Goal: Communication & Community: Answer question/provide support

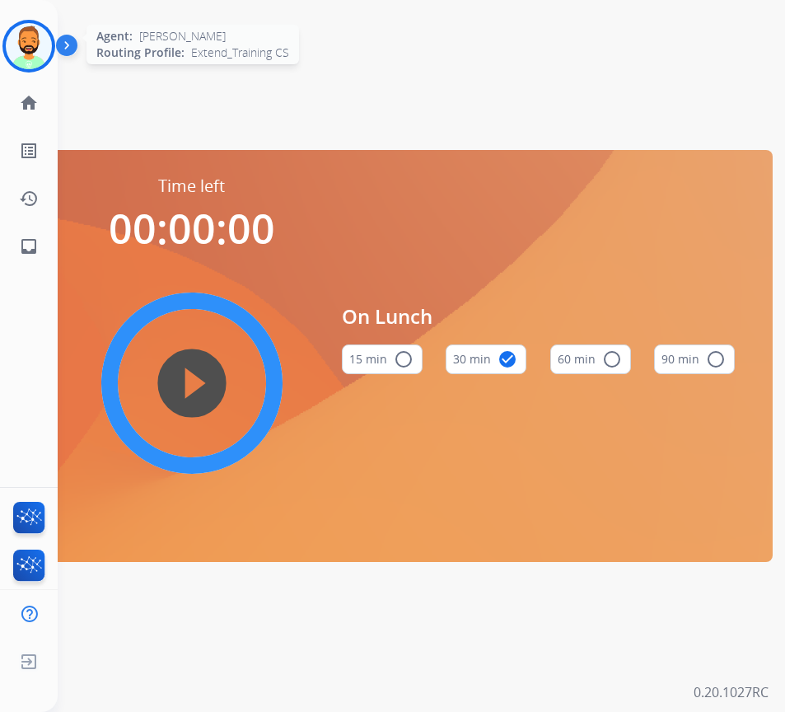
click at [40, 49] on img at bounding box center [29, 46] width 46 height 46
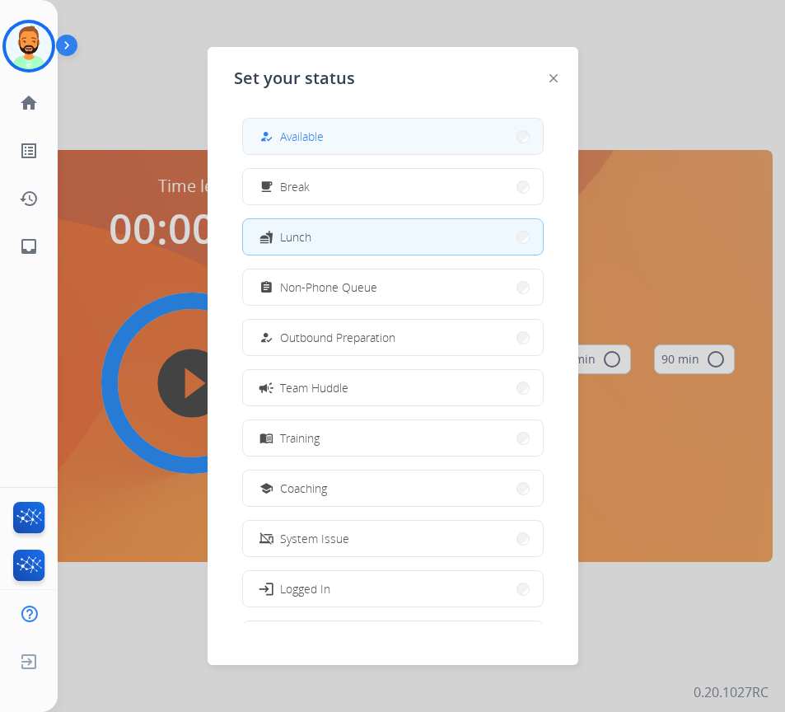
click at [303, 148] on button "how_to_reg Available" at bounding box center [393, 136] width 300 height 35
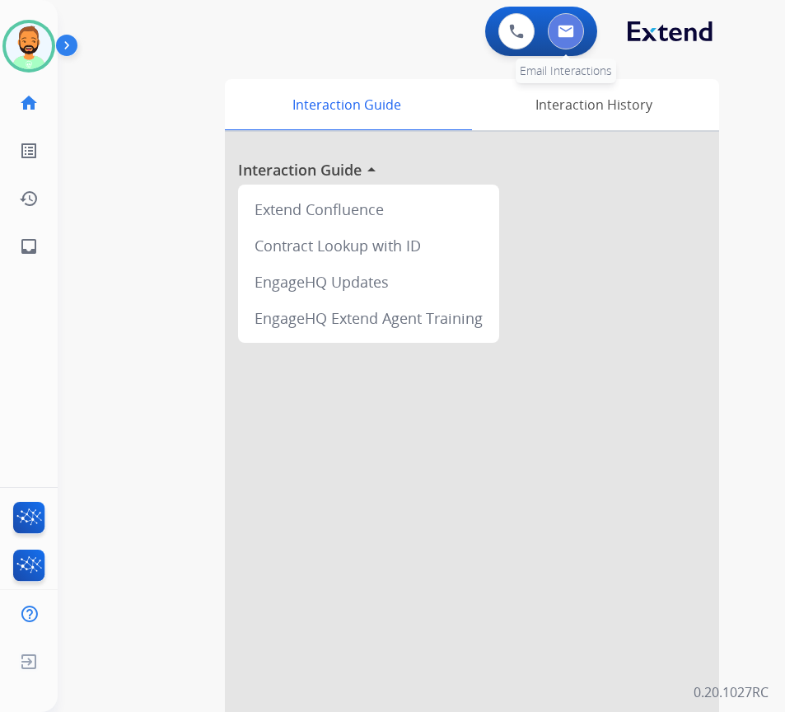
click at [560, 33] on img at bounding box center [566, 31] width 16 height 13
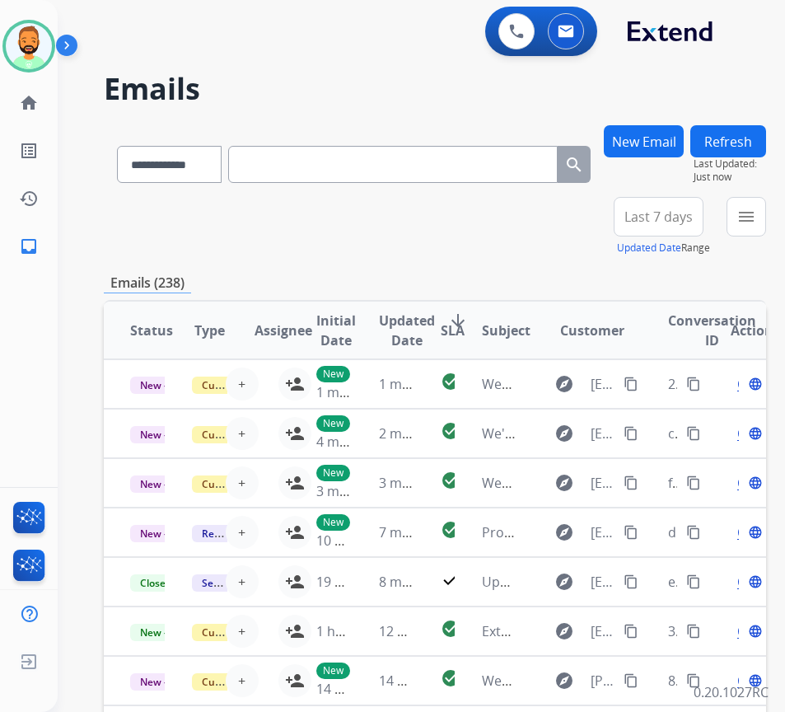
click at [679, 220] on span "Last 7 days" at bounding box center [659, 216] width 68 height 7
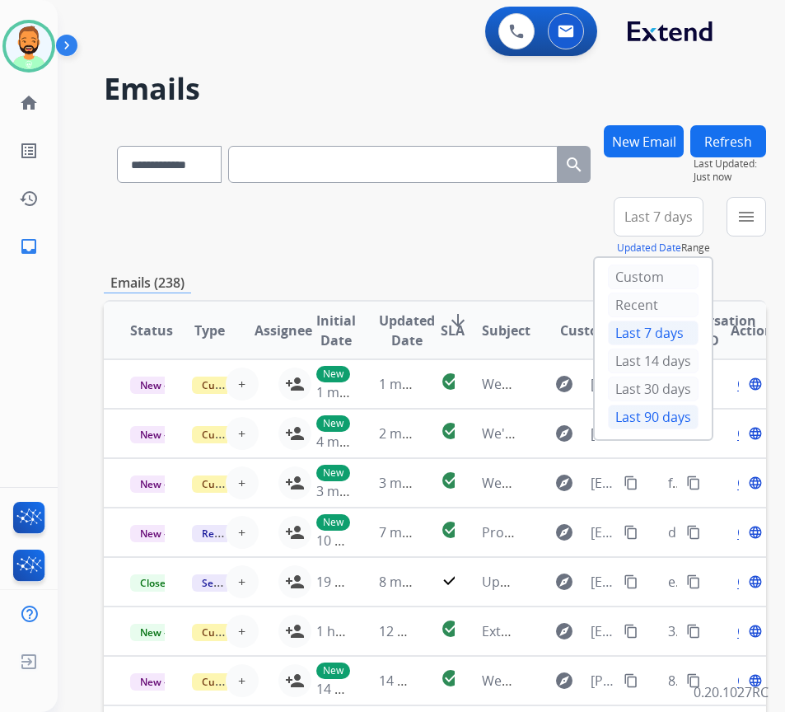
click at [686, 420] on div "Last 90 days" at bounding box center [653, 417] width 91 height 25
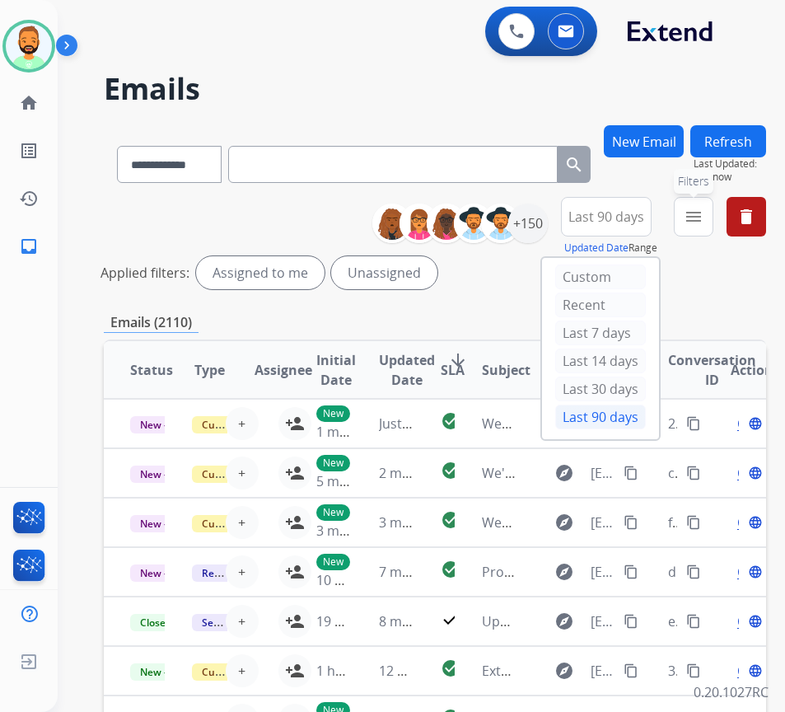
click at [704, 220] on mat-icon "menu" at bounding box center [694, 217] width 20 height 20
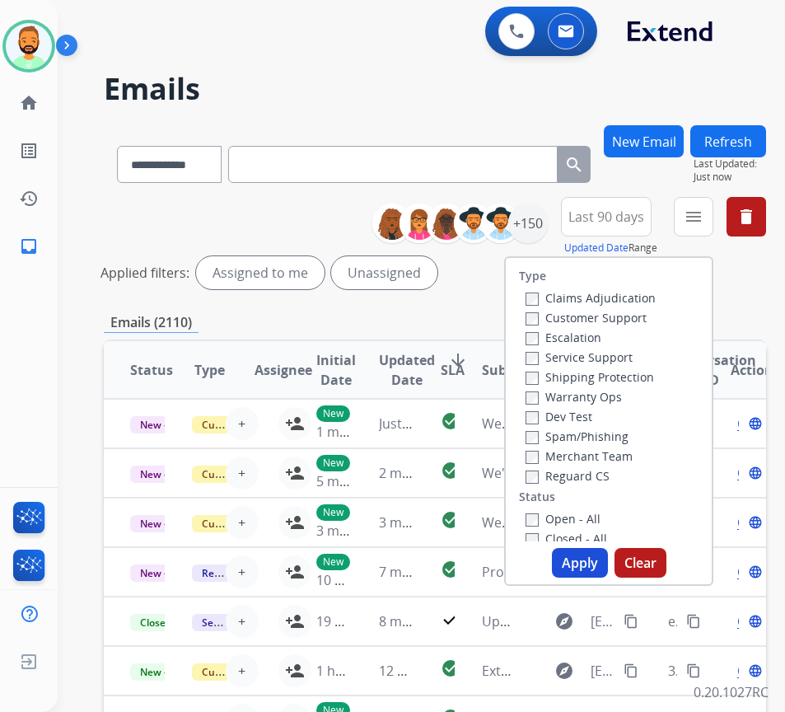
click at [609, 321] on label "Customer Support" at bounding box center [586, 318] width 121 height 16
click at [615, 378] on label "Shipping Protection" at bounding box center [590, 377] width 129 height 16
click at [600, 521] on label "Open - All" at bounding box center [563, 519] width 75 height 16
click at [600, 560] on button "Apply" at bounding box center [580, 563] width 56 height 30
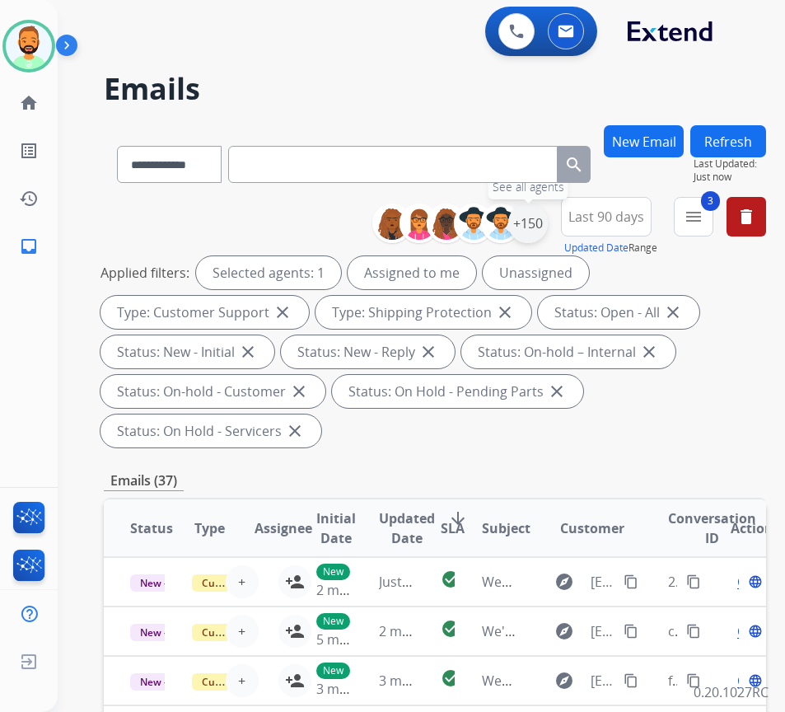
click at [548, 224] on div "+150" at bounding box center [528, 224] width 40 height 40
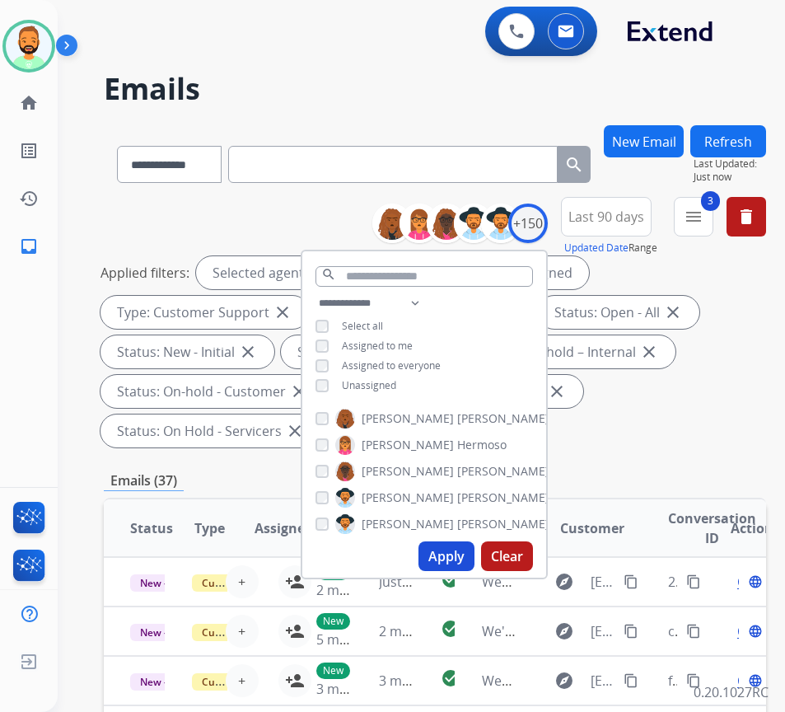
click at [398, 370] on span "Assigned to everyone" at bounding box center [391, 365] width 99 height 14
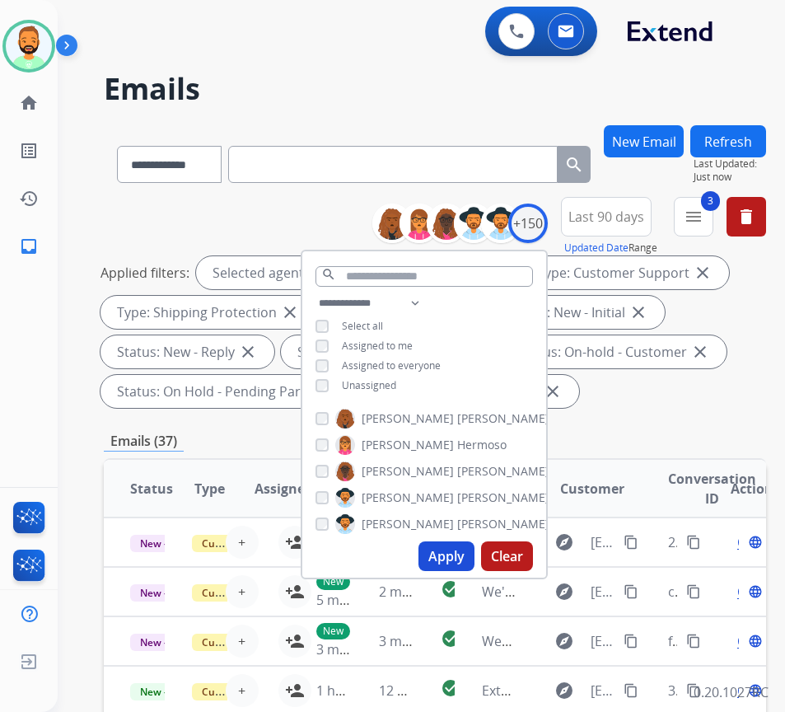
click at [397, 392] on div "**********" at bounding box center [424, 345] width 244 height 105
click at [422, 330] on div "**********" at bounding box center [424, 345] width 244 height 105
click at [413, 345] on span "Assigned to me" at bounding box center [377, 346] width 71 height 14
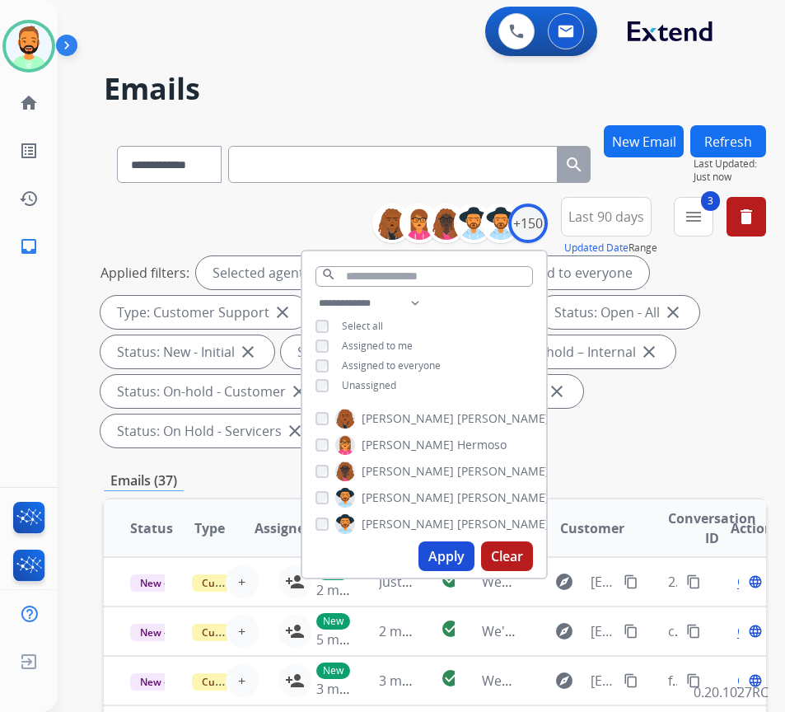
click at [402, 363] on span "Assigned to everyone" at bounding box center [391, 365] width 99 height 14
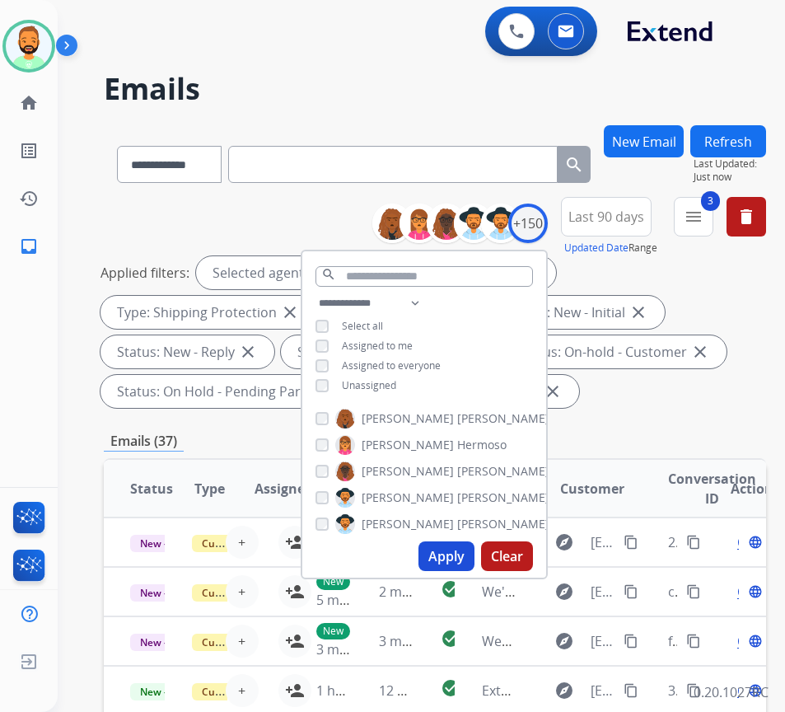
click at [413, 341] on span "Assigned to me" at bounding box center [377, 346] width 71 height 14
click at [463, 555] on button "Apply" at bounding box center [447, 556] width 56 height 30
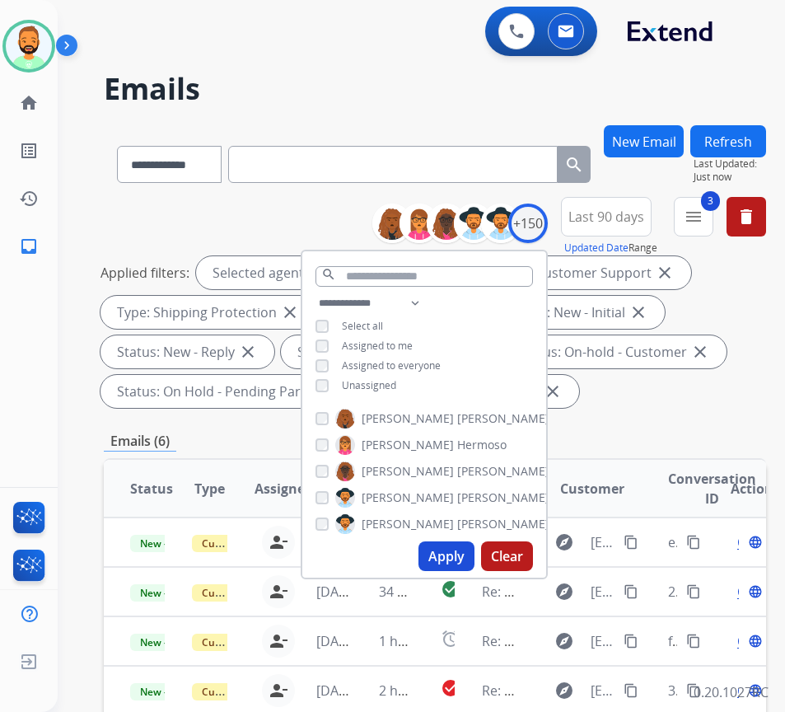
drag, startPoint x: 675, startPoint y: 419, endPoint x: 368, endPoint y: 464, distance: 309.7
click at [675, 419] on div "**********" at bounding box center [435, 610] width 662 height 971
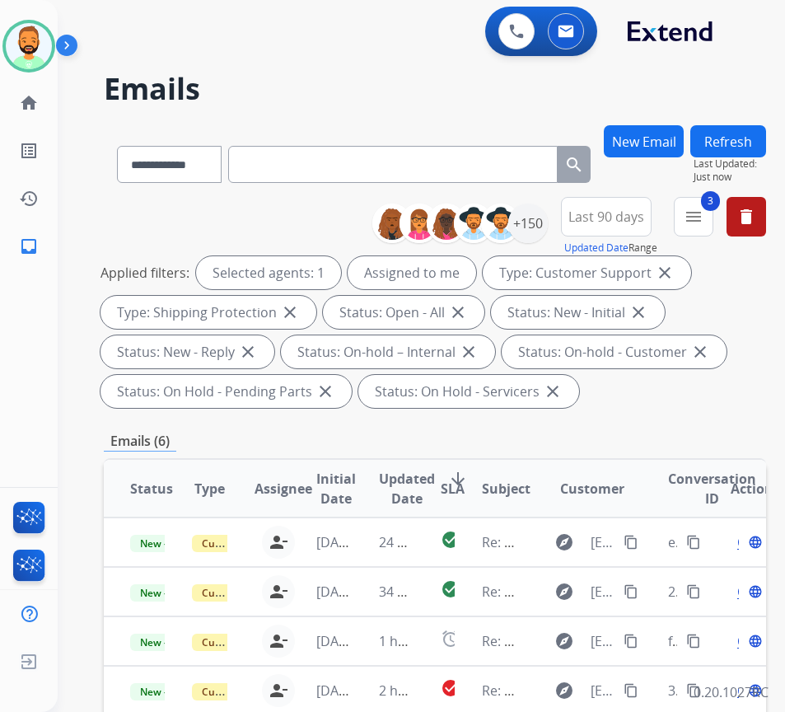
click at [463, 475] on mat-icon "arrow_downward" at bounding box center [458, 479] width 20 height 20
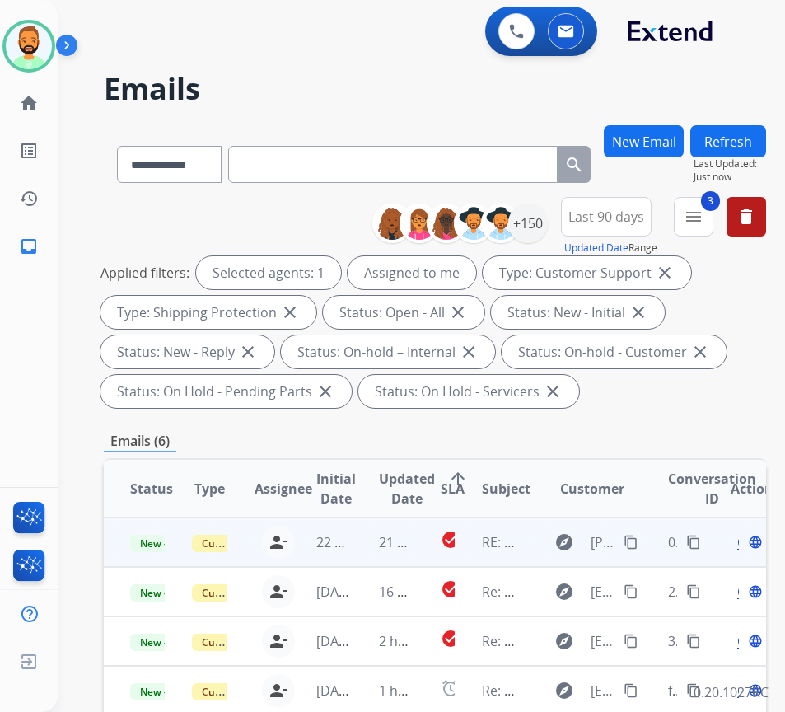
click at [358, 542] on td "21 hours ago" at bounding box center [384, 541] width 62 height 49
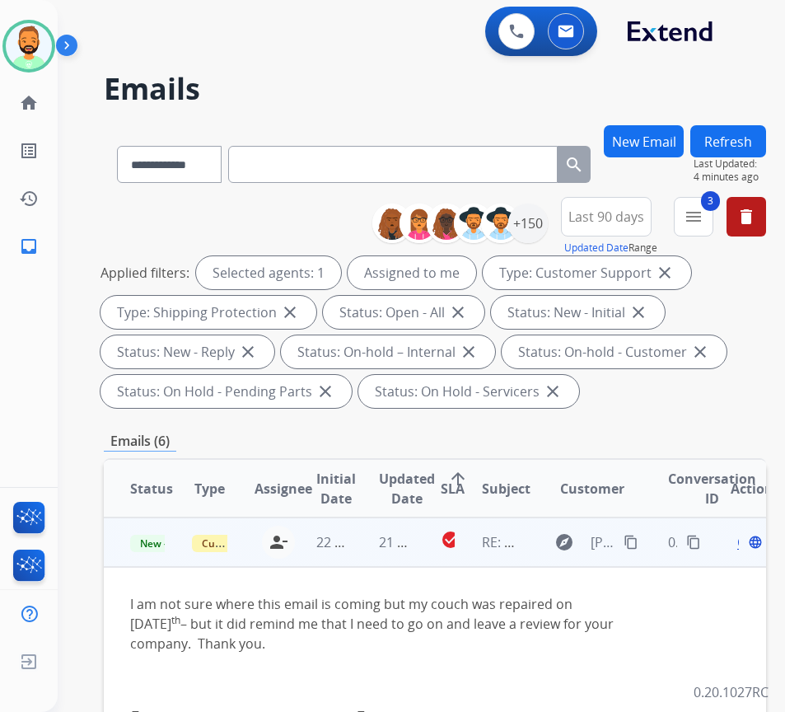
click at [746, 546] on span "Open" at bounding box center [754, 542] width 34 height 20
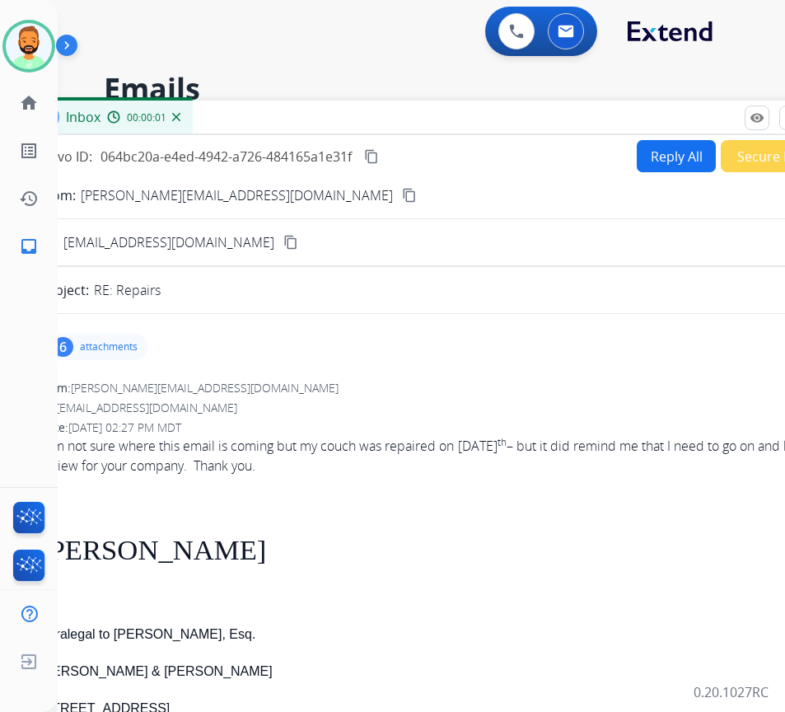
drag, startPoint x: 364, startPoint y: 119, endPoint x: 484, endPoint y: 117, distance: 119.5
click at [484, 118] on div "Inbox 00:00:01" at bounding box center [432, 118] width 824 height 35
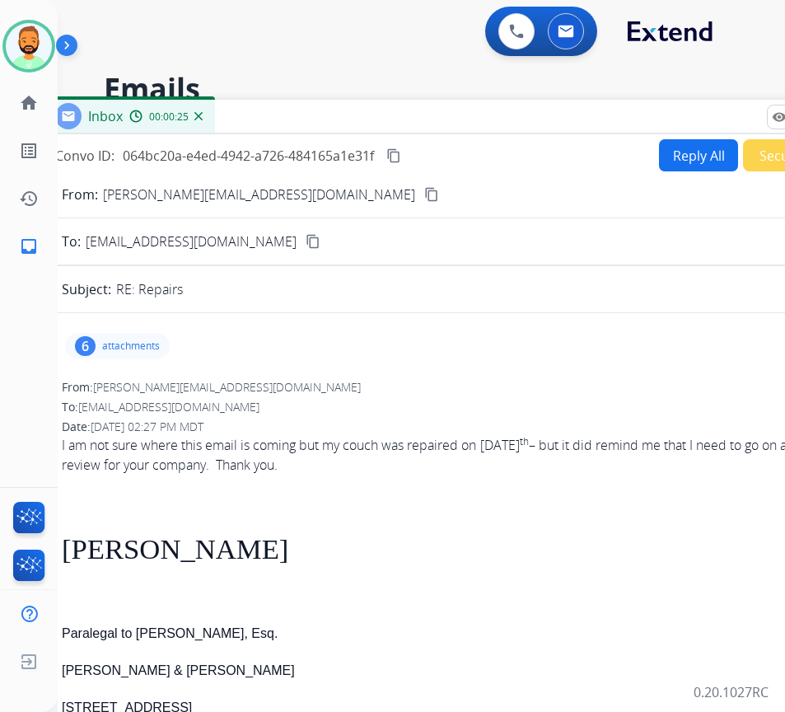
click at [424, 196] on mat-icon "content_copy" at bounding box center [431, 194] width 15 height 15
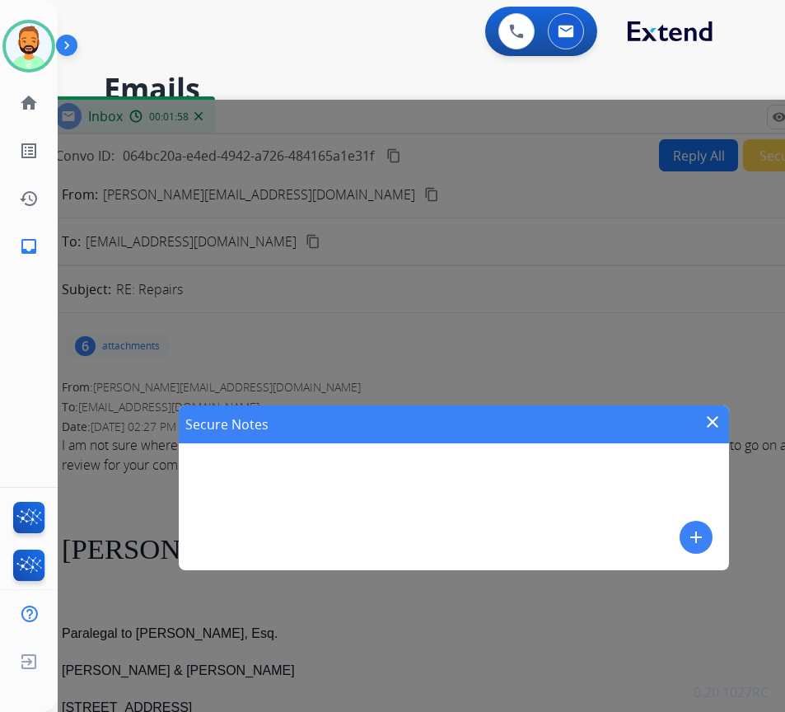
click at [698, 531] on mat-icon "add" at bounding box center [696, 537] width 20 height 20
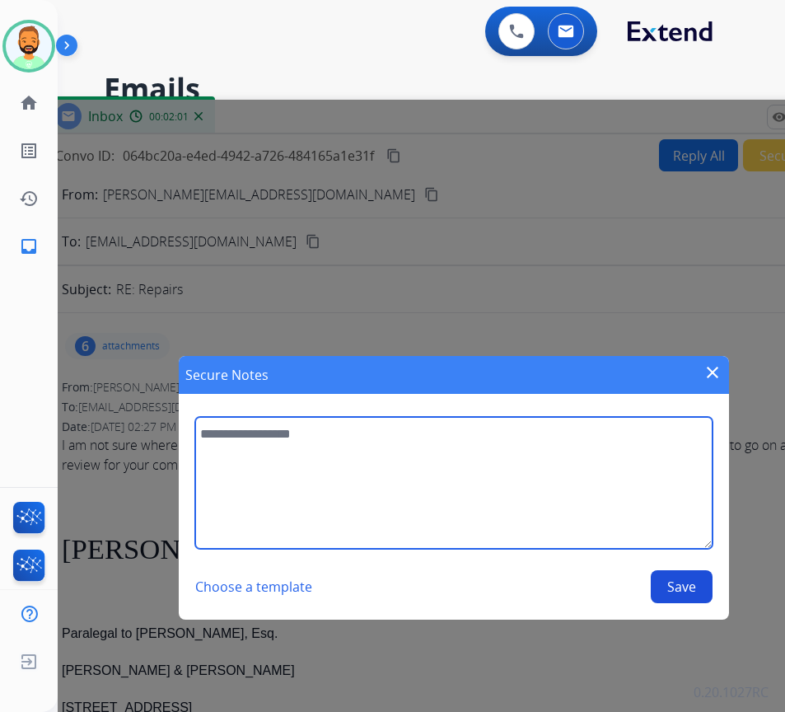
click at [414, 468] on textarea at bounding box center [453, 483] width 517 height 132
type textarea "**********"
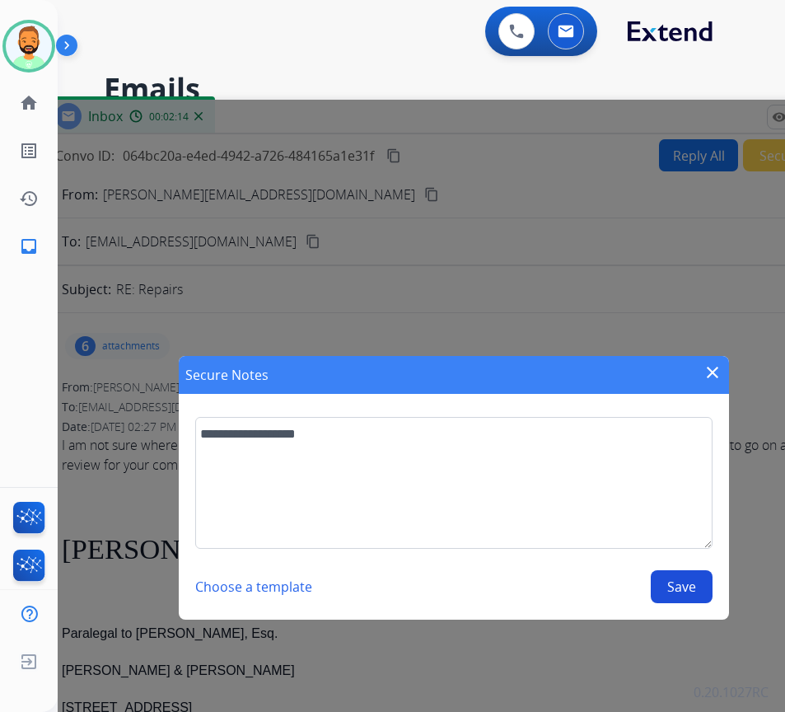
click at [668, 585] on button "Save" at bounding box center [682, 586] width 62 height 33
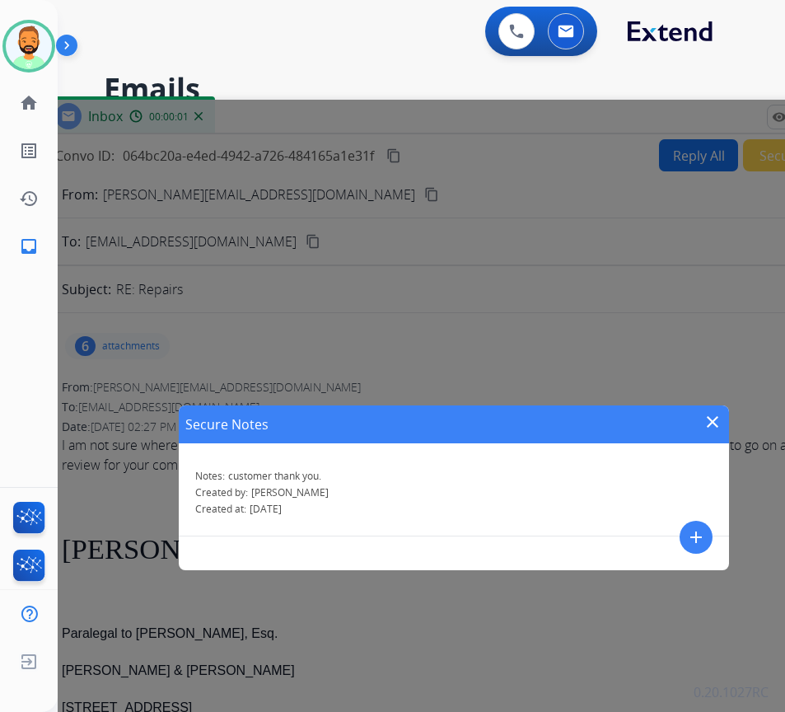
click at [709, 416] on mat-icon "close" at bounding box center [713, 422] width 20 height 20
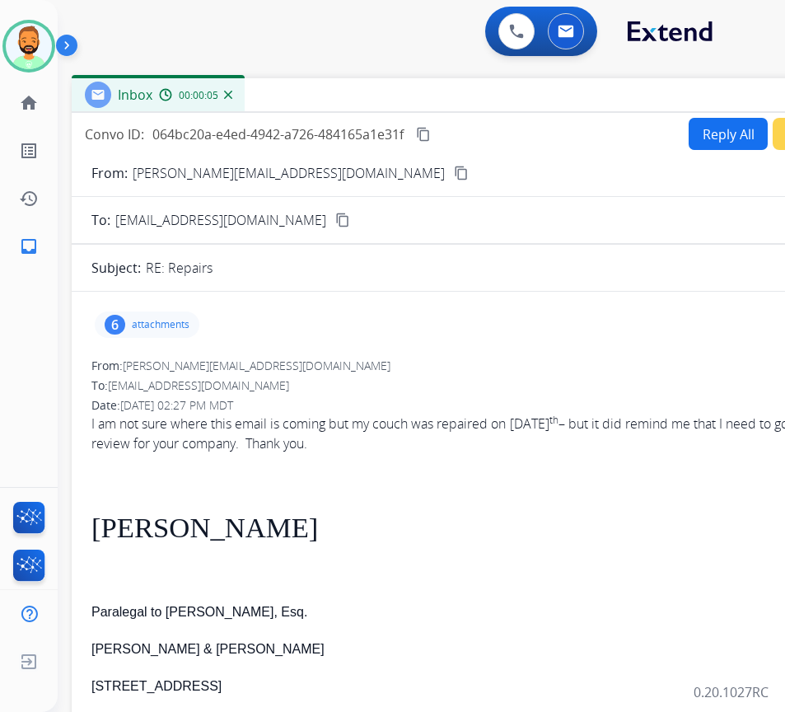
drag, startPoint x: 506, startPoint y: 122, endPoint x: 534, endPoint y: 100, distance: 35.8
click at [534, 100] on div "Inbox 00:00:05" at bounding box center [484, 95] width 824 height 35
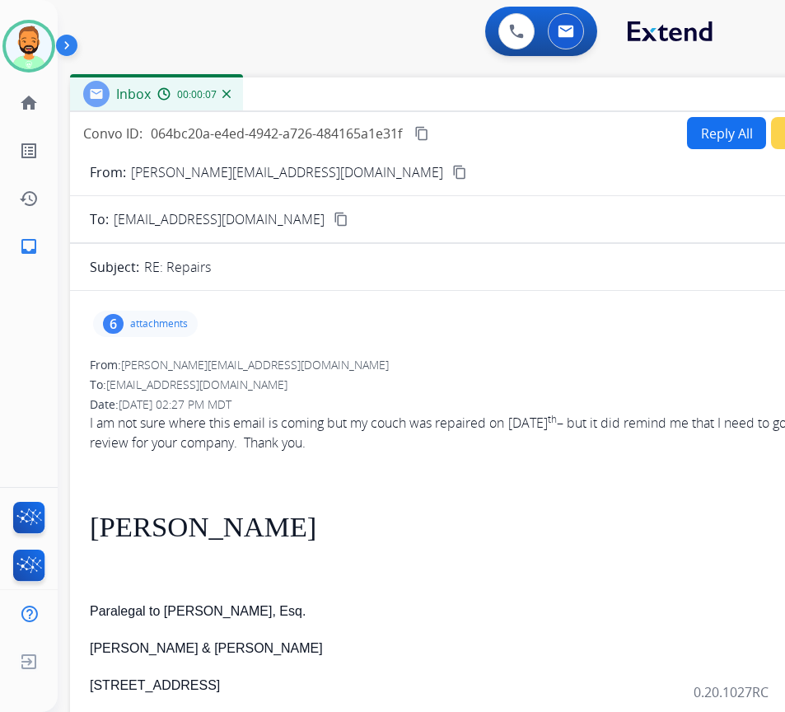
drag, startPoint x: 746, startPoint y: 108, endPoint x: 495, endPoint y: 107, distance: 251.3
click at [495, 107] on div "Inbox 00:00:07" at bounding box center [482, 94] width 824 height 35
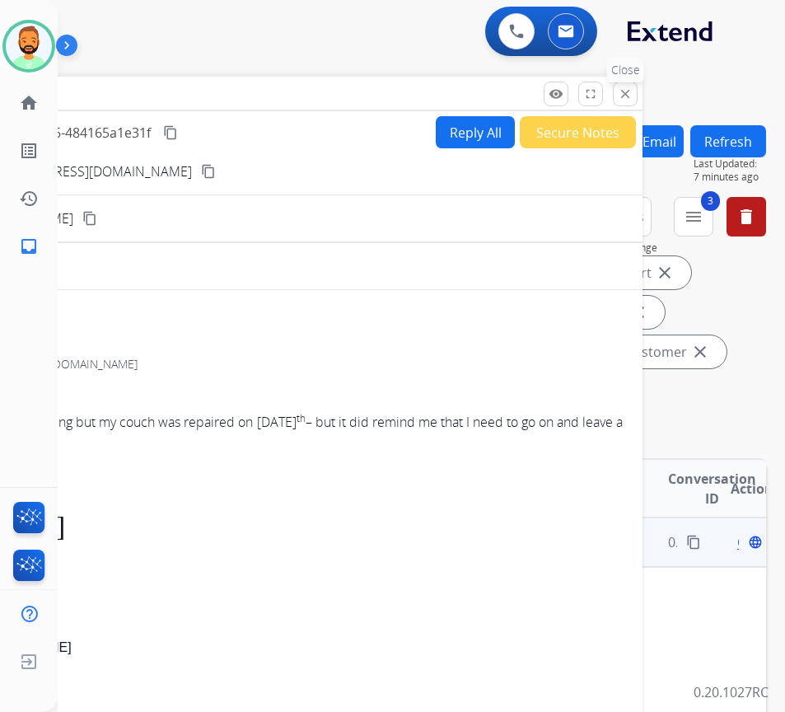
click at [617, 87] on button "close Close" at bounding box center [625, 94] width 25 height 25
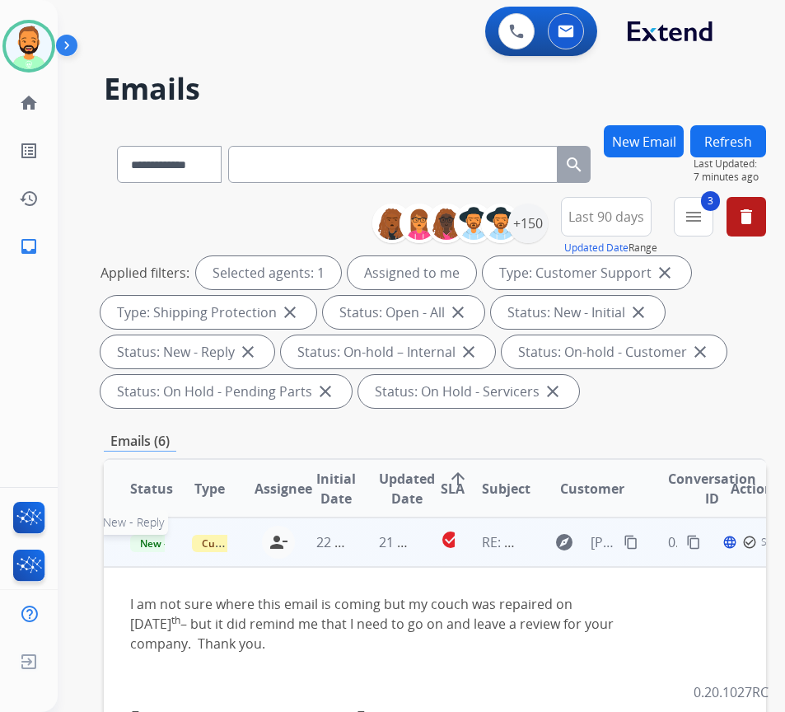
click at [156, 537] on span "New - Reply" at bounding box center [167, 543] width 75 height 17
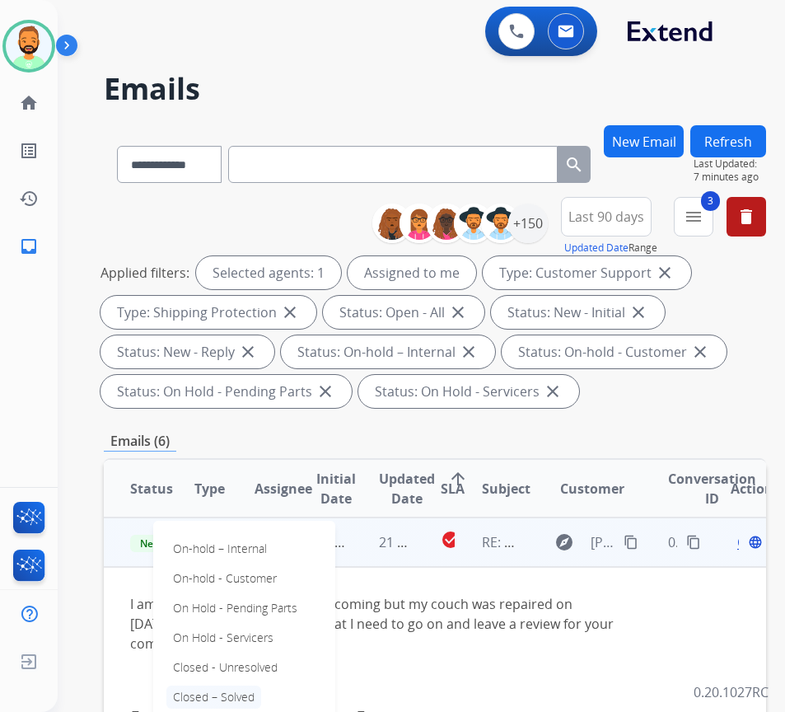
click at [234, 692] on p "Closed – Solved" at bounding box center [213, 697] width 95 height 23
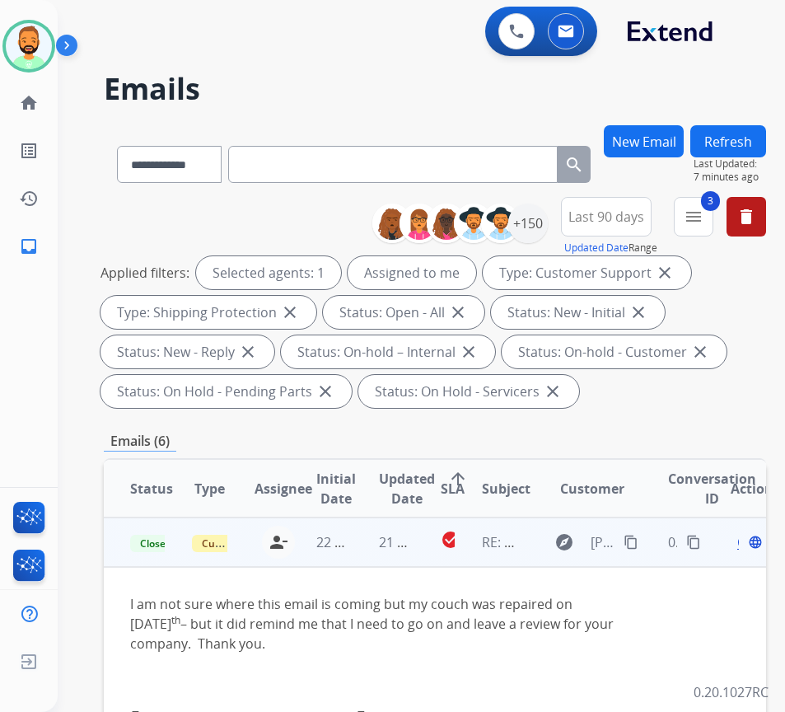
click at [751, 124] on div "**********" at bounding box center [422, 356] width 728 height 712
click at [758, 141] on button "Refresh" at bounding box center [728, 141] width 76 height 32
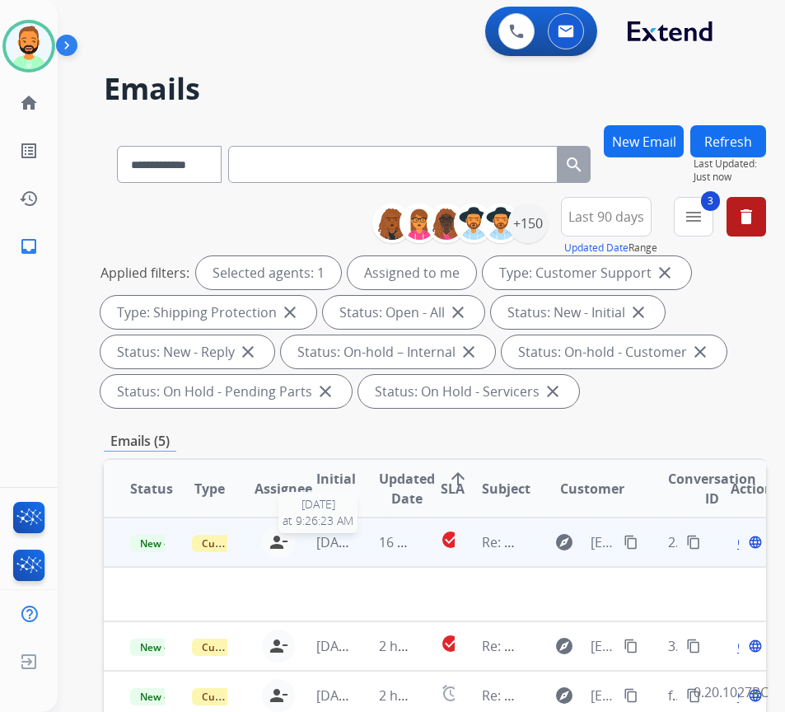
click at [350, 542] on span "[DATE]" at bounding box center [336, 542] width 41 height 18
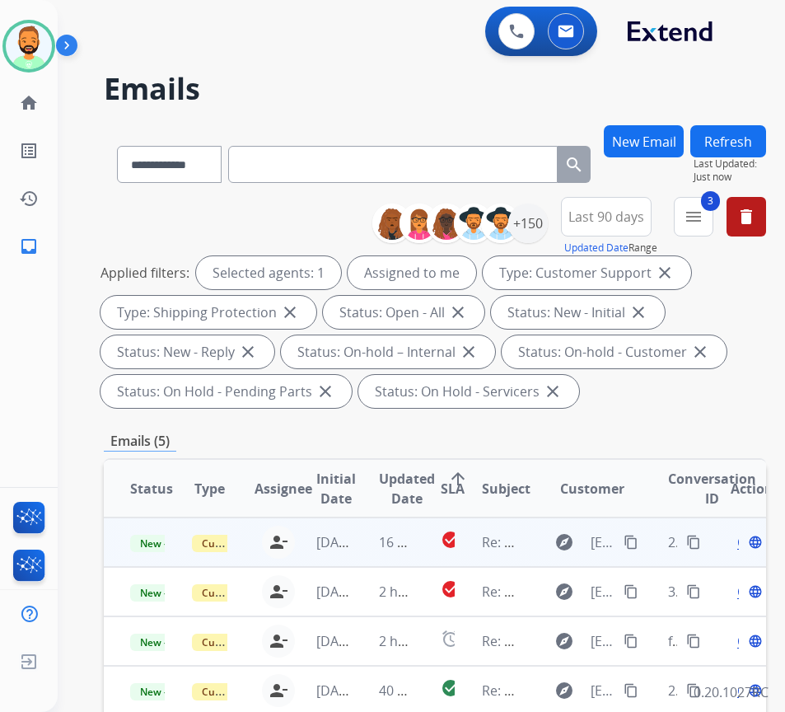
click at [364, 545] on td "16 hours ago" at bounding box center [384, 541] width 62 height 49
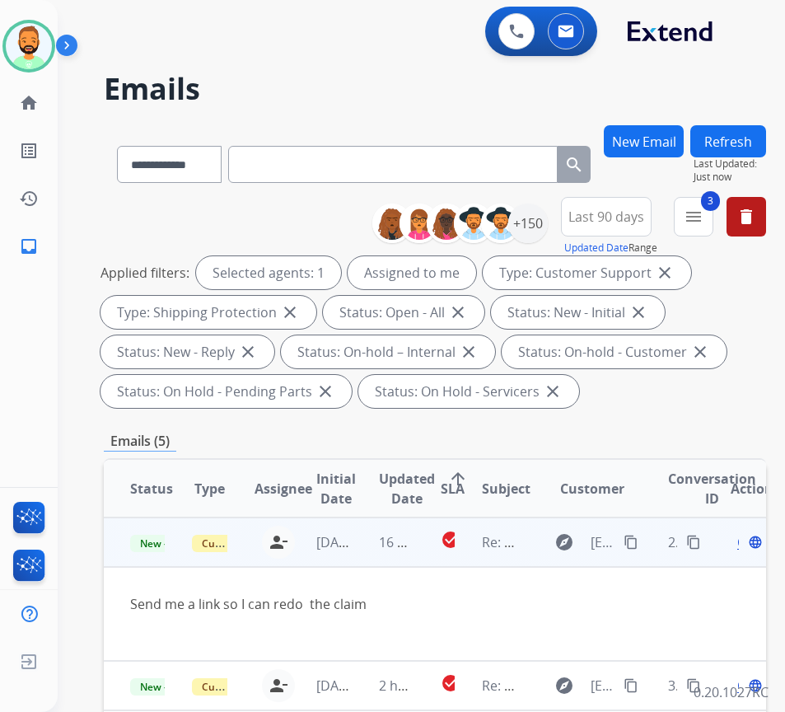
click at [745, 542] on span "Open" at bounding box center [754, 542] width 34 height 20
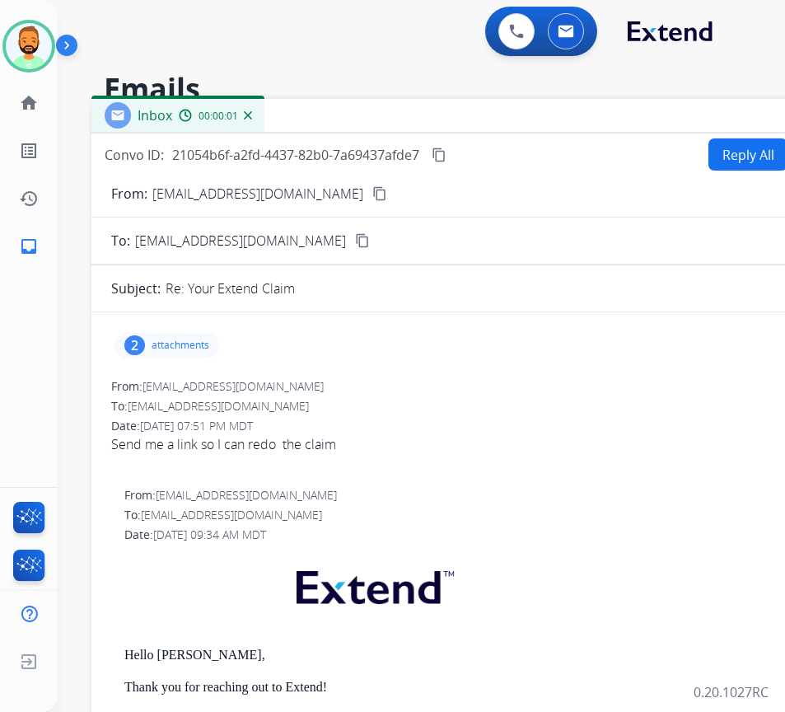
drag, startPoint x: 380, startPoint y: 112, endPoint x: 550, endPoint y: 110, distance: 169.7
click at [550, 110] on div "Inbox 00:00:01" at bounding box center [503, 116] width 824 height 35
click at [738, 161] on button "Reply All" at bounding box center [748, 154] width 79 height 32
select select "**********"
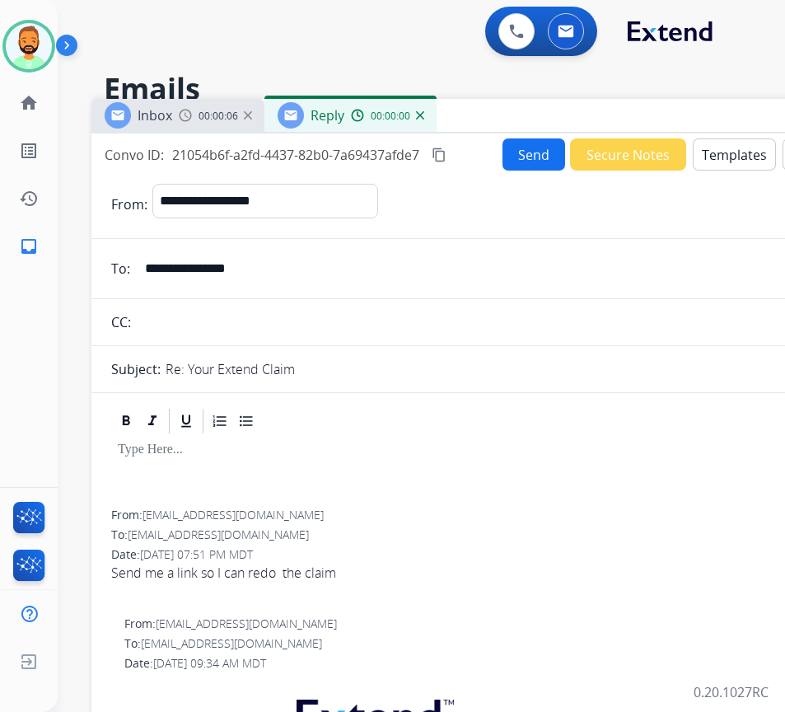
click at [736, 158] on button "Templates" at bounding box center [734, 154] width 83 height 32
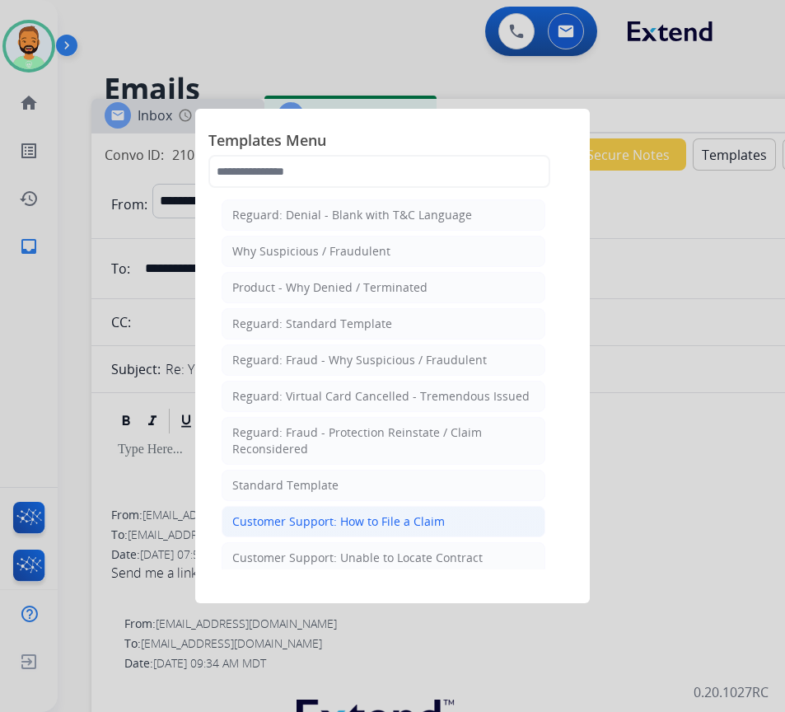
click at [409, 522] on div "Customer Support: How to File a Claim" at bounding box center [338, 521] width 213 height 16
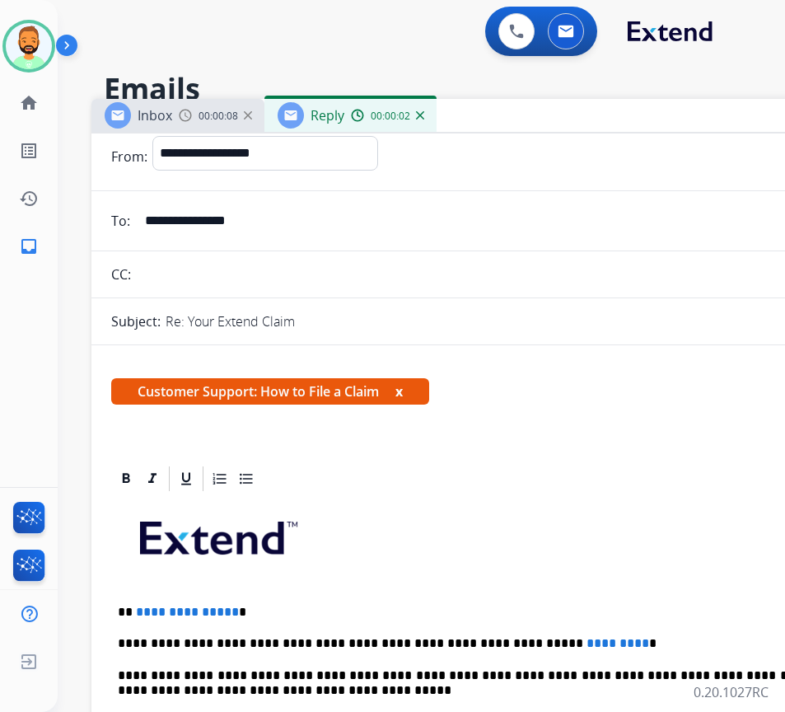
scroll to position [82, 0]
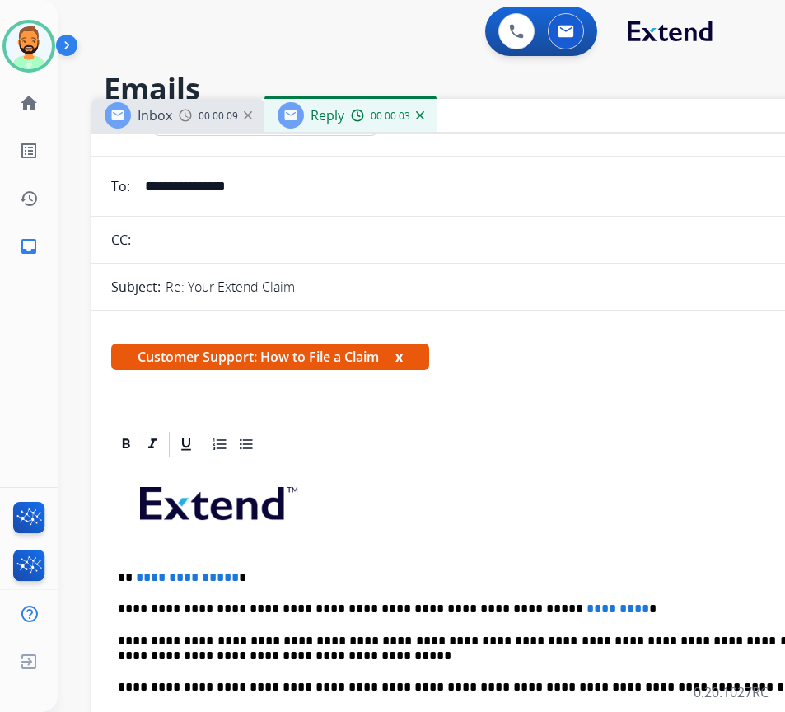
click at [583, 606] on p "**********" at bounding box center [497, 608] width 758 height 15
click at [359, 567] on div "**********" at bounding box center [503, 710] width 784 height 503
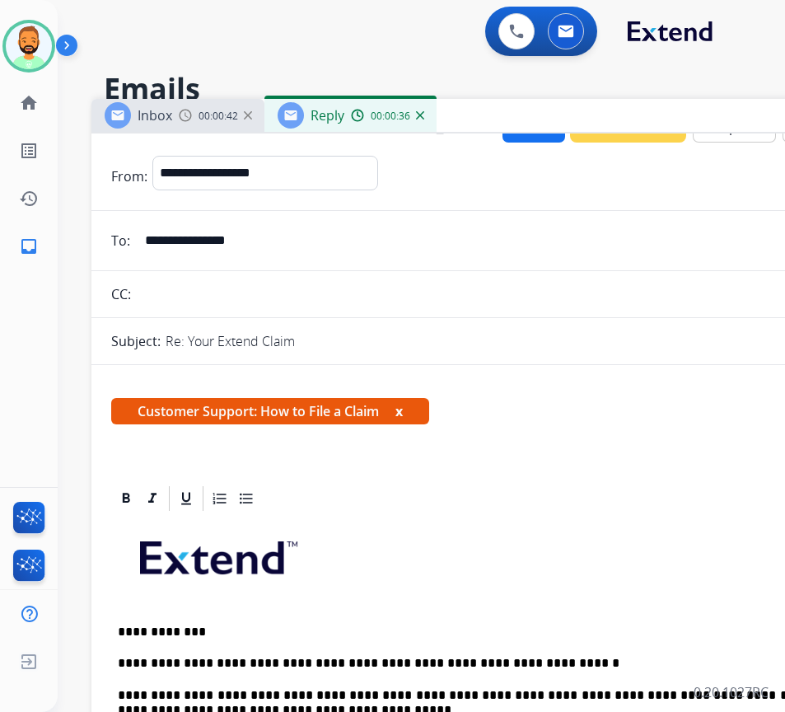
scroll to position [0, 0]
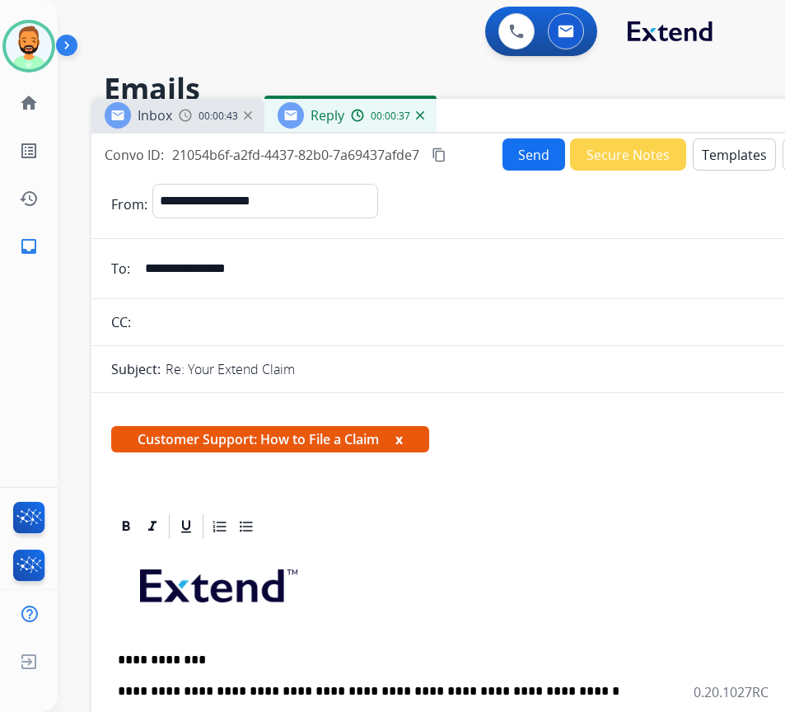
click at [535, 150] on button "Send" at bounding box center [534, 154] width 63 height 32
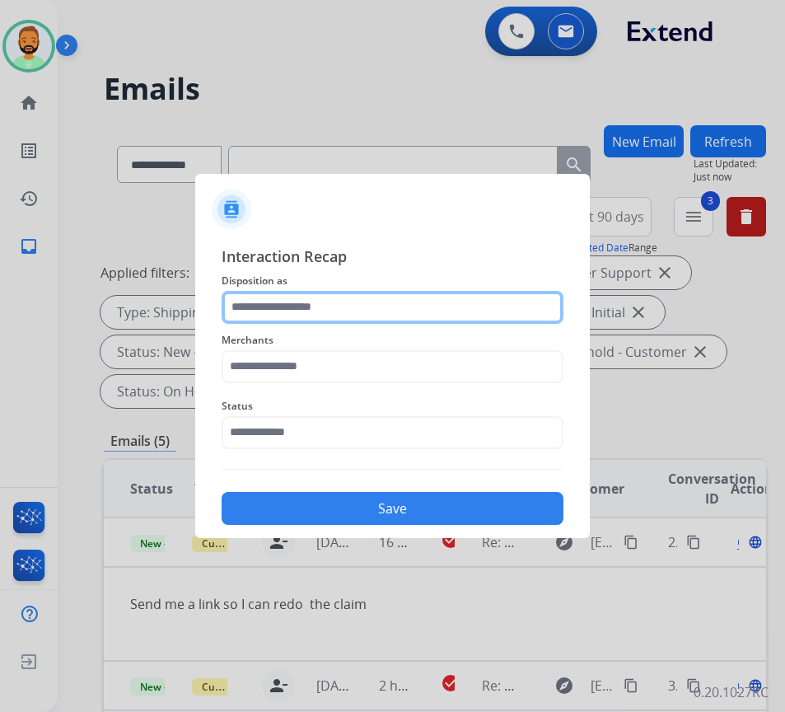
click at [349, 305] on input "text" at bounding box center [393, 307] width 342 height 33
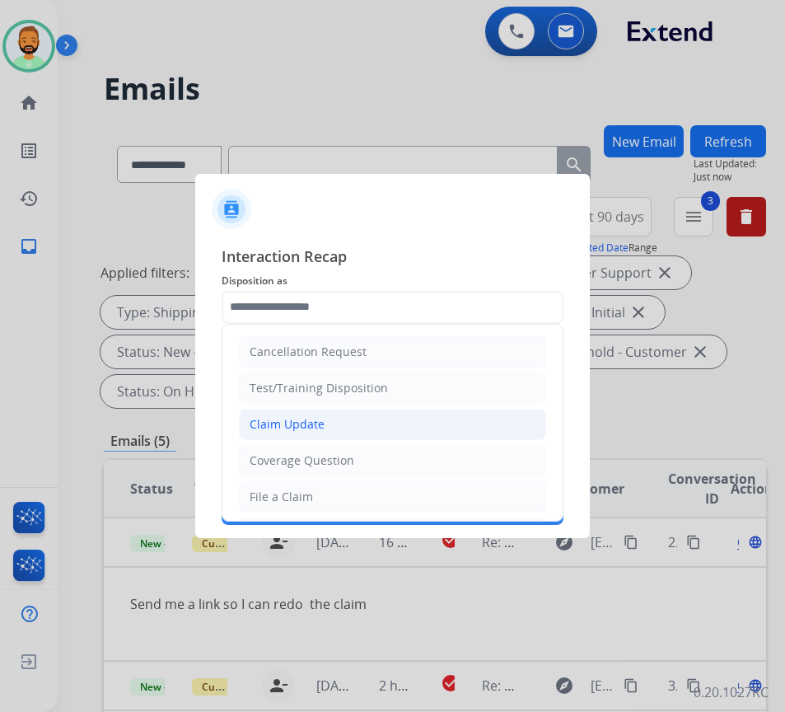
click at [339, 414] on li "Claim Update" at bounding box center [392, 424] width 307 height 31
type input "**********"
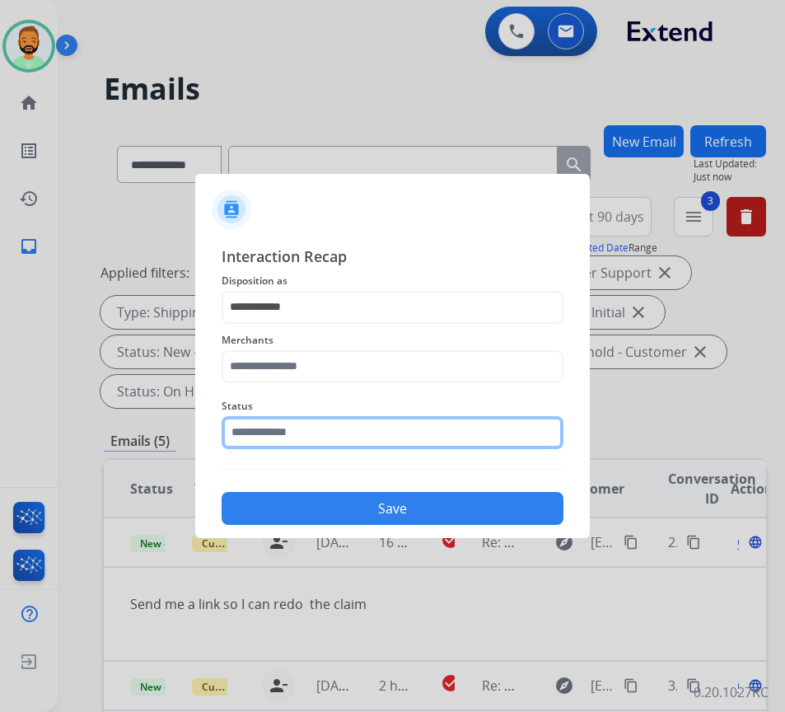
click at [339, 417] on input "text" at bounding box center [393, 432] width 342 height 33
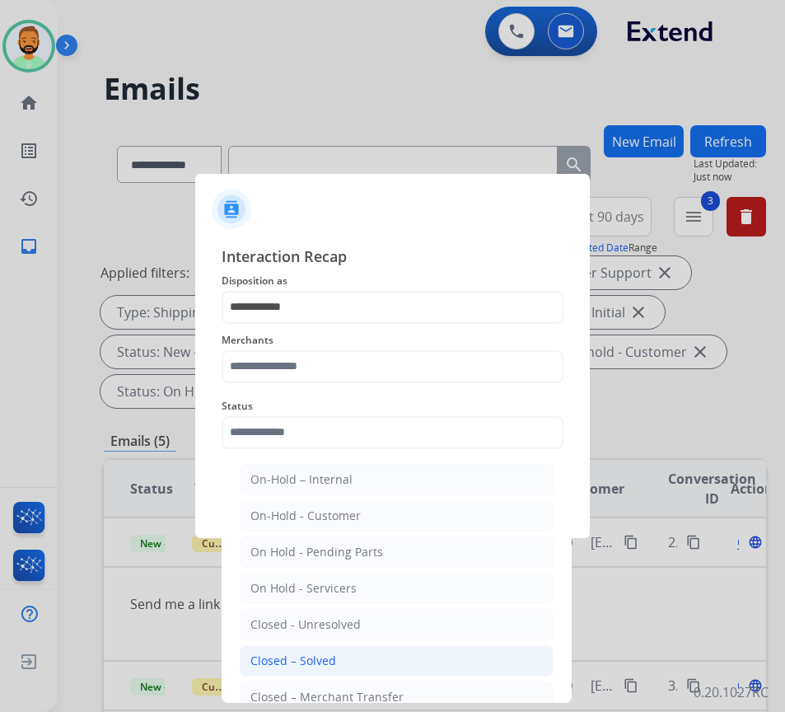
click at [348, 662] on li "Closed – Solved" at bounding box center [397, 660] width 314 height 31
type input "**********"
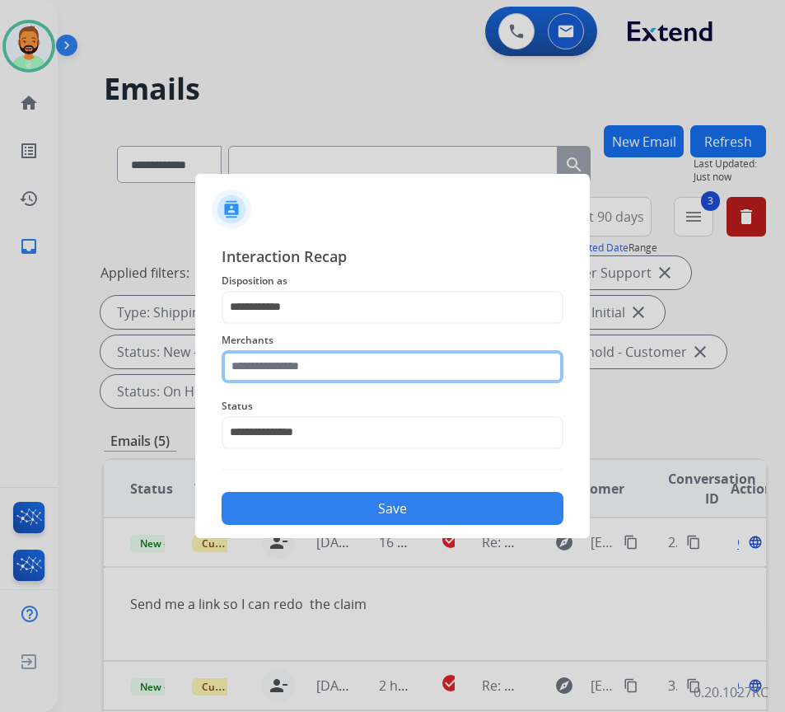
click at [344, 370] on input "text" at bounding box center [393, 366] width 342 height 33
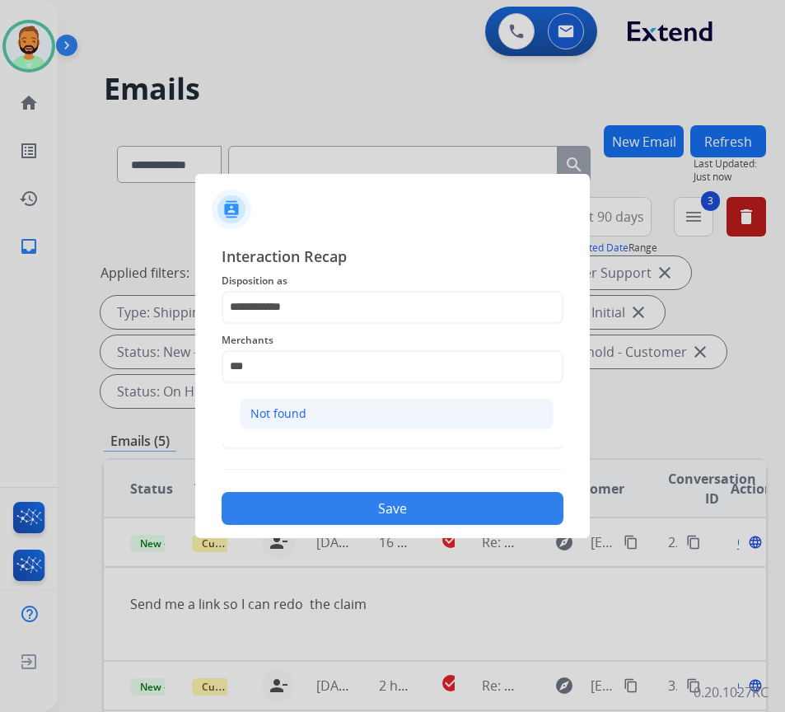
click at [355, 399] on li "Not found" at bounding box center [397, 413] width 314 height 31
type input "*********"
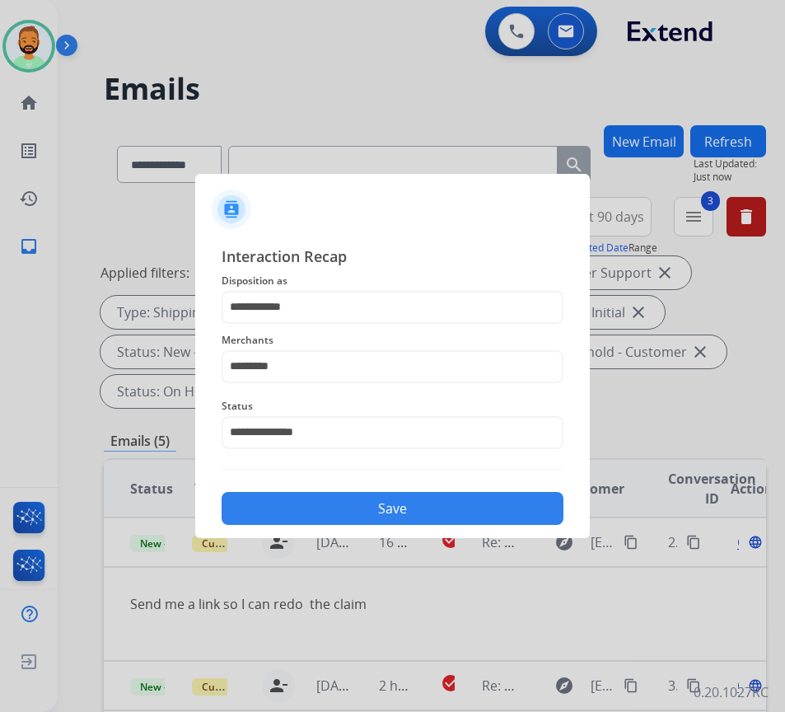
click at [400, 504] on button "Save" at bounding box center [393, 508] width 342 height 33
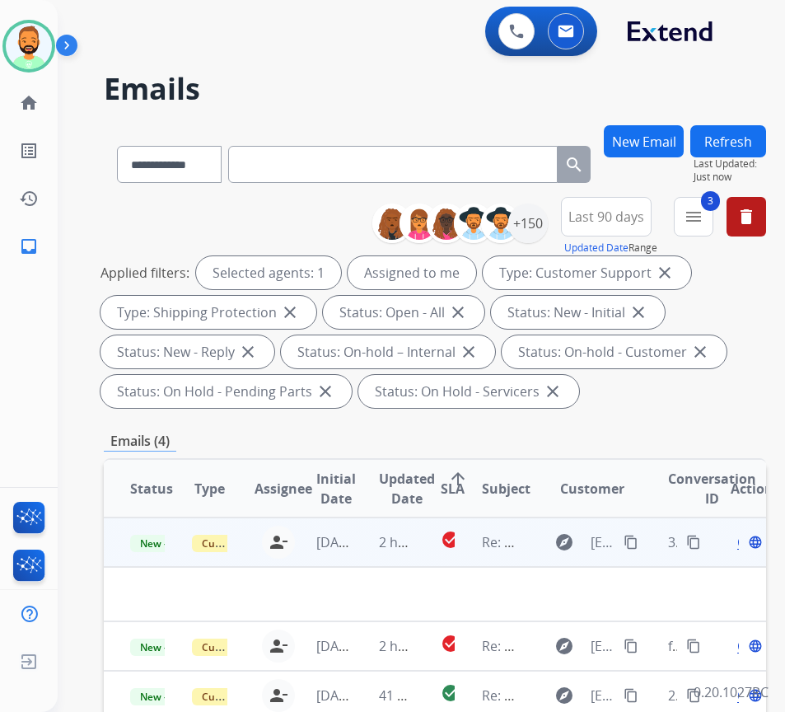
click at [375, 536] on td "2 hours ago" at bounding box center [384, 541] width 62 height 49
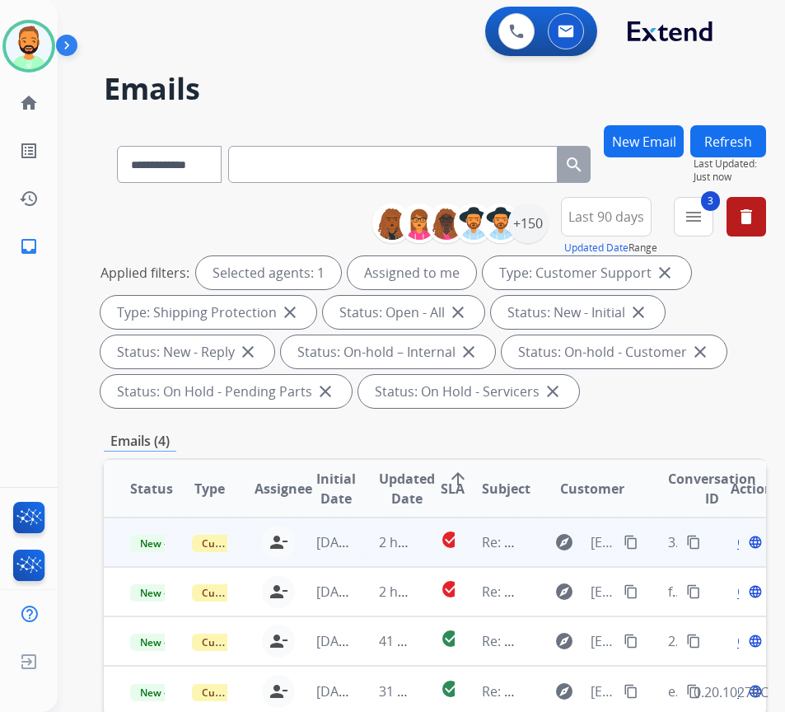
click at [374, 540] on td "2 hours ago" at bounding box center [384, 541] width 62 height 49
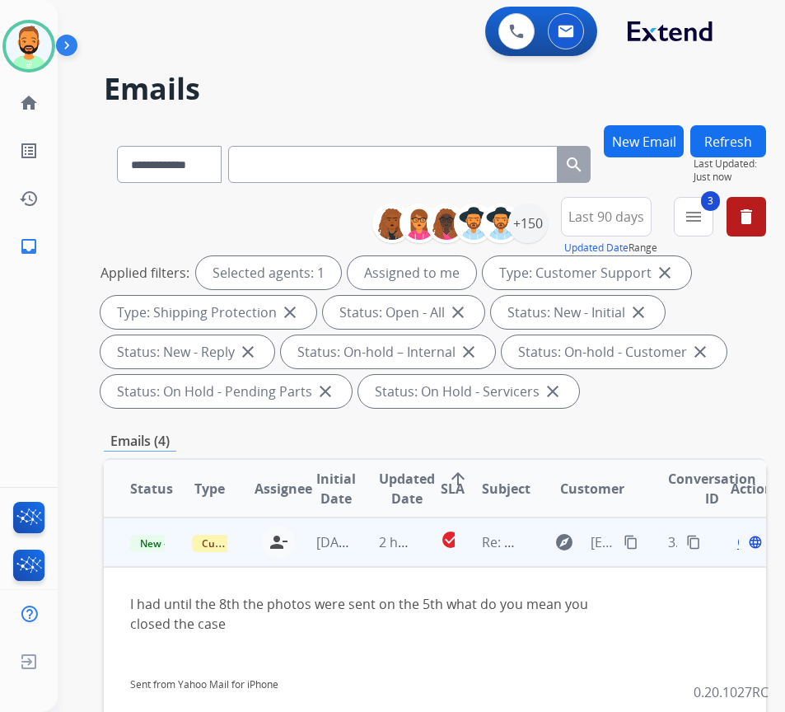
click at [639, 540] on mat-icon "content_copy" at bounding box center [631, 542] width 15 height 15
click at [746, 542] on span "Open" at bounding box center [754, 542] width 34 height 20
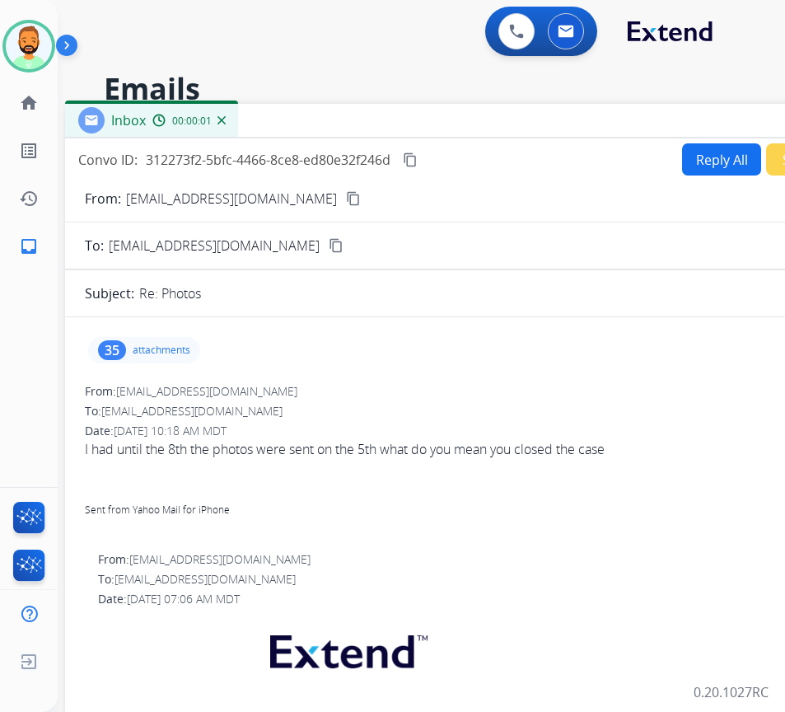
drag, startPoint x: 440, startPoint y: 115, endPoint x: 583, endPoint y: 118, distance: 143.4
click at [583, 118] on div "Inbox 00:00:01" at bounding box center [477, 121] width 824 height 35
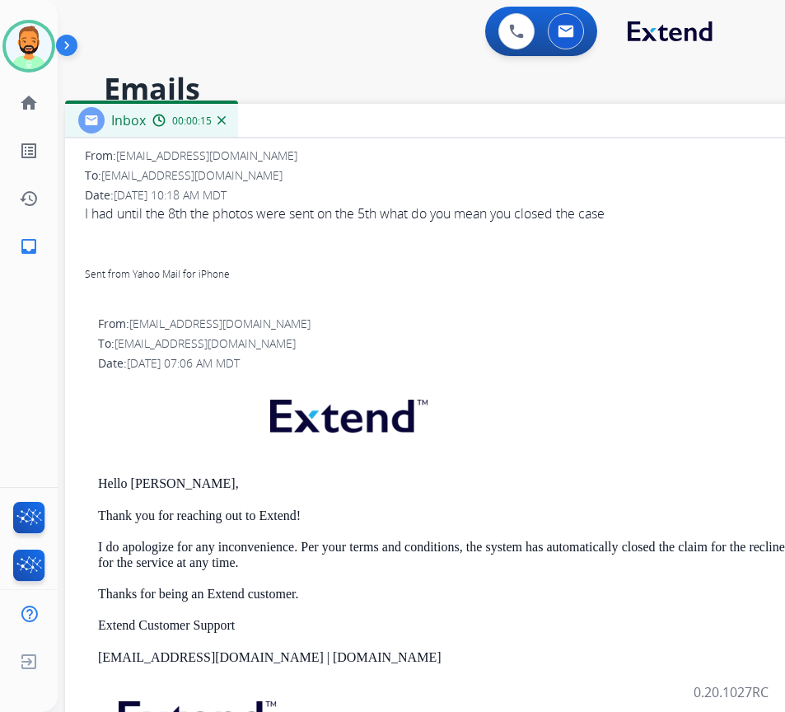
scroll to position [247, 0]
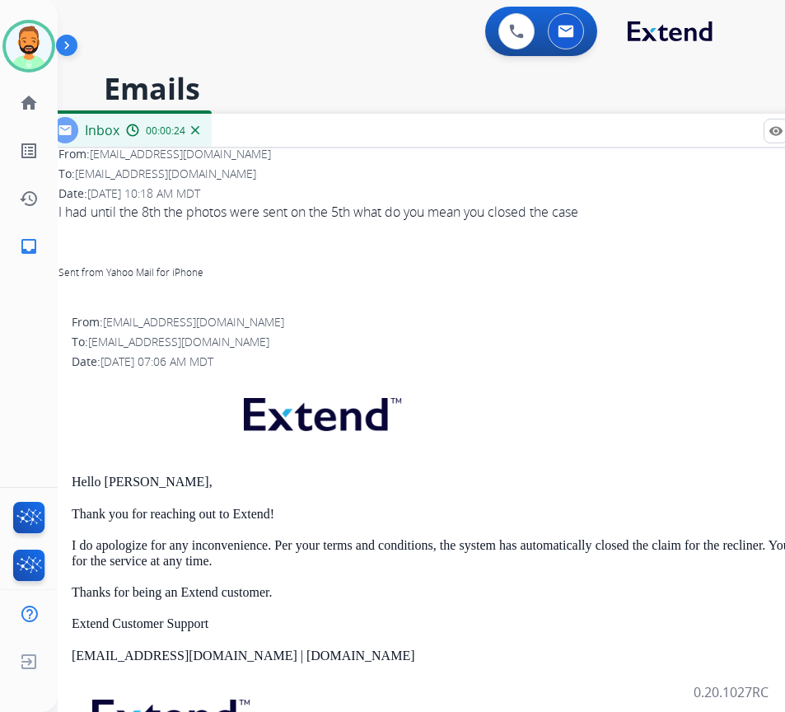
drag, startPoint x: 601, startPoint y: 125, endPoint x: 526, endPoint y: 165, distance: 84.8
click at [574, 137] on div "Inbox 00:00:24" at bounding box center [451, 131] width 824 height 35
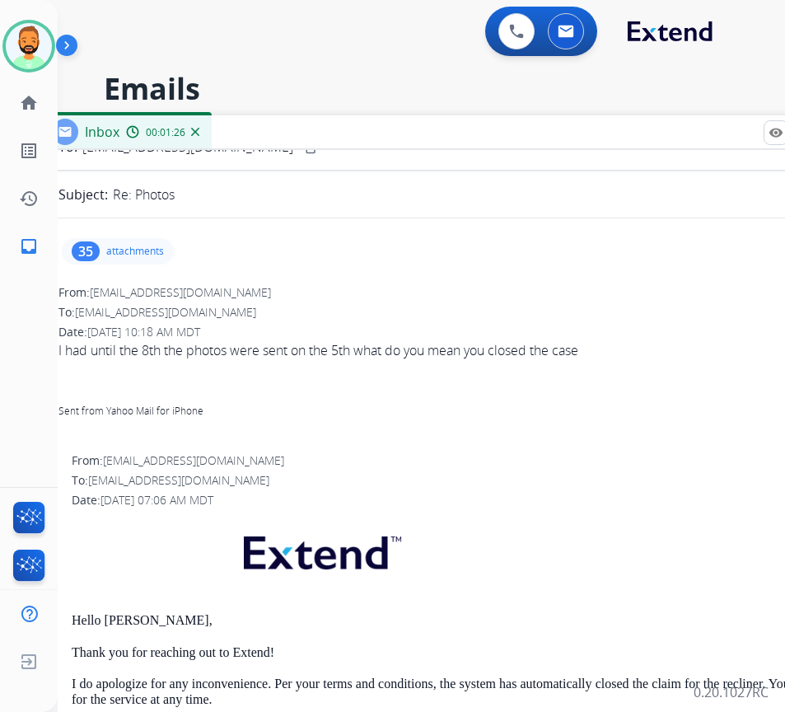
scroll to position [0, 0]
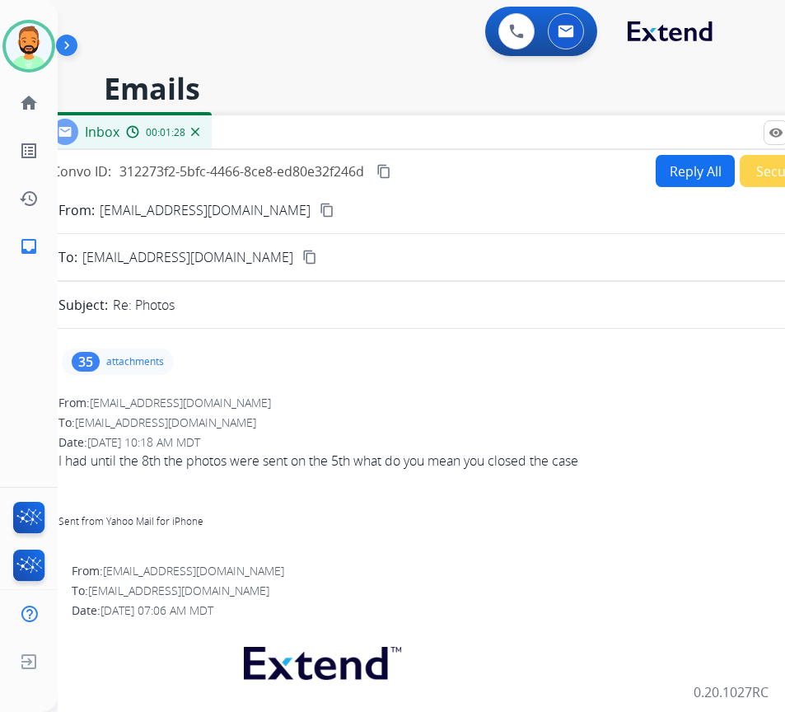
click at [701, 171] on button "Reply All" at bounding box center [695, 171] width 79 height 32
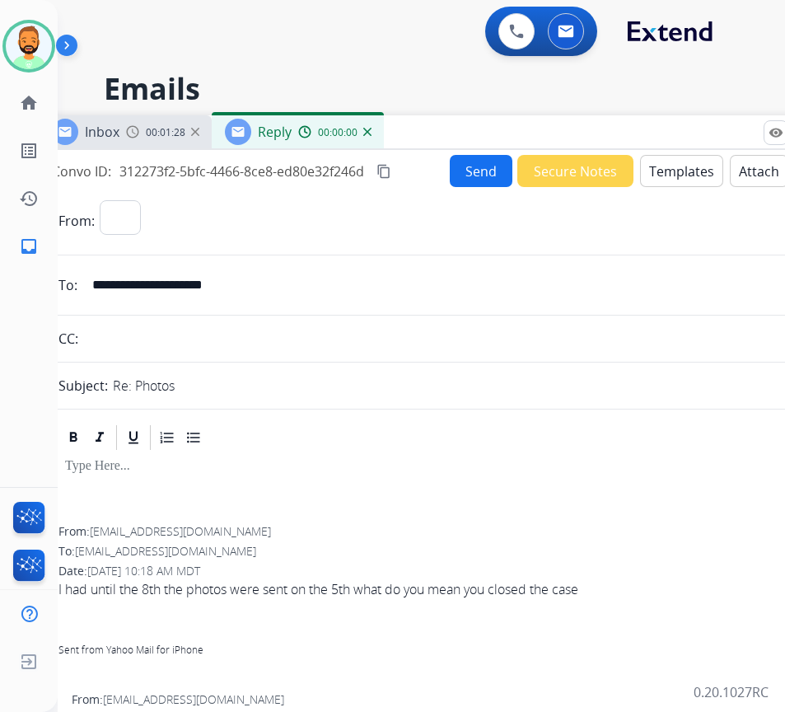
select select "**********"
click at [199, 488] on div at bounding box center [450, 489] width 784 height 74
click at [669, 170] on button "Templates" at bounding box center [681, 171] width 83 height 32
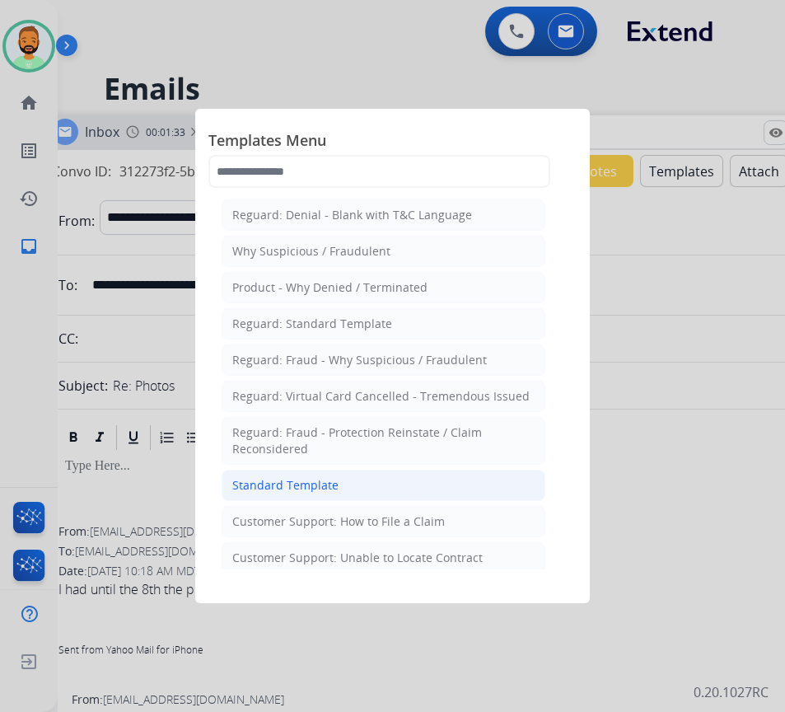
click at [362, 480] on li "Standard Template" at bounding box center [384, 485] width 324 height 31
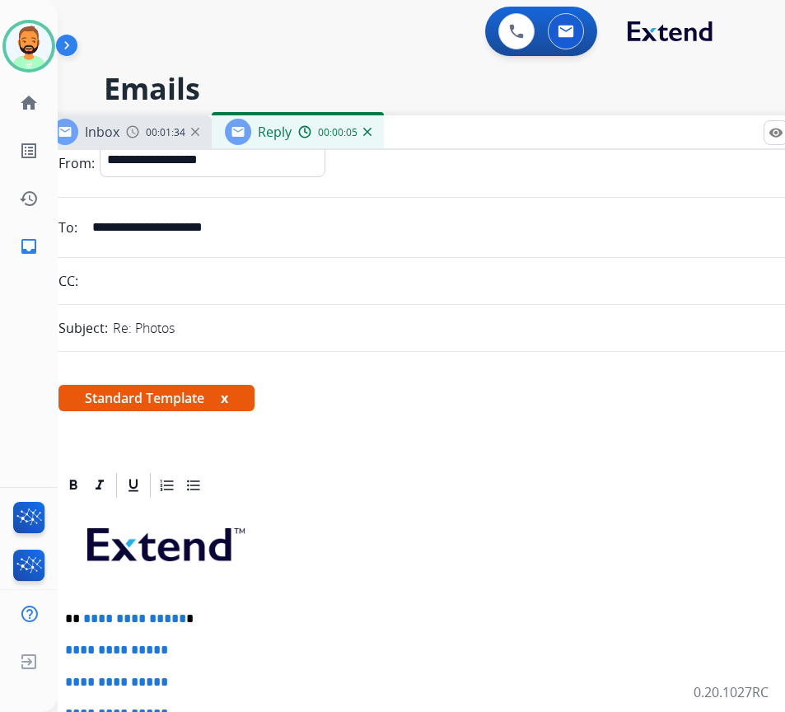
scroll to position [165, 0]
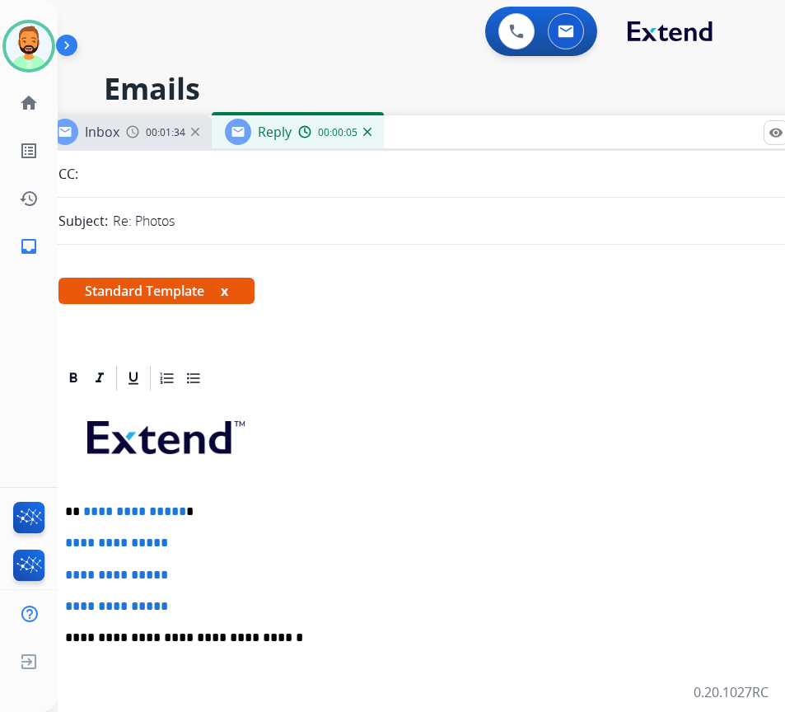
click at [288, 505] on p "**********" at bounding box center [444, 511] width 758 height 15
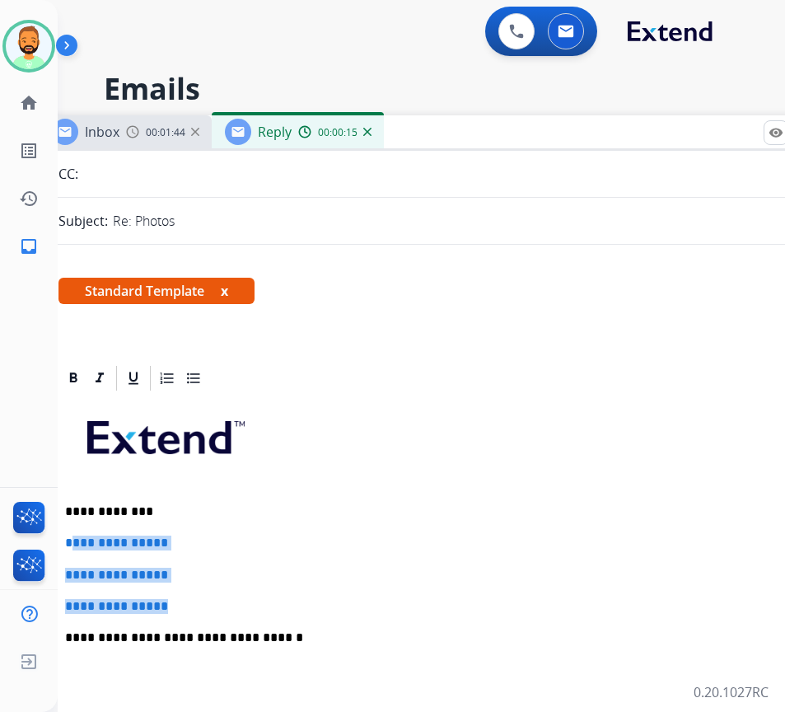
drag, startPoint x: 176, startPoint y: 605, endPoint x: 72, endPoint y: 532, distance: 127.3
click at [72, 532] on div "**********" at bounding box center [450, 676] width 784 height 567
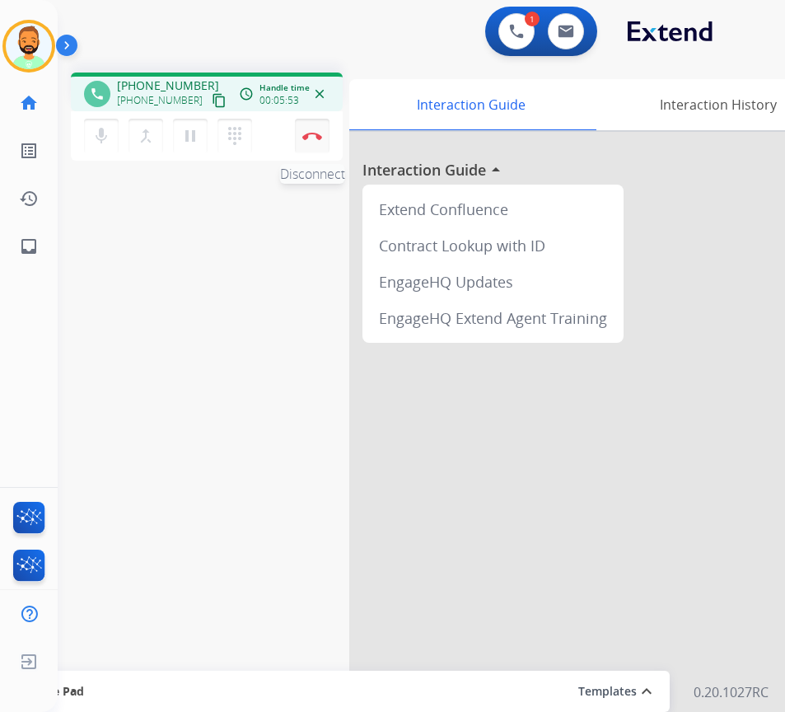
click at [318, 133] on img at bounding box center [312, 136] width 20 height 8
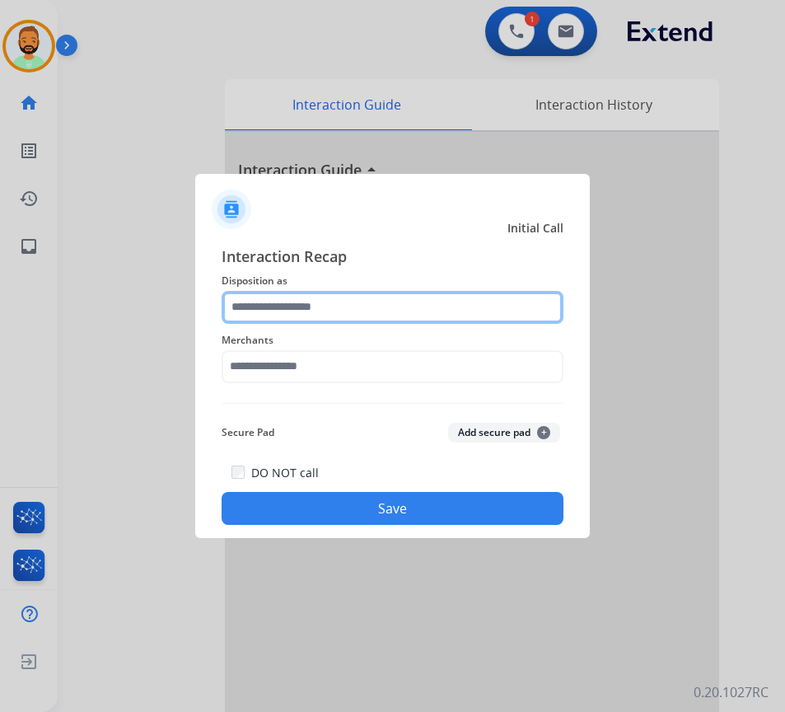
click at [415, 302] on input "text" at bounding box center [393, 307] width 342 height 33
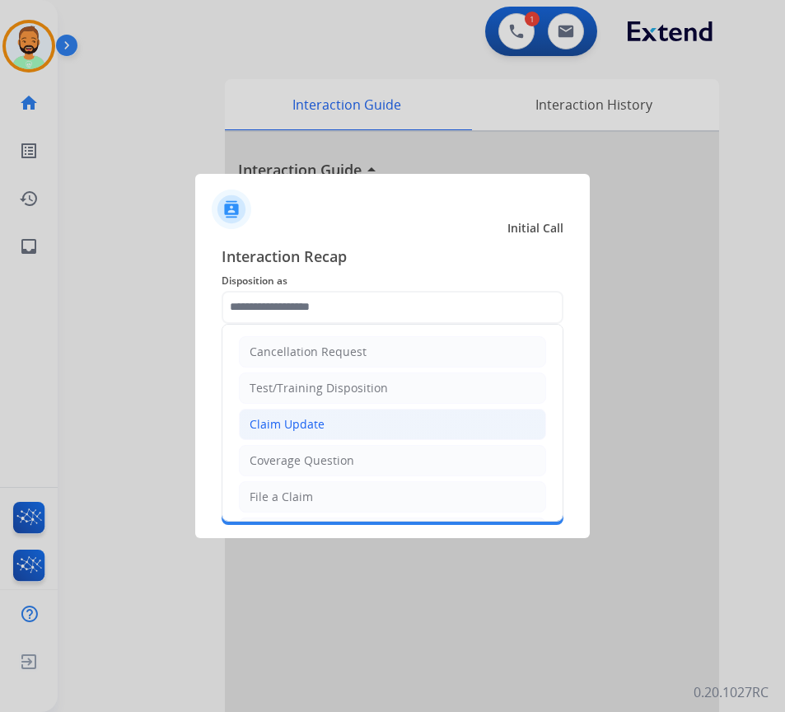
click at [373, 423] on li "Claim Update" at bounding box center [392, 424] width 307 height 31
type input "**********"
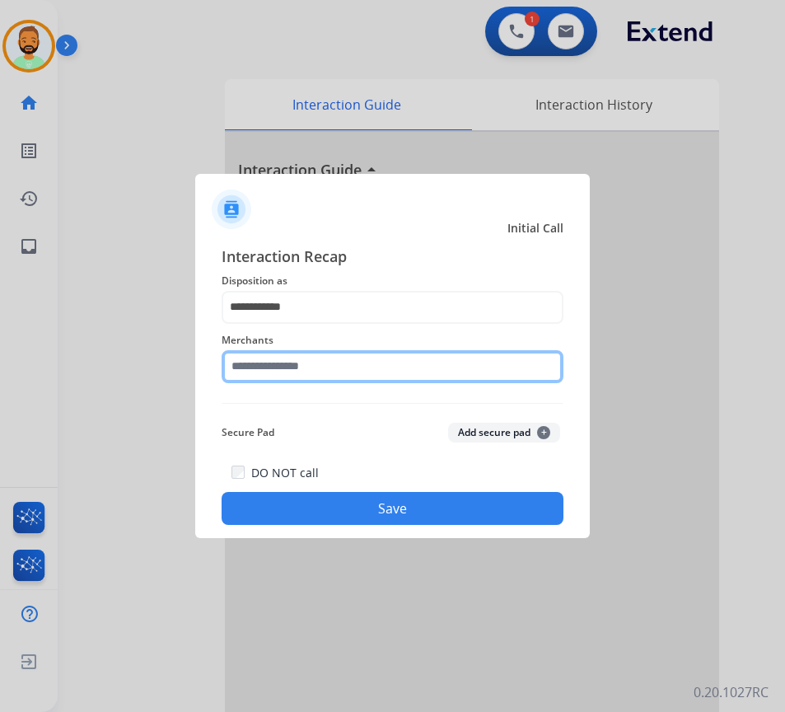
click at [371, 370] on input "text" at bounding box center [393, 366] width 342 height 33
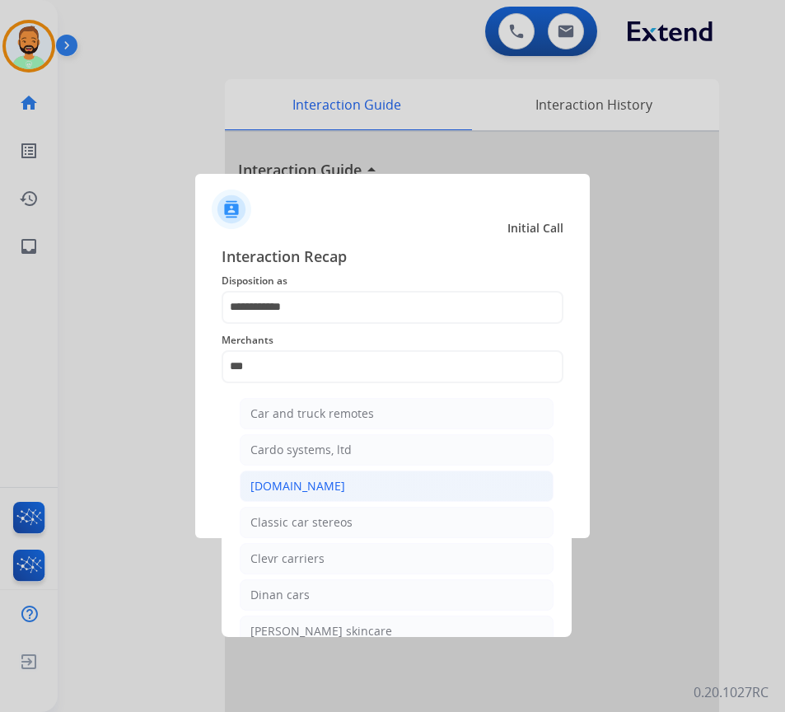
click at [383, 475] on li "[DOMAIN_NAME]" at bounding box center [397, 485] width 314 height 31
type input "**********"
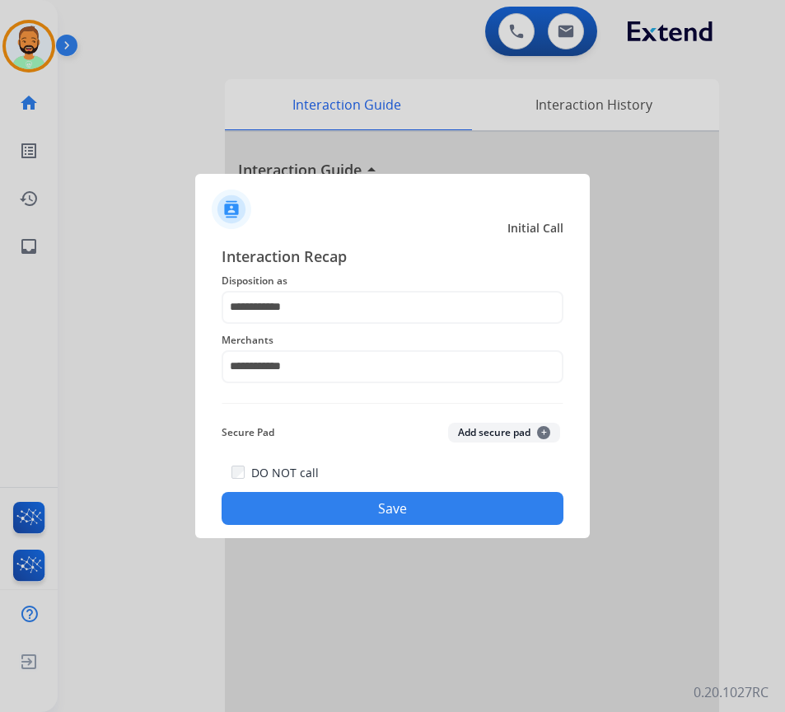
click at [400, 505] on button "Save" at bounding box center [393, 508] width 342 height 33
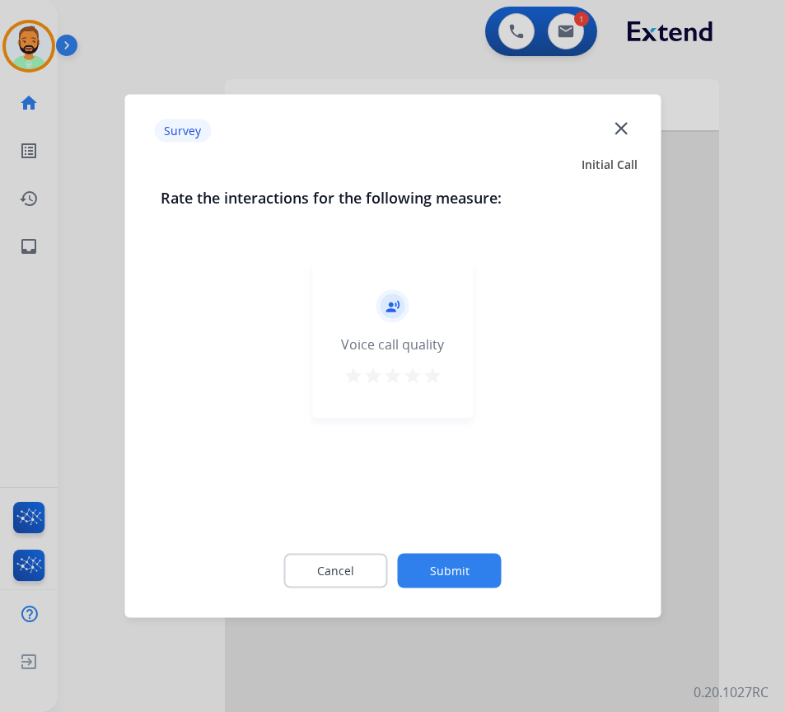
click at [458, 581] on button "Submit" at bounding box center [450, 571] width 104 height 35
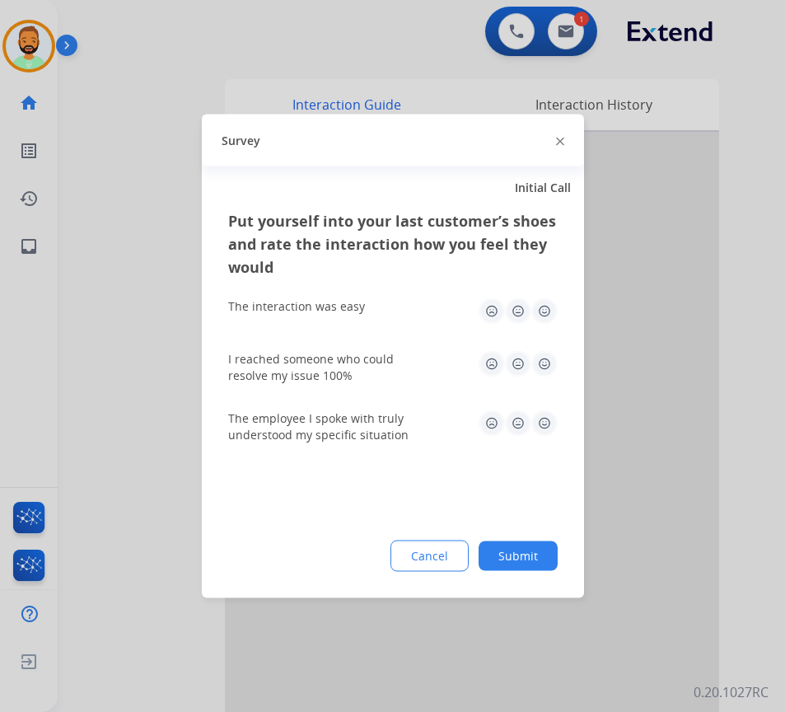
click at [502, 557] on button "Submit" at bounding box center [518, 556] width 79 height 30
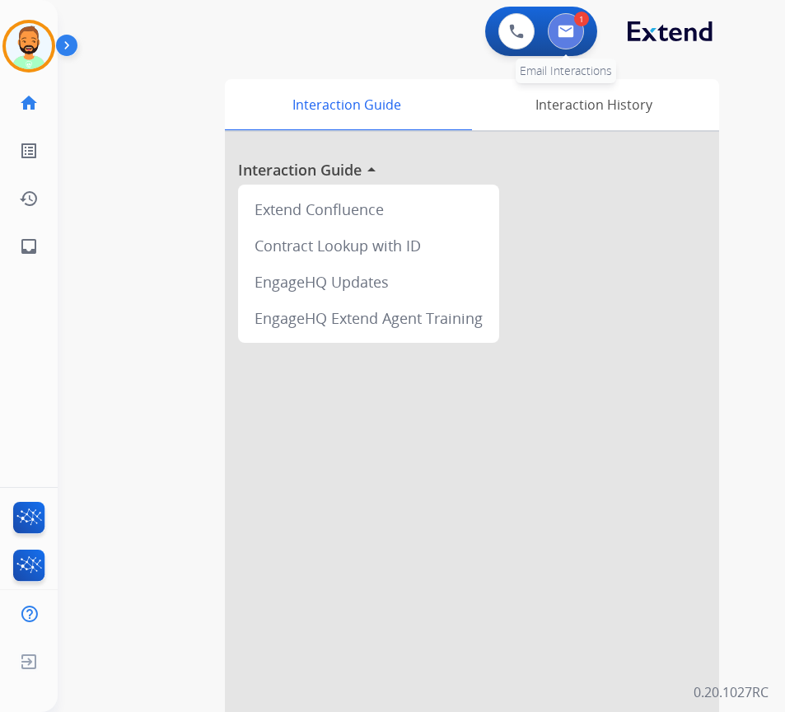
click at [579, 40] on button at bounding box center [566, 31] width 36 height 36
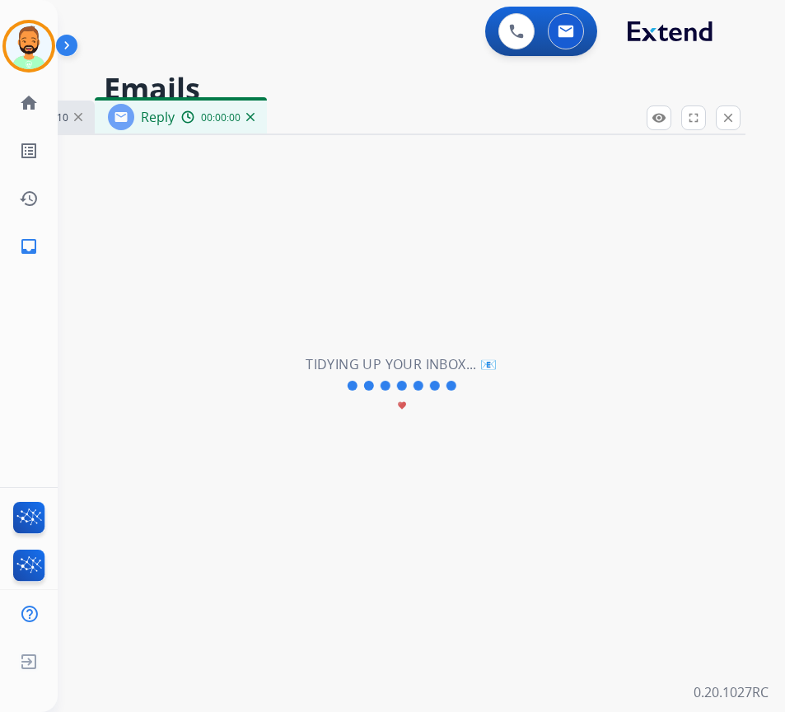
select select "**********"
click at [511, 27] on img at bounding box center [516, 31] width 15 height 15
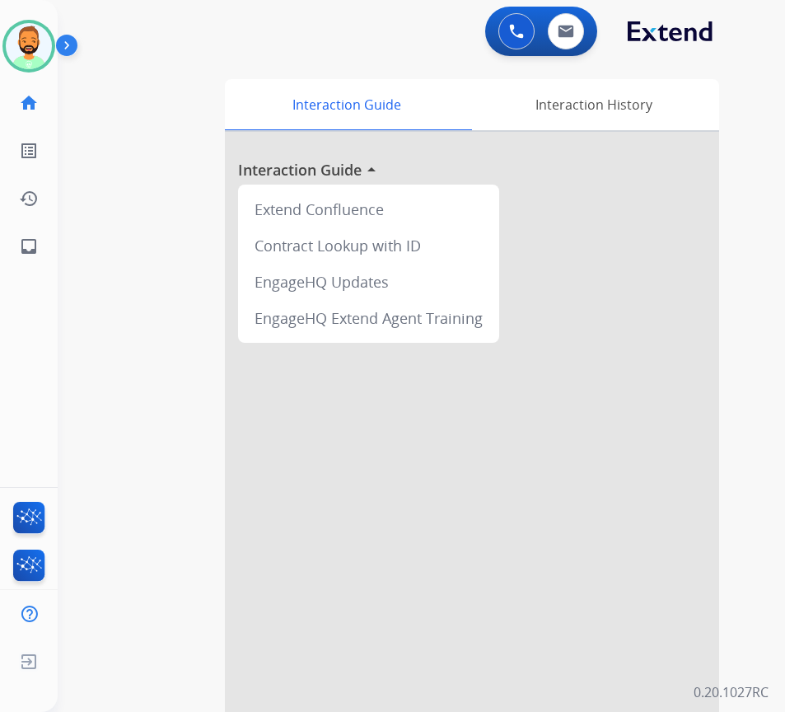
click at [567, 12] on div "0 Voice Interactions 0 Email Interactions" at bounding box center [541, 31] width 112 height 49
click at [567, 31] on img at bounding box center [566, 31] width 16 height 13
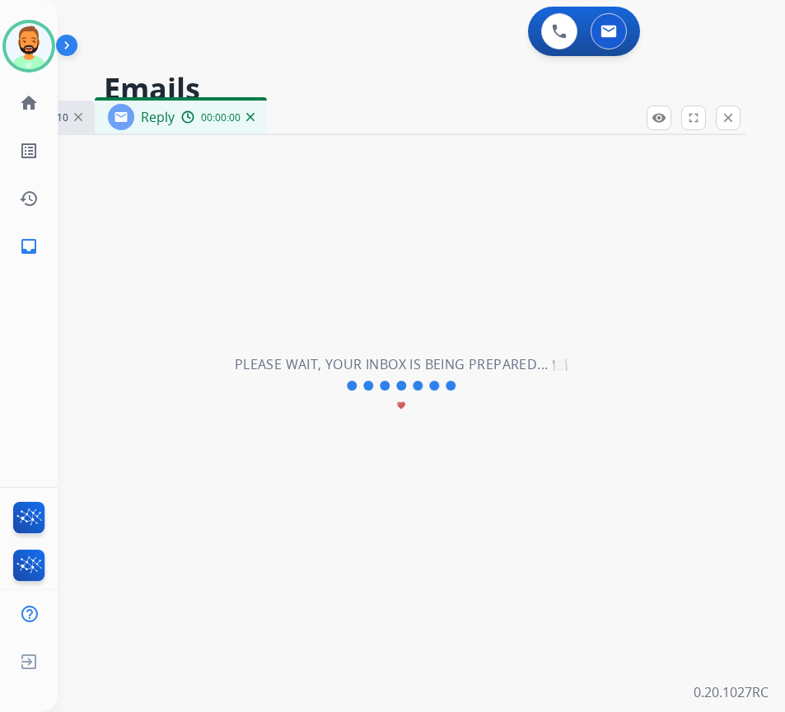
select select "**********"
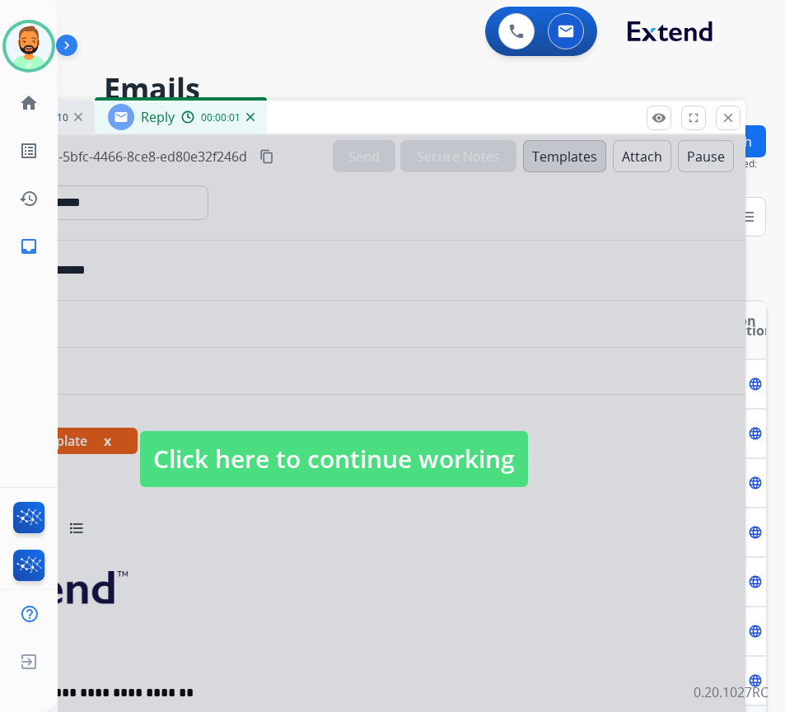
click at [372, 445] on span "Click here to continue working" at bounding box center [334, 459] width 388 height 56
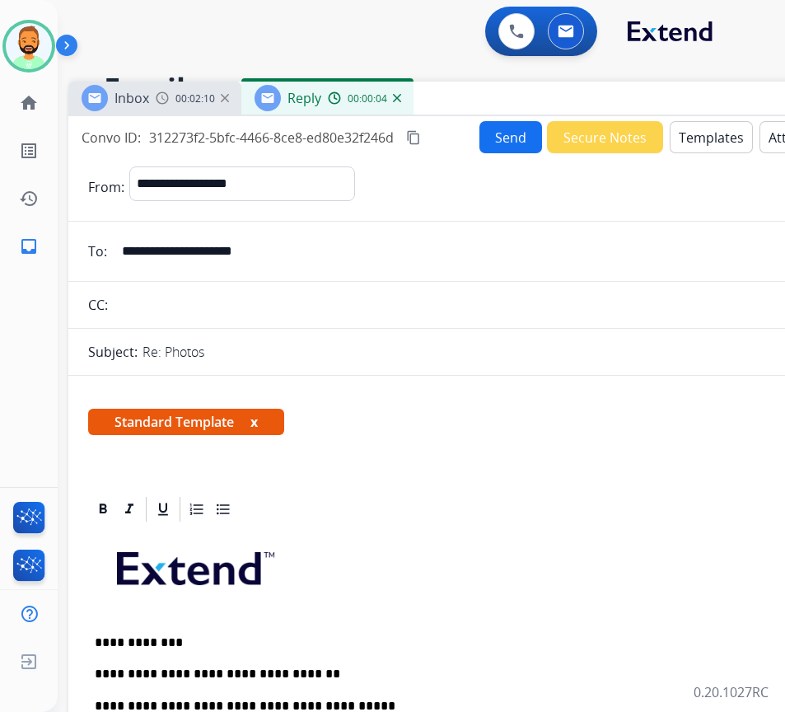
drag, startPoint x: 349, startPoint y: 103, endPoint x: 492, endPoint y: 77, distance: 145.8
click at [493, 82] on div "Inbox 00:02:10 Reply 00:00:04" at bounding box center [480, 99] width 824 height 35
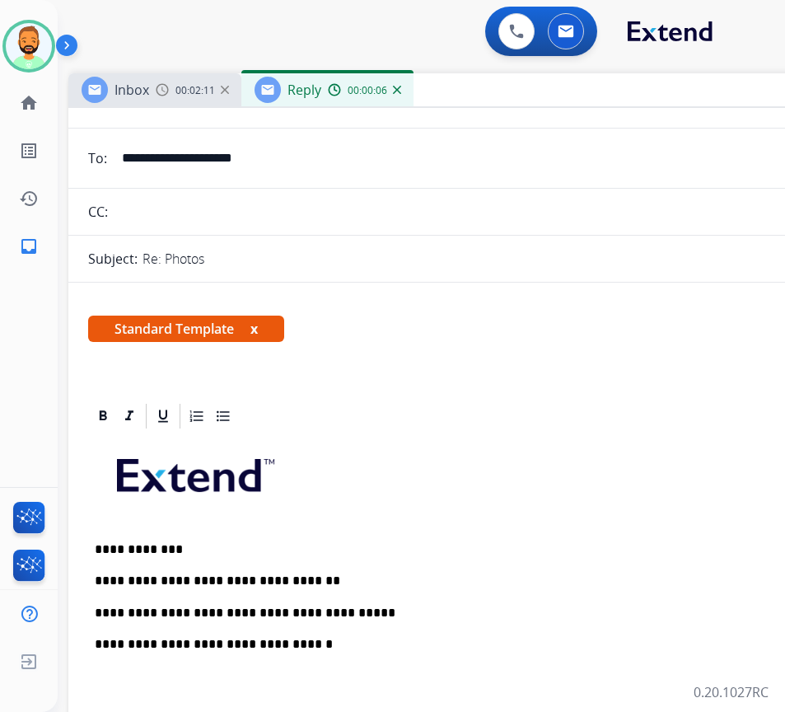
scroll to position [247, 0]
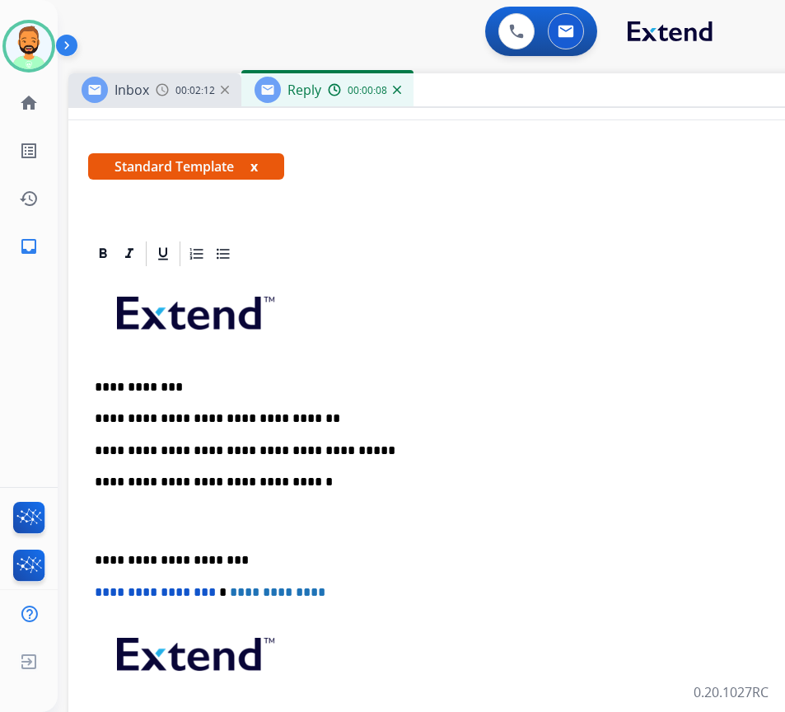
click at [416, 461] on div "**********" at bounding box center [480, 537] width 784 height 536
click at [408, 449] on p "**********" at bounding box center [474, 450] width 758 height 15
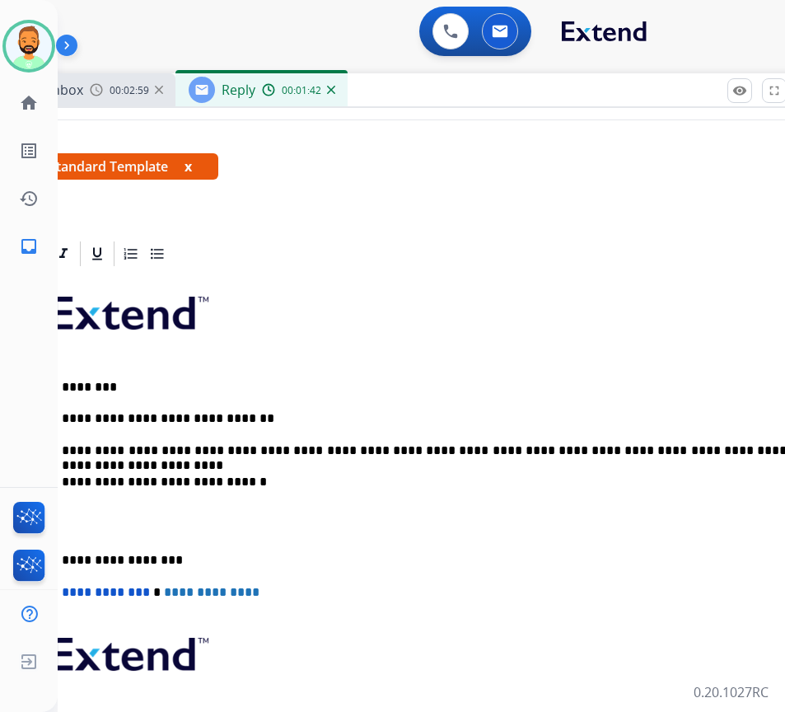
scroll to position [0, 44]
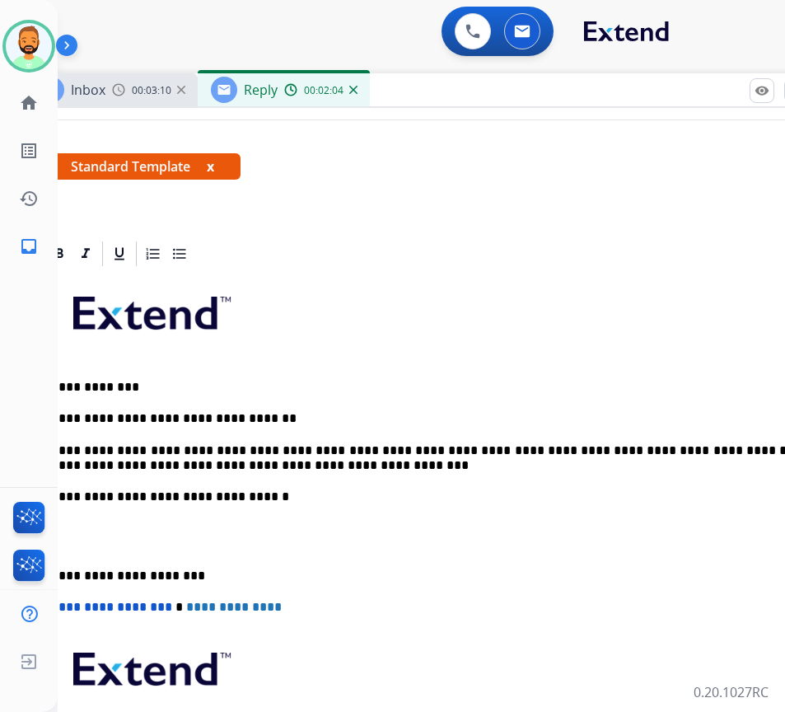
click at [68, 577] on p "**********" at bounding box center [430, 576] width 758 height 15
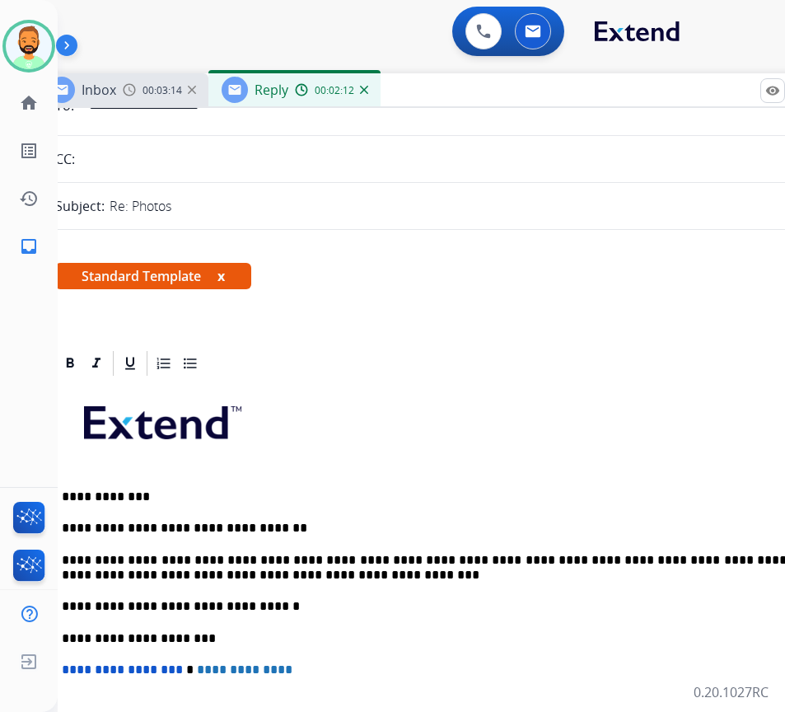
scroll to position [0, 0]
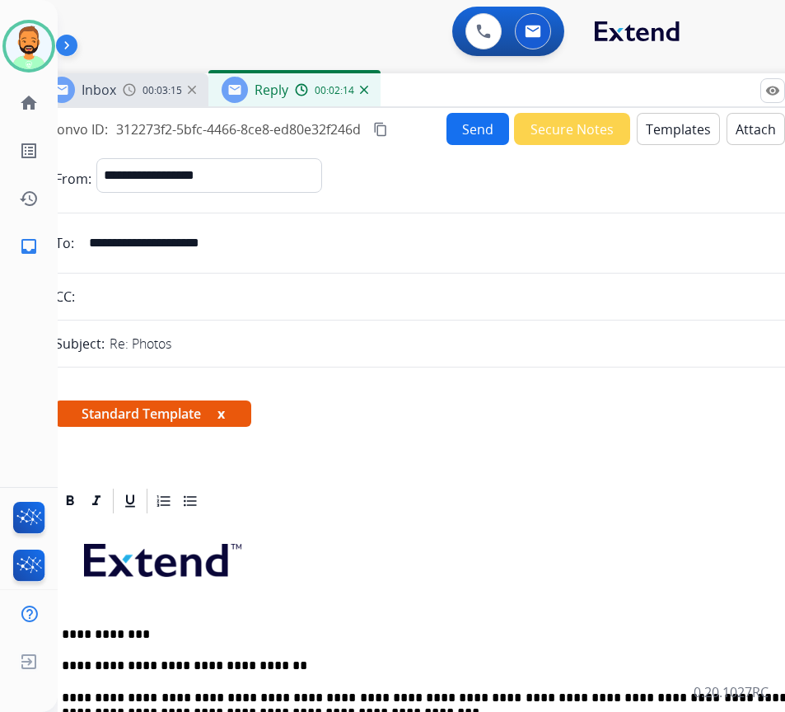
click at [460, 129] on button "Send" at bounding box center [478, 129] width 63 height 32
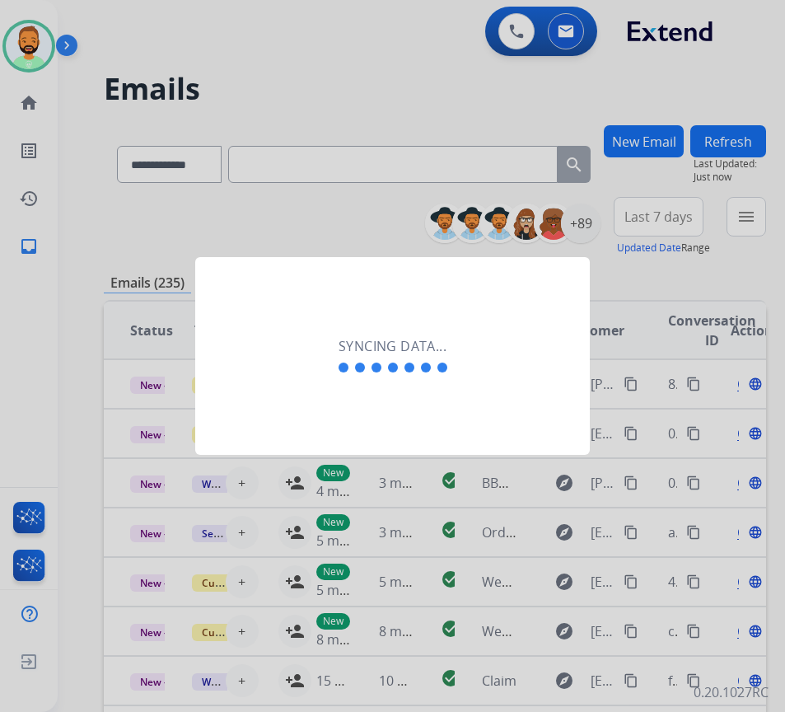
scroll to position [0, 2]
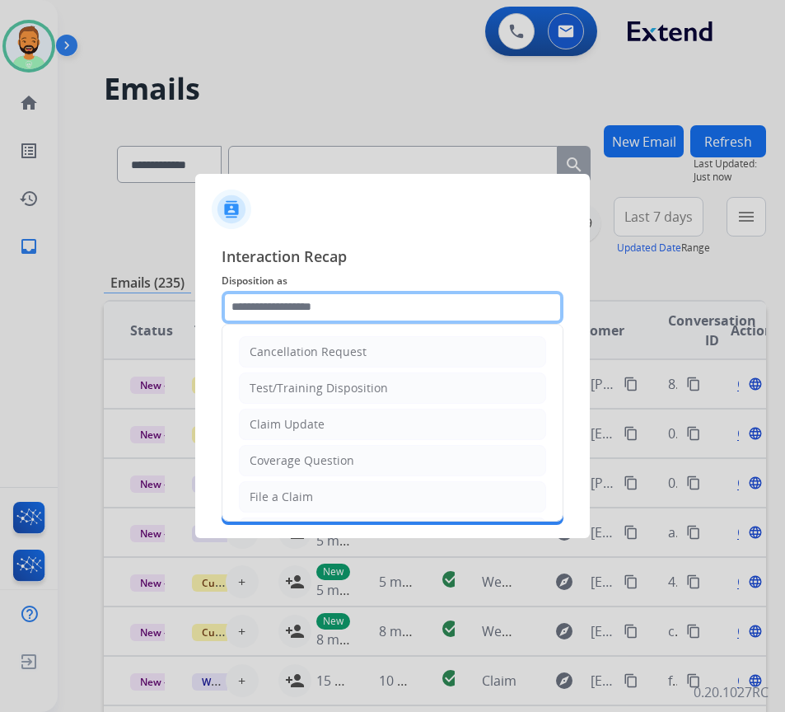
click at [381, 300] on input "text" at bounding box center [393, 307] width 342 height 33
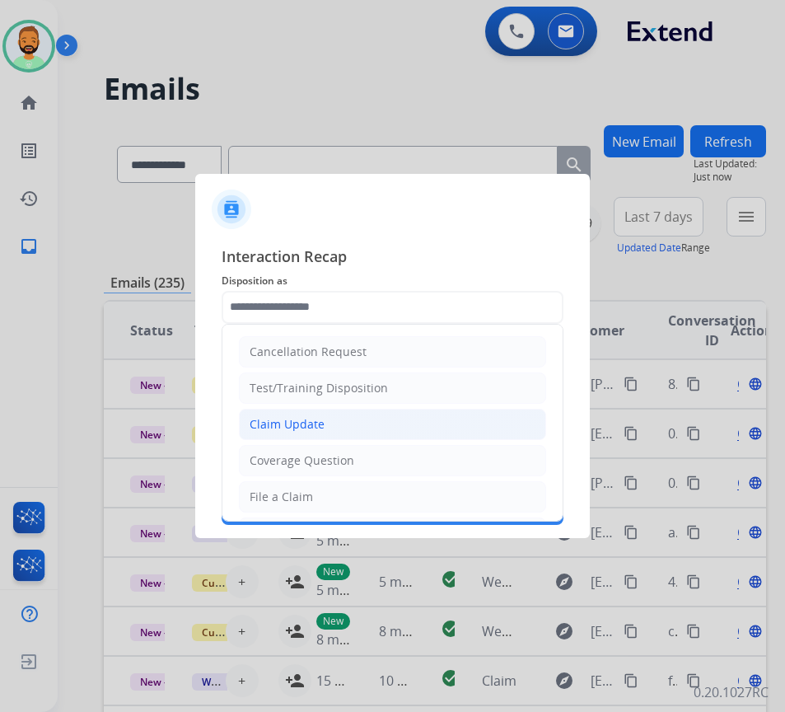
click at [351, 418] on li "Claim Update" at bounding box center [392, 424] width 307 height 31
type input "**********"
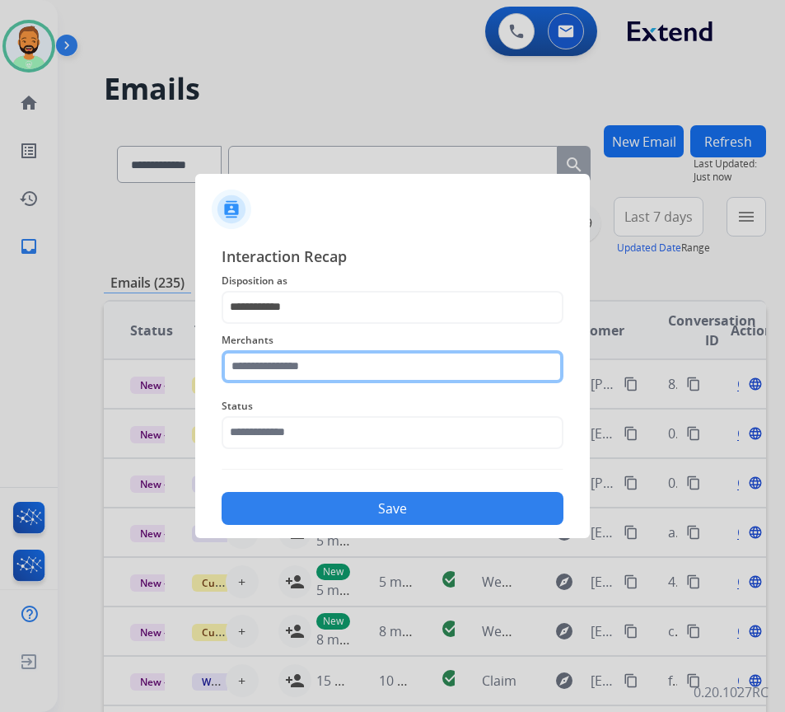
click at [349, 379] on input "text" at bounding box center [393, 366] width 342 height 33
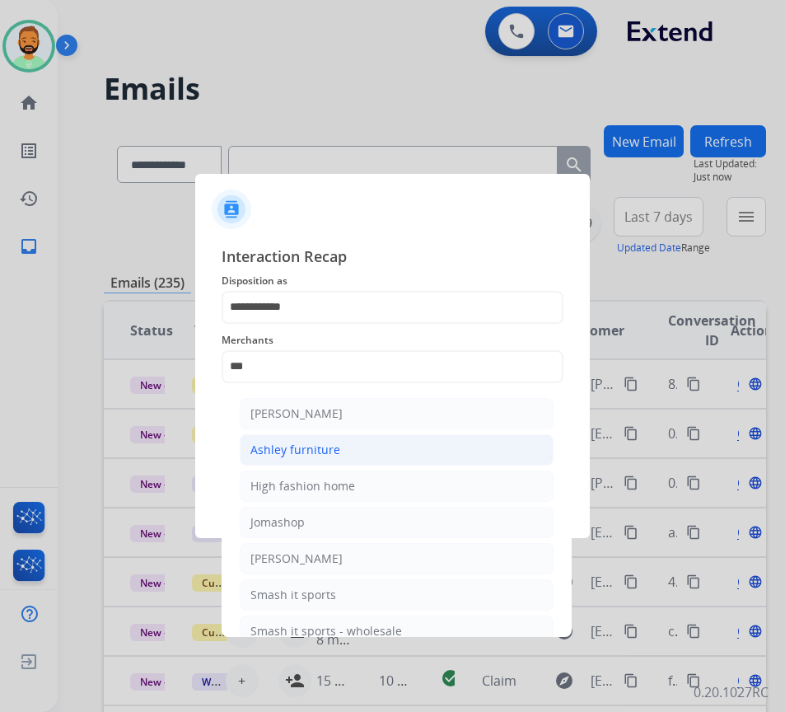
click at [375, 461] on li "Ashley furniture" at bounding box center [397, 449] width 314 height 31
type input "**********"
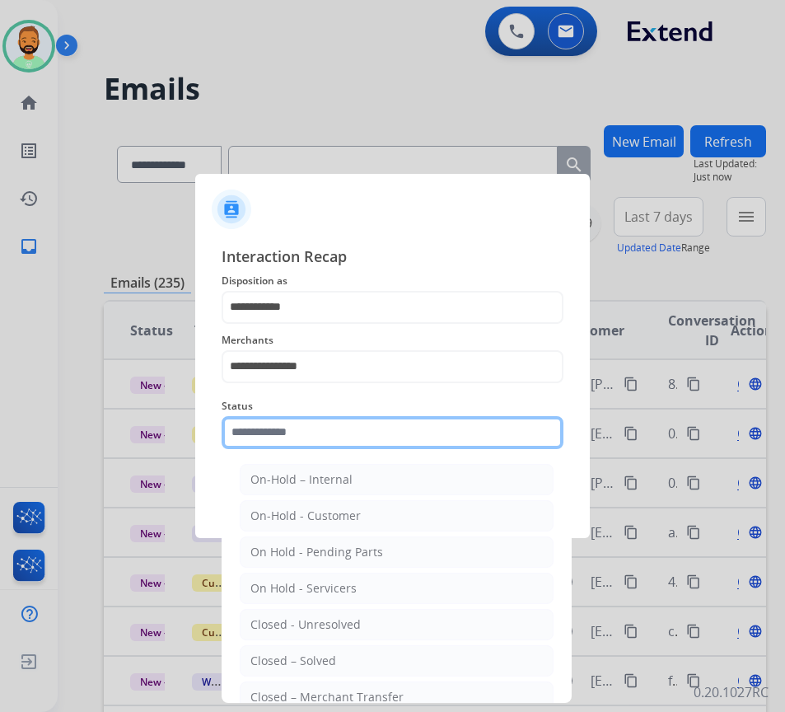
click at [349, 440] on input "text" at bounding box center [393, 432] width 342 height 33
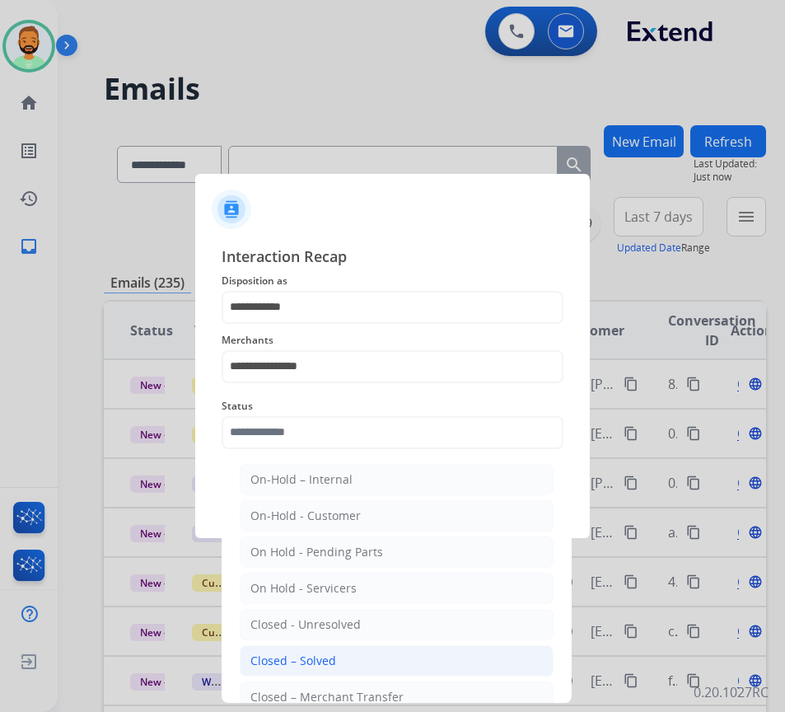
click at [364, 670] on li "Closed – Solved" at bounding box center [397, 660] width 314 height 31
type input "**********"
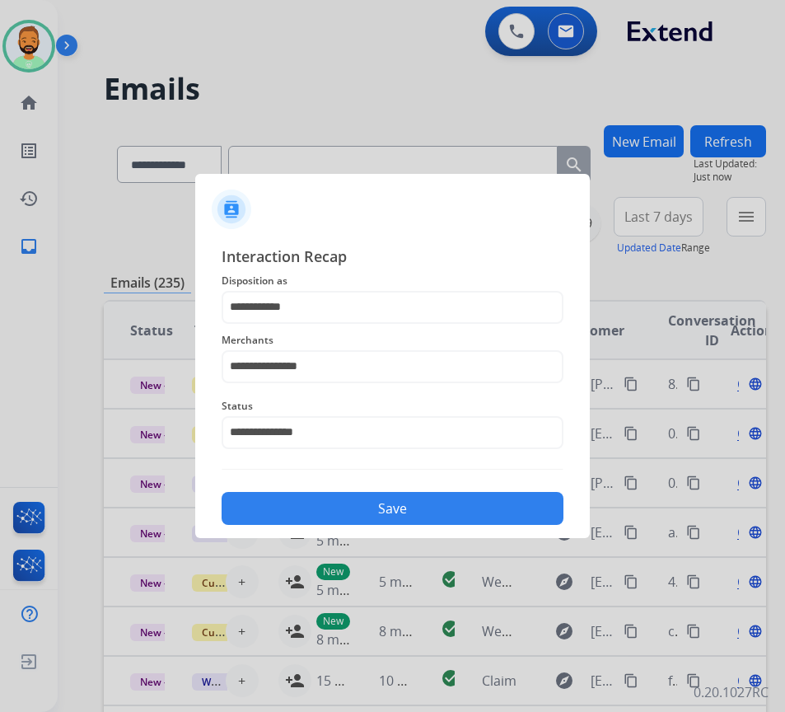
click at [374, 497] on button "Save" at bounding box center [393, 508] width 342 height 33
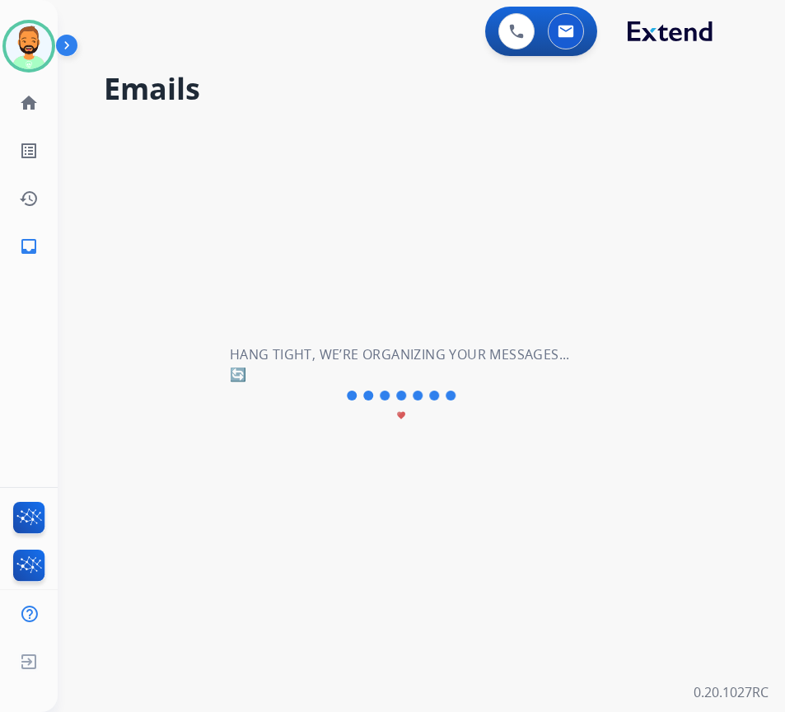
scroll to position [0, 0]
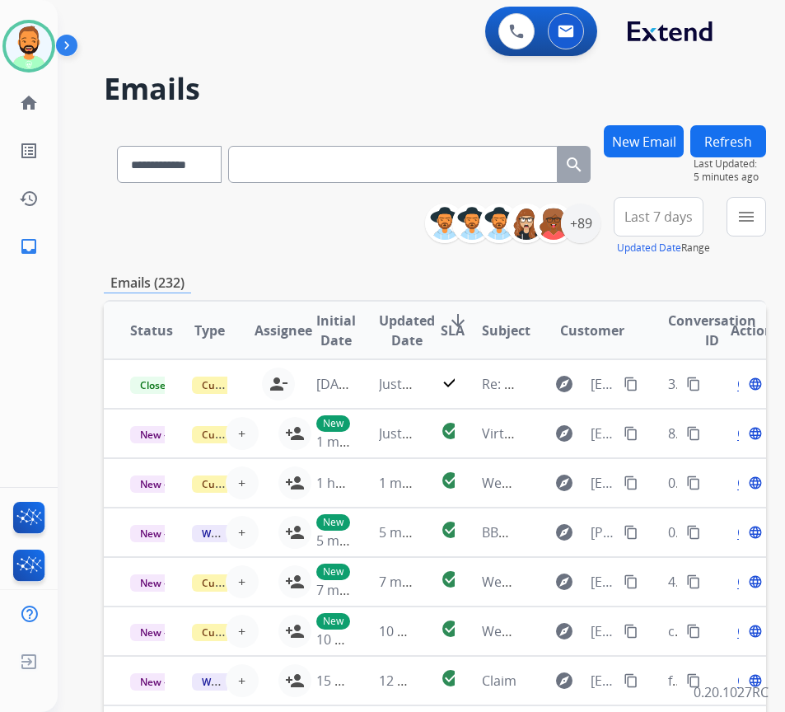
click at [693, 216] on span "Last 7 days" at bounding box center [659, 216] width 68 height 7
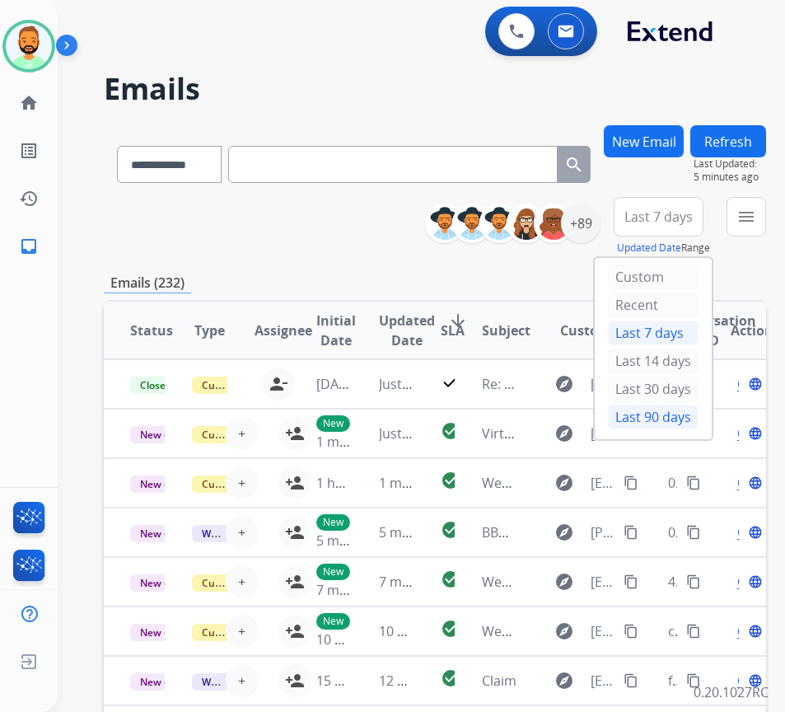
click at [686, 419] on div "Last 90 days" at bounding box center [653, 417] width 91 height 25
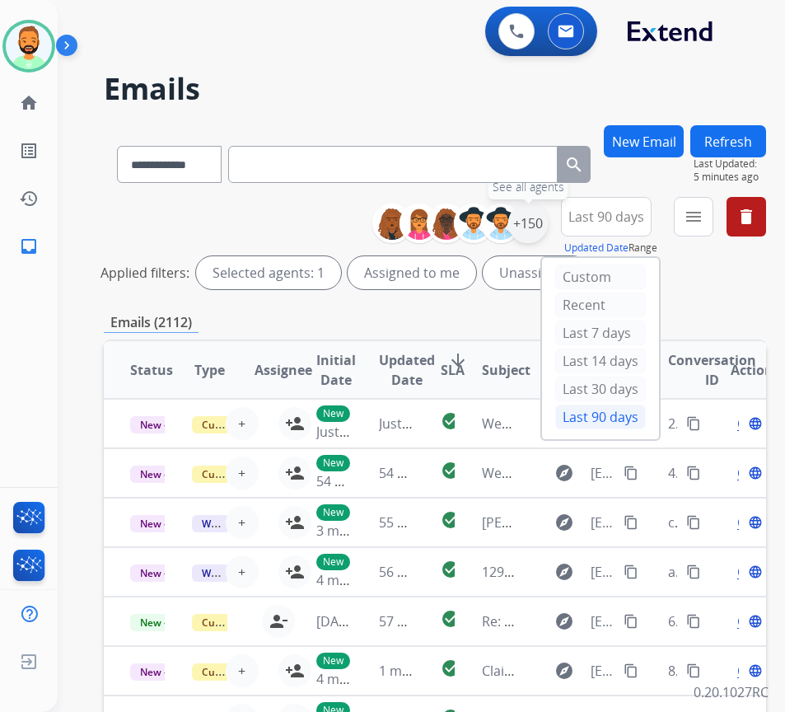
click at [548, 230] on div "+150" at bounding box center [528, 224] width 40 height 40
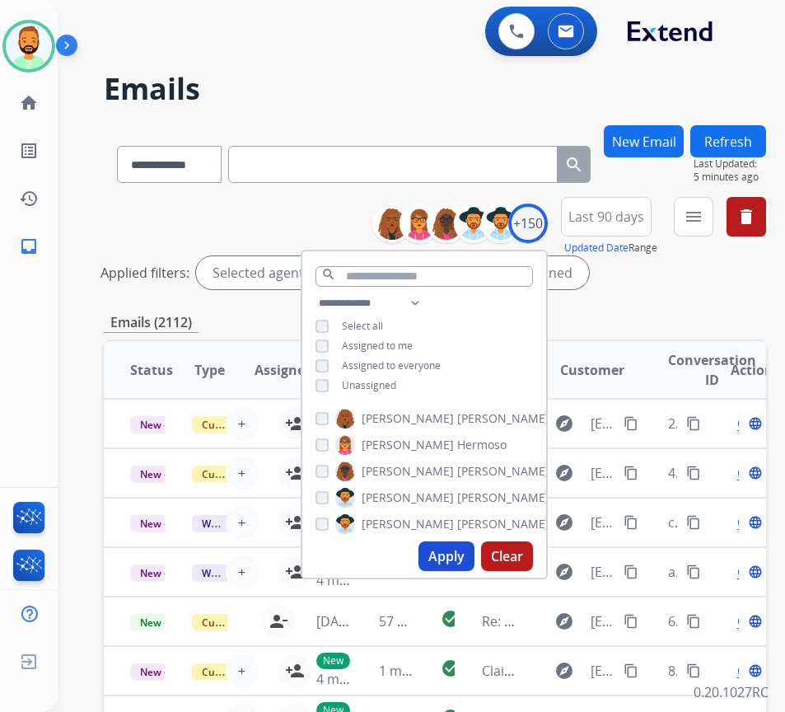
click at [388, 380] on span "Unassigned" at bounding box center [369, 385] width 54 height 14
click at [453, 559] on button "Apply" at bounding box center [447, 556] width 56 height 30
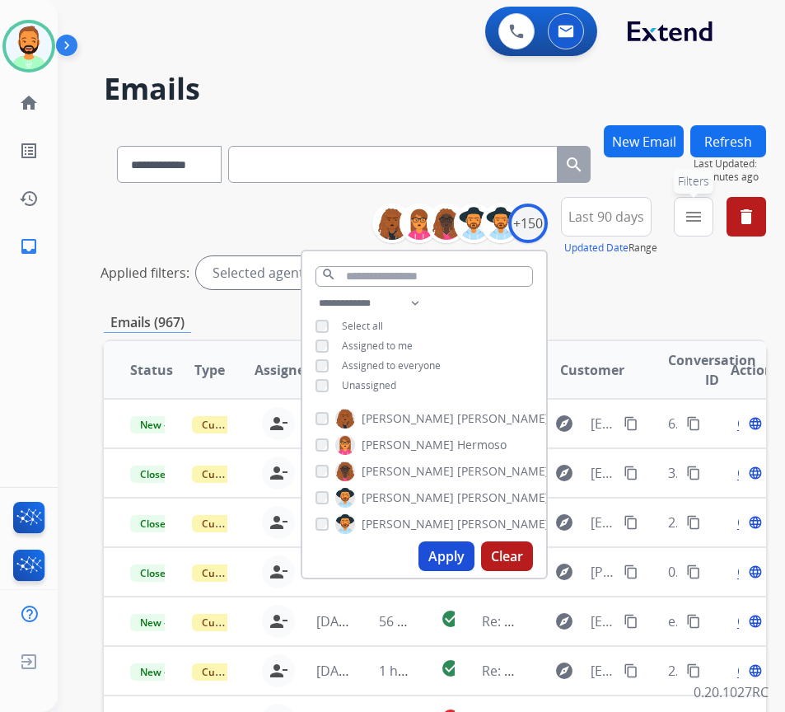
click at [704, 213] on mat-icon "menu" at bounding box center [694, 217] width 20 height 20
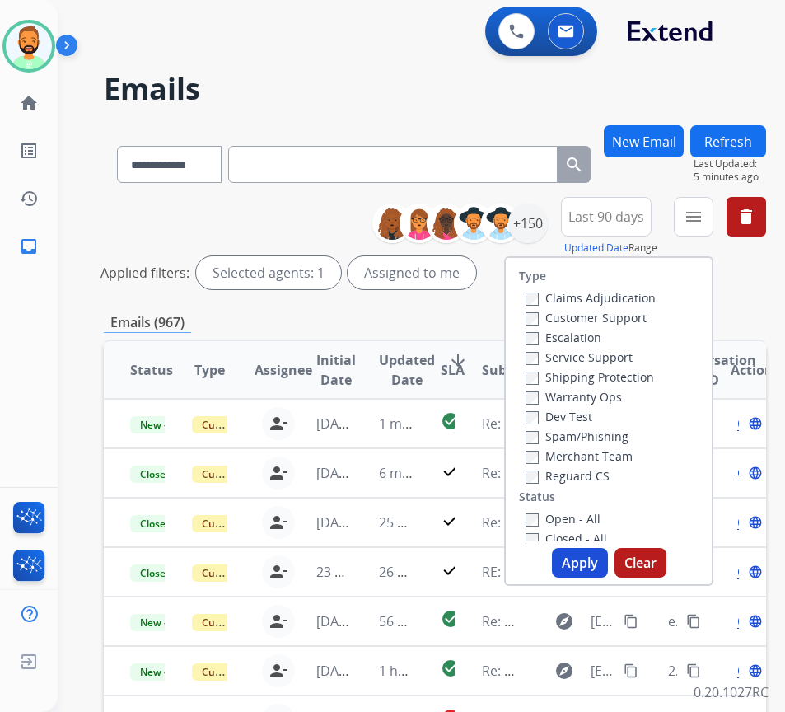
click at [628, 313] on label "Customer Support" at bounding box center [586, 318] width 121 height 16
click at [626, 377] on label "Shipping Protection" at bounding box center [590, 377] width 129 height 16
click at [601, 517] on label "Open - All" at bounding box center [563, 519] width 75 height 16
click at [597, 561] on button "Apply" at bounding box center [580, 563] width 56 height 30
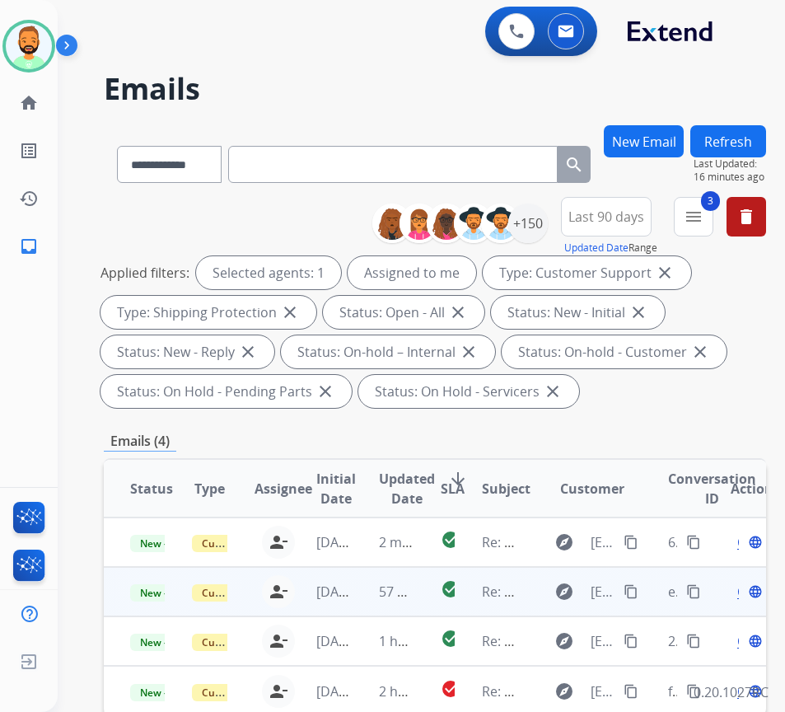
scroll to position [247, 0]
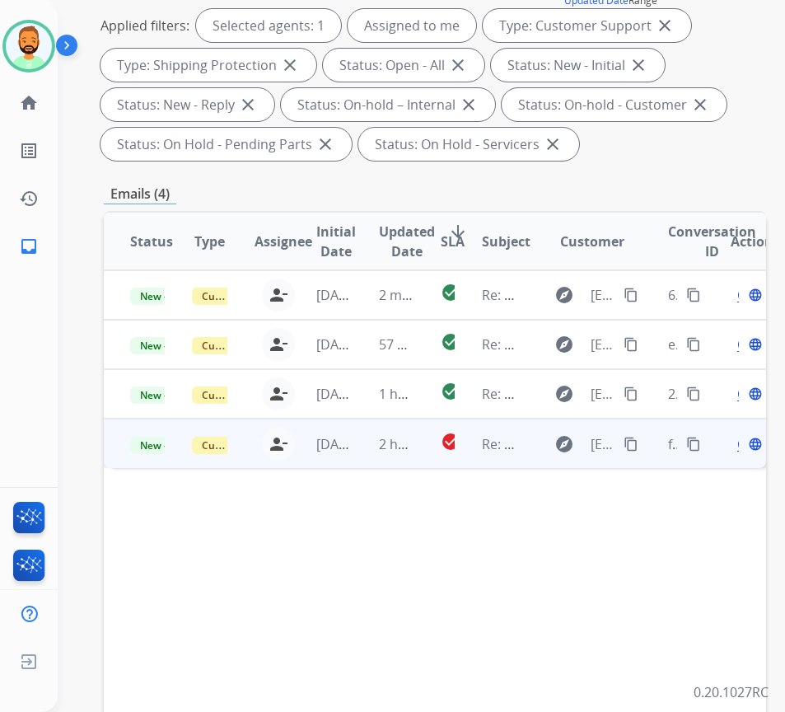
click at [366, 447] on td "2 hours ago" at bounding box center [384, 443] width 62 height 49
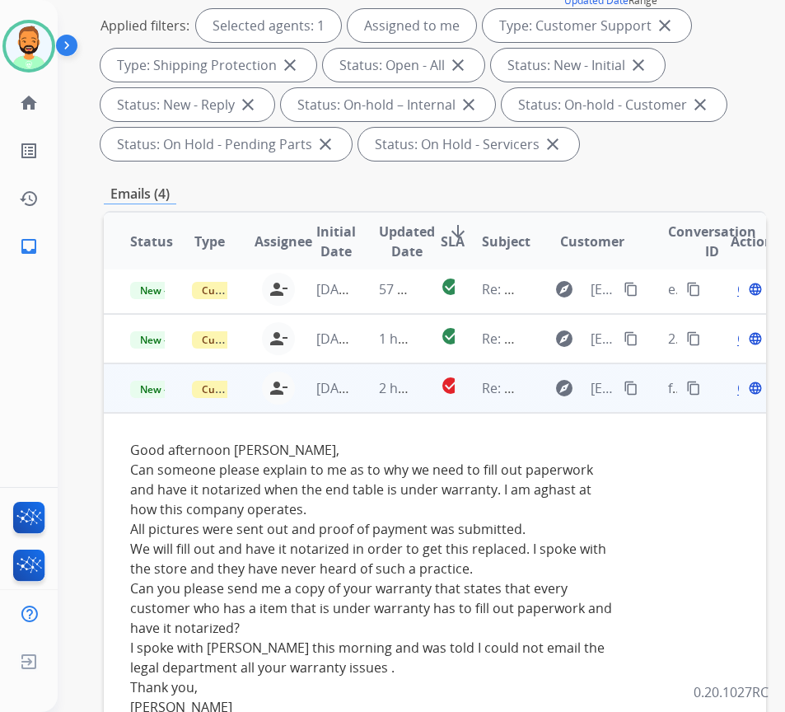
scroll to position [330, 0]
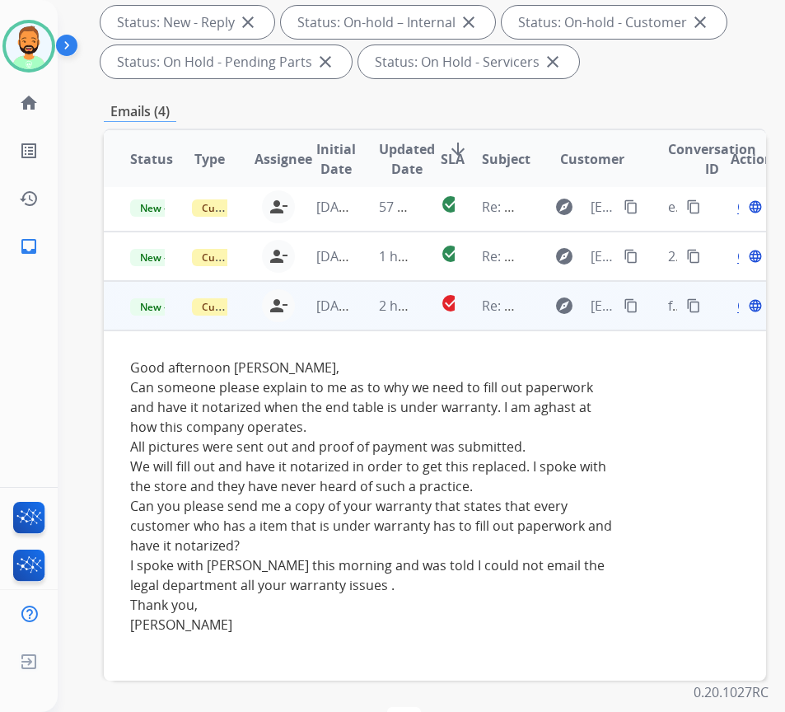
click at [638, 298] on mat-icon "content_copy" at bounding box center [631, 305] width 15 height 15
click at [747, 296] on div "Open language" at bounding box center [748, 306] width 35 height 20
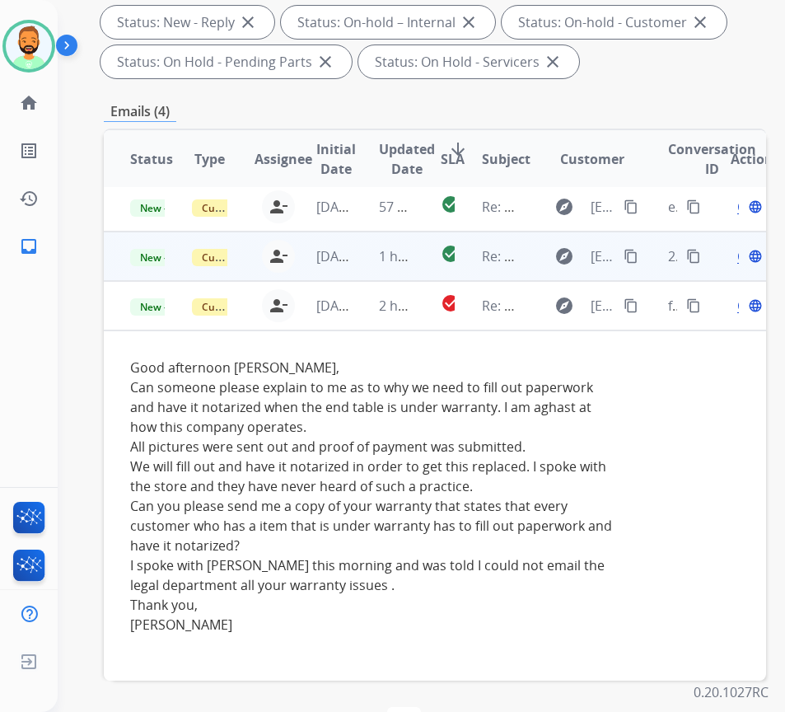
scroll to position [0, 0]
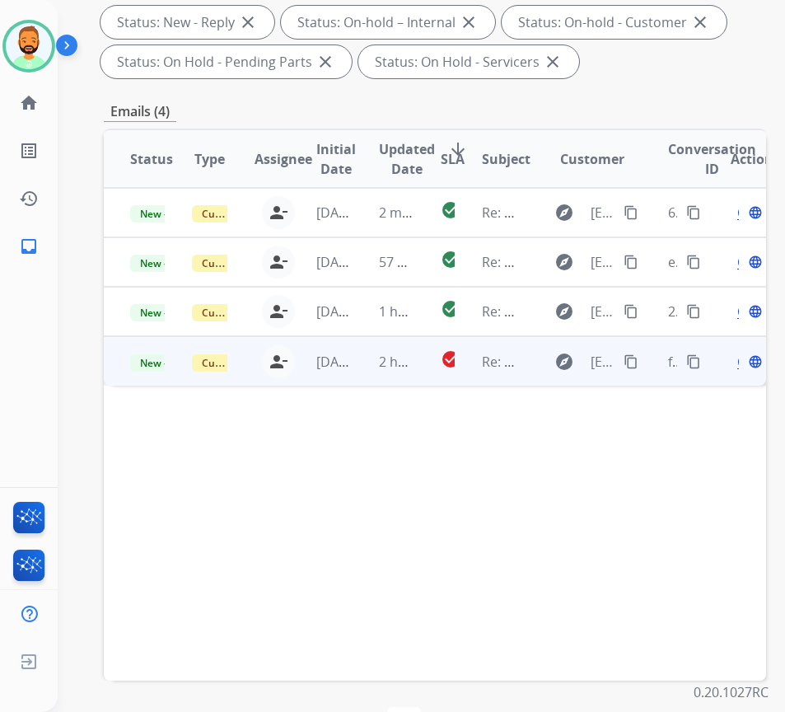
click at [744, 360] on span "Open" at bounding box center [754, 362] width 34 height 20
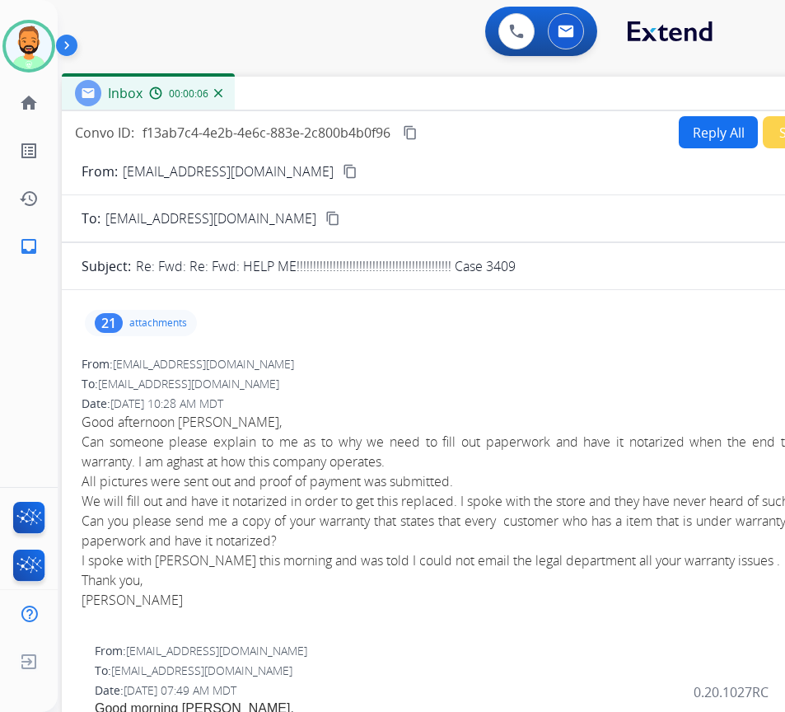
drag, startPoint x: 281, startPoint y: 115, endPoint x: 421, endPoint y: 91, distance: 142.1
click at [421, 91] on div "Inbox 00:00:06" at bounding box center [474, 94] width 824 height 35
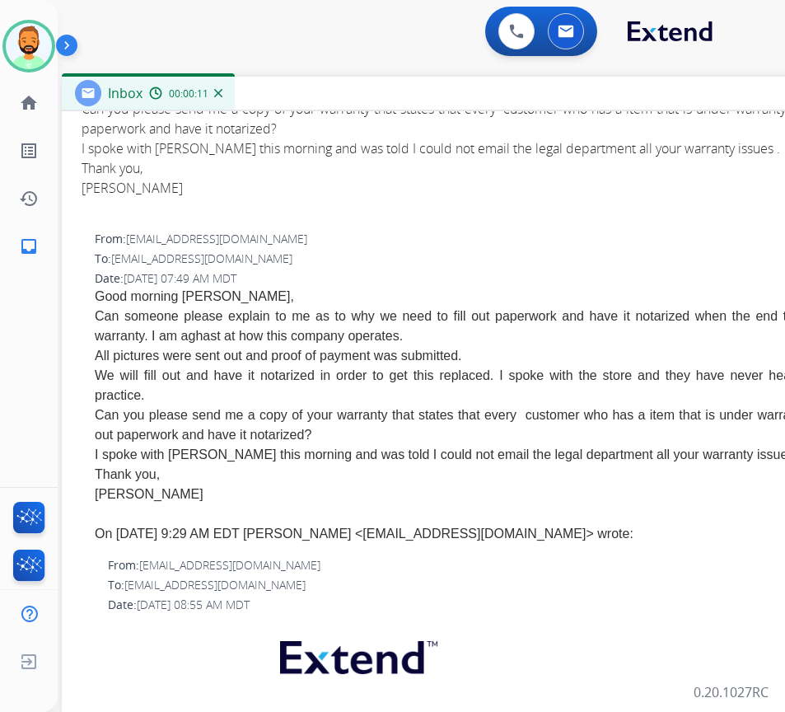
scroll to position [494, 0]
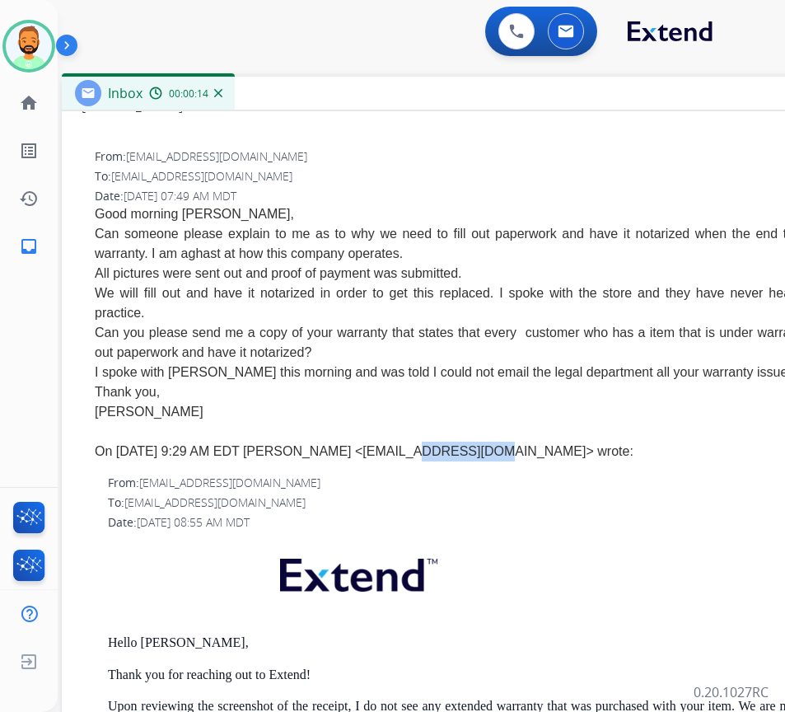
drag, startPoint x: 377, startPoint y: 472, endPoint x: 419, endPoint y: 460, distance: 44.6
click at [428, 461] on div "On [DATE] 9:29 AM EDT [PERSON_NAME] <[EMAIL_ADDRESS][DOMAIN_NAME]> wrote:" at bounding box center [480, 452] width 771 height 20
click at [359, 461] on div "On [DATE] 9:29 AM EDT [PERSON_NAME] <[EMAIL_ADDRESS][DOMAIN_NAME]> wrote:" at bounding box center [480, 452] width 771 height 20
click at [374, 461] on div "On [DATE] 9:29 AM EDT [PERSON_NAME] <[EMAIL_ADDRESS][DOMAIN_NAME]> wrote:" at bounding box center [480, 452] width 771 height 20
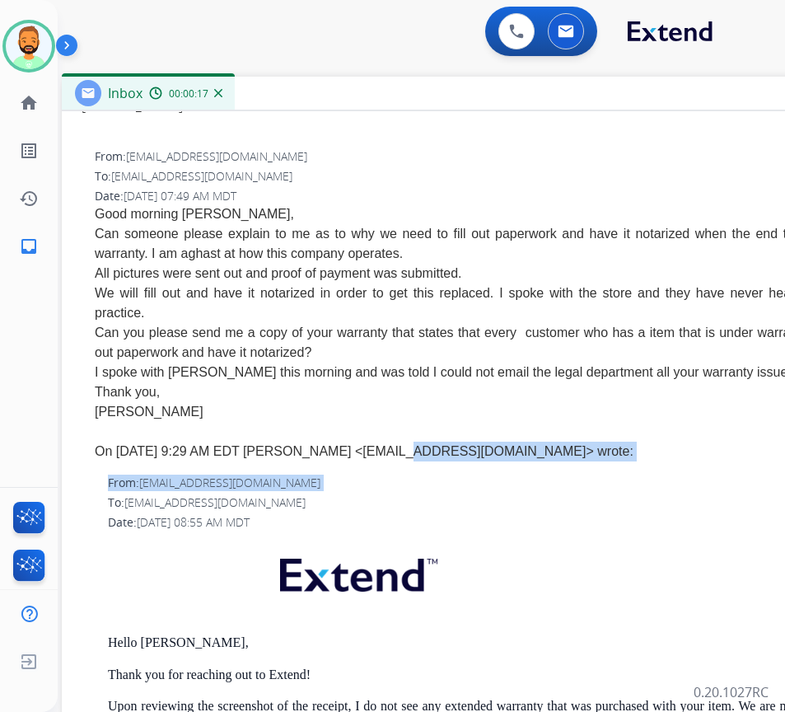
drag, startPoint x: 374, startPoint y: 475, endPoint x: 516, endPoint y: 481, distance: 141.8
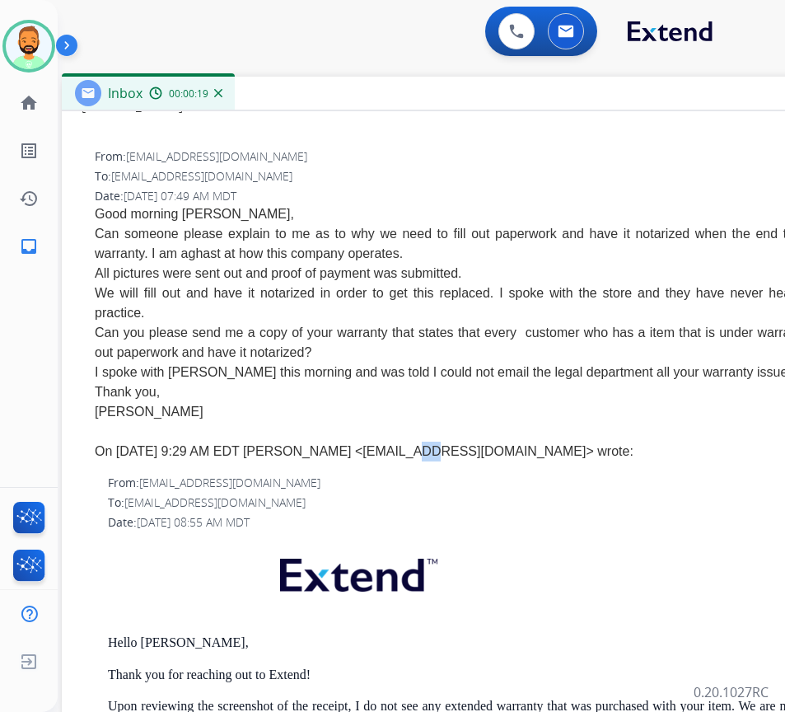
drag, startPoint x: 377, startPoint y: 475, endPoint x: 384, endPoint y: 470, distance: 8.9
click at [389, 461] on div "On [DATE] 9:29 AM EDT [PERSON_NAME] <[EMAIL_ADDRESS][DOMAIN_NAME]> wrote:" at bounding box center [480, 452] width 771 height 20
click at [383, 461] on div "On [DATE] 9:29 AM EDT [PERSON_NAME] <[EMAIL_ADDRESS][DOMAIN_NAME]> wrote:" at bounding box center [480, 452] width 771 height 20
click at [378, 461] on div "On [DATE] 9:29 AM EDT [PERSON_NAME] <[EMAIL_ADDRESS][DOMAIN_NAME]> wrote:" at bounding box center [480, 452] width 771 height 20
click at [374, 461] on div "On [DATE] 9:29 AM EDT [PERSON_NAME] <[EMAIL_ADDRESS][DOMAIN_NAME]> wrote:" at bounding box center [480, 452] width 771 height 20
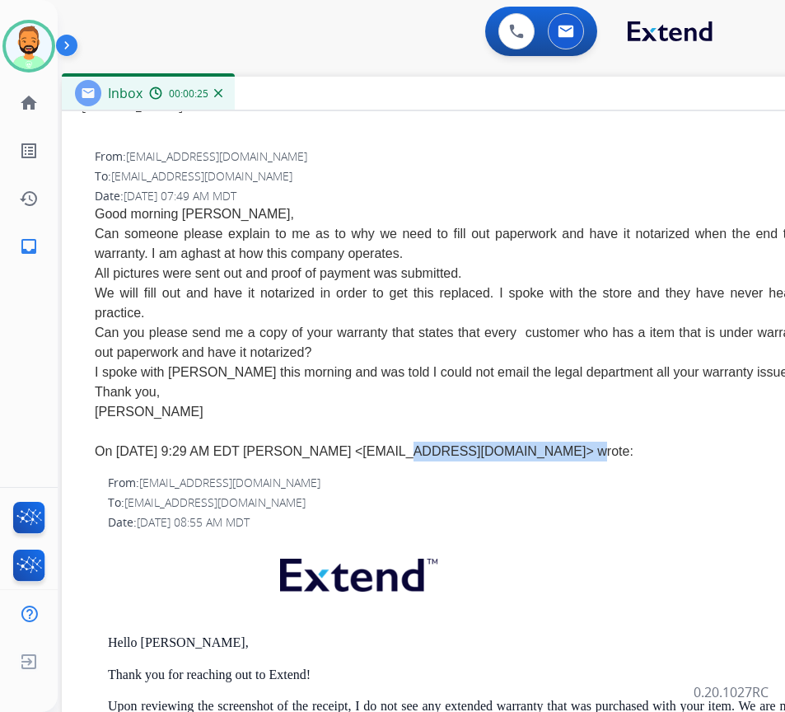
drag, startPoint x: 374, startPoint y: 472, endPoint x: 516, endPoint y: 476, distance: 141.8
click at [516, 461] on div "On [DATE] 9:29 AM EDT [PERSON_NAME] <[EMAIL_ADDRESS][DOMAIN_NAME]> wrote:" at bounding box center [480, 452] width 771 height 20
copy div "[EMAIL_ADDRESS][DOMAIN_NAME]"
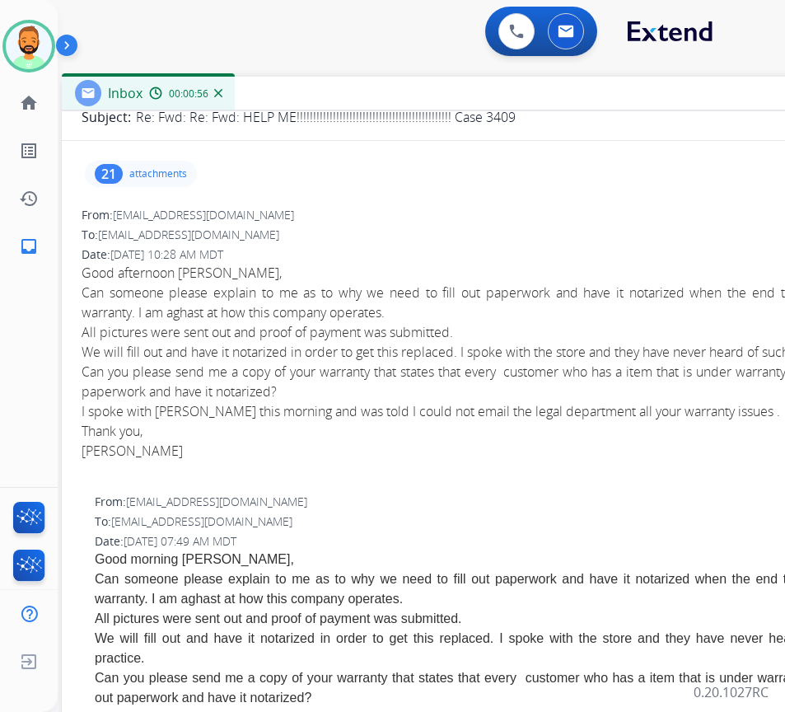
scroll to position [0, 0]
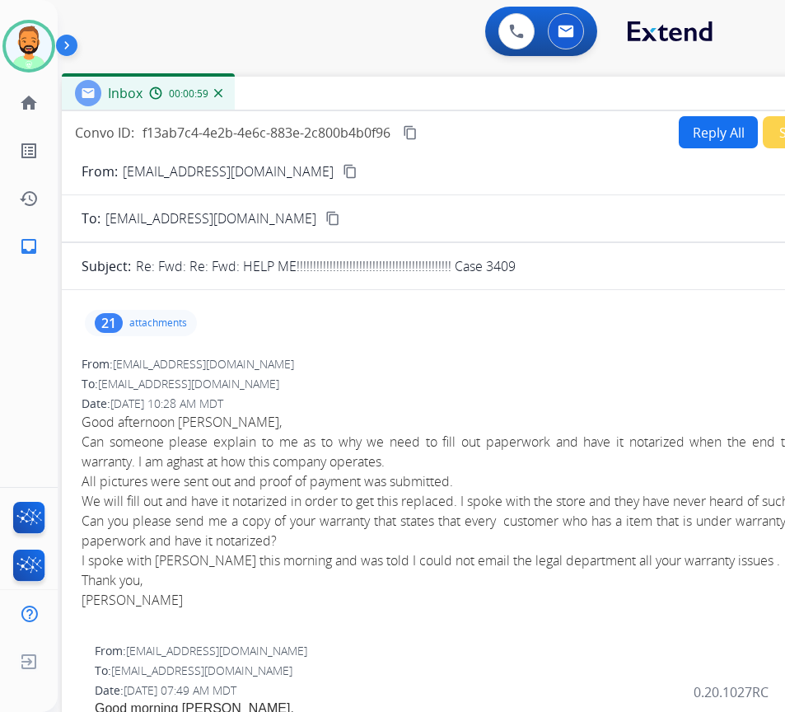
click at [147, 321] on p "attachments" at bounding box center [158, 322] width 58 height 13
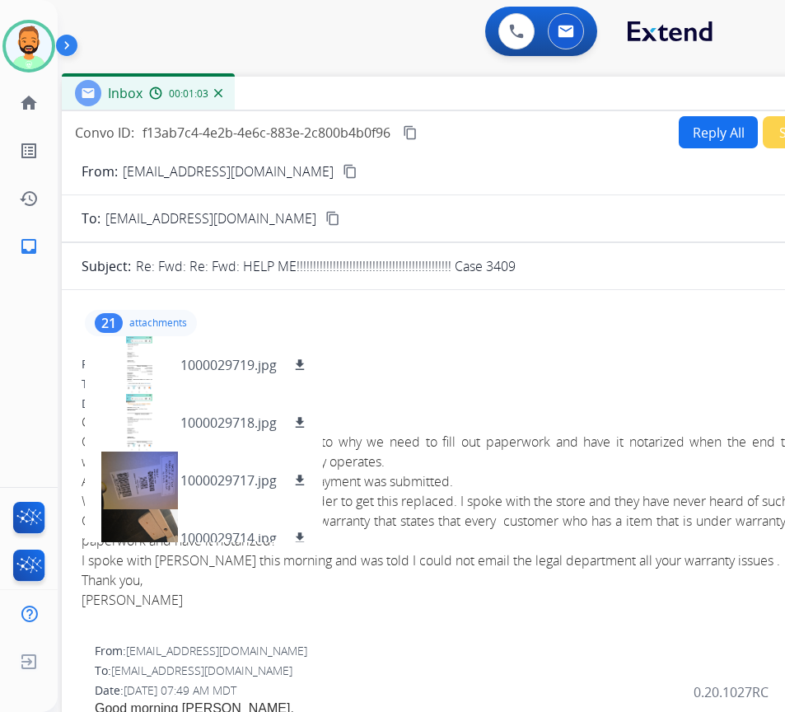
click at [708, 130] on button "Reply All" at bounding box center [718, 132] width 79 height 32
select select "**********"
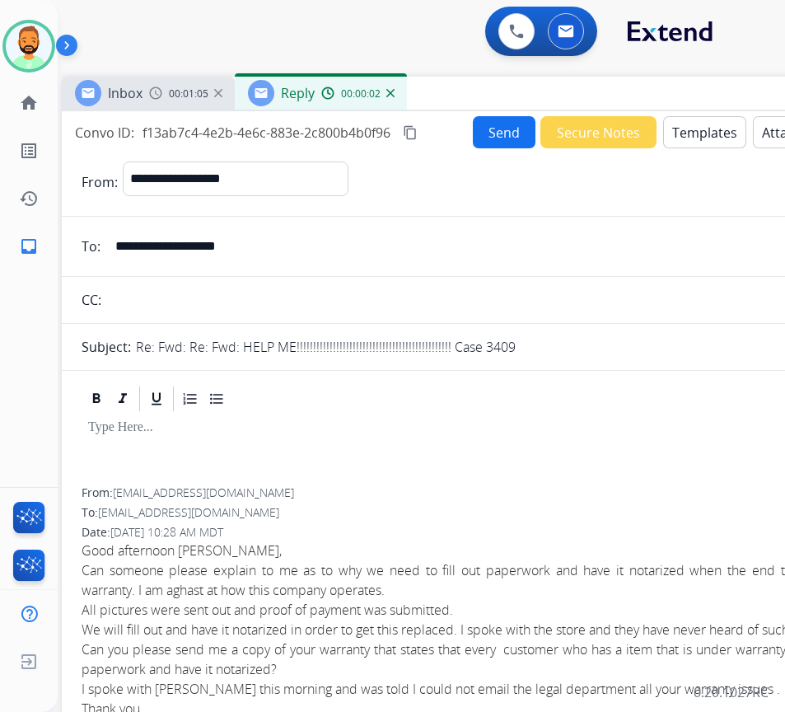
click at [680, 139] on button "Templates" at bounding box center [704, 132] width 83 height 32
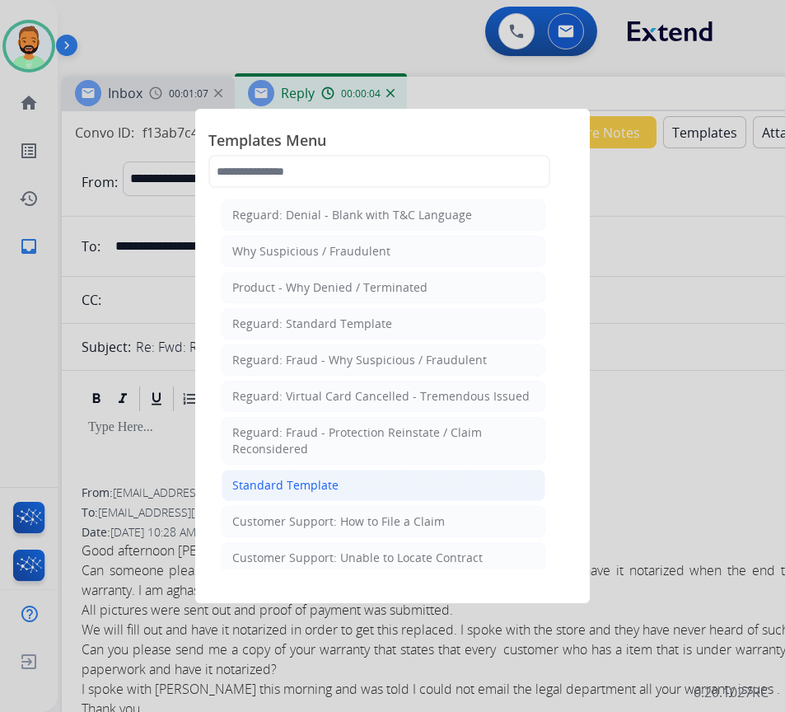
click at [339, 484] on li "Standard Template" at bounding box center [384, 485] width 324 height 31
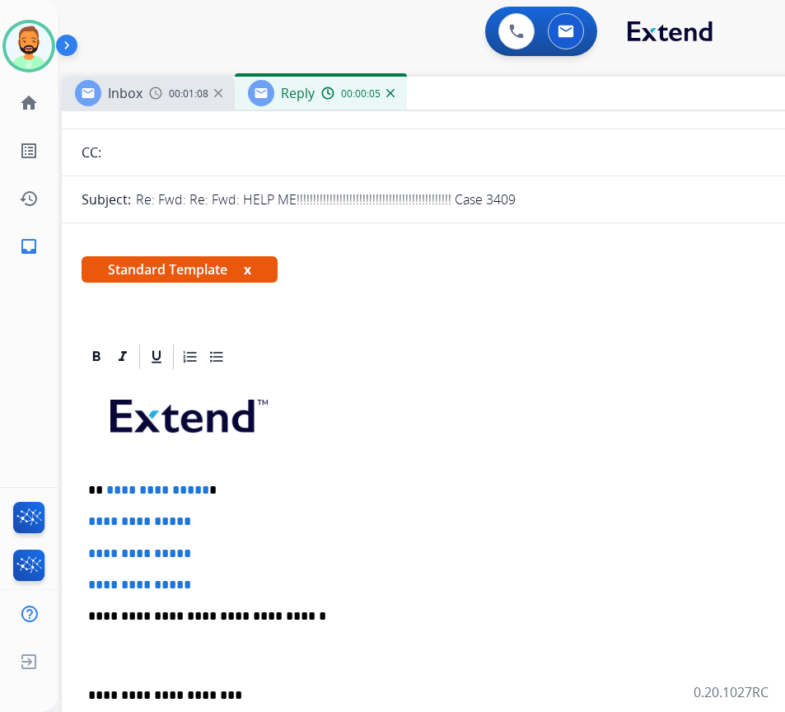
scroll to position [165, 0]
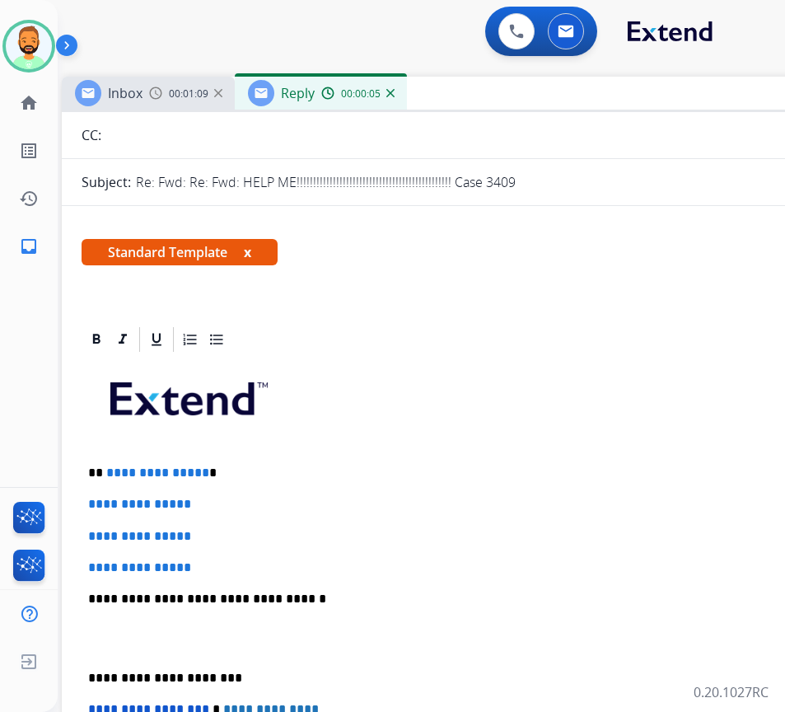
click at [252, 466] on p "**********" at bounding box center [467, 473] width 758 height 15
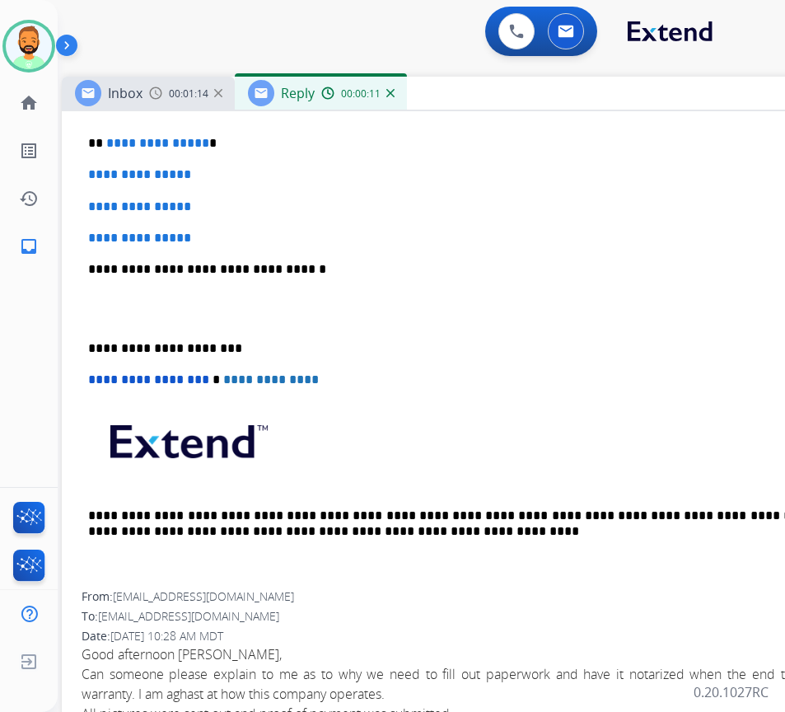
scroll to position [412, 0]
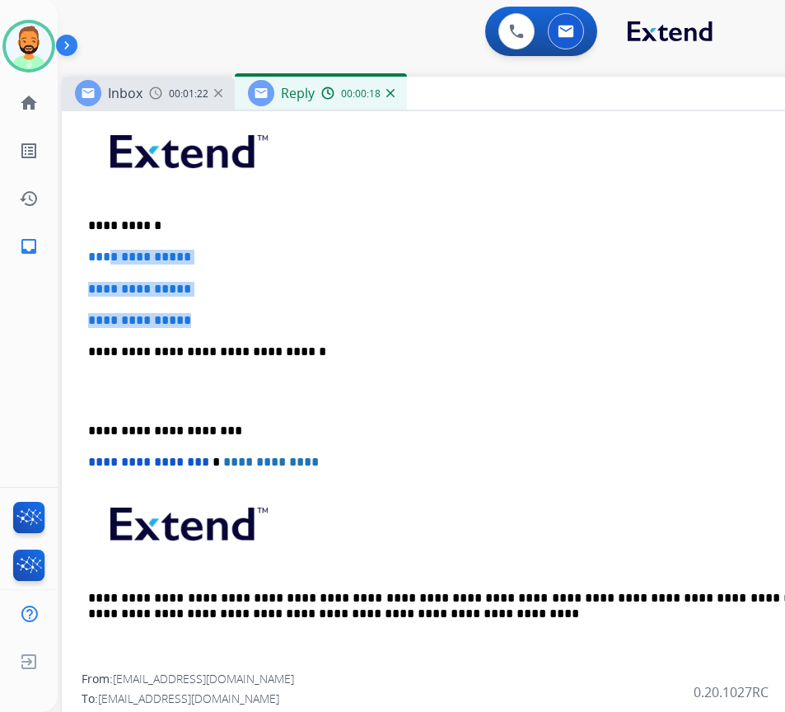
drag, startPoint x: 203, startPoint y: 315, endPoint x: 107, endPoint y: 256, distance: 112.1
click at [107, 256] on div "**********" at bounding box center [474, 390] width 784 height 567
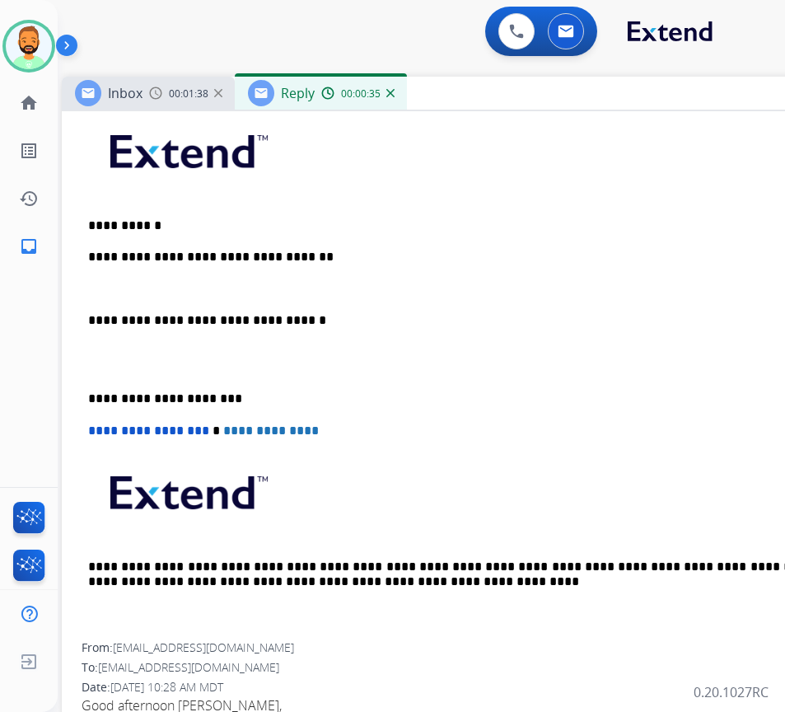
click at [134, 292] on p at bounding box center [473, 289] width 771 height 15
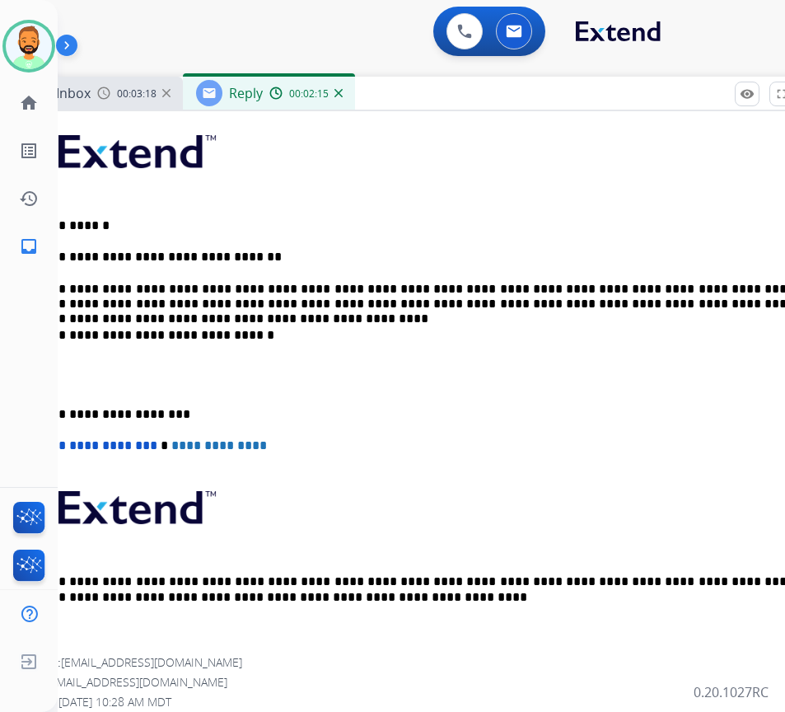
scroll to position [0, 46]
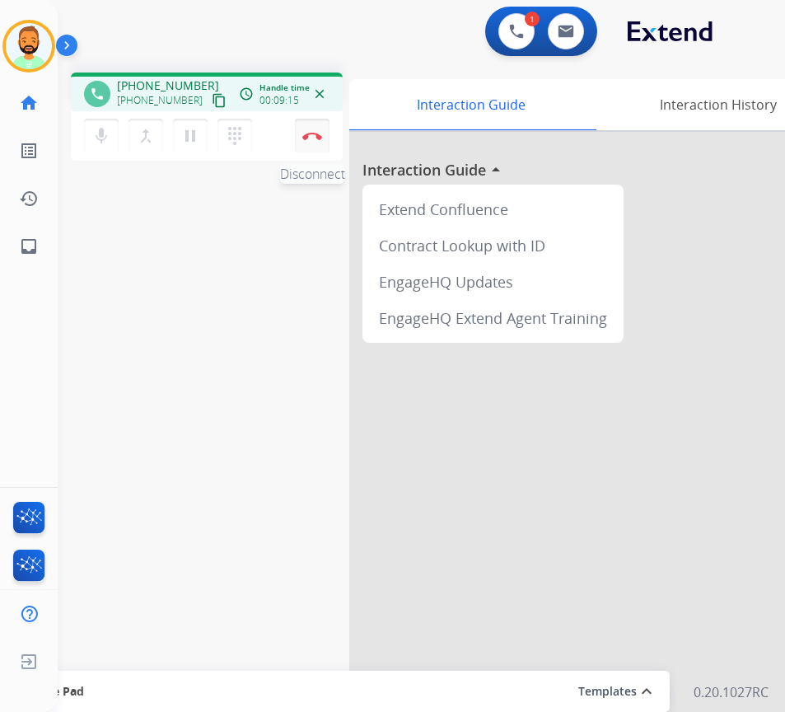
click at [315, 135] on img at bounding box center [312, 136] width 20 height 8
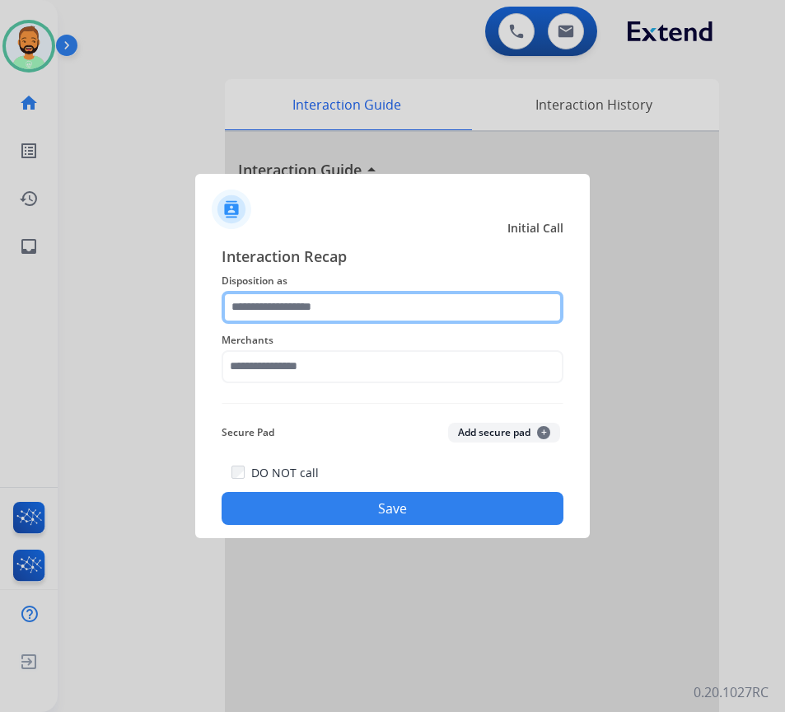
click at [300, 314] on input "text" at bounding box center [393, 307] width 342 height 33
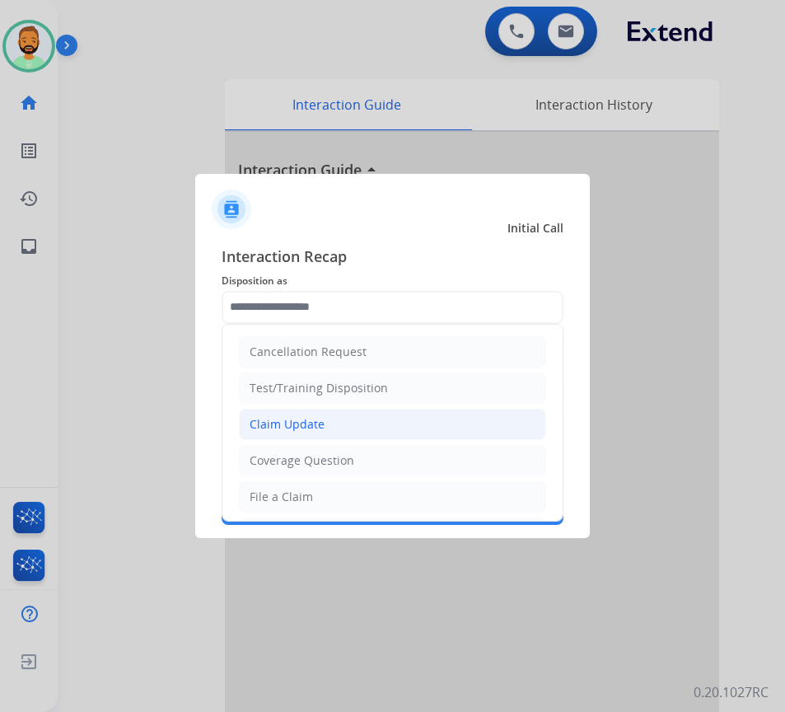
click at [411, 423] on li "Claim Update" at bounding box center [392, 424] width 307 height 31
type input "**********"
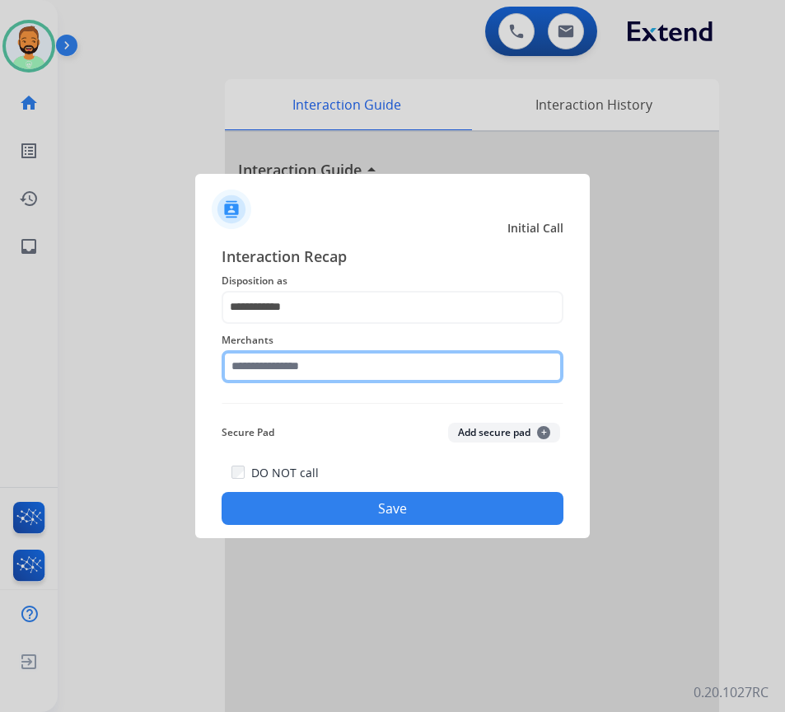
click at [372, 351] on input "text" at bounding box center [393, 366] width 342 height 33
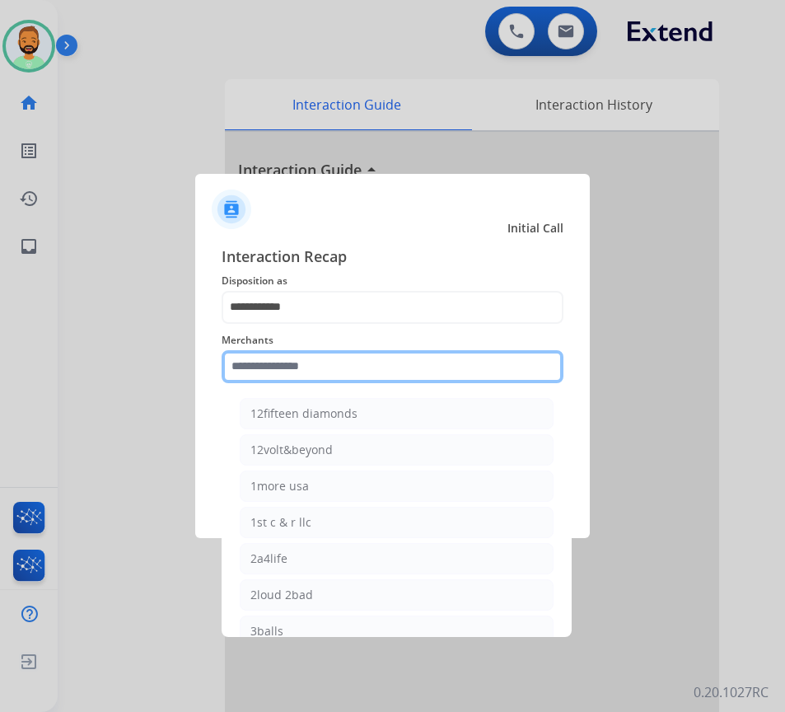
click at [329, 358] on input "text" at bounding box center [393, 366] width 342 height 33
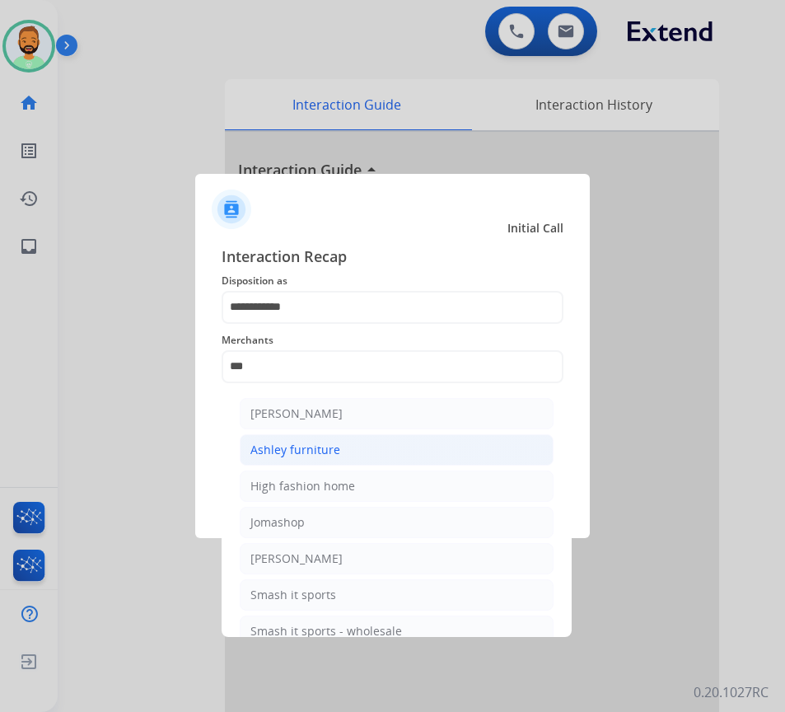
click at [479, 438] on li "Ashley furniture" at bounding box center [397, 449] width 314 height 31
type input "**********"
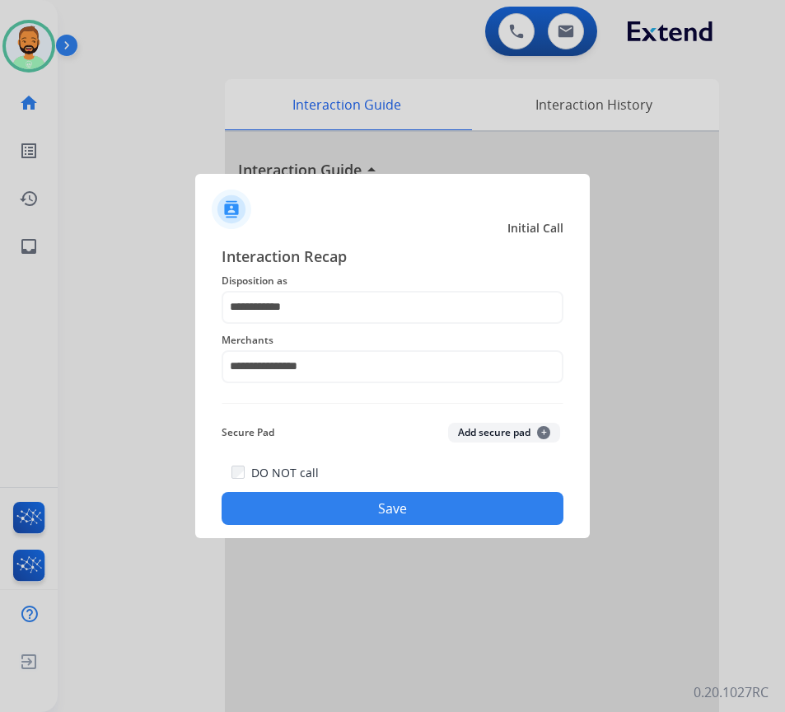
click at [439, 504] on button "Save" at bounding box center [393, 508] width 342 height 33
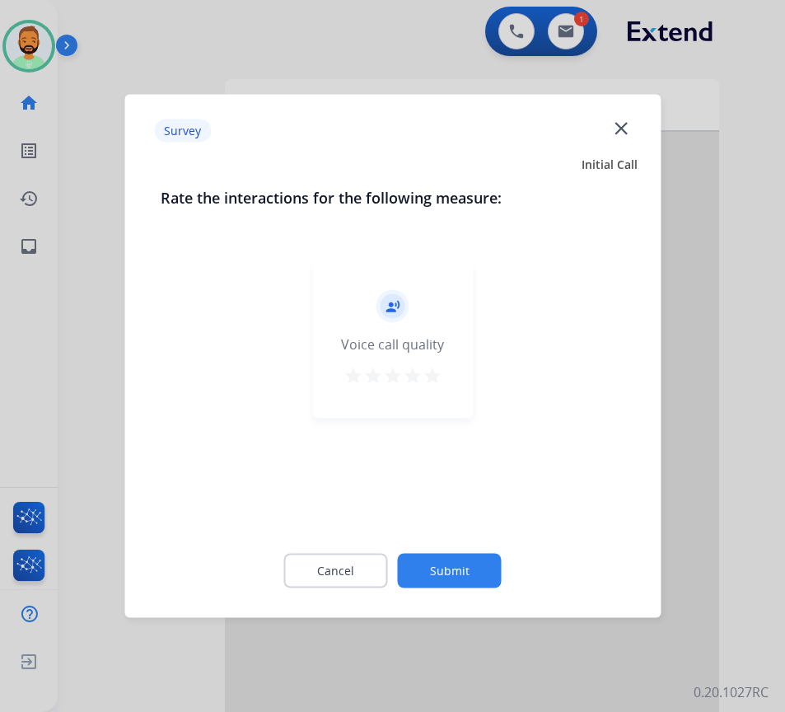
click at [468, 556] on button "Submit" at bounding box center [450, 571] width 104 height 35
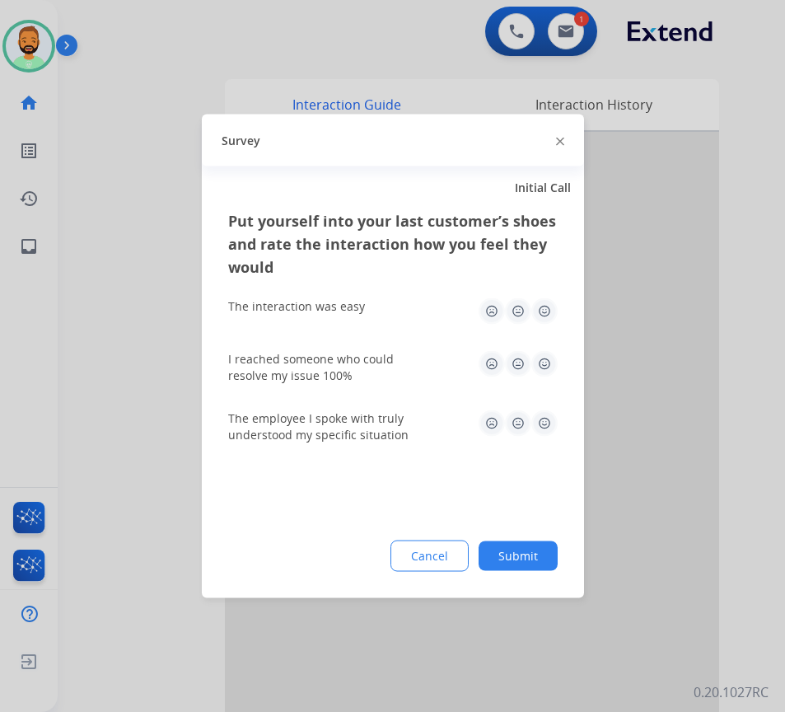
click at [526, 554] on button "Submit" at bounding box center [518, 556] width 79 height 30
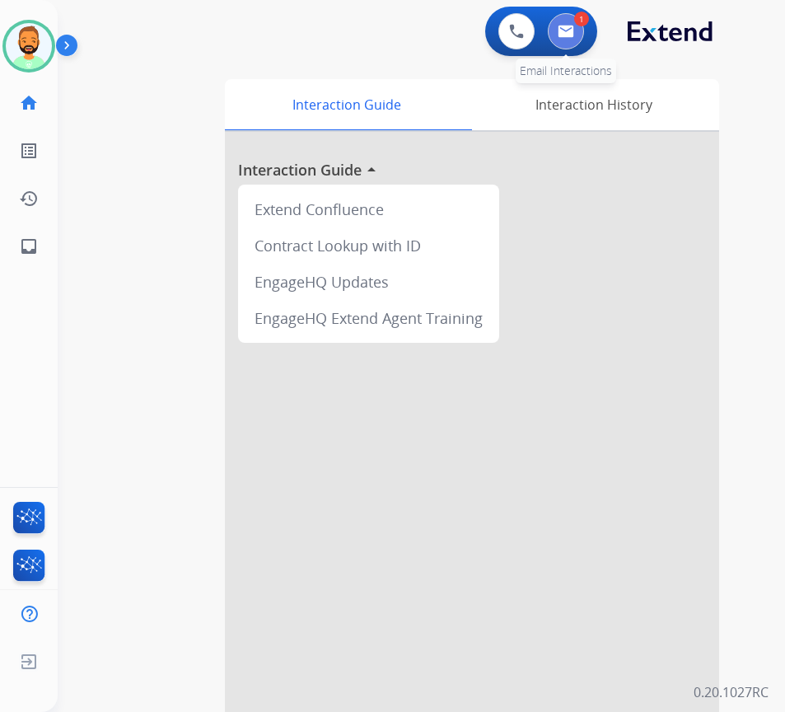
click at [578, 30] on button at bounding box center [566, 31] width 36 height 36
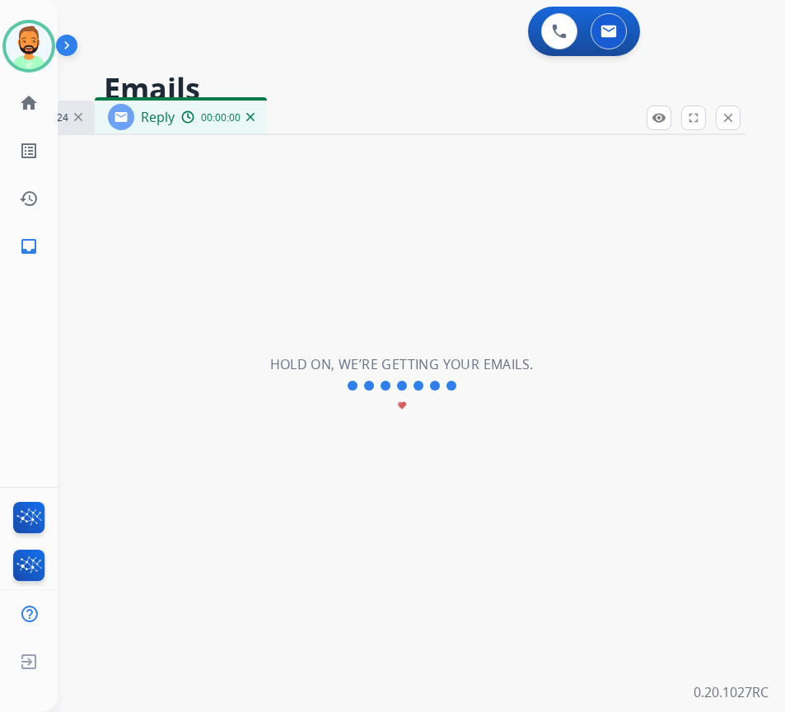
select select "**********"
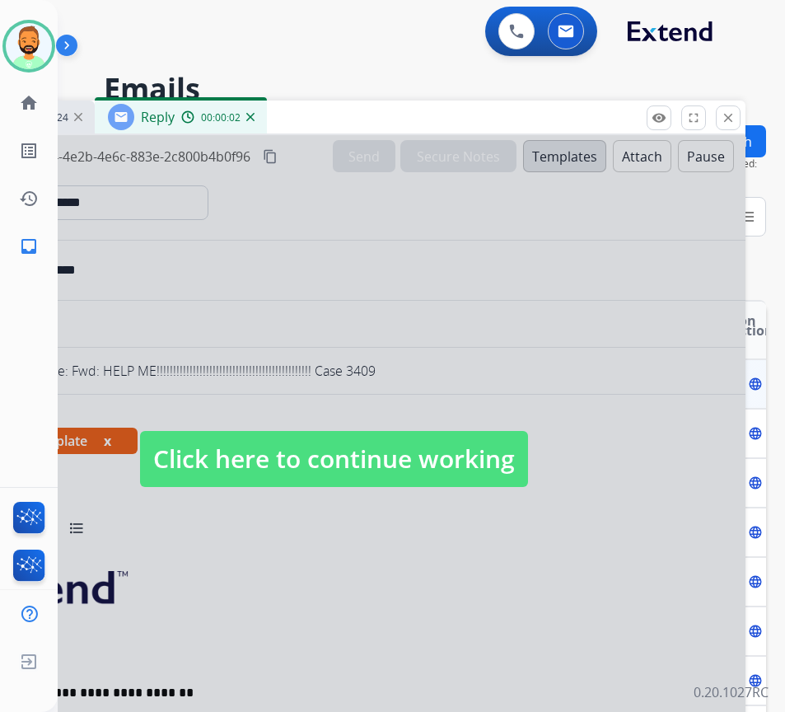
drag, startPoint x: 509, startPoint y: 457, endPoint x: 456, endPoint y: 431, distance: 59.0
click at [507, 460] on span "Click here to continue working" at bounding box center [334, 459] width 388 height 56
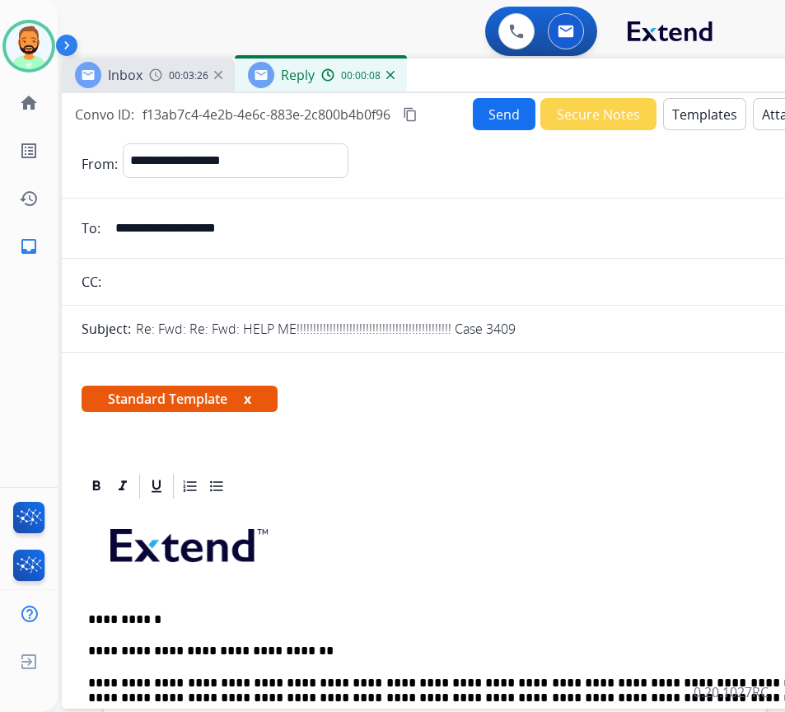
drag, startPoint x: 323, startPoint y: 115, endPoint x: 463, endPoint y: 73, distance: 146.2
click at [463, 73] on div "Inbox 00:03:26 Reply 00:00:08" at bounding box center [474, 75] width 824 height 35
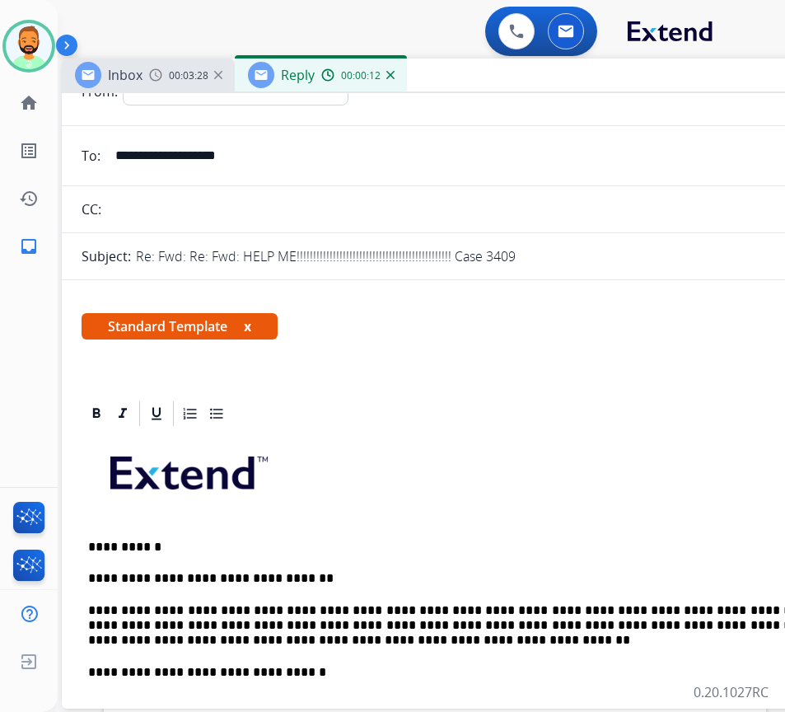
scroll to position [82, 0]
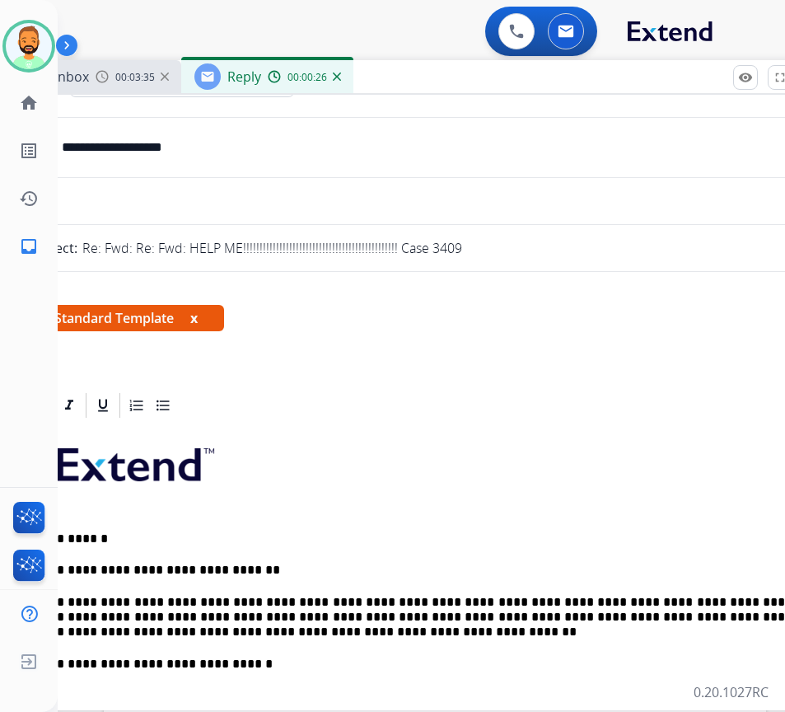
drag, startPoint x: 499, startPoint y: 84, endPoint x: 449, endPoint y: 72, distance: 51.8
click at [446, 85] on div "Inbox 00:03:35 Reply 00:00:26" at bounding box center [420, 77] width 824 height 35
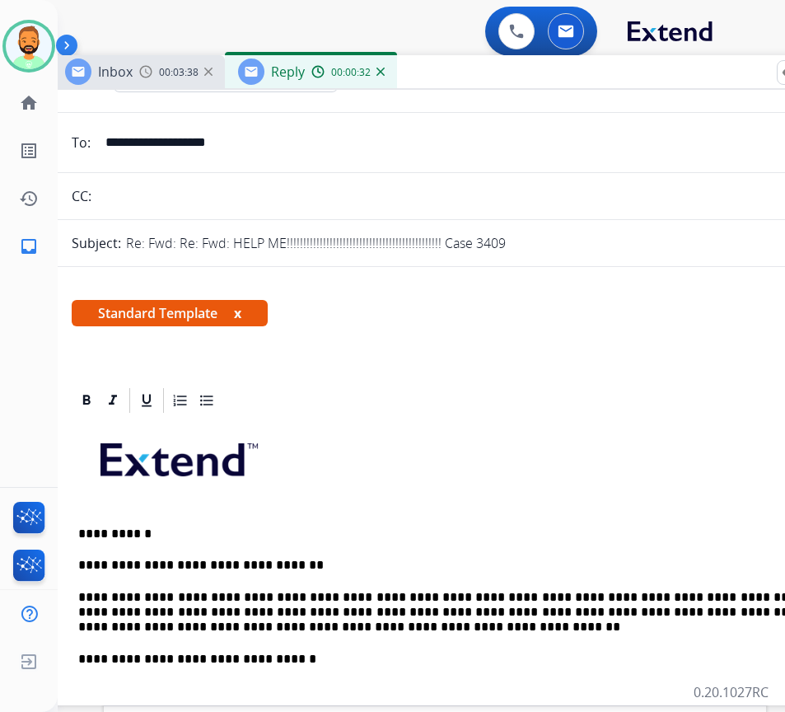
drag, startPoint x: 479, startPoint y: 82, endPoint x: 512, endPoint y: 161, distance: 86.0
click at [521, 78] on div "Inbox 00:03:38 Reply 00:00:32" at bounding box center [464, 72] width 824 height 35
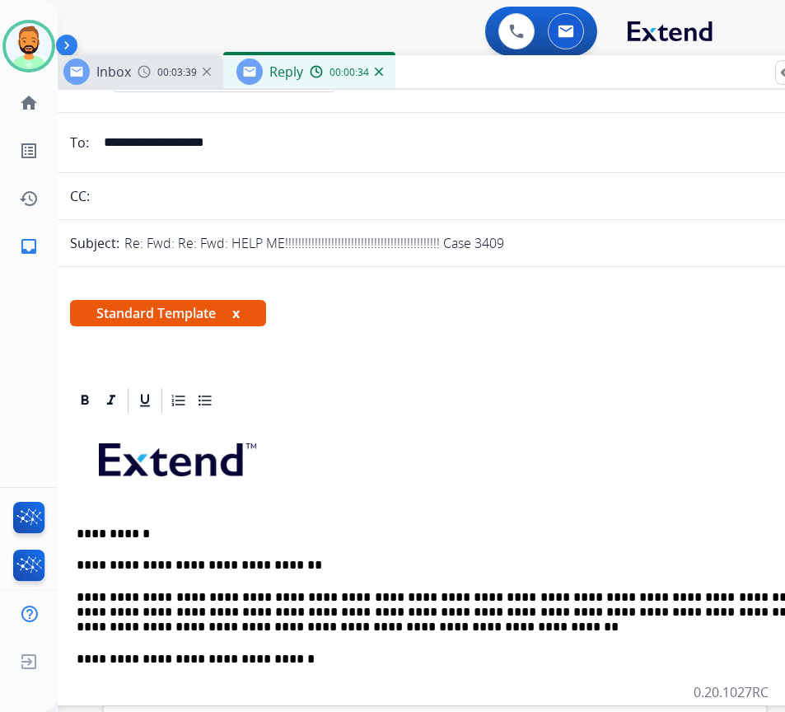
click at [327, 628] on p "**********" at bounding box center [456, 612] width 758 height 45
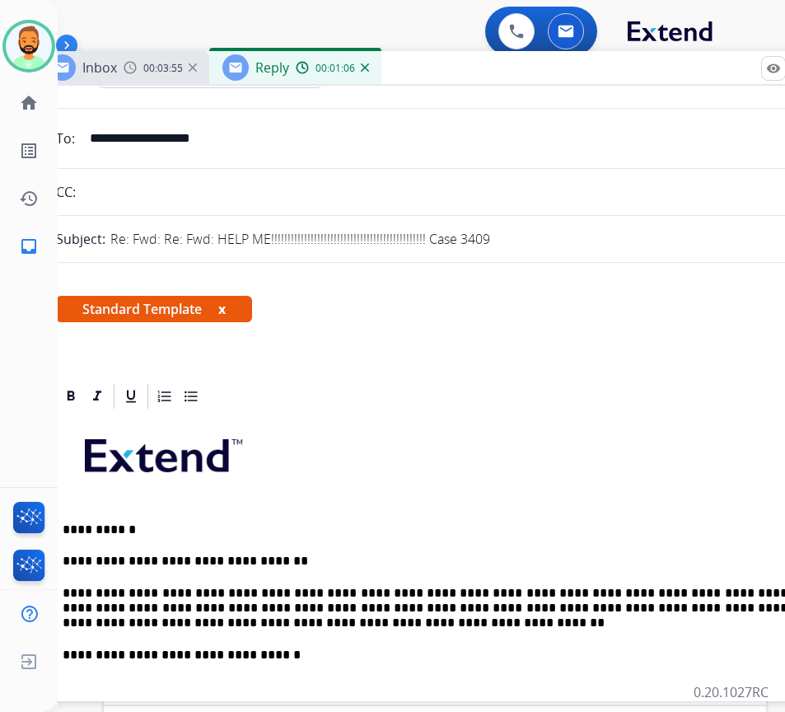
drag, startPoint x: 490, startPoint y: 67, endPoint x: 476, endPoint y: 63, distance: 14.6
click at [476, 63] on div "Inbox 00:03:55 Reply 00:01:06" at bounding box center [448, 68] width 824 height 35
click at [330, 617] on p "**********" at bounding box center [442, 608] width 758 height 45
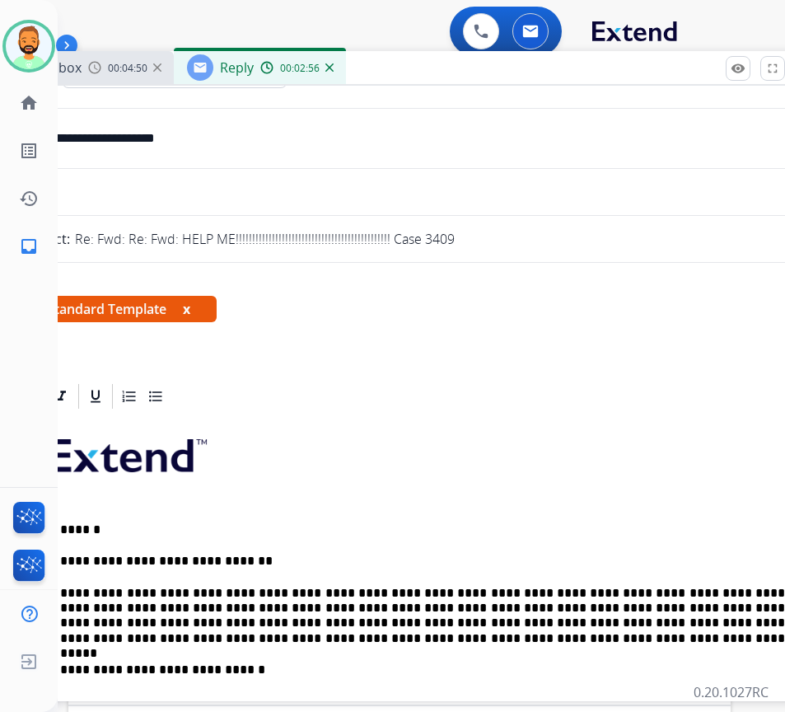
scroll to position [247, 0]
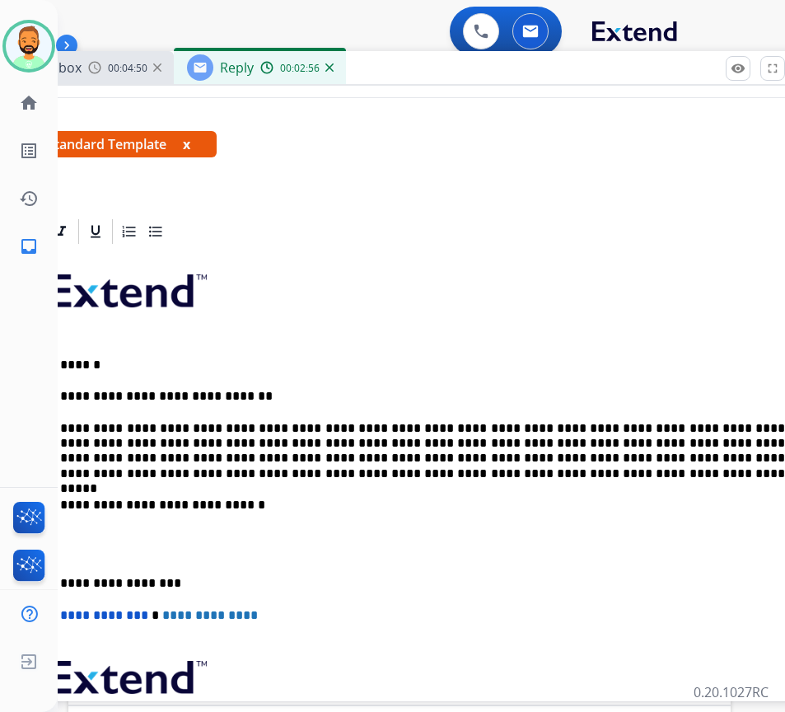
click at [84, 573] on div "**********" at bounding box center [413, 536] width 784 height 581
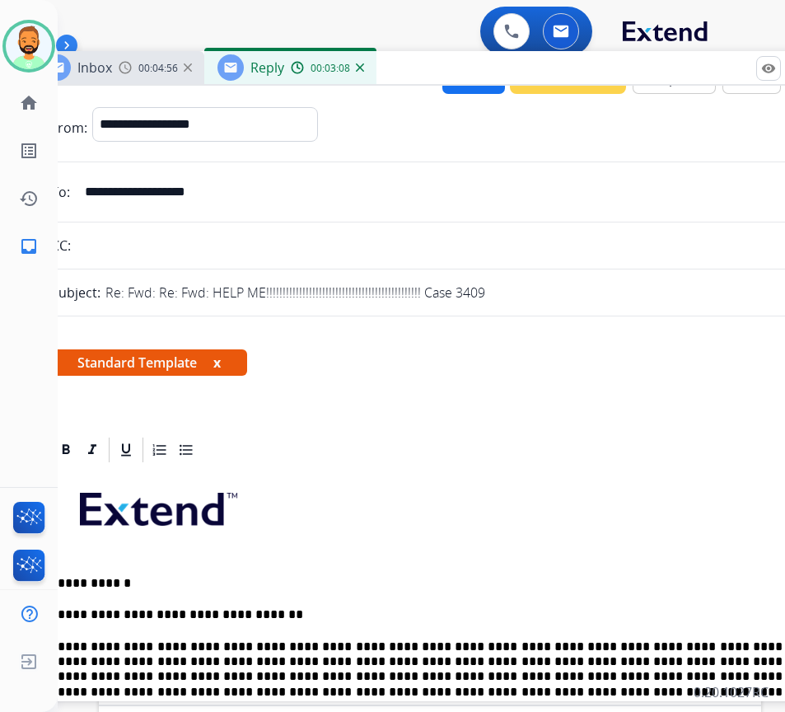
scroll to position [0, 0]
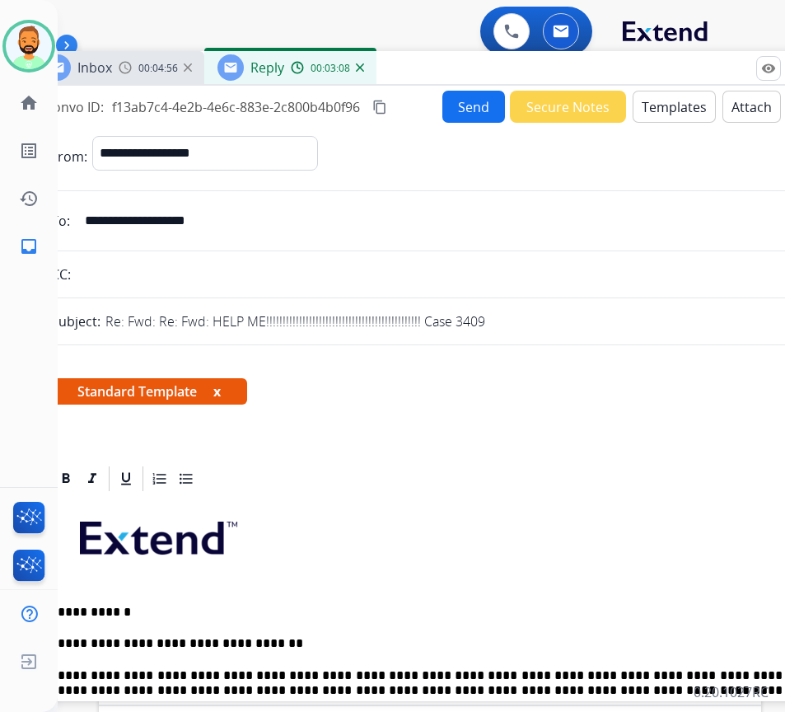
click at [469, 108] on button "Send" at bounding box center [473, 107] width 63 height 32
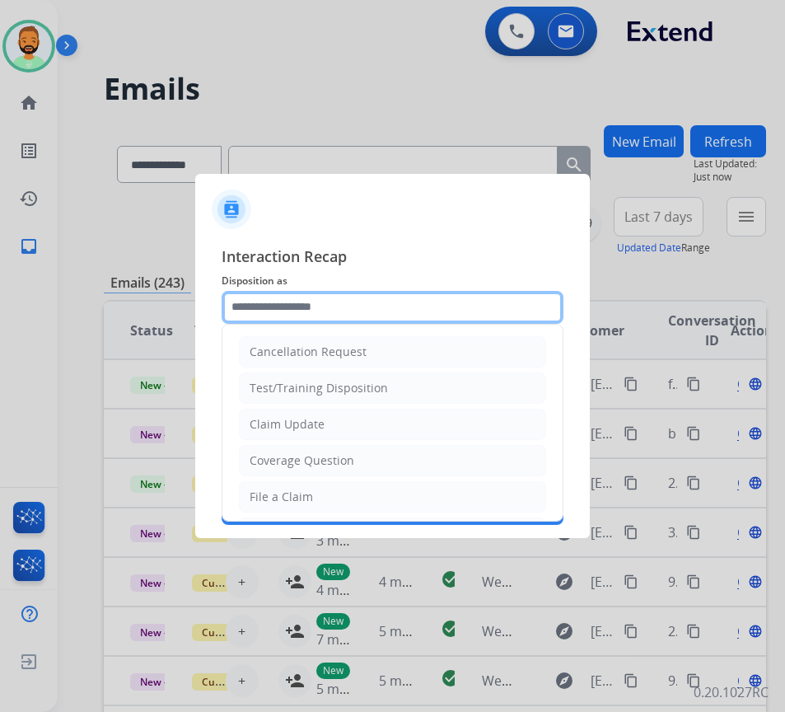
click at [339, 295] on input "text" at bounding box center [393, 307] width 342 height 33
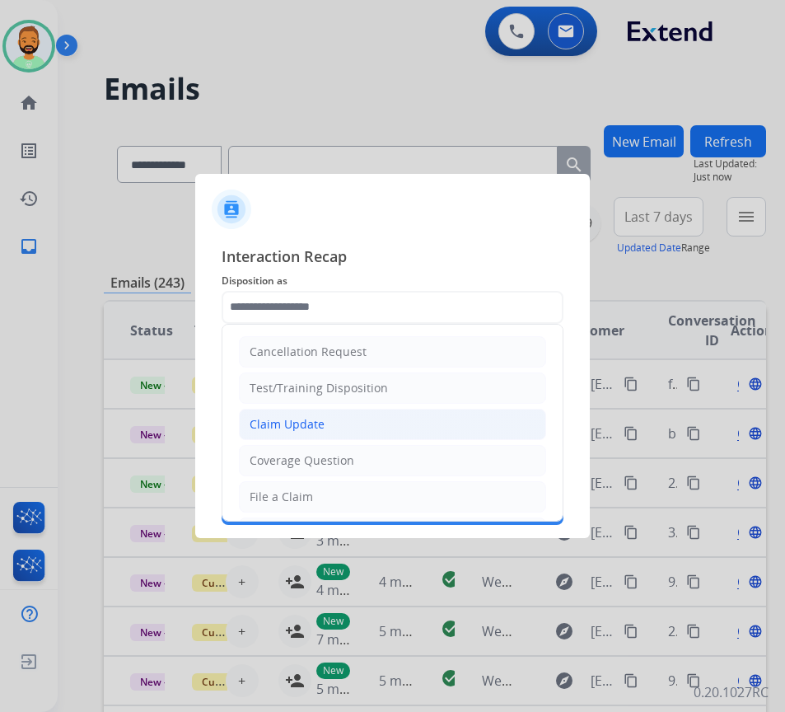
click at [335, 423] on li "Claim Update" at bounding box center [392, 424] width 307 height 31
type input "**********"
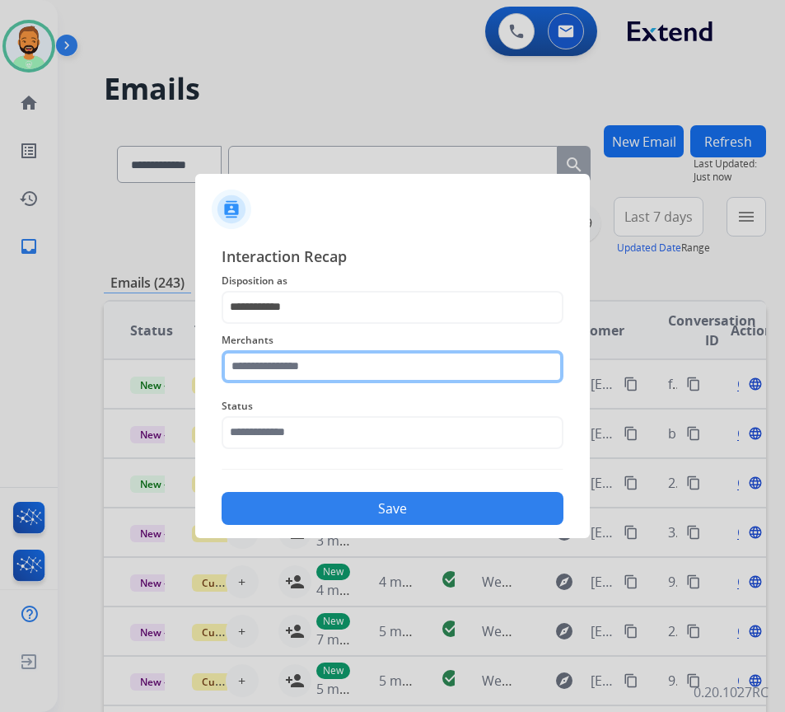
click at [344, 365] on input "text" at bounding box center [393, 366] width 342 height 33
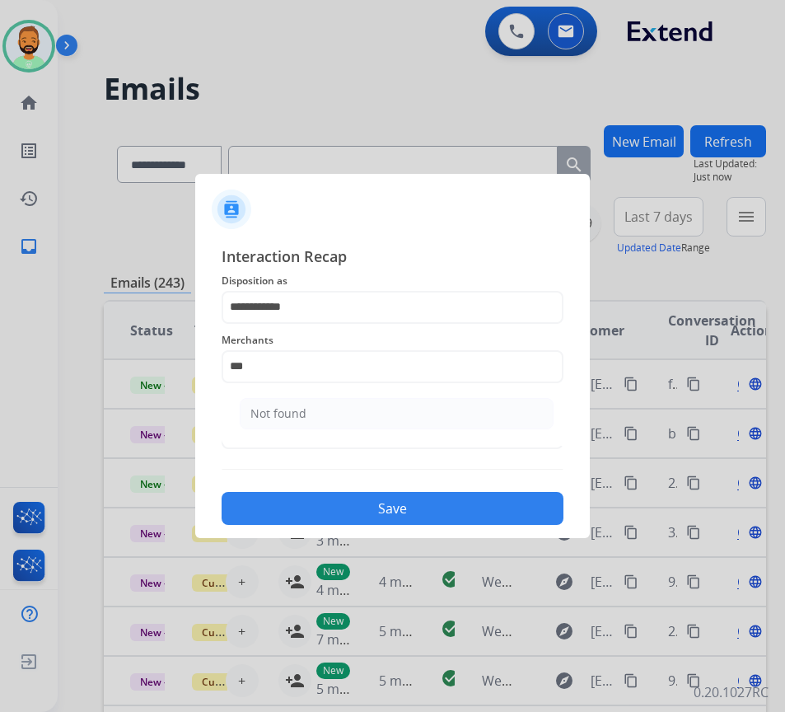
drag, startPoint x: 353, startPoint y: 398, endPoint x: 353, endPoint y: 409, distance: 11.5
click at [353, 409] on li "Not found" at bounding box center [397, 413] width 314 height 31
type input "*********"
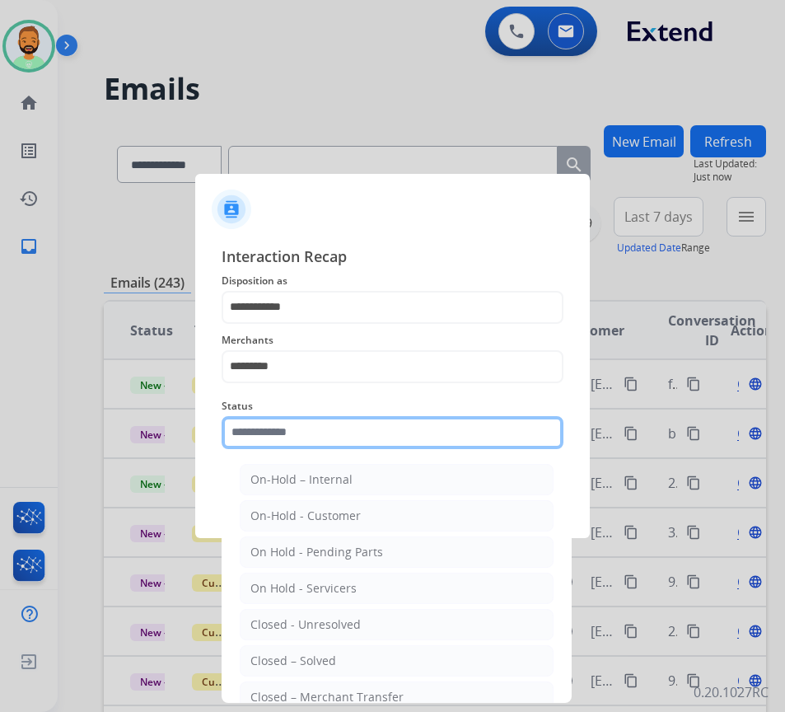
click at [372, 439] on input "text" at bounding box center [393, 432] width 342 height 33
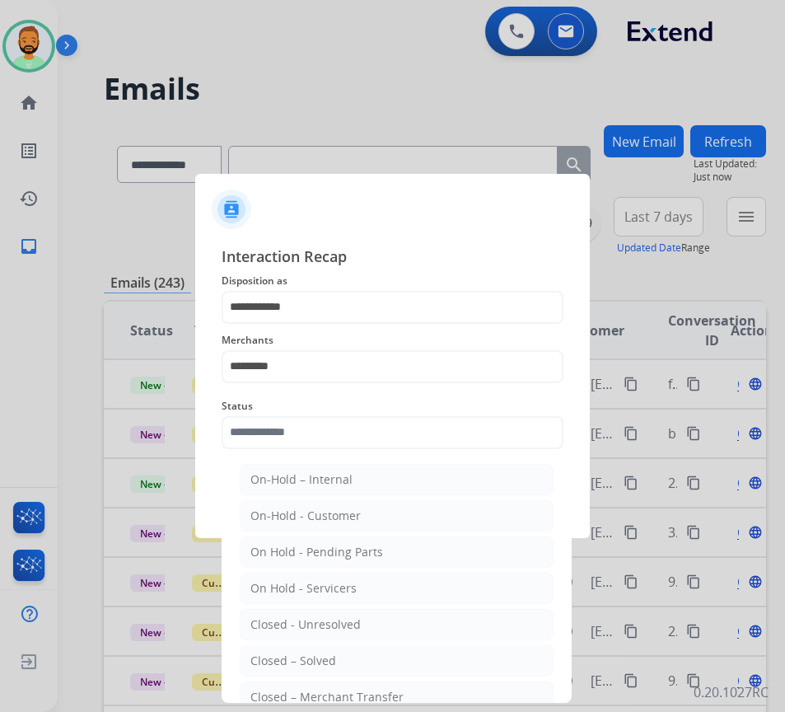
click at [356, 645] on li "Closed – Solved" at bounding box center [397, 660] width 314 height 31
type input "**********"
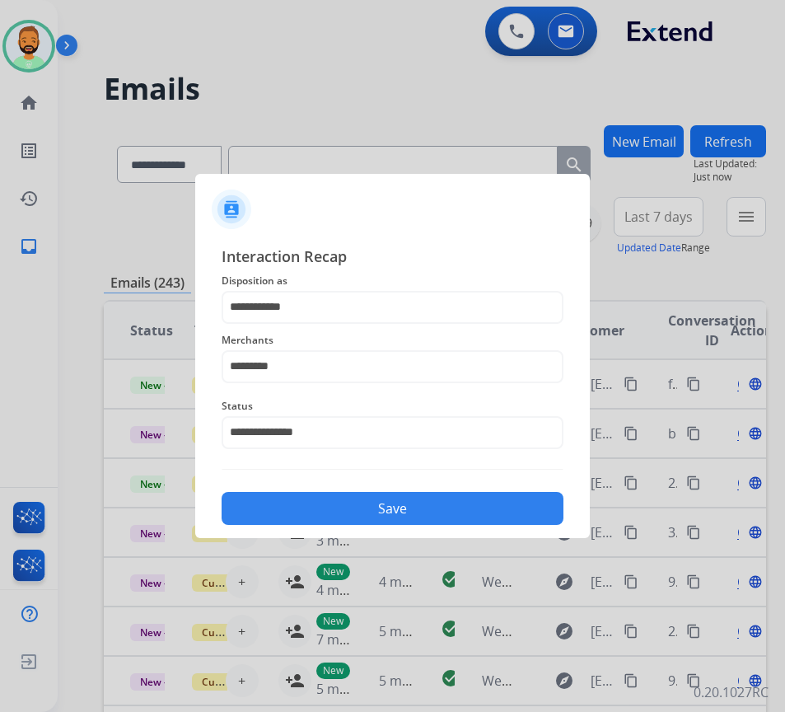
click at [405, 502] on button "Save" at bounding box center [393, 508] width 342 height 33
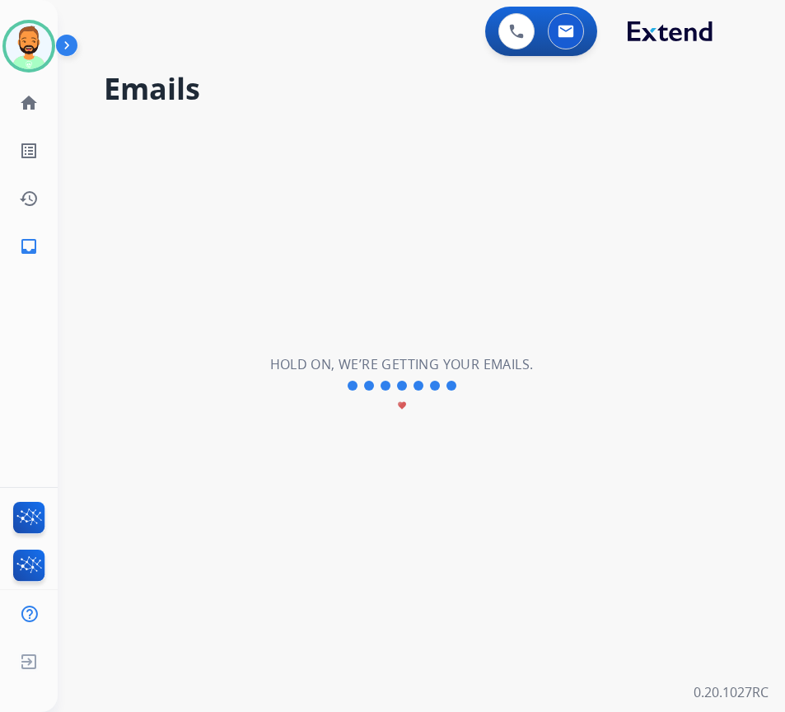
scroll to position [0, 0]
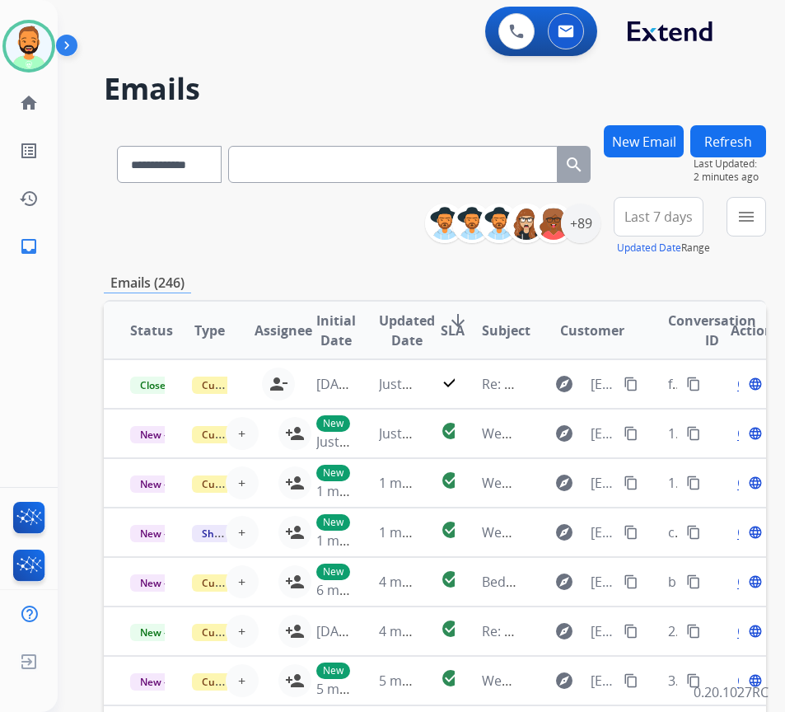
drag, startPoint x: 695, startPoint y: 227, endPoint x: 695, endPoint y: 218, distance: 9.1
click at [696, 227] on button "Last 7 days" at bounding box center [659, 217] width 90 height 40
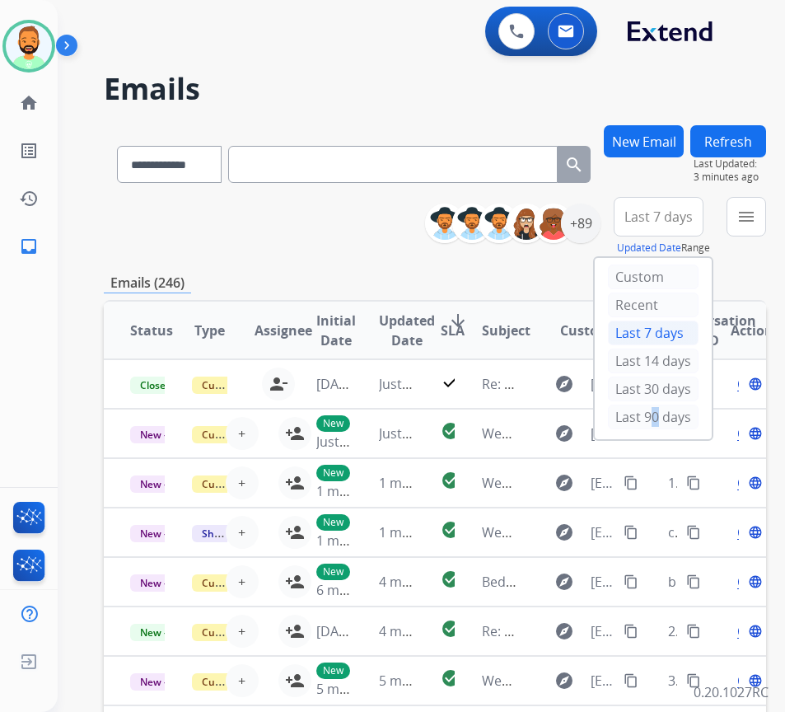
click at [663, 408] on div "Last 90 days" at bounding box center [653, 417] width 91 height 25
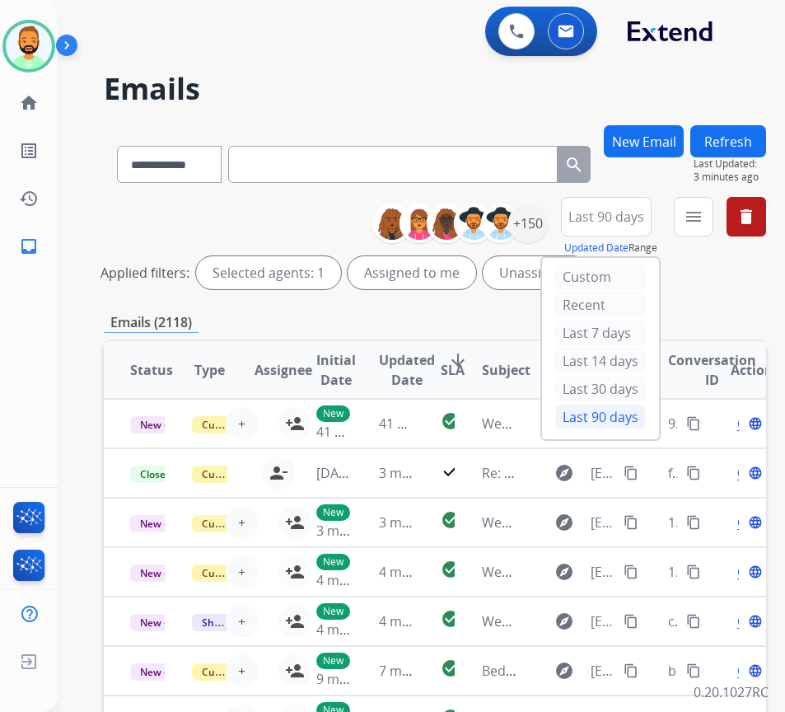
click at [725, 322] on div "Emails (2118)" at bounding box center [435, 322] width 662 height 21
click at [704, 222] on mat-icon "menu" at bounding box center [694, 217] width 20 height 20
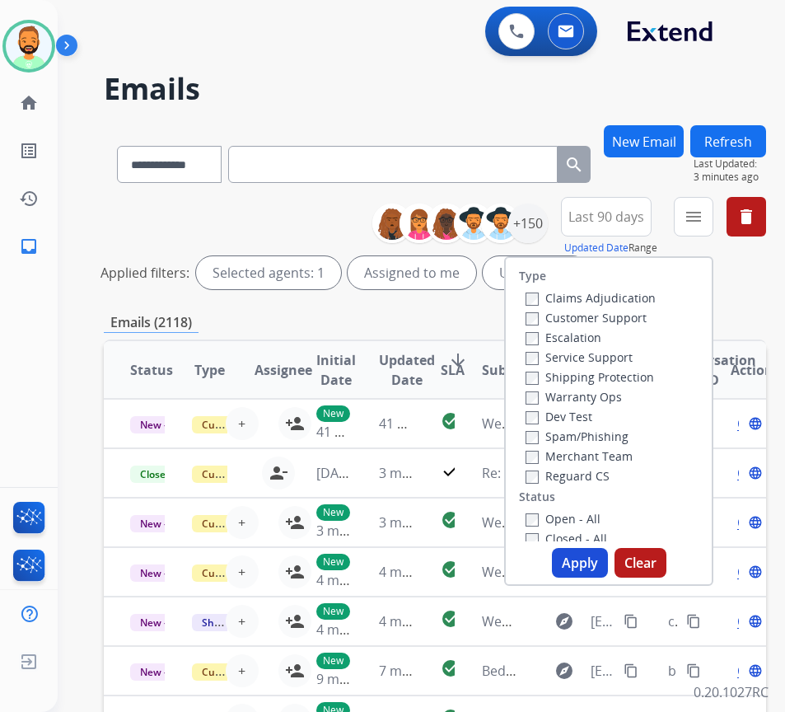
click at [635, 310] on label "Customer Support" at bounding box center [586, 318] width 121 height 16
click at [634, 378] on label "Shipping Protection" at bounding box center [590, 377] width 129 height 16
click at [573, 526] on div "Open - All" at bounding box center [612, 518] width 173 height 20
click at [573, 524] on label "Open - All" at bounding box center [563, 519] width 75 height 16
click at [601, 556] on button "Apply" at bounding box center [580, 563] width 56 height 30
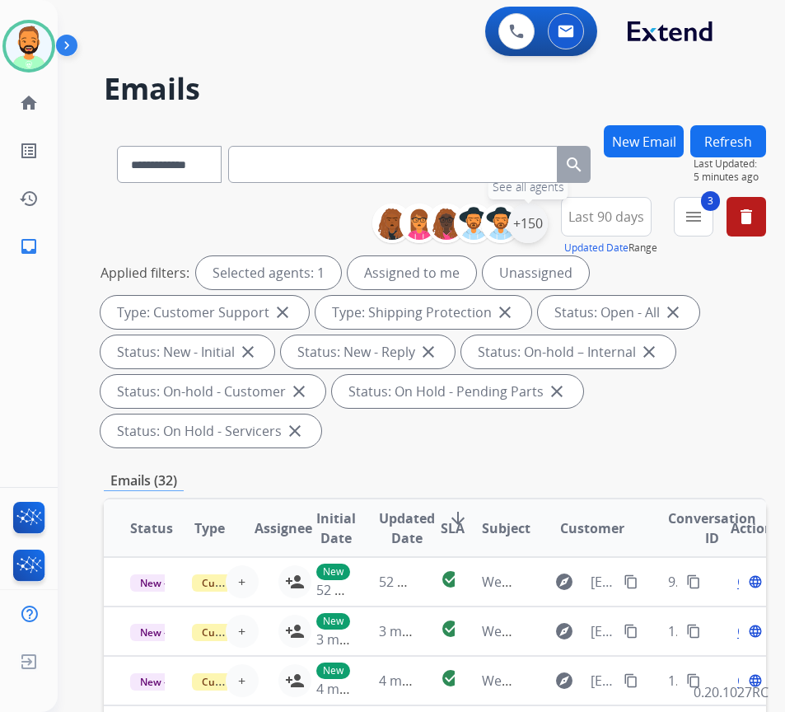
click at [539, 226] on div "+150" at bounding box center [528, 224] width 40 height 40
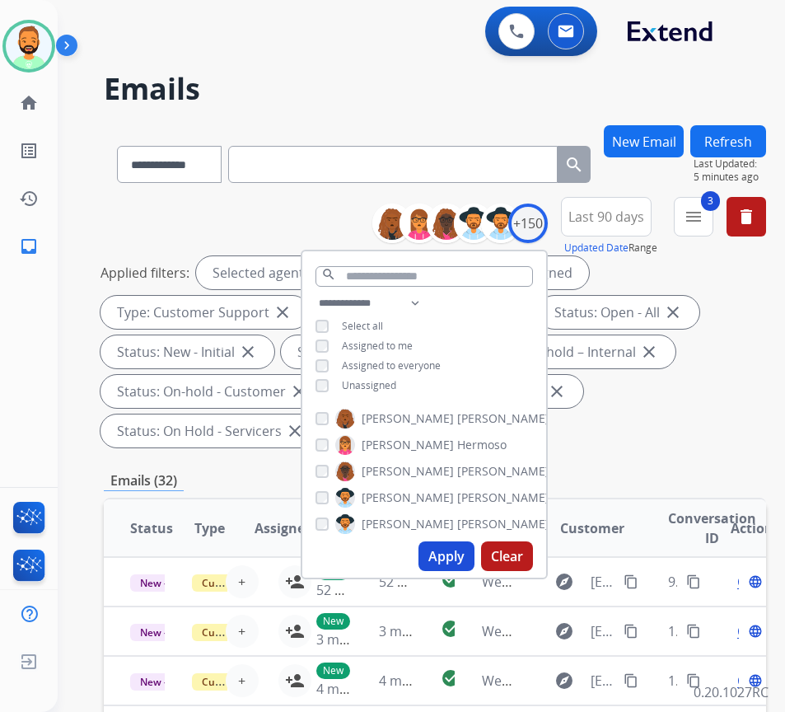
drag, startPoint x: 355, startPoint y: 386, endPoint x: 367, endPoint y: 390, distance: 12.8
click at [358, 386] on div "Unassigned" at bounding box center [356, 385] width 81 height 13
click at [403, 376] on div "**********" at bounding box center [424, 345] width 244 height 105
click at [396, 384] on span "Unassigned" at bounding box center [369, 385] width 54 height 14
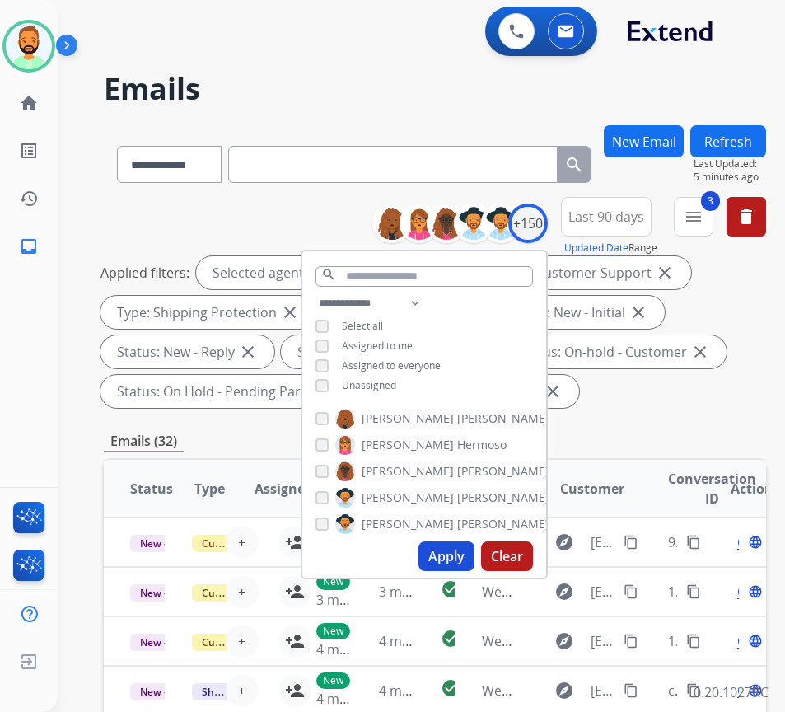
click at [475, 564] on button "Apply" at bounding box center [447, 556] width 56 height 30
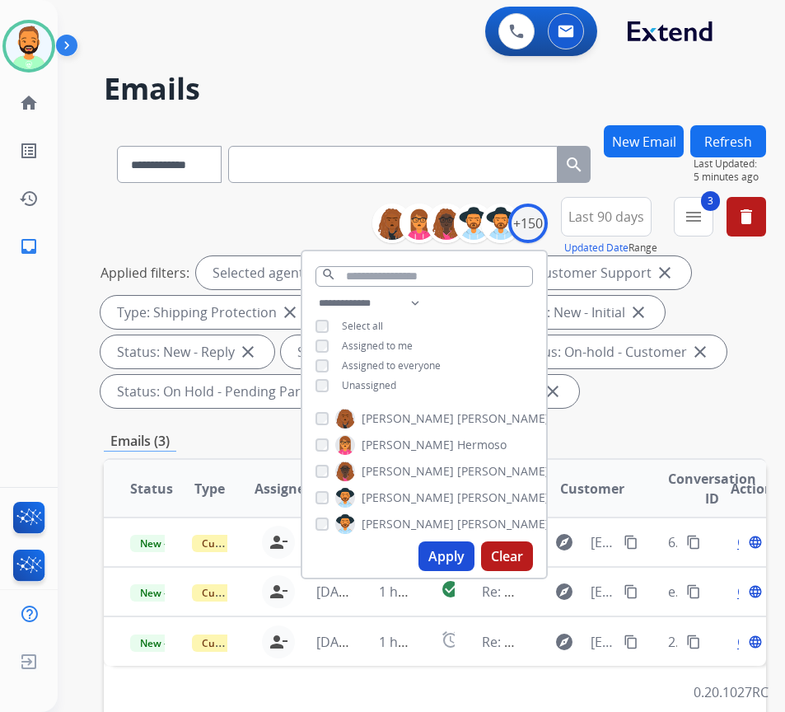
click at [661, 466] on th "Conversation ID" at bounding box center [673, 489] width 62 height 58
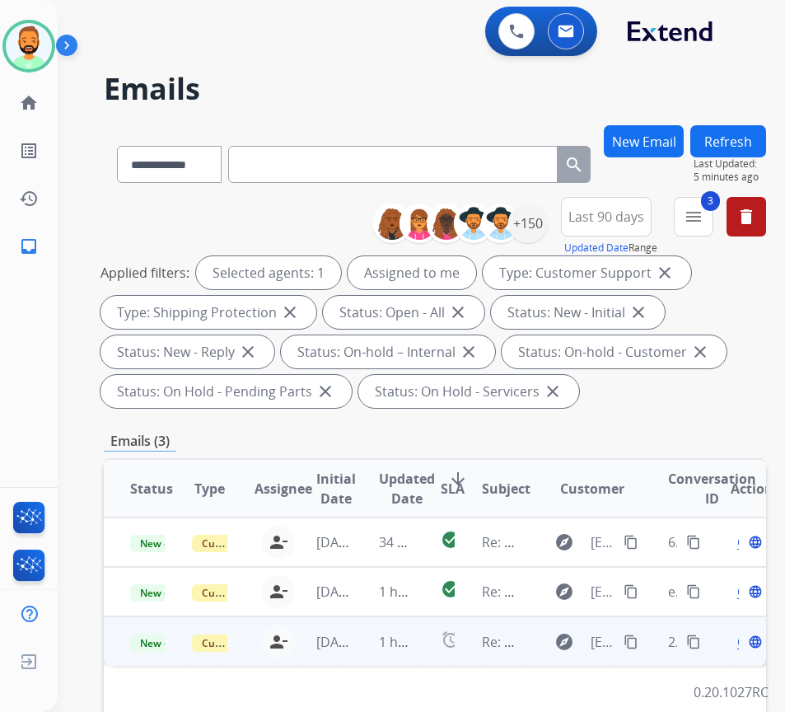
click at [475, 639] on td "Re: Additional Information" at bounding box center [487, 640] width 62 height 49
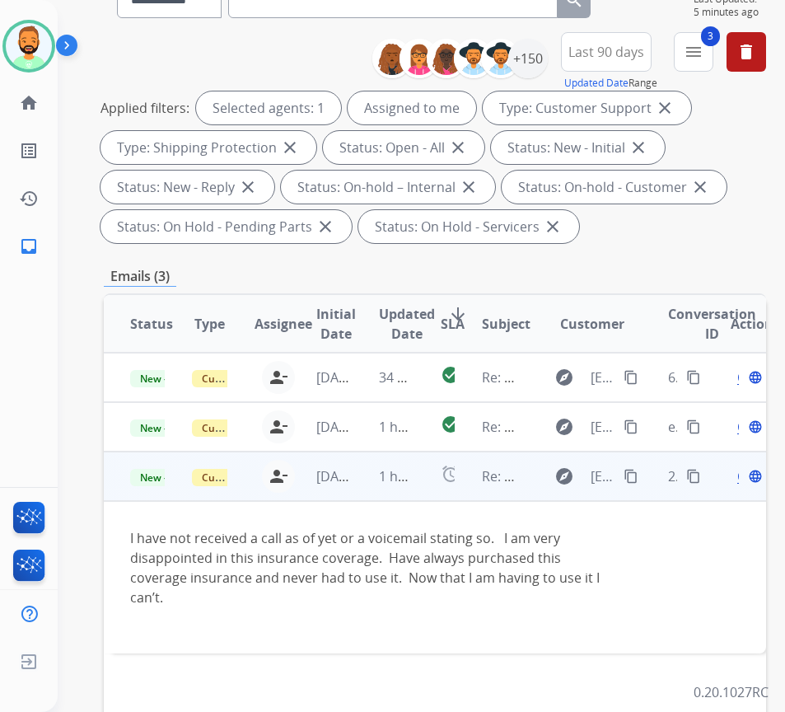
click at [634, 474] on mat-icon "content_copy" at bounding box center [631, 476] width 15 height 15
click at [745, 479] on span "Open" at bounding box center [754, 476] width 34 height 20
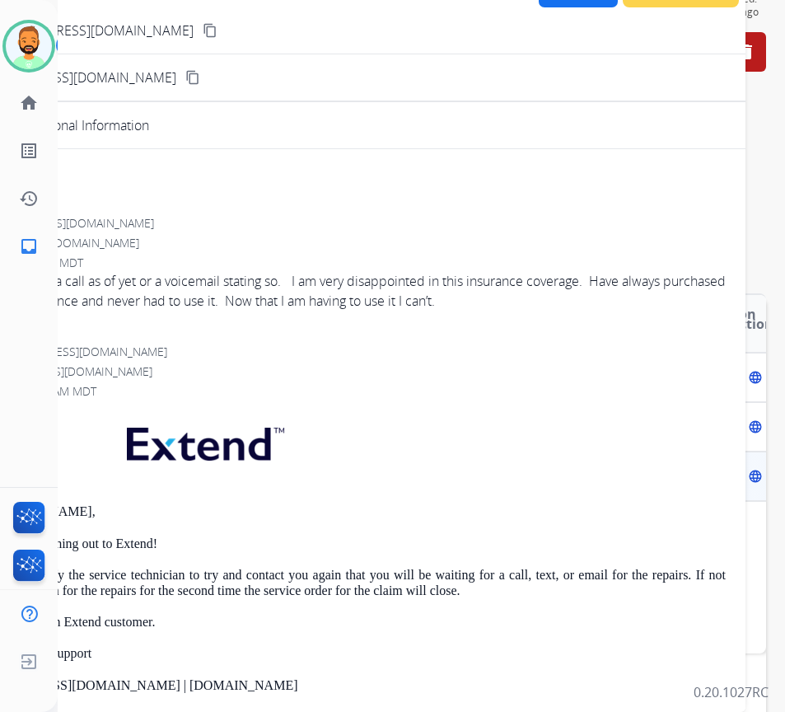
scroll to position [0, 0]
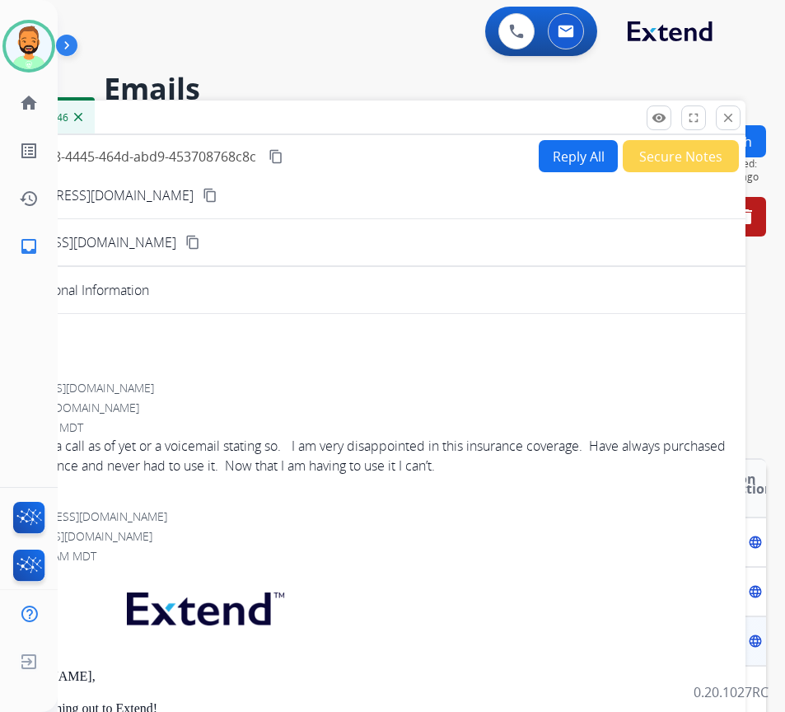
click at [416, 382] on div "From: [EMAIL_ADDRESS][DOMAIN_NAME]" at bounding box center [334, 388] width 784 height 16
click at [571, 150] on button "Reply All" at bounding box center [578, 156] width 79 height 32
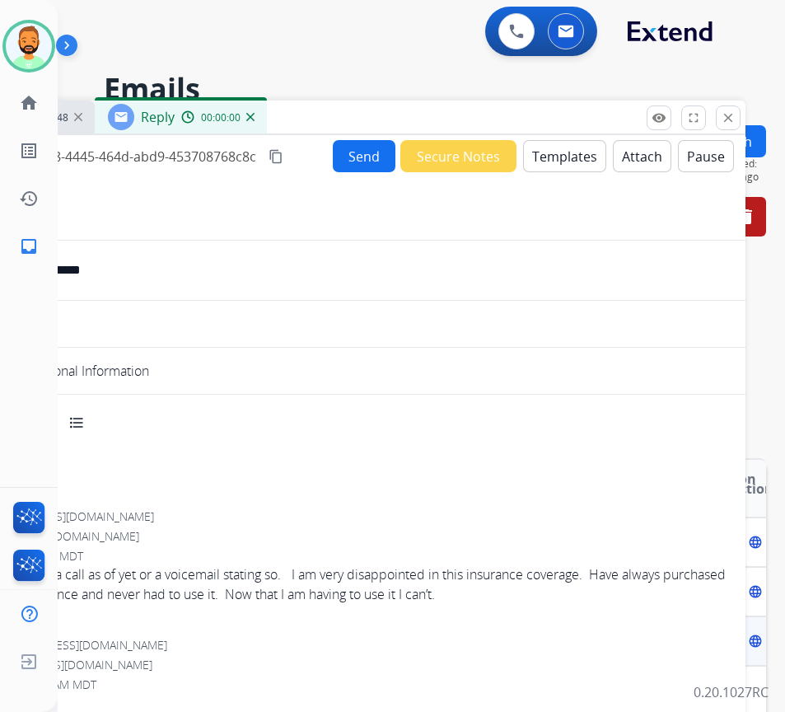
click at [572, 152] on button "Templates" at bounding box center [564, 156] width 83 height 32
select select "**********"
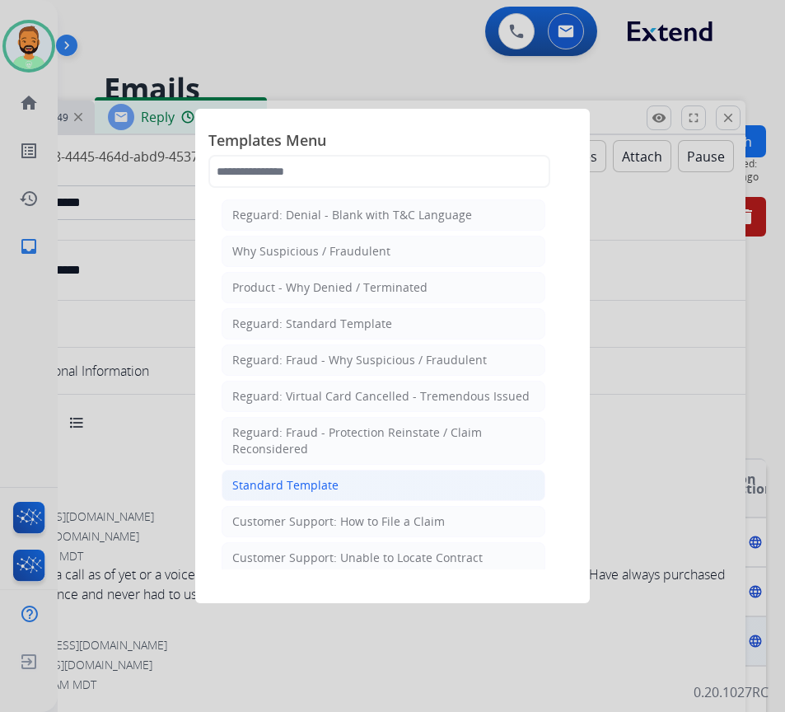
click at [418, 486] on li "Standard Template" at bounding box center [384, 485] width 324 height 31
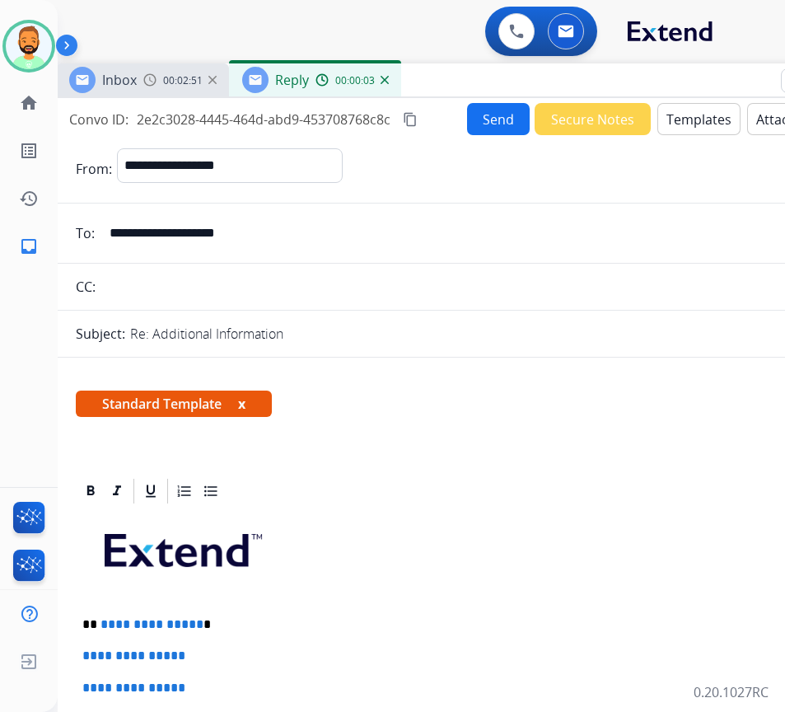
drag, startPoint x: 314, startPoint y: 115, endPoint x: 330, endPoint y: 218, distance: 105.1
click at [447, 77] on div "Inbox 00:02:51 Reply 00:00:03" at bounding box center [468, 80] width 824 height 35
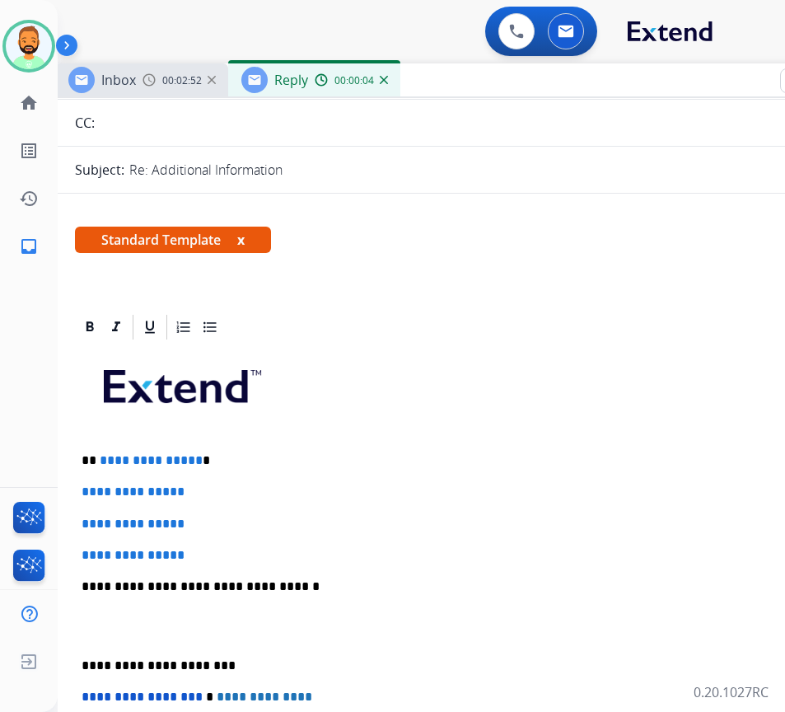
scroll to position [165, 0]
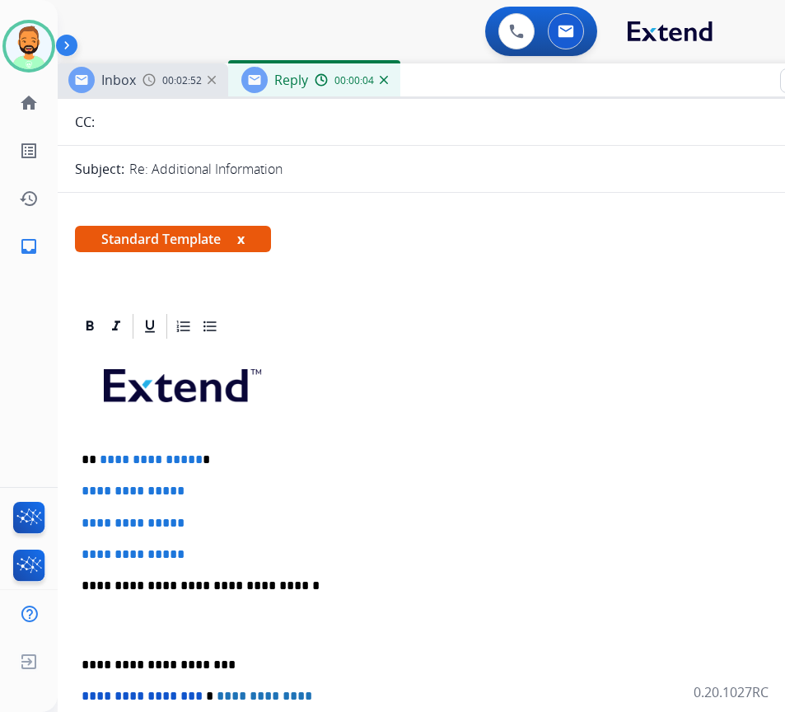
click at [263, 457] on p "**********" at bounding box center [461, 459] width 758 height 15
drag, startPoint x: 198, startPoint y: 555, endPoint x: 98, endPoint y: 489, distance: 120.0
click at [98, 489] on div "**********" at bounding box center [467, 624] width 784 height 567
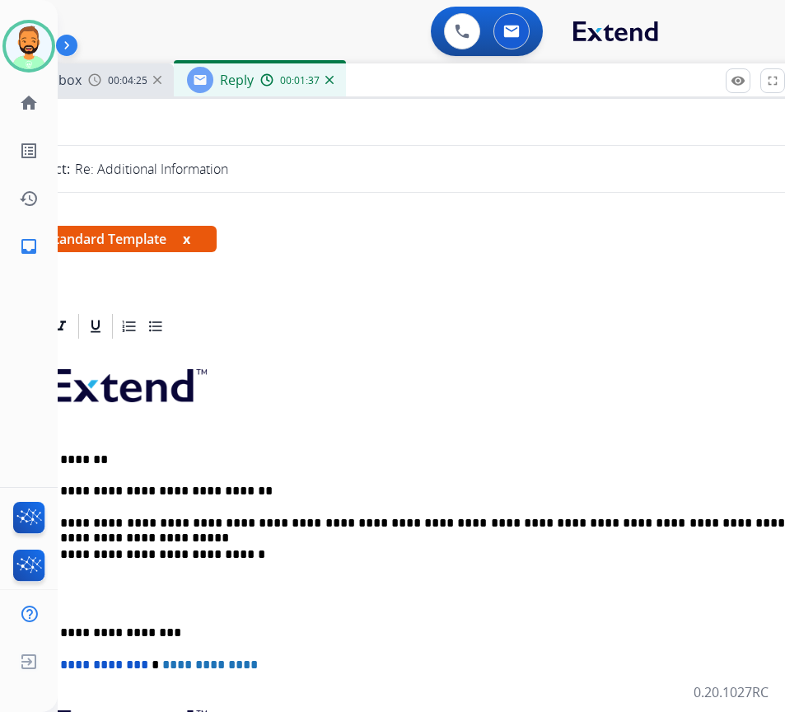
scroll to position [0, 30]
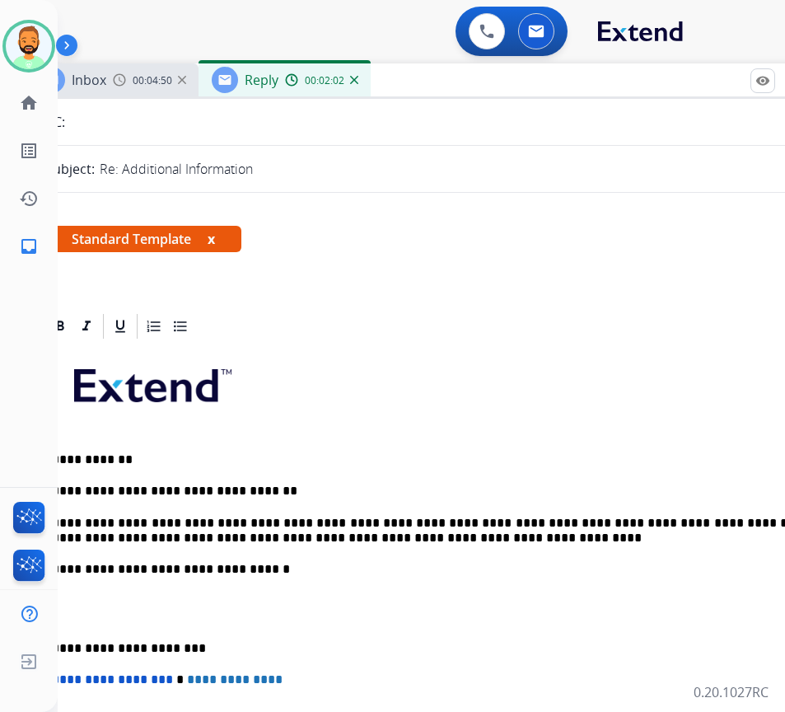
click at [76, 644] on p "**********" at bounding box center [431, 648] width 758 height 15
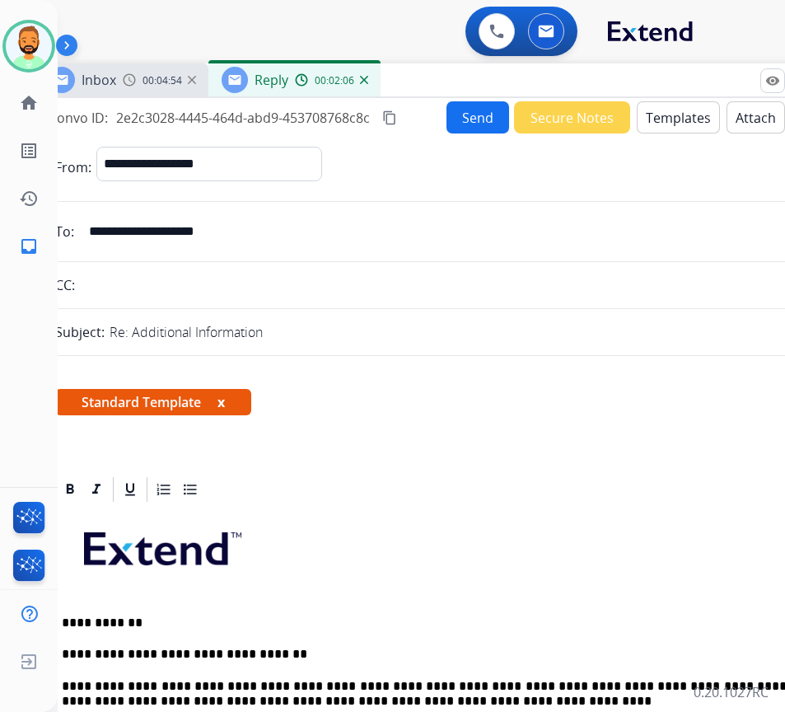
scroll to position [0, 0]
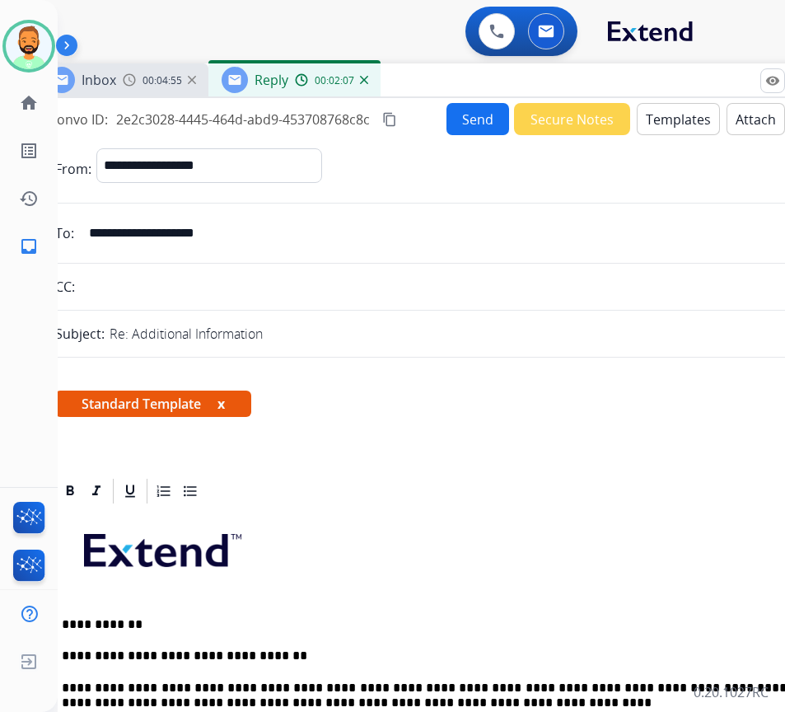
click at [450, 108] on button "Send" at bounding box center [478, 119] width 63 height 32
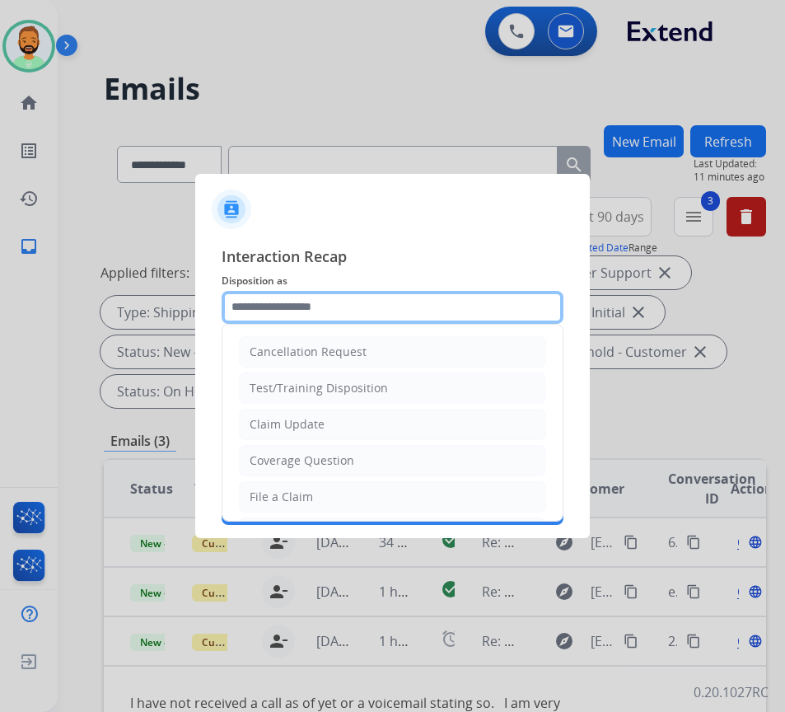
click at [351, 307] on input "text" at bounding box center [393, 307] width 342 height 33
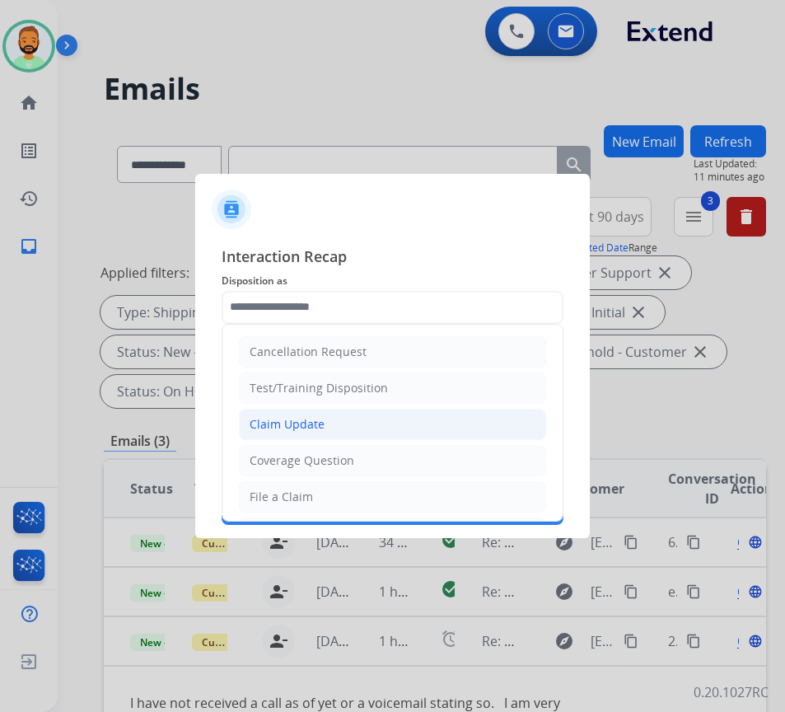
click at [383, 414] on li "Claim Update" at bounding box center [392, 424] width 307 height 31
type input "**********"
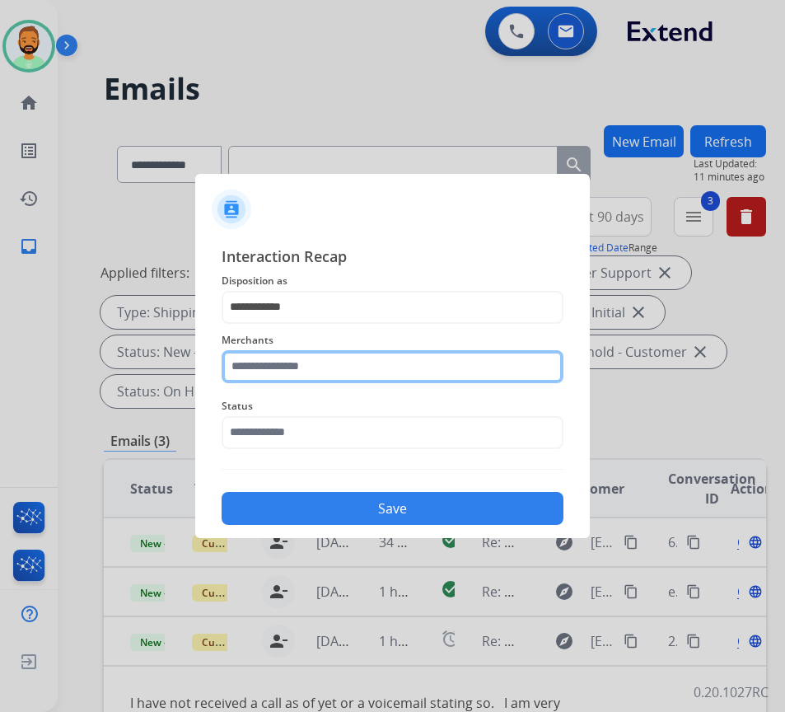
click at [355, 372] on input "text" at bounding box center [393, 366] width 342 height 33
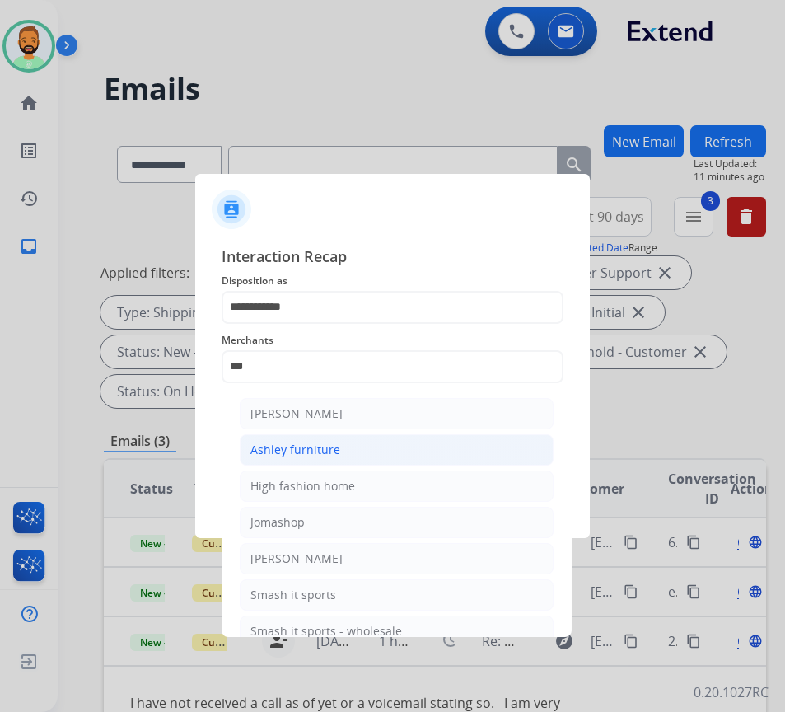
click at [358, 448] on li "Ashley furniture" at bounding box center [397, 449] width 314 height 31
type input "**********"
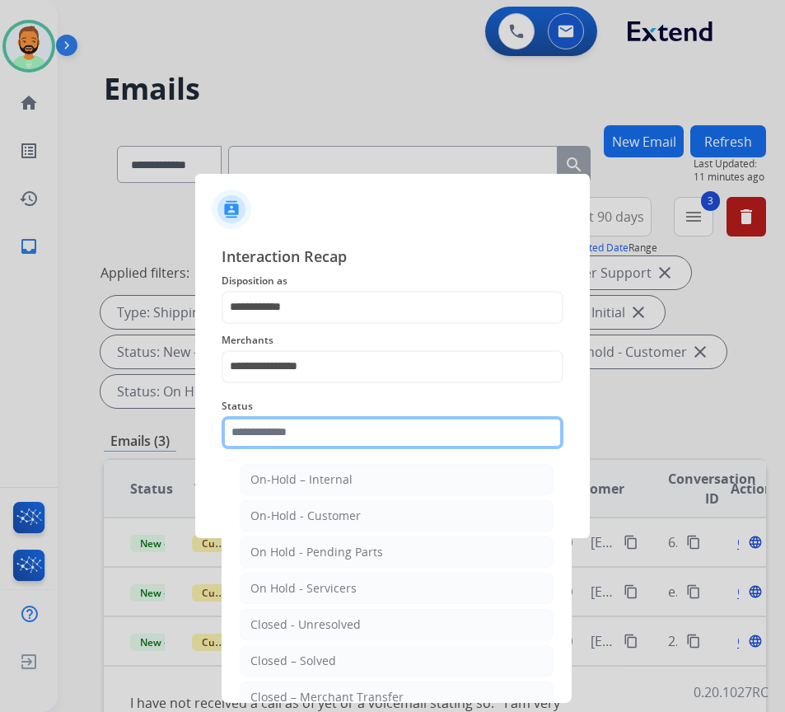
click at [358, 448] on input "text" at bounding box center [393, 432] width 342 height 33
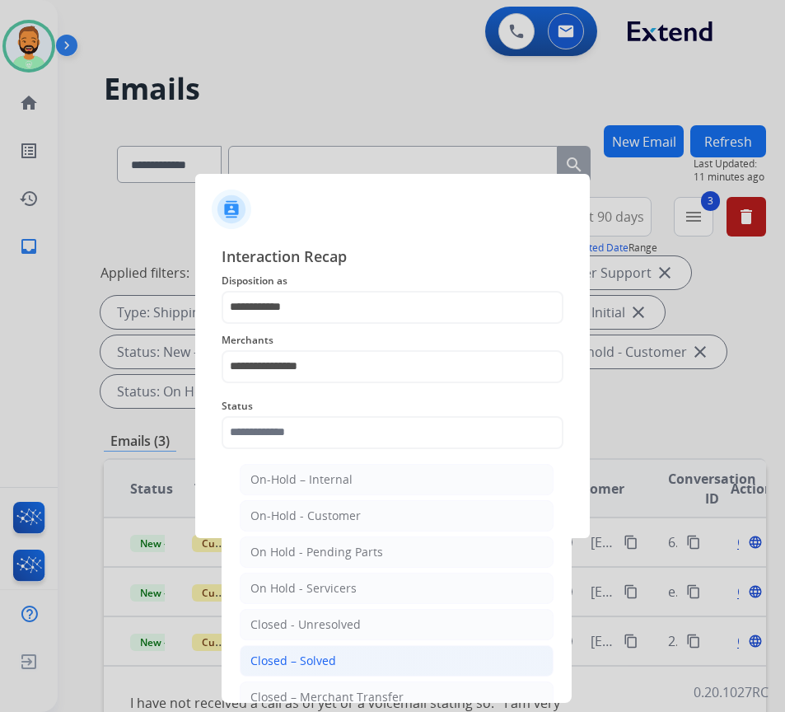
click at [365, 657] on li "Closed – Solved" at bounding box center [397, 660] width 314 height 31
type input "**********"
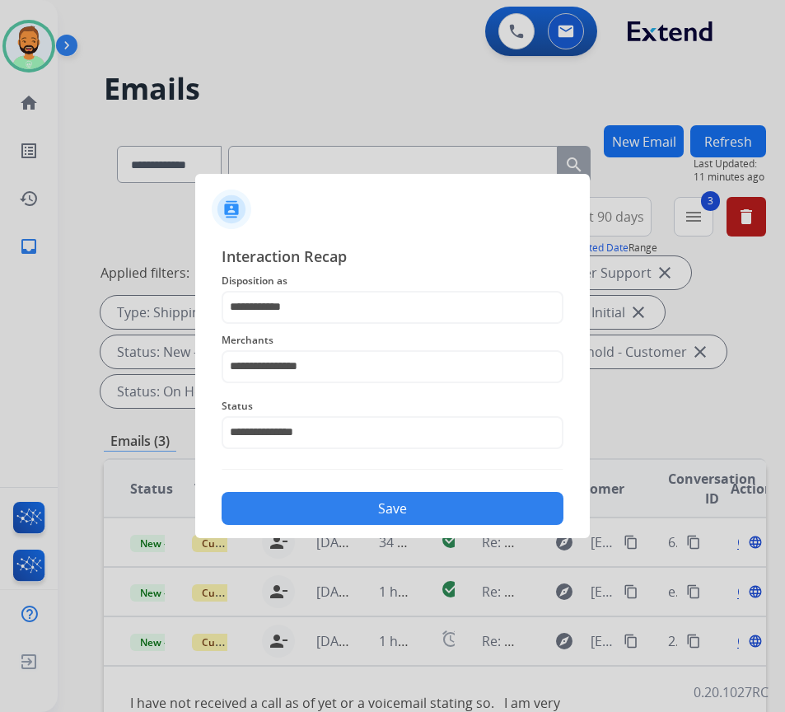
click at [373, 495] on button "Save" at bounding box center [393, 508] width 342 height 33
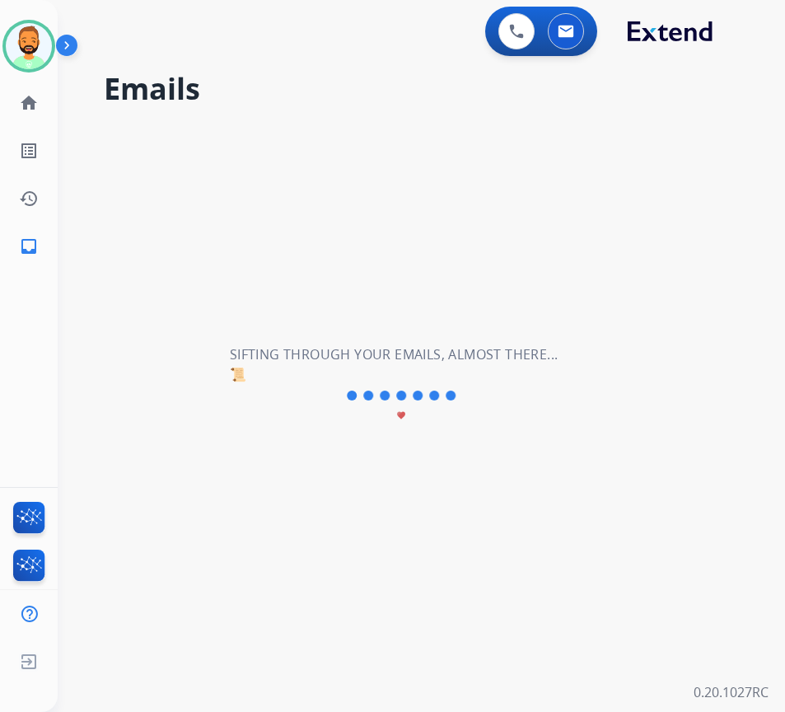
scroll to position [0, 0]
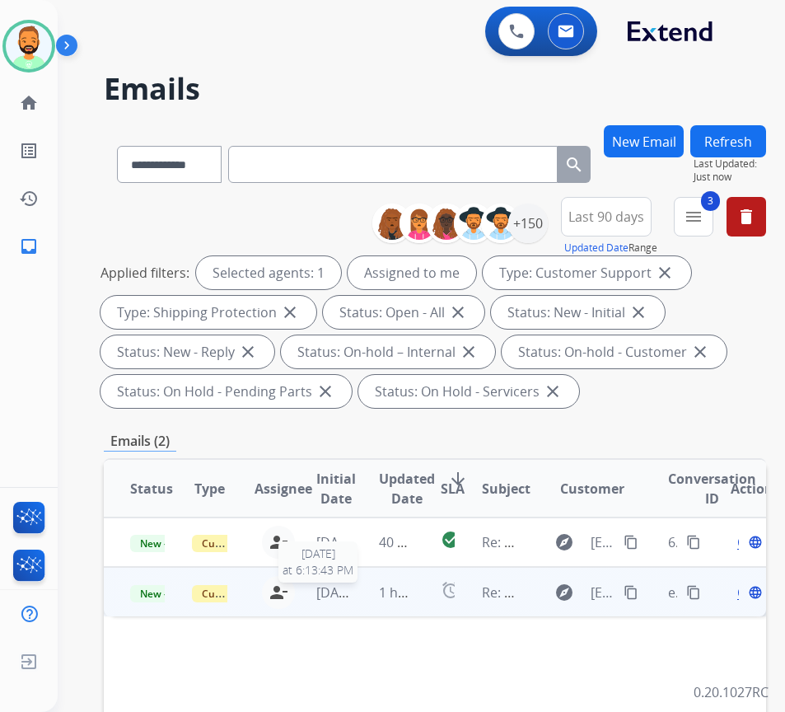
click at [353, 596] on span "[DATE]" at bounding box center [336, 592] width 41 height 18
click at [367, 587] on td "1 hour ago" at bounding box center [384, 591] width 62 height 49
click at [364, 590] on td "1 hour ago" at bounding box center [384, 591] width 62 height 49
click at [360, 599] on td "1 hour ago" at bounding box center [384, 591] width 62 height 49
click at [399, 584] on span "1 hour ago" at bounding box center [413, 592] width 68 height 18
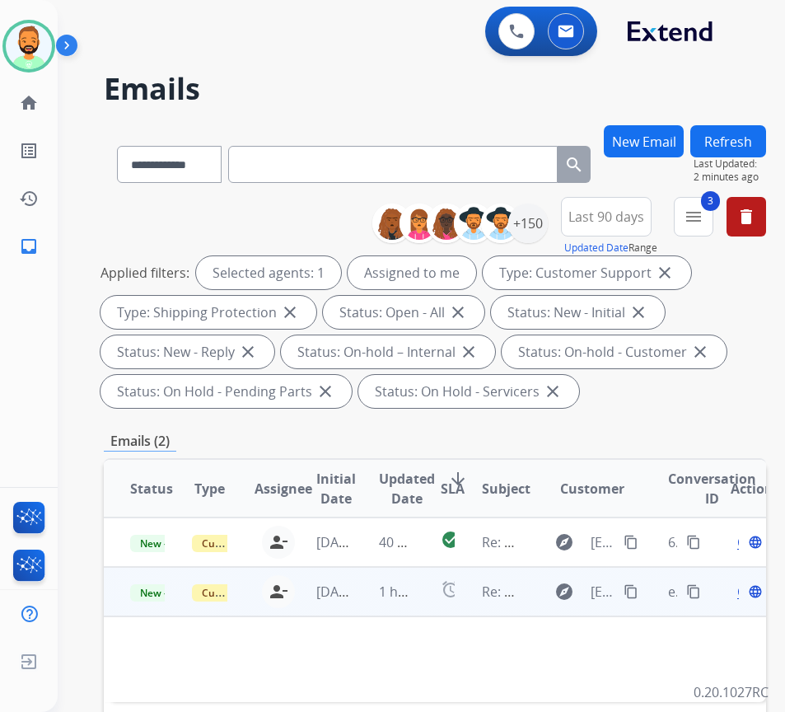
click at [426, 584] on td "alarm" at bounding box center [434, 591] width 41 height 49
click at [747, 592] on div "Open language" at bounding box center [748, 593] width 35 height 20
click at [746, 592] on span "Open" at bounding box center [754, 592] width 34 height 20
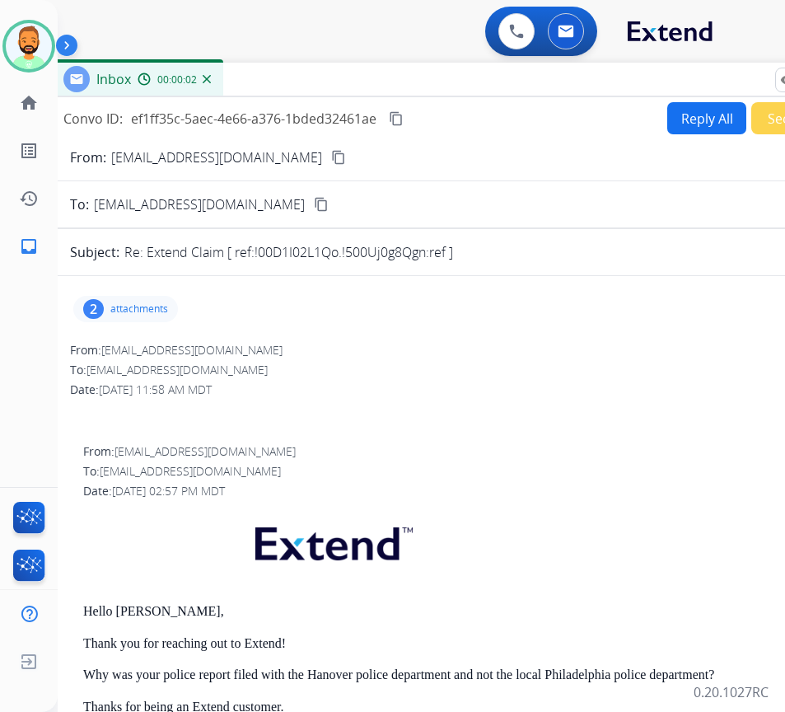
drag, startPoint x: 330, startPoint y: 108, endPoint x: 459, endPoint y: 70, distance: 134.0
click at [459, 70] on div "Inbox 00:00:02" at bounding box center [462, 80] width 824 height 35
click at [157, 307] on p "attachments" at bounding box center [139, 308] width 58 height 13
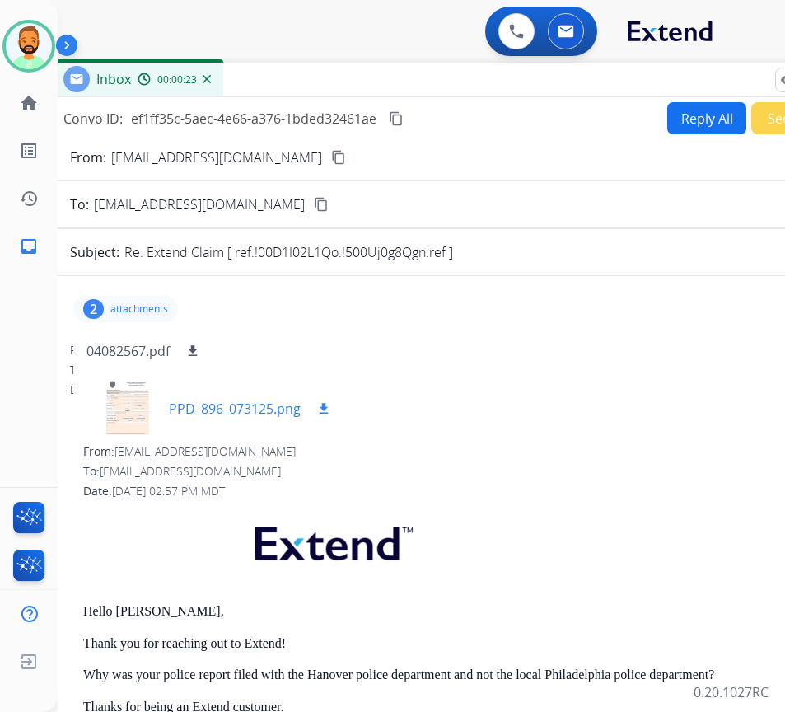
click at [128, 399] on div at bounding box center [128, 409] width 82 height 58
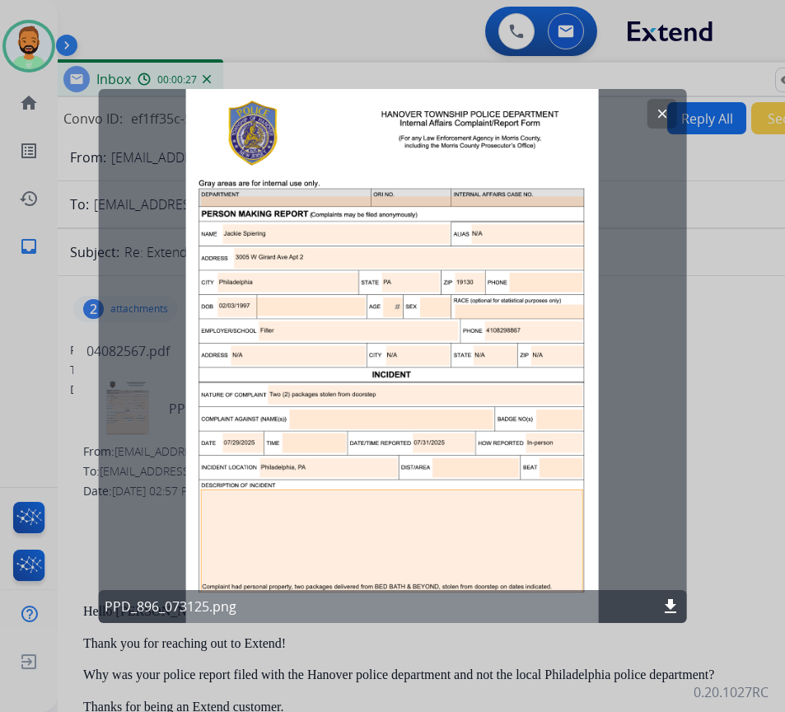
click at [659, 112] on mat-icon "clear" at bounding box center [662, 113] width 15 height 15
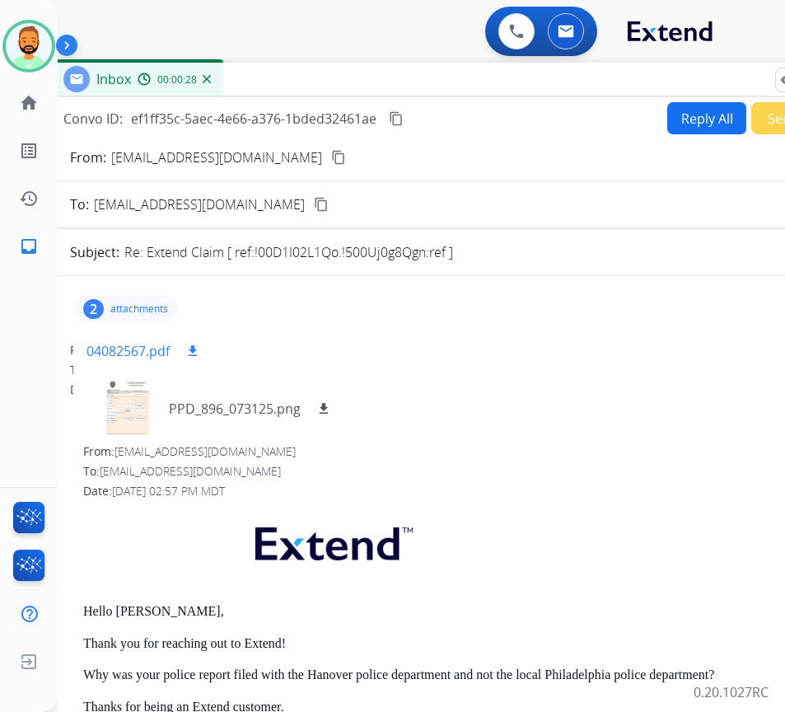
click at [117, 354] on p "04082567.pdf" at bounding box center [128, 351] width 83 height 20
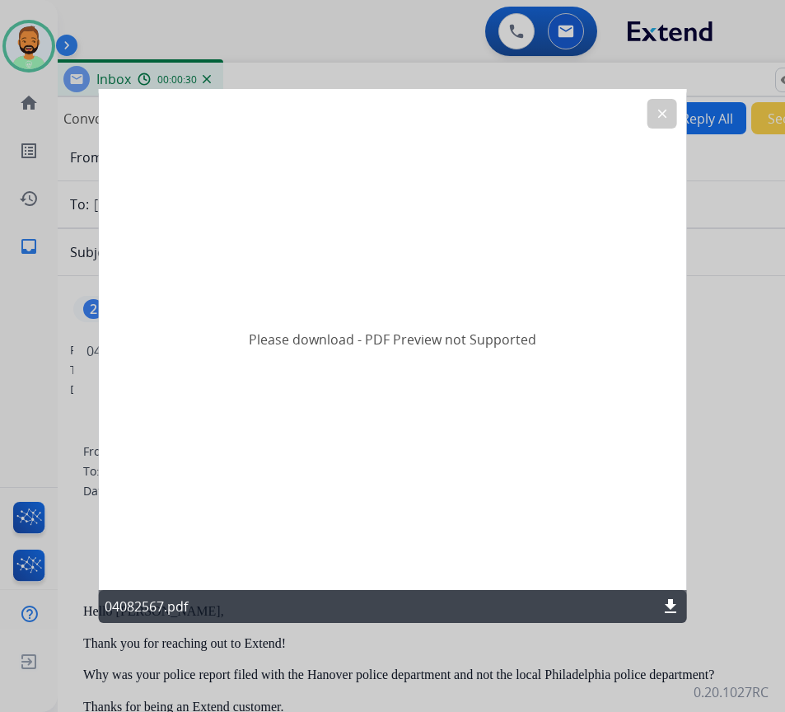
click at [668, 601] on mat-icon "download" at bounding box center [671, 607] width 20 height 20
click at [658, 115] on mat-icon "clear" at bounding box center [662, 113] width 15 height 15
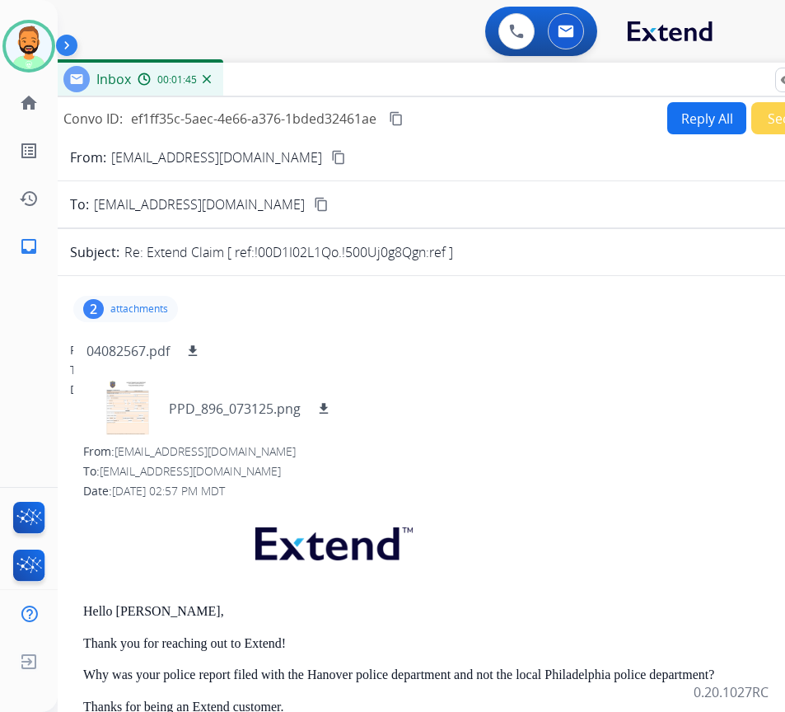
click at [331, 150] on mat-icon "content_copy" at bounding box center [338, 157] width 15 height 15
click at [138, 408] on div at bounding box center [128, 409] width 82 height 58
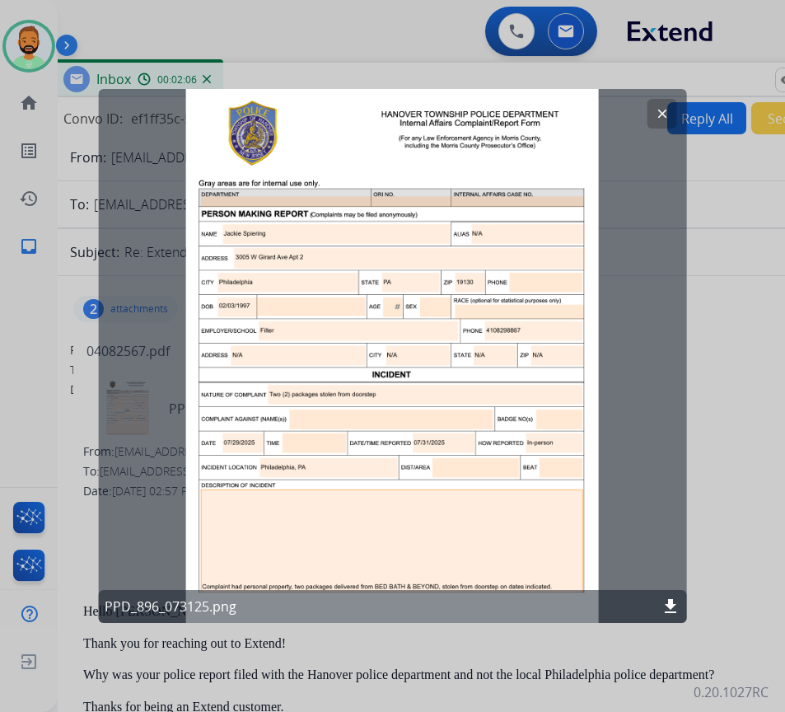
click at [671, 608] on mat-icon "download" at bounding box center [671, 607] width 20 height 20
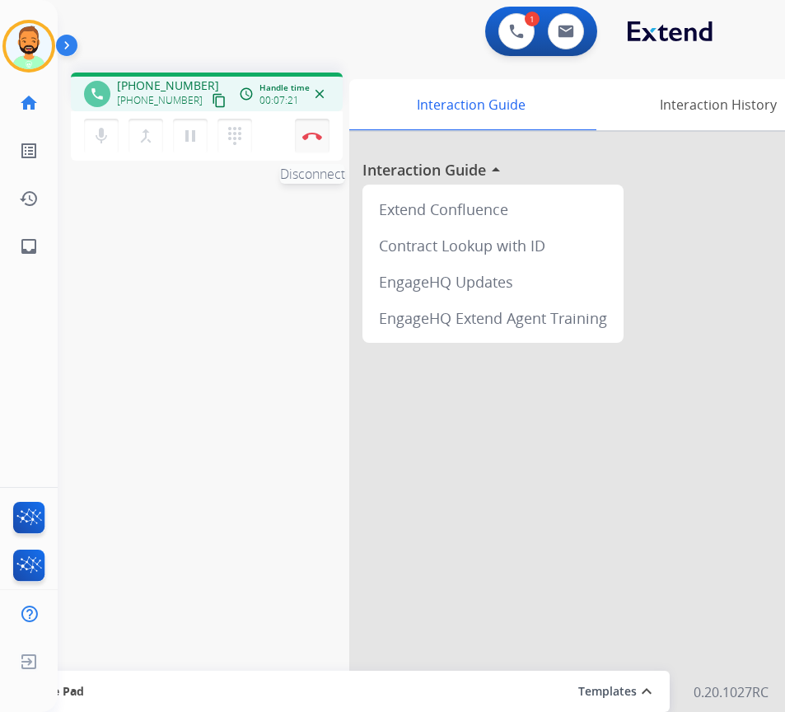
click at [319, 134] on img at bounding box center [312, 136] width 20 height 8
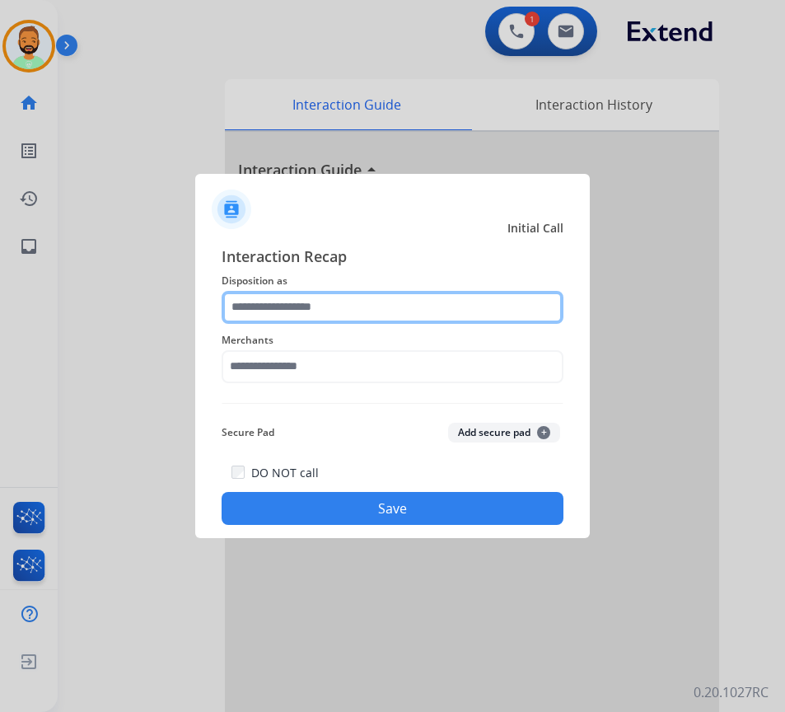
click at [355, 304] on input "text" at bounding box center [393, 307] width 342 height 33
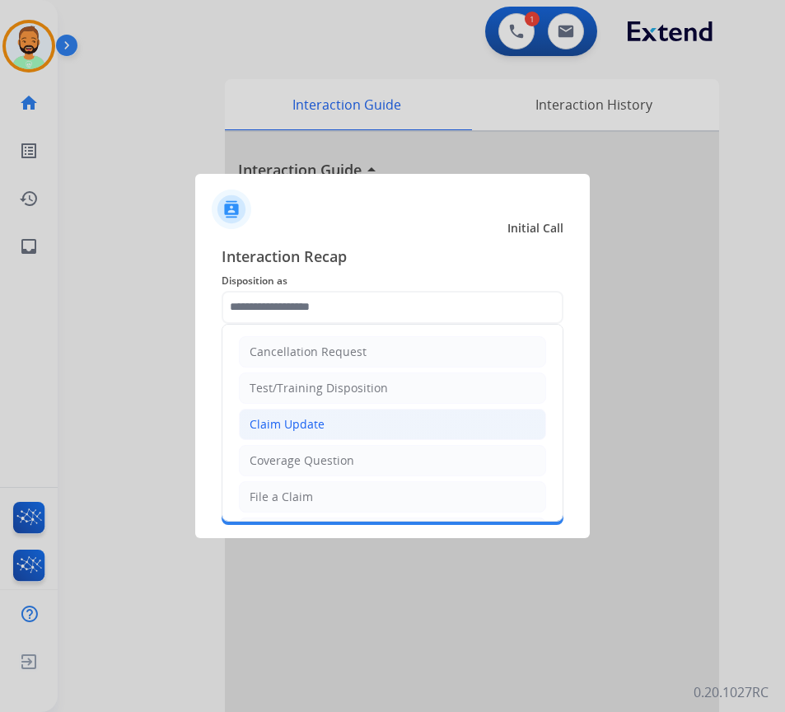
click at [354, 417] on li "Claim Update" at bounding box center [392, 424] width 307 height 31
type input "**********"
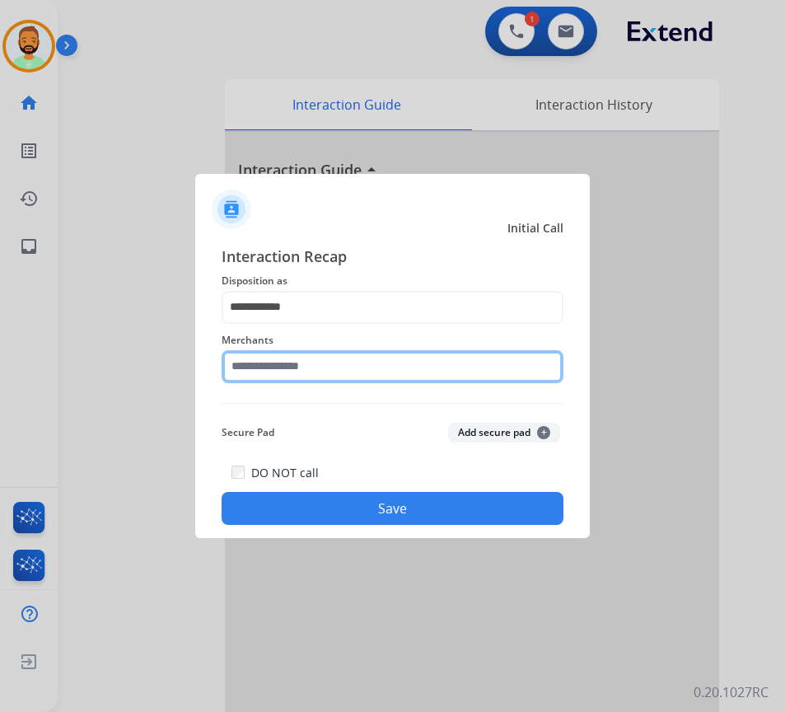
click at [376, 366] on input "text" at bounding box center [393, 366] width 342 height 33
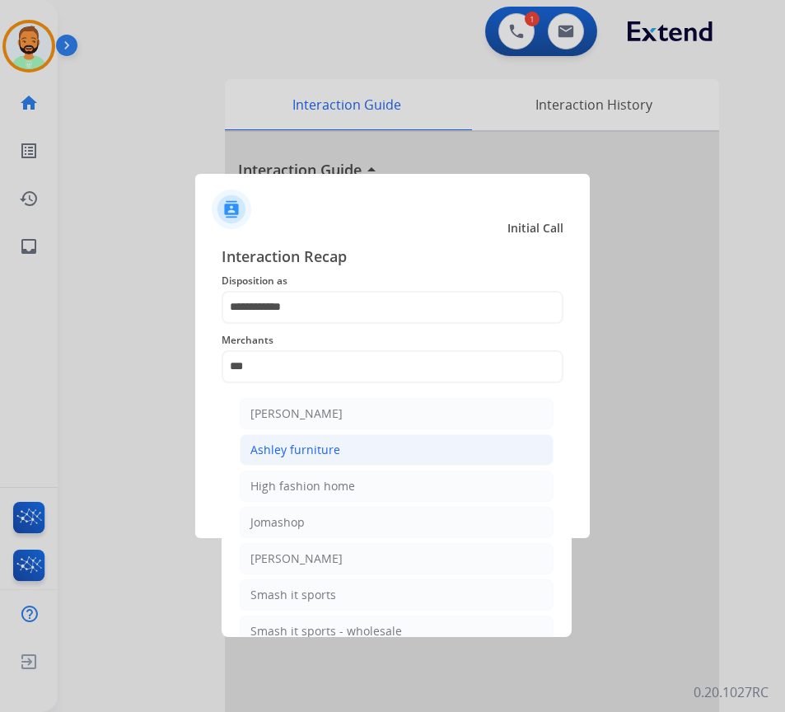
click at [375, 455] on li "Ashley furniture" at bounding box center [397, 449] width 314 height 31
type input "**********"
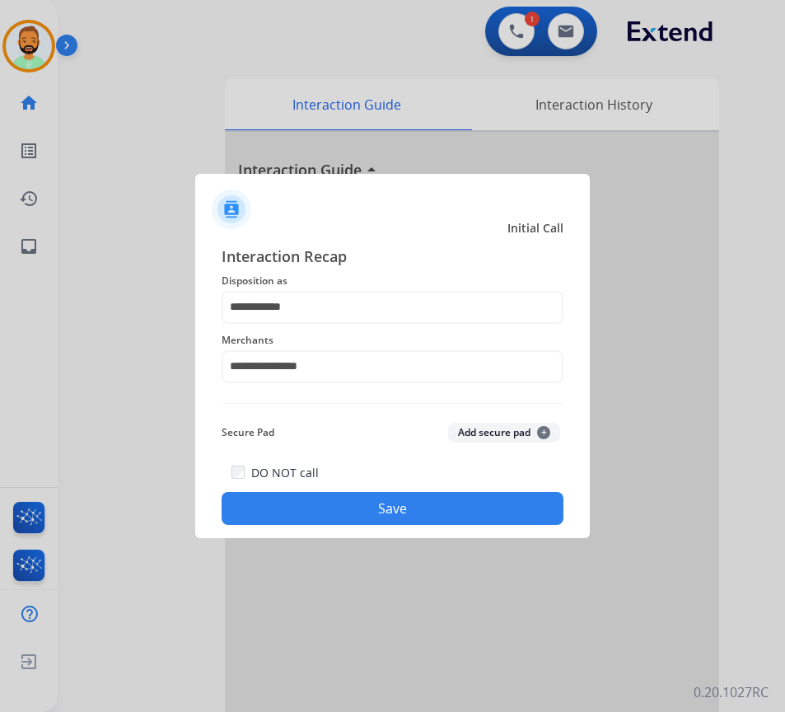
click at [387, 509] on button "Save" at bounding box center [393, 508] width 342 height 33
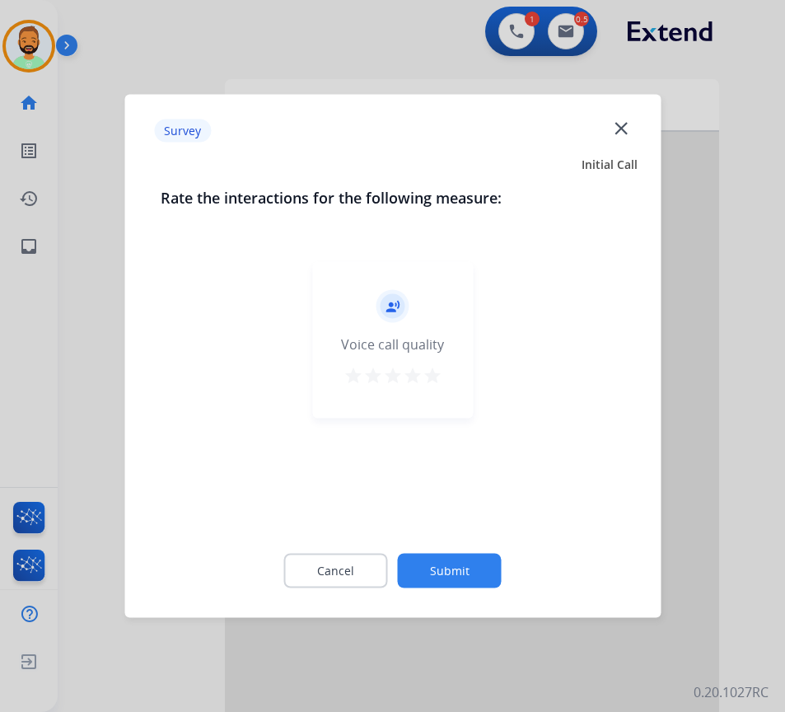
click at [461, 561] on button "Submit" at bounding box center [450, 571] width 104 height 35
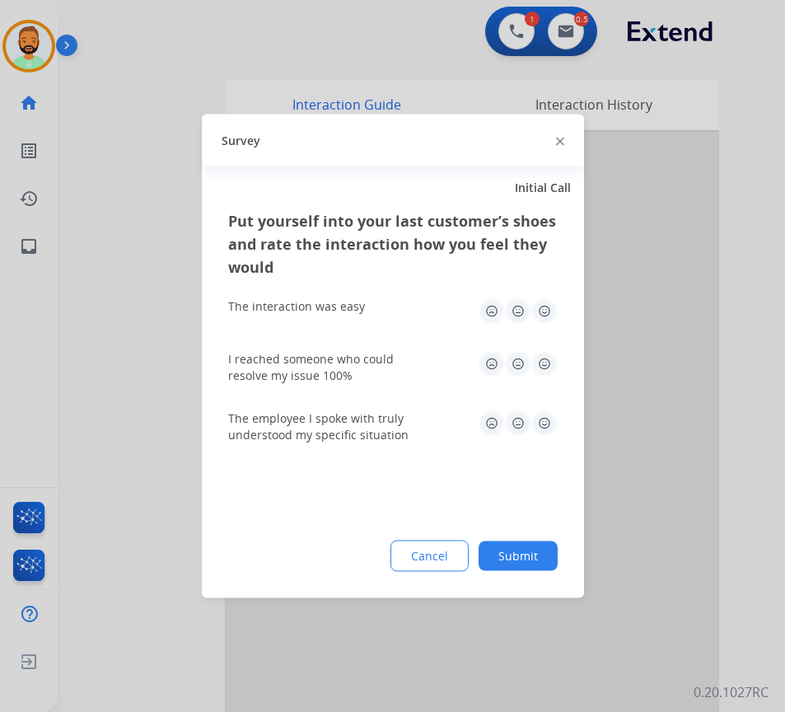
click at [547, 570] on div "Cancel Submit" at bounding box center [393, 555] width 330 height 31
click at [545, 561] on button "Submit" at bounding box center [518, 556] width 79 height 30
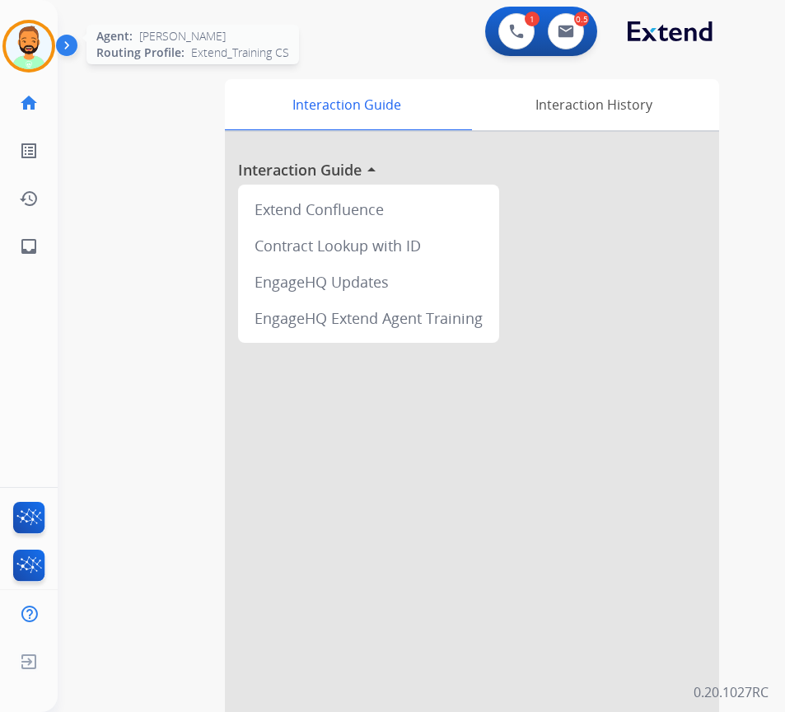
click at [35, 37] on img at bounding box center [29, 46] width 46 height 46
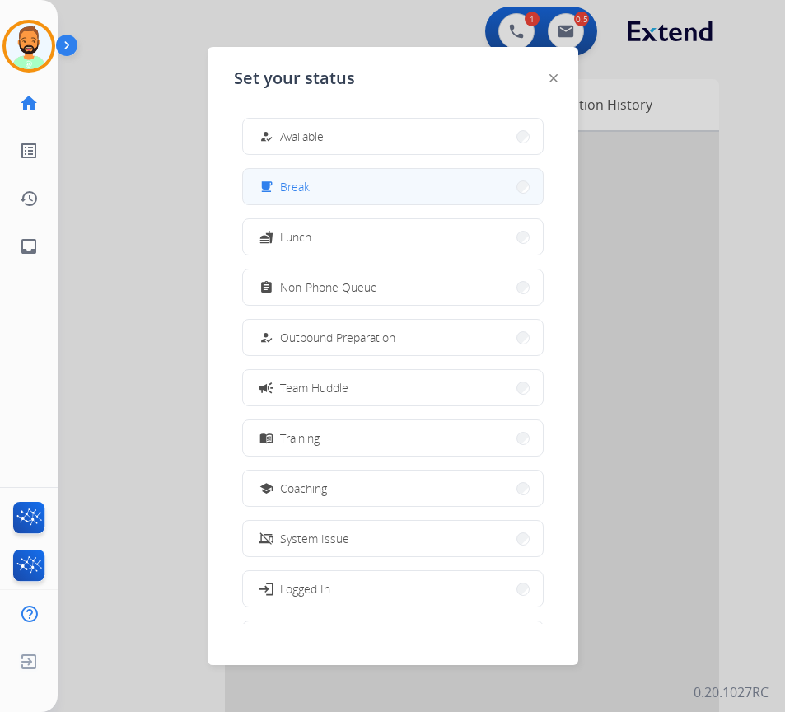
click at [302, 184] on span "Break" at bounding box center [295, 186] width 30 height 17
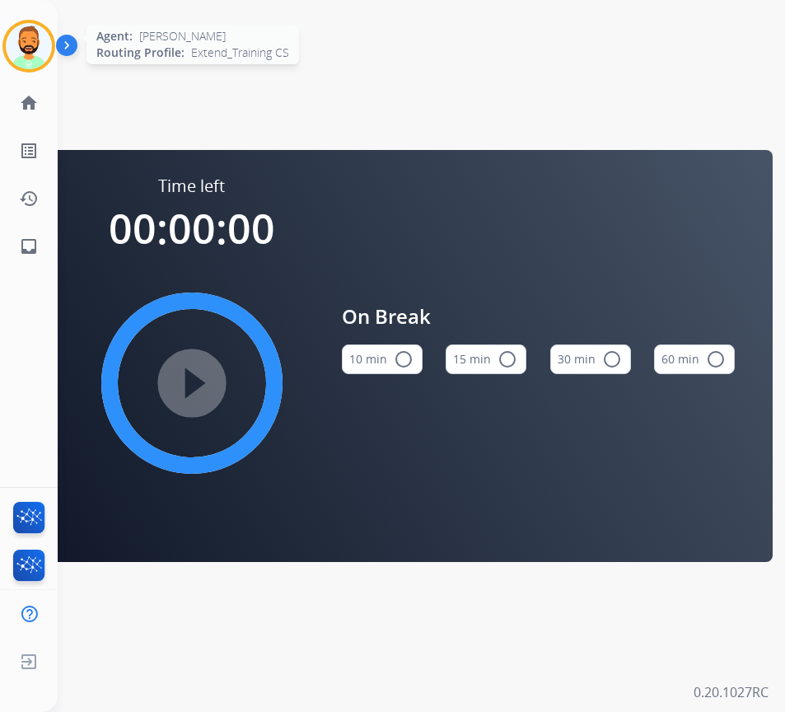
click at [21, 47] on img at bounding box center [29, 46] width 46 height 46
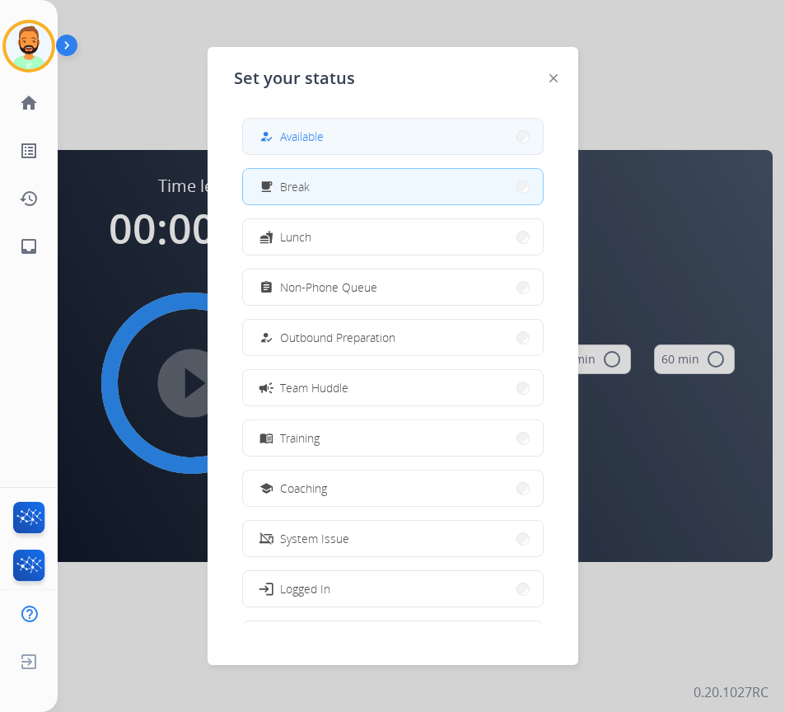
click at [395, 142] on button "how_to_reg Available" at bounding box center [393, 136] width 300 height 35
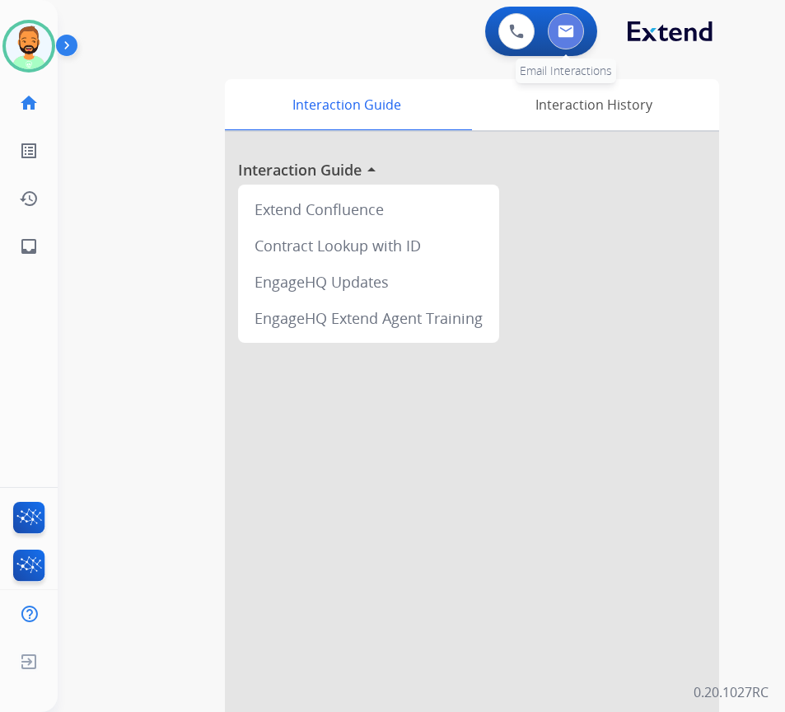
click at [564, 37] on img at bounding box center [566, 31] width 16 height 13
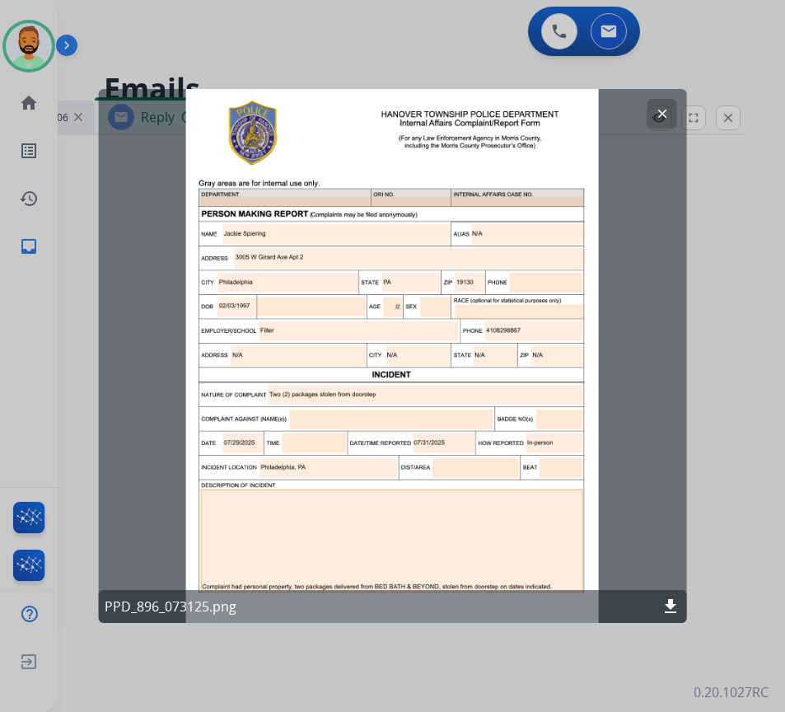
select select "**********"
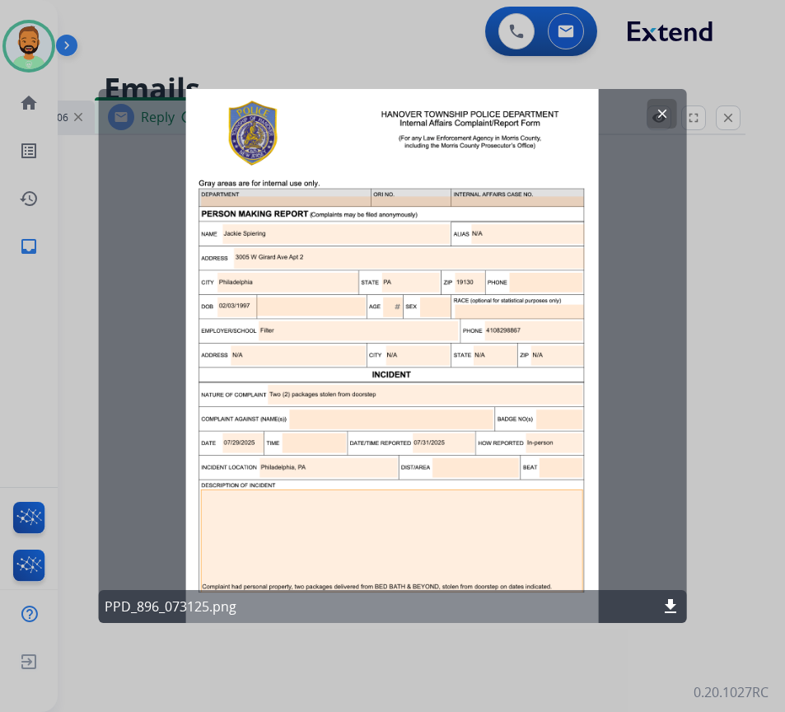
click at [661, 98] on div "clear PPD_896_073125.png download" at bounding box center [392, 356] width 589 height 534
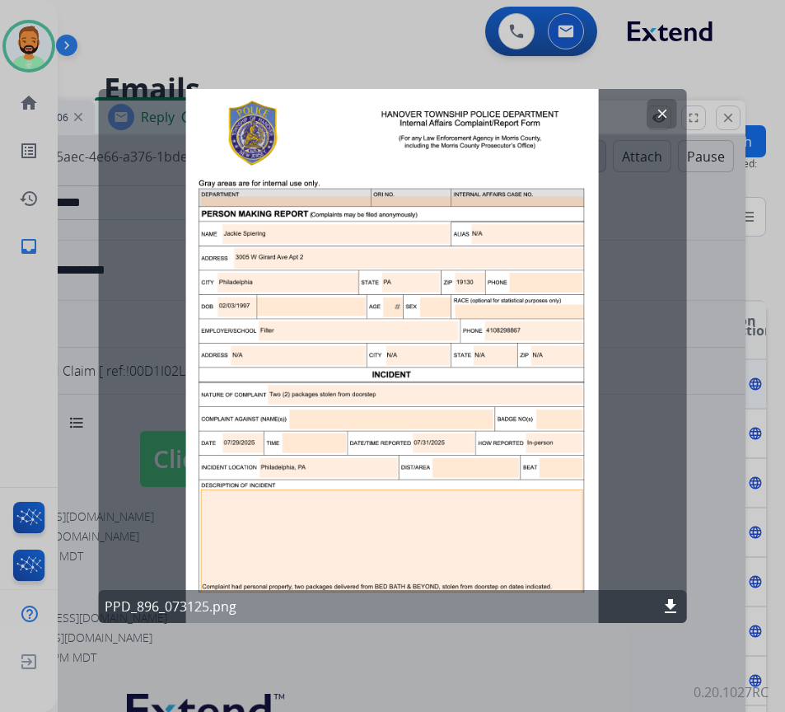
click at [659, 113] on mat-icon "clear" at bounding box center [662, 113] width 15 height 15
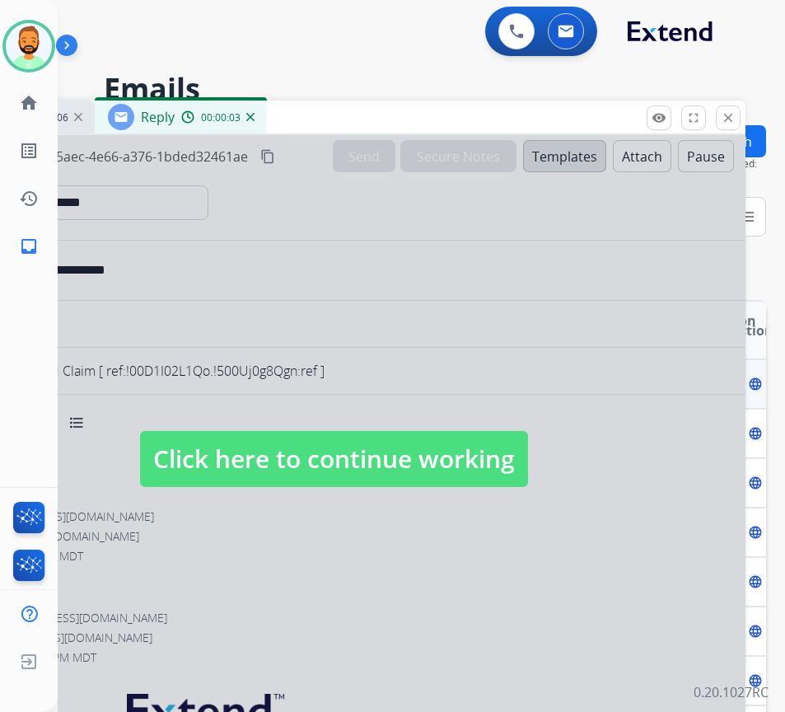
click at [451, 448] on span "Click here to continue working" at bounding box center [334, 459] width 388 height 56
select select
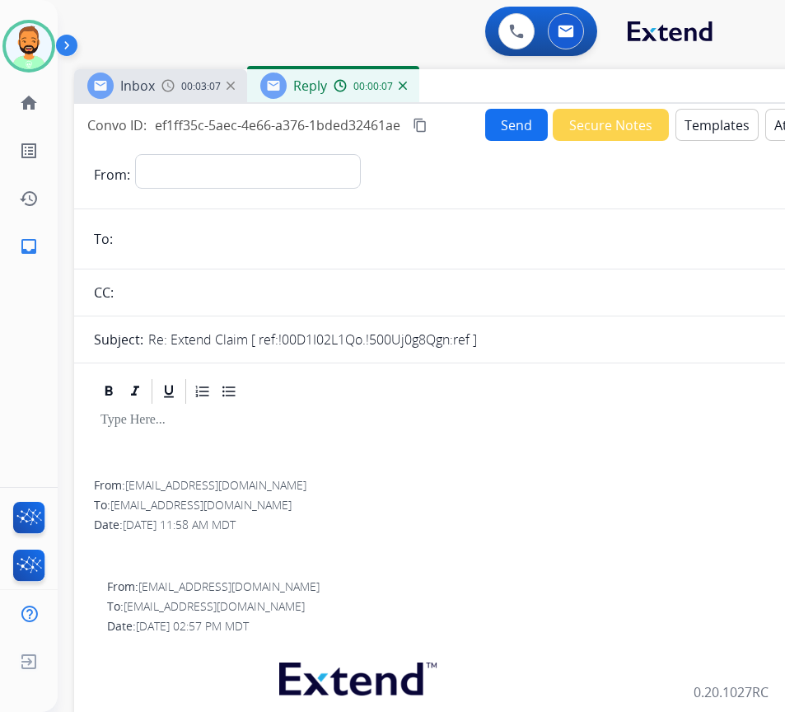
drag, startPoint x: 377, startPoint y: 110, endPoint x: 529, endPoint y: 79, distance: 155.6
click at [529, 79] on div "Inbox 00:03:07 Reply 00:00:07" at bounding box center [486, 86] width 824 height 35
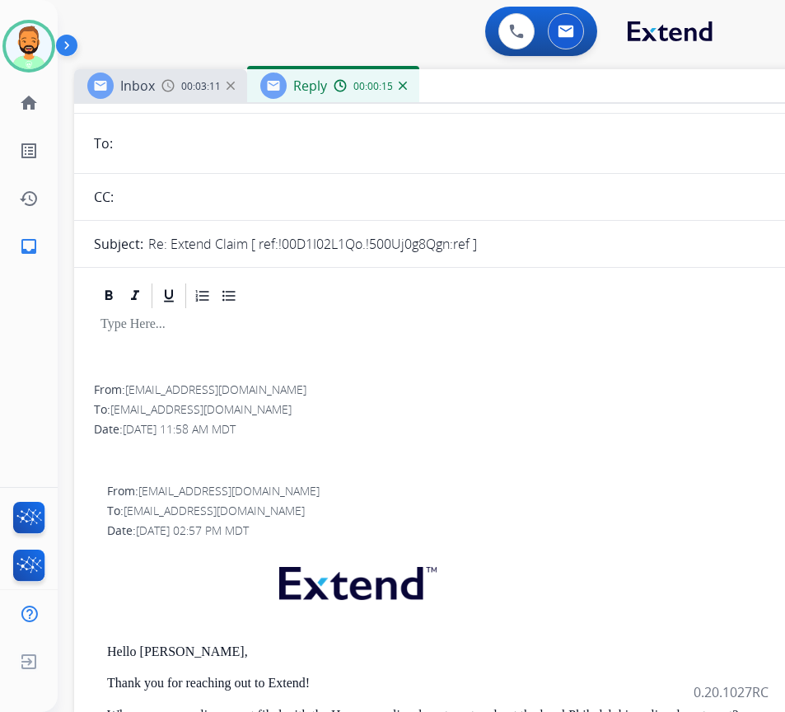
scroll to position [82, 0]
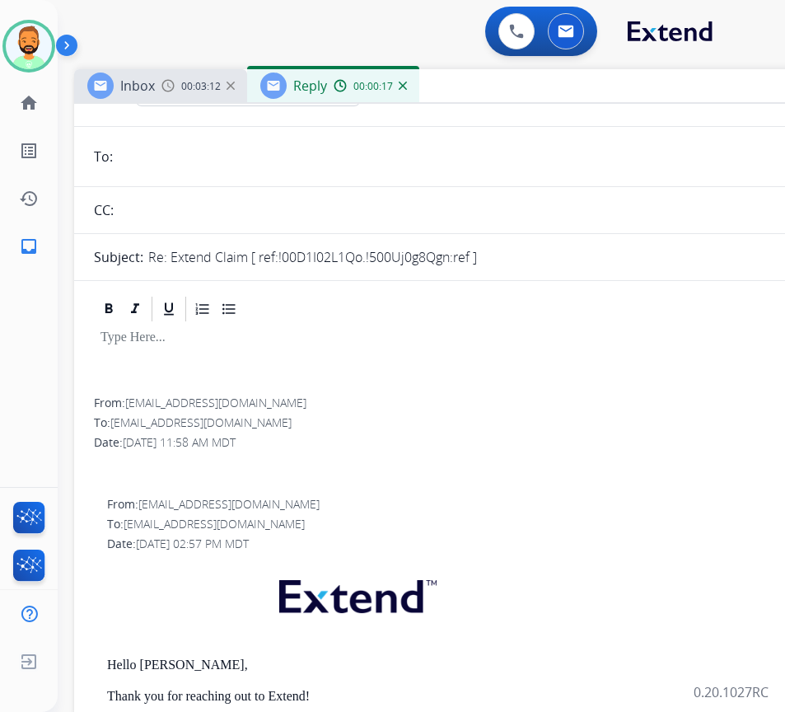
click at [215, 339] on p at bounding box center [486, 337] width 771 height 15
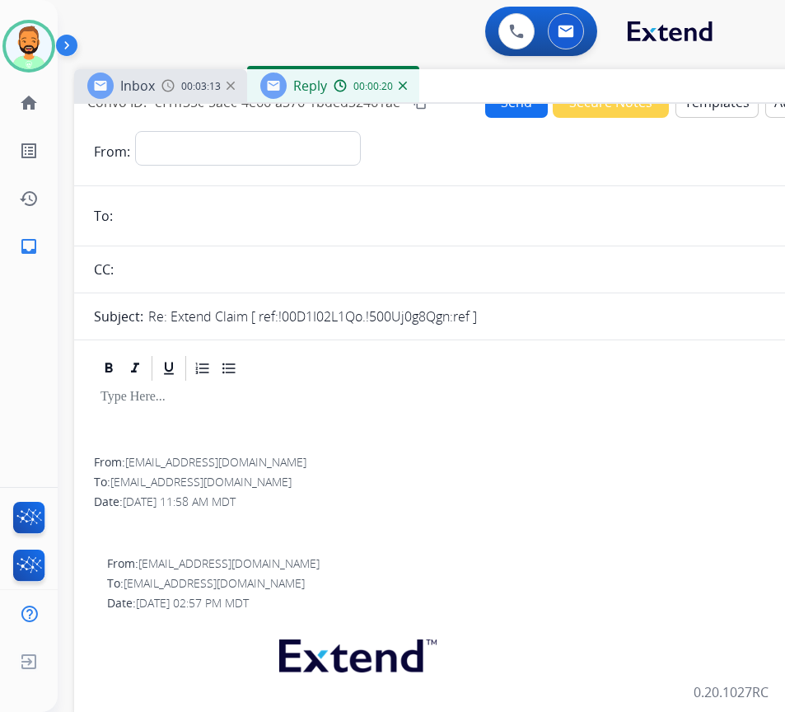
scroll to position [0, 0]
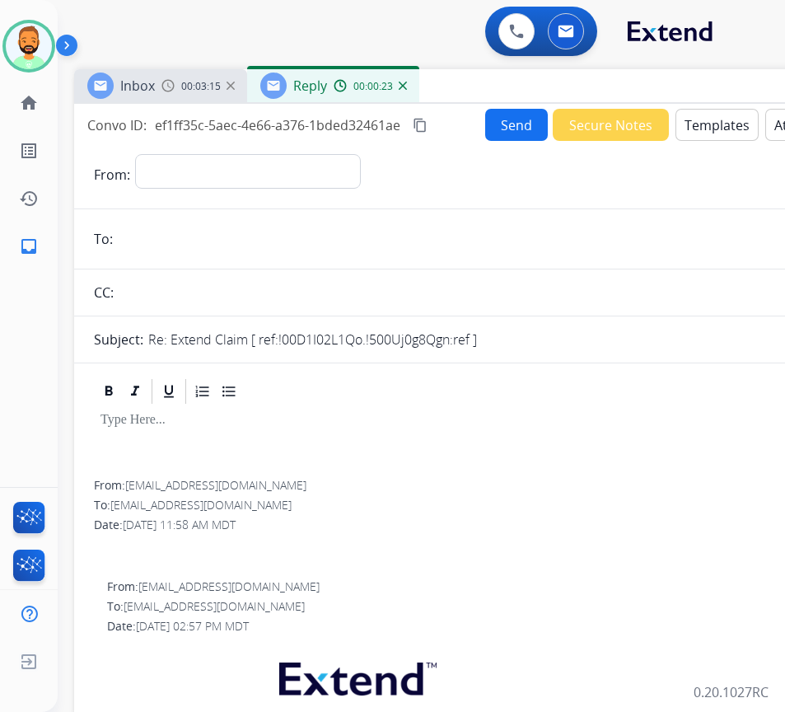
click at [731, 116] on button "Templates" at bounding box center [717, 125] width 83 height 32
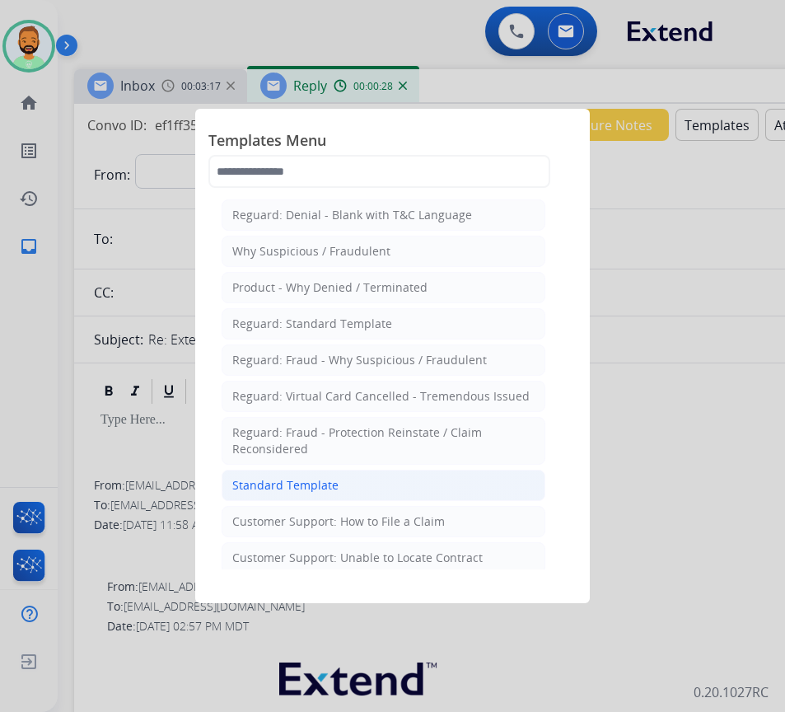
click at [386, 477] on li "Standard Template" at bounding box center [384, 485] width 324 height 31
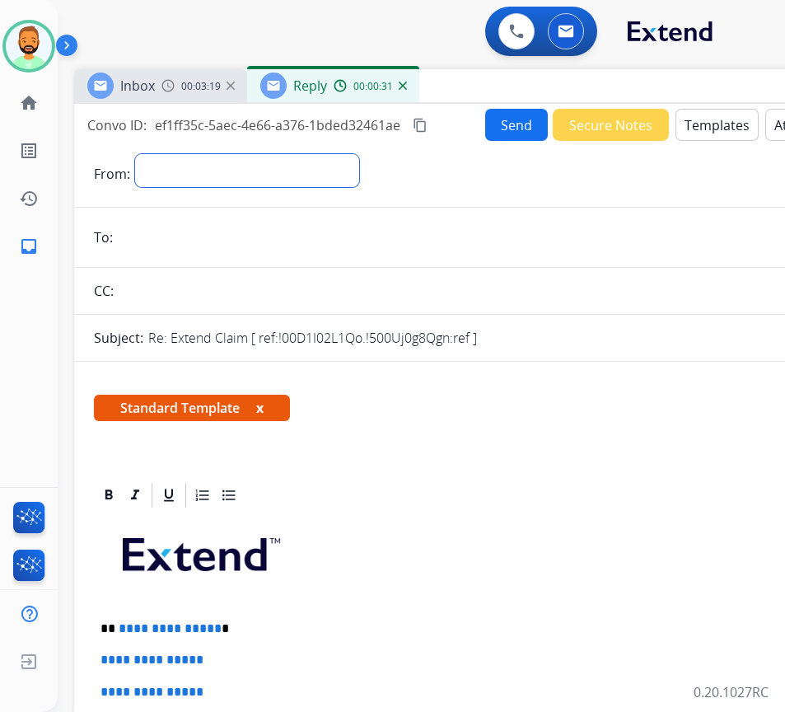
click at [216, 166] on select "**********" at bounding box center [247, 170] width 224 height 33
select select "**********"
click at [135, 154] on select "**********" at bounding box center [247, 170] width 224 height 33
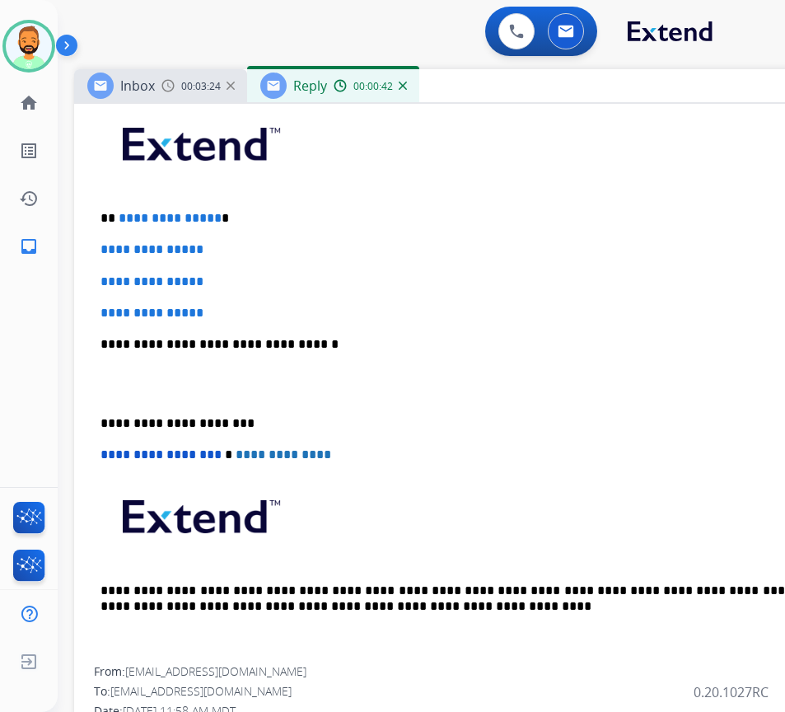
scroll to position [414, 0]
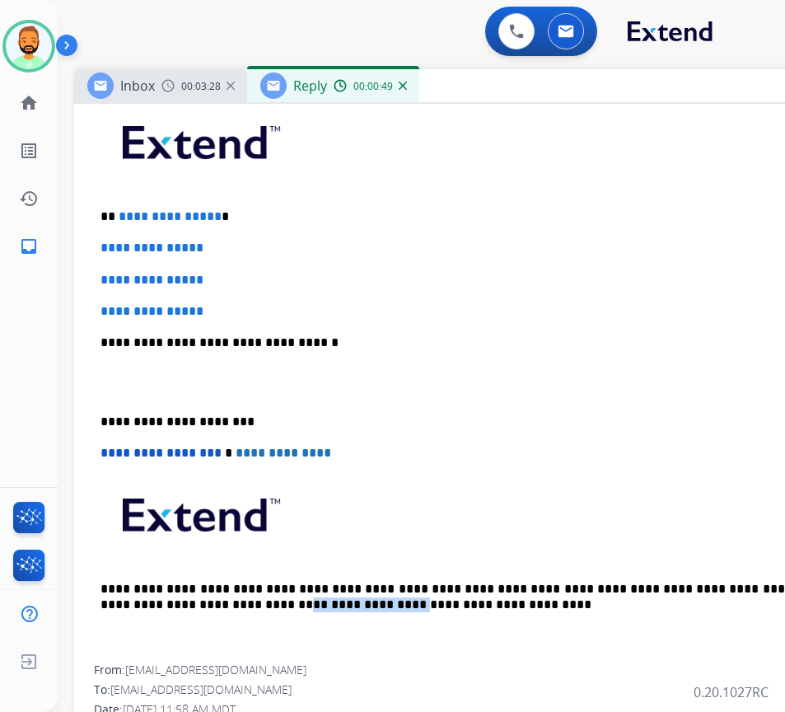
drag, startPoint x: 127, startPoint y: 672, endPoint x: 141, endPoint y: 672, distance: 14.0
click at [140, 672] on div "From: [EMAIL_ADDRESS][DOMAIN_NAME]" at bounding box center [486, 670] width 784 height 16
click at [141, 675] on span "[EMAIL_ADDRESS][DOMAIN_NAME]" at bounding box center [215, 670] width 181 height 16
click at [133, 673] on span "[EMAIL_ADDRESS][DOMAIN_NAME]" at bounding box center [215, 670] width 181 height 16
drag, startPoint x: 130, startPoint y: 670, endPoint x: 203, endPoint y: 668, distance: 72.5
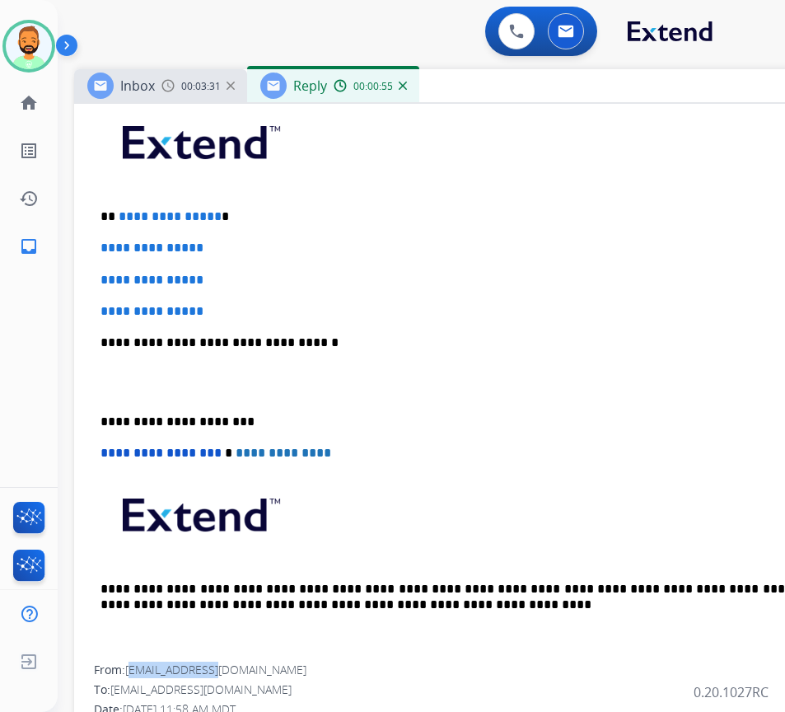
click at [203, 668] on span "[EMAIL_ADDRESS][DOMAIN_NAME]" at bounding box center [215, 670] width 181 height 16
click at [163, 675] on span "[EMAIL_ADDRESS][DOMAIN_NAME]" at bounding box center [215, 670] width 181 height 16
drag, startPoint x: 126, startPoint y: 670, endPoint x: 216, endPoint y: 667, distance: 89.9
click at [216, 667] on div "From: [EMAIL_ADDRESS][DOMAIN_NAME]" at bounding box center [486, 670] width 784 height 16
click at [122, 667] on div "From: [EMAIL_ADDRESS][DOMAIN_NAME]" at bounding box center [486, 670] width 784 height 16
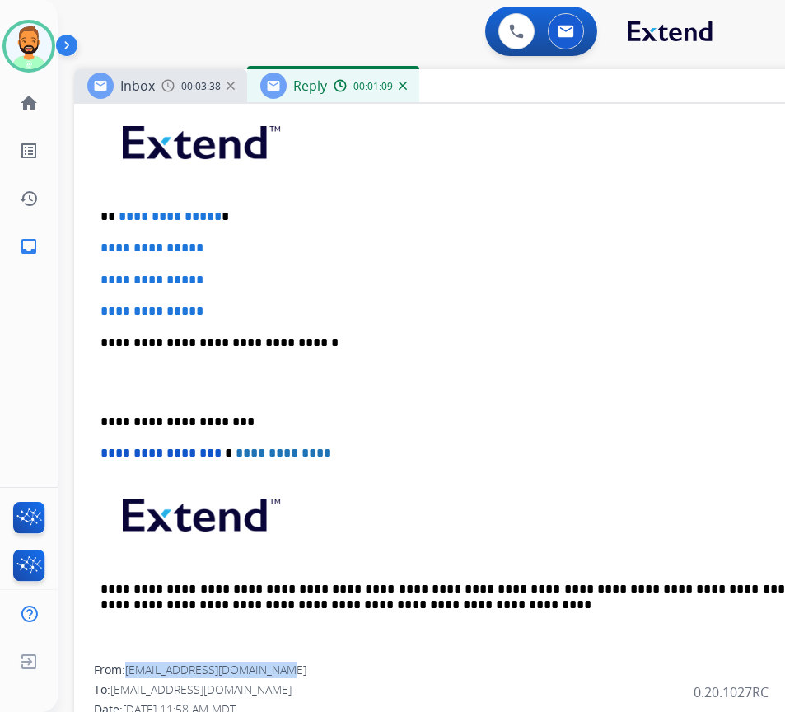
drag, startPoint x: 128, startPoint y: 664, endPoint x: 283, endPoint y: 667, distance: 154.9
click at [283, 667] on div "From: [EMAIL_ADDRESS][DOMAIN_NAME]" at bounding box center [486, 670] width 784 height 16
copy span "[EMAIL_ADDRESS][DOMAIN_NAME]"
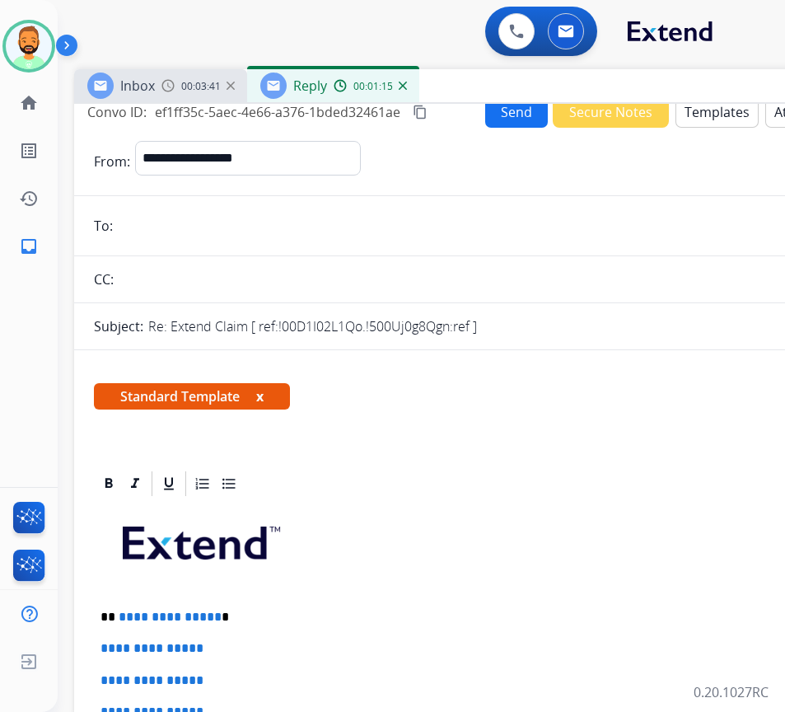
scroll to position [0, 0]
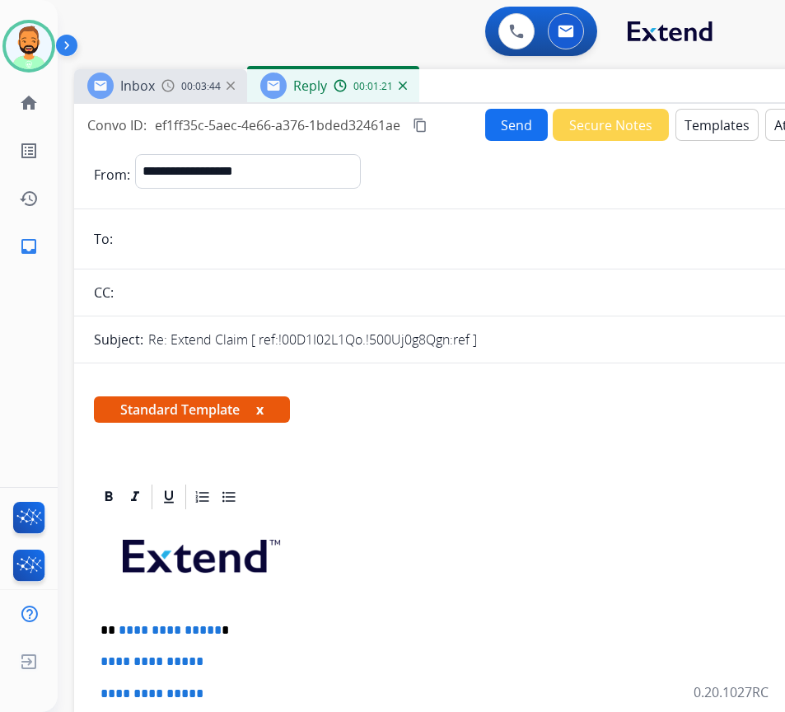
drag, startPoint x: 273, startPoint y: 255, endPoint x: 165, endPoint y: 239, distance: 109.2
paste input "**********"
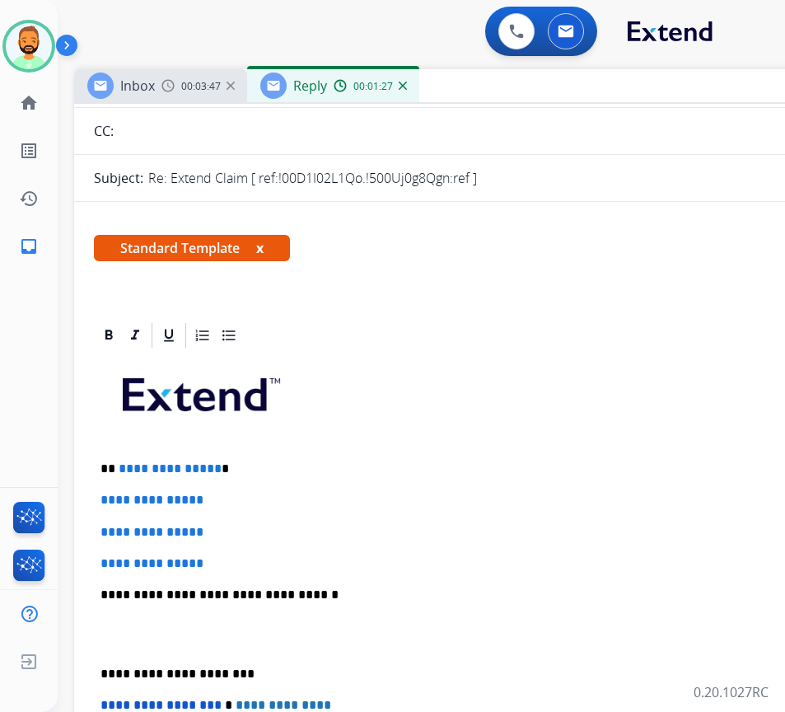
scroll to position [165, 0]
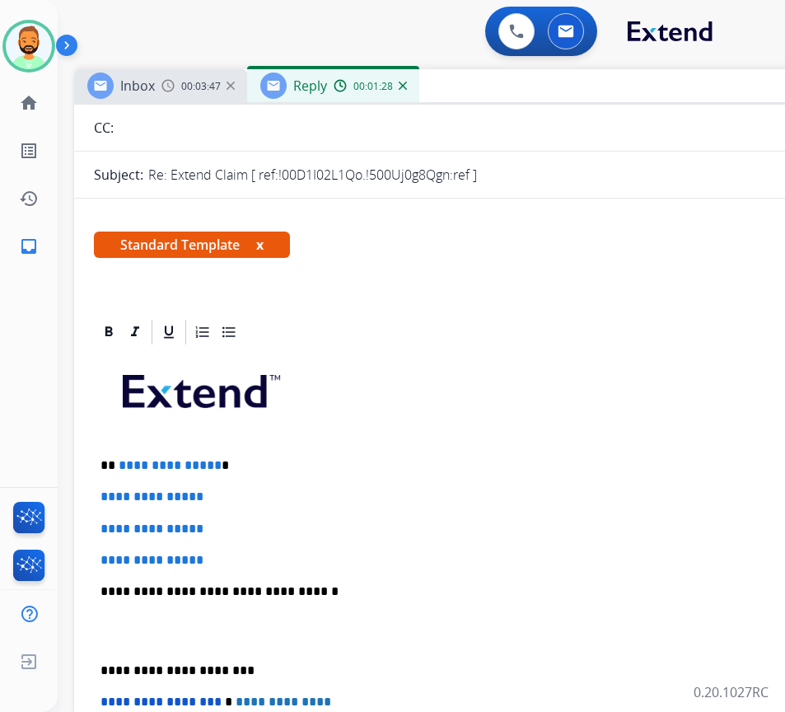
type input "**********"
click at [262, 470] on p "**********" at bounding box center [480, 465] width 758 height 15
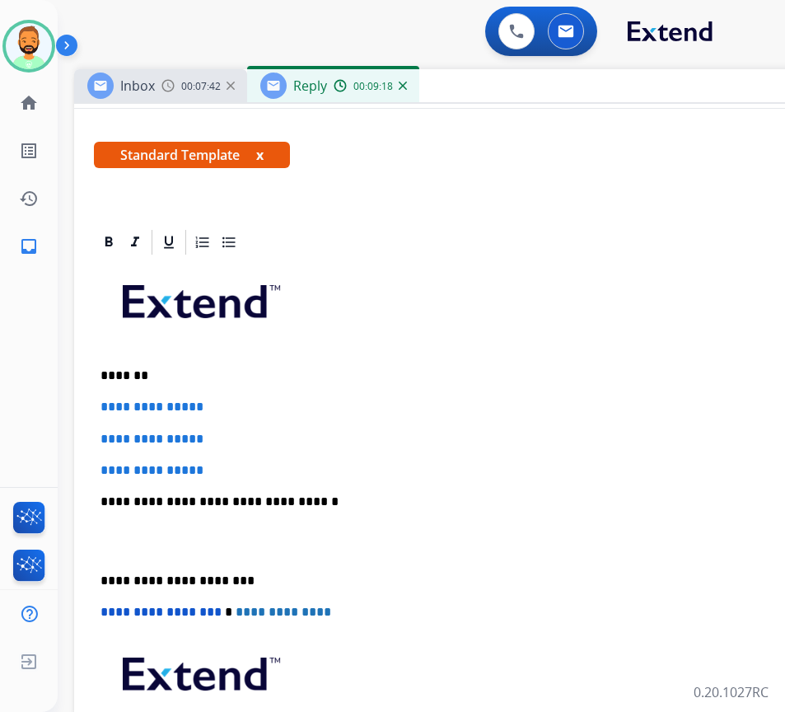
scroll to position [247, 0]
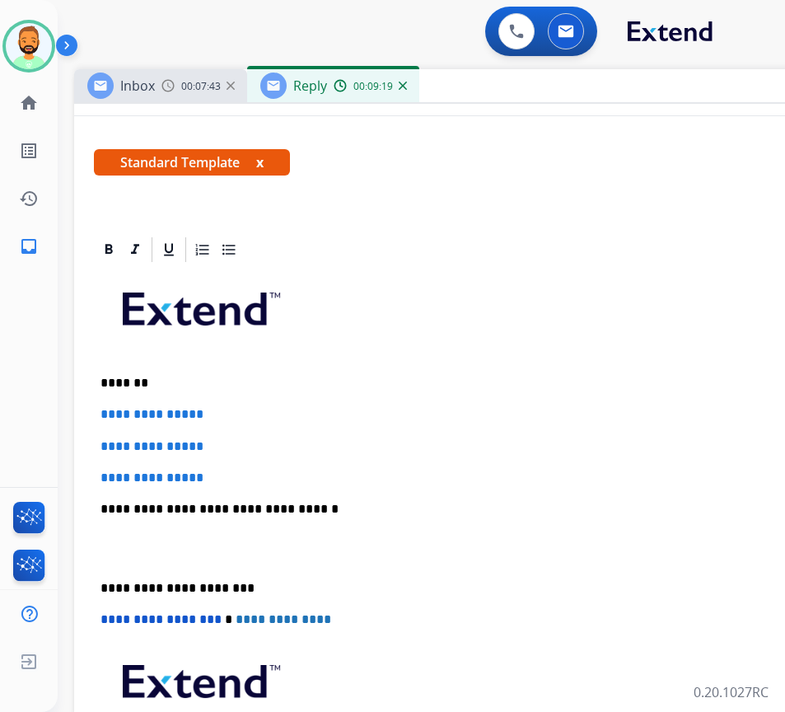
drag, startPoint x: 184, startPoint y: 369, endPoint x: 190, endPoint y: 377, distance: 9.9
click at [185, 372] on div "**********" at bounding box center [486, 547] width 784 height 567
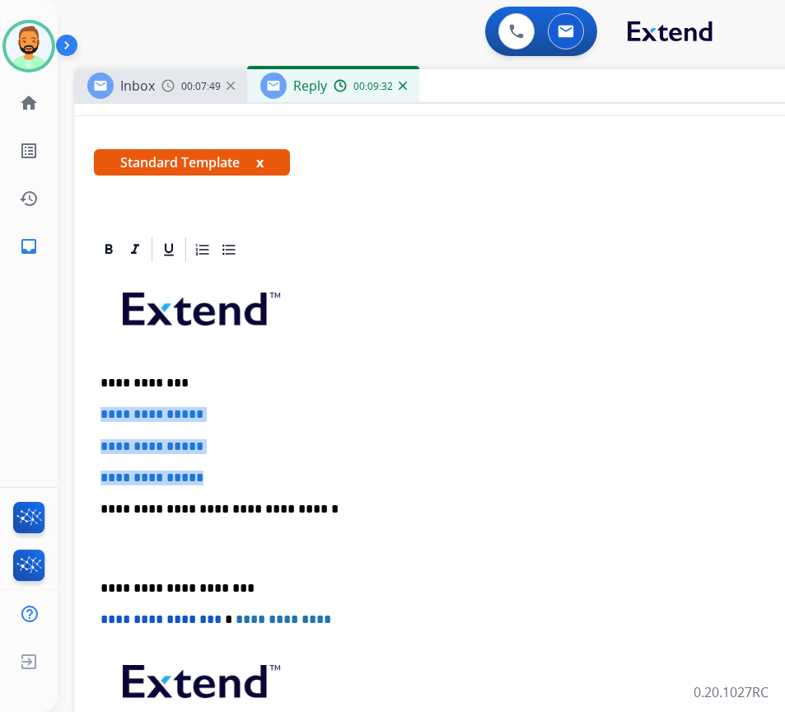
drag, startPoint x: 242, startPoint y: 461, endPoint x: 101, endPoint y: 411, distance: 149.6
click at [101, 411] on div "**********" at bounding box center [486, 547] width 784 height 567
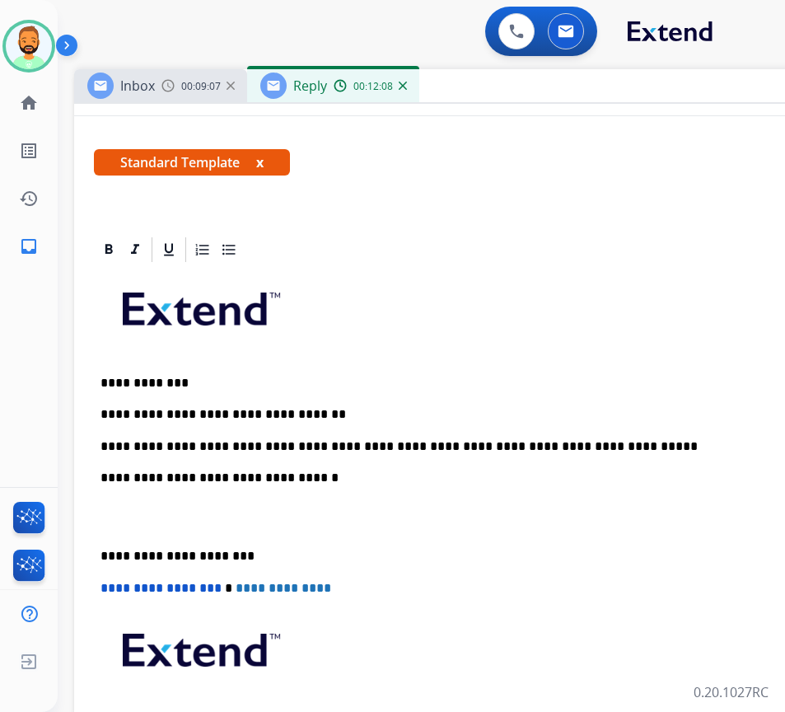
drag, startPoint x: 98, startPoint y: 555, endPoint x: 136, endPoint y: 558, distance: 38.0
click at [98, 555] on div "**********" at bounding box center [486, 532] width 784 height 536
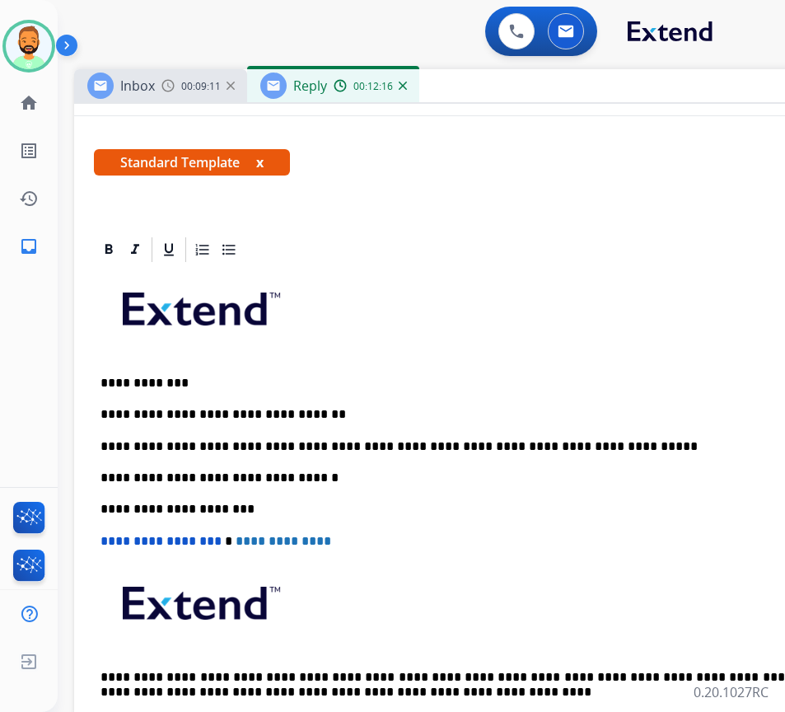
drag, startPoint x: 428, startPoint y: 478, endPoint x: 416, endPoint y: 479, distance: 12.4
click at [428, 478] on p "**********" at bounding box center [480, 477] width 758 height 15
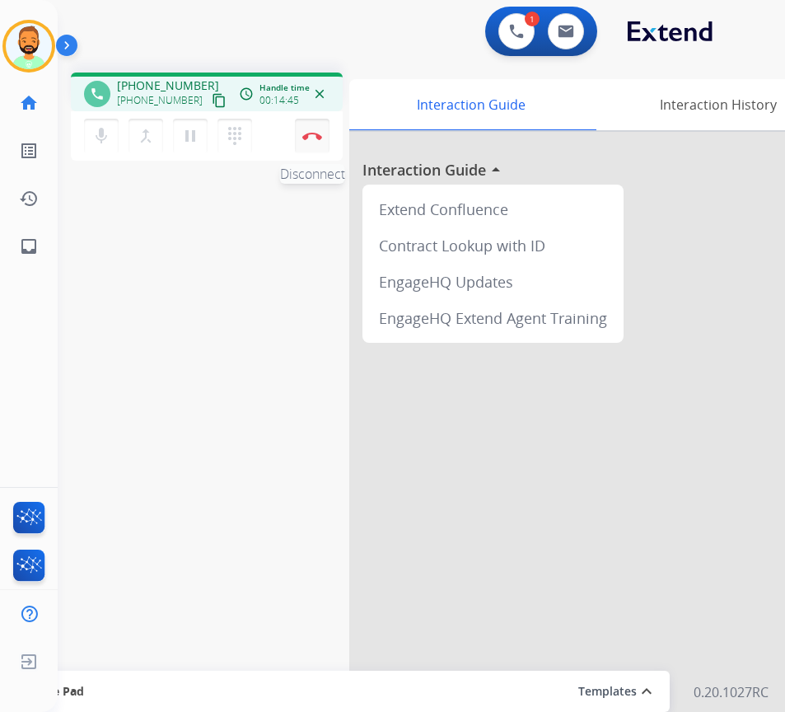
click at [311, 131] on button "Disconnect" at bounding box center [312, 136] width 35 height 35
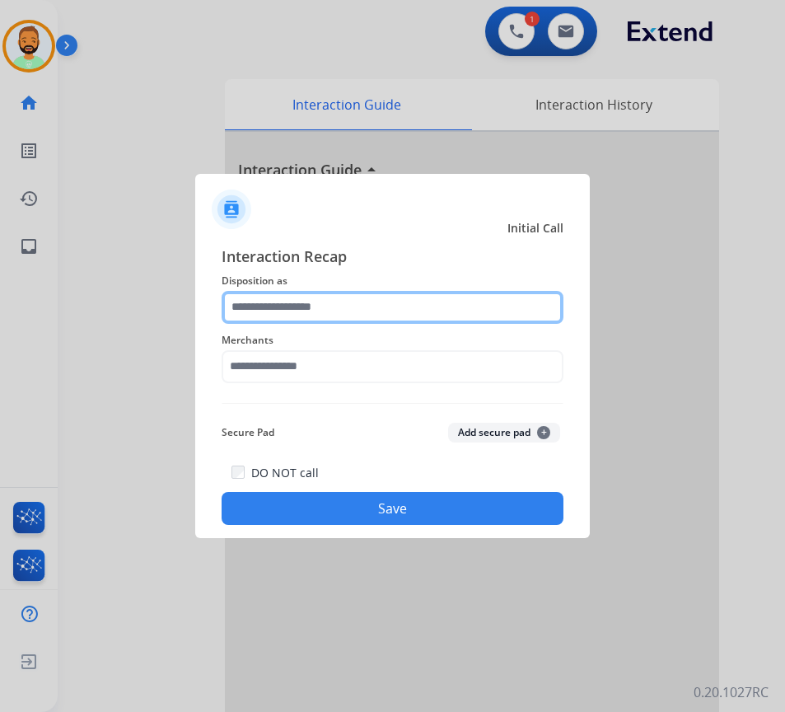
click at [432, 302] on input "text" at bounding box center [393, 307] width 342 height 33
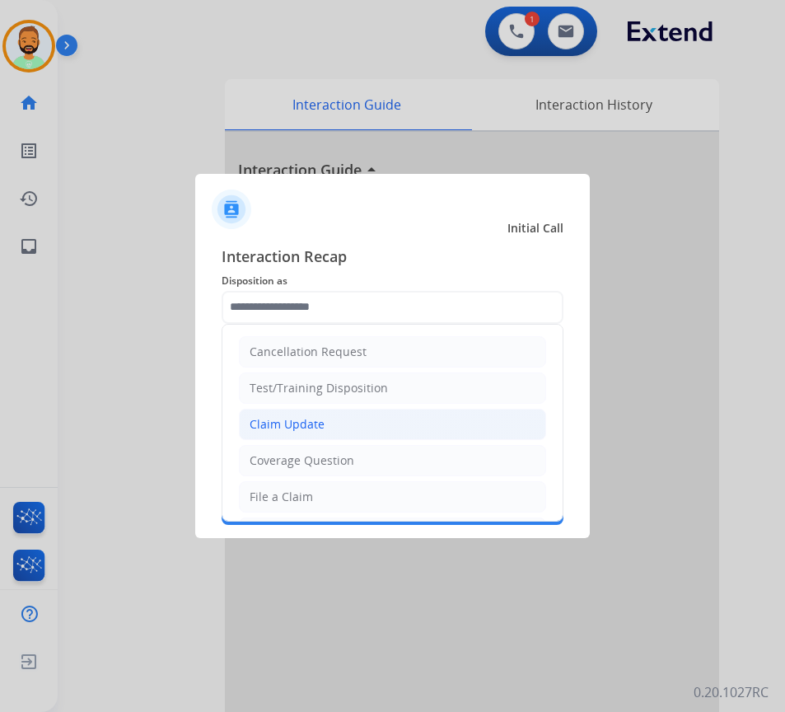
click at [365, 421] on li "Claim Update" at bounding box center [392, 424] width 307 height 31
type input "**********"
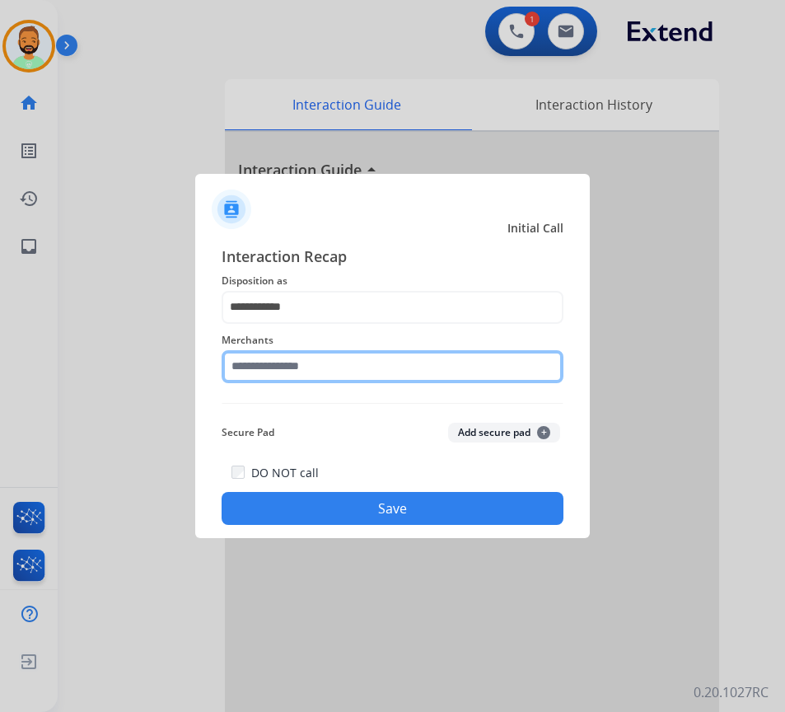
click at [358, 362] on input "text" at bounding box center [393, 366] width 342 height 33
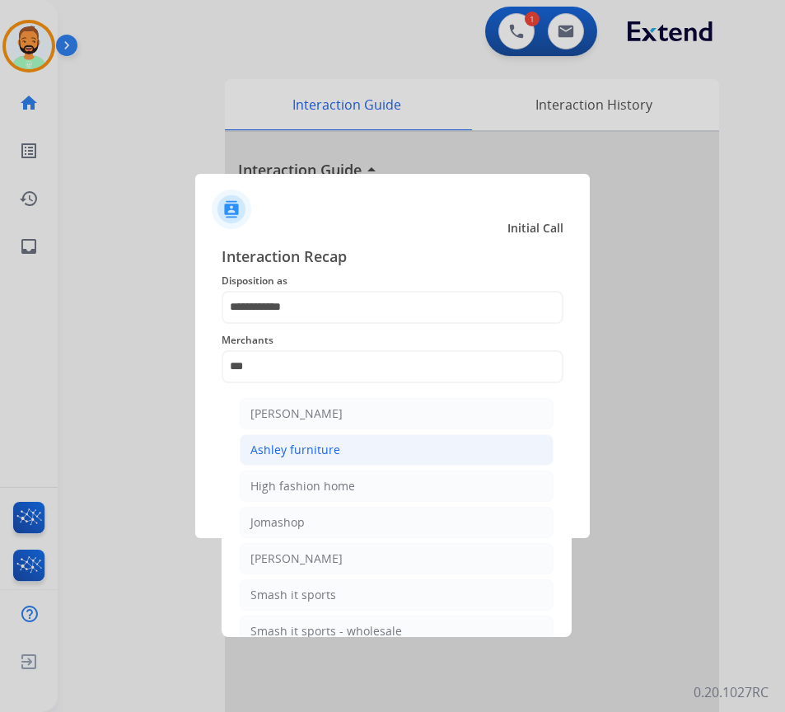
click at [374, 447] on li "Ashley furniture" at bounding box center [397, 449] width 314 height 31
type input "**********"
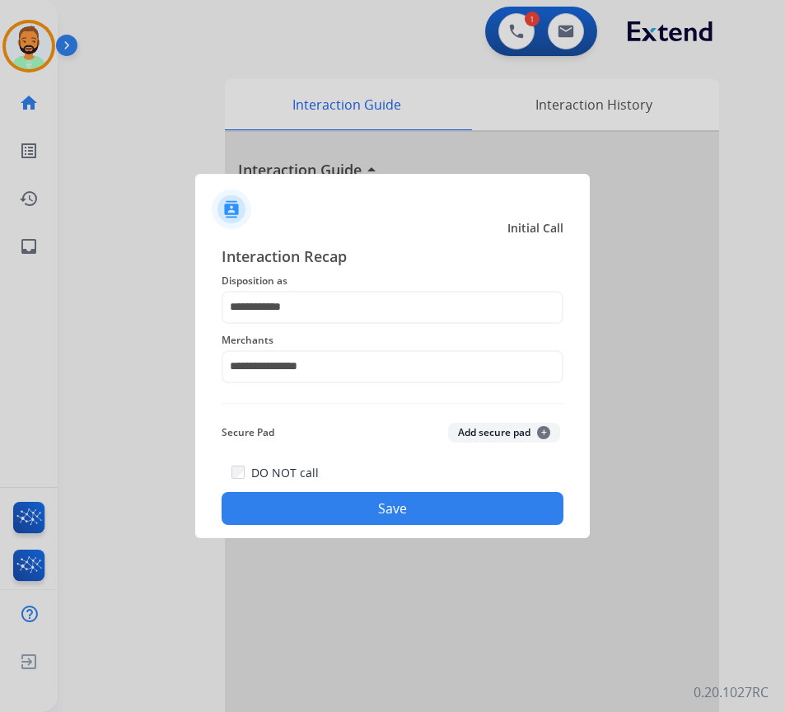
click at [418, 499] on button "Save" at bounding box center [393, 508] width 342 height 33
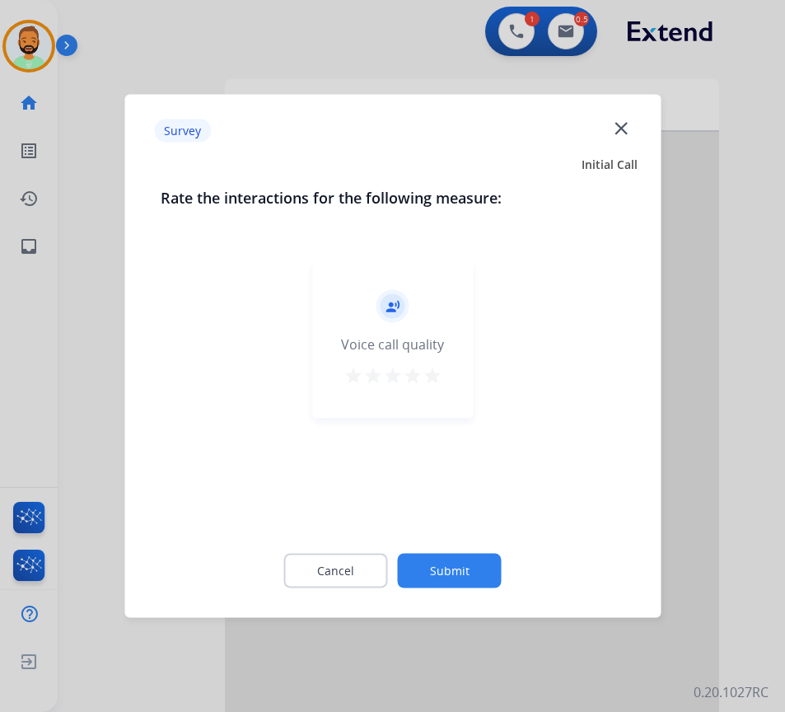
click at [471, 569] on button "Submit" at bounding box center [450, 571] width 104 height 35
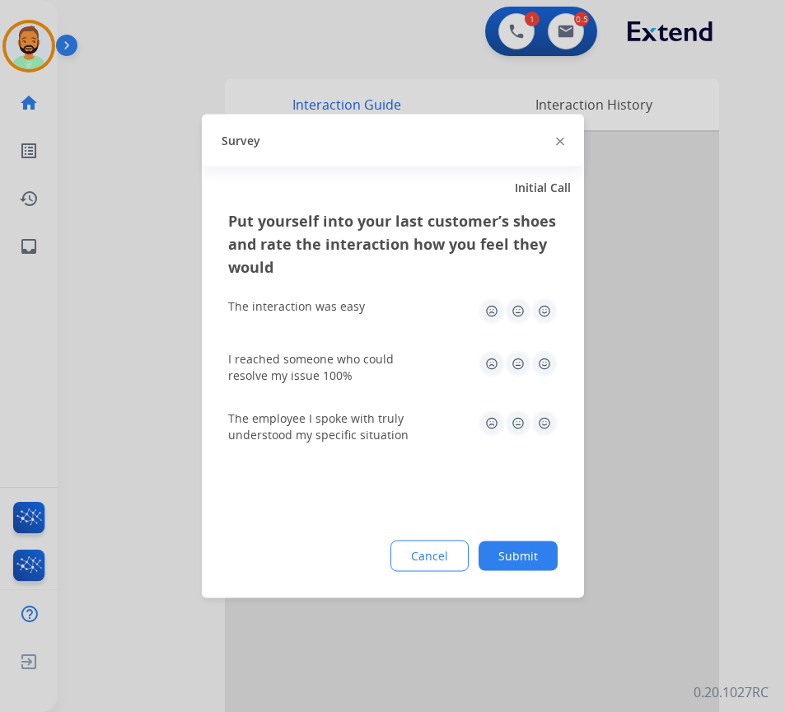
click at [518, 559] on button "Submit" at bounding box center [518, 556] width 79 height 30
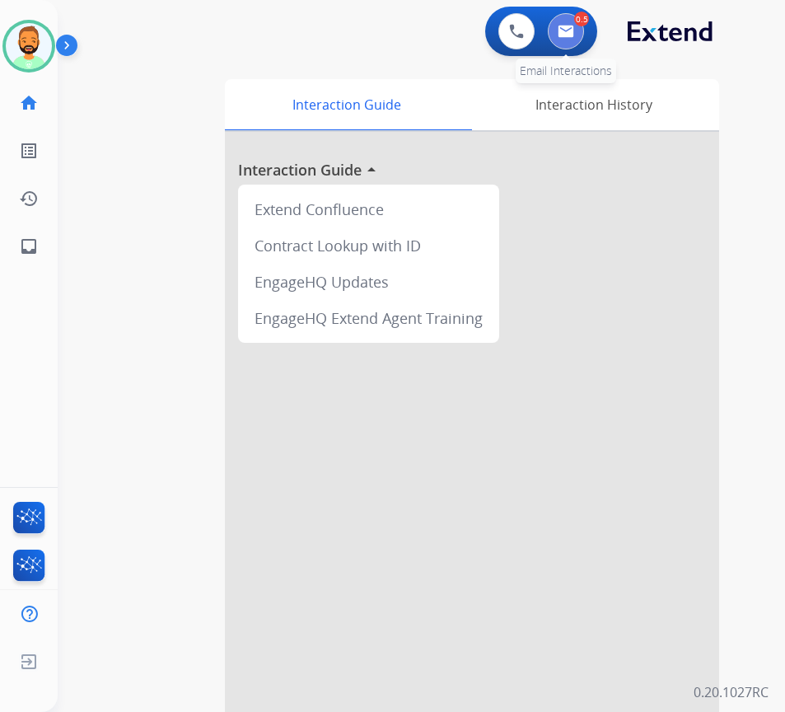
click at [573, 29] on img at bounding box center [566, 31] width 16 height 13
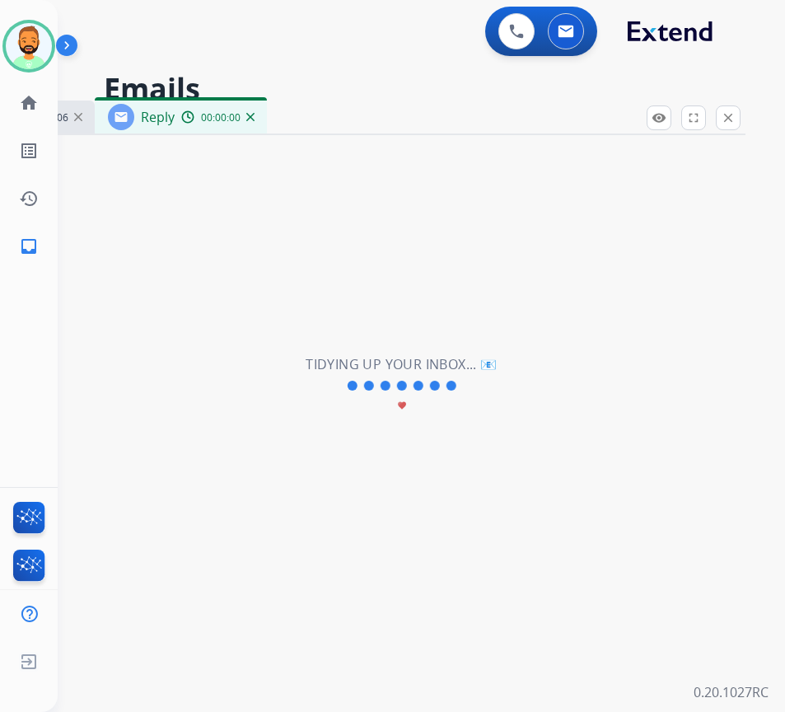
select select "**********"
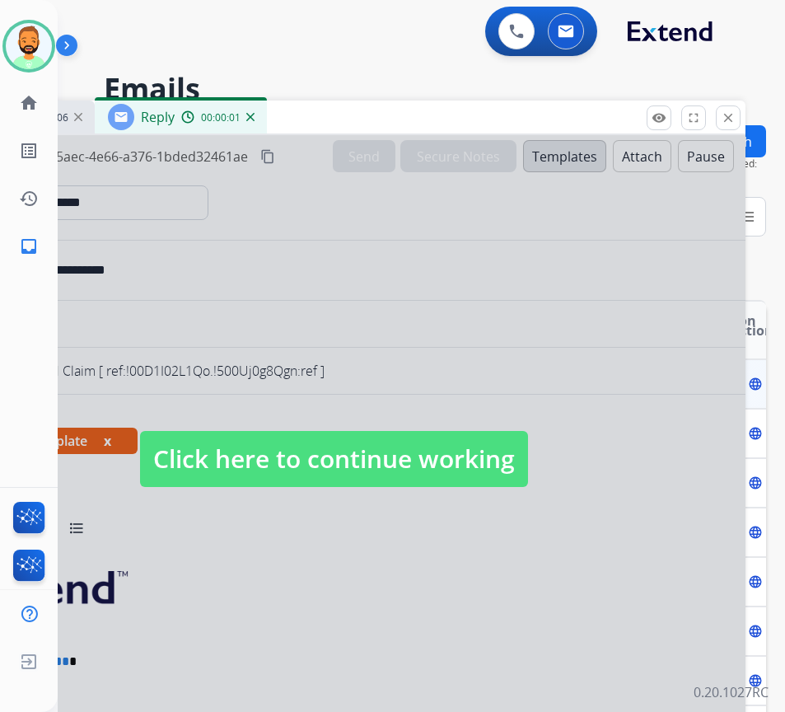
drag, startPoint x: 442, startPoint y: 480, endPoint x: 434, endPoint y: 473, distance: 10.5
click at [441, 480] on span "Click here to continue working" at bounding box center [334, 459] width 388 height 56
select select
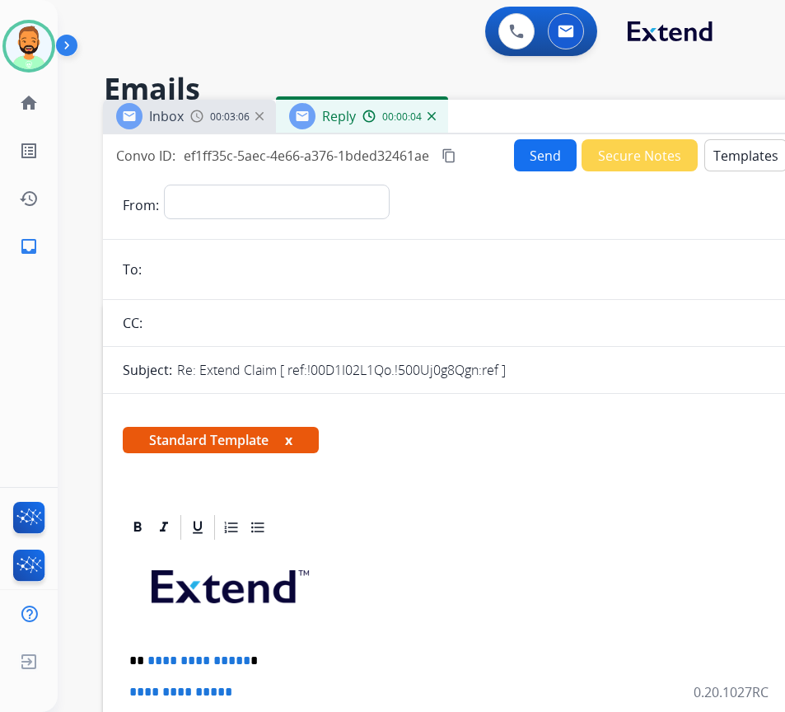
drag, startPoint x: 353, startPoint y: 109, endPoint x: 535, endPoint y: 101, distance: 182.2
click at [535, 101] on div "Inbox 00:03:06 Reply 00:00:04" at bounding box center [515, 117] width 824 height 35
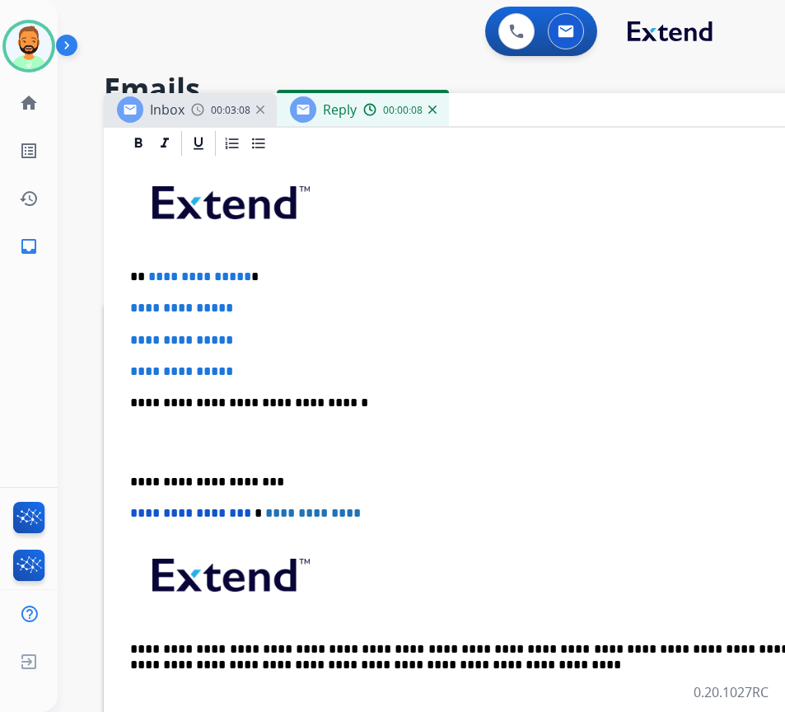
scroll to position [330, 0]
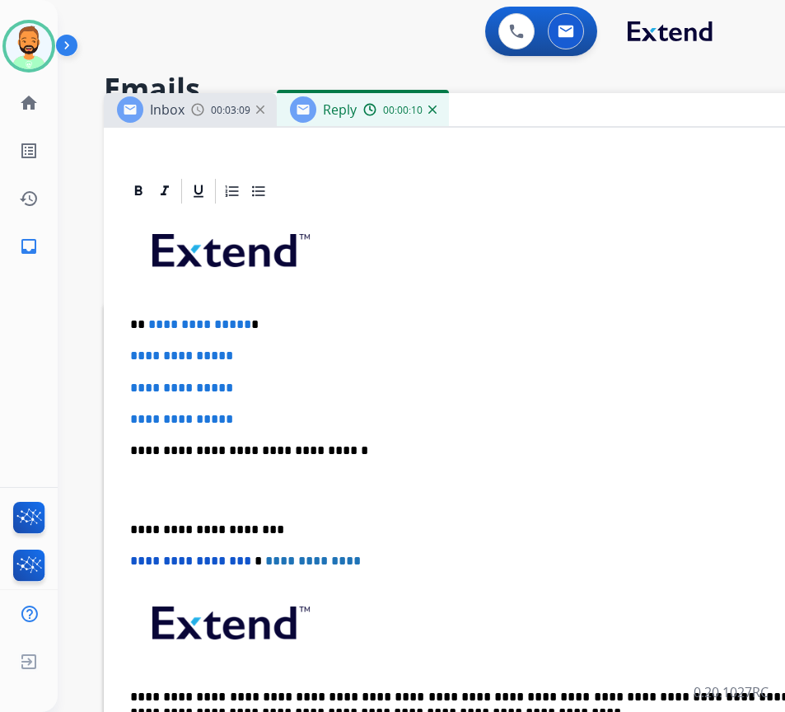
click at [311, 325] on p "**********" at bounding box center [509, 324] width 758 height 15
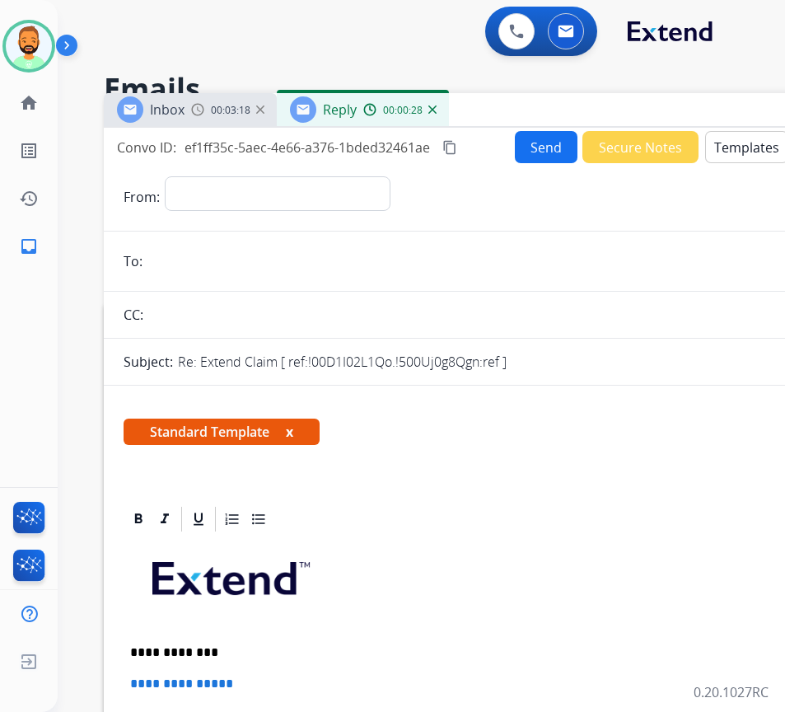
scroll to position [0, 0]
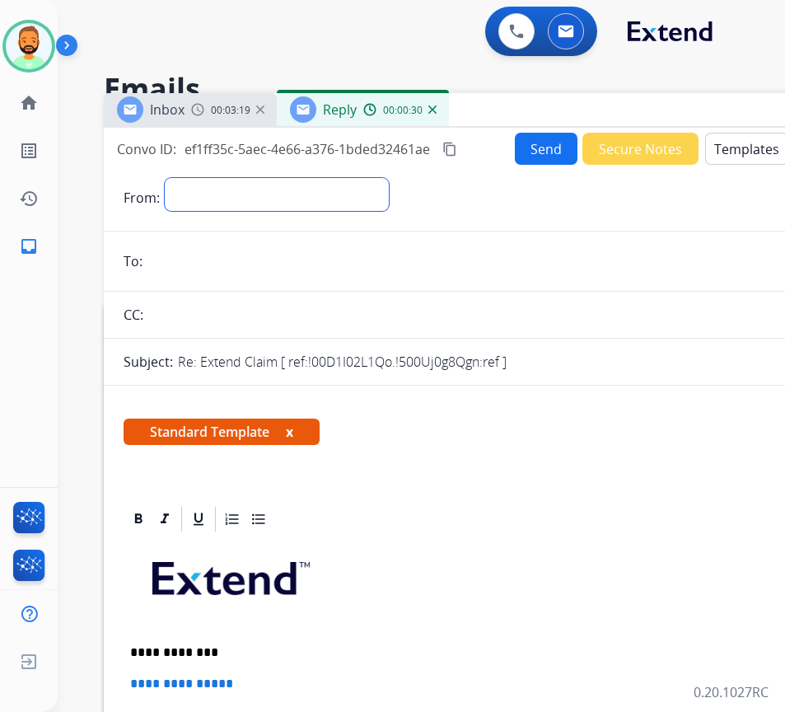
click at [328, 186] on select "**********" at bounding box center [277, 194] width 224 height 33
select select "**********"
click at [165, 178] on select "**********" at bounding box center [277, 194] width 224 height 33
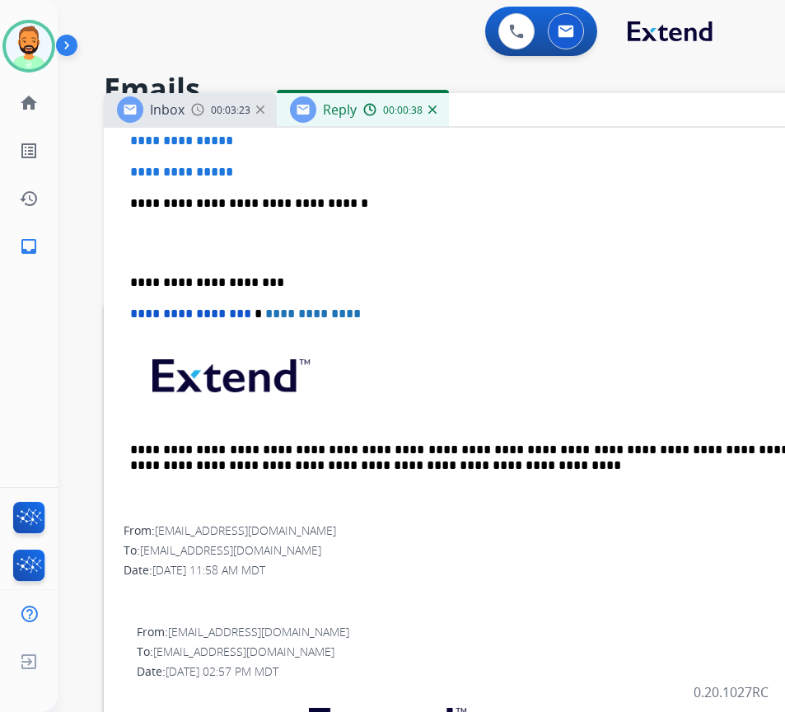
scroll to position [578, 0]
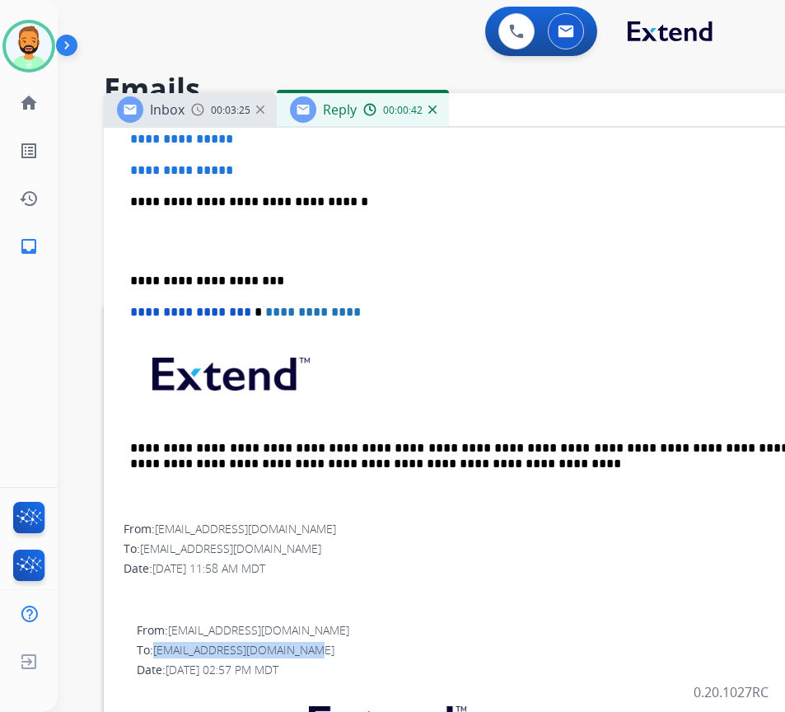
drag, startPoint x: 310, startPoint y: 647, endPoint x: 157, endPoint y: 657, distance: 152.7
click at [157, 657] on div "To: [EMAIL_ADDRESS][DOMAIN_NAME]" at bounding box center [522, 650] width 771 height 16
copy span "[EMAIL_ADDRESS][DOMAIN_NAME]"
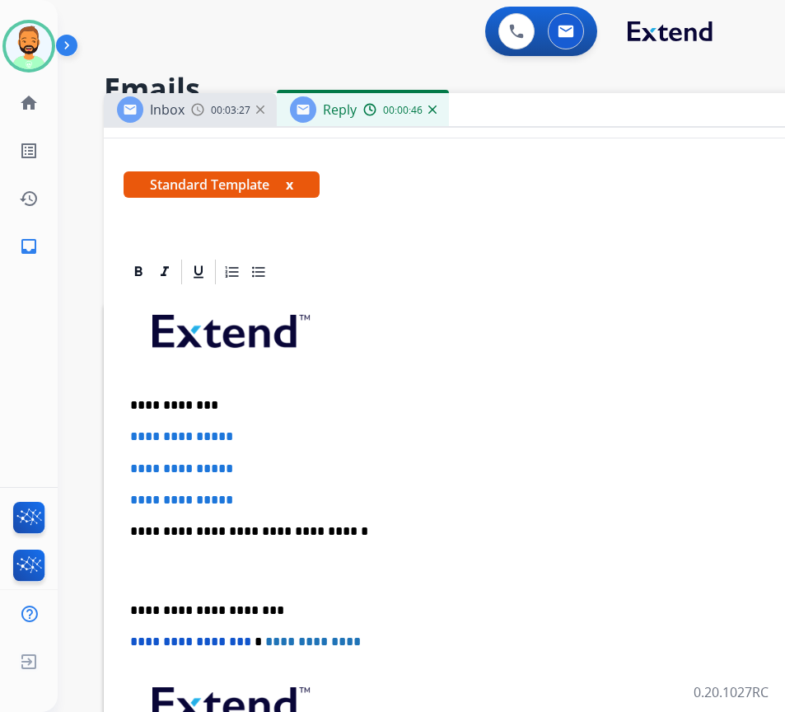
scroll to position [0, 0]
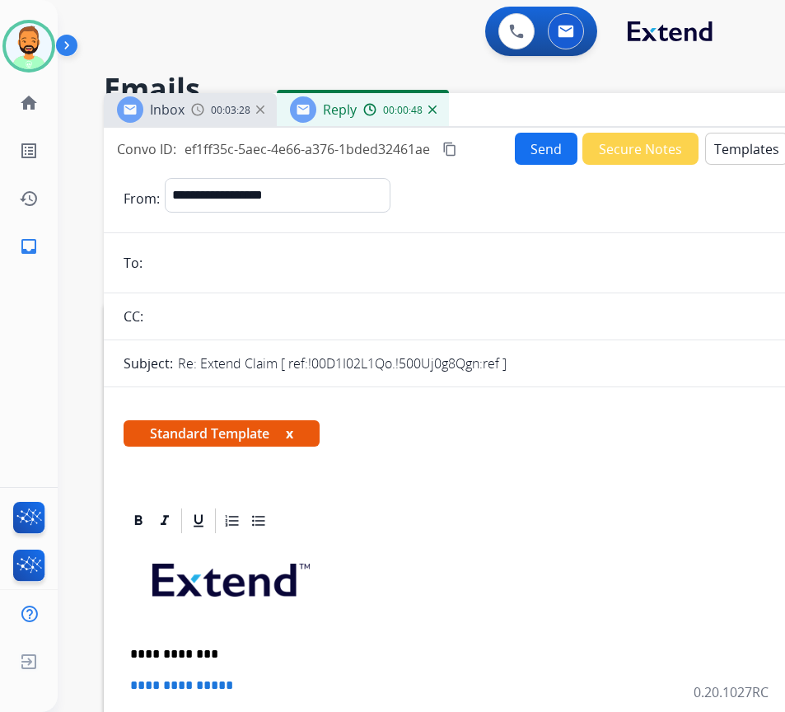
click at [337, 292] on hr at bounding box center [516, 292] width 824 height 1
paste input "**********"
type input "**********"
click at [503, 524] on div at bounding box center [516, 521] width 784 height 30
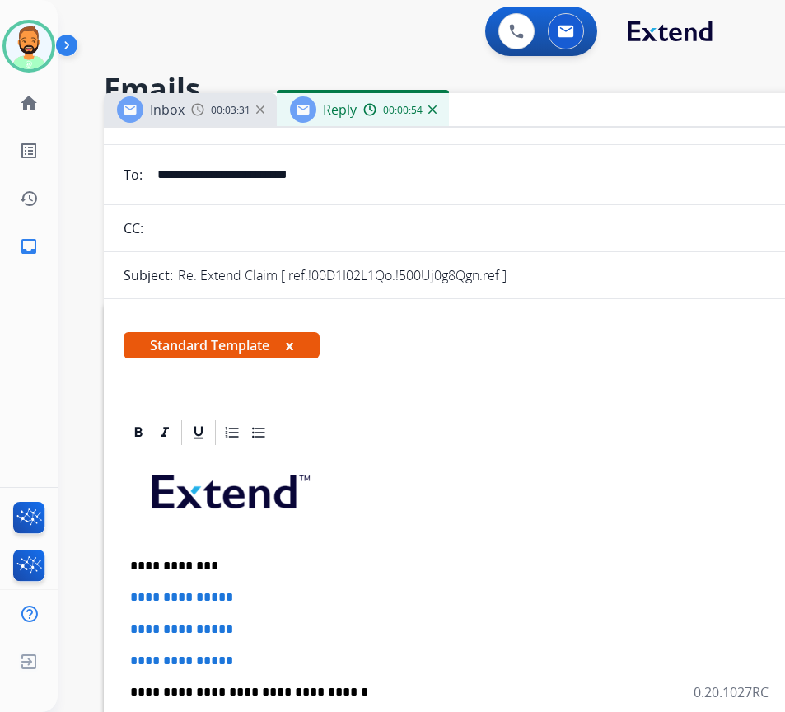
scroll to position [247, 0]
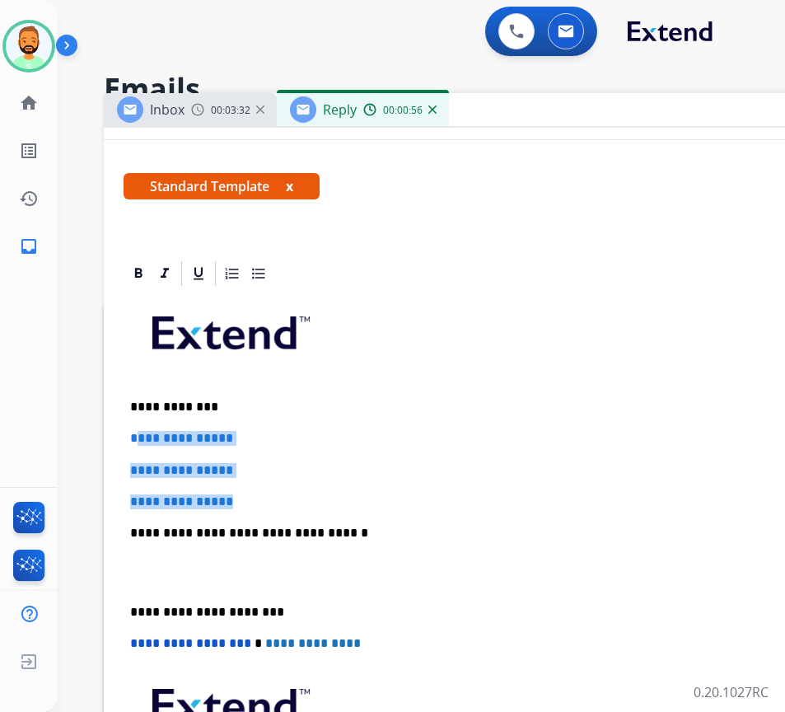
drag, startPoint x: 288, startPoint y: 491, endPoint x: 135, endPoint y: 440, distance: 161.5
click at [133, 441] on div "**********" at bounding box center [516, 571] width 784 height 567
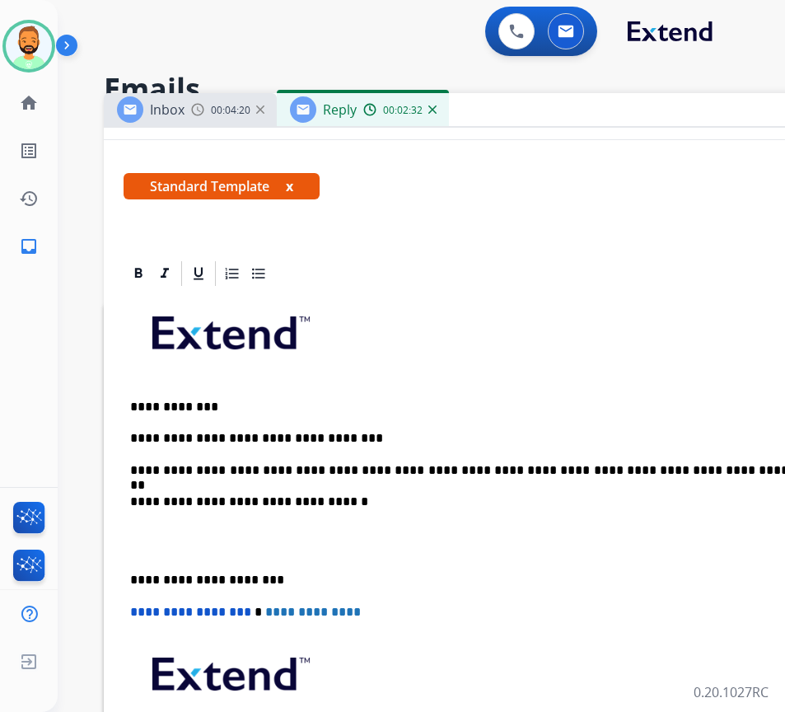
click at [265, 439] on p "**********" at bounding box center [509, 438] width 758 height 15
click at [137, 567] on div "**********" at bounding box center [516, 556] width 784 height 536
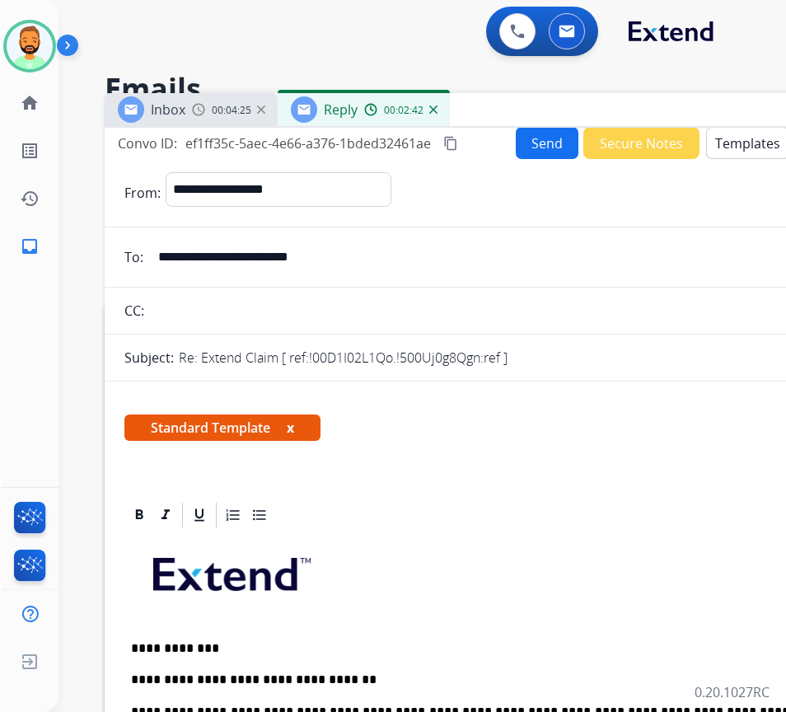
scroll to position [0, 0]
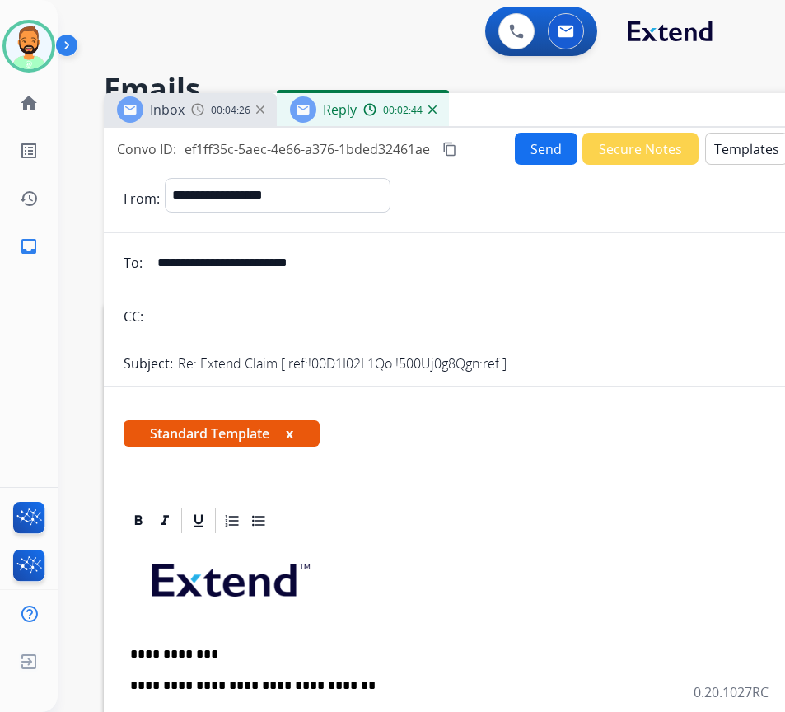
click at [531, 133] on button "Send" at bounding box center [546, 149] width 63 height 32
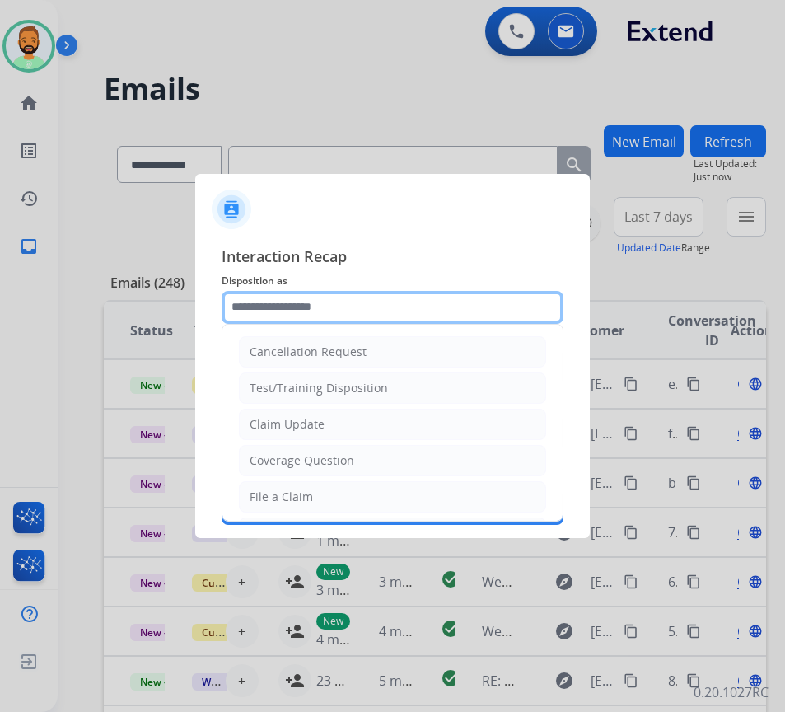
click at [342, 309] on input "text" at bounding box center [393, 307] width 342 height 33
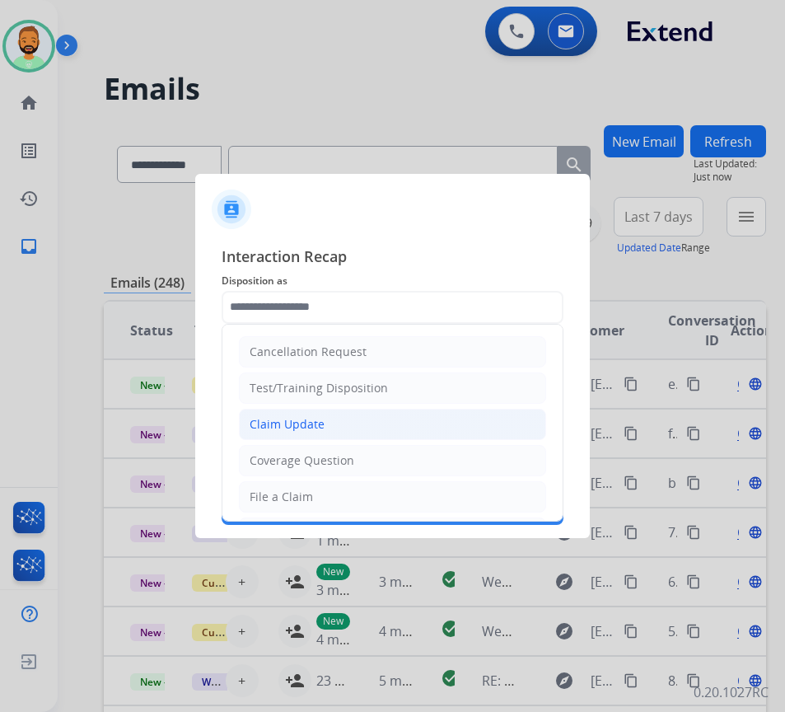
click at [377, 419] on li "Claim Update" at bounding box center [392, 424] width 307 height 31
type input "**********"
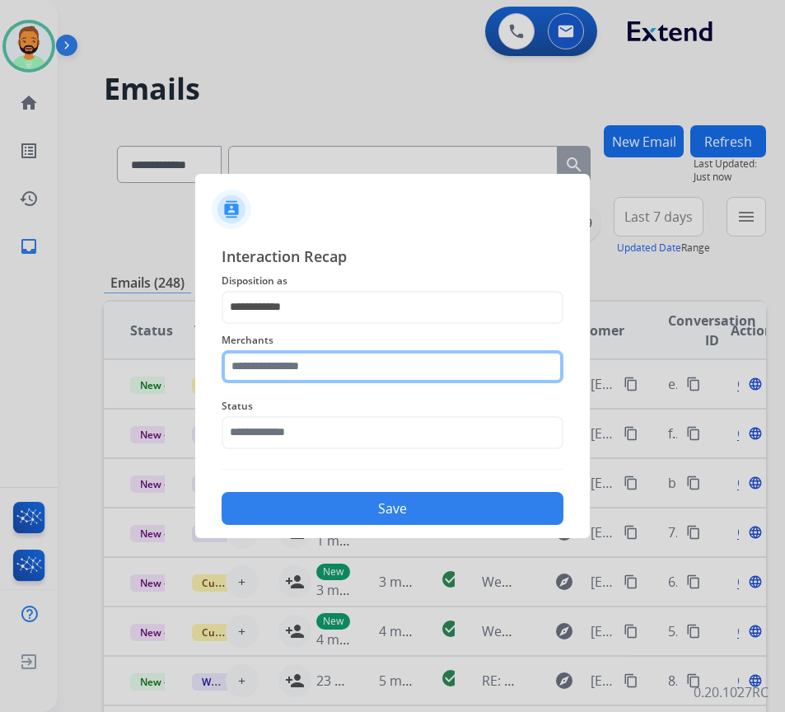
click at [367, 377] on input "text" at bounding box center [393, 366] width 342 height 33
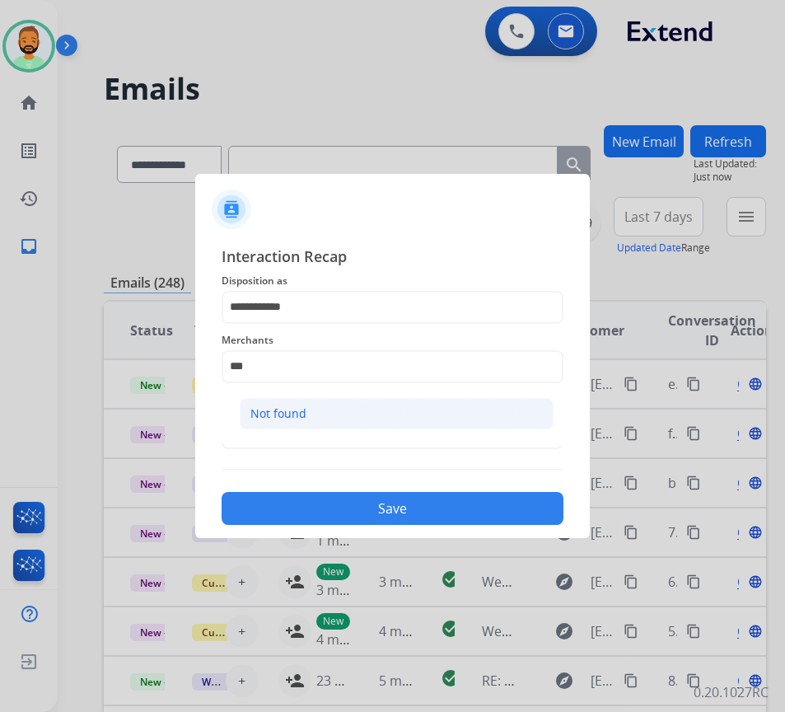
click at [297, 418] on div "Not found" at bounding box center [278, 413] width 56 height 16
type input "*********"
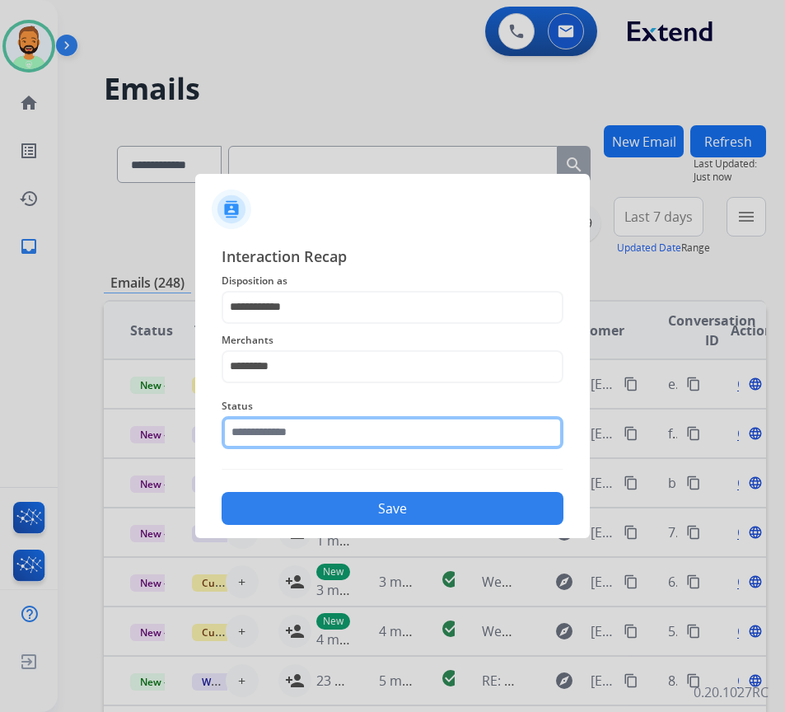
click at [297, 418] on input "text" at bounding box center [393, 432] width 342 height 33
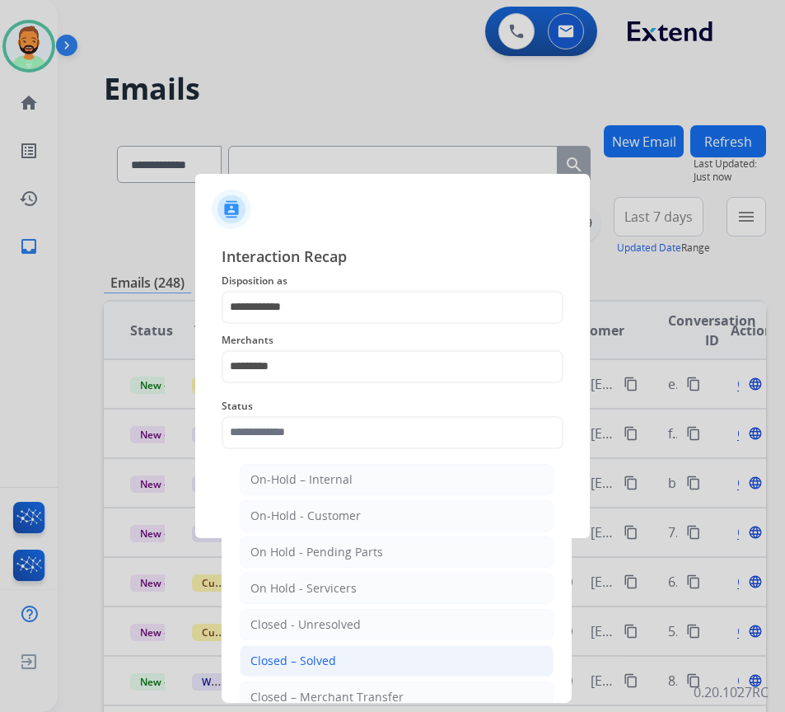
click at [344, 653] on li "Closed – Solved" at bounding box center [397, 660] width 314 height 31
type input "**********"
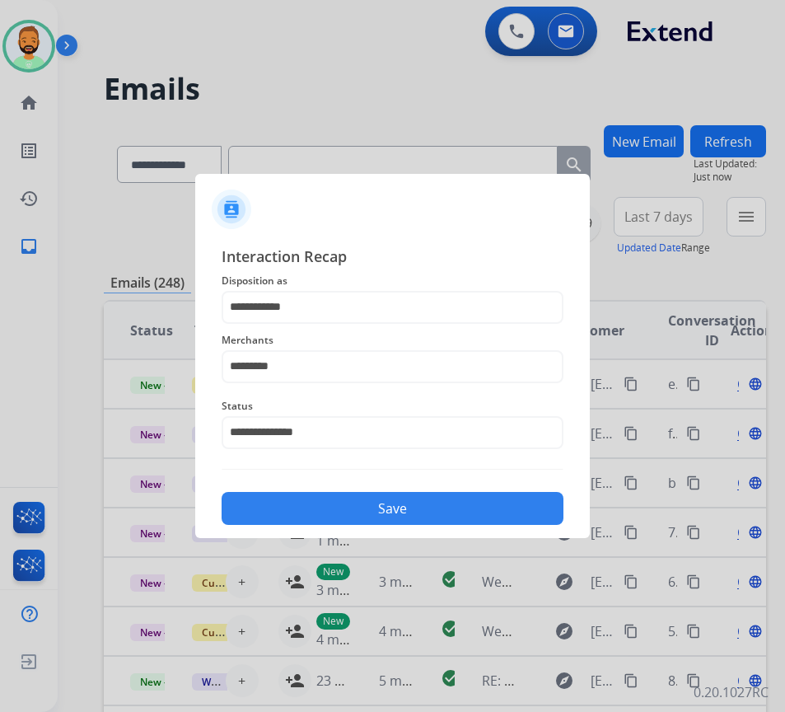
click at [380, 506] on button "Save" at bounding box center [393, 508] width 342 height 33
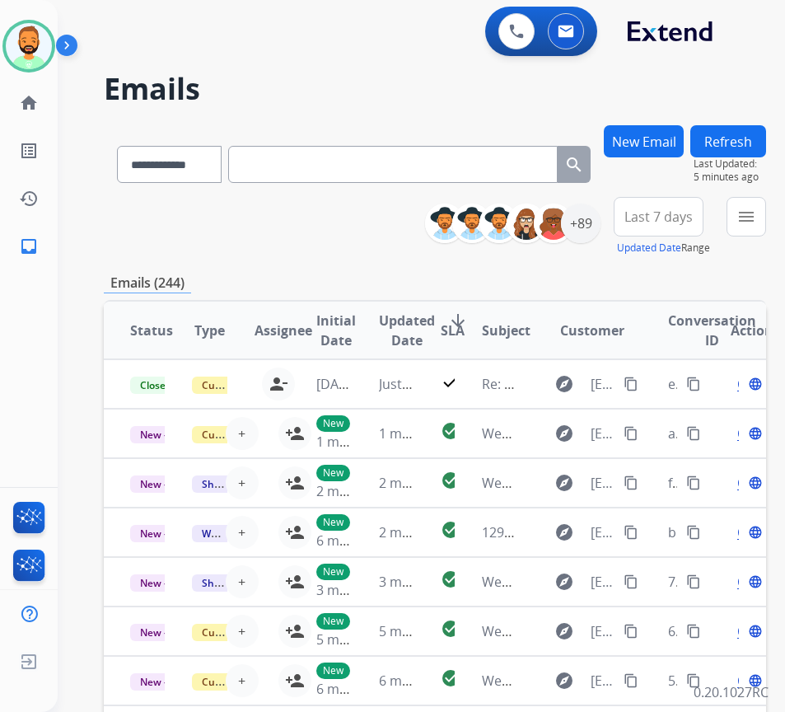
click at [693, 220] on span "Last 7 days" at bounding box center [659, 216] width 68 height 7
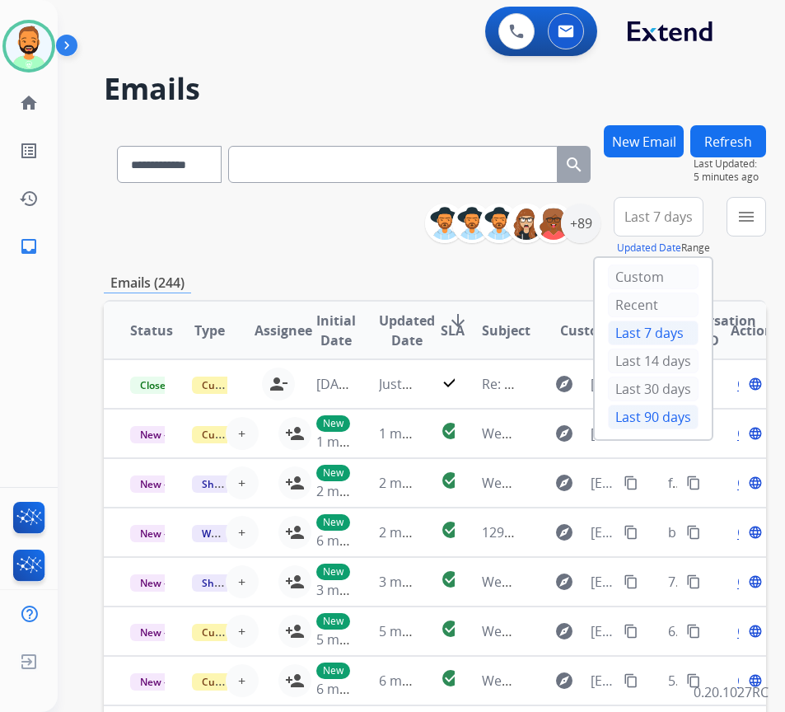
click at [639, 409] on div "Last 90 days" at bounding box center [653, 417] width 91 height 25
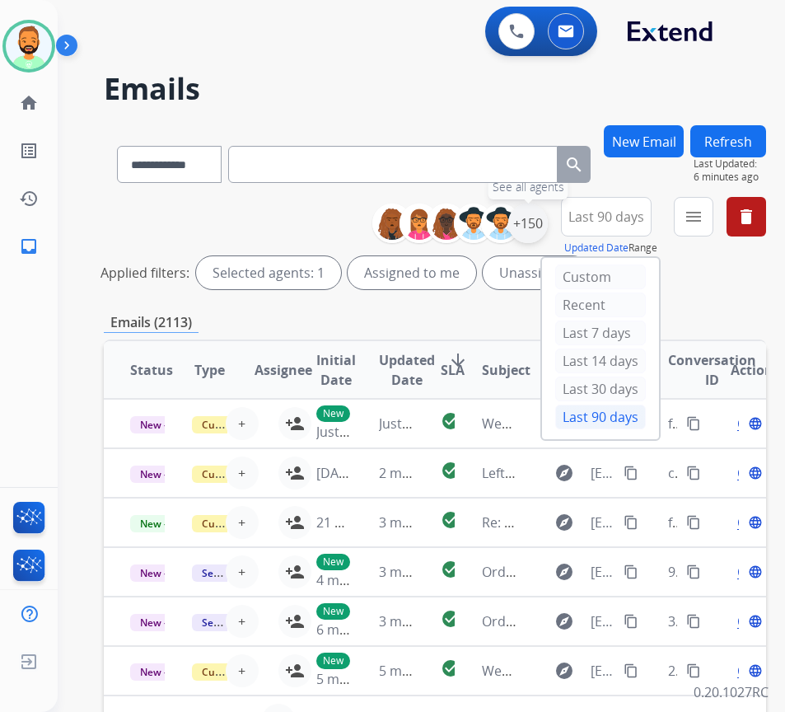
click at [545, 220] on div "+150" at bounding box center [528, 224] width 40 height 40
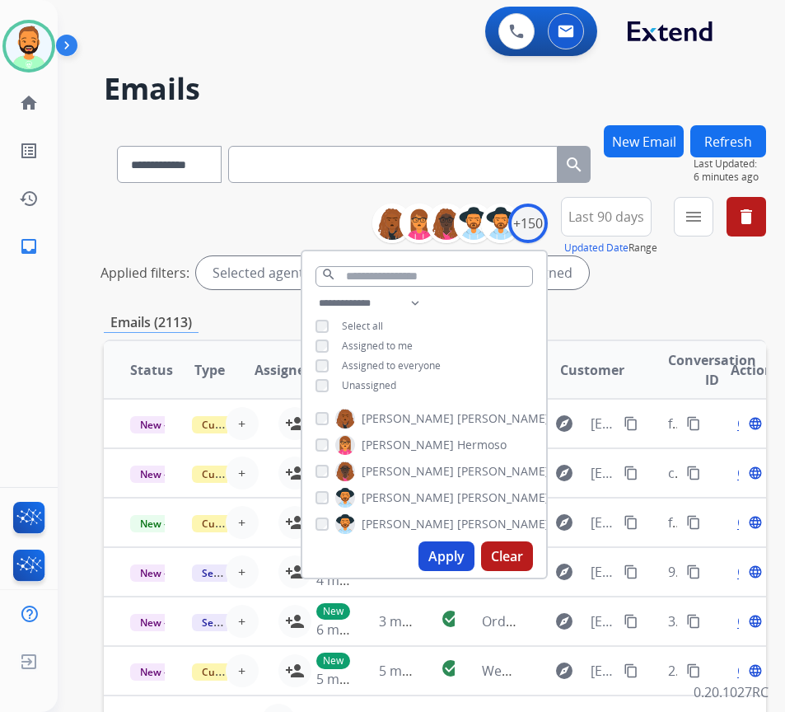
click at [369, 378] on span "Unassigned" at bounding box center [369, 385] width 54 height 14
click at [459, 546] on button "Apply" at bounding box center [447, 556] width 56 height 30
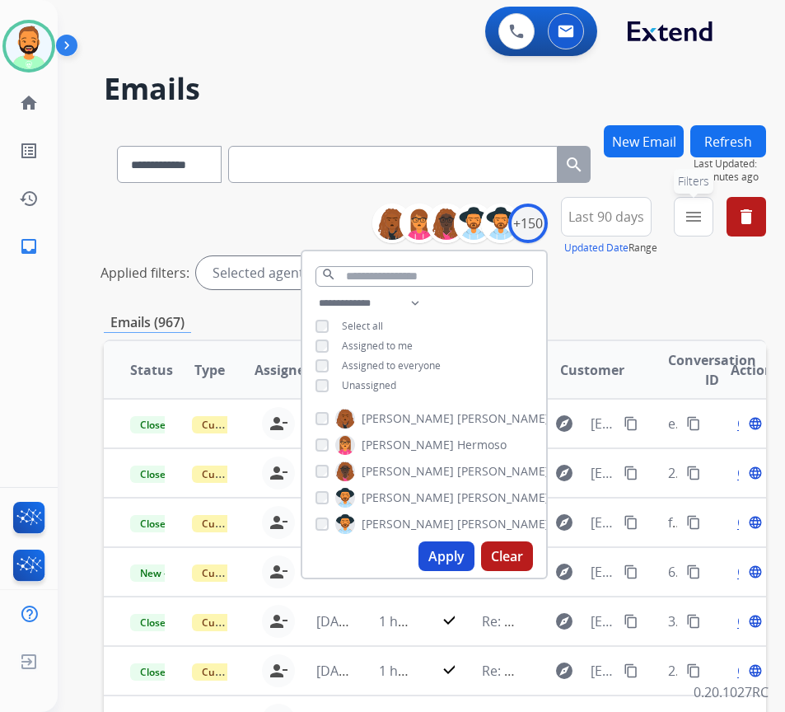
click at [704, 225] on mat-icon "menu" at bounding box center [694, 217] width 20 height 20
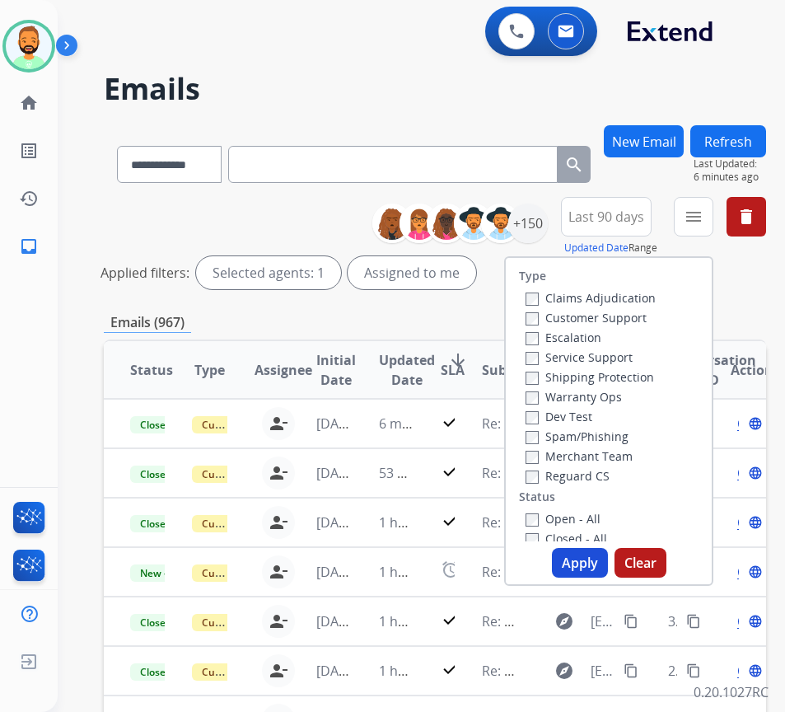
click at [615, 320] on label "Customer Support" at bounding box center [586, 318] width 121 height 16
click at [610, 373] on label "Shipping Protection" at bounding box center [590, 377] width 129 height 16
click at [588, 518] on label "Open - All" at bounding box center [563, 519] width 75 height 16
click at [591, 555] on button "Apply" at bounding box center [580, 563] width 56 height 30
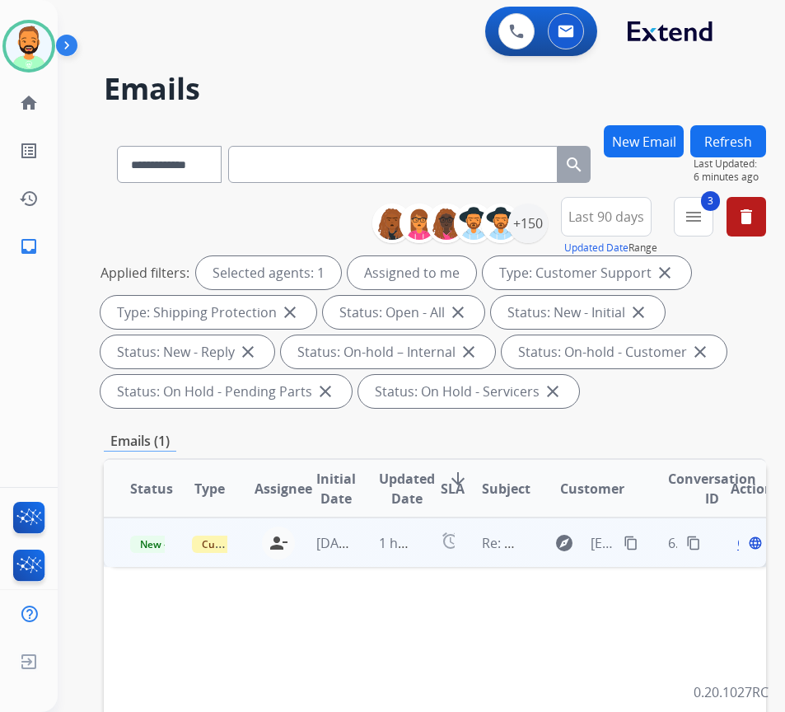
click at [352, 554] on td "[DATE]" at bounding box center [321, 541] width 62 height 49
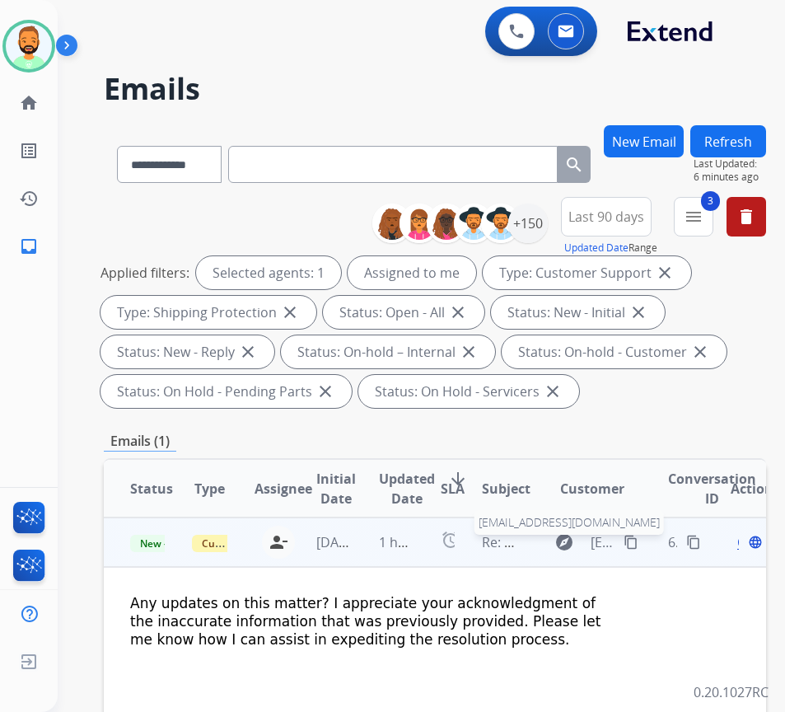
click at [615, 541] on span "[EMAIL_ADDRESS][DOMAIN_NAME]" at bounding box center [603, 542] width 25 height 20
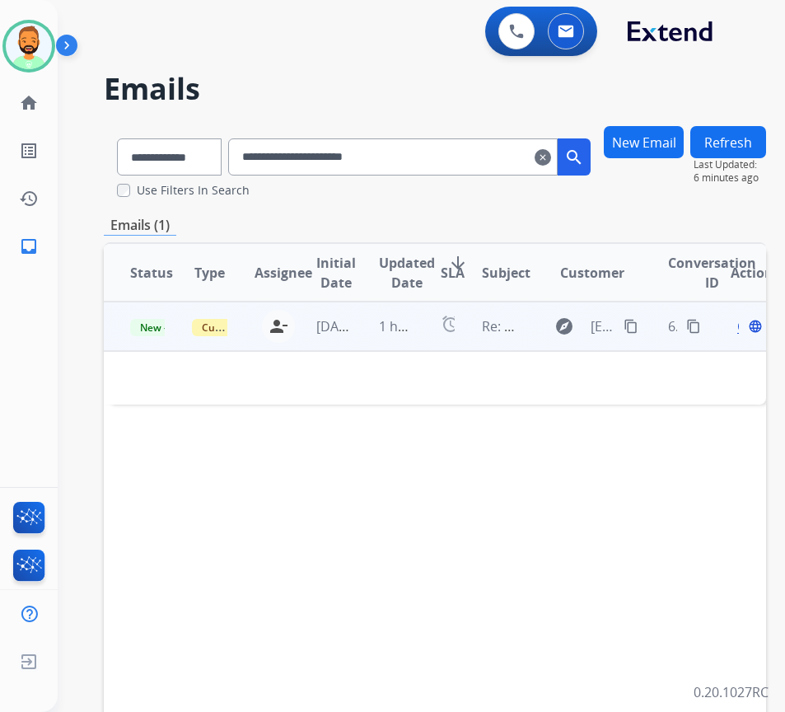
click at [639, 324] on mat-icon "content_copy" at bounding box center [631, 326] width 15 height 15
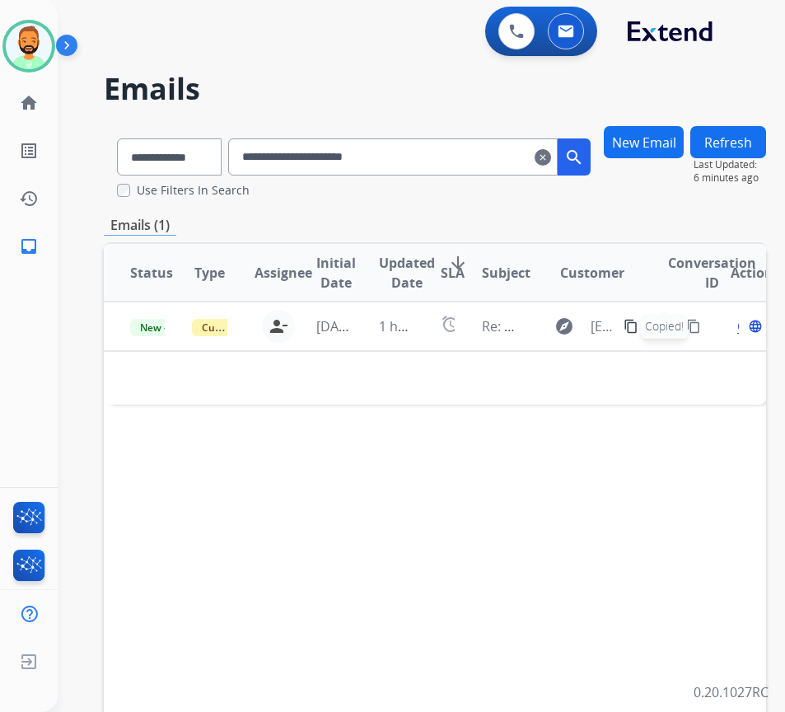
click at [551, 148] on mat-icon "clear" at bounding box center [543, 157] width 16 height 20
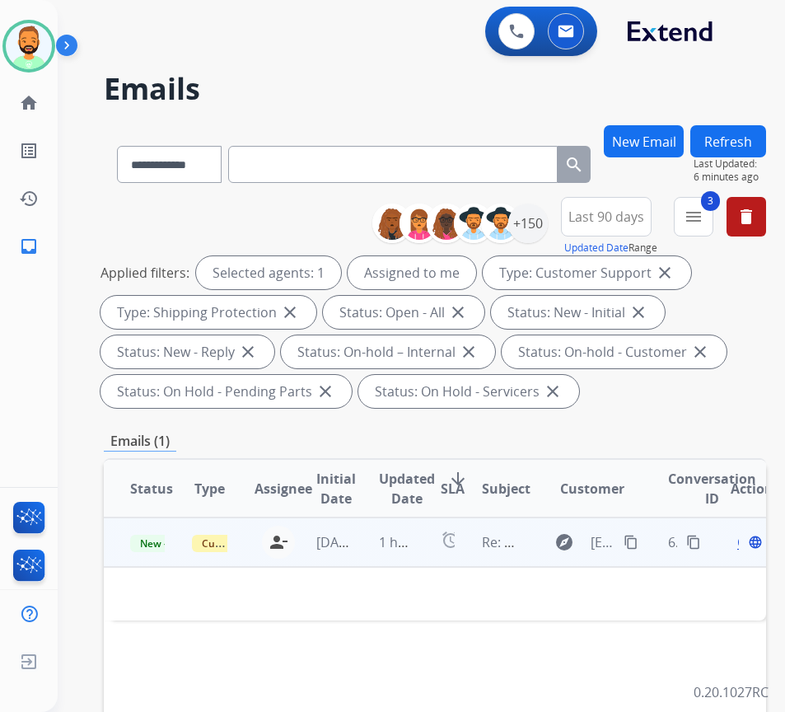
click at [419, 554] on td "alarm" at bounding box center [434, 541] width 41 height 49
click at [746, 546] on span "Open" at bounding box center [754, 543] width 34 height 20
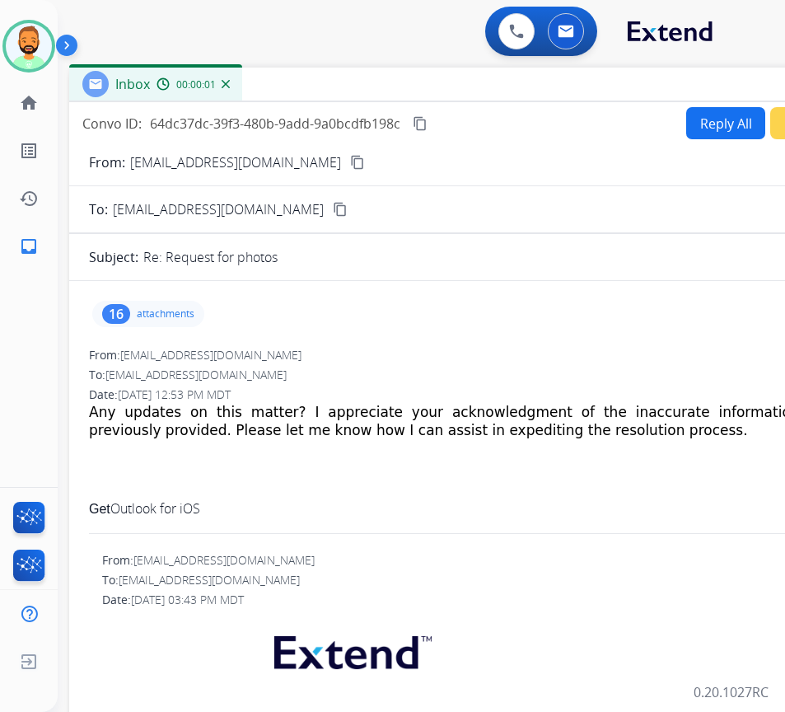
drag, startPoint x: 279, startPoint y: 127, endPoint x: 423, endPoint y: 96, distance: 146.6
click at [423, 96] on div "Inbox 00:00:01" at bounding box center [481, 85] width 824 height 35
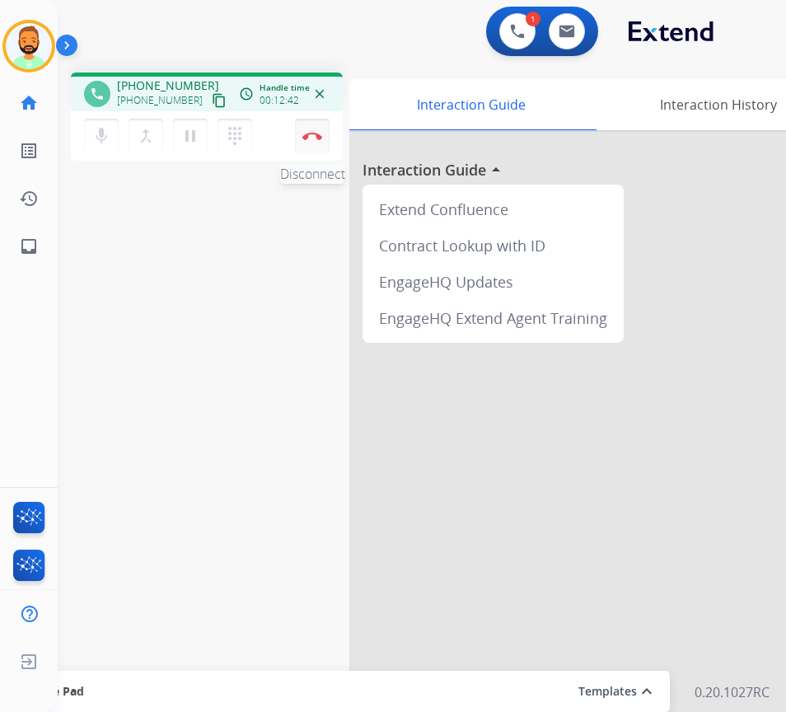
click at [311, 138] on img at bounding box center [312, 136] width 20 height 8
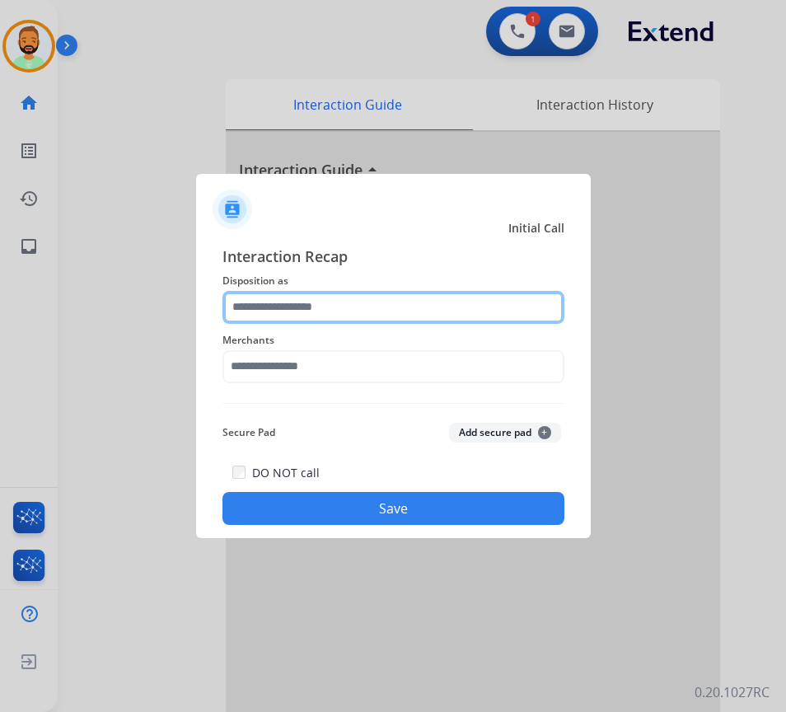
click at [454, 296] on input "text" at bounding box center [393, 307] width 342 height 33
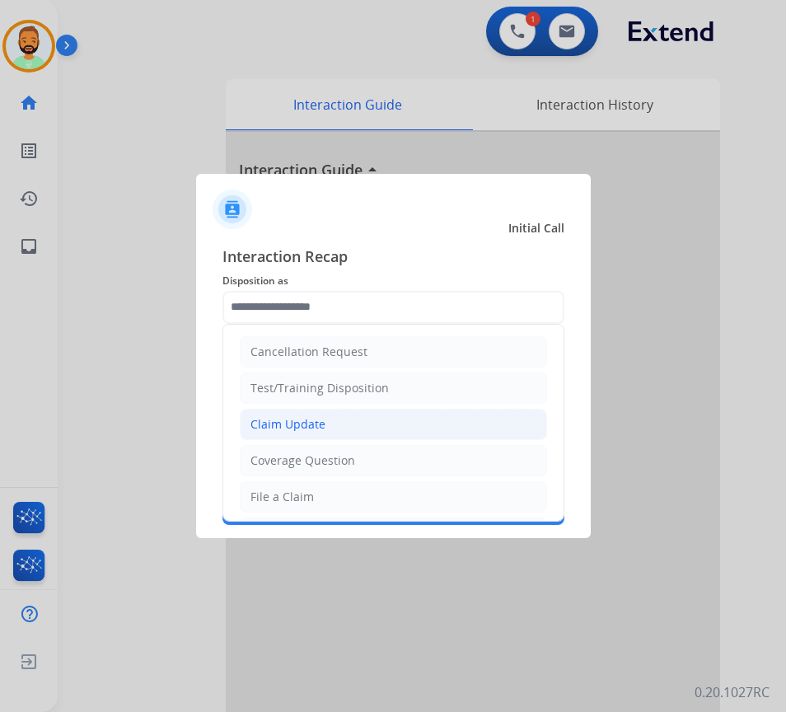
click at [358, 417] on li "Claim Update" at bounding box center [393, 424] width 307 height 31
type input "**********"
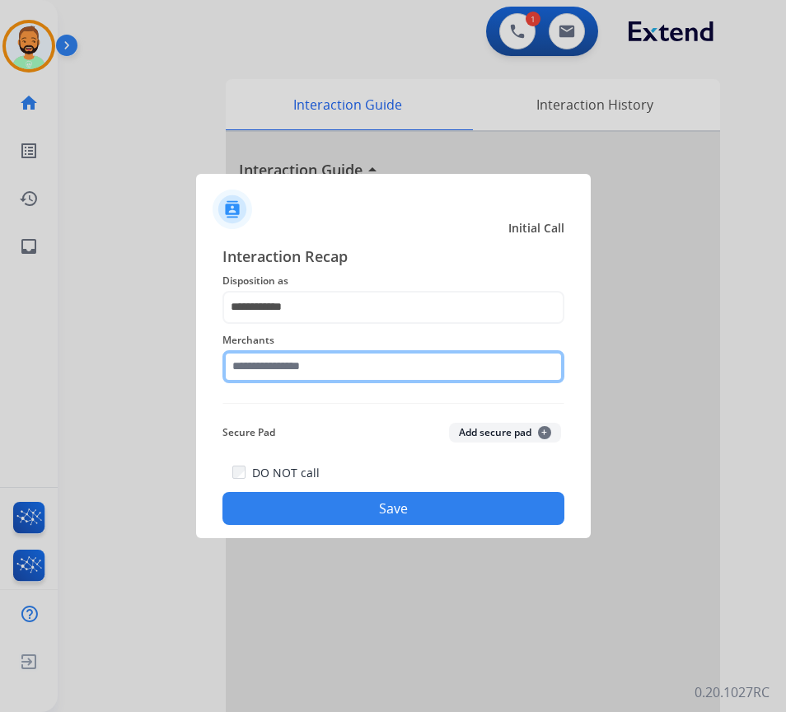
click at [361, 356] on input "text" at bounding box center [393, 366] width 342 height 33
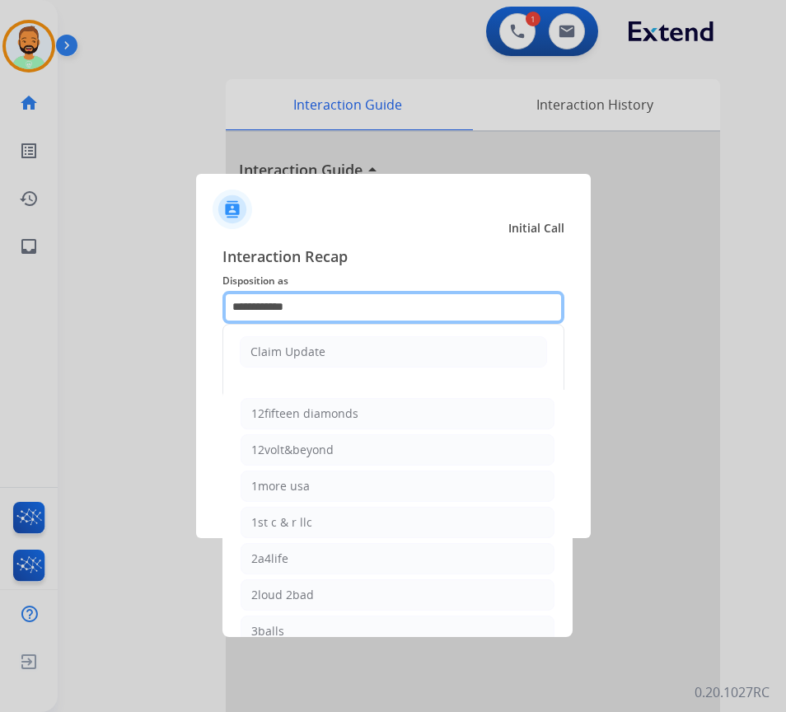
drag, startPoint x: 363, startPoint y: 302, endPoint x: 5, endPoint y: 283, distance: 358.9
click at [0, 288] on app-contact-recap-modal "**********" at bounding box center [0, 356] width 0 height 712
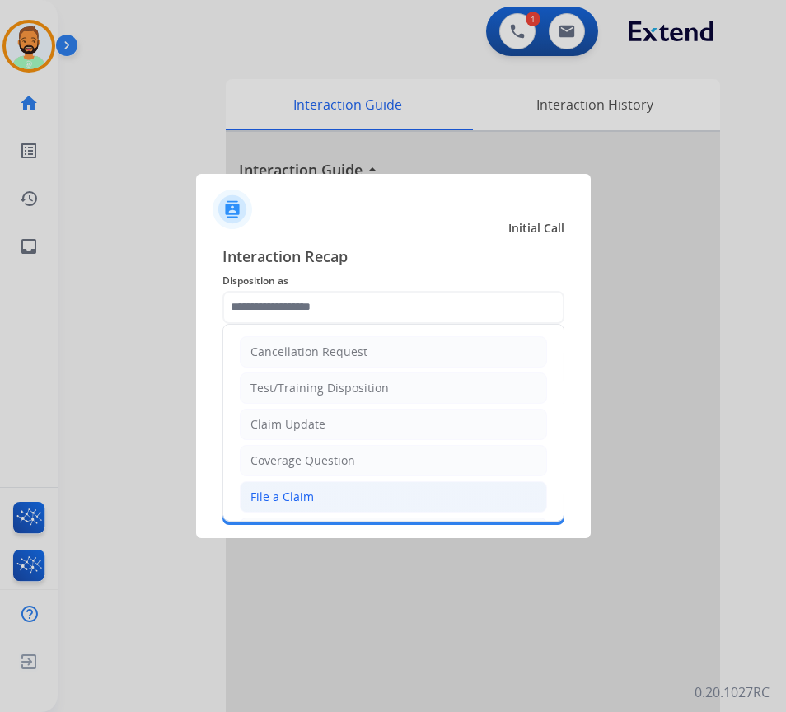
click at [331, 494] on li "File a Claim" at bounding box center [393, 496] width 307 height 31
type input "**********"
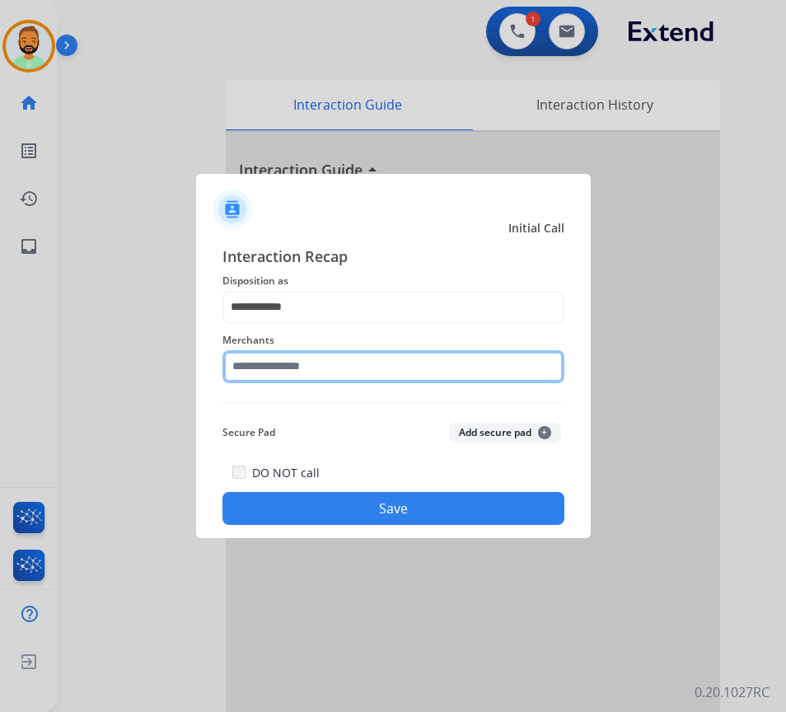
click at [311, 372] on input "text" at bounding box center [393, 366] width 342 height 33
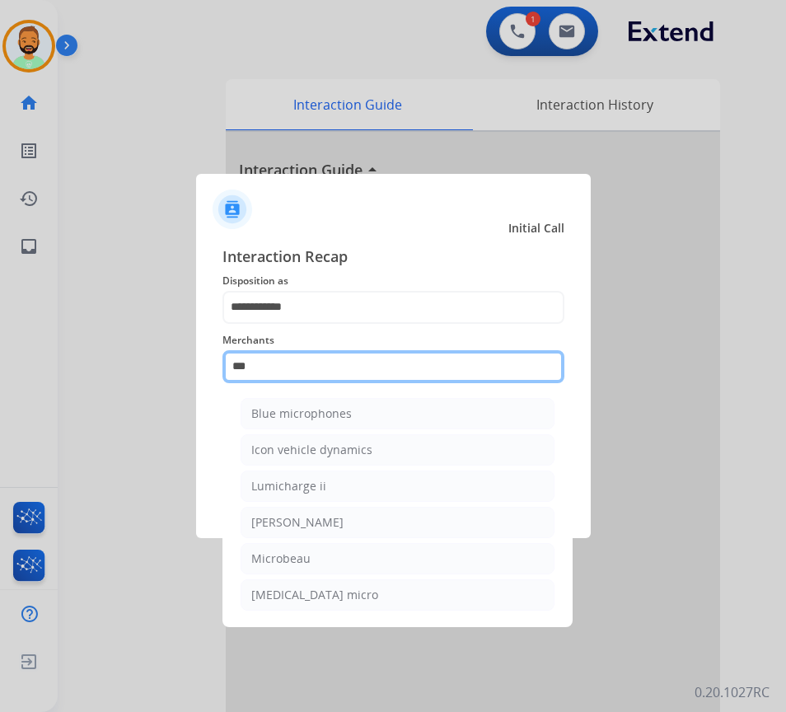
type input "****"
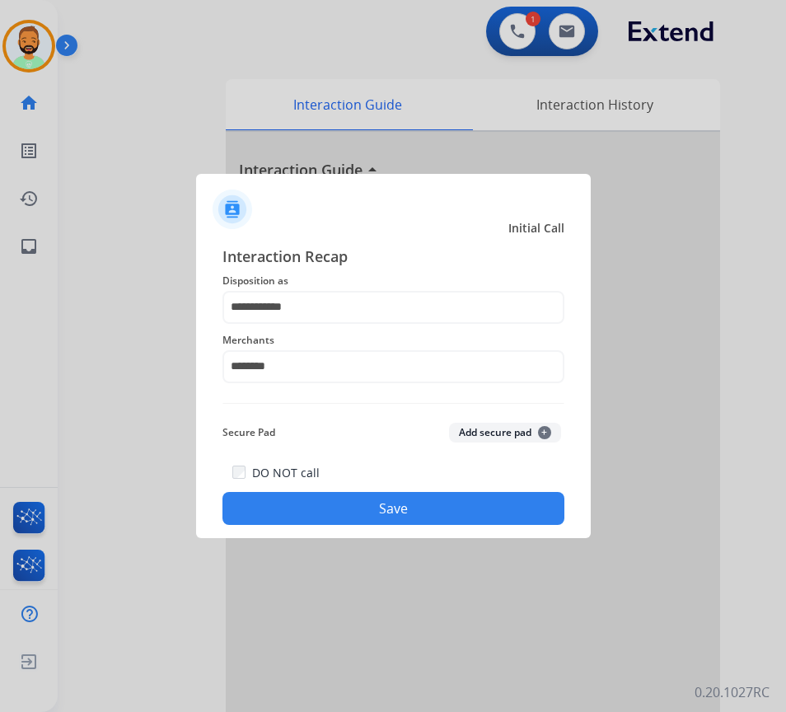
click at [405, 521] on button "Save" at bounding box center [393, 508] width 342 height 33
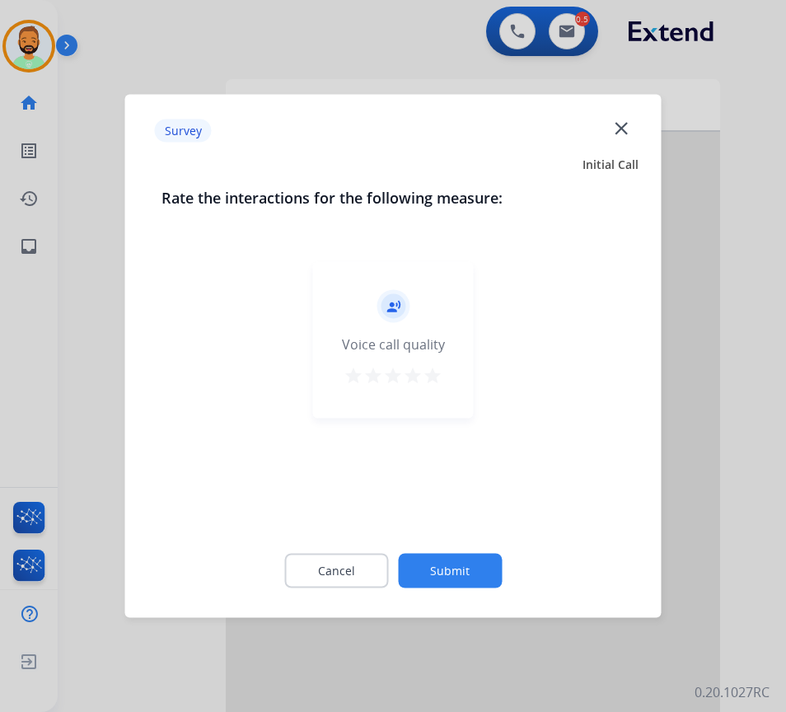
click at [478, 558] on button "Submit" at bounding box center [450, 571] width 104 height 35
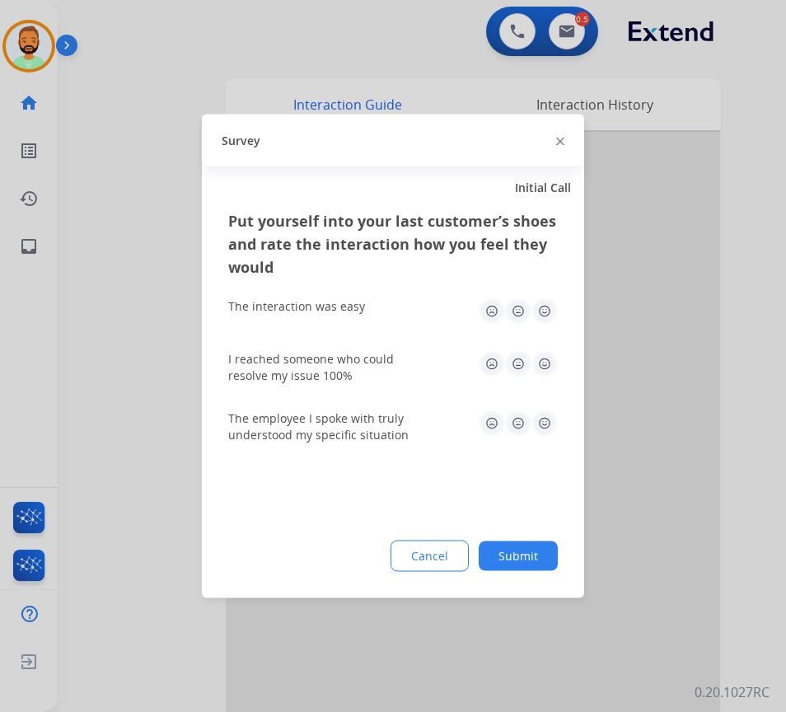
click at [526, 546] on button "Submit" at bounding box center [518, 556] width 79 height 30
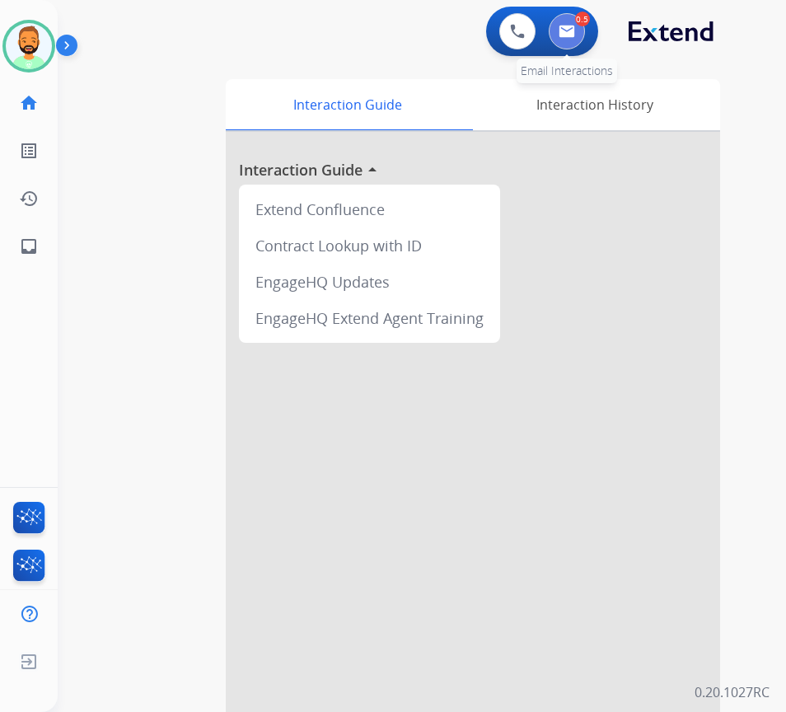
click at [580, 32] on button at bounding box center [567, 31] width 36 height 36
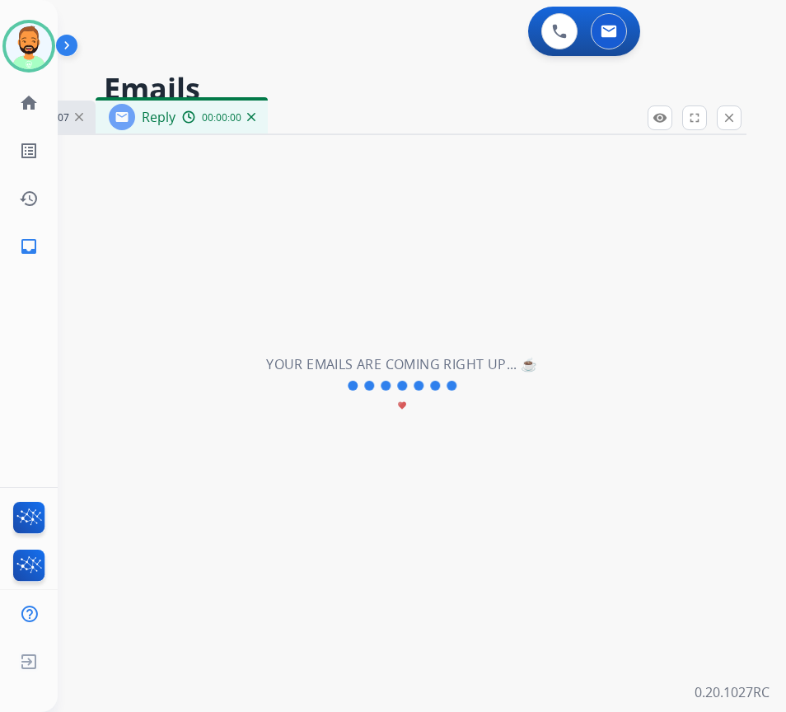
select select "**********"
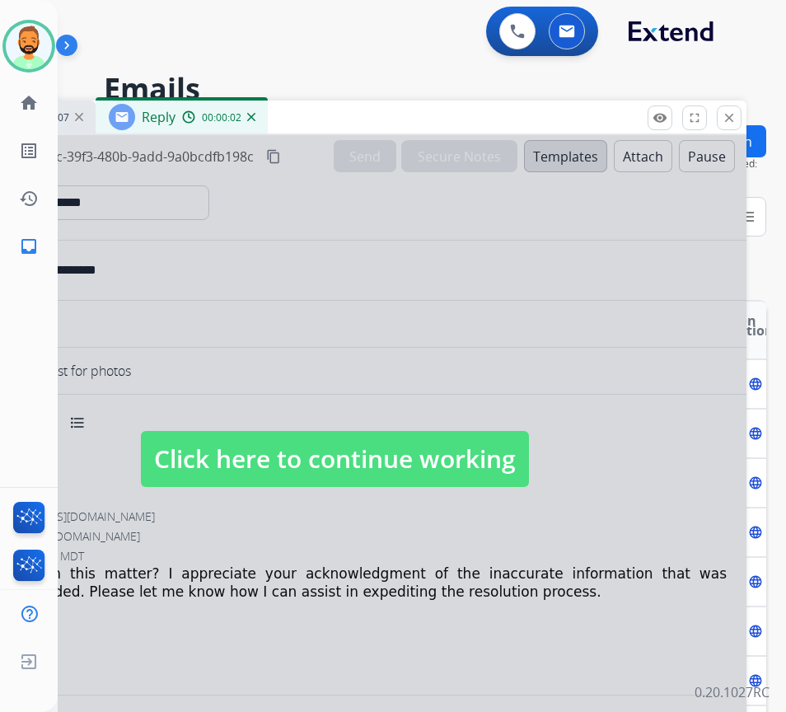
click at [374, 459] on span "Click here to continue working" at bounding box center [335, 459] width 388 height 56
select select
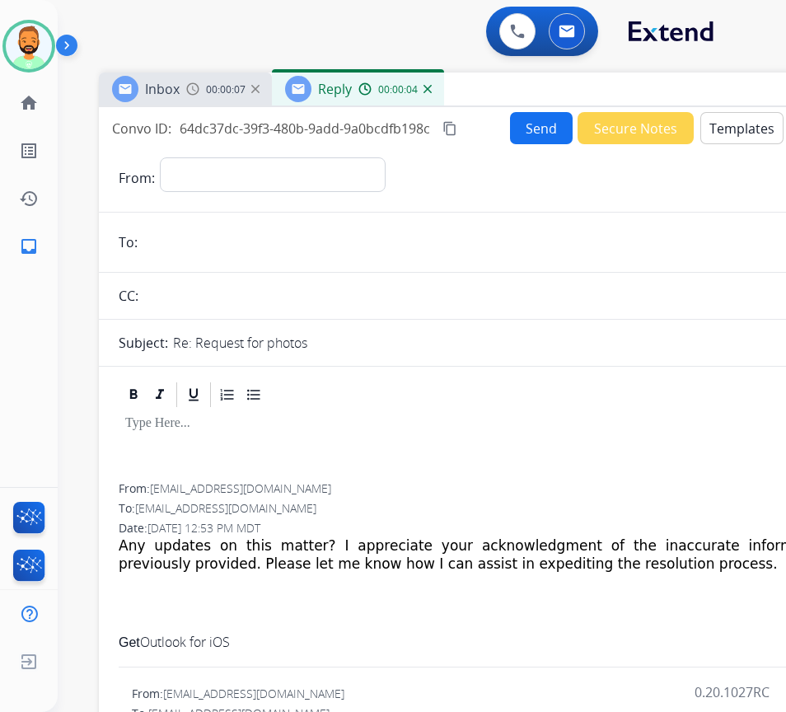
drag, startPoint x: 302, startPoint y: 109, endPoint x: 480, endPoint y: 77, distance: 180.7
click at [480, 77] on div "Inbox 00:00:07 Reply 00:00:04" at bounding box center [511, 90] width 824 height 35
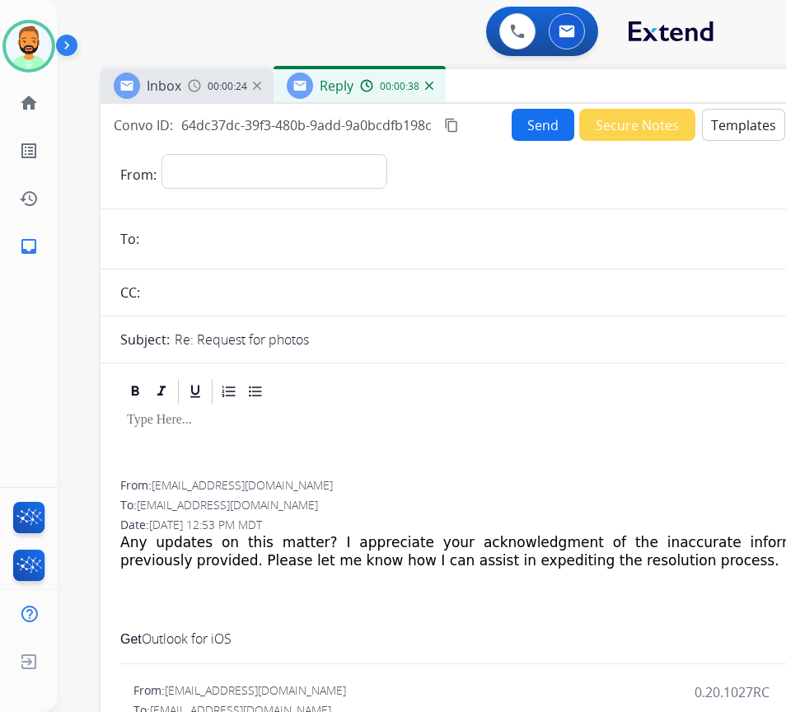
scroll to position [82, 0]
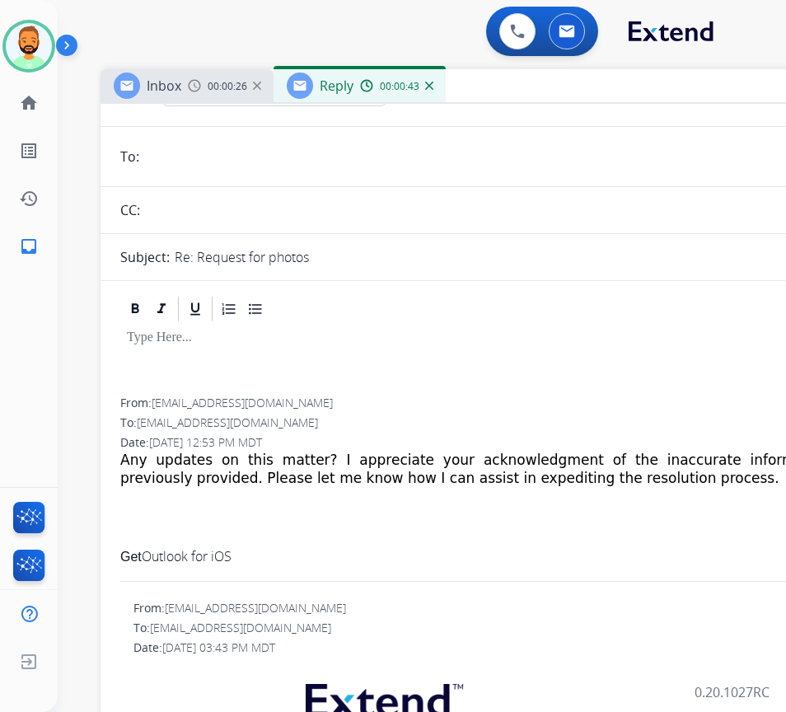
drag, startPoint x: 152, startPoint y: 405, endPoint x: 258, endPoint y: 405, distance: 105.5
click at [258, 405] on div "From: rkatherine14@outlook.com" at bounding box center [512, 403] width 784 height 16
click at [256, 404] on span "[EMAIL_ADDRESS][DOMAIN_NAME]" at bounding box center [242, 403] width 181 height 16
drag, startPoint x: 154, startPoint y: 407, endPoint x: 292, endPoint y: 407, distance: 137.6
click at [292, 407] on div "From: rkatherine14@outlook.com" at bounding box center [512, 403] width 784 height 16
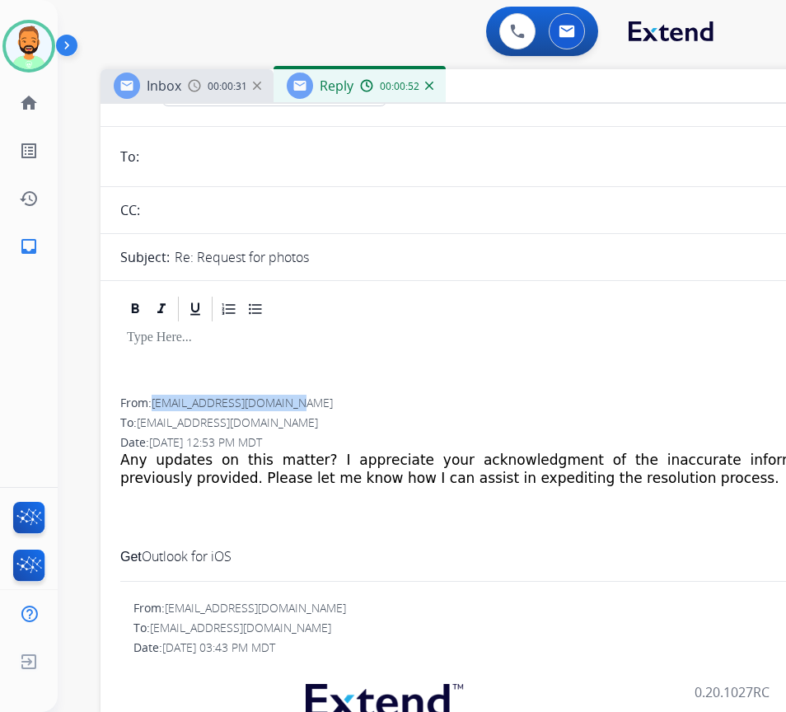
copy span "[EMAIL_ADDRESS][DOMAIN_NAME]"
paste input "**********"
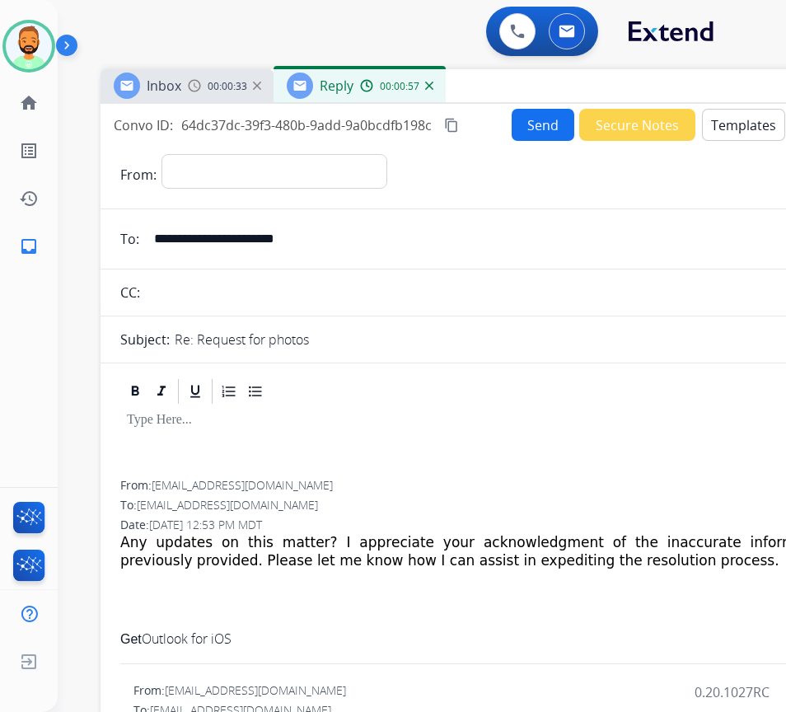
type input "**********"
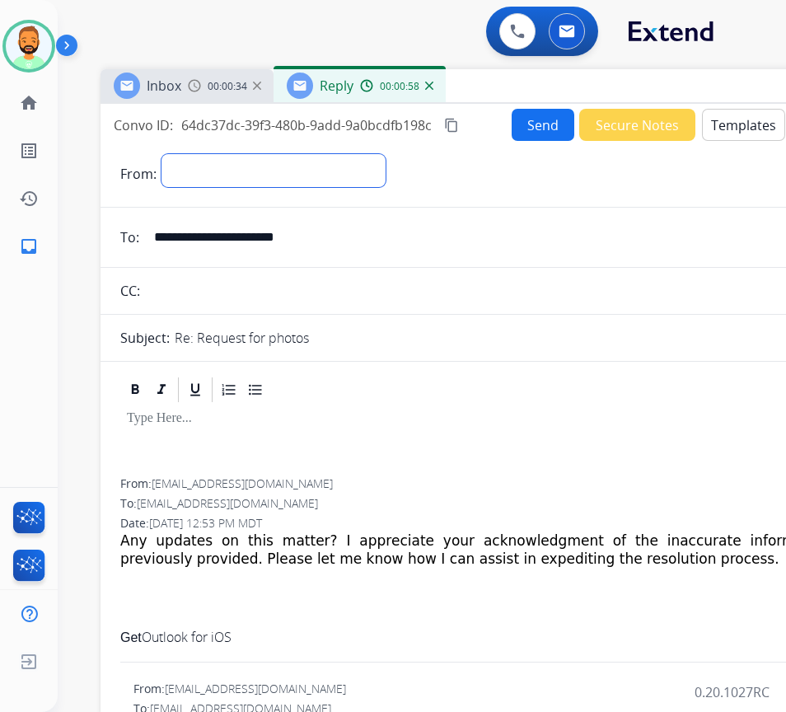
click at [287, 171] on select "**********" at bounding box center [273, 170] width 224 height 33
select select "**********"
click at [161, 154] on select "**********" at bounding box center [273, 170] width 224 height 33
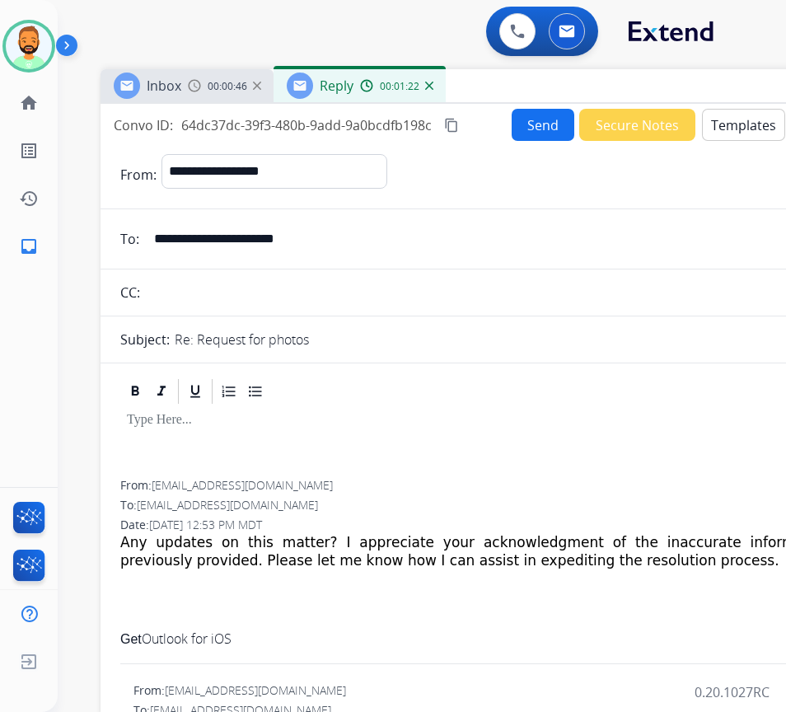
click at [219, 429] on div at bounding box center [512, 443] width 784 height 74
click at [743, 115] on button "Templates" at bounding box center [743, 125] width 83 height 32
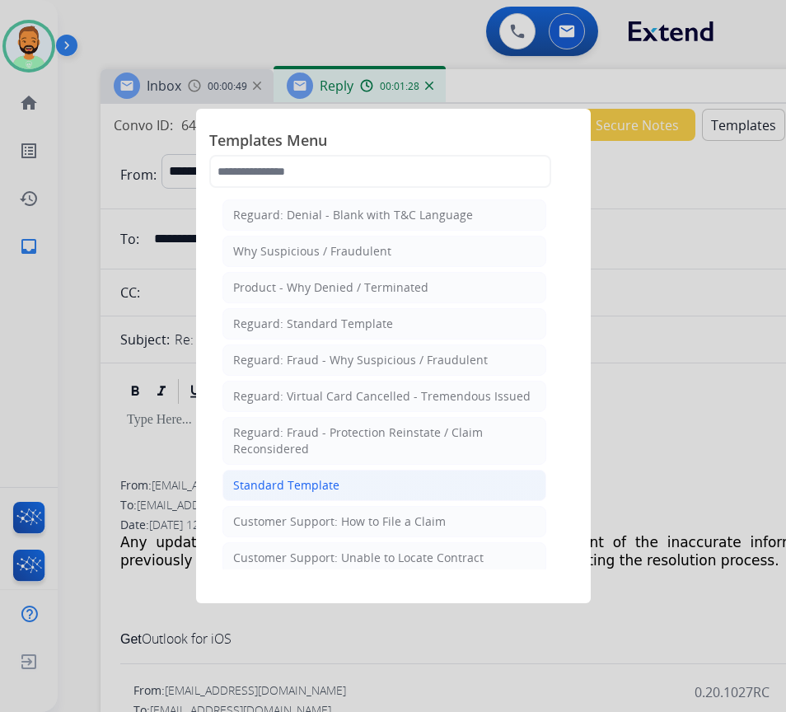
click at [381, 473] on li "Standard Template" at bounding box center [384, 485] width 324 height 31
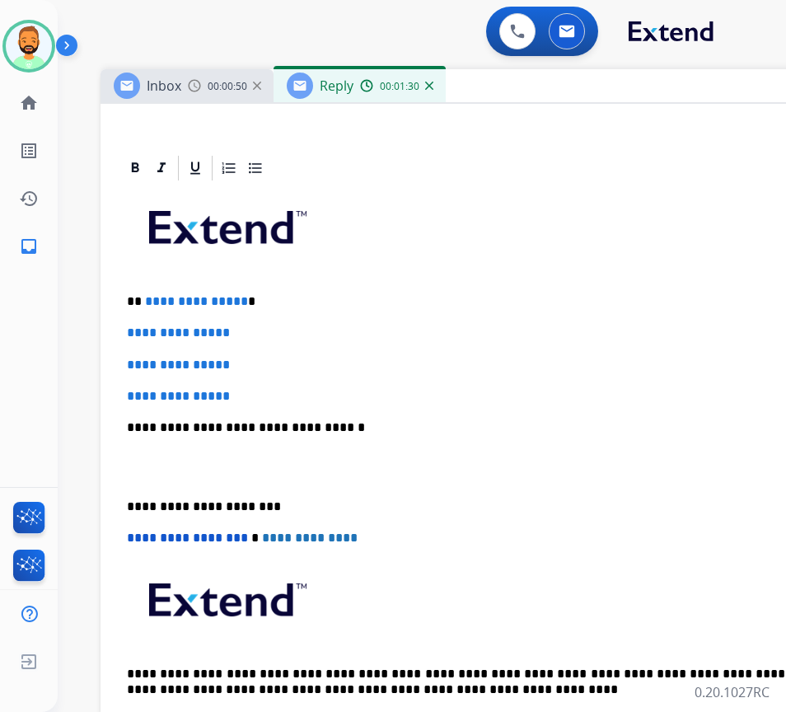
scroll to position [330, 0]
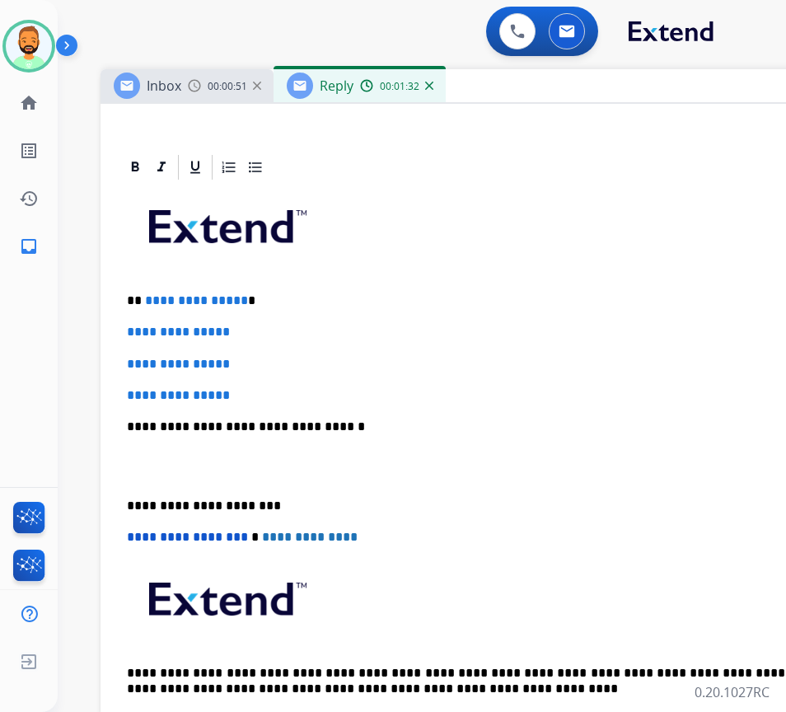
click at [266, 299] on p "**********" at bounding box center [506, 300] width 758 height 15
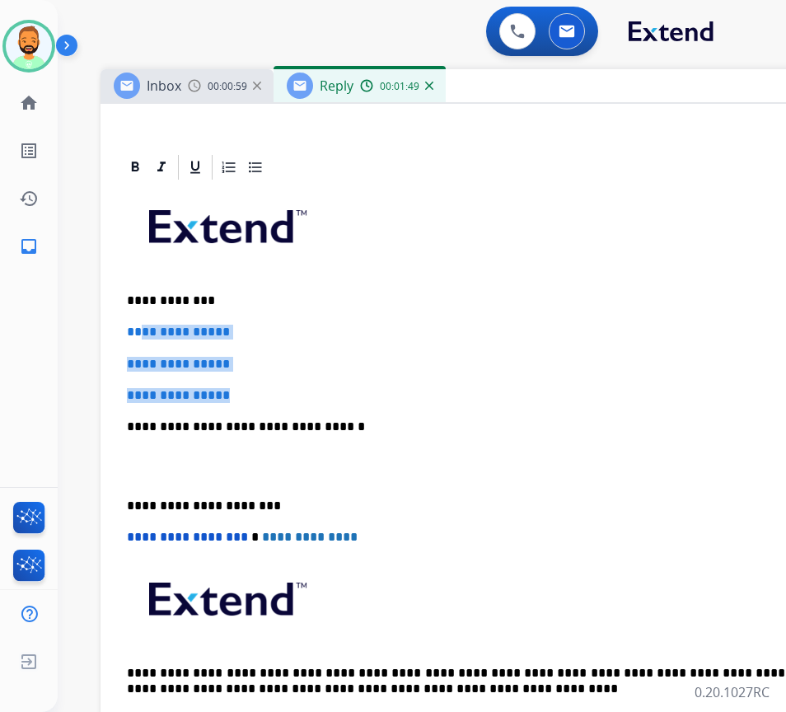
drag, startPoint x: 255, startPoint y: 393, endPoint x: 139, endPoint y: 326, distance: 134.0
click at [140, 326] on div "**********" at bounding box center [512, 465] width 784 height 567
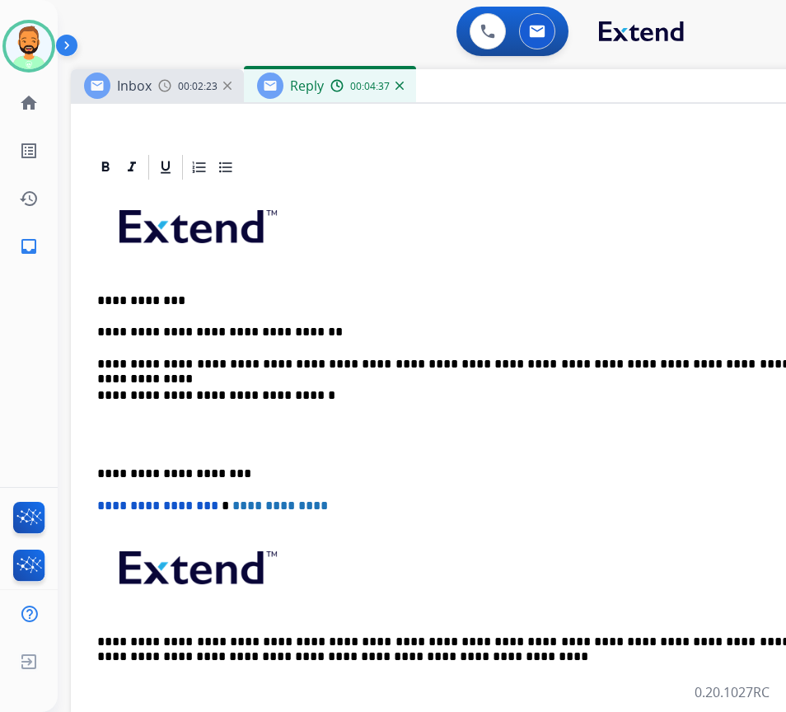
drag, startPoint x: 96, startPoint y: 461, endPoint x: 105, endPoint y: 458, distance: 9.6
click at [101, 459] on div "**********" at bounding box center [483, 450] width 784 height 536
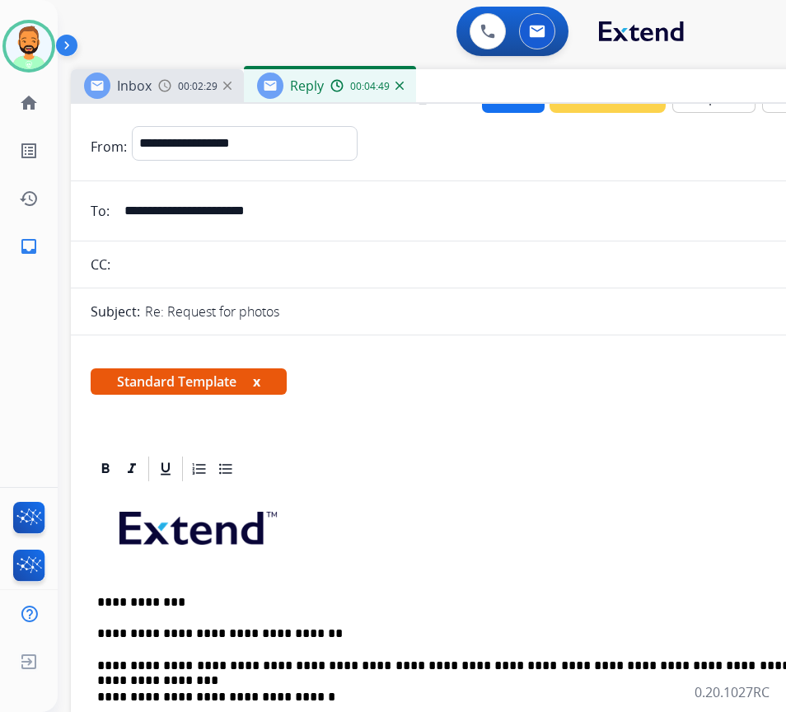
scroll to position [0, 0]
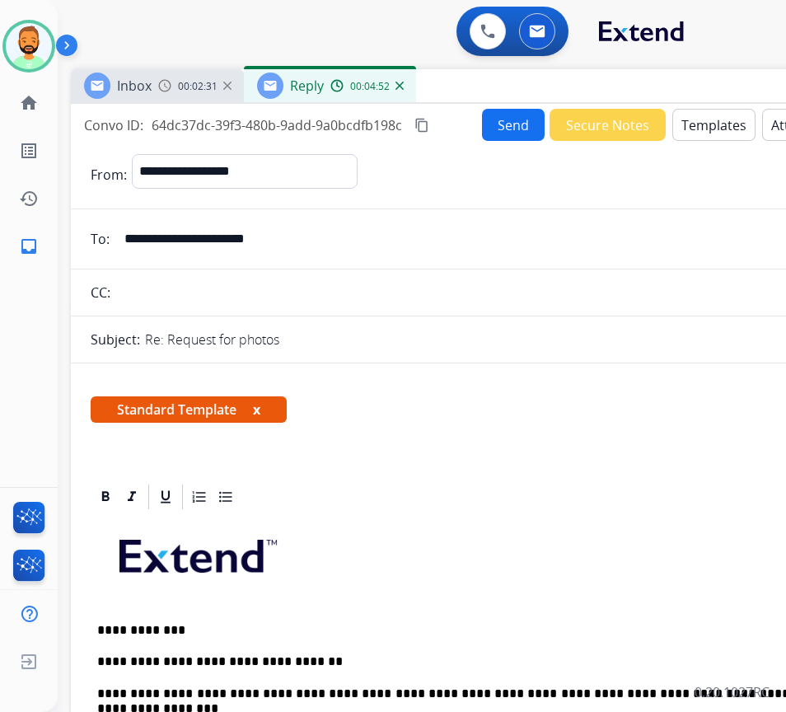
click at [513, 102] on div "Inbox 00:02:31 Reply 00:04:52" at bounding box center [483, 86] width 824 height 35
click at [505, 122] on button "Send" at bounding box center [513, 125] width 63 height 32
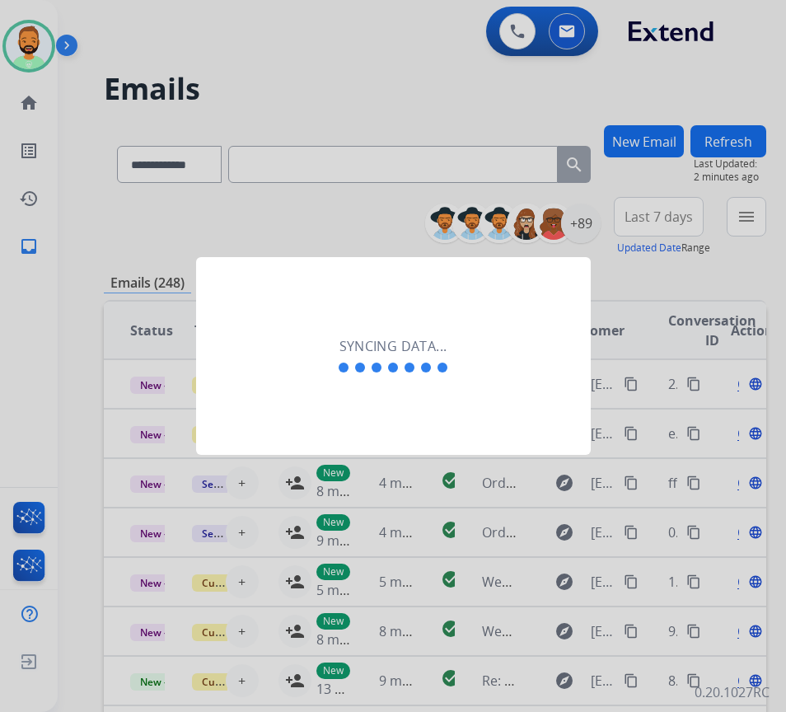
scroll to position [0, 2]
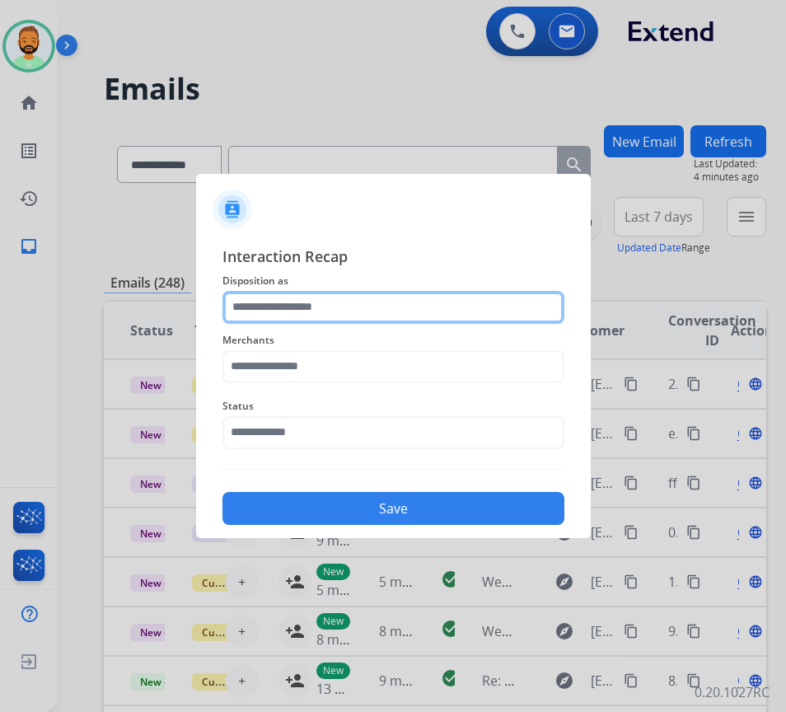
click at [414, 312] on input "text" at bounding box center [393, 307] width 342 height 33
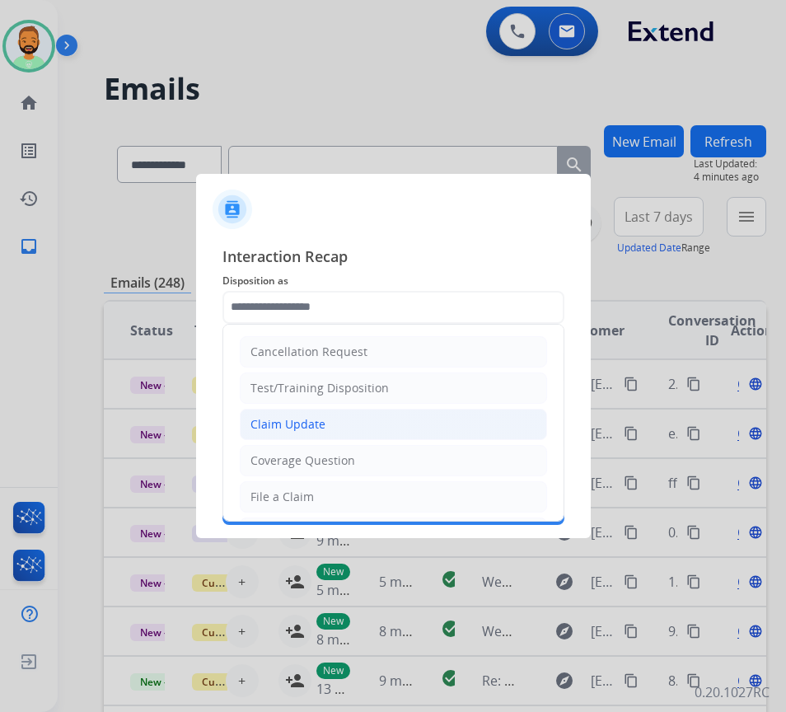
click at [395, 414] on li "Claim Update" at bounding box center [393, 424] width 307 height 31
type input "**********"
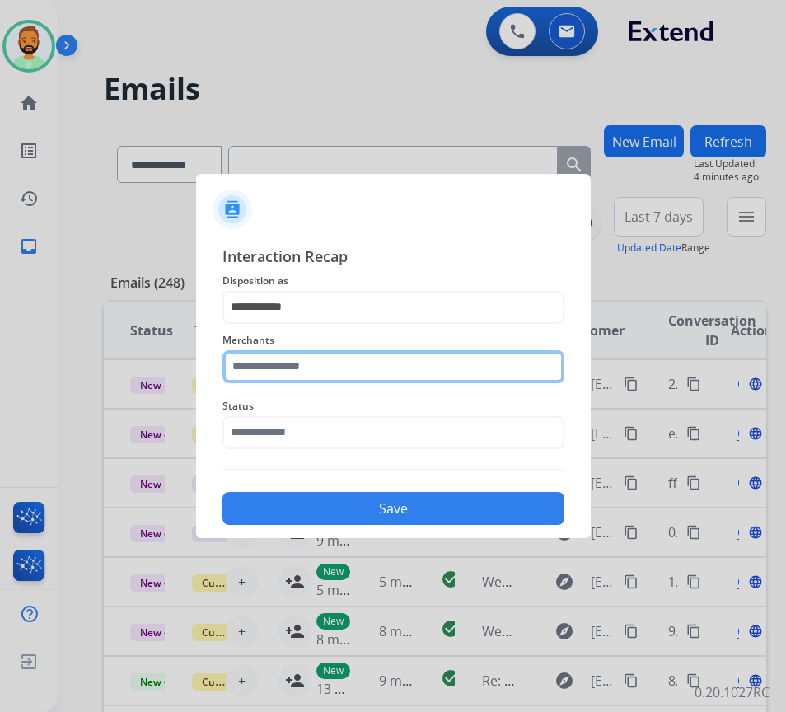
click at [368, 356] on input "text" at bounding box center [393, 366] width 342 height 33
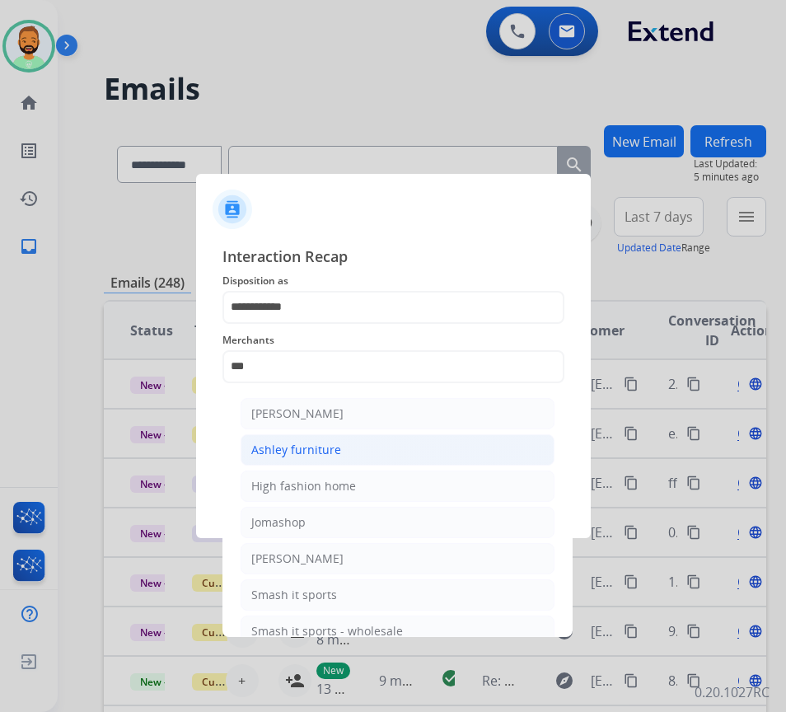
click at [367, 446] on li "Ashley furniture" at bounding box center [398, 449] width 314 height 31
type input "**********"
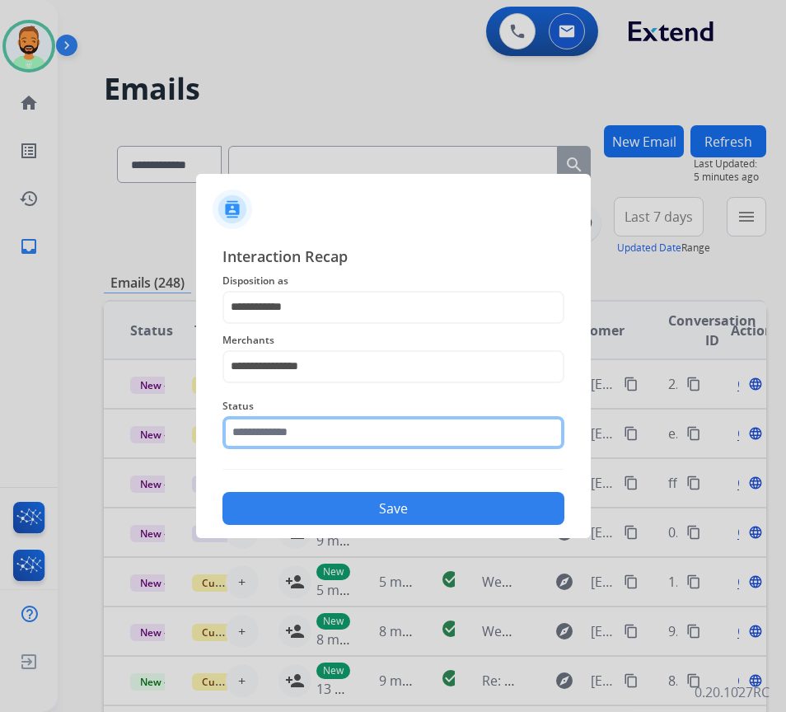
click at [372, 437] on input "text" at bounding box center [393, 432] width 342 height 33
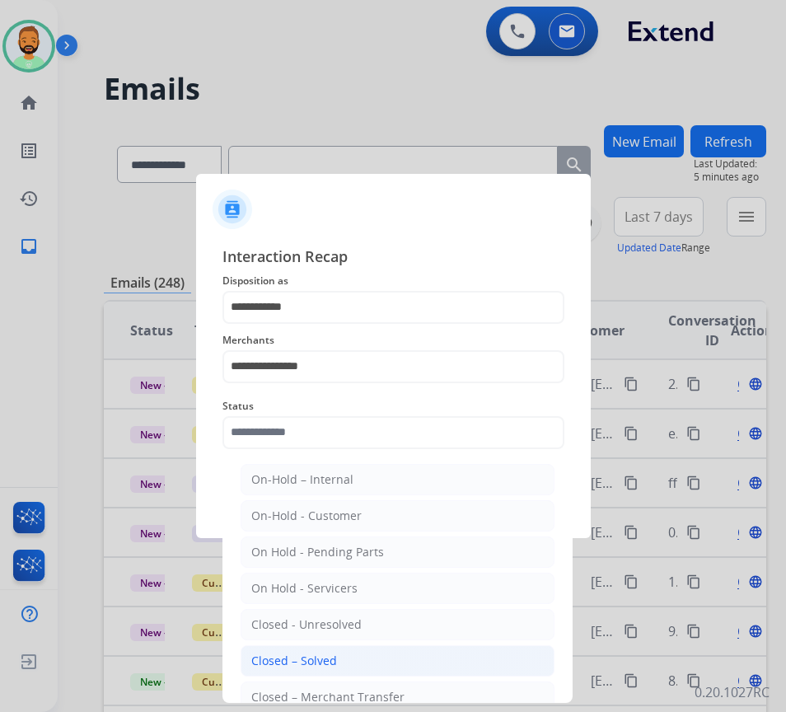
click at [342, 646] on li "Closed – Solved" at bounding box center [398, 660] width 314 height 31
type input "**********"
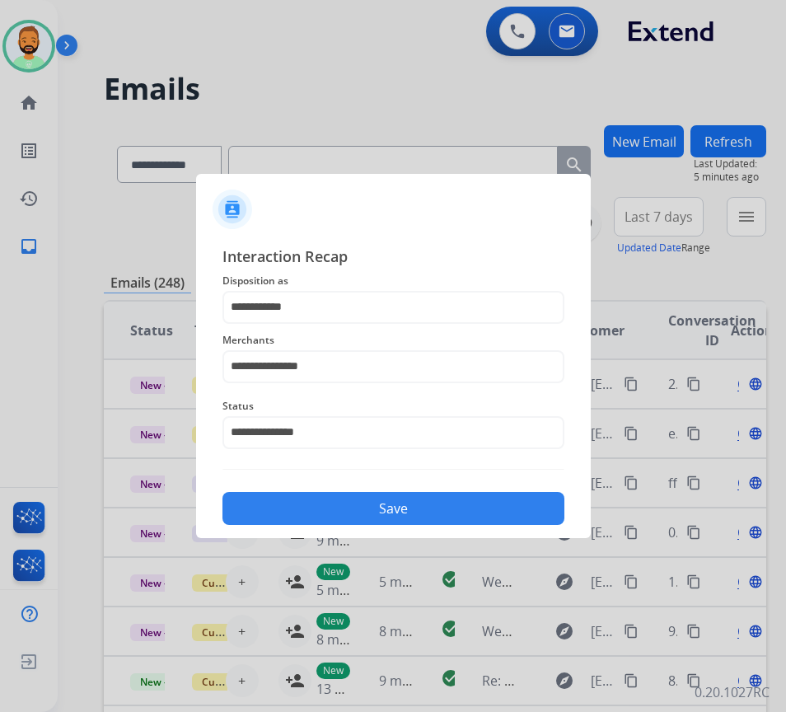
click at [396, 505] on button "Save" at bounding box center [393, 508] width 342 height 33
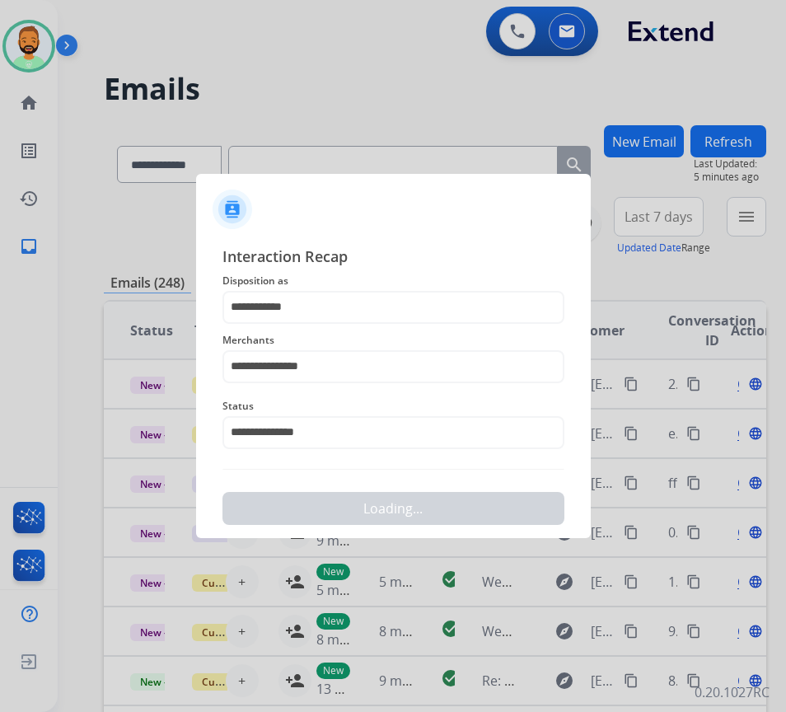
scroll to position [0, 0]
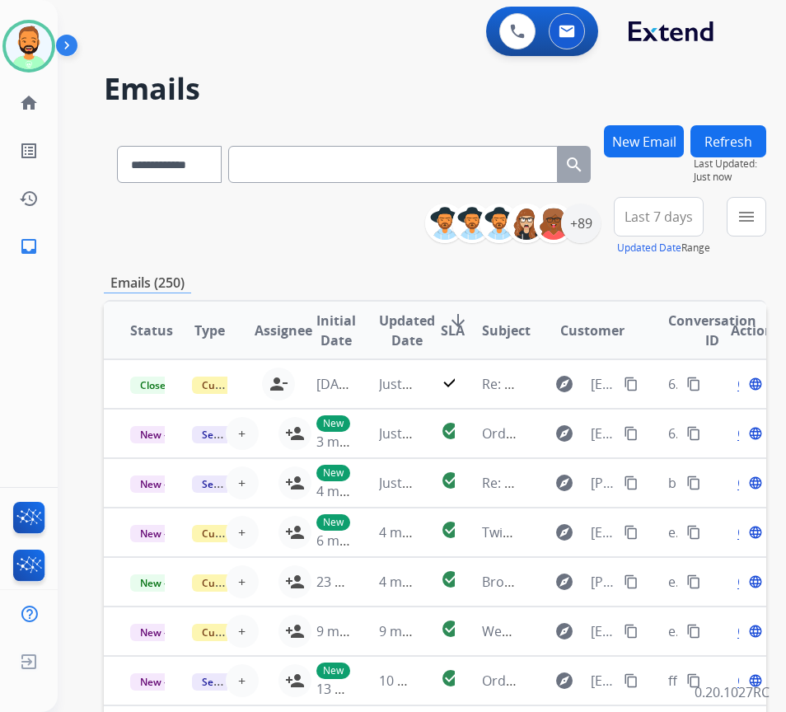
click at [693, 213] on span "Last 7 days" at bounding box center [659, 216] width 68 height 7
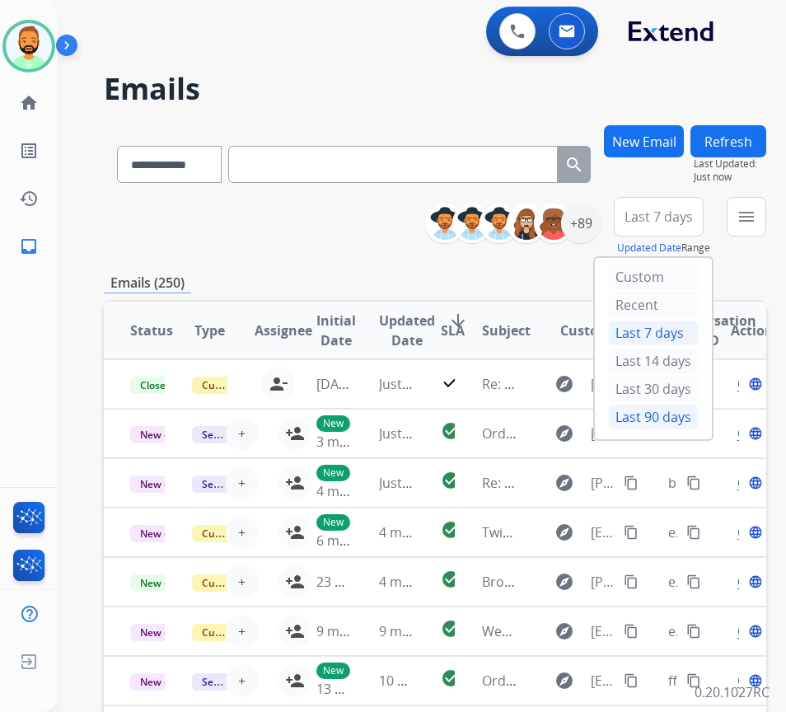
click at [672, 418] on div "Last 90 days" at bounding box center [653, 417] width 91 height 25
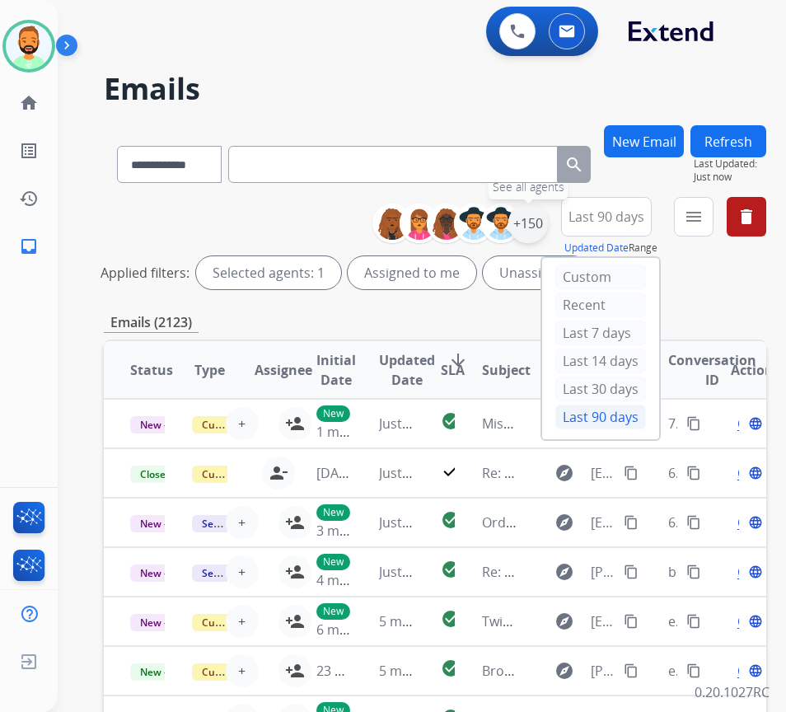
click at [548, 220] on div "+150" at bounding box center [528, 224] width 40 height 40
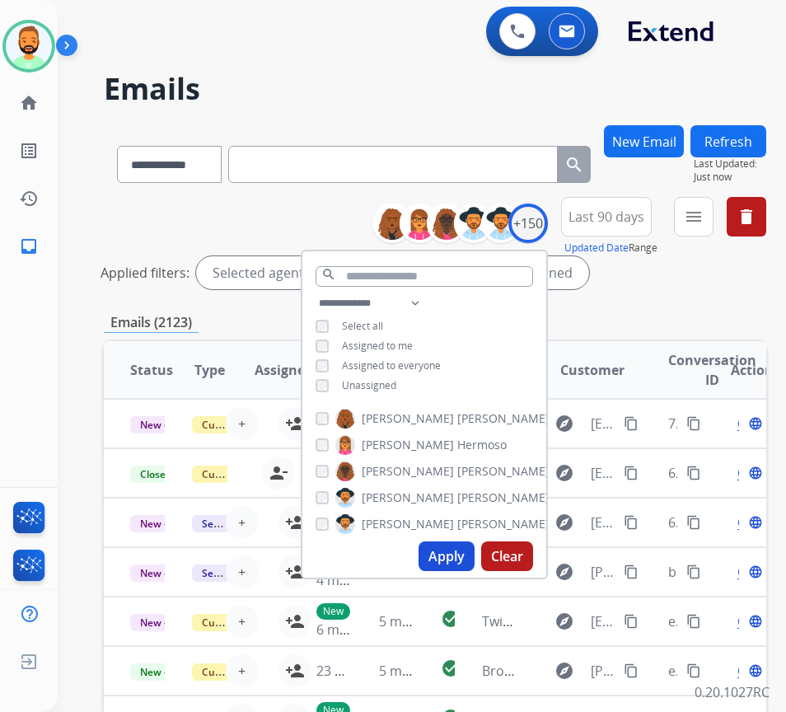
click at [396, 383] on span "Unassigned" at bounding box center [369, 385] width 54 height 14
click at [704, 216] on mat-icon "menu" at bounding box center [694, 217] width 20 height 20
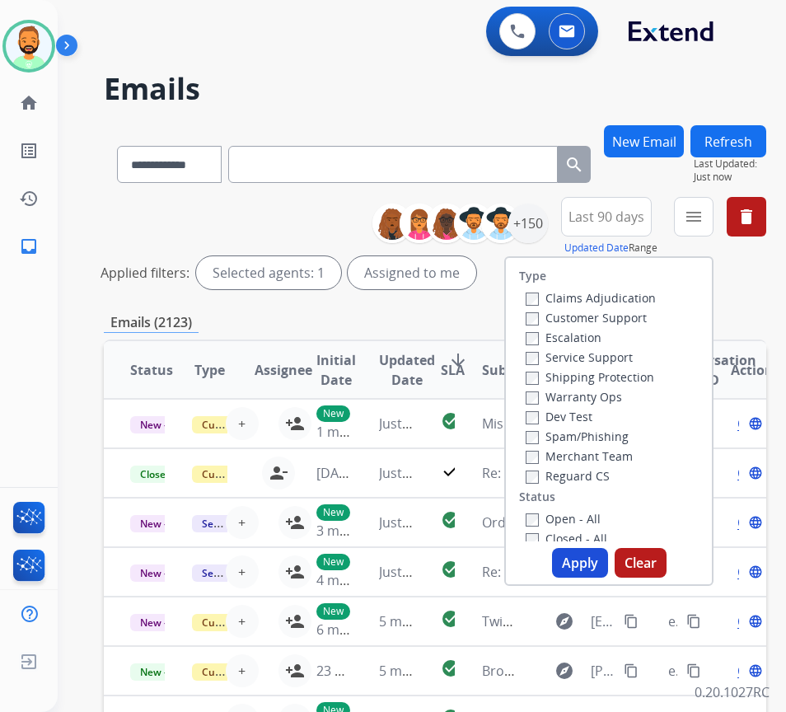
click at [587, 315] on label "Customer Support" at bounding box center [586, 318] width 121 height 16
click at [573, 378] on label "Shipping Protection" at bounding box center [590, 377] width 129 height 16
click at [587, 512] on label "Open - All" at bounding box center [563, 519] width 75 height 16
click at [593, 567] on button "Apply" at bounding box center [580, 563] width 56 height 30
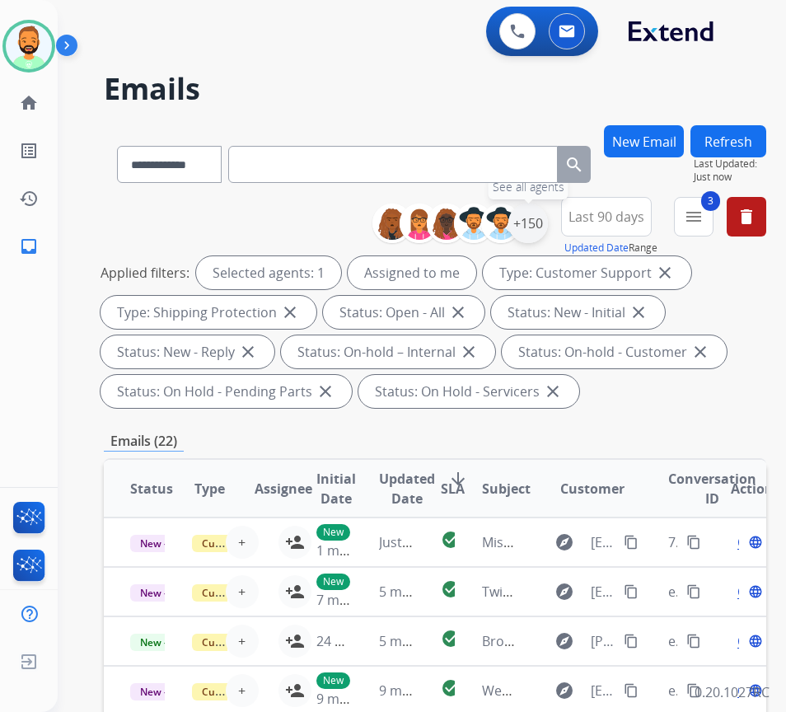
click at [548, 226] on div "+150" at bounding box center [528, 224] width 40 height 40
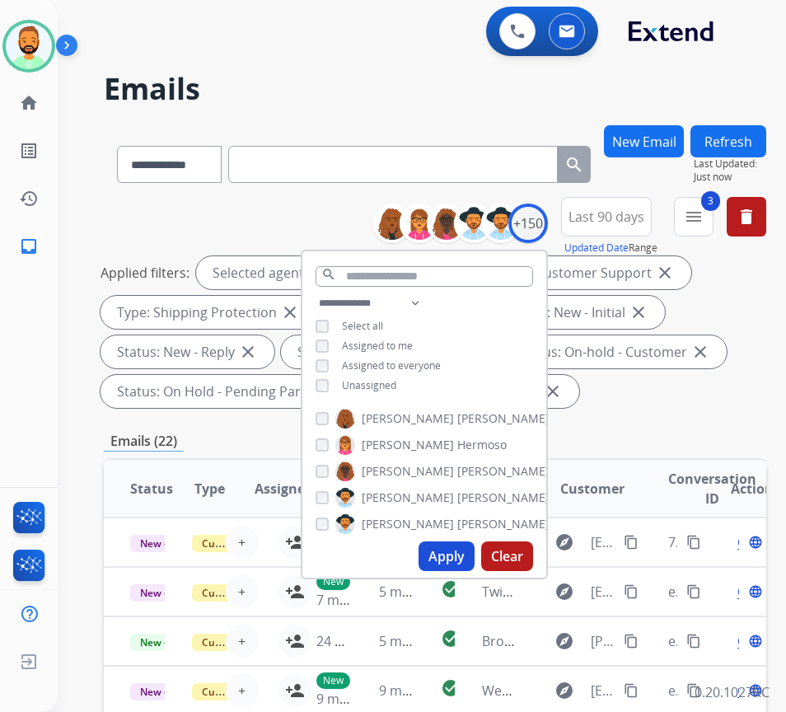
click at [396, 388] on span "Unassigned" at bounding box center [369, 385] width 54 height 14
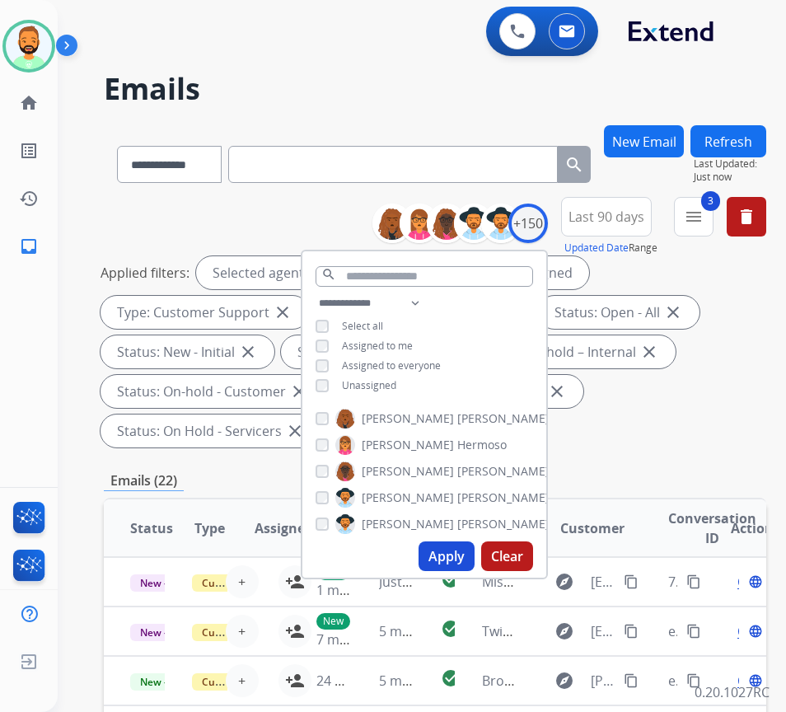
click at [396, 388] on span "Unassigned" at bounding box center [369, 385] width 54 height 14
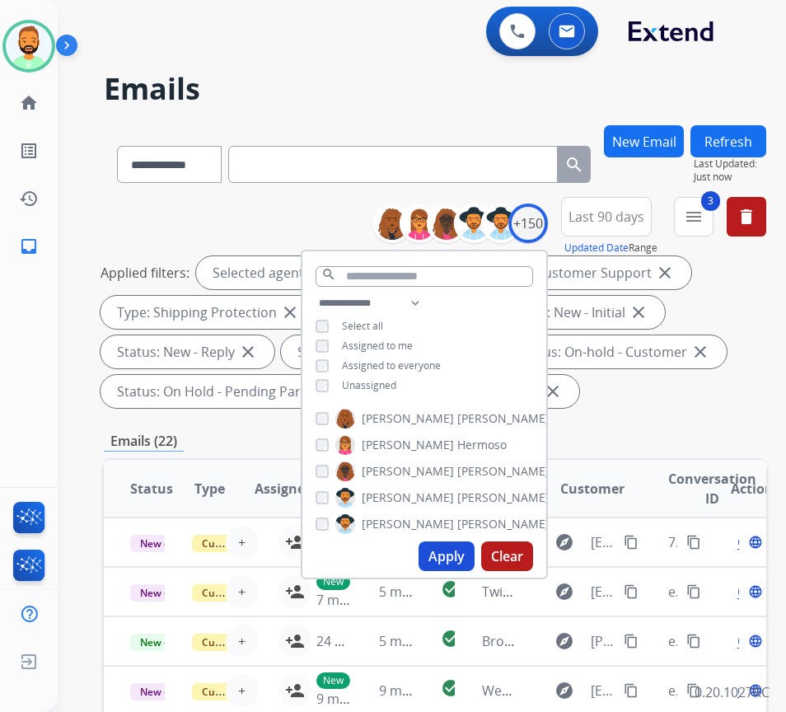
click at [469, 546] on button "Apply" at bounding box center [447, 556] width 56 height 30
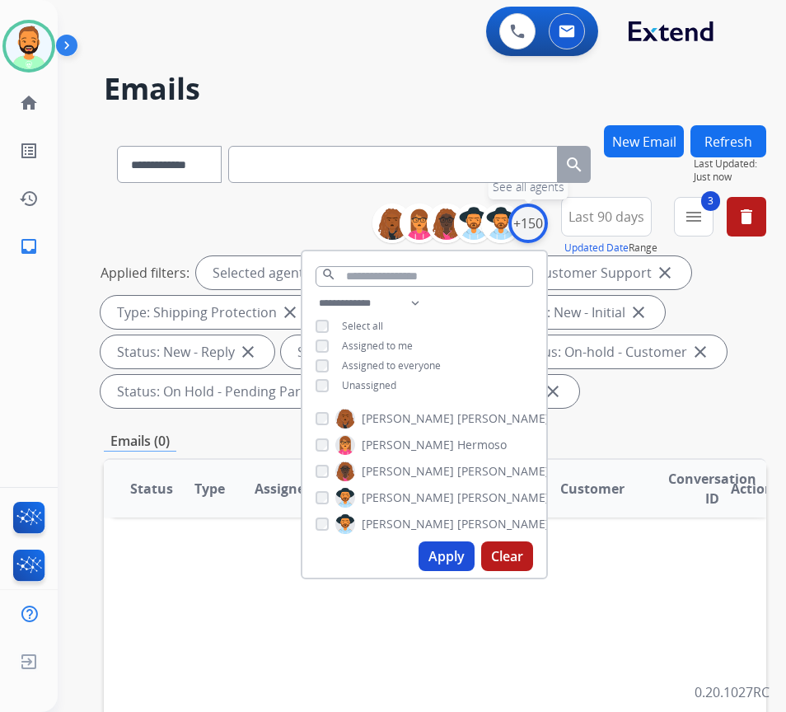
click at [548, 227] on div "+150" at bounding box center [528, 224] width 40 height 40
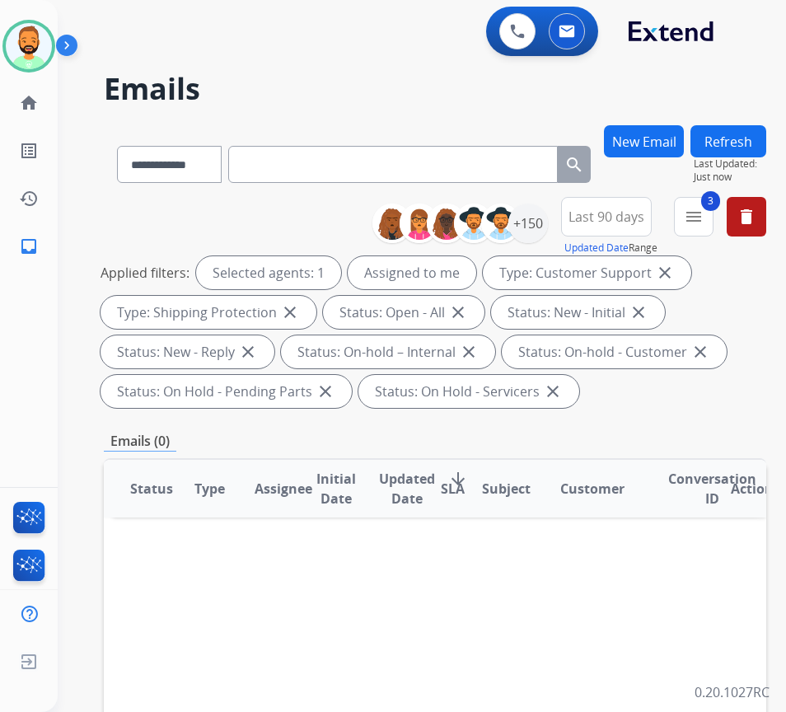
click at [610, 220] on span "Last 90 days" at bounding box center [607, 216] width 76 height 7
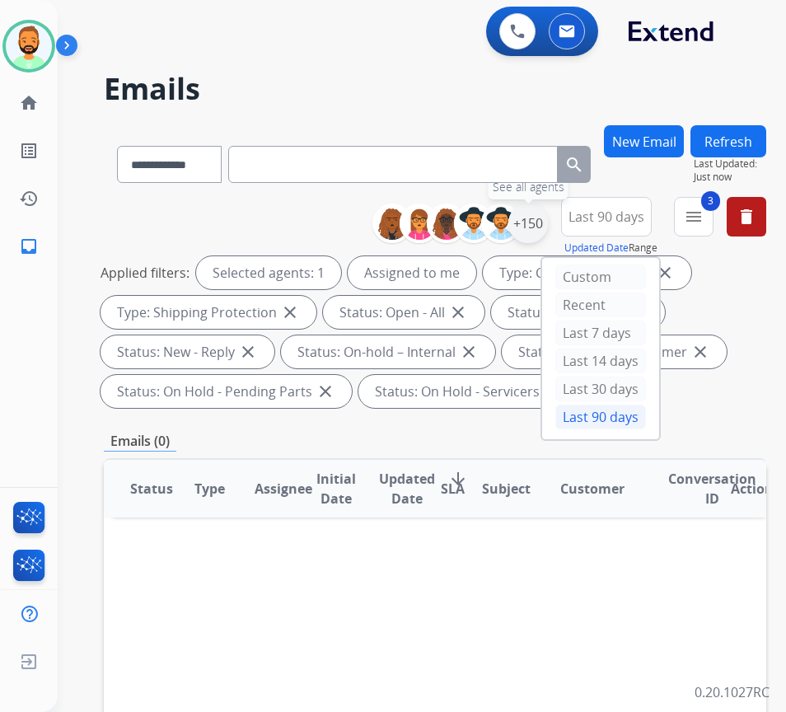
click at [548, 226] on div "+150" at bounding box center [528, 224] width 40 height 40
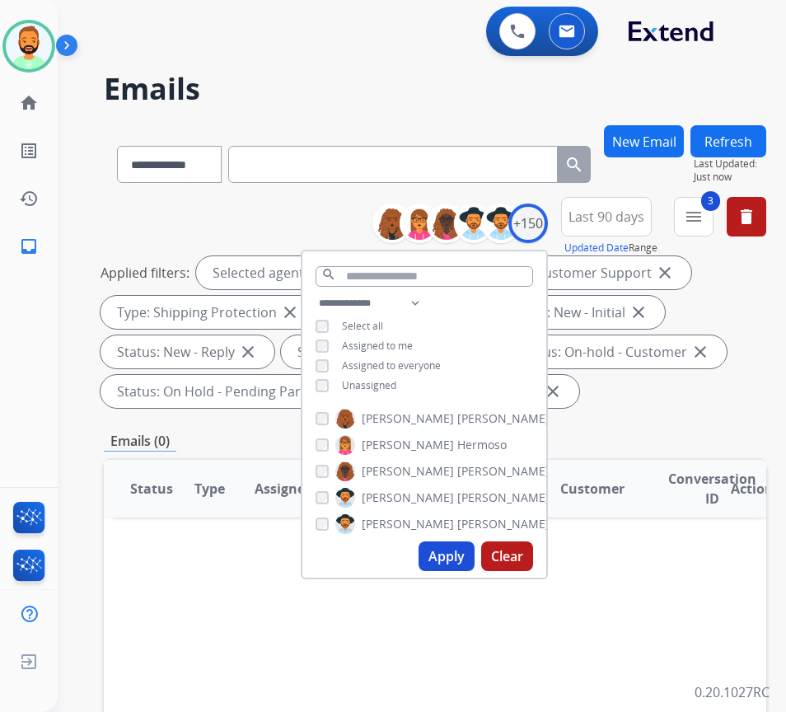
click at [387, 342] on span "Assigned to me" at bounding box center [377, 346] width 71 height 14
click at [413, 339] on span "Assigned to me" at bounding box center [377, 346] width 71 height 14
click at [448, 569] on button "Apply" at bounding box center [447, 556] width 56 height 30
click at [710, 206] on button "3 menu Filters" at bounding box center [694, 217] width 40 height 40
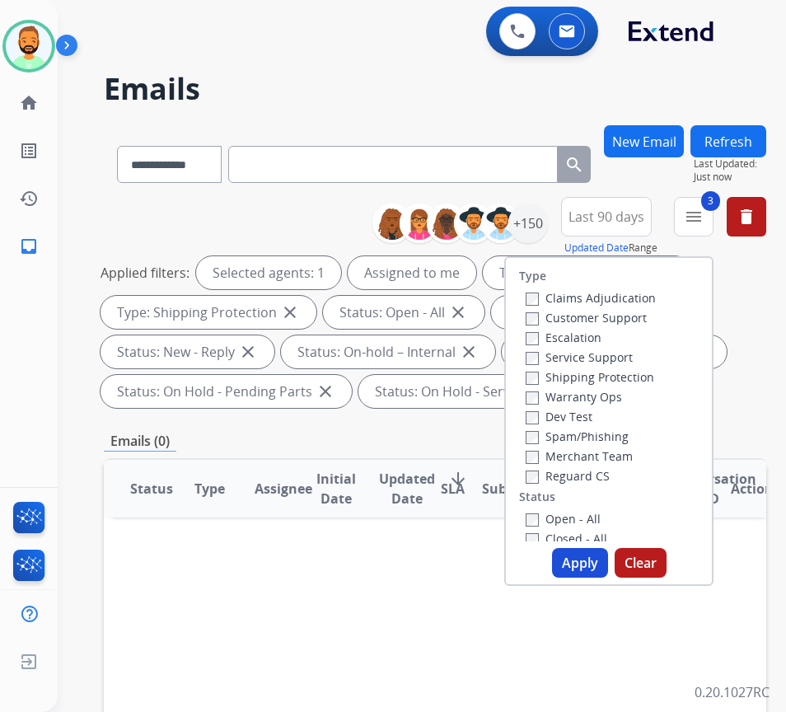
click at [590, 477] on label "Reguard CS" at bounding box center [568, 476] width 84 height 16
click at [586, 570] on button "Apply" at bounding box center [580, 563] width 56 height 30
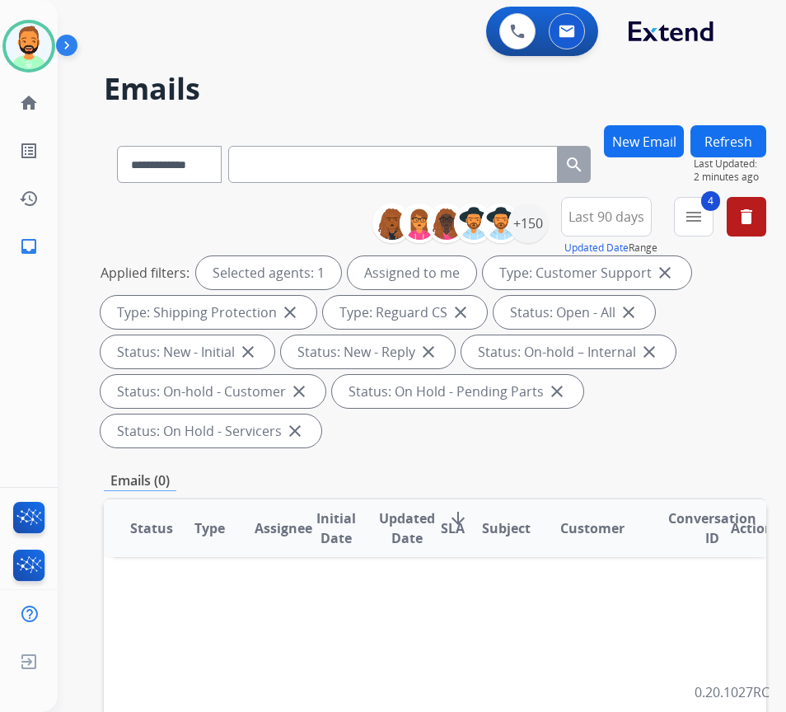
click at [656, 138] on button "New Email" at bounding box center [644, 141] width 80 height 32
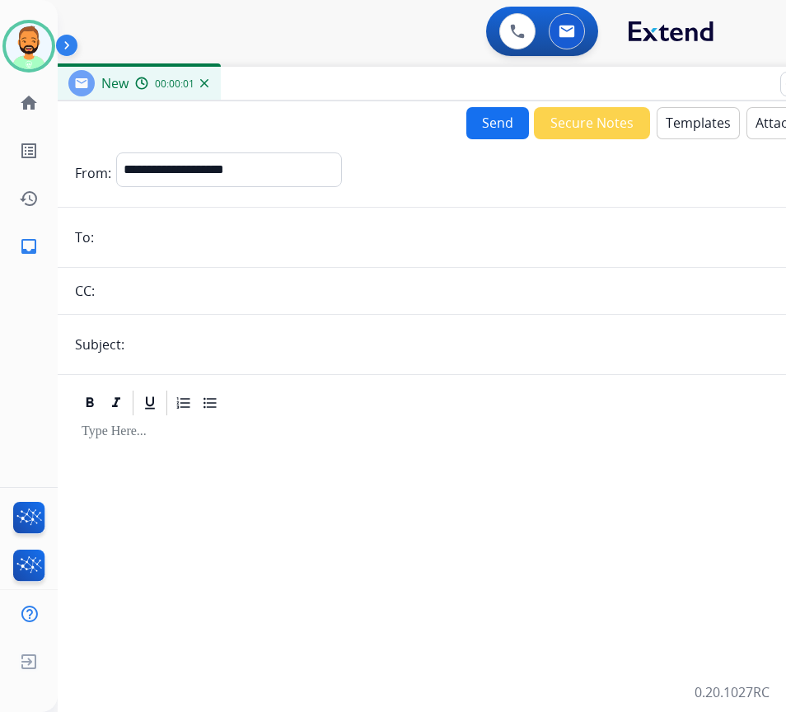
drag, startPoint x: 169, startPoint y: 116, endPoint x: 285, endPoint y: 113, distance: 116.2
click at [299, 83] on div "New 00:00:01" at bounding box center [467, 84] width 824 height 35
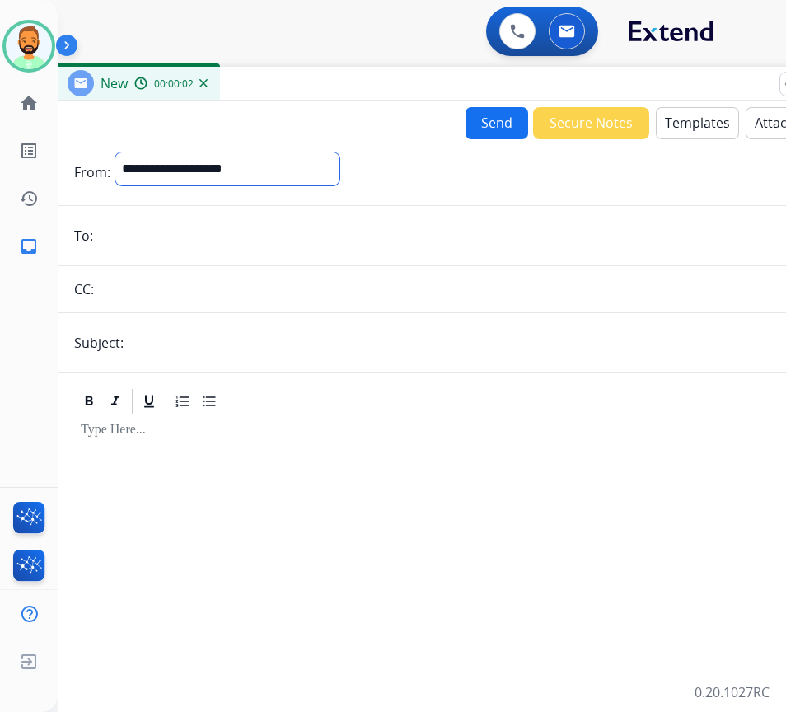
click at [237, 179] on select "**********" at bounding box center [227, 168] width 224 height 33
select select "**********"
click at [115, 152] on select "**********" at bounding box center [227, 168] width 224 height 33
paste input "**********"
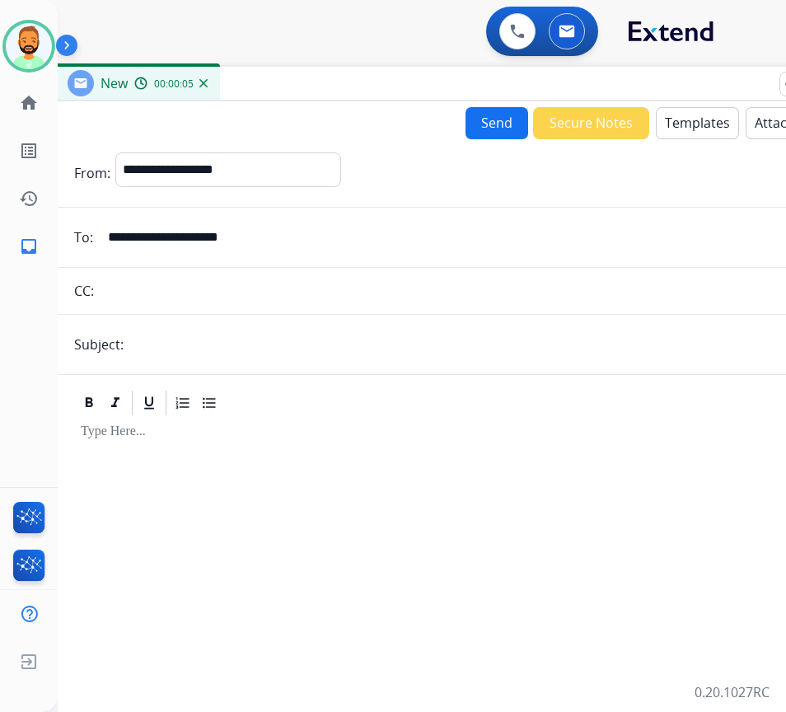
type input "**********"
click at [211, 354] on input "text" at bounding box center [494, 344] width 730 height 33
type input "******"
click at [215, 489] on div at bounding box center [466, 638] width 784 height 441
click at [687, 110] on button "Templates" at bounding box center [697, 123] width 83 height 32
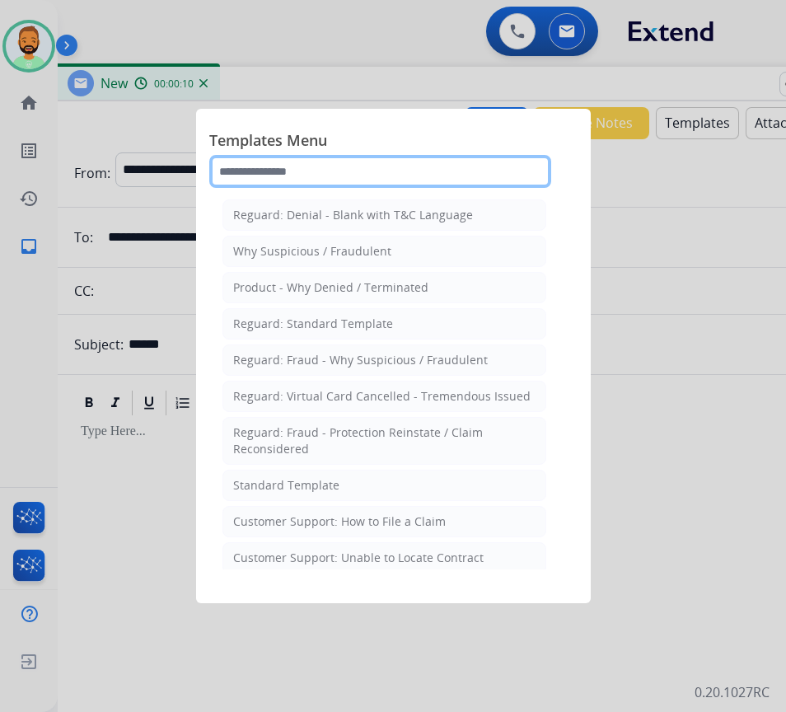
click at [334, 177] on input "text" at bounding box center [380, 171] width 342 height 33
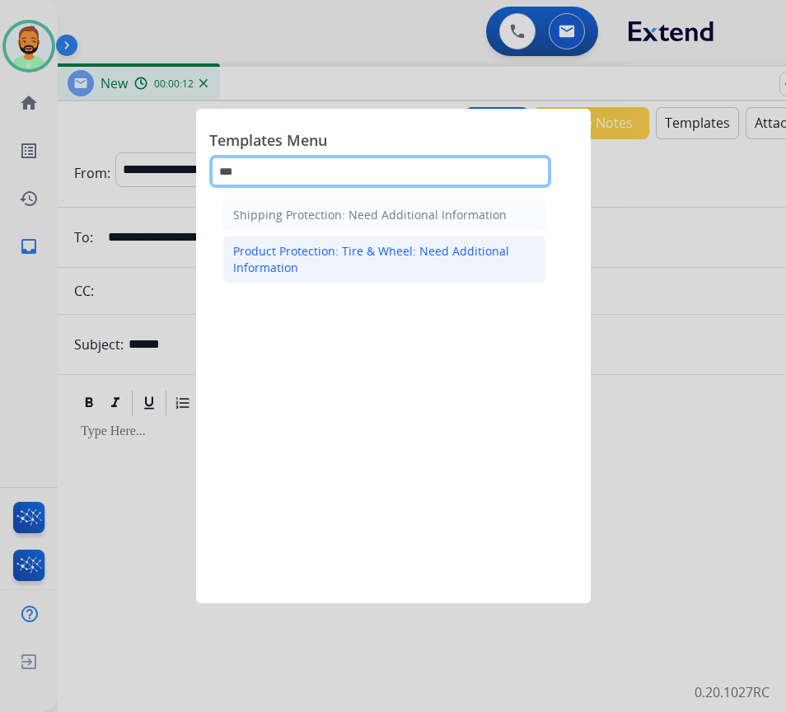
type input "***"
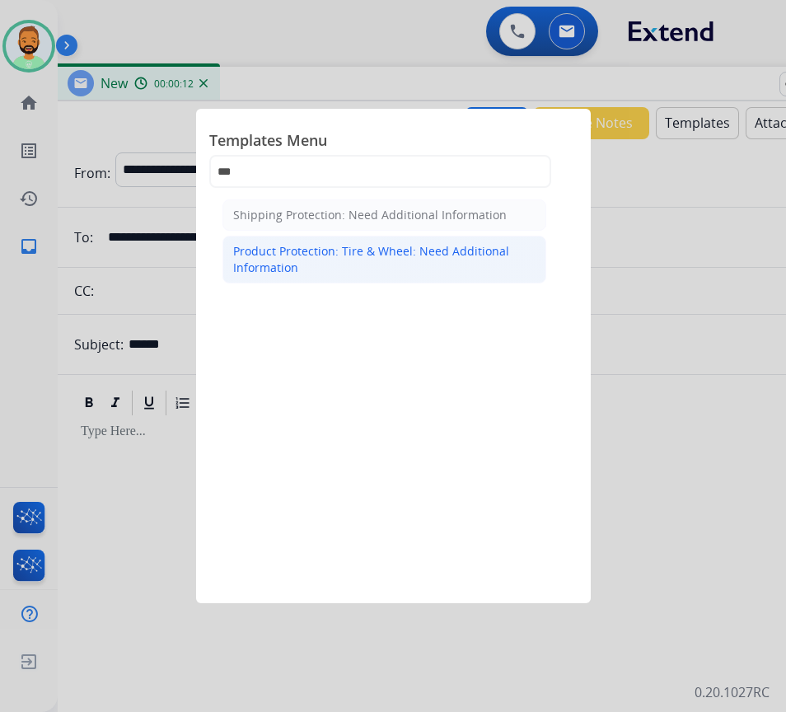
click at [384, 246] on div "Product Protection: Tire & Wheel: Need Additional Information" at bounding box center [384, 259] width 302 height 33
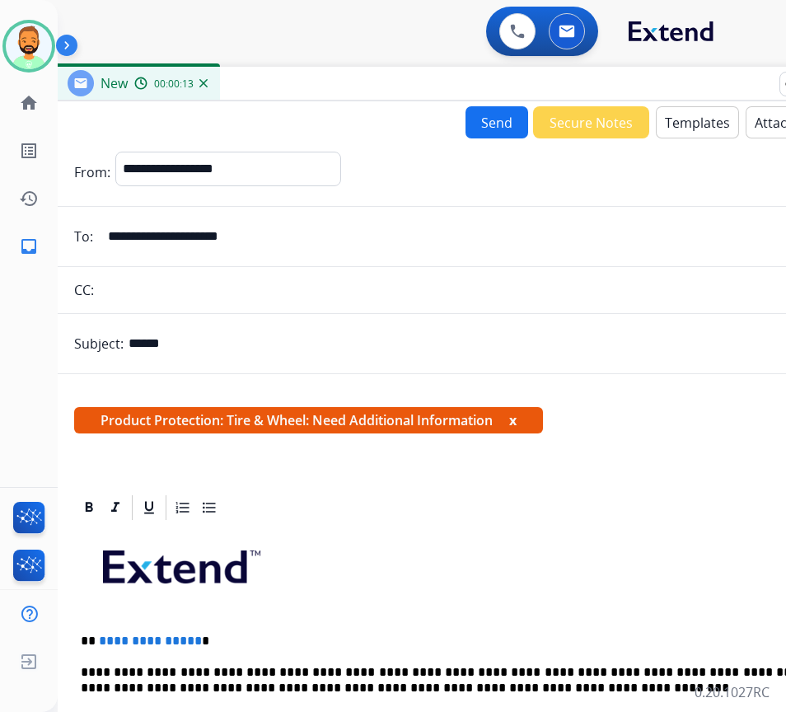
scroll to position [165, 0]
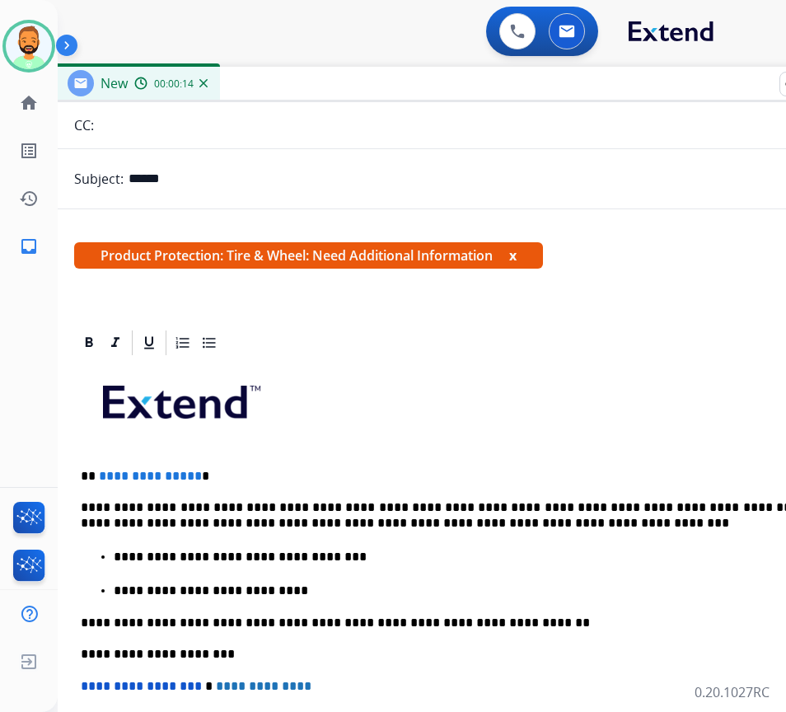
click at [279, 483] on p "**********" at bounding box center [460, 476] width 758 height 15
click at [252, 469] on p "**********" at bounding box center [460, 476] width 758 height 15
click at [399, 506] on p "**********" at bounding box center [460, 515] width 758 height 30
click at [634, 511] on p "**********" at bounding box center [460, 515] width 758 height 30
drag, startPoint x: 297, startPoint y: 578, endPoint x: 175, endPoint y: 585, distance: 122.1
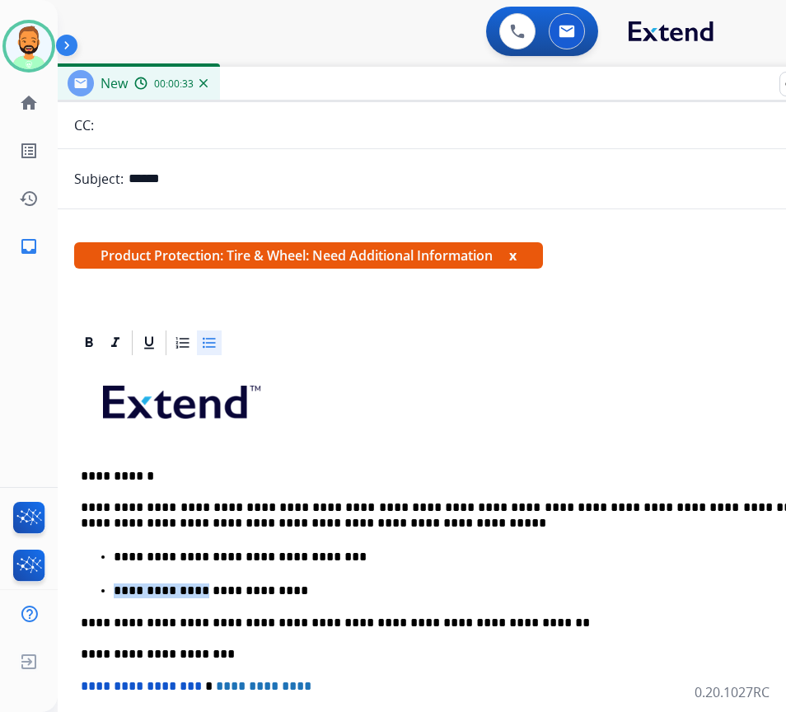
click at [176, 585] on ul "**********" at bounding box center [466, 573] width 771 height 52
drag, startPoint x: 258, startPoint y: 586, endPoint x: 105, endPoint y: 597, distance: 153.6
click at [114, 597] on li "**********" at bounding box center [483, 589] width 738 height 17
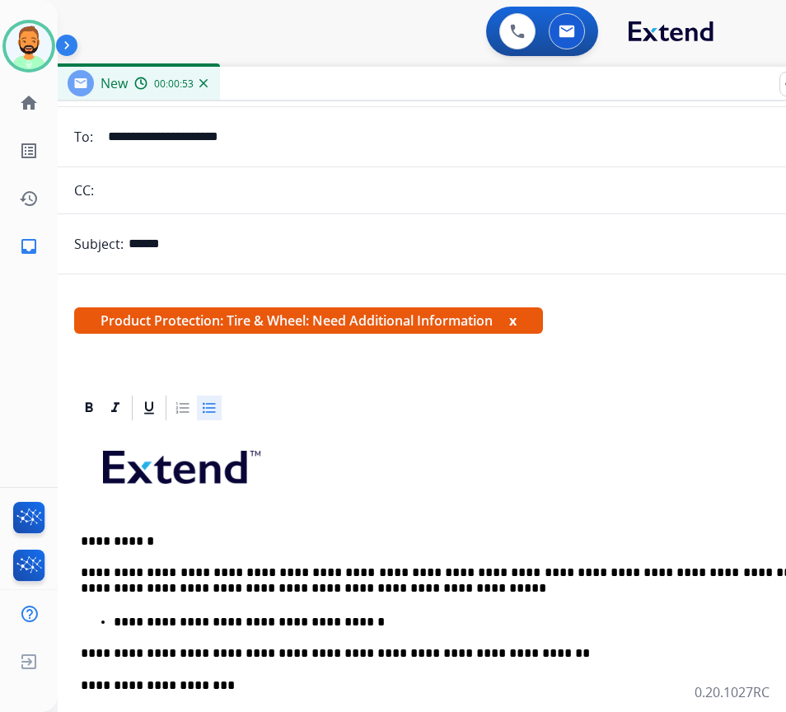
scroll to position [0, 0]
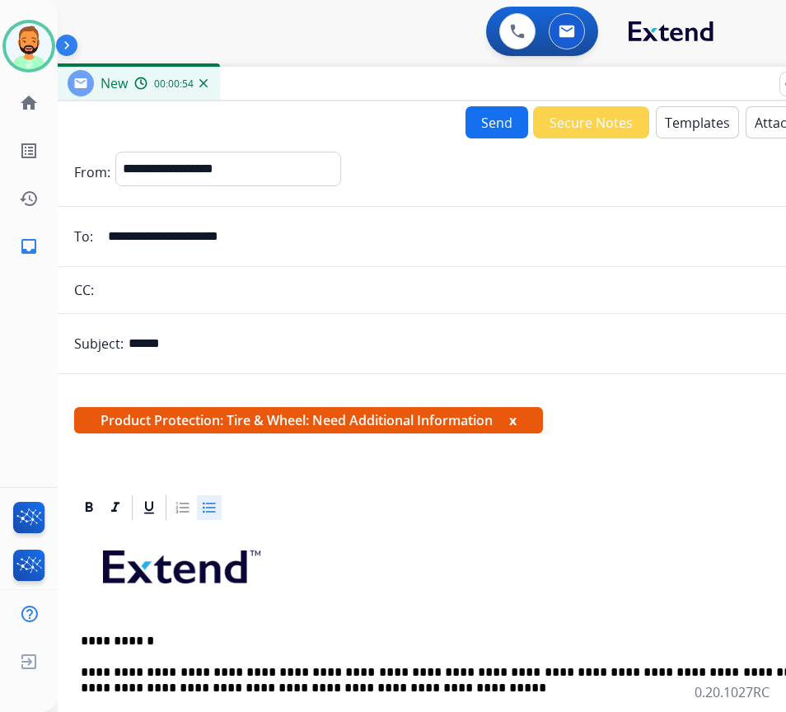
click at [494, 117] on button "Send" at bounding box center [497, 122] width 63 height 32
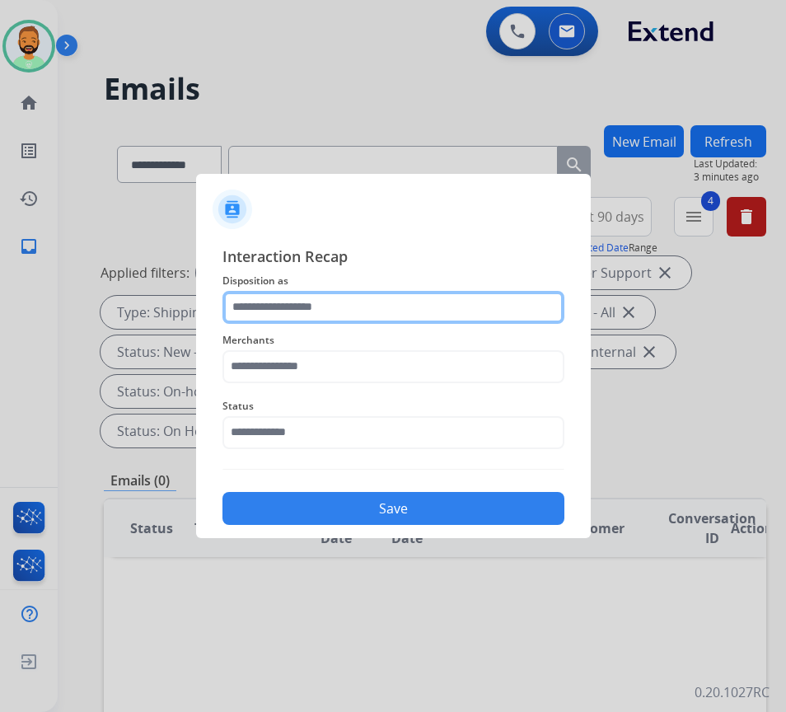
click at [343, 312] on input "text" at bounding box center [393, 307] width 342 height 33
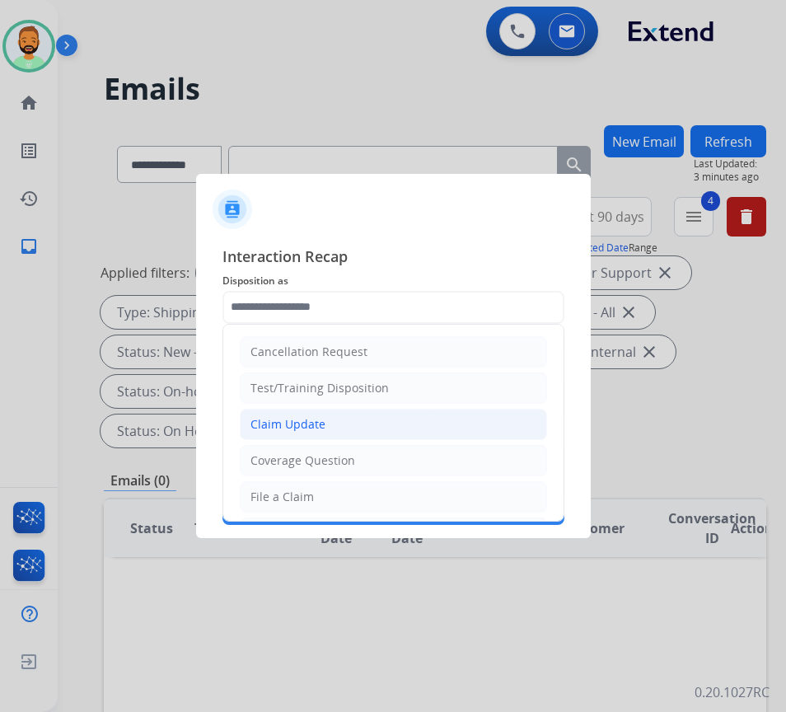
click at [313, 409] on li "Claim Update" at bounding box center [393, 424] width 307 height 31
type input "**********"
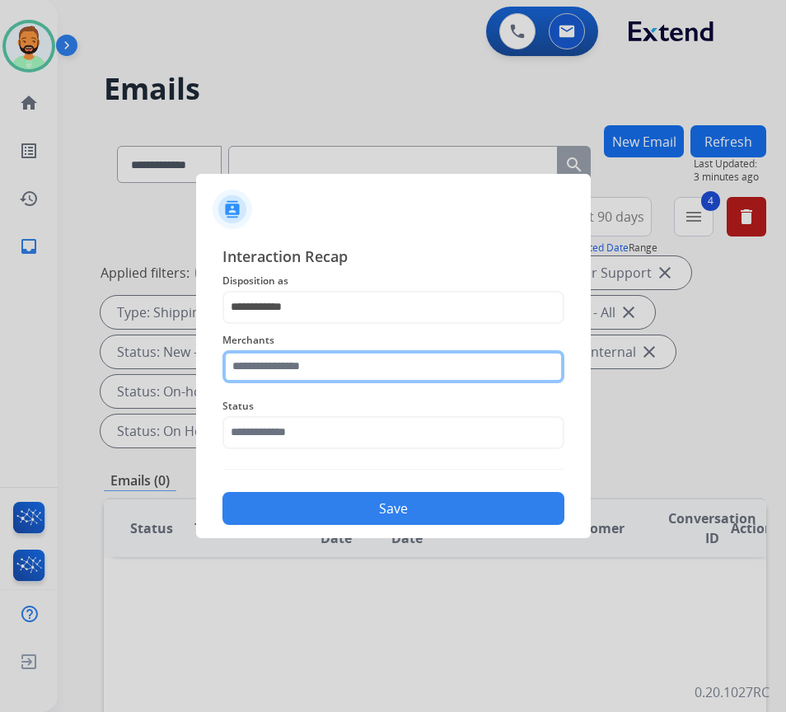
click at [306, 376] on input "text" at bounding box center [393, 366] width 342 height 33
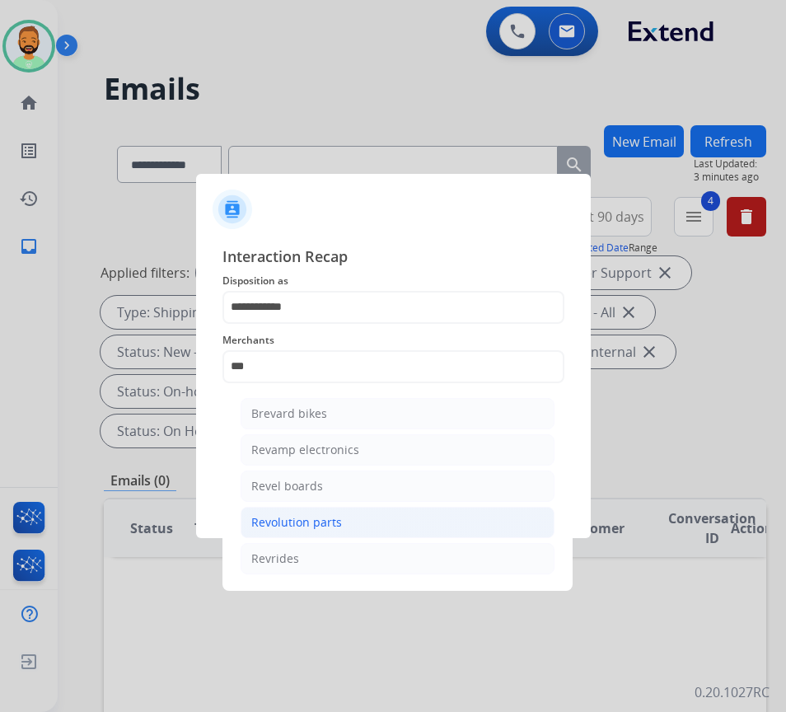
click at [334, 520] on div "Revolution parts" at bounding box center [296, 522] width 91 height 16
type input "**********"
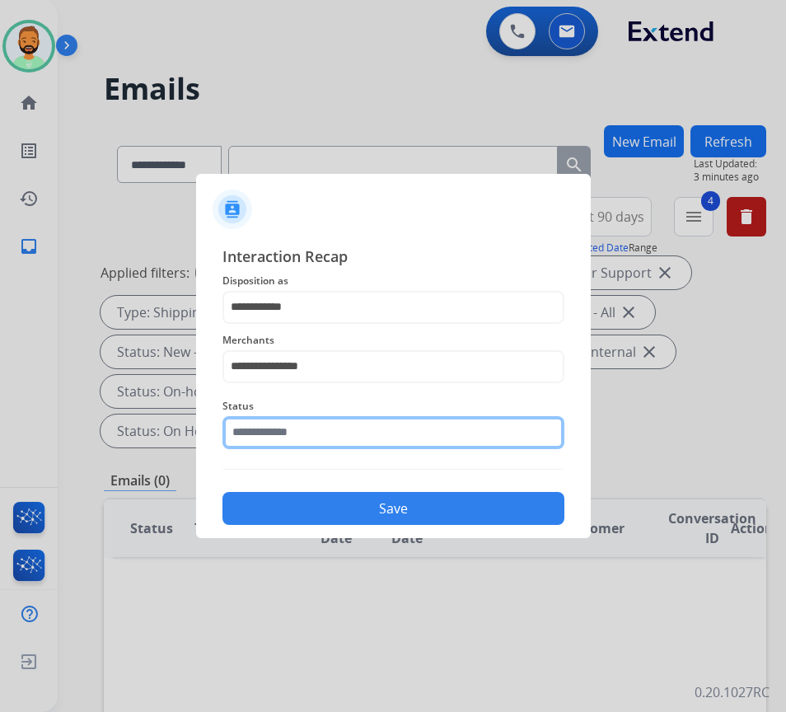
click at [353, 423] on input "text" at bounding box center [393, 432] width 342 height 33
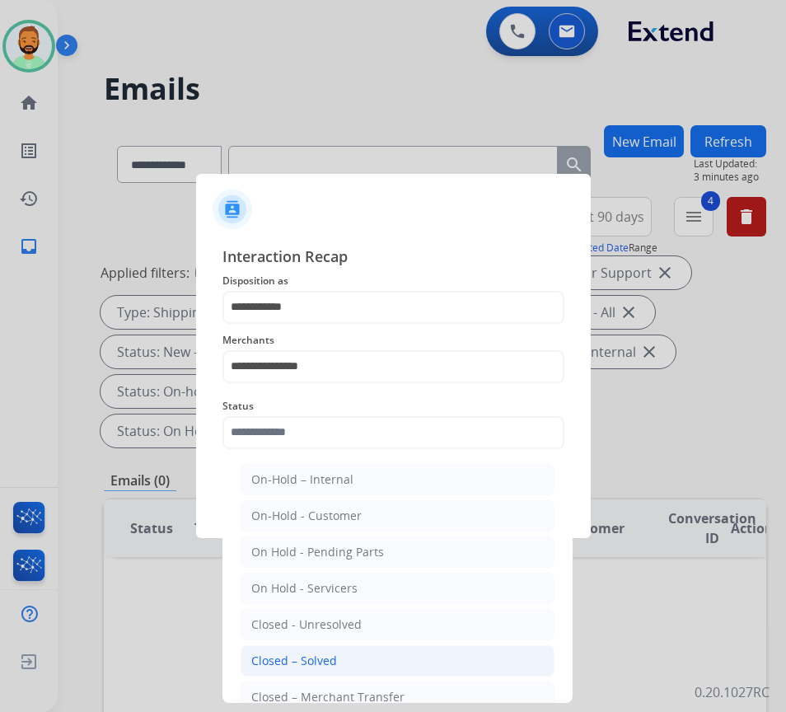
click at [377, 653] on li "Closed – Solved" at bounding box center [398, 660] width 314 height 31
type input "**********"
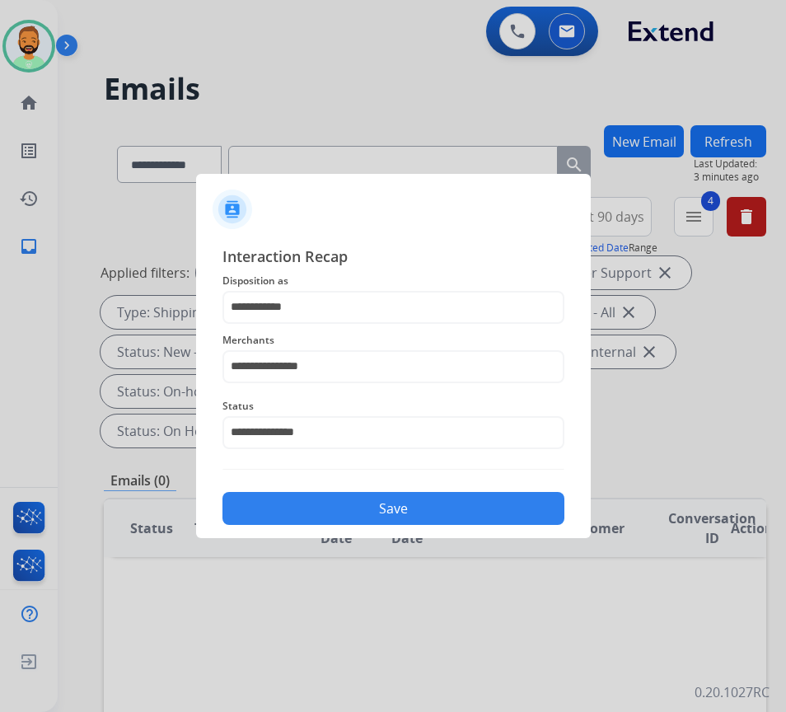
click at [372, 507] on button "Save" at bounding box center [393, 508] width 342 height 33
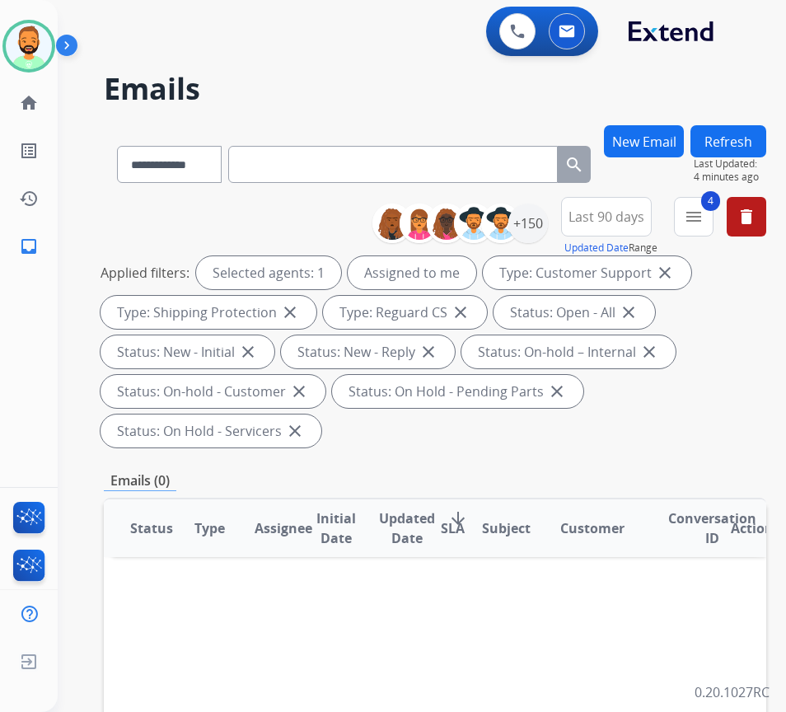
click at [746, 133] on button "Refresh" at bounding box center [728, 141] width 76 height 32
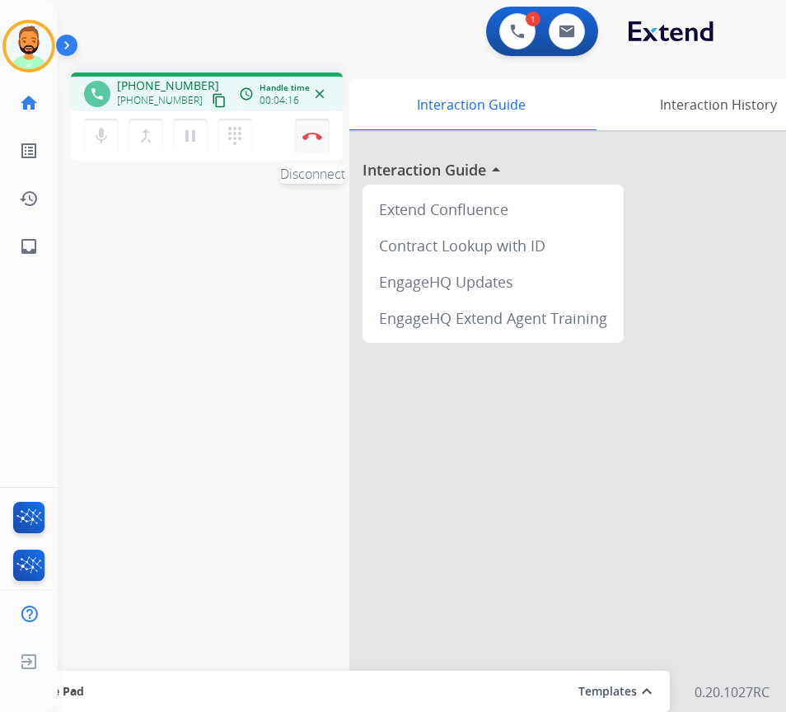
click at [302, 138] on img at bounding box center [312, 136] width 20 height 8
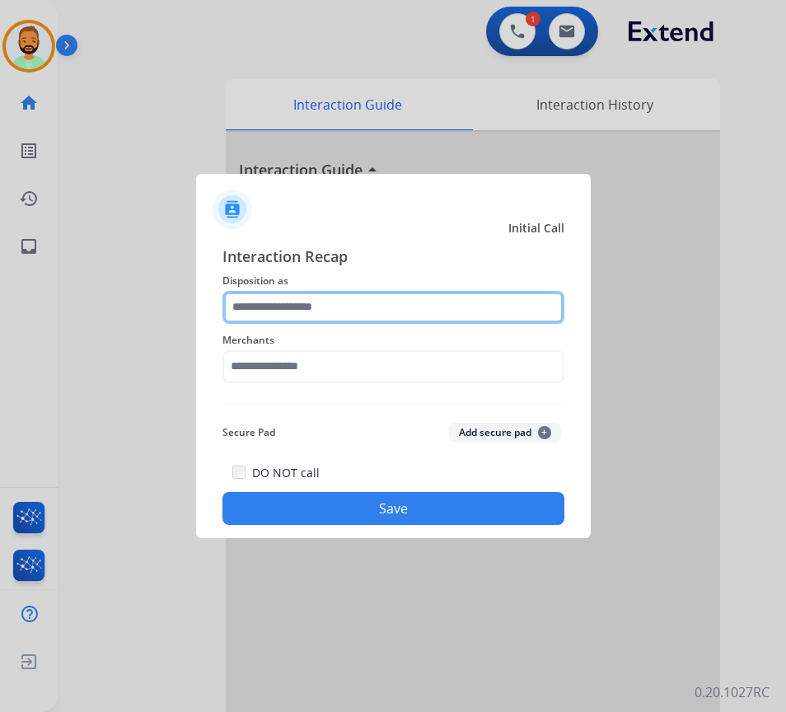
click at [312, 301] on input "text" at bounding box center [393, 307] width 342 height 33
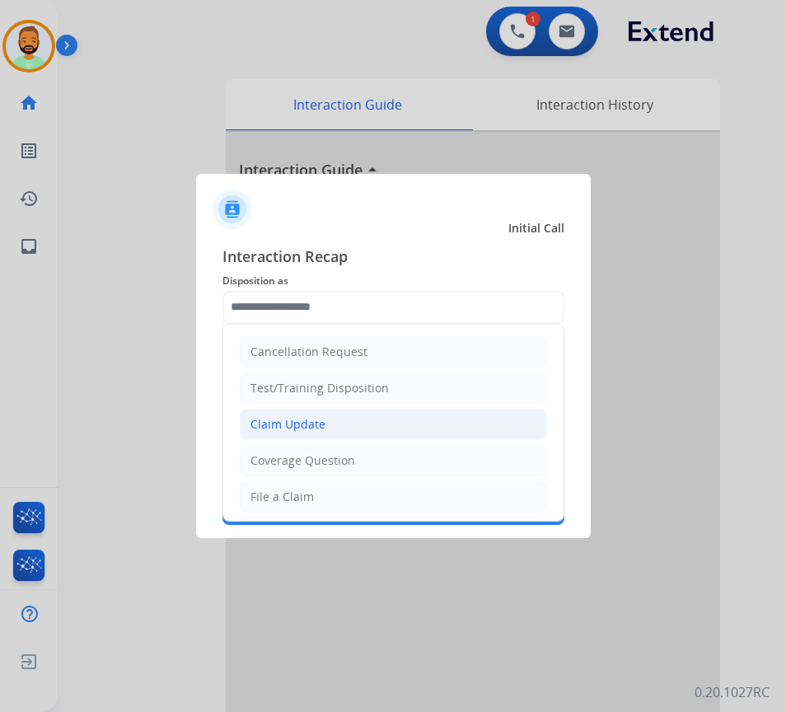
click at [348, 423] on li "Claim Update" at bounding box center [393, 424] width 307 height 31
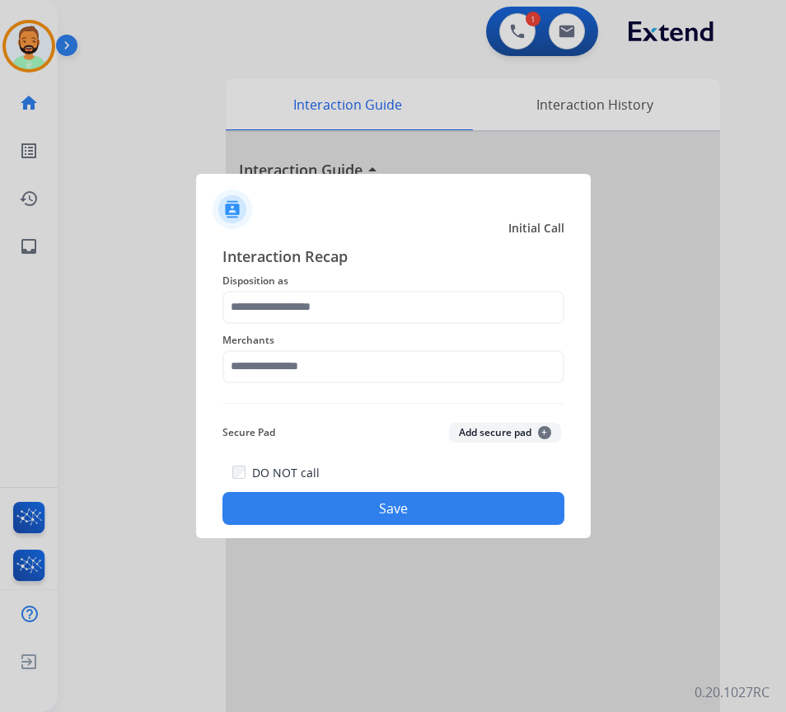
type input "**********"
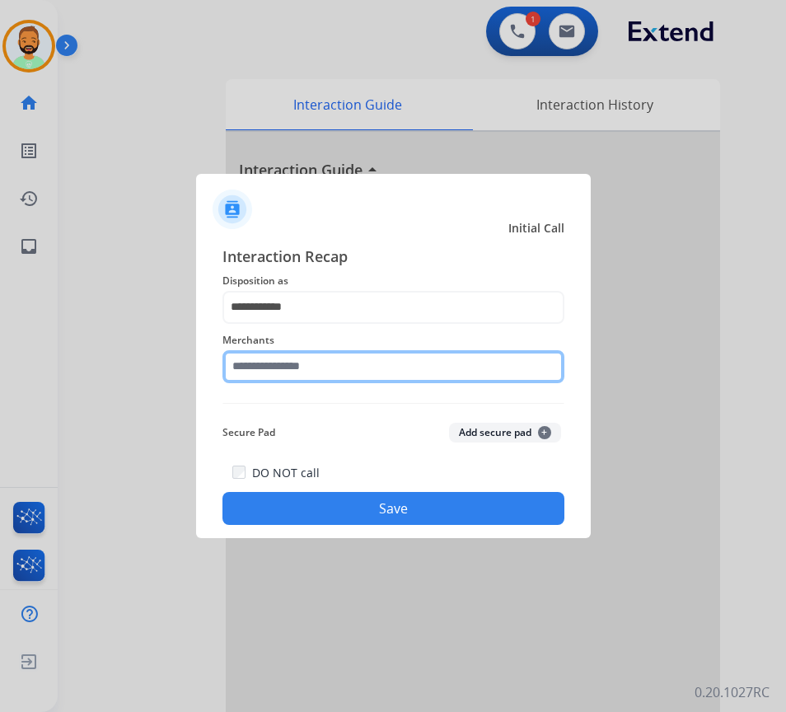
click at [335, 366] on input "text" at bounding box center [393, 366] width 342 height 33
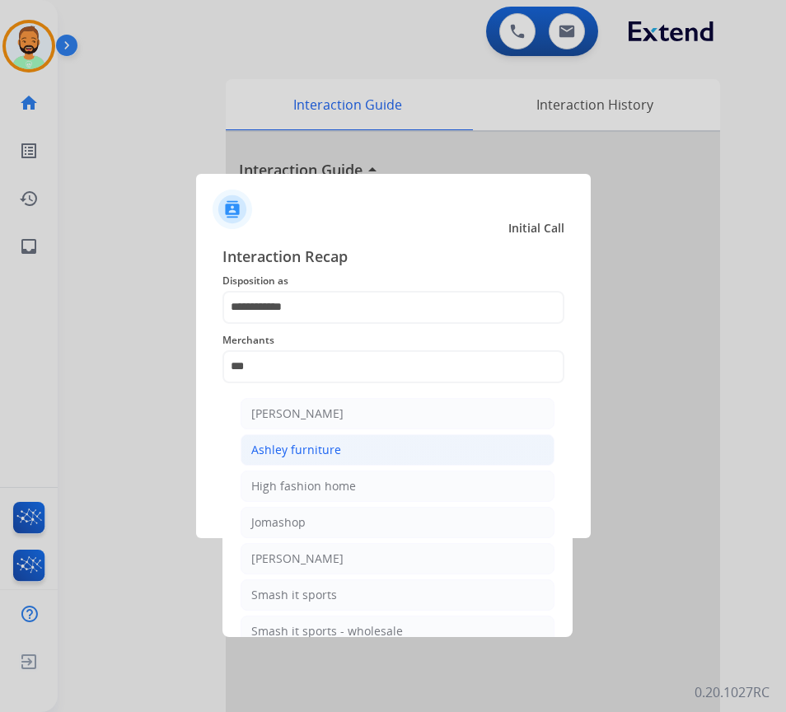
click at [298, 461] on li "Ashley furniture" at bounding box center [398, 449] width 314 height 31
type input "**********"
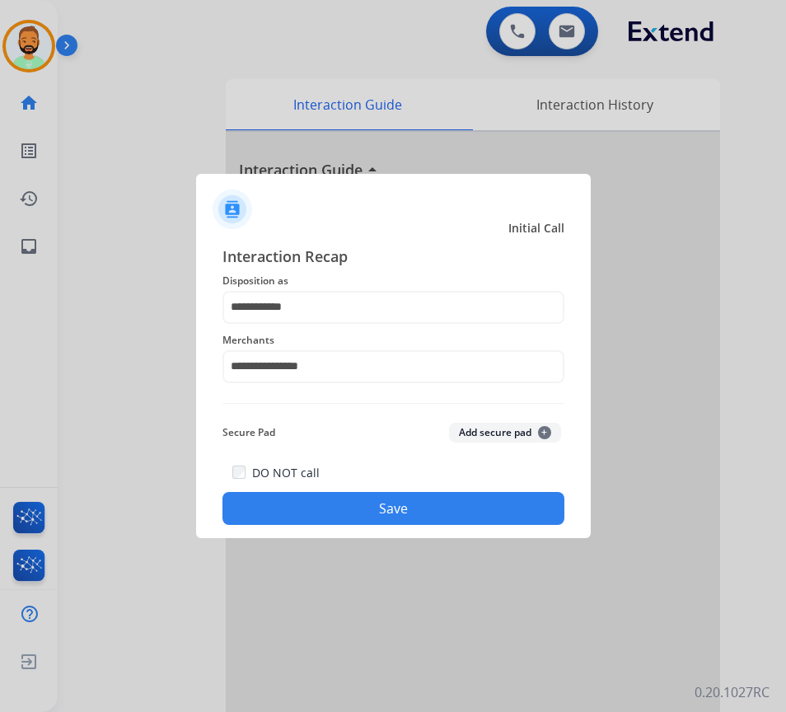
click at [358, 503] on button "Save" at bounding box center [393, 508] width 342 height 33
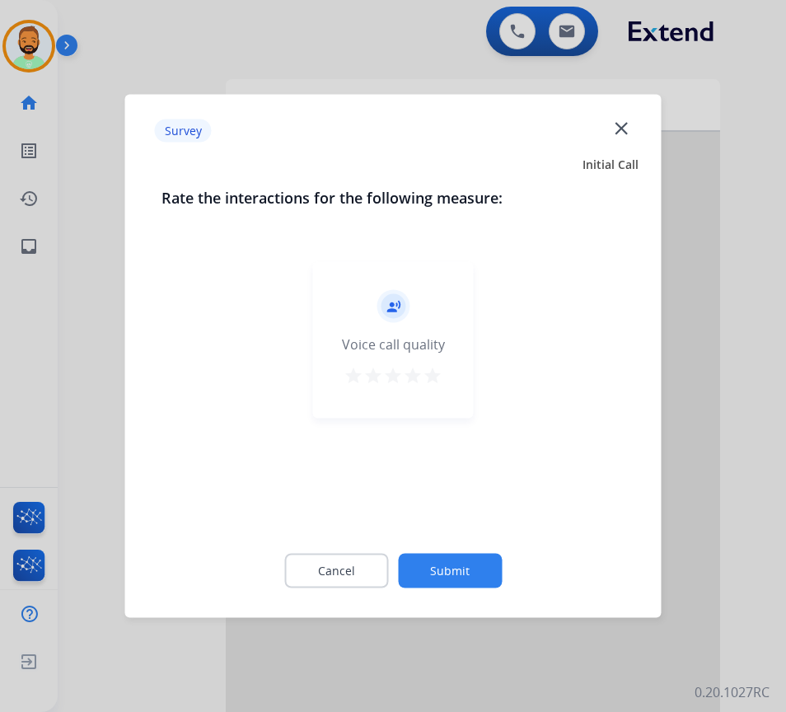
click at [441, 564] on button "Submit" at bounding box center [450, 571] width 104 height 35
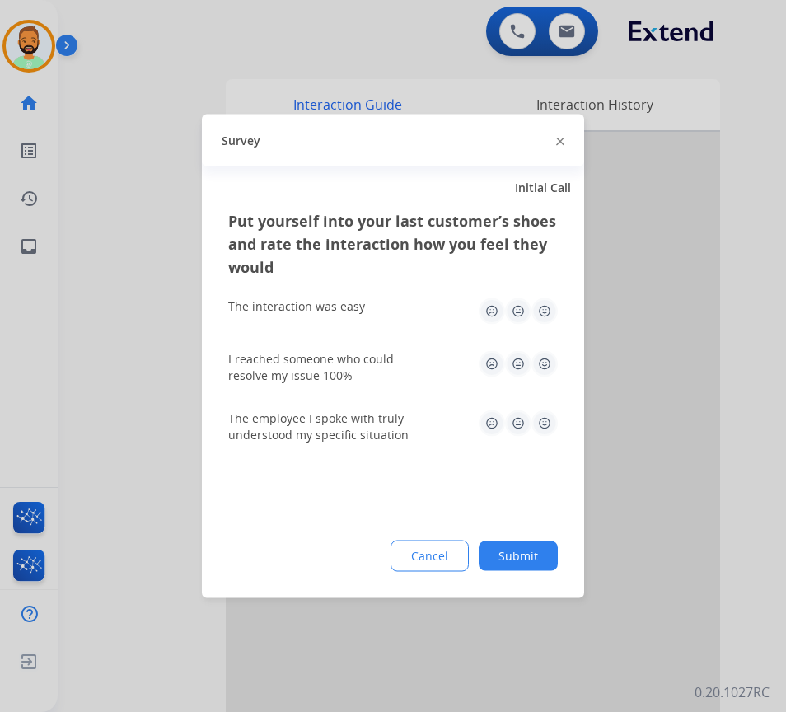
click at [509, 558] on button "Submit" at bounding box center [518, 556] width 79 height 30
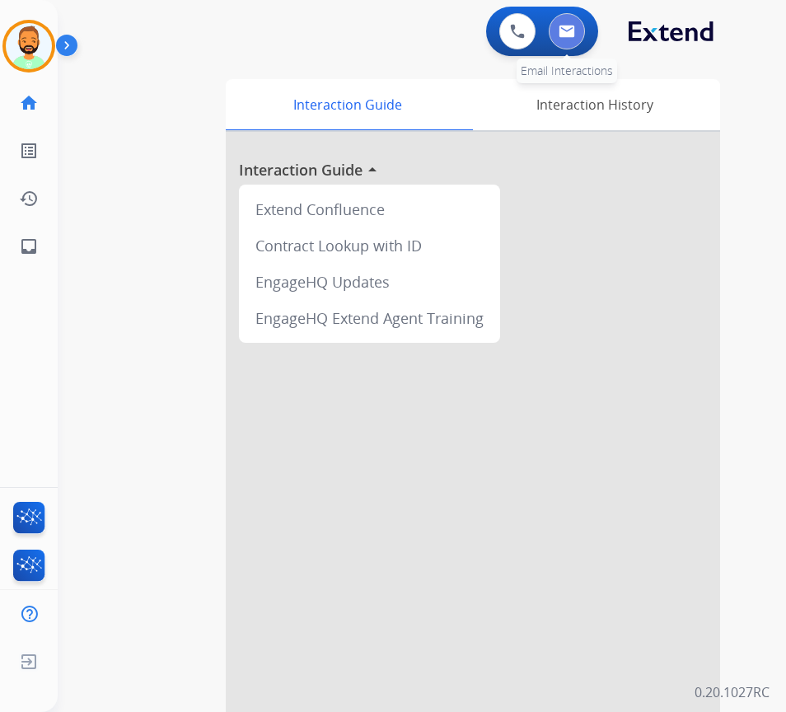
drag, startPoint x: 559, startPoint y: 47, endPoint x: 559, endPoint y: 33, distance: 14.0
click at [559, 33] on button at bounding box center [567, 31] width 36 height 36
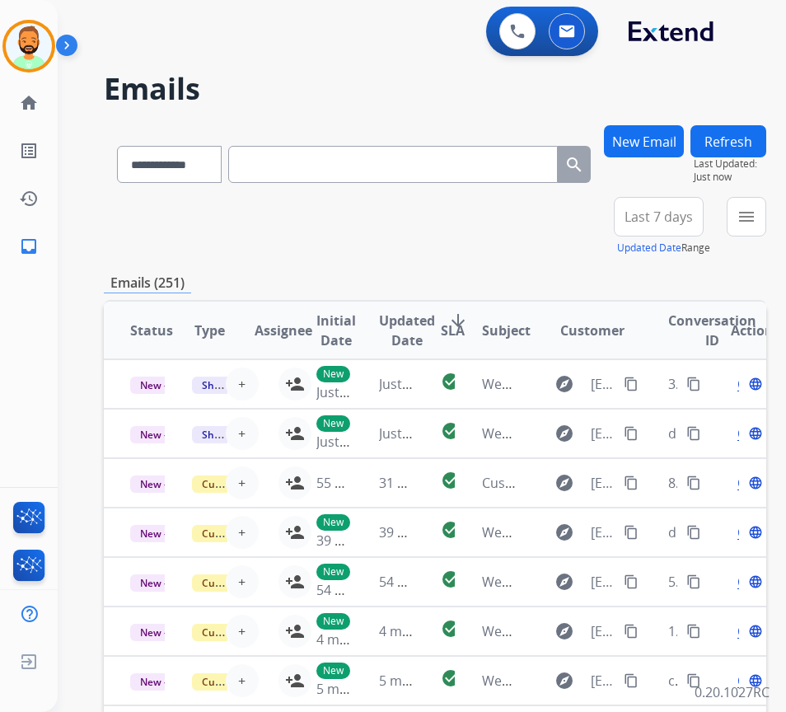
click at [669, 216] on span "Last 7 days" at bounding box center [659, 216] width 68 height 7
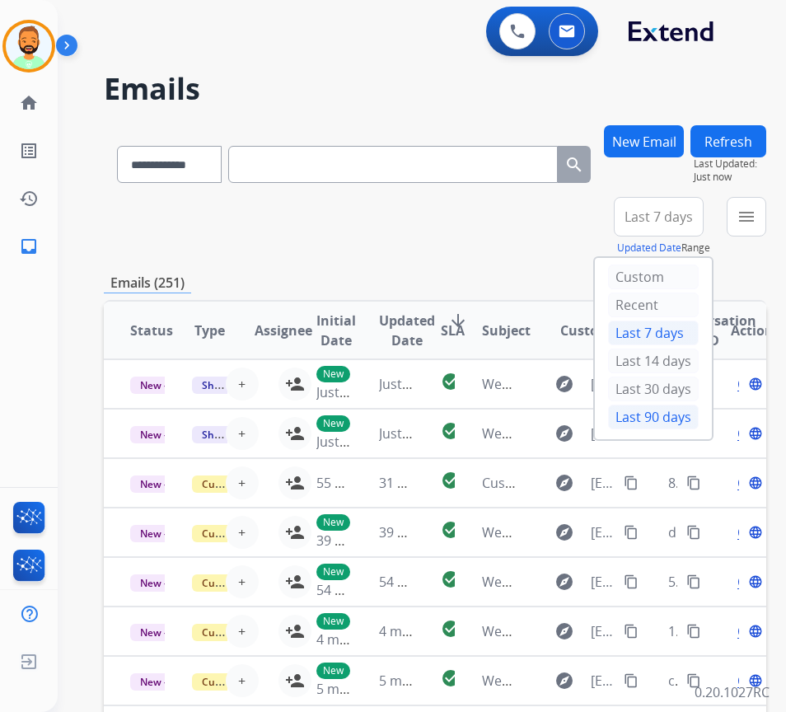
click at [662, 419] on div "Last 90 days" at bounding box center [653, 417] width 91 height 25
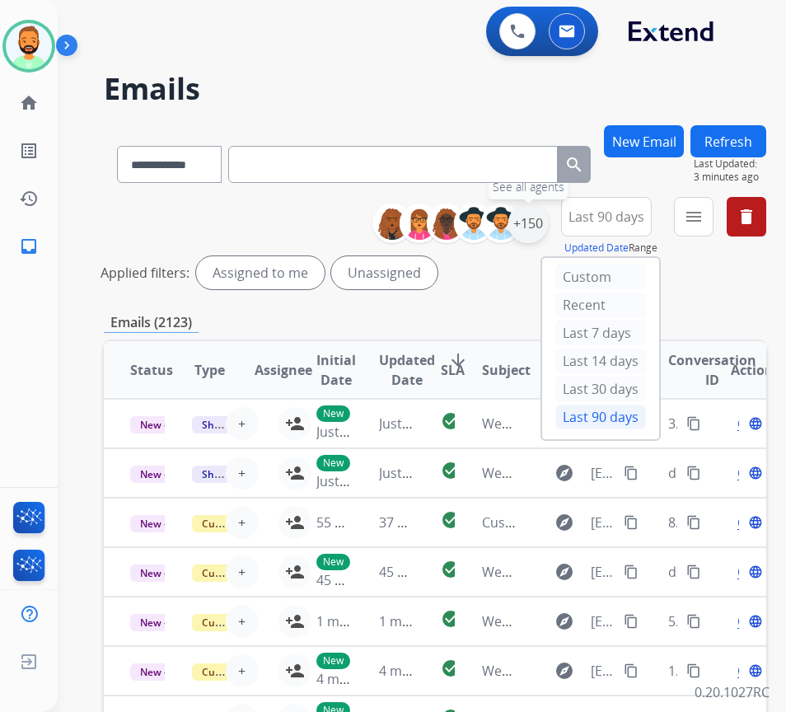
click at [548, 222] on div "+150" at bounding box center [528, 224] width 40 height 40
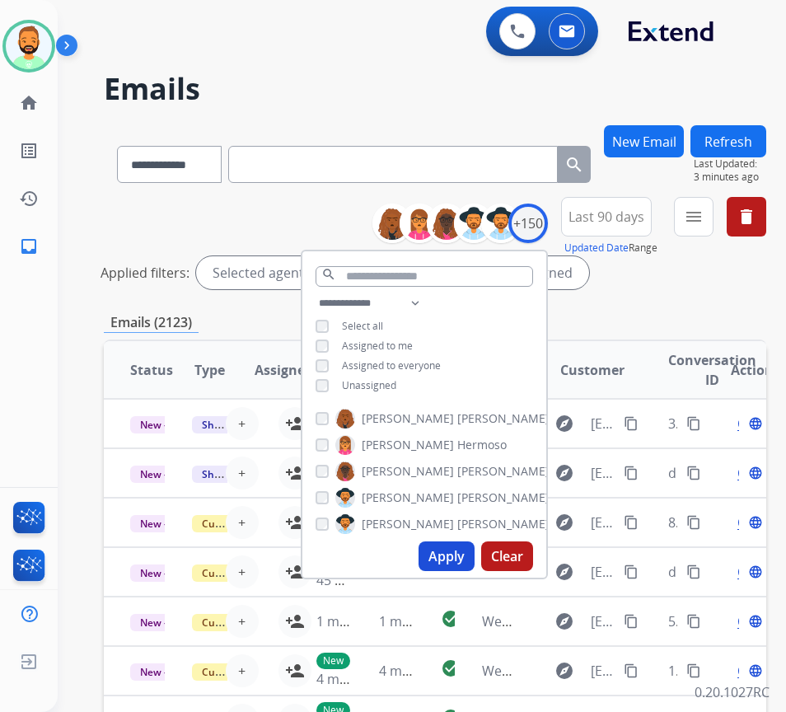
click at [396, 380] on span "Unassigned" at bounding box center [369, 385] width 54 height 14
click at [468, 553] on button "Apply" at bounding box center [447, 556] width 56 height 30
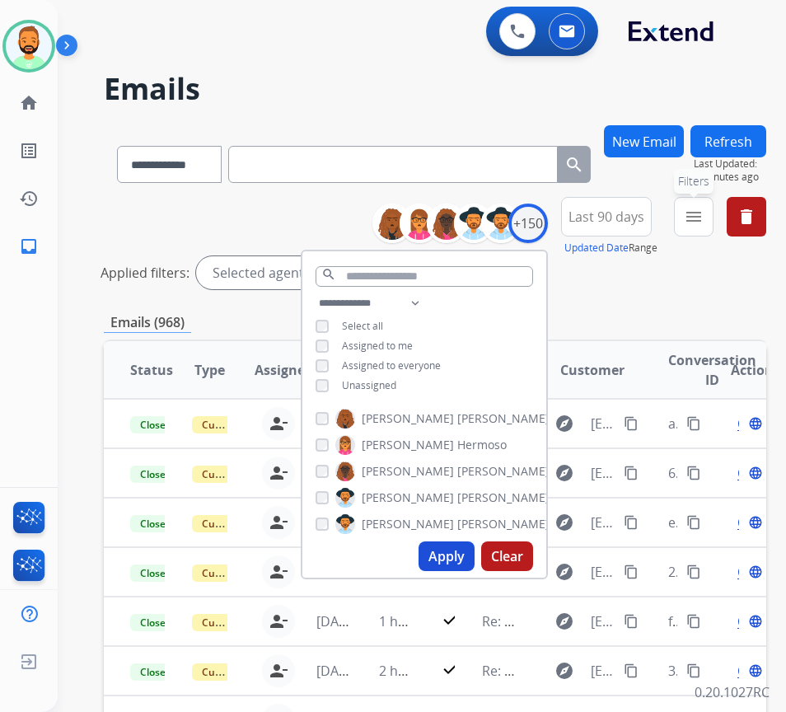
click at [704, 212] on mat-icon "menu" at bounding box center [694, 217] width 20 height 20
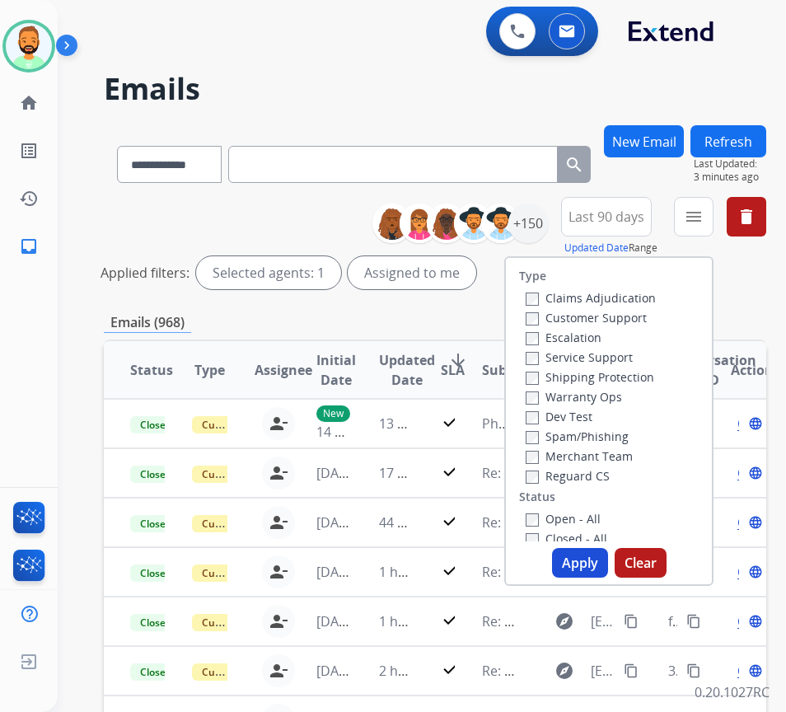
click at [614, 314] on label "Customer Support" at bounding box center [586, 318] width 121 height 16
click at [620, 373] on label "Shipping Protection" at bounding box center [590, 377] width 129 height 16
click at [601, 516] on label "Open - All" at bounding box center [563, 519] width 75 height 16
click at [595, 559] on button "Apply" at bounding box center [580, 563] width 56 height 30
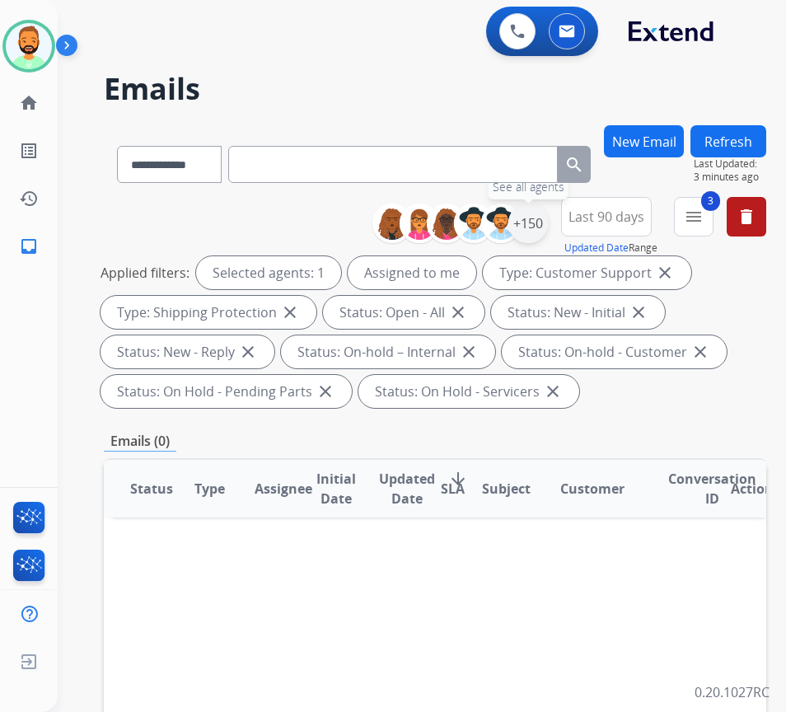
click at [548, 227] on div "+150" at bounding box center [528, 224] width 40 height 40
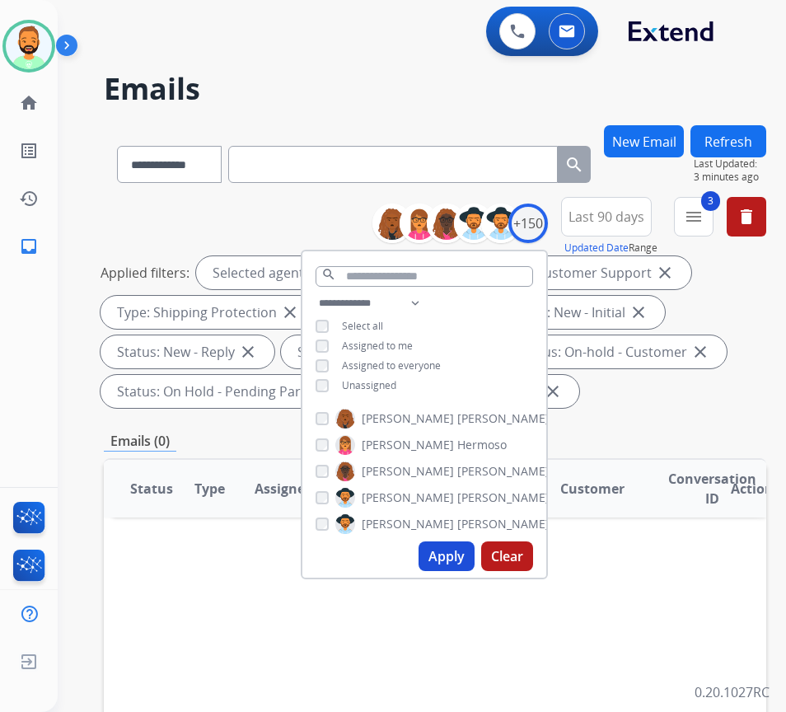
click at [388, 349] on span "Assigned to me" at bounding box center [377, 346] width 71 height 14
click at [386, 394] on div "**********" at bounding box center [424, 345] width 244 height 105
click at [391, 386] on span "Unassigned" at bounding box center [369, 385] width 54 height 14
click at [456, 556] on button "Apply" at bounding box center [447, 556] width 56 height 30
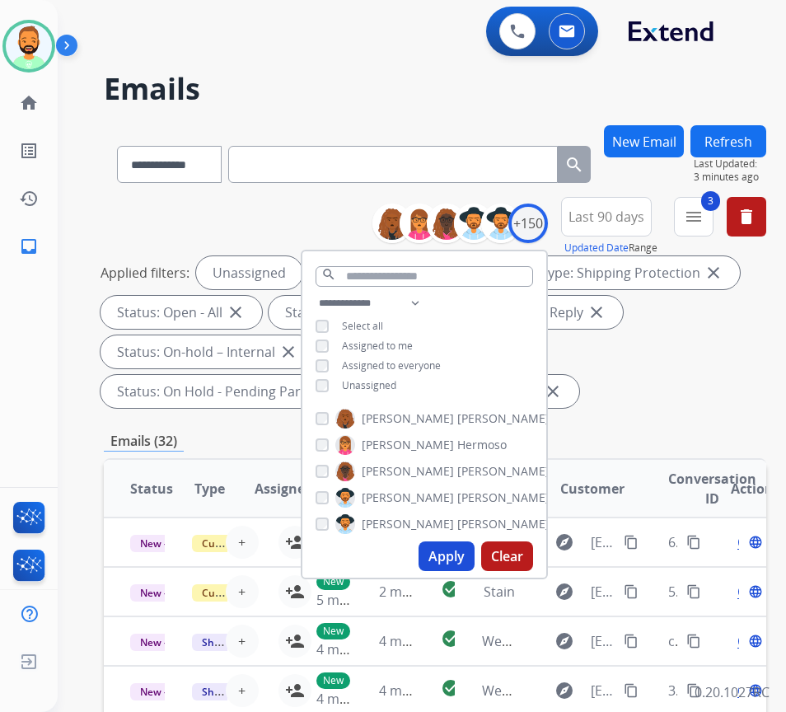
click at [700, 405] on div "Applied filters: Unassigned Type: Customer Support close Type: Shipping Protect…" at bounding box center [432, 332] width 662 height 152
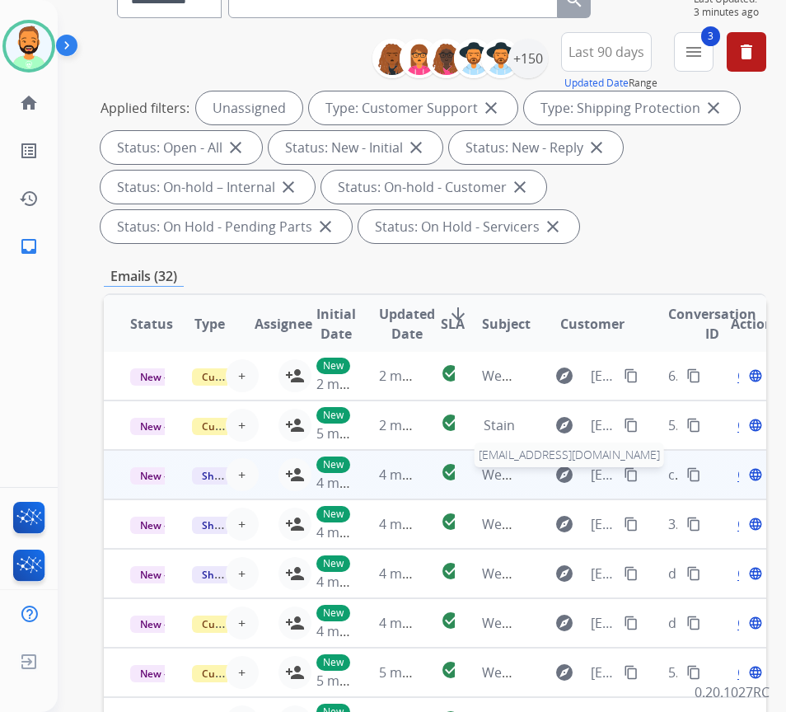
scroll to position [15, 0]
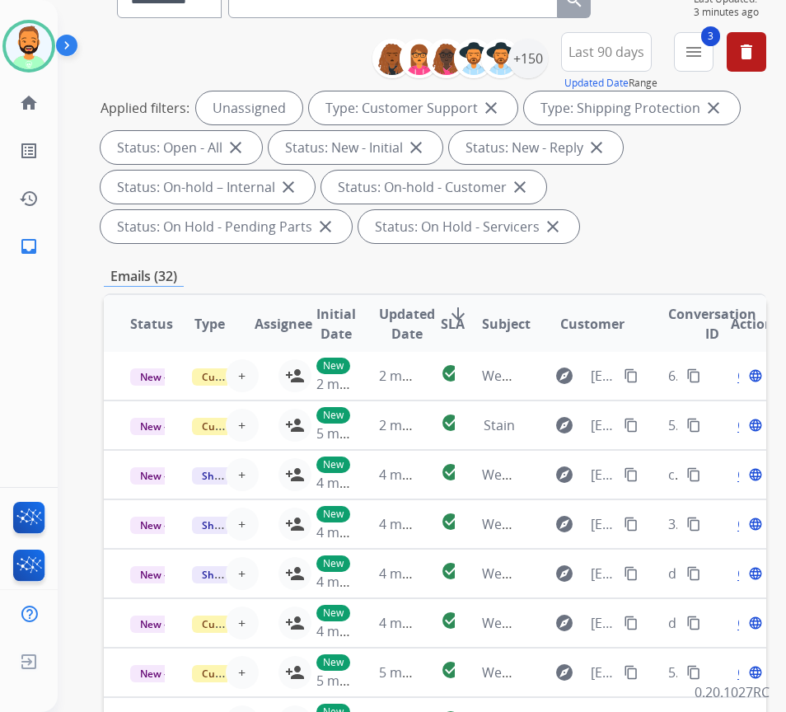
click at [465, 311] on mat-icon "arrow_downward" at bounding box center [458, 314] width 20 height 20
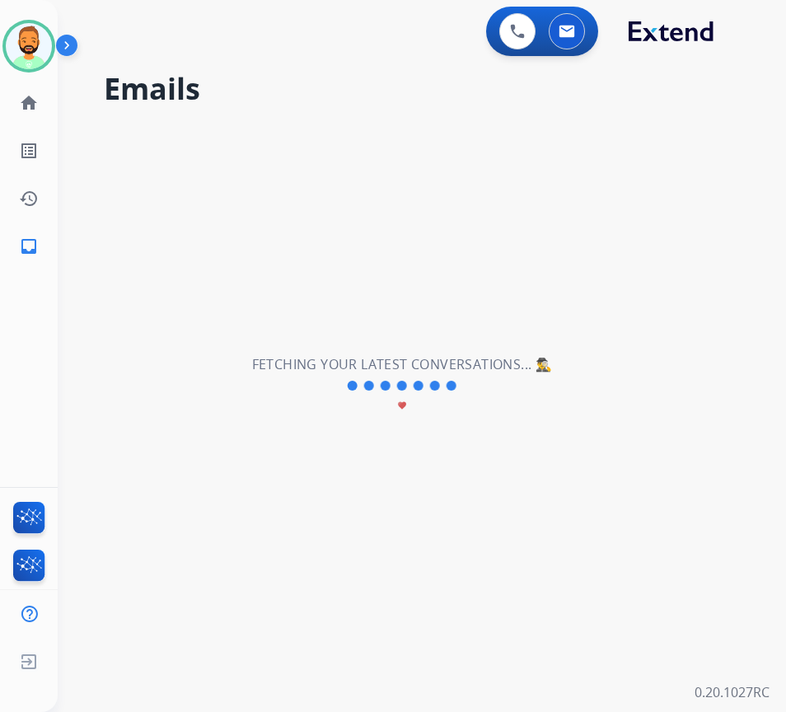
scroll to position [0, 0]
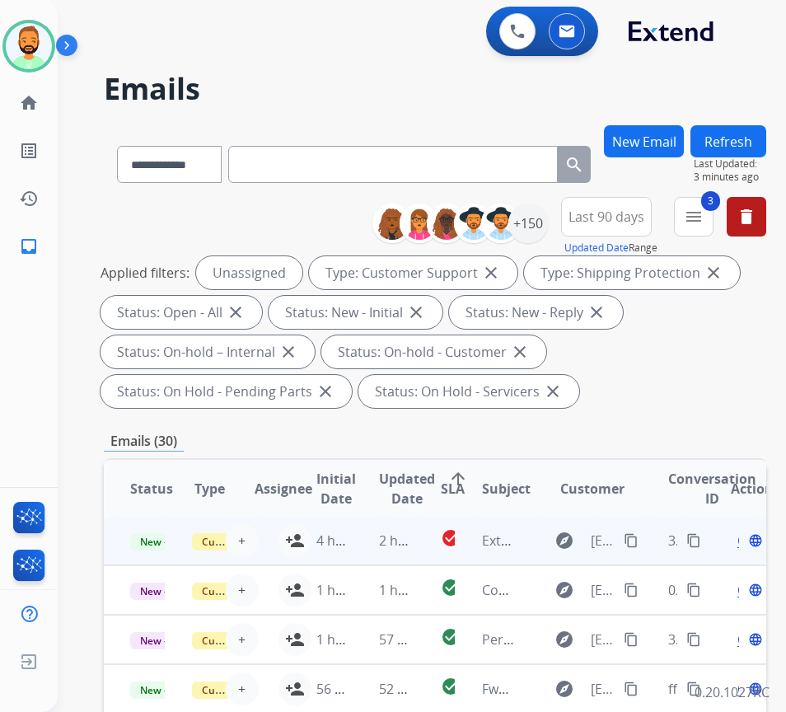
click at [297, 522] on td "4 hours ago" at bounding box center [321, 540] width 62 height 49
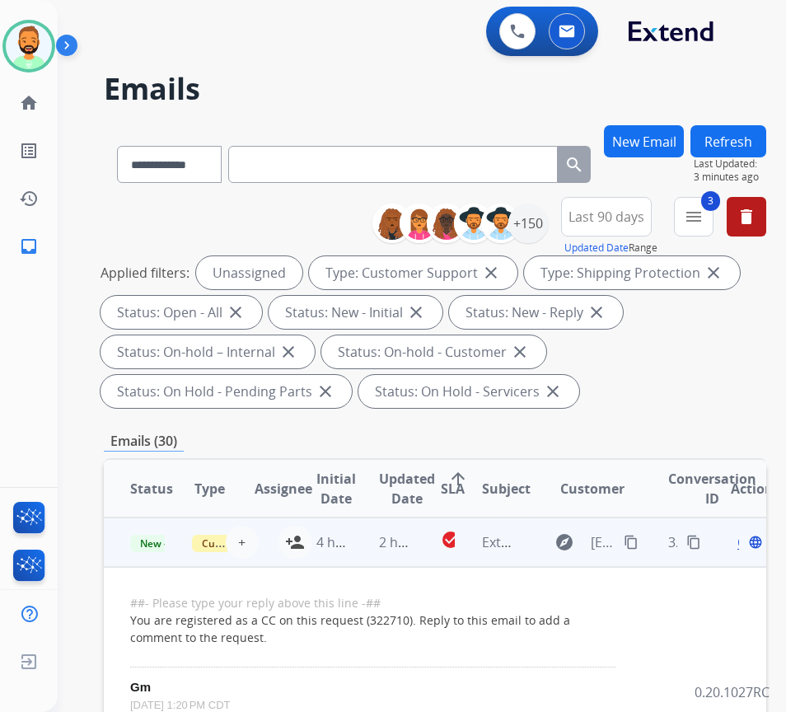
click at [370, 540] on td "2 hours ago" at bounding box center [384, 541] width 62 height 49
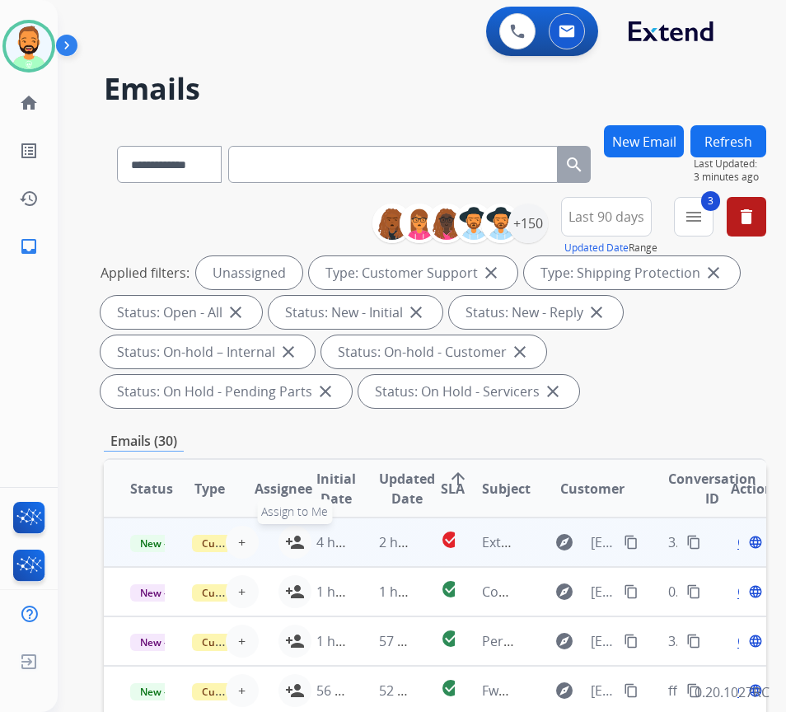
click at [289, 536] on mat-icon "person_add" at bounding box center [295, 542] width 20 height 20
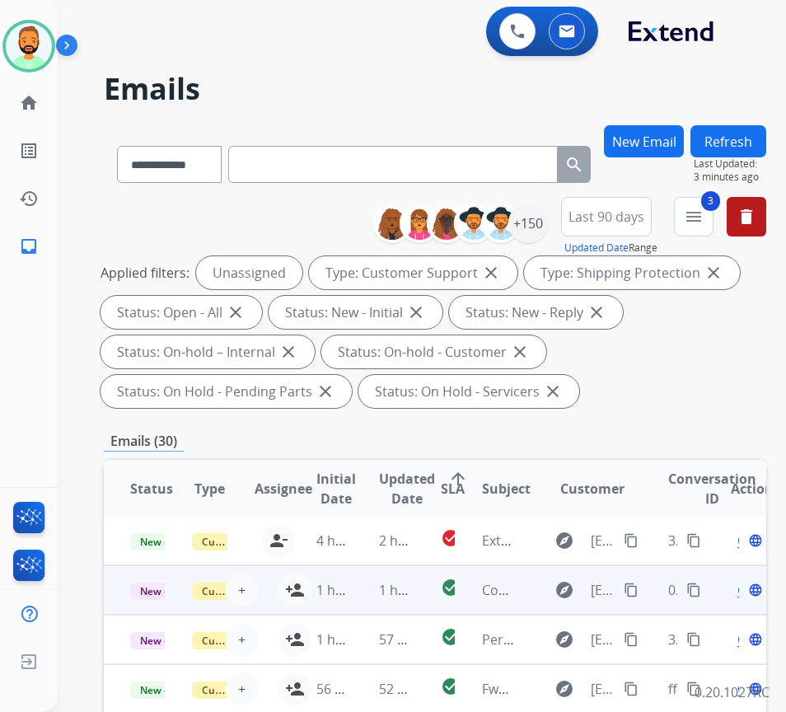
scroll to position [82, 0]
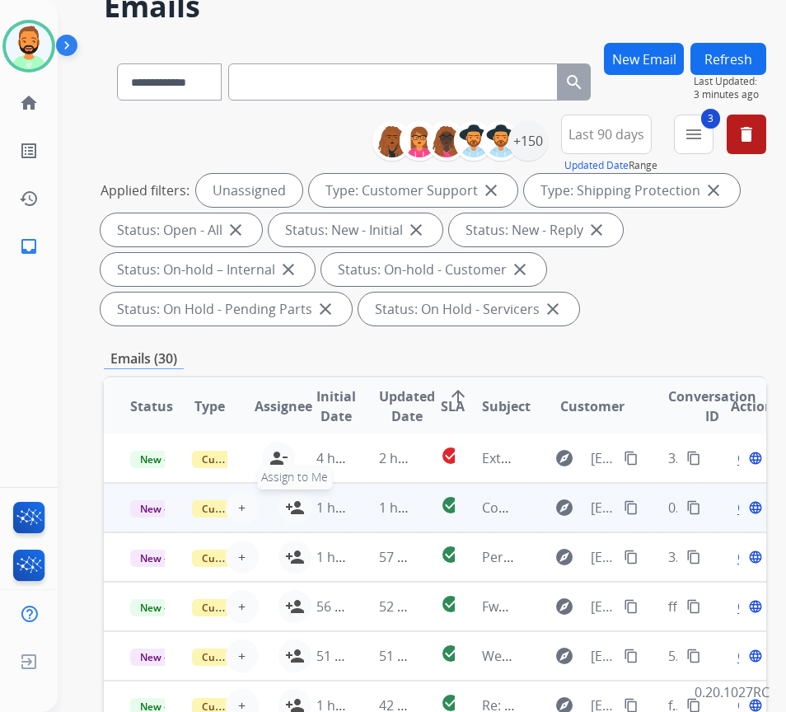
click at [288, 498] on mat-icon "person_add" at bounding box center [295, 508] width 20 height 20
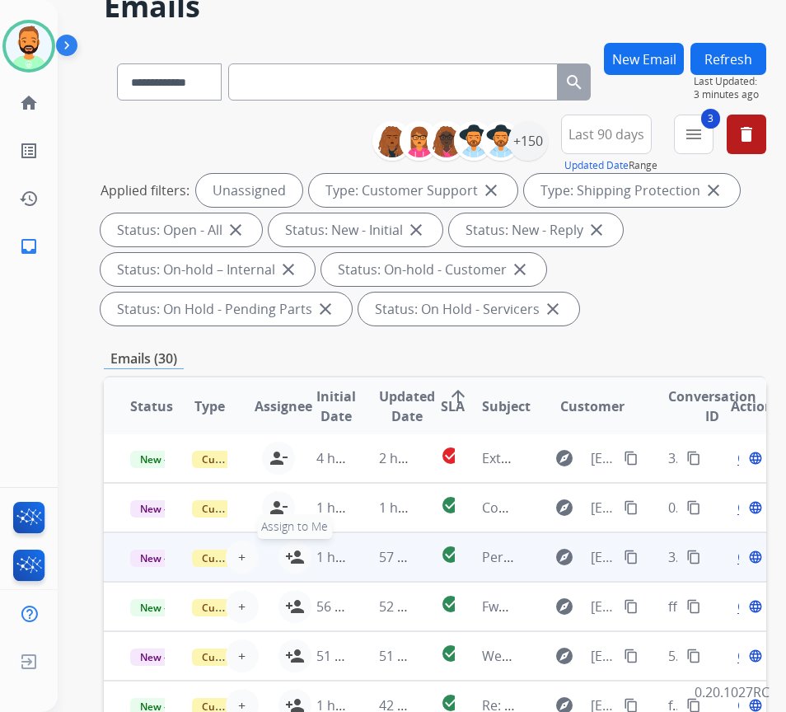
click at [285, 540] on button "person_add Assign to Me" at bounding box center [294, 556] width 33 height 33
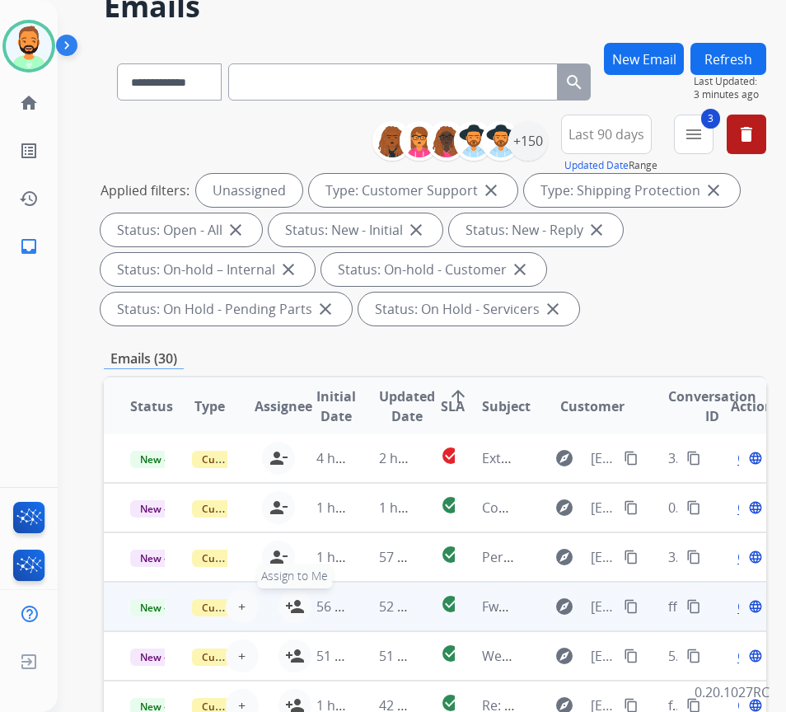
click at [286, 591] on button "person_add Assign to Me" at bounding box center [294, 606] width 33 height 33
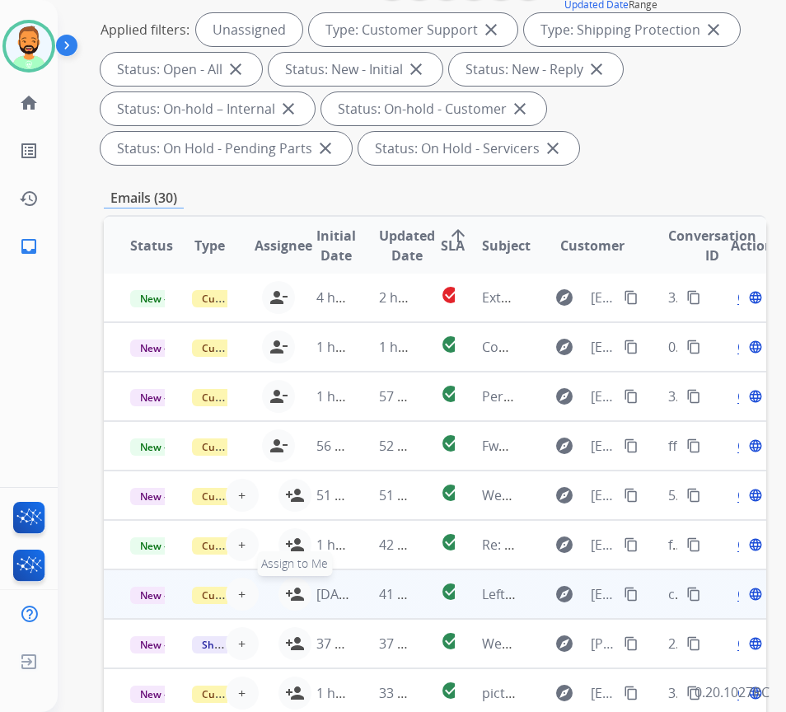
scroll to position [247, 0]
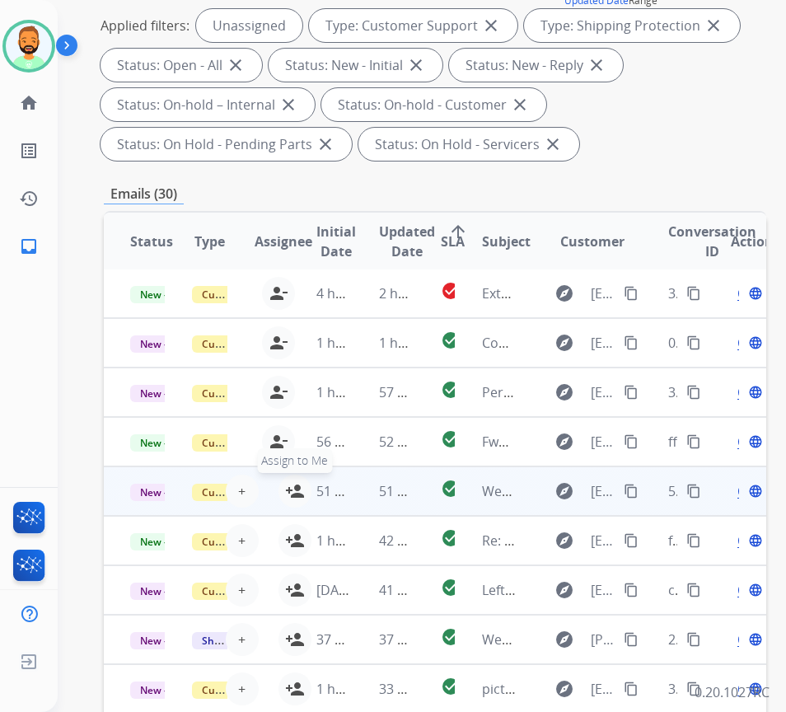
click at [290, 481] on mat-icon "person_add" at bounding box center [295, 491] width 20 height 20
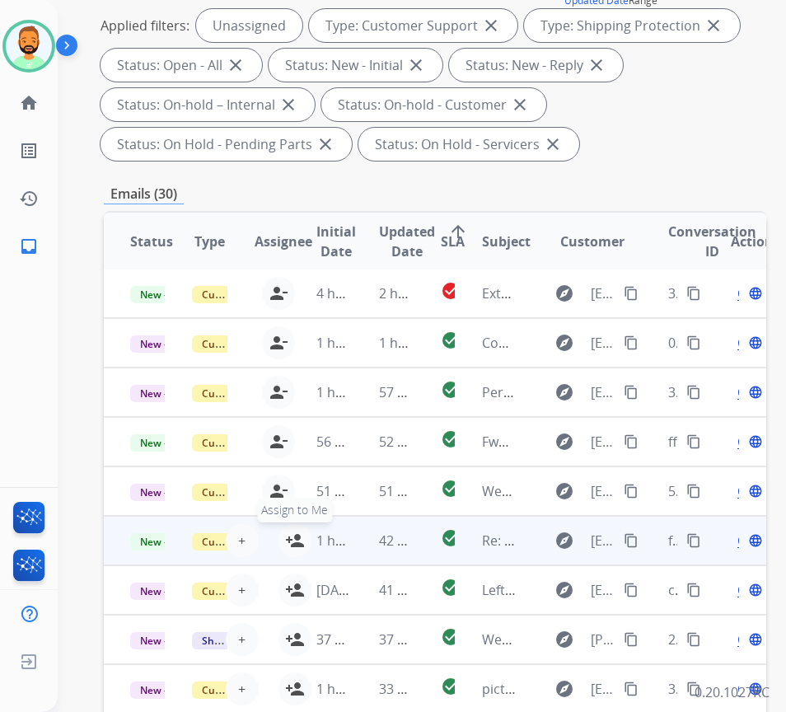
click at [291, 531] on mat-icon "person_add" at bounding box center [295, 541] width 20 height 20
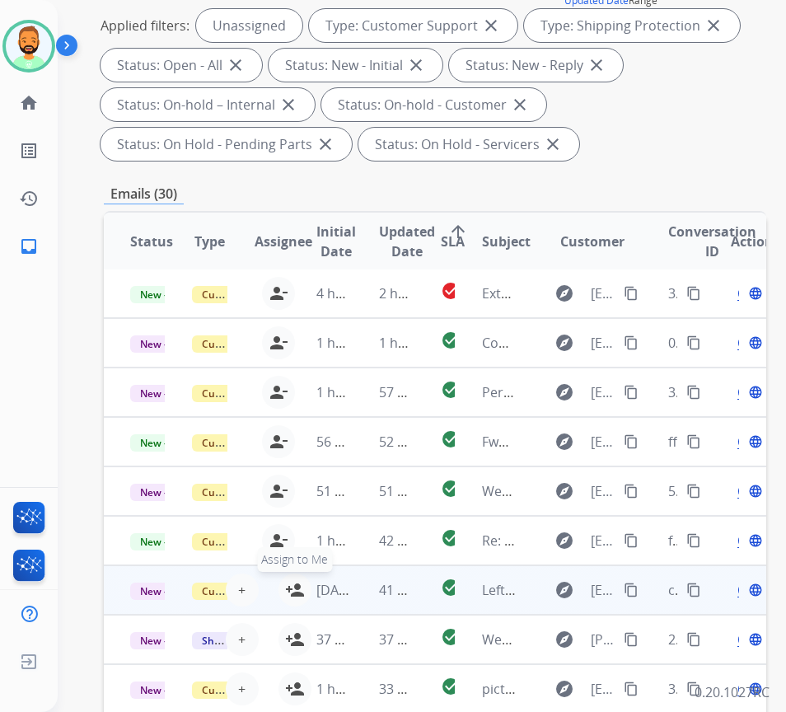
drag, startPoint x: 289, startPoint y: 575, endPoint x: 288, endPoint y: 591, distance: 15.7
click at [288, 580] on mat-icon "person_add" at bounding box center [295, 590] width 20 height 20
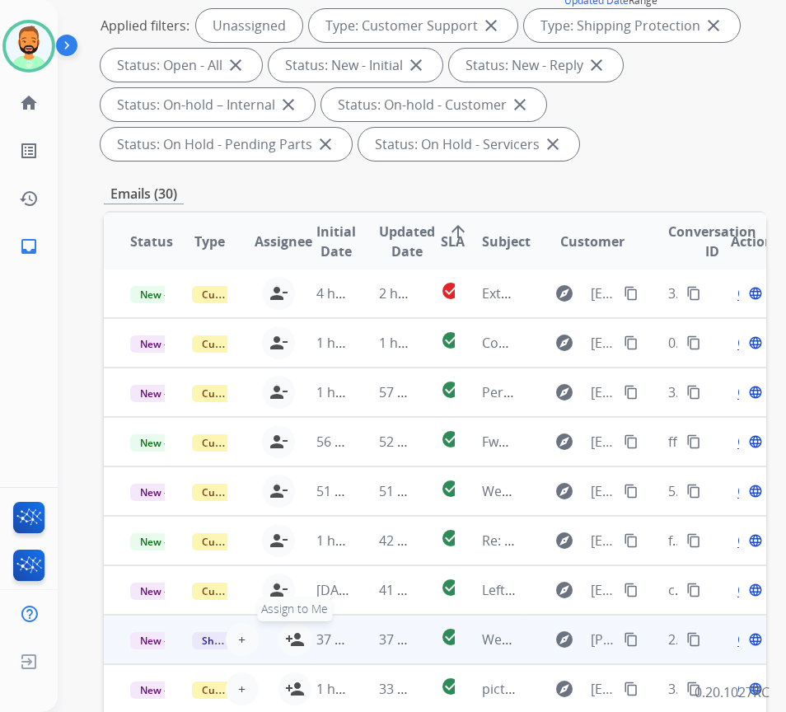
click at [290, 629] on mat-icon "person_add" at bounding box center [295, 639] width 20 height 20
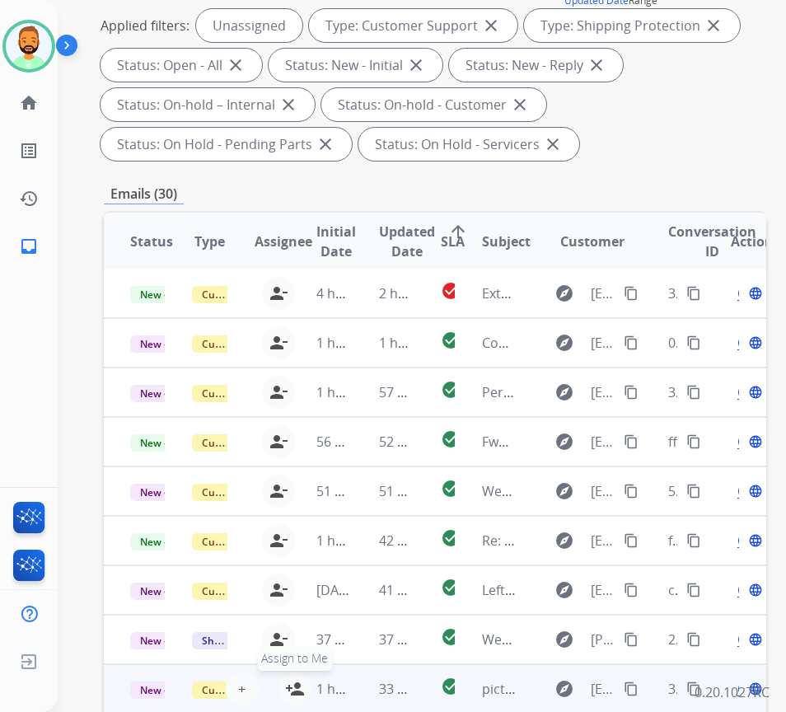
click at [289, 679] on mat-icon "person_add" at bounding box center [295, 689] width 20 height 20
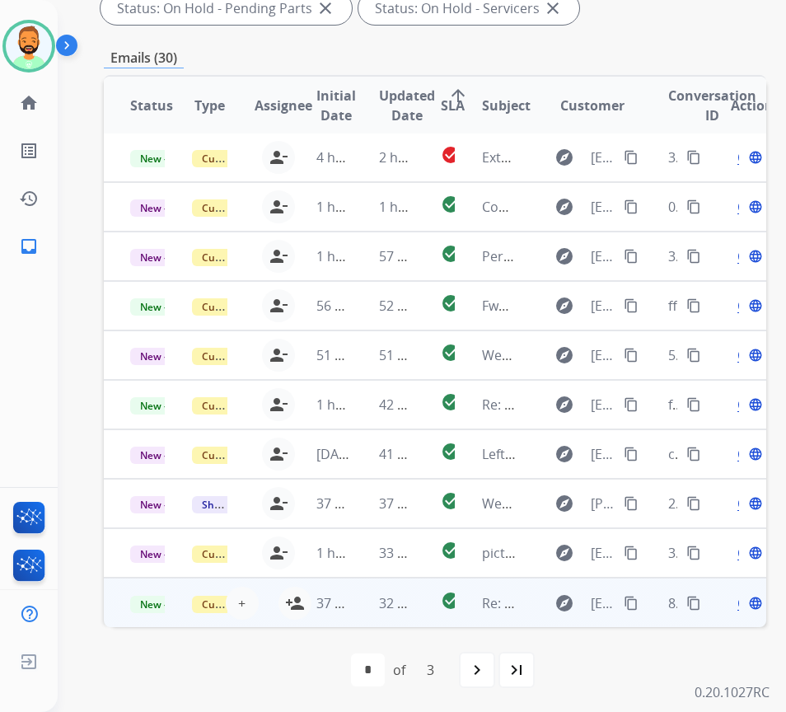
scroll to position [384, 0]
click at [289, 592] on mat-icon "person_add" at bounding box center [295, 602] width 20 height 20
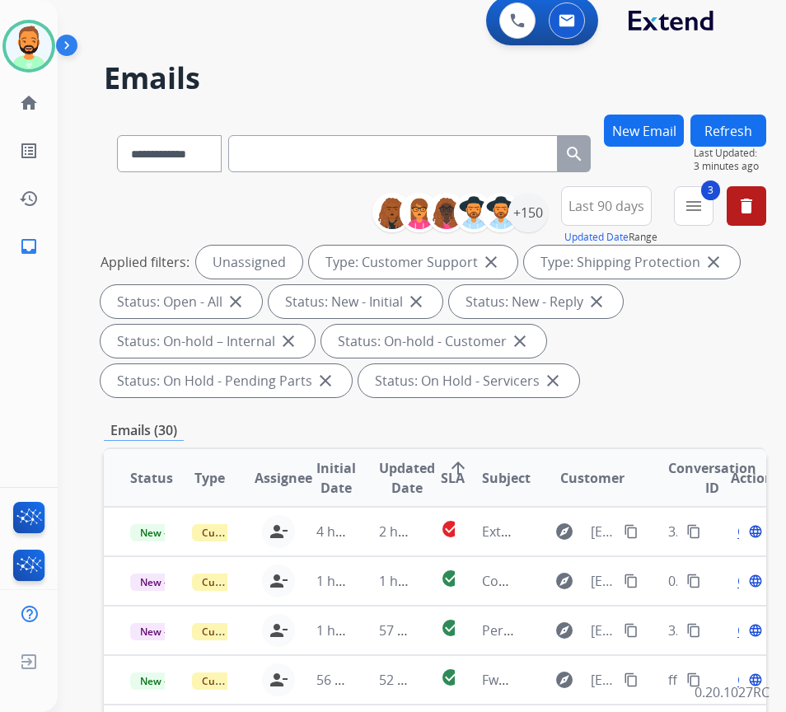
scroll to position [0, 0]
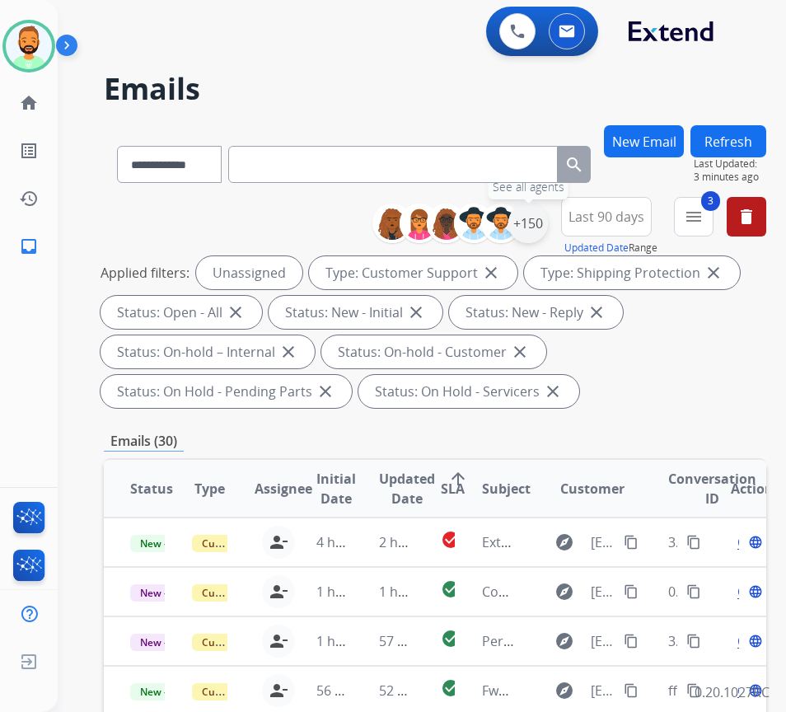
click at [546, 231] on div "+150" at bounding box center [528, 224] width 40 height 40
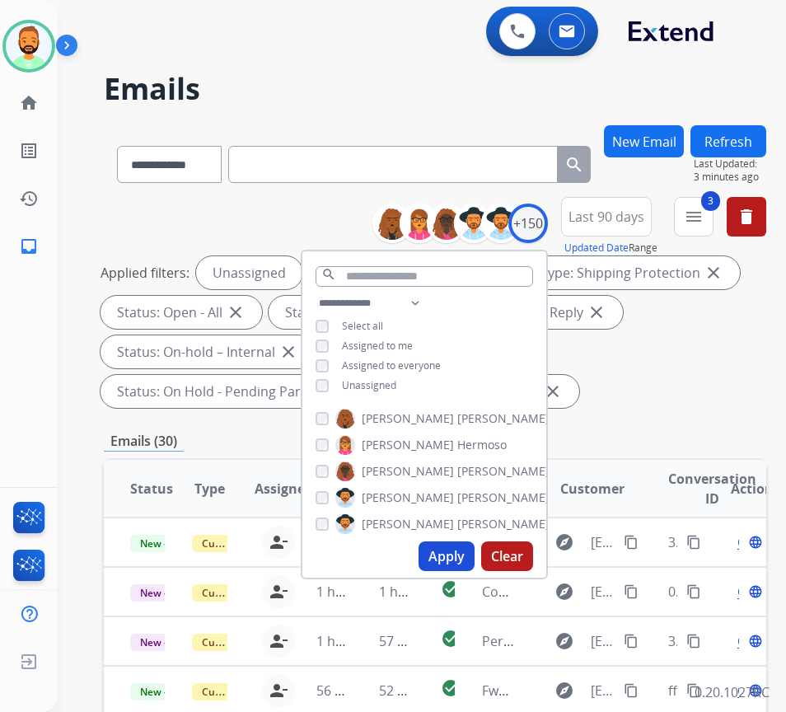
click at [409, 346] on span "Assigned to me" at bounding box center [377, 346] width 71 height 14
click at [396, 381] on span "Unassigned" at bounding box center [369, 385] width 54 height 14
click at [470, 559] on button "Apply" at bounding box center [447, 556] width 56 height 30
click at [681, 390] on div "Applied filters: Selected agents: 1 Assigned to me Type: Customer Support close…" at bounding box center [432, 332] width 662 height 152
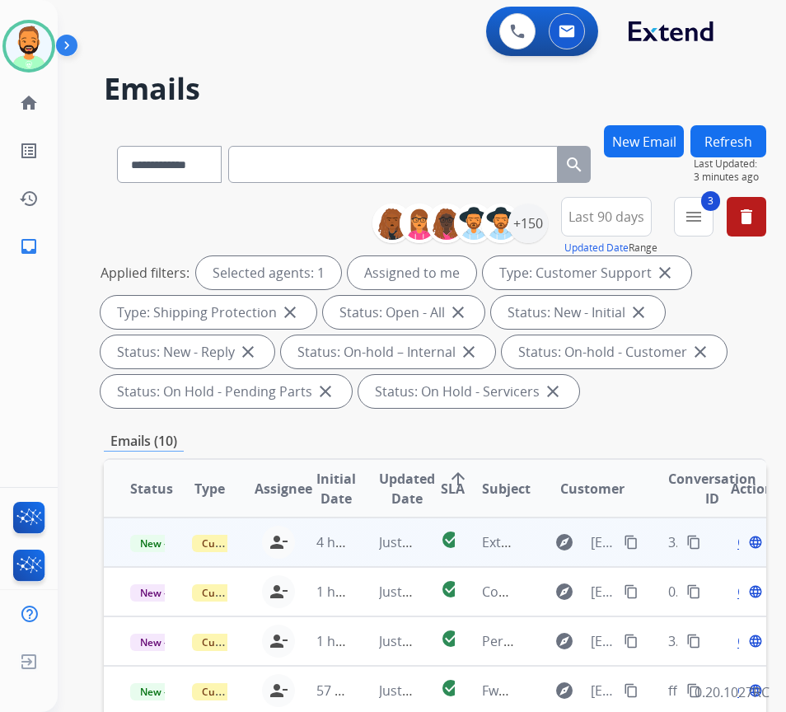
click at [364, 548] on td "Just now" at bounding box center [384, 541] width 62 height 49
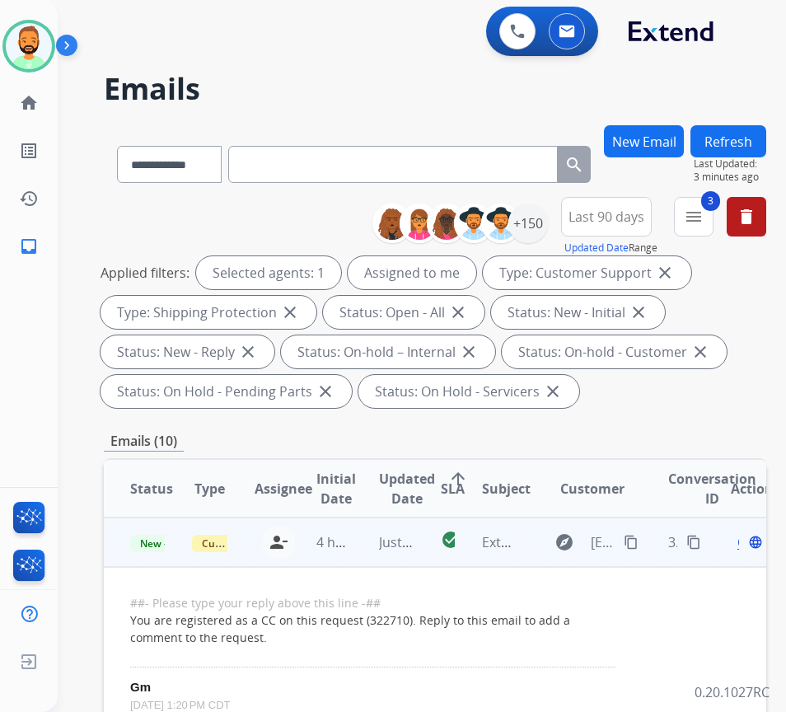
click at [745, 545] on span "Open" at bounding box center [754, 542] width 34 height 20
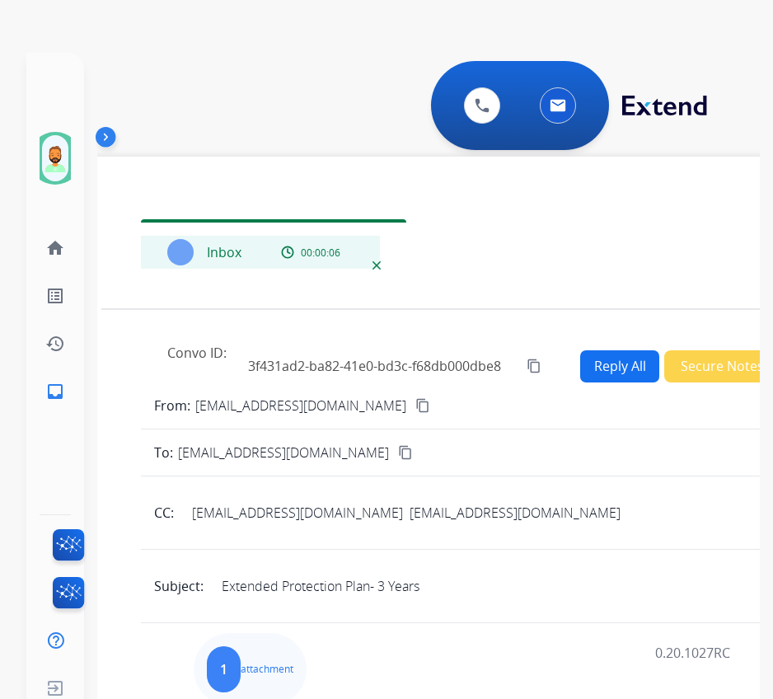
drag, startPoint x: 431, startPoint y: 274, endPoint x: 610, endPoint y: 199, distance: 194.2
click at [610, 199] on div "Inbox 00:00:06" at bounding box center [473, 253] width 745 height 114
click at [96, 131] on img at bounding box center [109, 140] width 26 height 30
click at [108, 133] on img at bounding box center [109, 140] width 26 height 30
drag, startPoint x: 291, startPoint y: 157, endPoint x: 377, endPoint y: 110, distance: 97.7
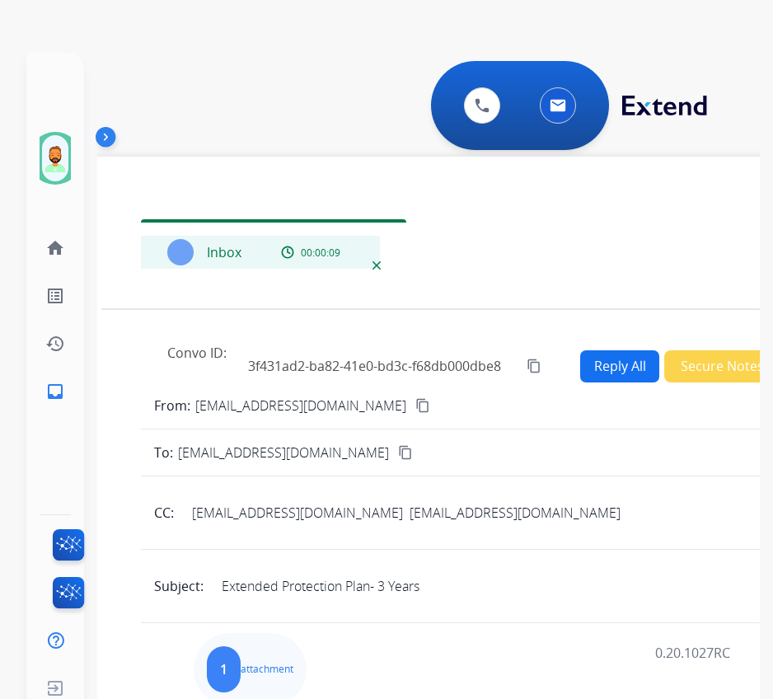
click at [313, 48] on div "**********" at bounding box center [428, 389] width 662 height 699
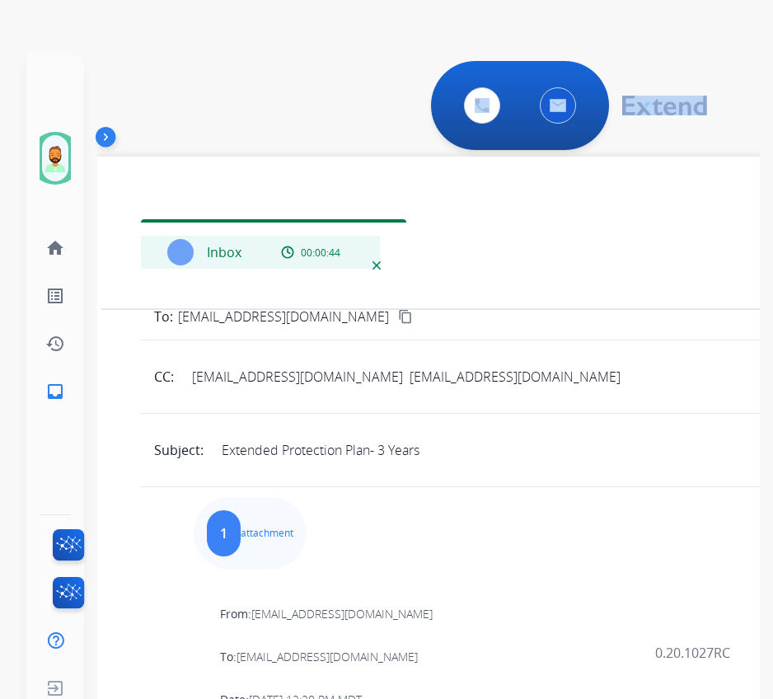
scroll to position [165, 0]
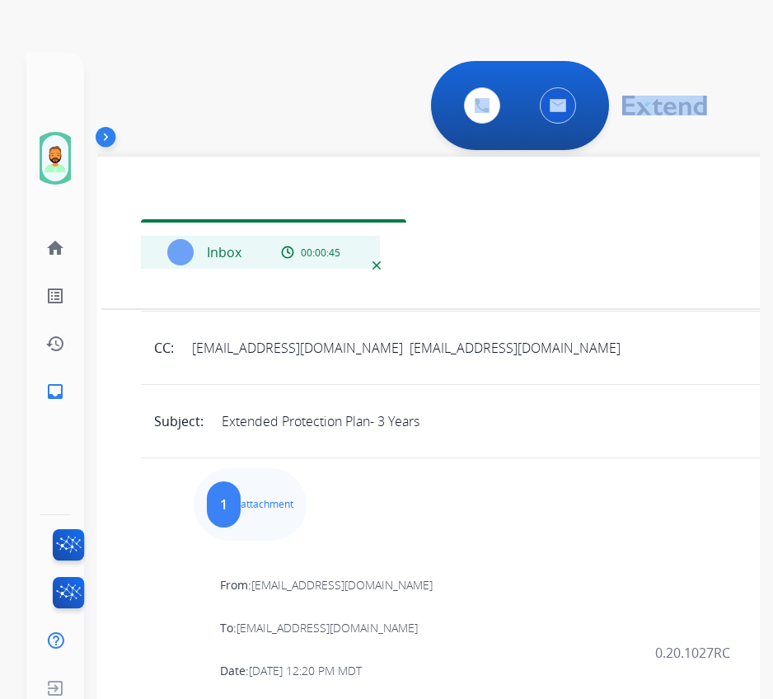
click at [269, 509] on p "attachment" at bounding box center [267, 504] width 53 height 13
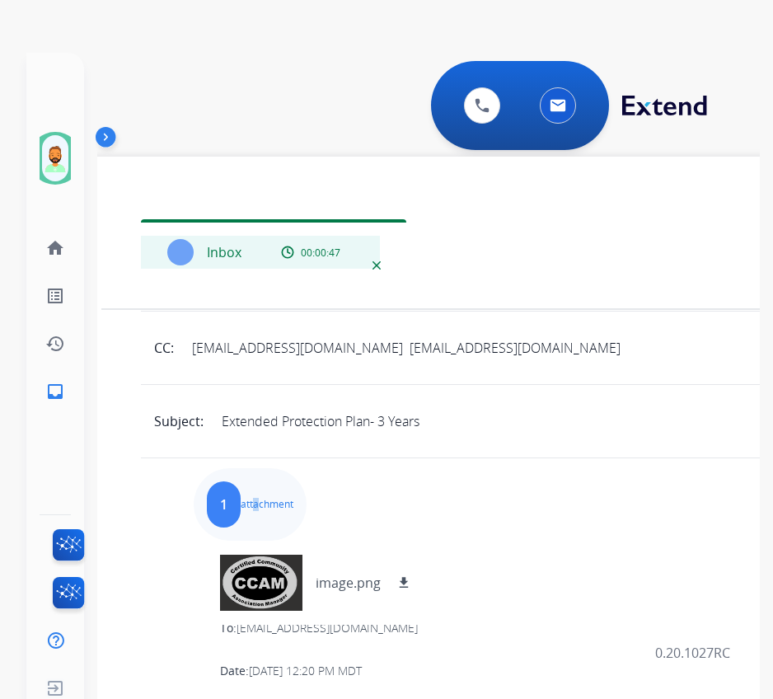
click at [292, 496] on div "1 attachment image.png download" at bounding box center [250, 504] width 113 height 73
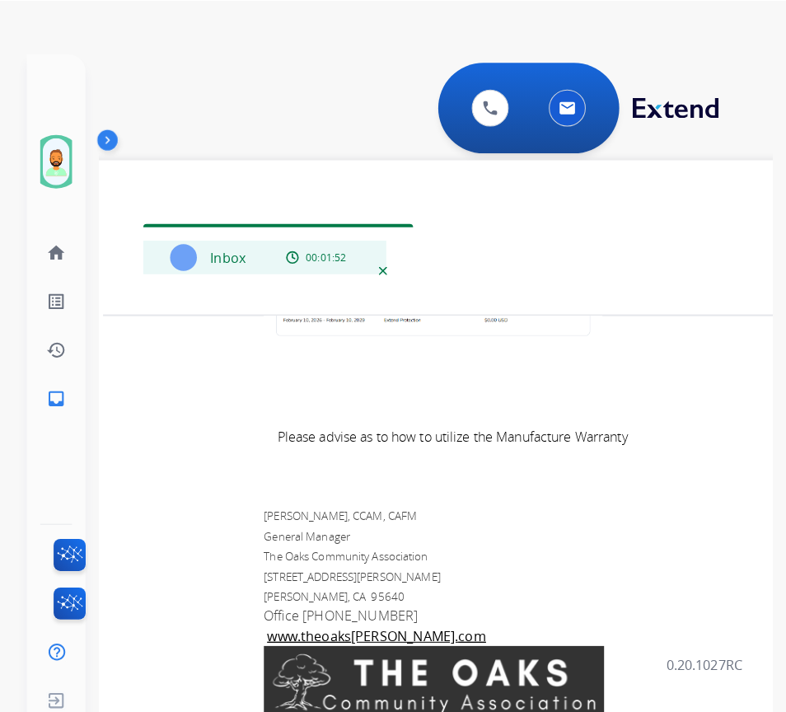
scroll to position [824, 0]
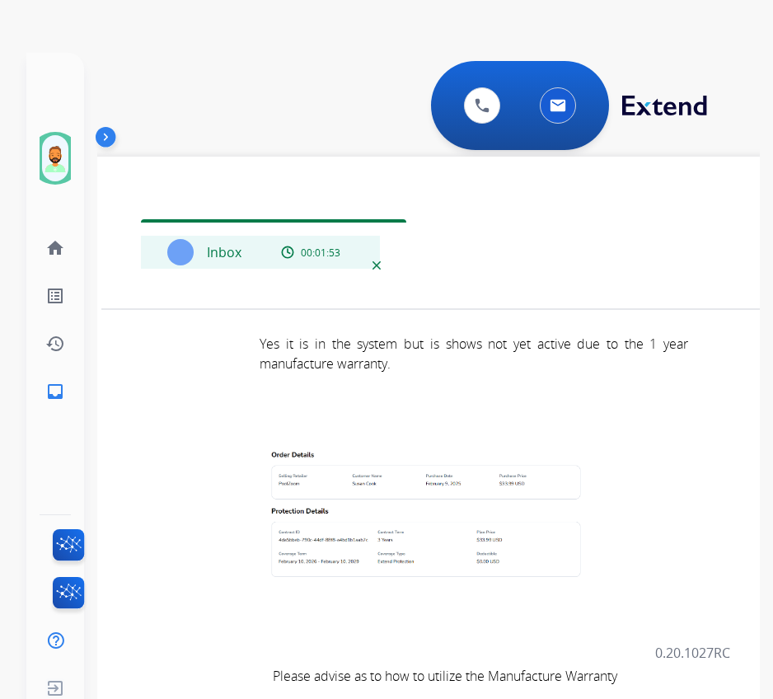
drag, startPoint x: 386, startPoint y: 187, endPoint x: 119, endPoint y: 177, distance: 267.1
click at [115, 176] on div "Inbox 00:01:53 Convo ID: 3f431ad2-ba82-41e0-bd3c-f68db000dbe8 content_copy Repl…" at bounding box center [474, 699] width 798 height 1059
drag, startPoint x: 274, startPoint y: 197, endPoint x: 243, endPoint y: 198, distance: 31.3
click at [242, 200] on div "Inbox 00:01:53" at bounding box center [473, 253] width 745 height 114
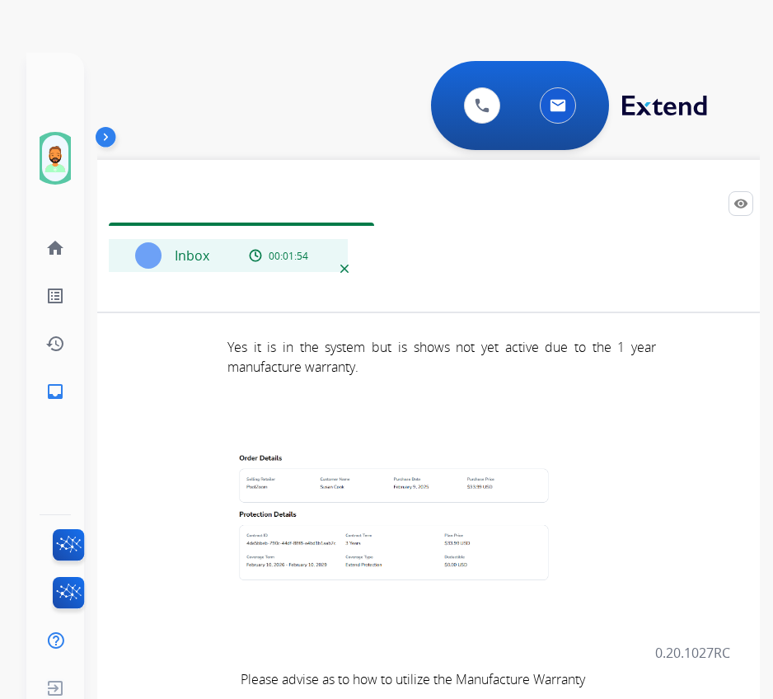
drag, startPoint x: 245, startPoint y: 194, endPoint x: 185, endPoint y: 175, distance: 62.3
click at [184, 177] on div "Inbox 00:01:54 Convo ID: 3f431ad2-ba82-41e0-bd3c-f68db000dbe8 content_copy Repl…" at bounding box center [442, 702] width 798 height 1059
drag, startPoint x: 434, startPoint y: 170, endPoint x: 307, endPoint y: 172, distance: 126.9
click at [316, 173] on div "Inbox 00:01:56 Convo ID: 3f431ad2-ba82-41e0-bd3c-f68db000dbe8 content_copy Repl…" at bounding box center [442, 702] width 824 height 1085
drag, startPoint x: 214, startPoint y: 168, endPoint x: 196, endPoint y: 170, distance: 18.2
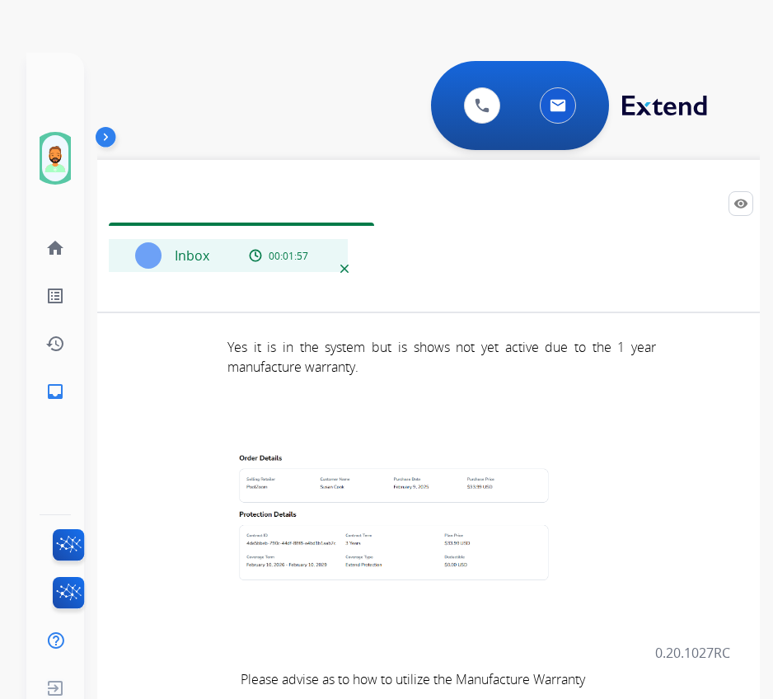
click at [213, 168] on div "**********" at bounding box center [428, 389] width 662 height 699
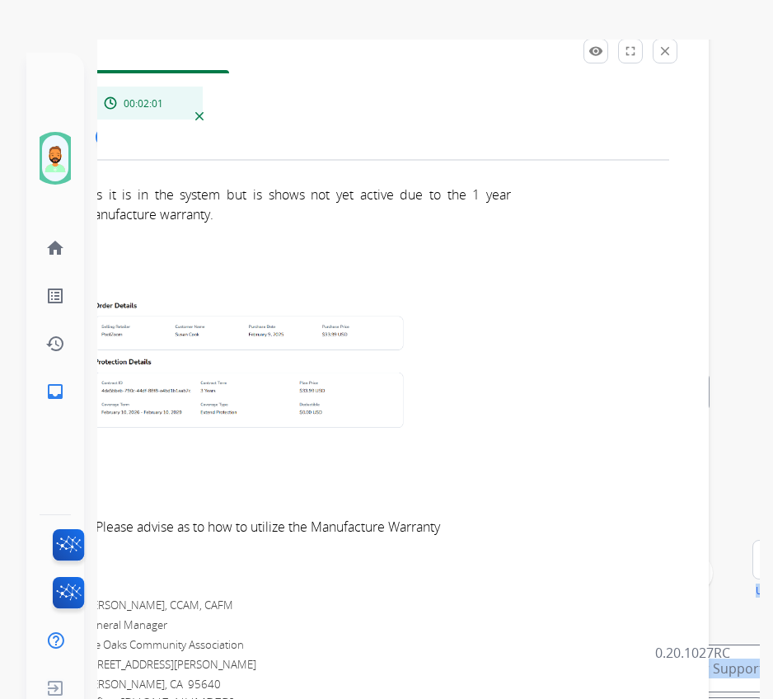
drag, startPoint x: 250, startPoint y: 297, endPoint x: 536, endPoint y: 120, distance: 335.9
click at [110, 143] on div "Inbox 00:02:01" at bounding box center [83, 103] width 292 height 86
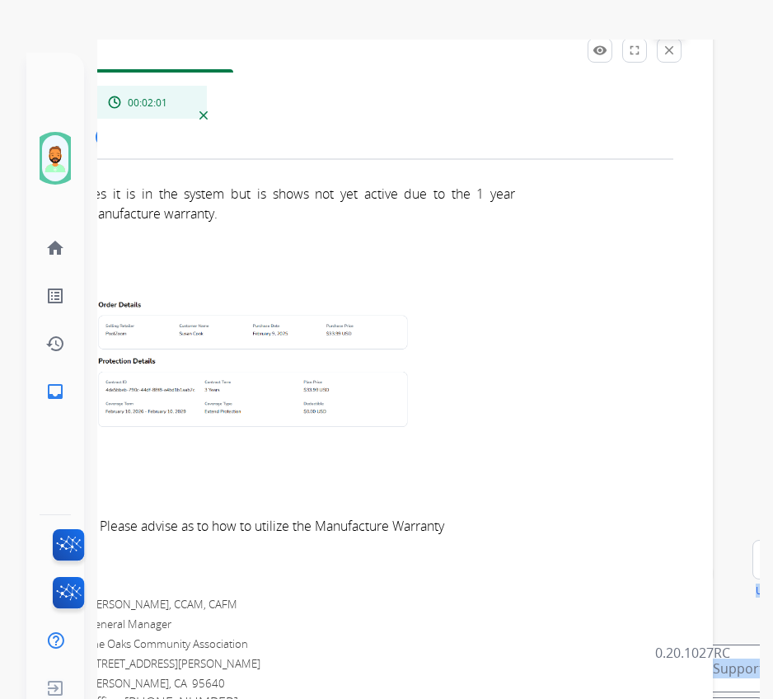
click at [676, 49] on mat-icon "close" at bounding box center [669, 50] width 15 height 15
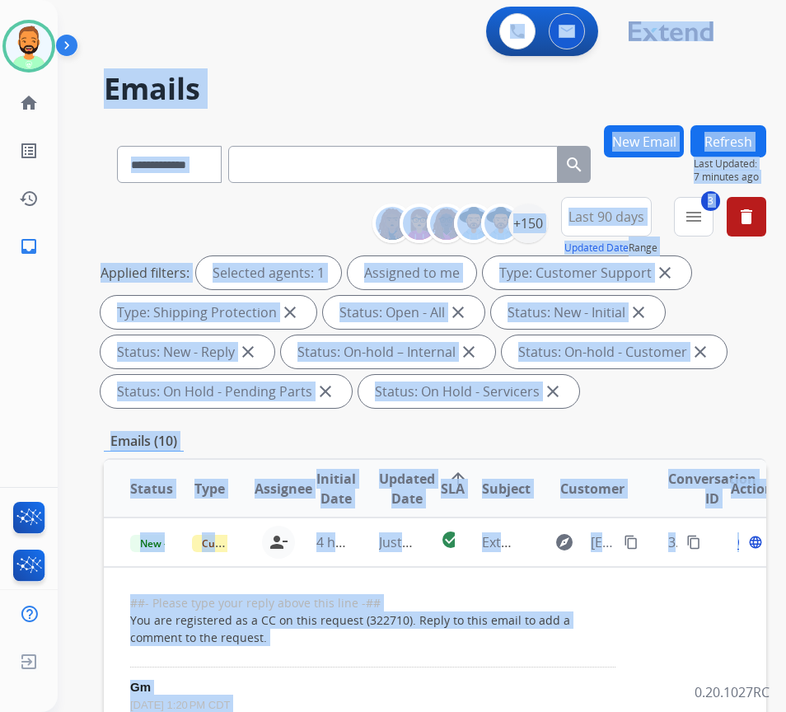
click at [648, 400] on div "Applied filters: Selected agents: 1 Assigned to me Type: Customer Support close…" at bounding box center [432, 332] width 662 height 152
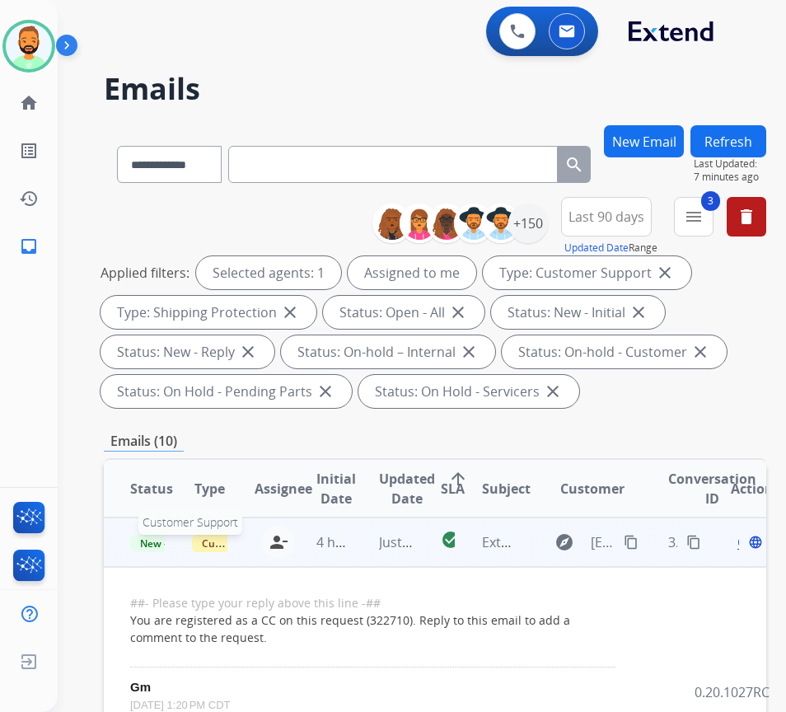
click at [213, 540] on span "Customer Support" at bounding box center [245, 543] width 107 height 17
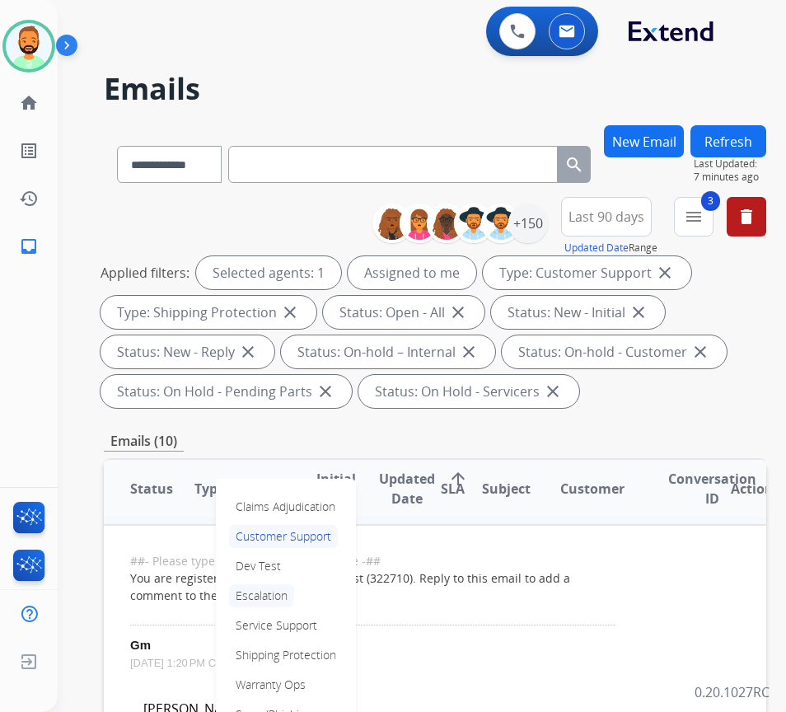
scroll to position [82, 0]
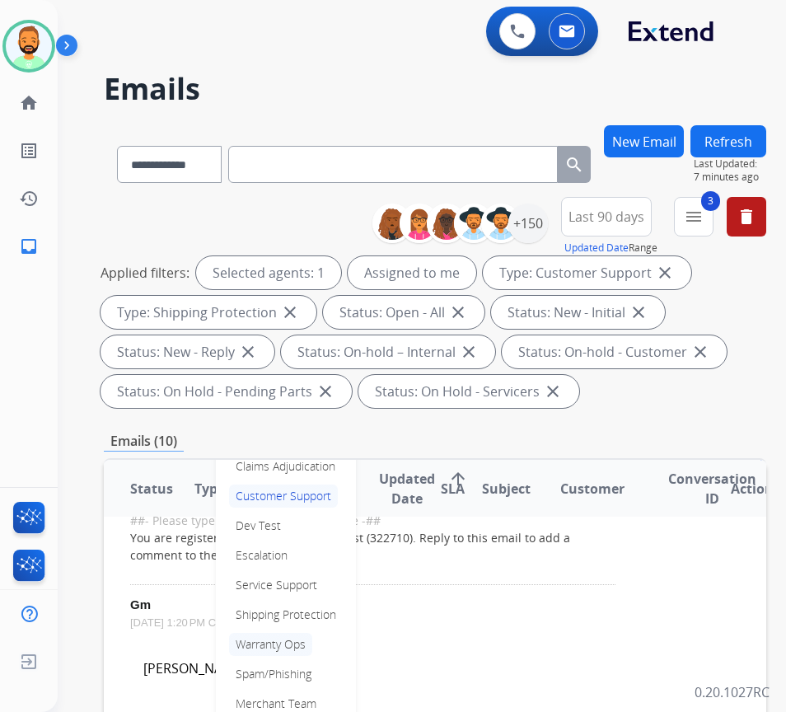
click at [291, 638] on p "Warranty Ops" at bounding box center [270, 644] width 83 height 23
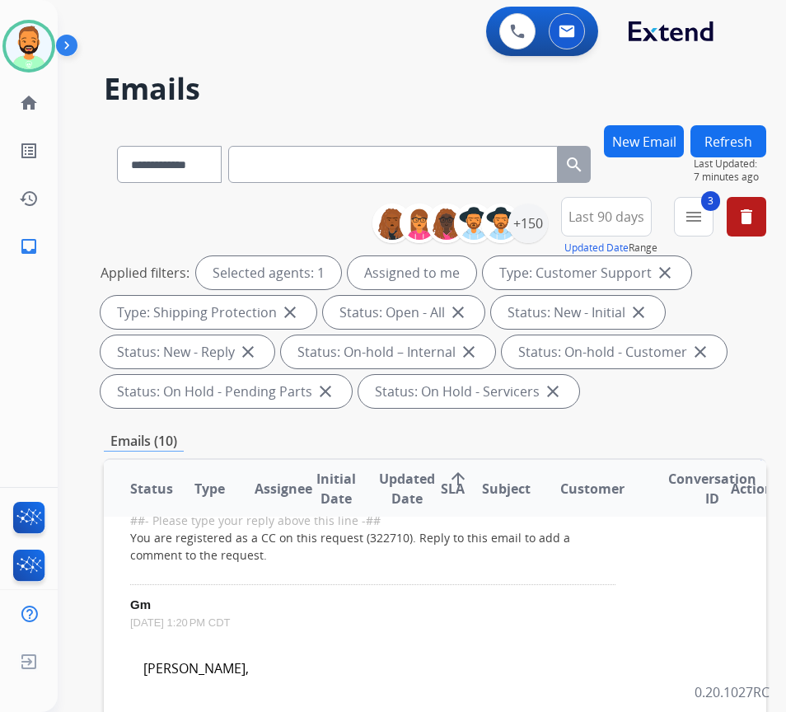
scroll to position [0, 0]
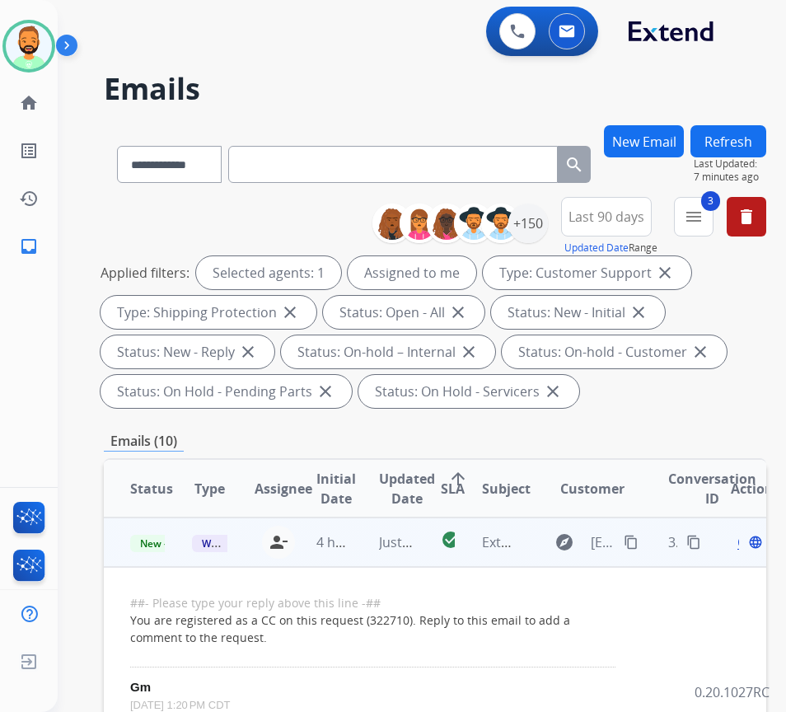
click at [742, 152] on button "Refresh" at bounding box center [728, 141] width 76 height 32
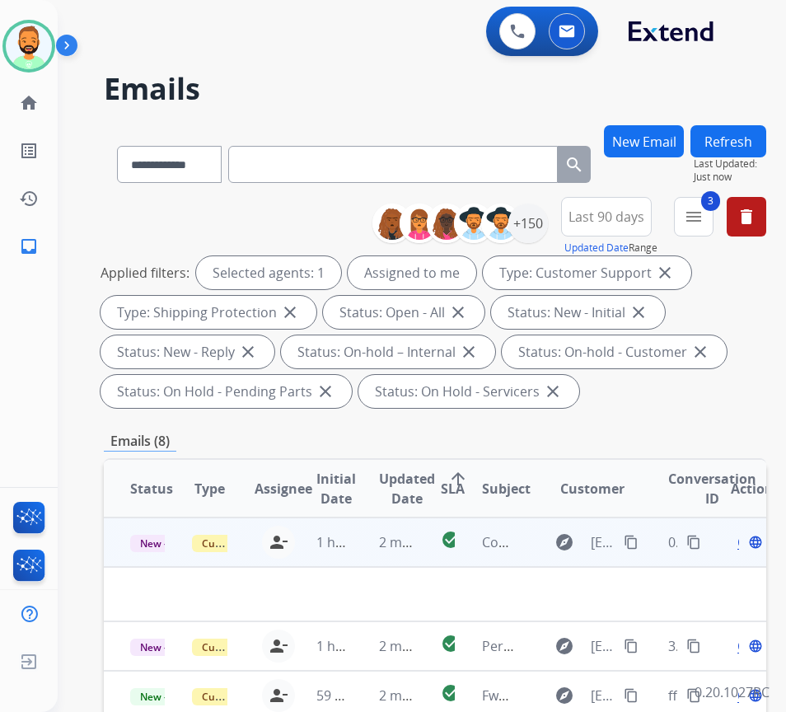
click at [370, 553] on td "2 minutes ago" at bounding box center [384, 541] width 62 height 49
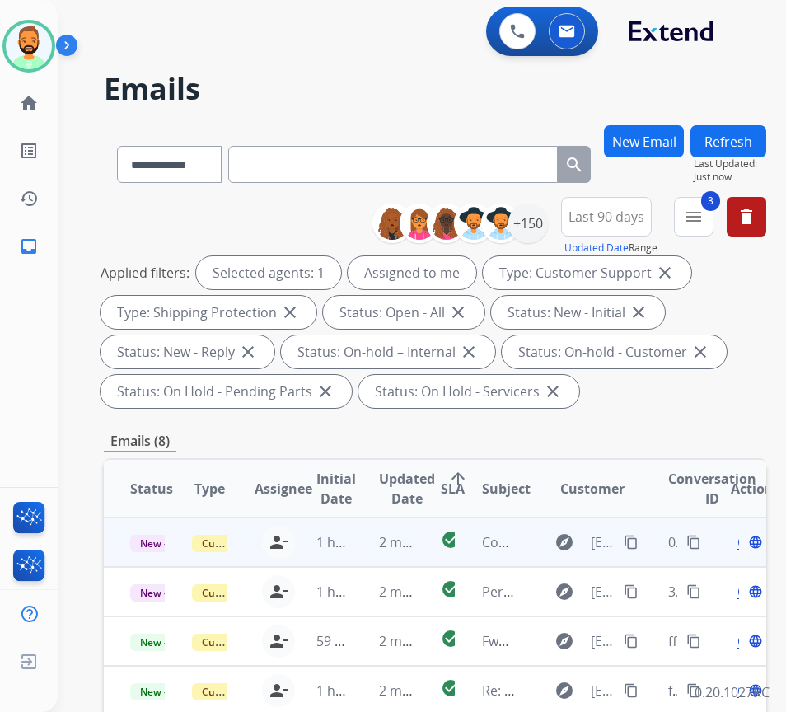
click at [366, 548] on td "2 minutes ago" at bounding box center [384, 541] width 62 height 49
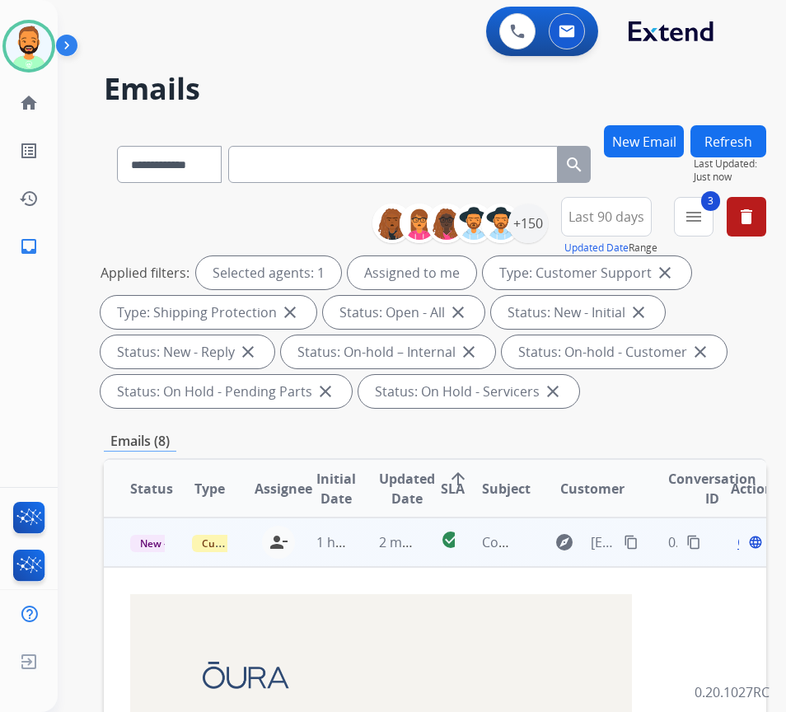
click at [746, 541] on span "Open" at bounding box center [754, 542] width 34 height 20
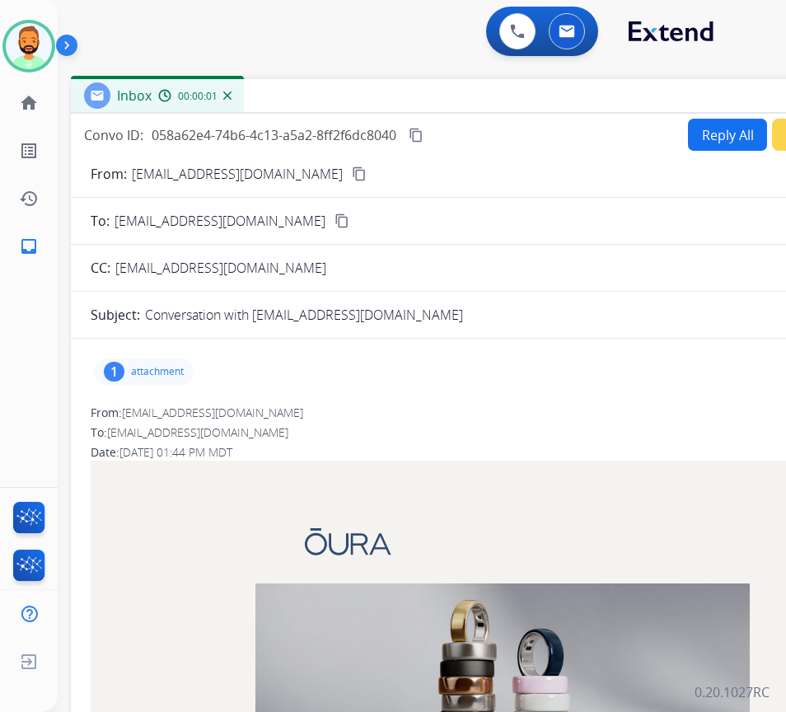
drag, startPoint x: 315, startPoint y: 132, endPoint x: 456, endPoint y: 116, distance: 141.8
click at [459, 109] on div "Inbox 00:00:01" at bounding box center [483, 96] width 824 height 35
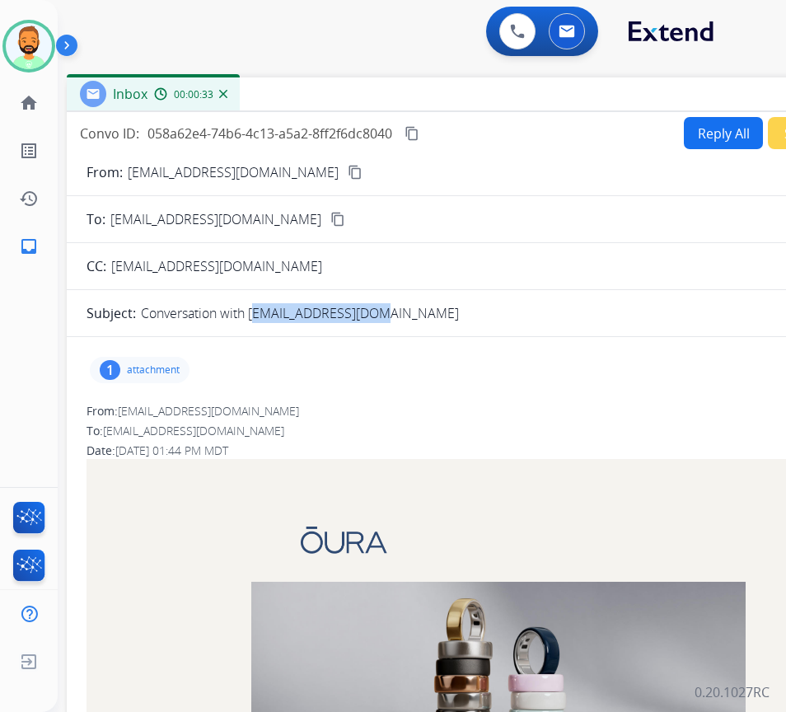
drag, startPoint x: 248, startPoint y: 313, endPoint x: 377, endPoint y: 326, distance: 130.0
click at [130, 372] on p "attachment" at bounding box center [153, 369] width 53 height 13
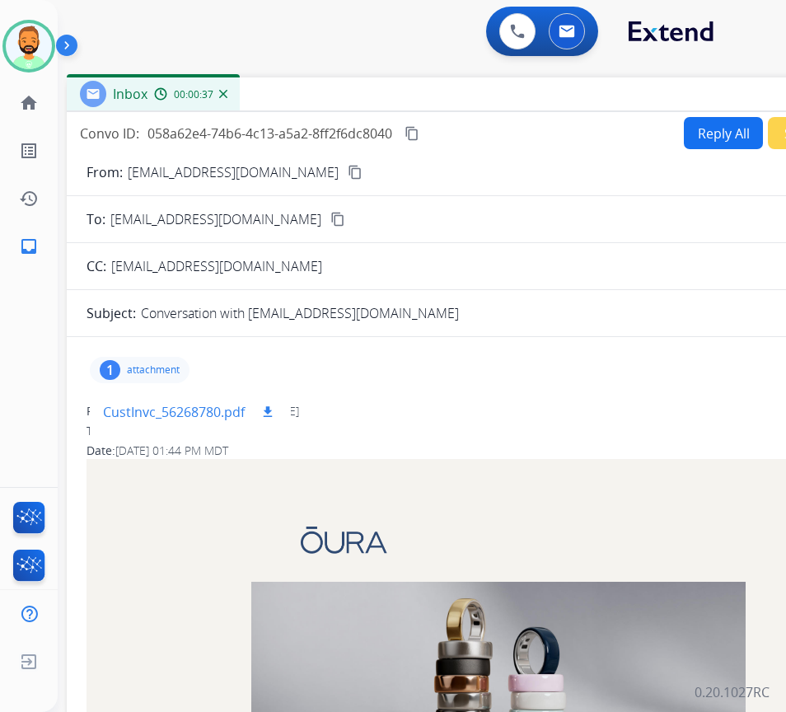
click at [207, 409] on p "CustInvc_56268780.pdf" at bounding box center [174, 412] width 142 height 20
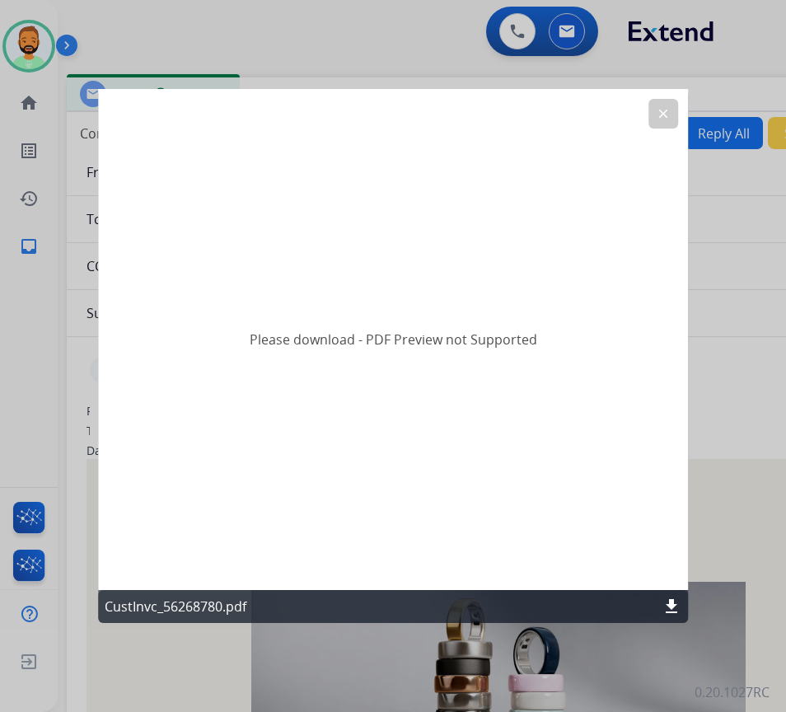
click at [672, 612] on mat-icon "download" at bounding box center [672, 607] width 20 height 20
click at [667, 120] on mat-icon "clear" at bounding box center [663, 113] width 15 height 15
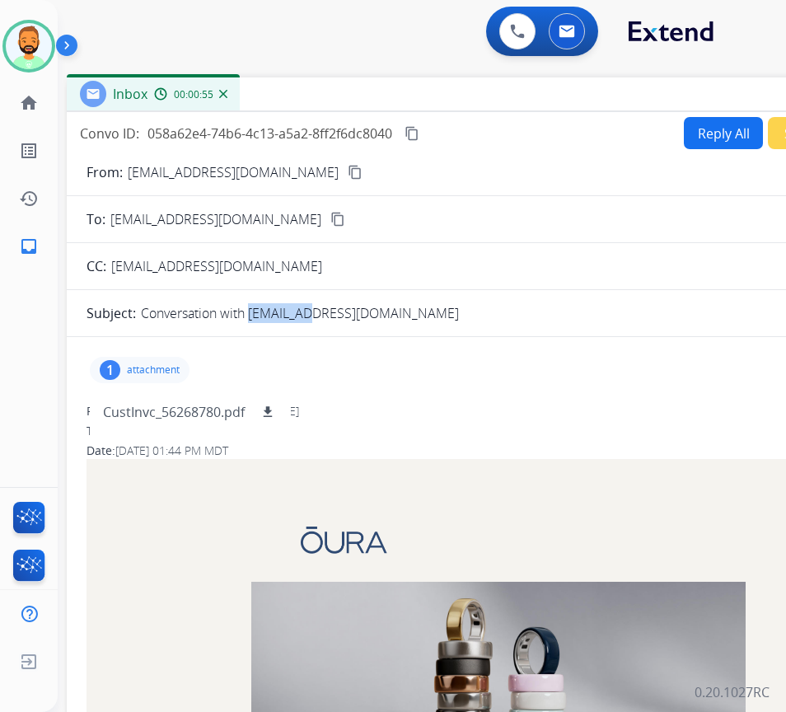
drag, startPoint x: 248, startPoint y: 319, endPoint x: 303, endPoint y: 316, distance: 55.3
click at [303, 316] on p "Conversation with [EMAIL_ADDRESS][DOMAIN_NAME]" at bounding box center [300, 313] width 318 height 20
click at [375, 315] on p "Conversation with [EMAIL_ADDRESS][DOMAIN_NAME]" at bounding box center [300, 313] width 318 height 20
drag, startPoint x: 375, startPoint y: 315, endPoint x: 296, endPoint y: 314, distance: 79.1
click at [296, 314] on p "Conversation with [EMAIL_ADDRESS][DOMAIN_NAME]" at bounding box center [300, 313] width 318 height 20
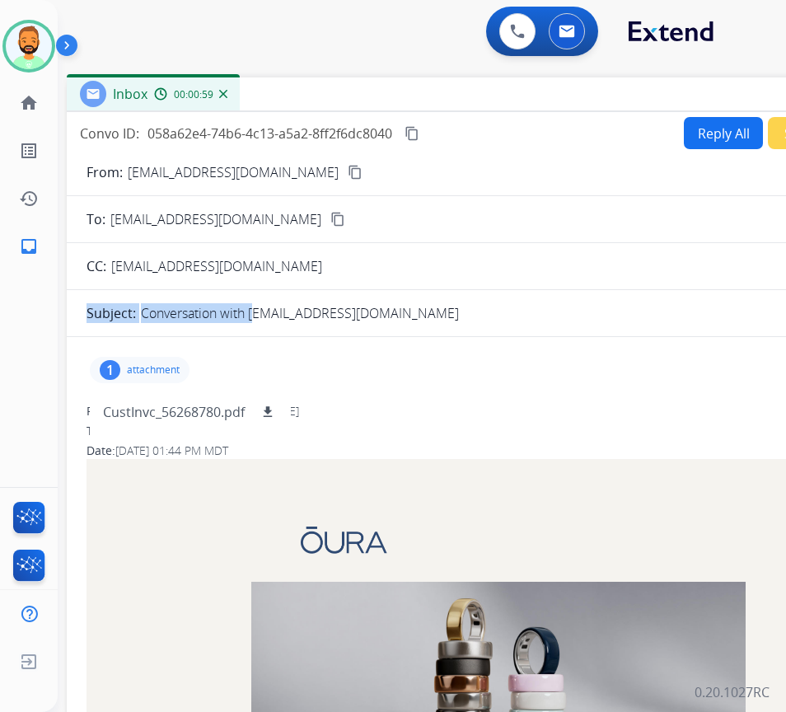
copy div "Subject: Conversation with"
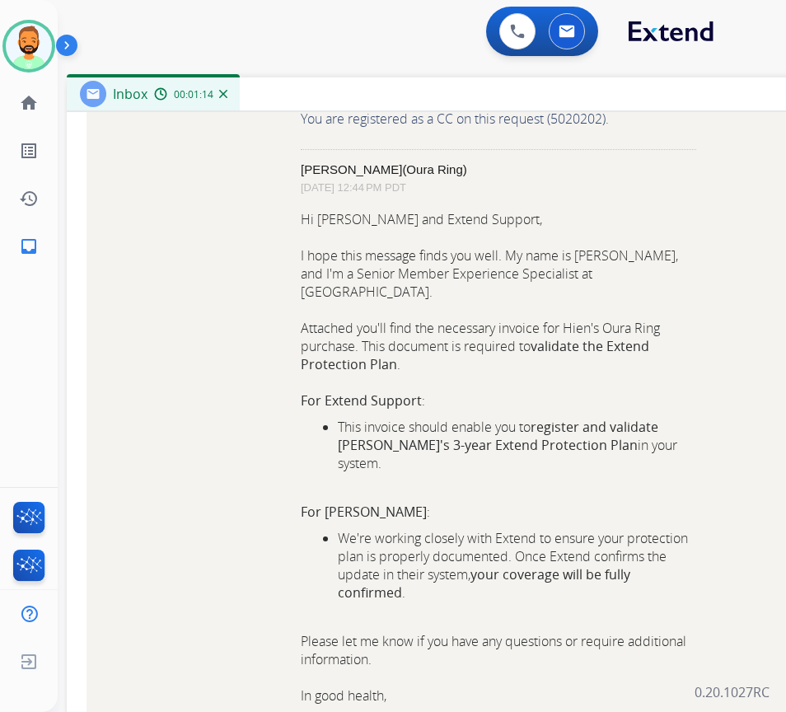
scroll to position [701, 0]
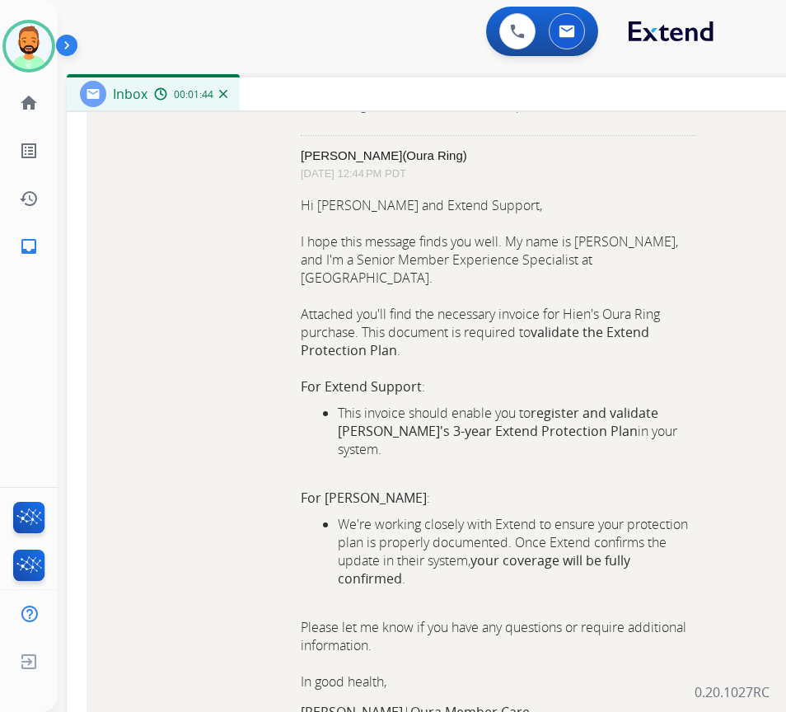
click at [349, 419] on strong "register and validate Hien's 3-year Extend Protection Plan" at bounding box center [498, 422] width 321 height 36
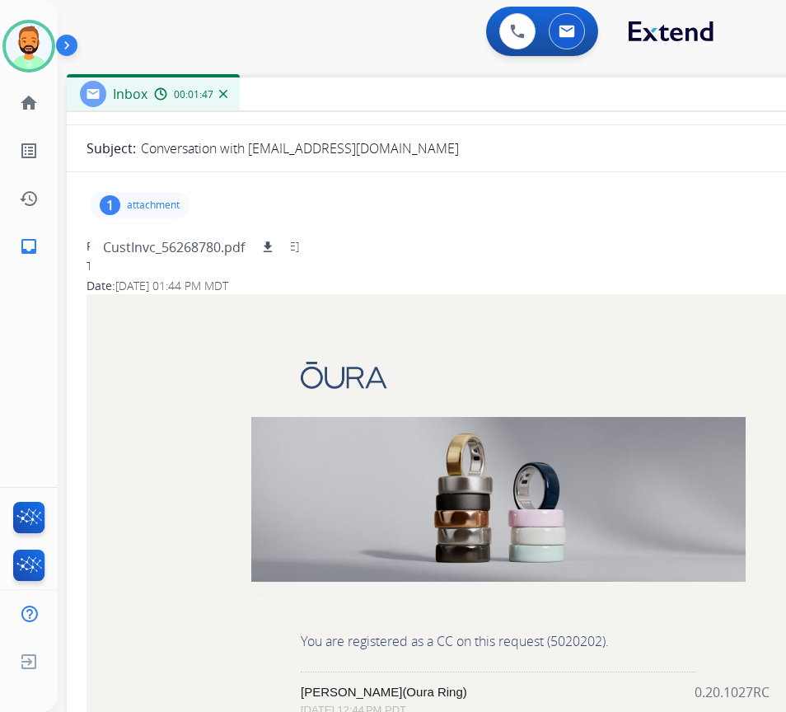
scroll to position [0, 0]
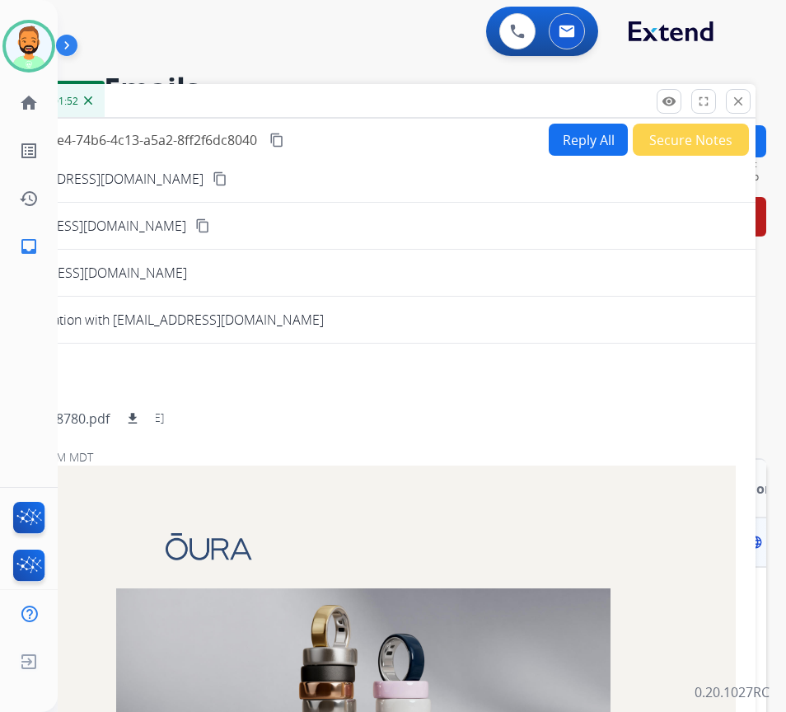
drag, startPoint x: 369, startPoint y: 98, endPoint x: 480, endPoint y: 99, distance: 111.2
click at [216, 107] on div "Inbox 00:01:52" at bounding box center [344, 101] width 824 height 35
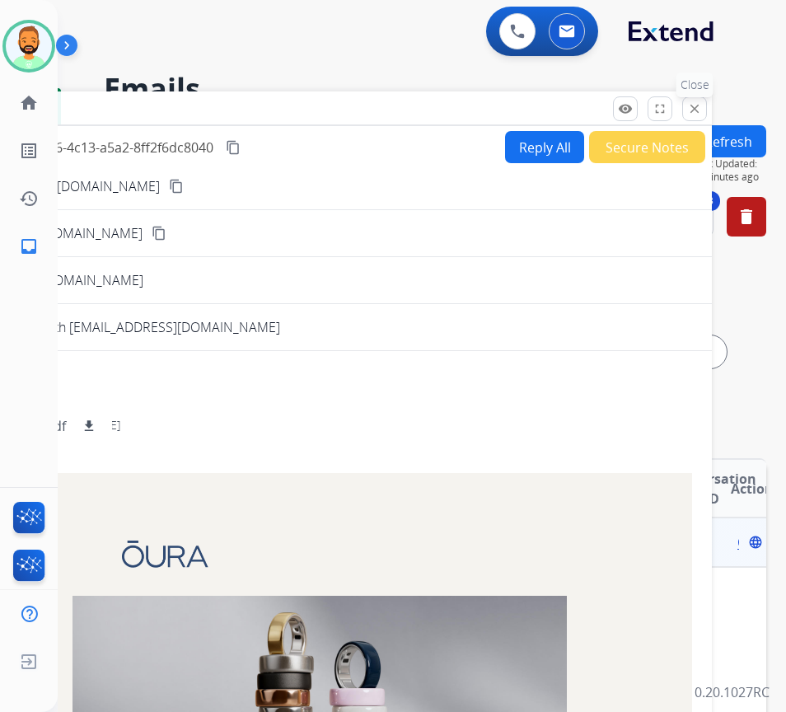
click at [698, 109] on mat-icon "close" at bounding box center [694, 108] width 15 height 15
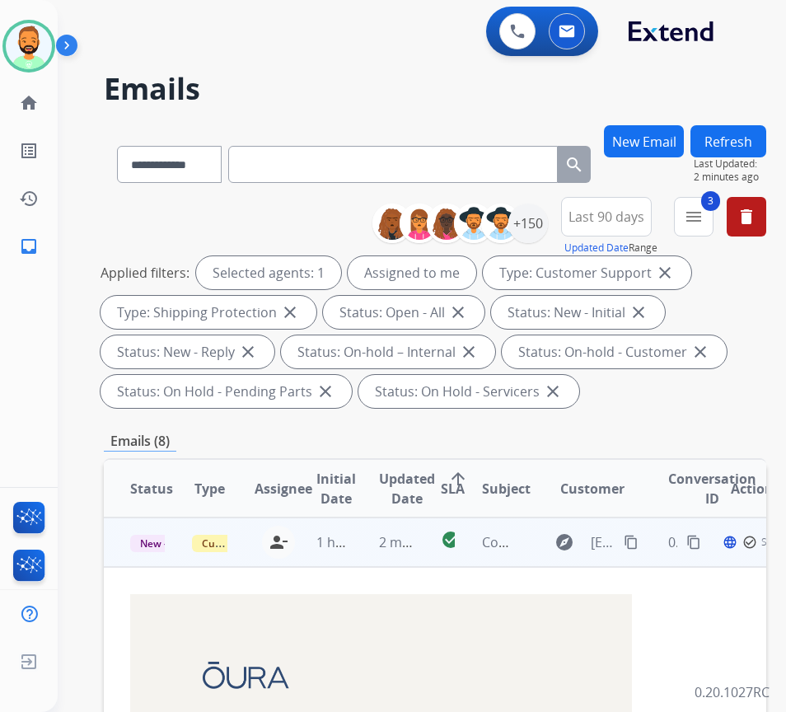
click at [227, 535] on td "Customer Support" at bounding box center [197, 541] width 62 height 49
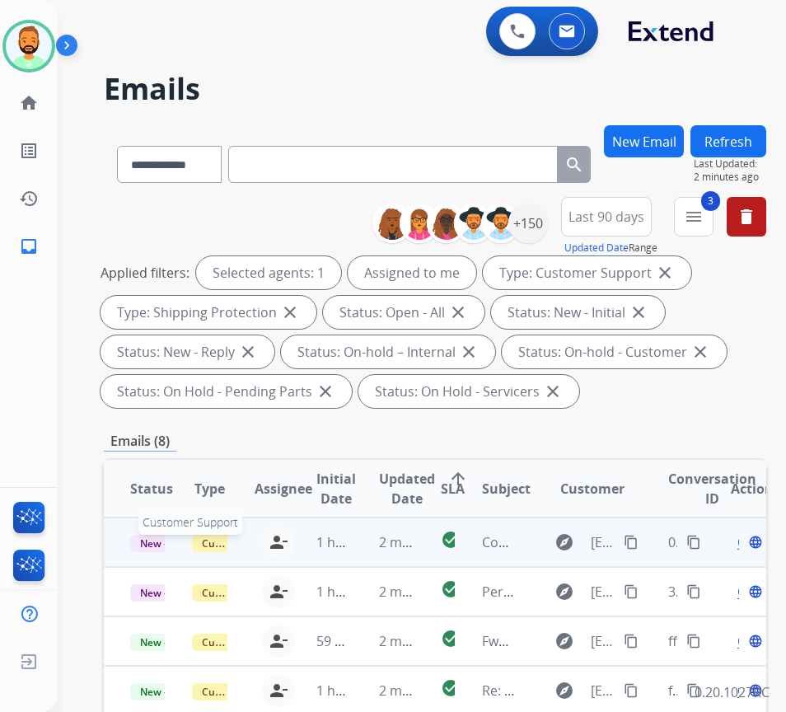
click at [222, 540] on span "Customer Support" at bounding box center [245, 543] width 107 height 17
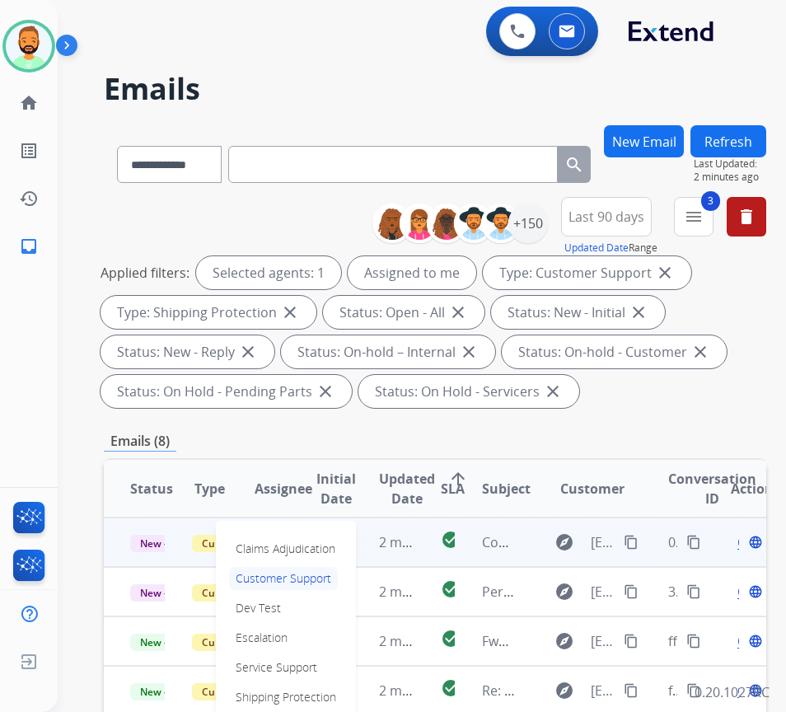
scroll to position [247, 0]
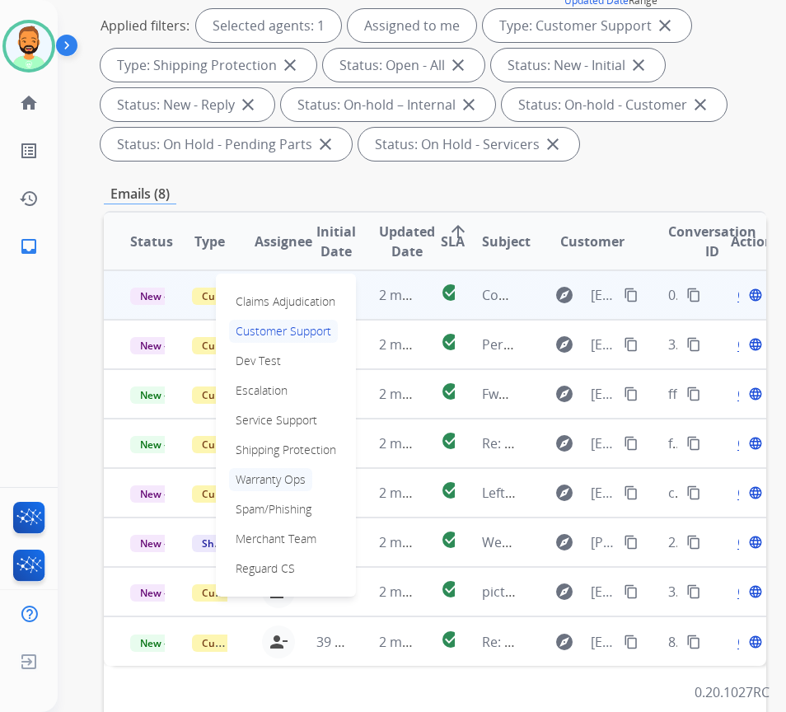
click at [290, 475] on p "Warranty Ops" at bounding box center [270, 479] width 83 height 23
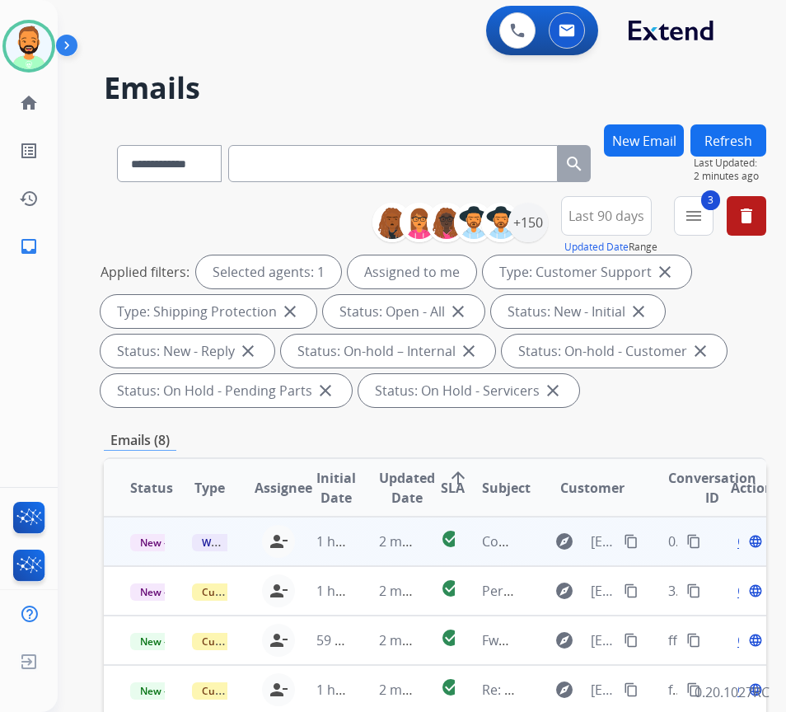
scroll to position [0, 0]
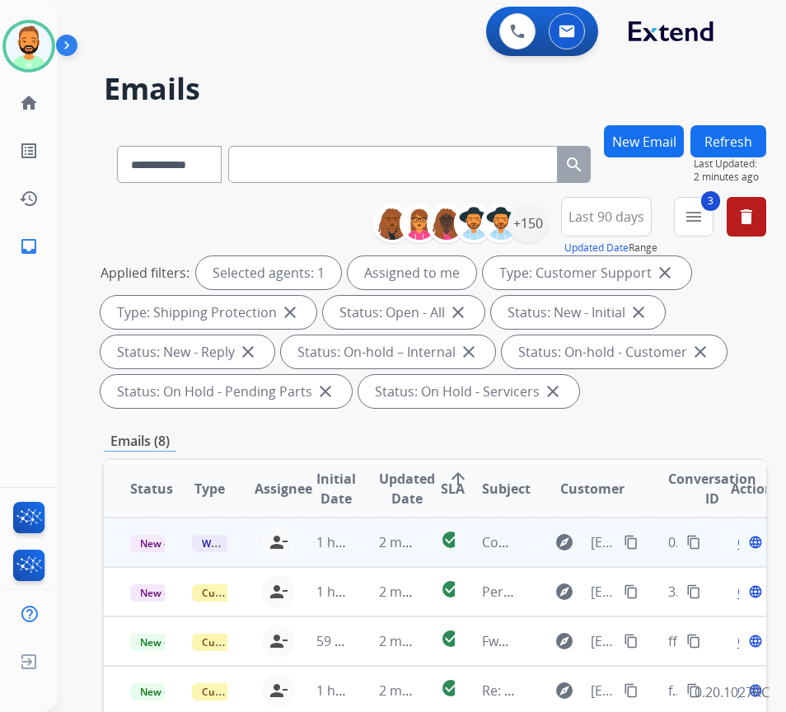
click at [746, 141] on button "Refresh" at bounding box center [728, 141] width 76 height 32
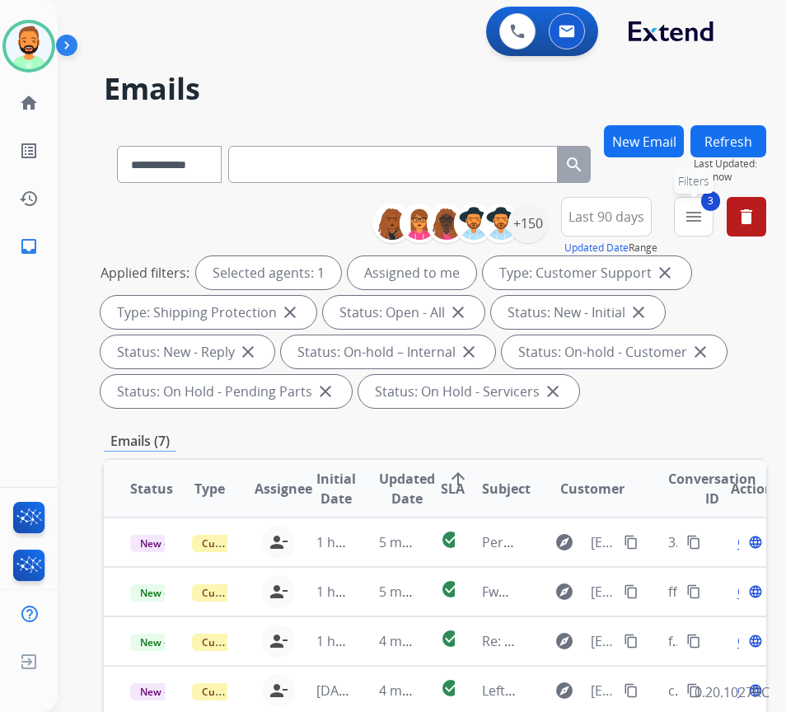
click at [704, 214] on mat-icon "menu" at bounding box center [694, 217] width 20 height 20
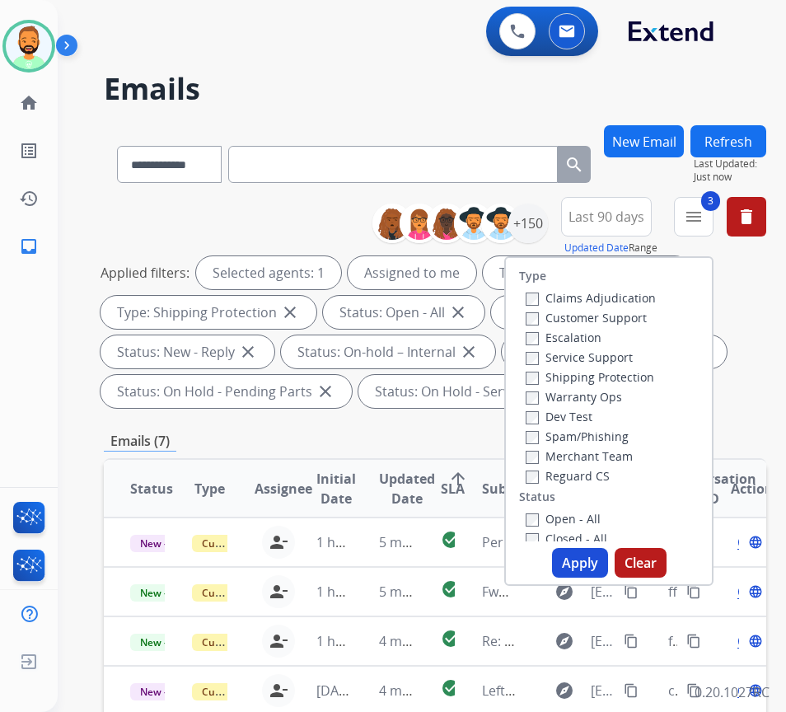
click at [600, 394] on label "Warranty Ops" at bounding box center [574, 397] width 96 height 16
click at [592, 381] on label "Shipping Protection" at bounding box center [590, 377] width 129 height 16
click at [607, 316] on label "Customer Support" at bounding box center [586, 318] width 121 height 16
click at [594, 563] on button "Apply" at bounding box center [580, 563] width 56 height 30
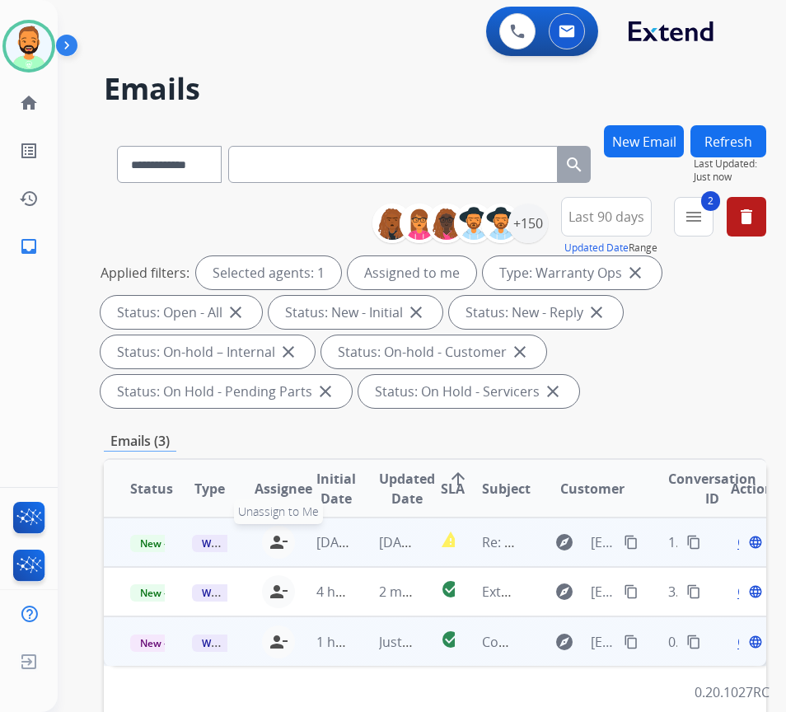
click at [291, 539] on button "person_remove Unassign to Me" at bounding box center [278, 542] width 33 height 33
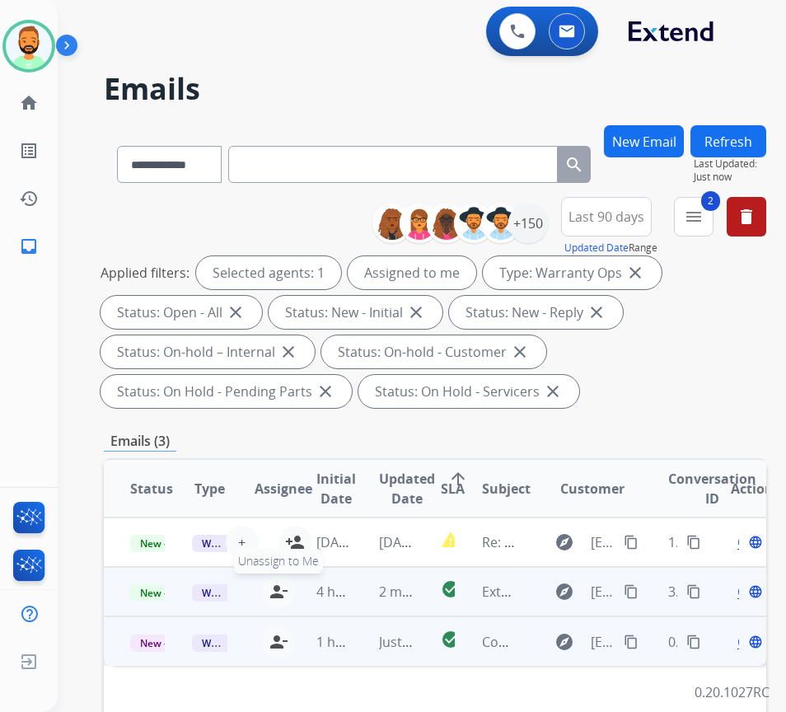
click at [284, 591] on mat-icon "person_remove" at bounding box center [279, 592] width 20 height 20
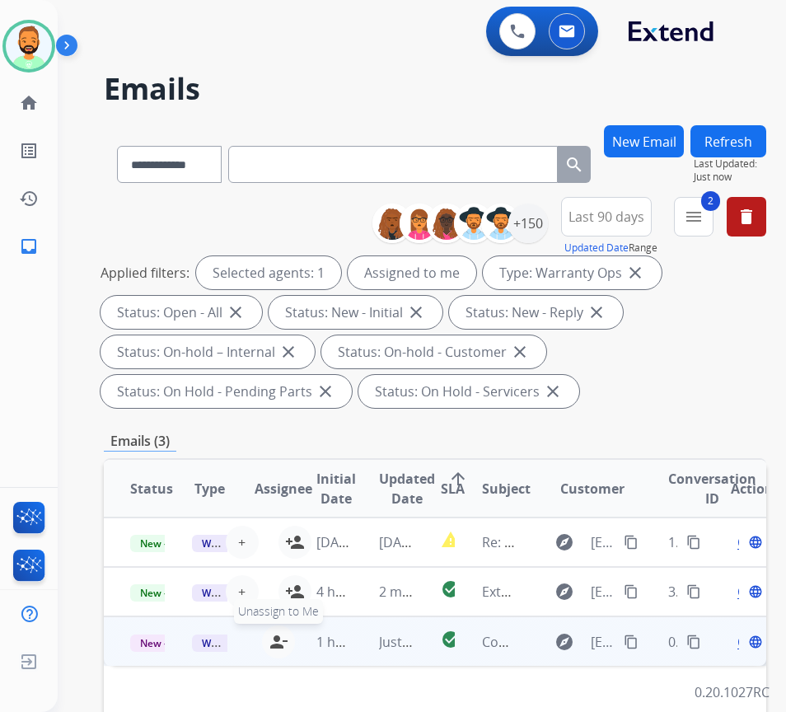
click at [288, 639] on mat-icon "person_remove" at bounding box center [279, 642] width 20 height 20
click at [766, 139] on button "Refresh" at bounding box center [728, 141] width 76 height 32
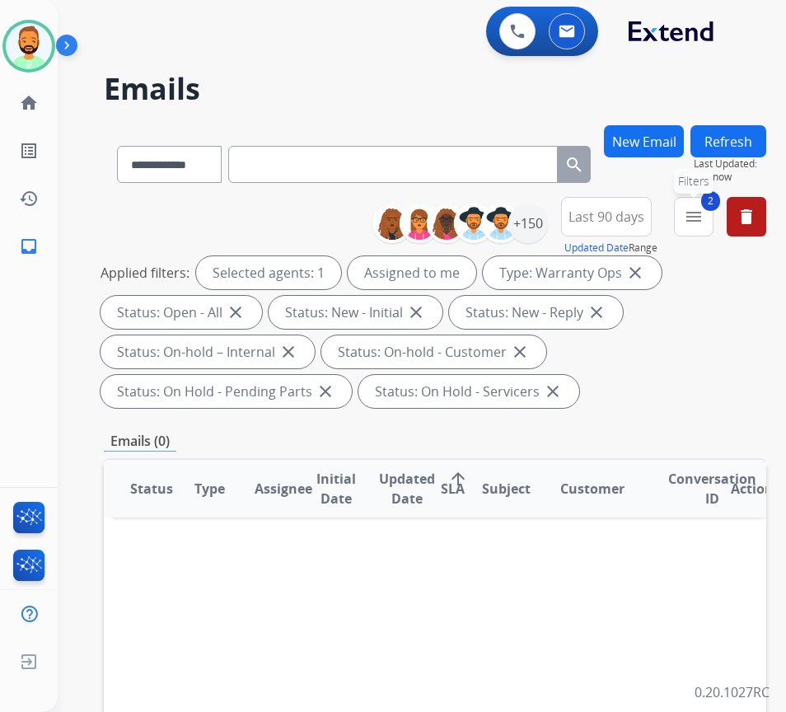
click at [704, 213] on mat-icon "menu" at bounding box center [694, 217] width 20 height 20
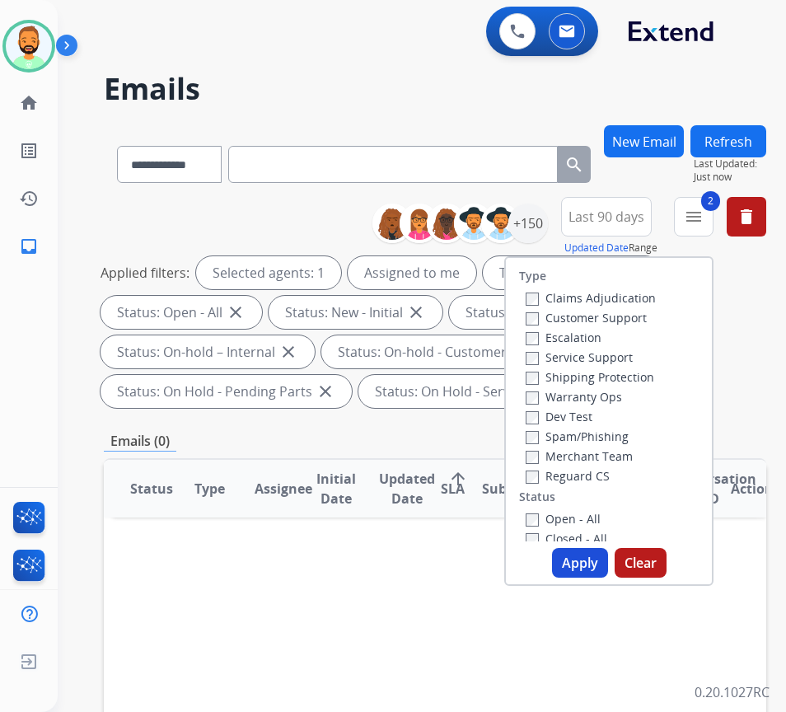
click at [573, 395] on label "Warranty Ops" at bounding box center [574, 397] width 96 height 16
click at [597, 314] on label "Customer Support" at bounding box center [586, 318] width 121 height 16
click at [600, 381] on label "Shipping Protection" at bounding box center [590, 377] width 129 height 16
click at [601, 564] on button "Apply" at bounding box center [580, 563] width 56 height 30
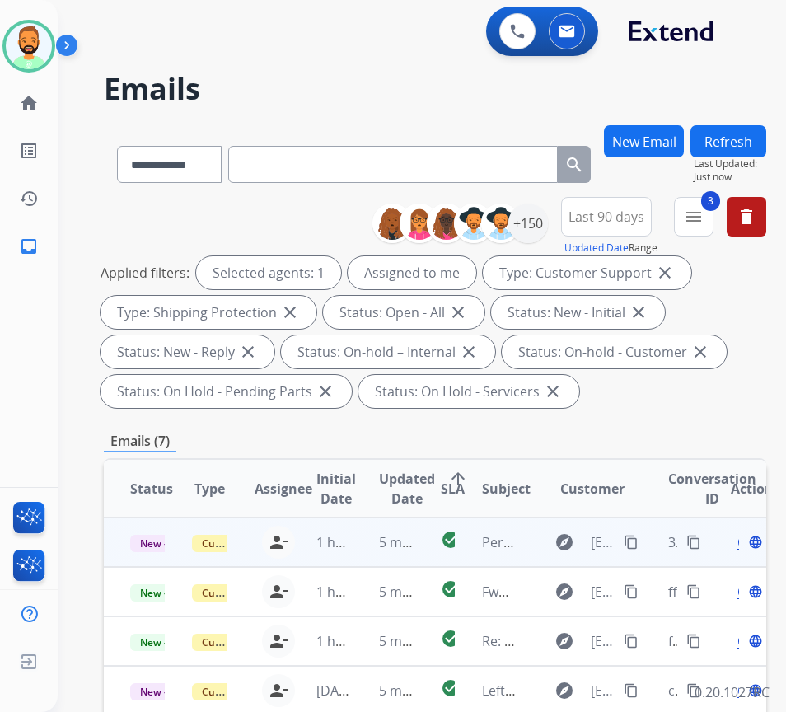
click at [359, 538] on td "5 minutes ago" at bounding box center [384, 541] width 62 height 49
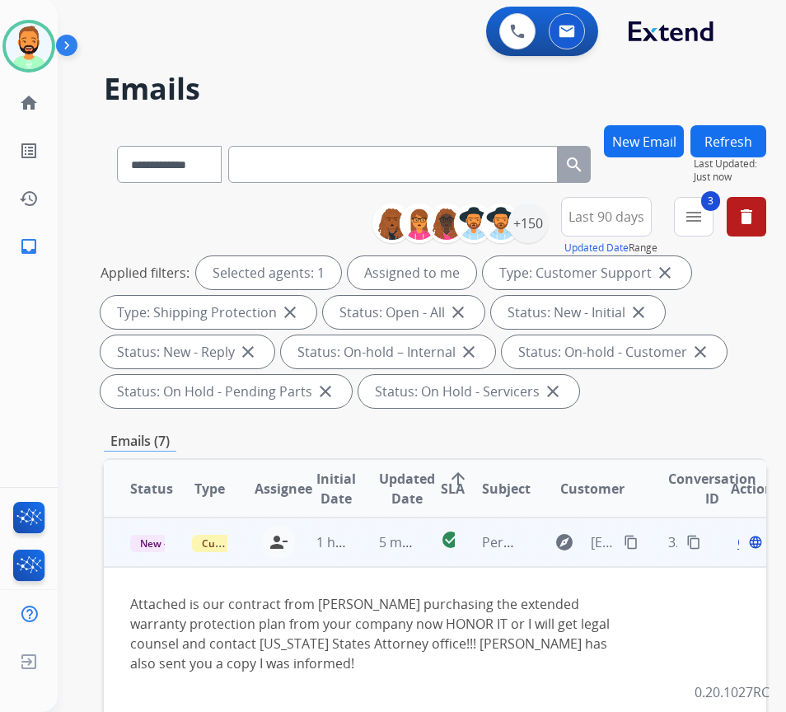
click at [639, 535] on mat-icon "content_copy" at bounding box center [631, 542] width 15 height 15
click at [747, 542] on div "Open language" at bounding box center [748, 542] width 35 height 20
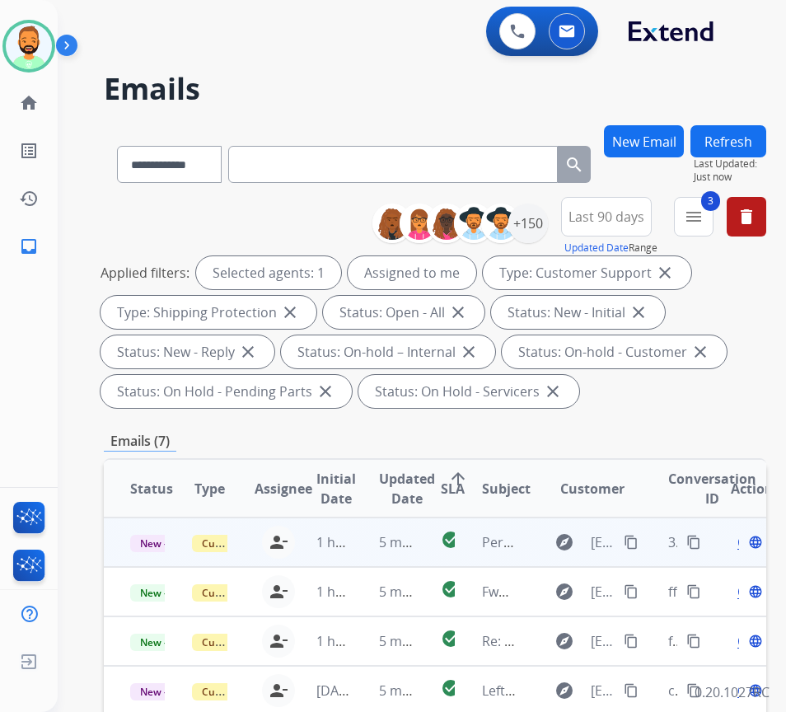
click at [746, 544] on span "Open" at bounding box center [754, 542] width 34 height 20
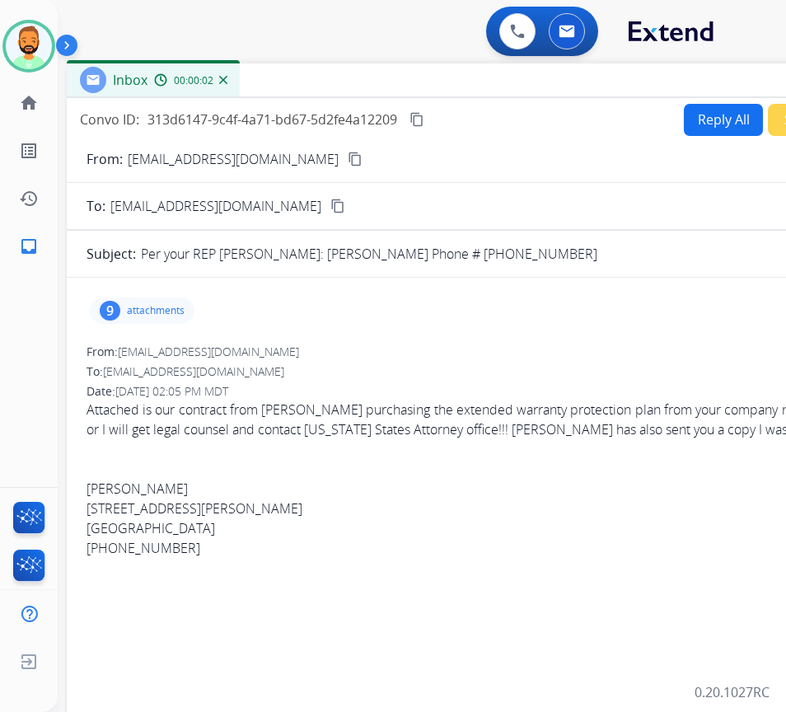
drag, startPoint x: 384, startPoint y: 115, endPoint x: 529, endPoint y: 77, distance: 149.9
click at [529, 77] on div "Inbox 00:00:02" at bounding box center [479, 80] width 824 height 35
click at [153, 303] on p "attachments" at bounding box center [157, 309] width 58 height 13
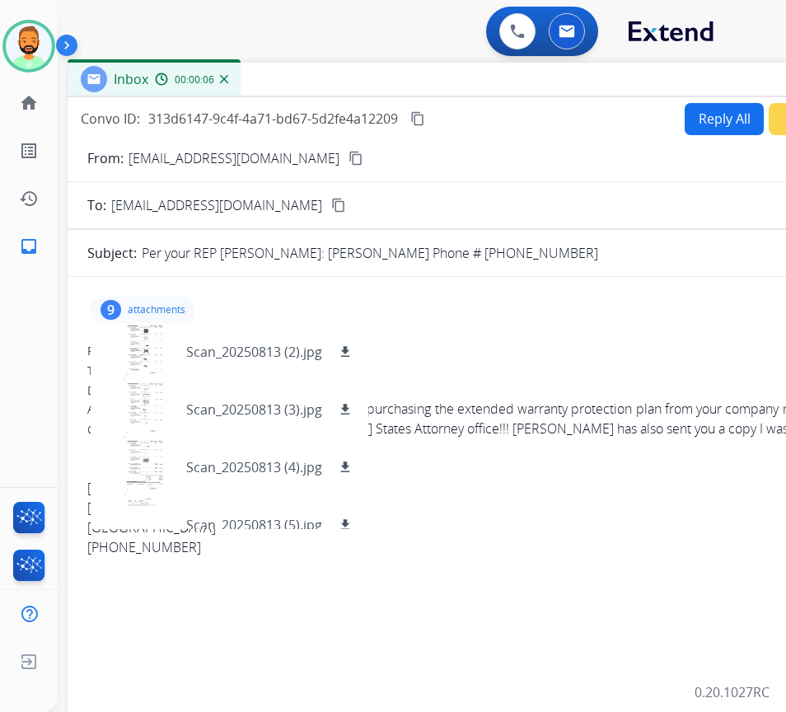
click at [172, 307] on p "attachments" at bounding box center [157, 309] width 58 height 13
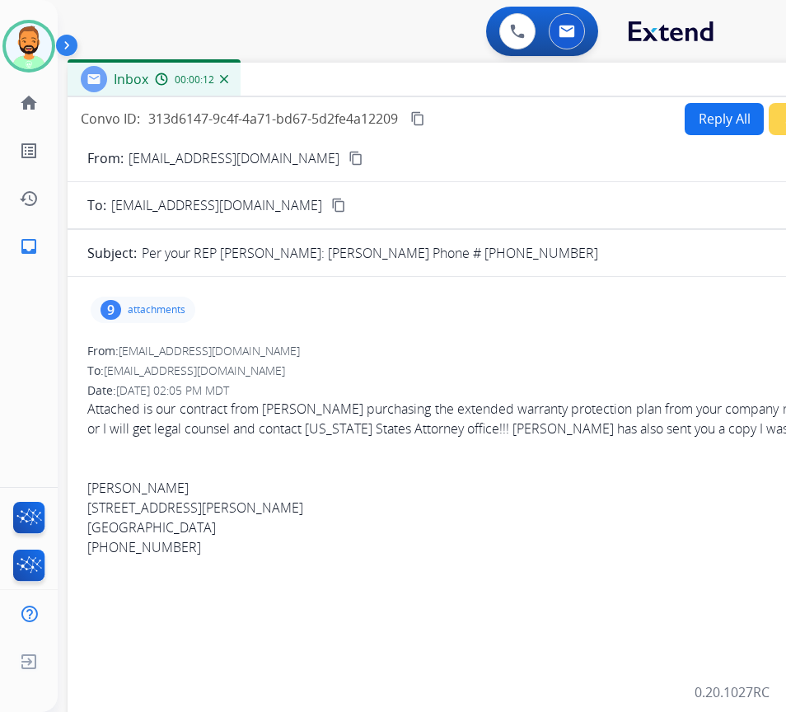
click at [707, 131] on button "Reply All" at bounding box center [724, 119] width 79 height 32
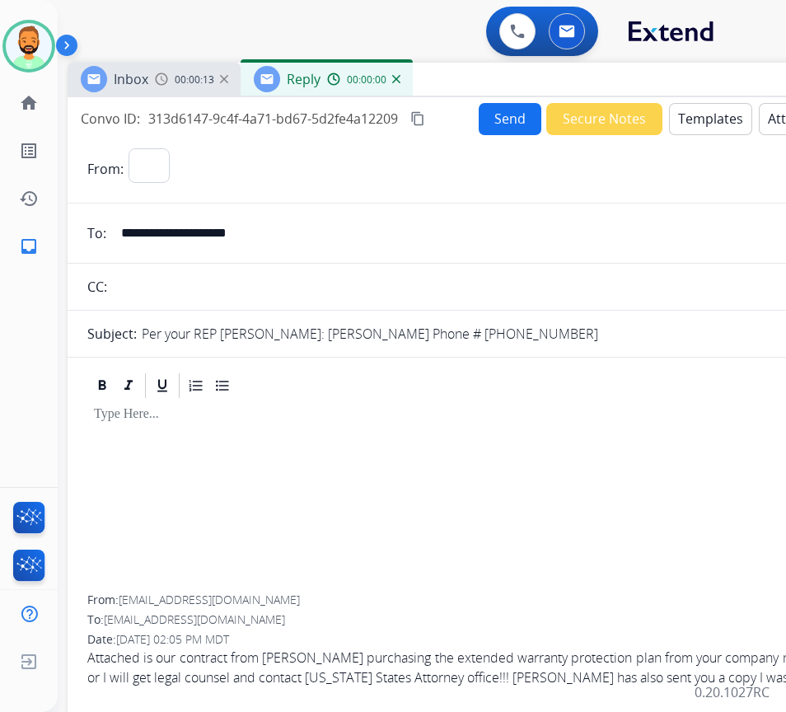
select select "**********"
click at [714, 124] on button "Templates" at bounding box center [710, 119] width 83 height 32
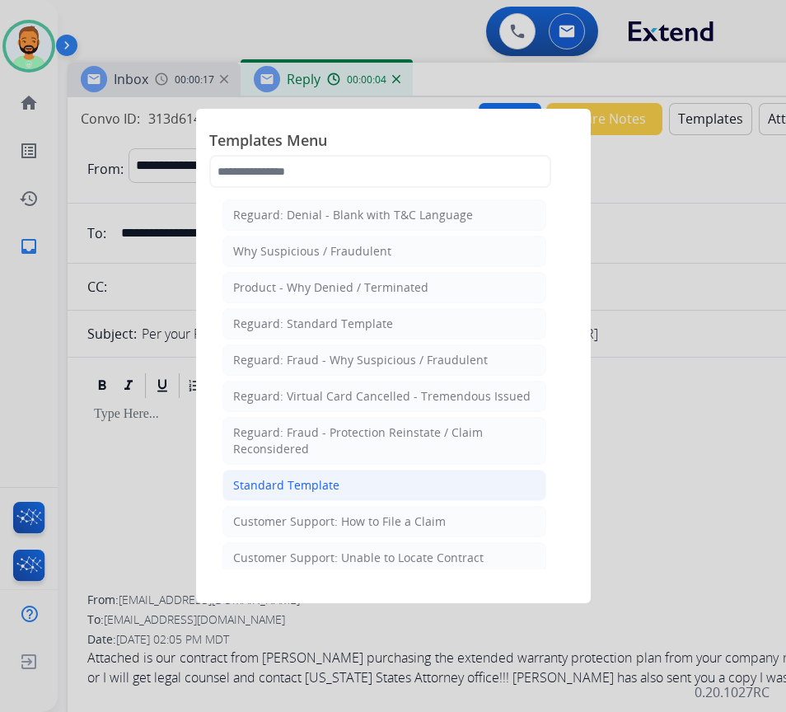
click at [409, 492] on li "Standard Template" at bounding box center [384, 485] width 324 height 31
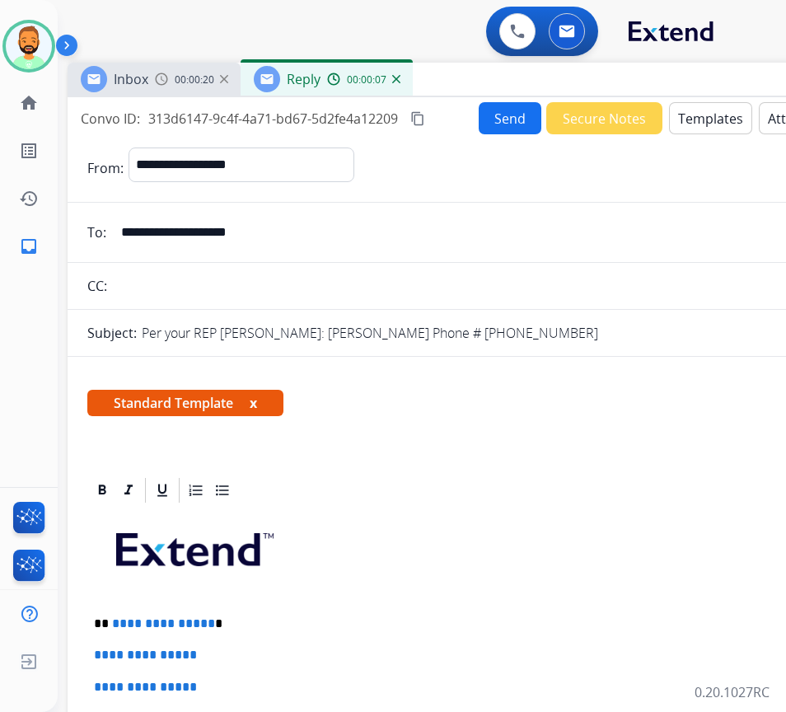
click at [676, 122] on button "Templates" at bounding box center [710, 118] width 83 height 32
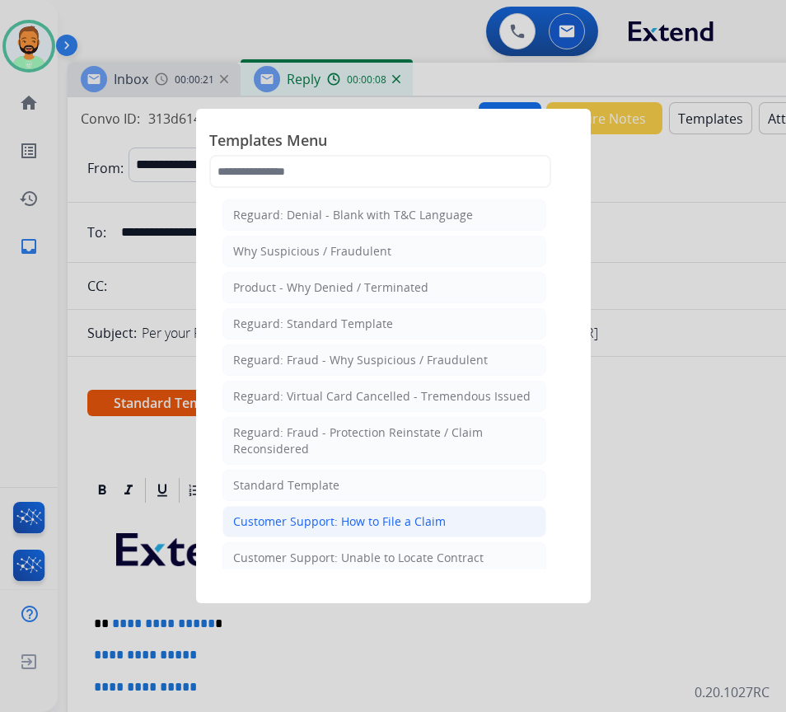
click at [407, 522] on div "Customer Support: How to File a Claim" at bounding box center [339, 521] width 213 height 16
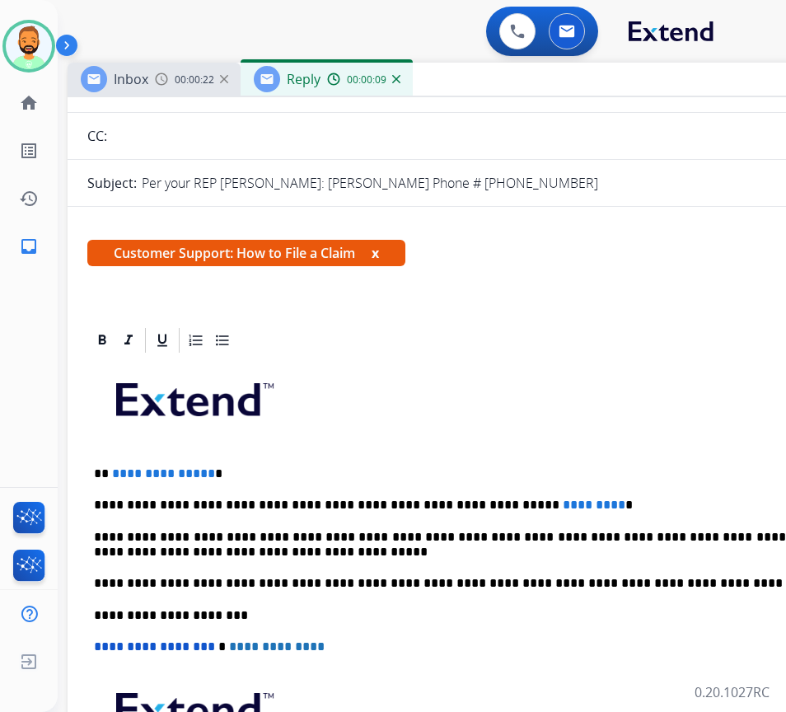
scroll to position [165, 0]
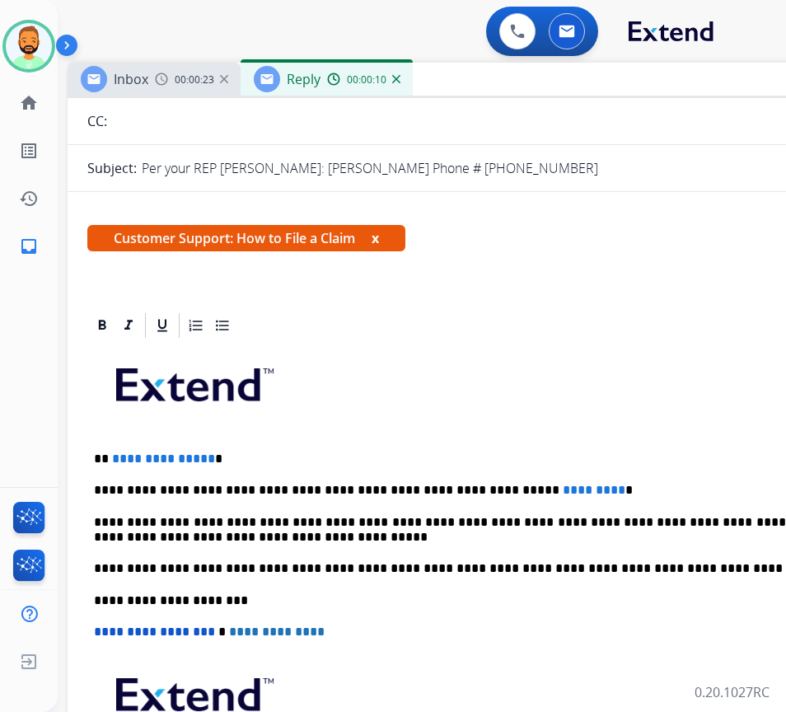
click at [577, 479] on div "**********" at bounding box center [479, 591] width 784 height 503
click at [527, 485] on p "**********" at bounding box center [473, 490] width 758 height 15
click at [700, 489] on p "**********" at bounding box center [473, 490] width 758 height 15
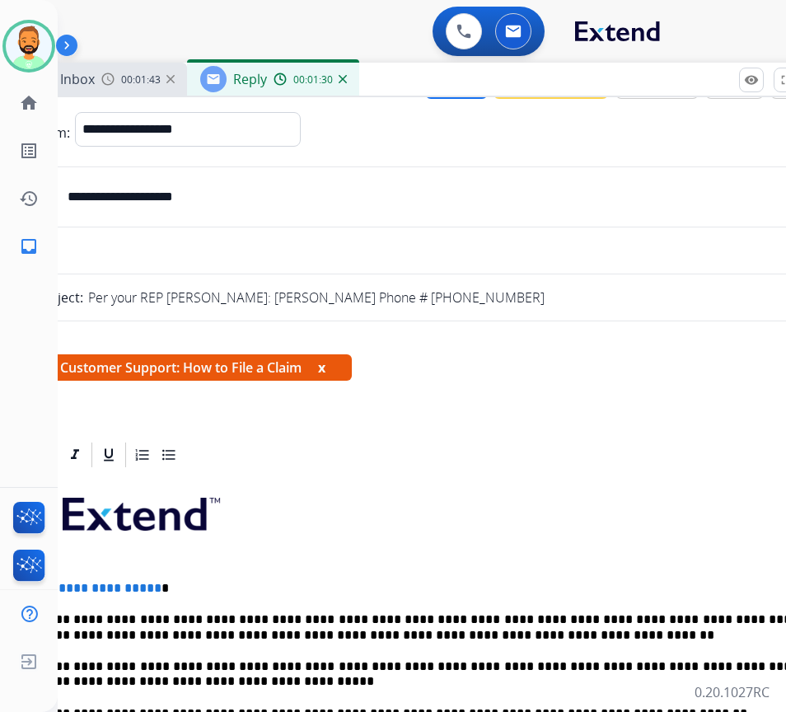
scroll to position [0, 0]
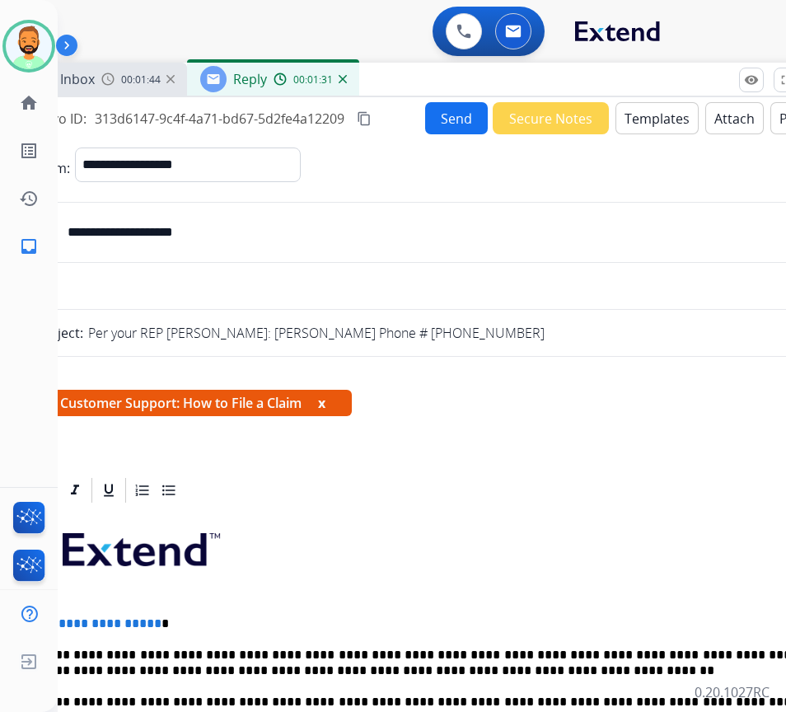
click at [443, 119] on button "Send" at bounding box center [456, 118] width 63 height 32
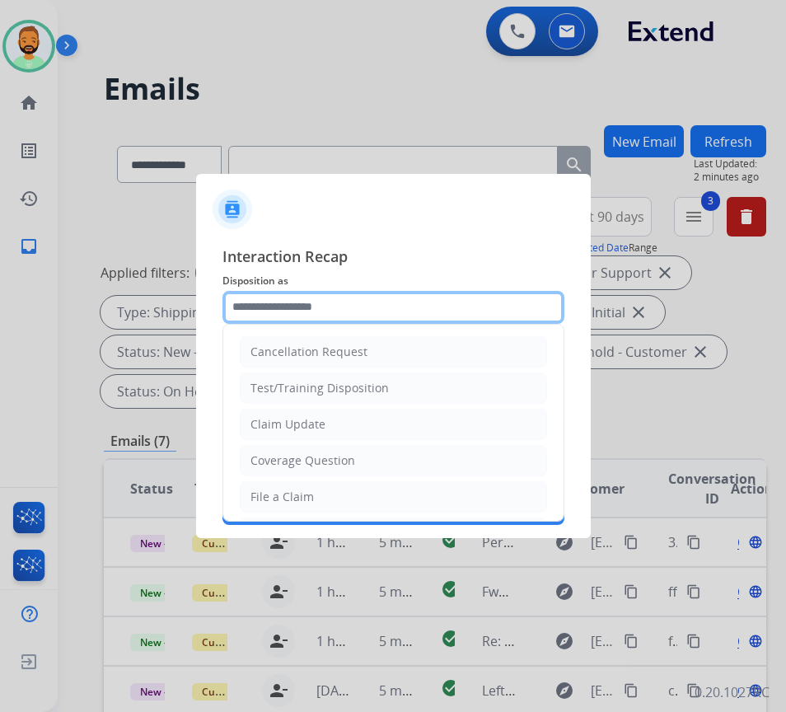
click at [373, 305] on input "text" at bounding box center [393, 307] width 342 height 33
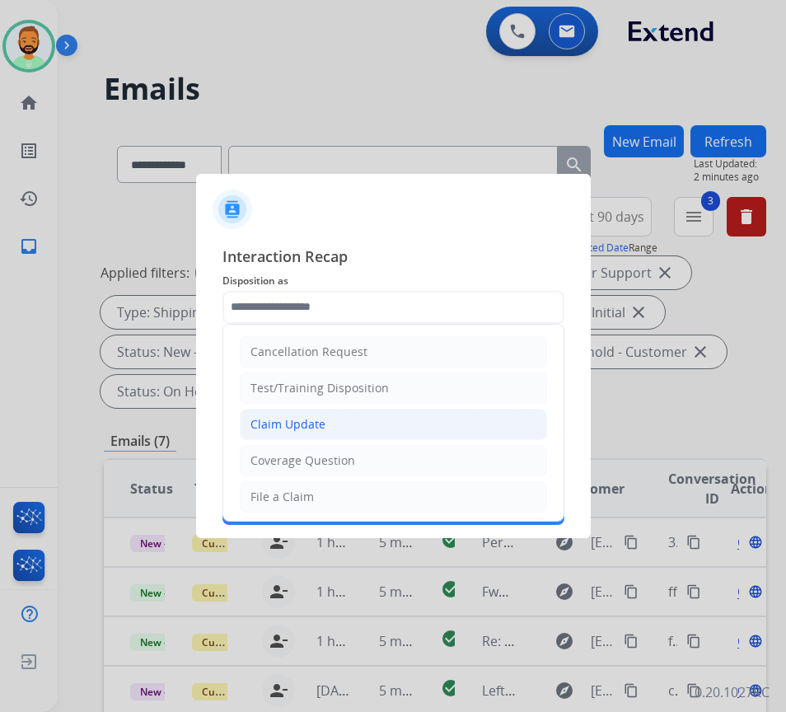
click at [307, 428] on div "Claim Update" at bounding box center [287, 424] width 75 height 16
type input "**********"
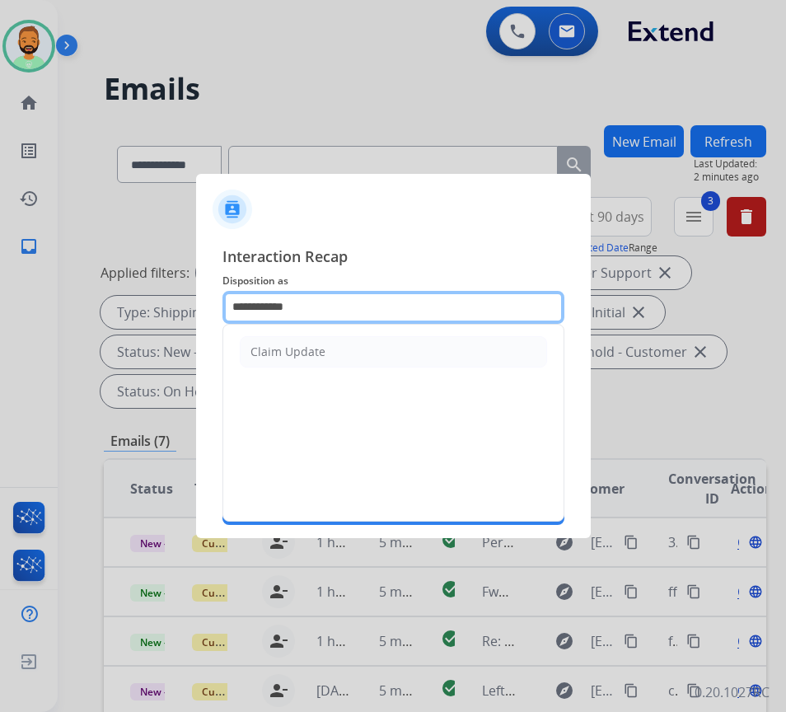
click at [339, 307] on input "**********" at bounding box center [393, 307] width 342 height 33
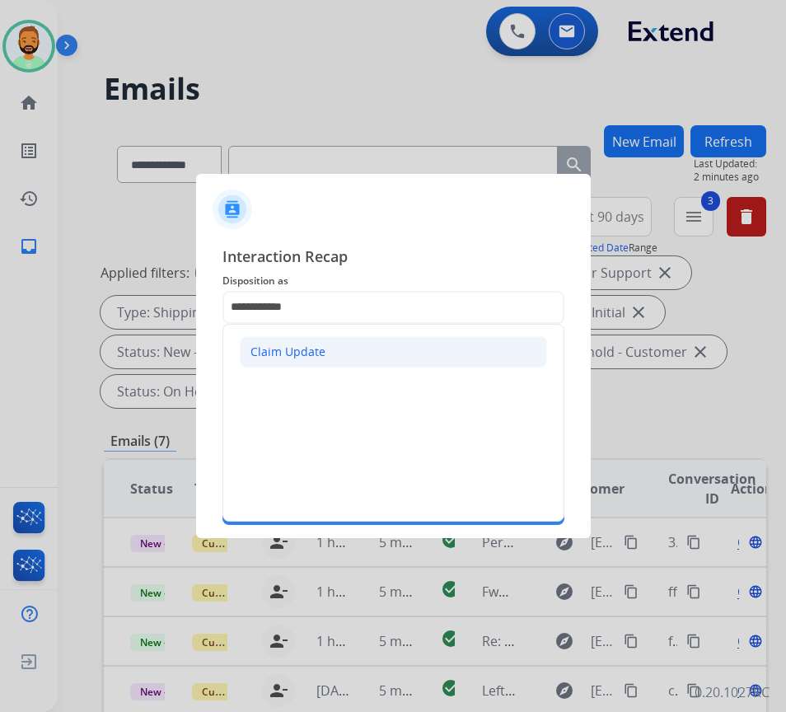
click at [335, 349] on li "Claim Update" at bounding box center [393, 351] width 307 height 31
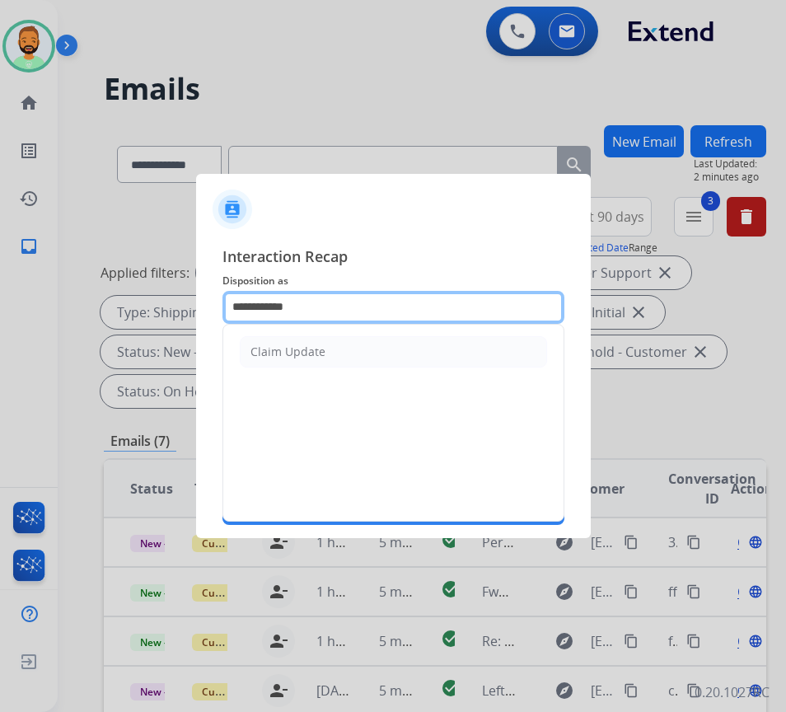
drag, startPoint x: 335, startPoint y: 311, endPoint x: 134, endPoint y: 301, distance: 200.5
click at [0, 300] on app-contact-recap-modal "**********" at bounding box center [0, 356] width 0 height 712
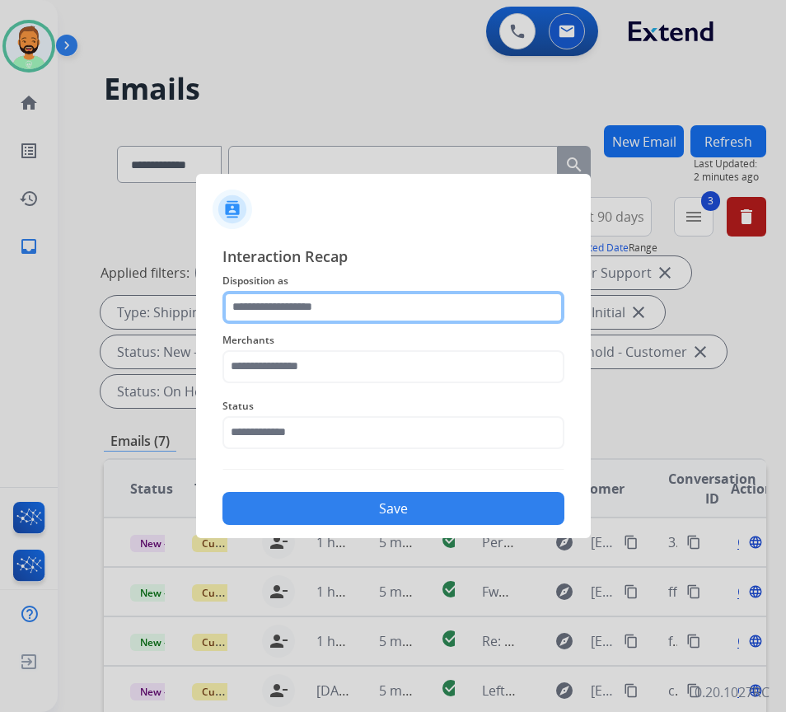
click at [381, 311] on input "text" at bounding box center [393, 307] width 342 height 33
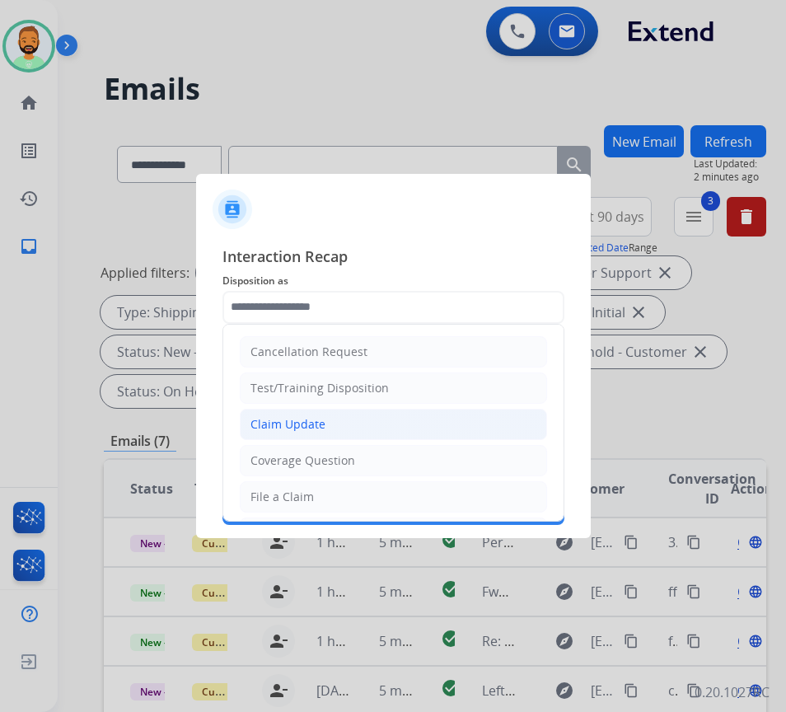
click at [382, 427] on li "Claim Update" at bounding box center [393, 424] width 307 height 31
type input "**********"
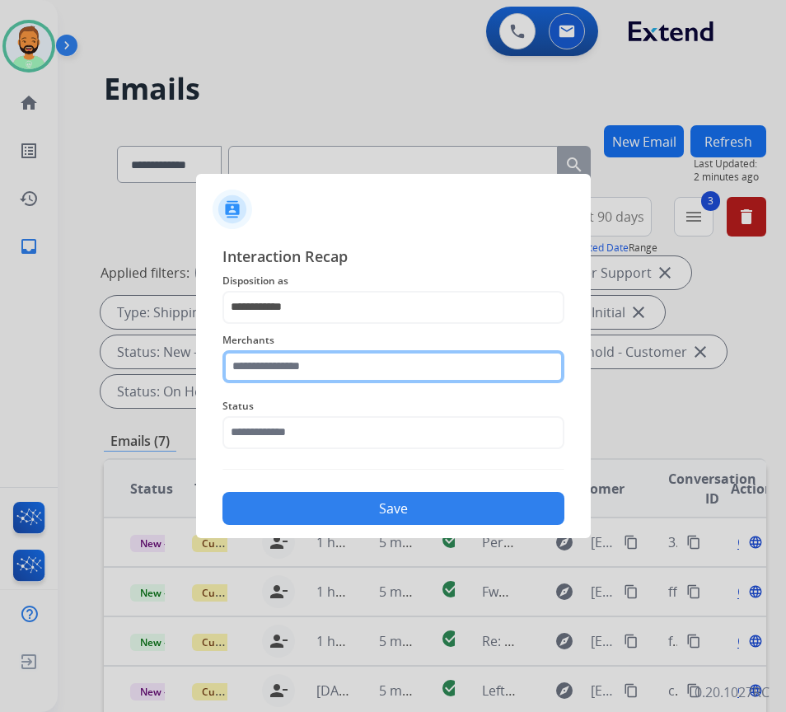
click at [349, 366] on input "text" at bounding box center [393, 366] width 342 height 33
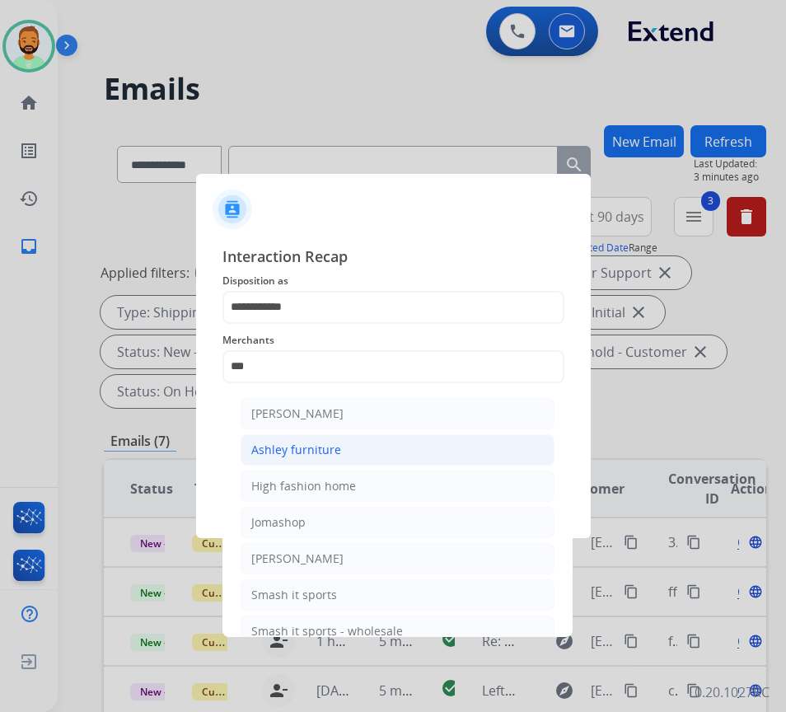
click at [357, 445] on li "Ashley furniture" at bounding box center [398, 449] width 314 height 31
type input "**********"
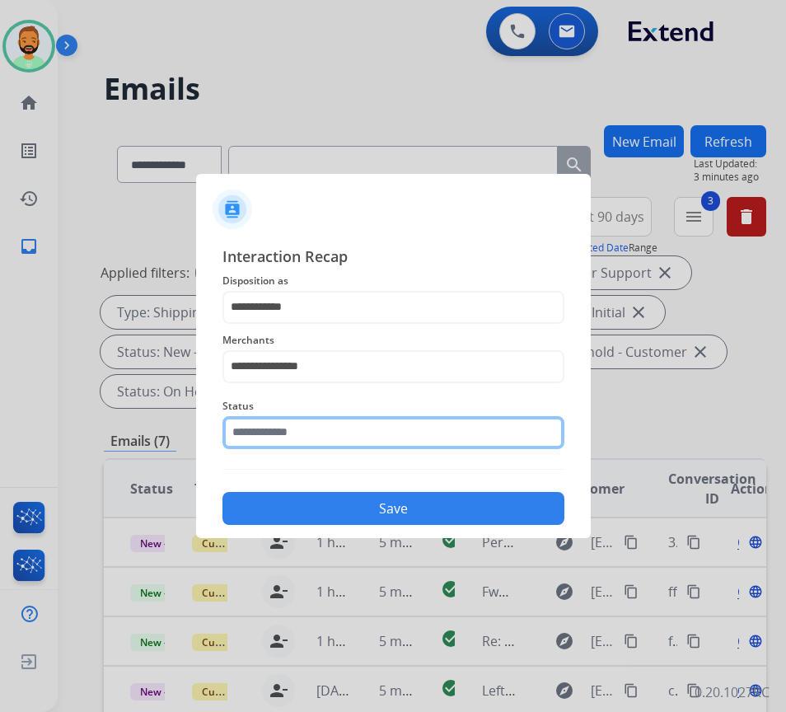
click at [347, 447] on input "text" at bounding box center [393, 432] width 342 height 33
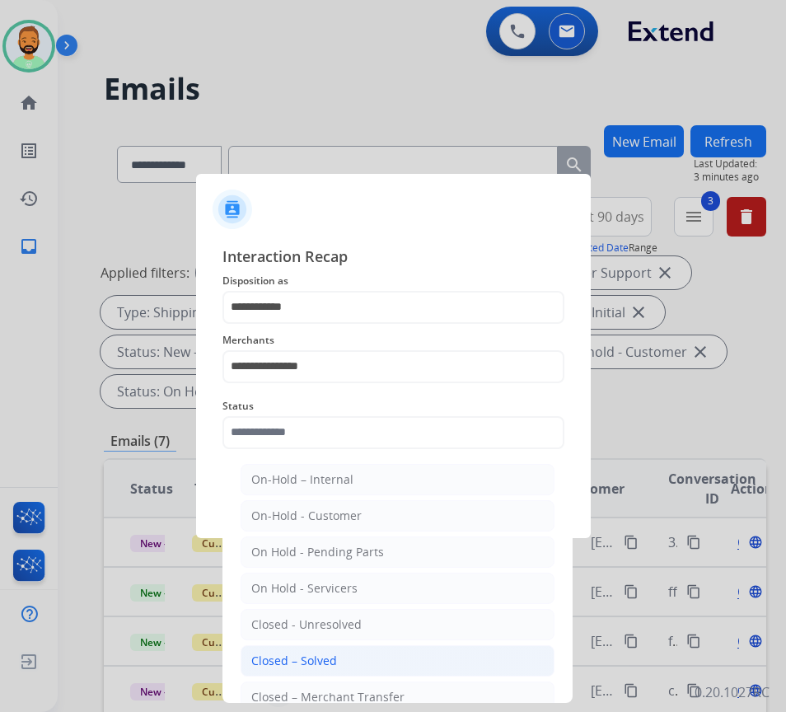
drag, startPoint x: 336, startPoint y: 664, endPoint x: 339, endPoint y: 634, distance: 30.7
click at [336, 665] on li "Closed – Solved" at bounding box center [398, 660] width 314 height 31
type input "**********"
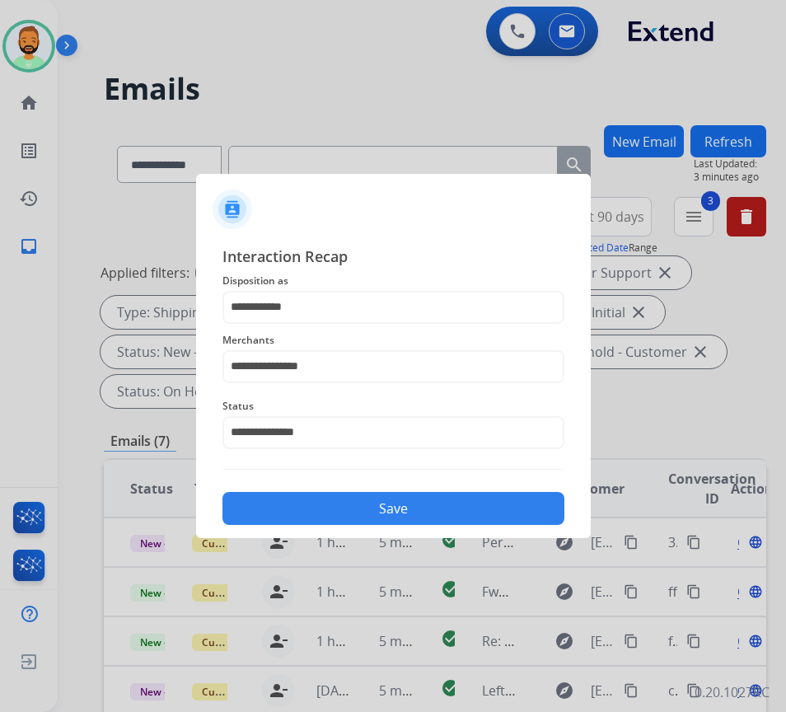
click at [349, 487] on div "Save" at bounding box center [393, 503] width 342 height 43
click at [352, 512] on button "Save" at bounding box center [393, 508] width 342 height 33
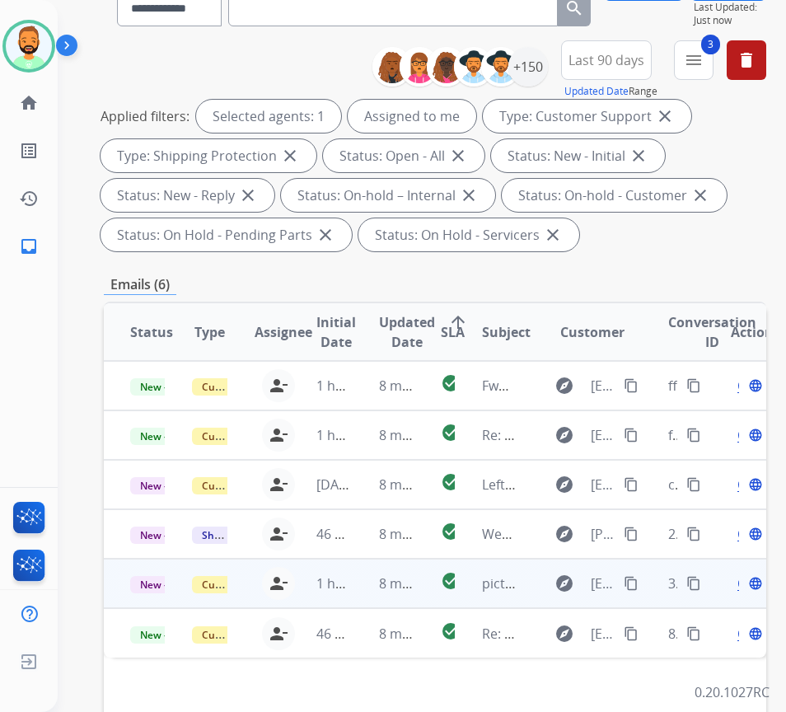
scroll to position [165, 0]
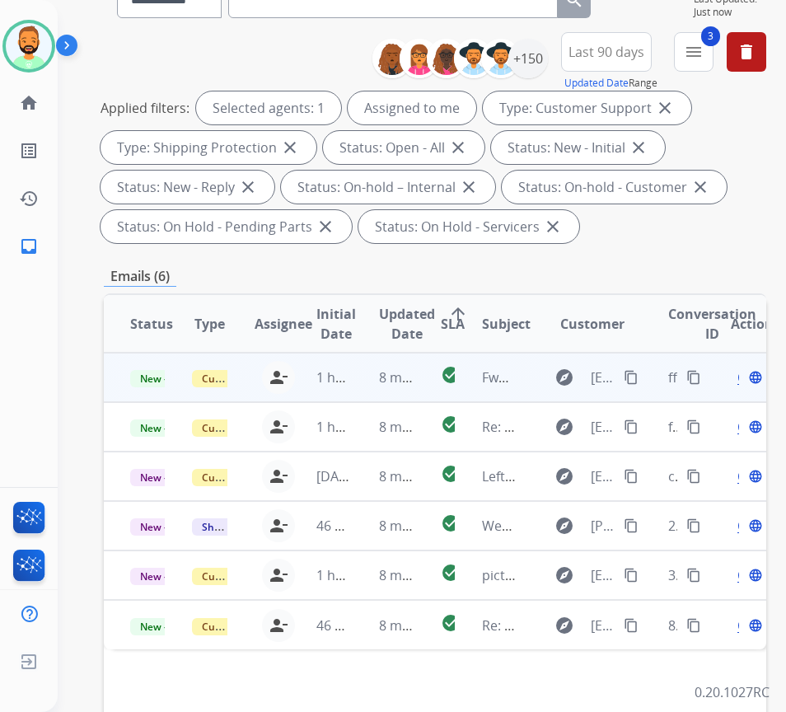
click at [362, 367] on td "8 minutes ago" at bounding box center [384, 377] width 62 height 49
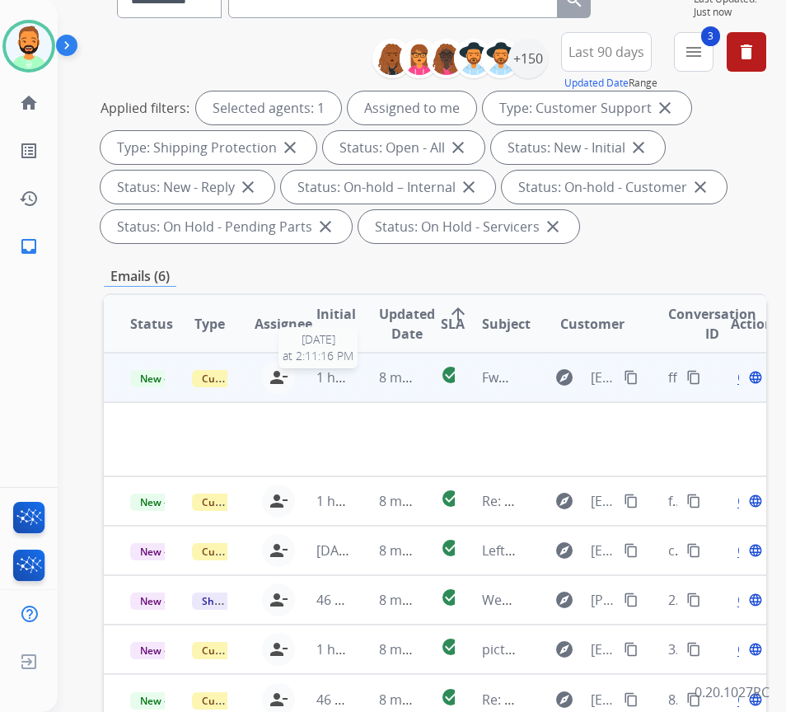
click at [349, 373] on span "1 hour ago" at bounding box center [350, 377] width 68 height 18
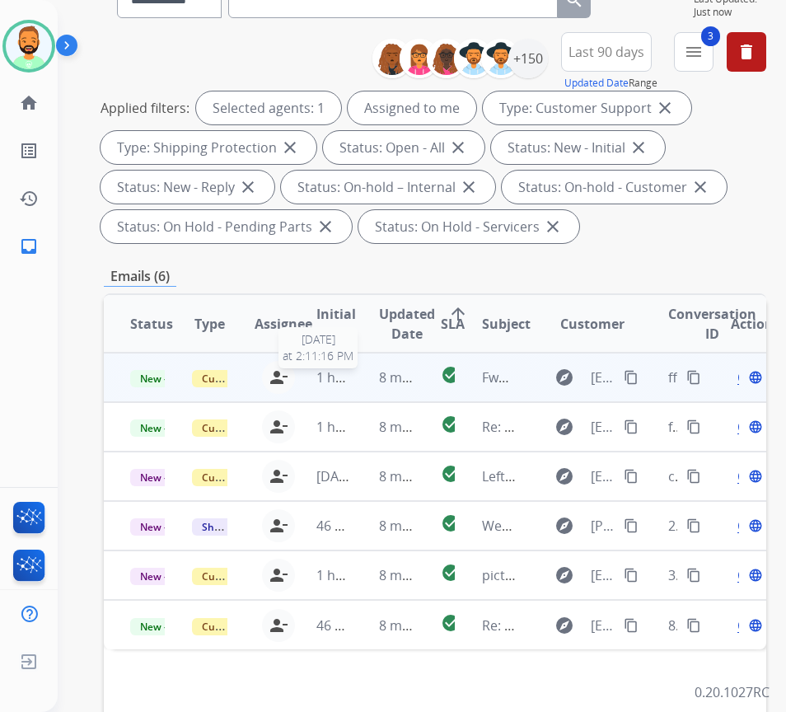
click at [353, 383] on span "1 hour ago" at bounding box center [350, 377] width 68 height 18
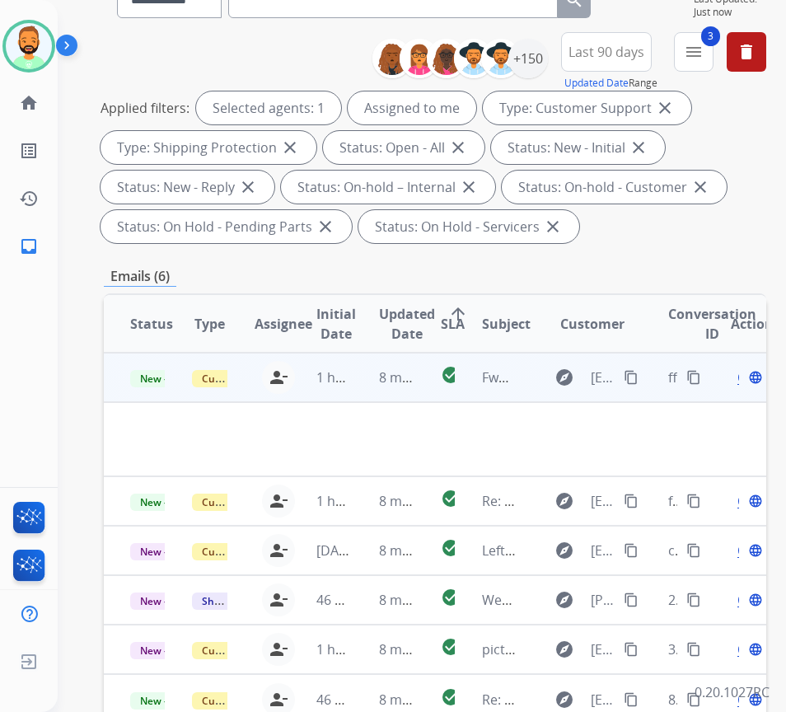
click at [745, 377] on span "Open" at bounding box center [754, 377] width 34 height 20
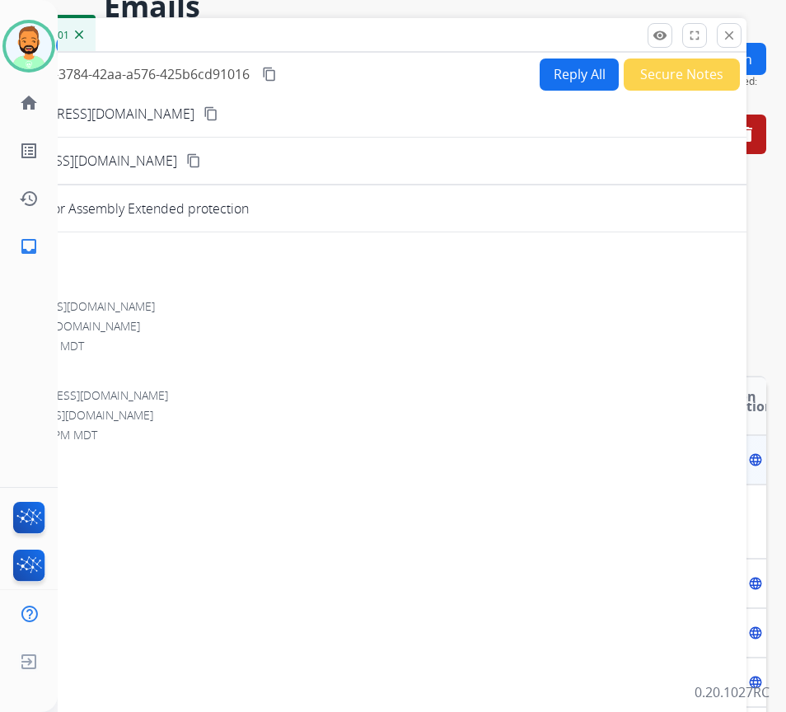
scroll to position [0, 0]
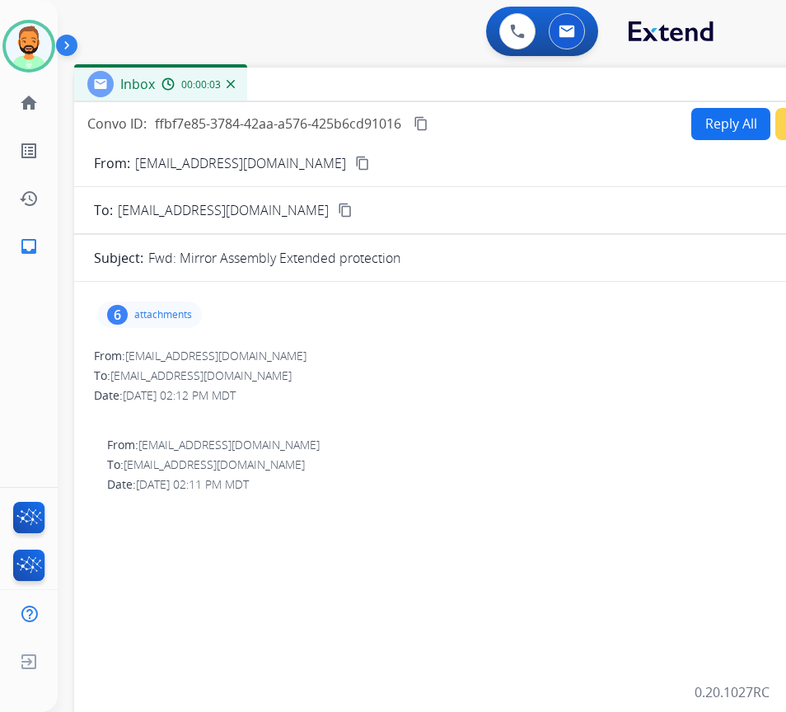
drag, startPoint x: 329, startPoint y: 107, endPoint x: 474, endPoint y: 79, distance: 147.7
click at [477, 74] on div "Inbox 00:00:03" at bounding box center [486, 85] width 824 height 35
click at [352, 161] on mat-icon "content_copy" at bounding box center [359, 163] width 15 height 15
click at [190, 311] on div "6 attachments" at bounding box center [146, 315] width 105 height 26
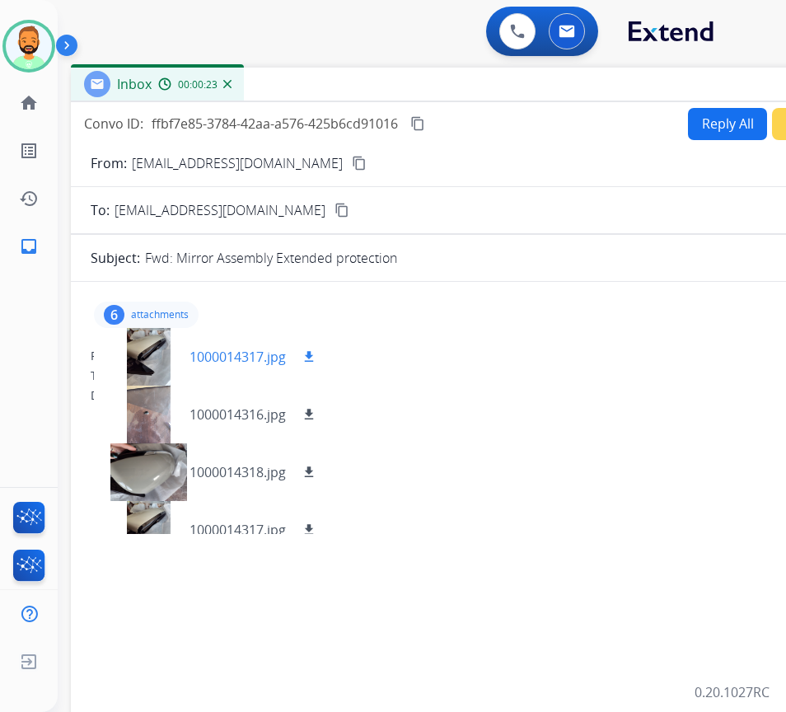
click at [164, 352] on div at bounding box center [148, 357] width 82 height 58
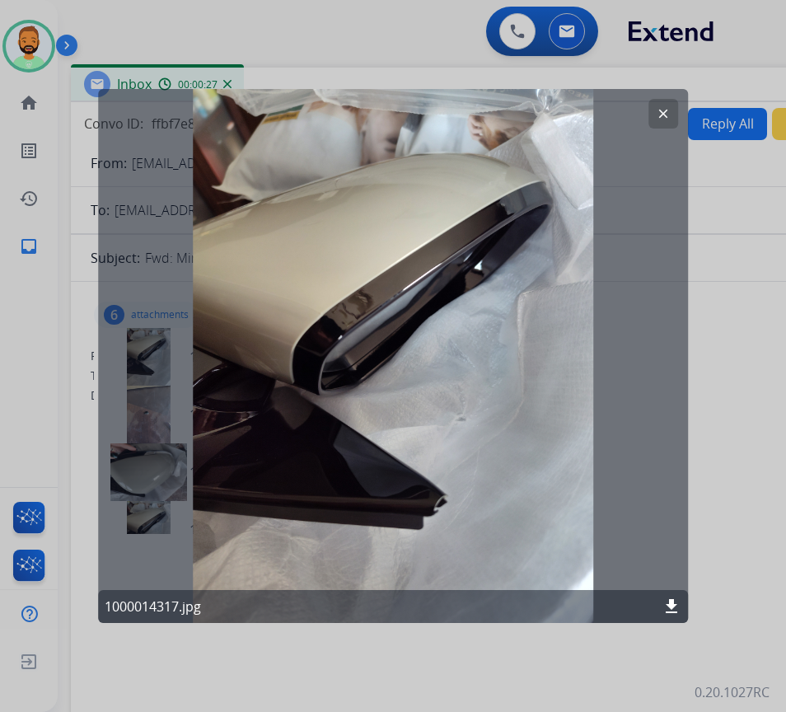
click at [670, 114] on mat-icon "clear" at bounding box center [663, 113] width 15 height 15
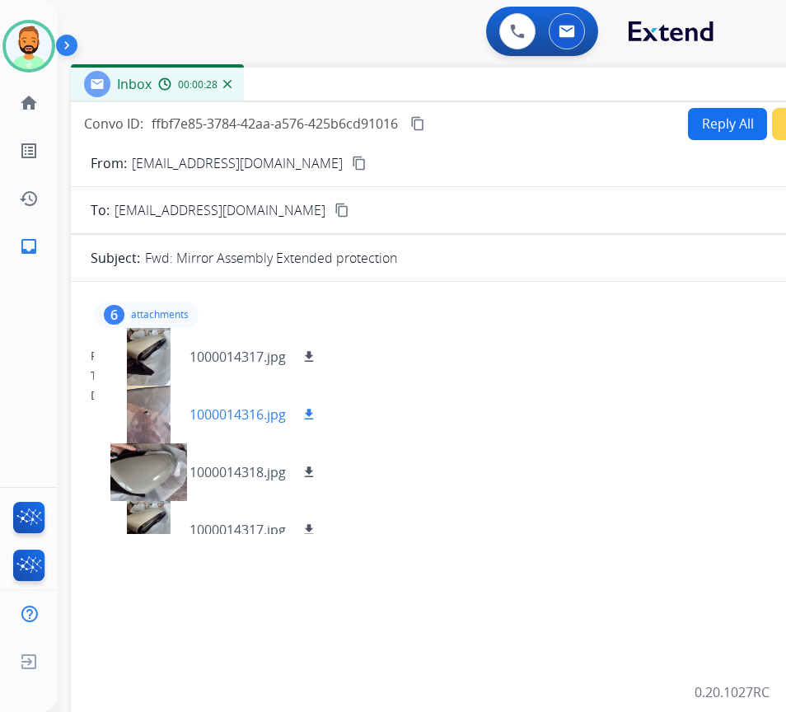
click at [137, 414] on div at bounding box center [148, 415] width 82 height 58
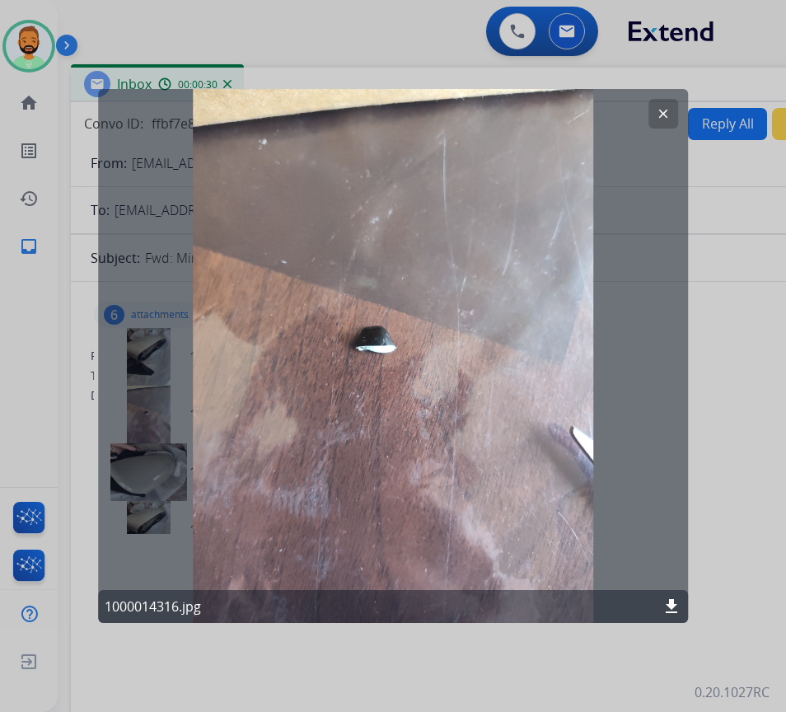
click at [666, 119] on mat-icon "clear" at bounding box center [663, 113] width 15 height 15
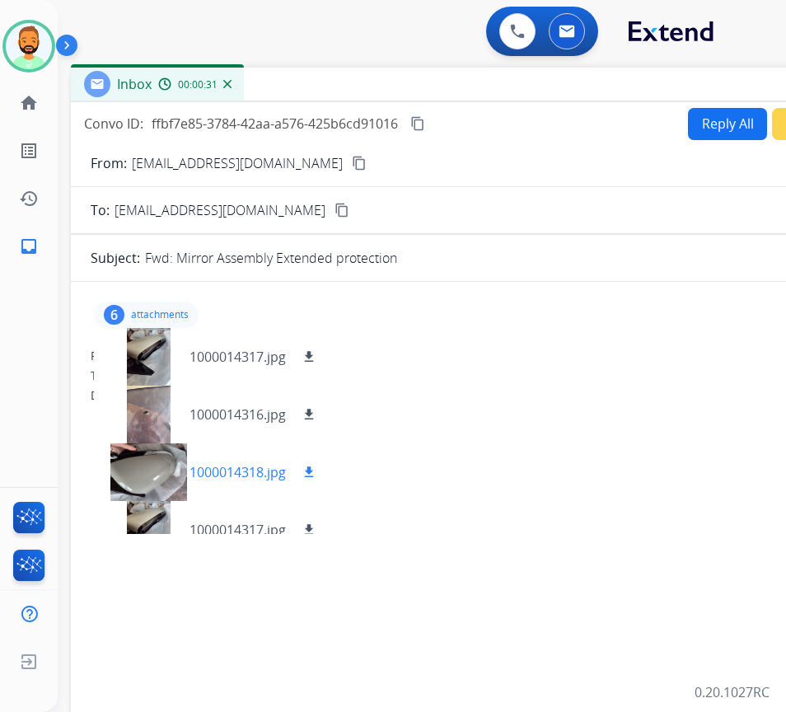
click at [144, 469] on div at bounding box center [148, 472] width 82 height 58
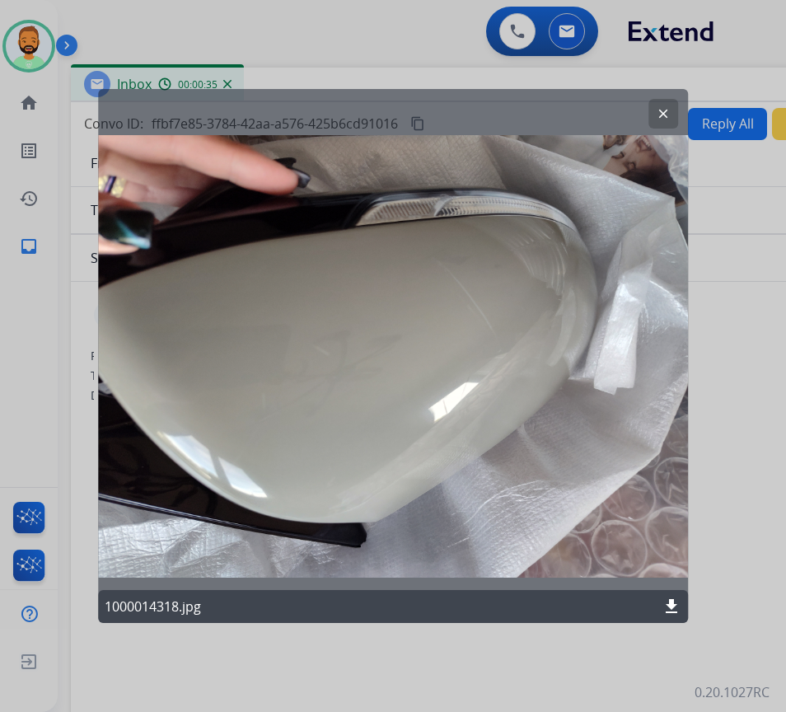
click at [668, 110] on mat-icon "clear" at bounding box center [663, 113] width 15 height 15
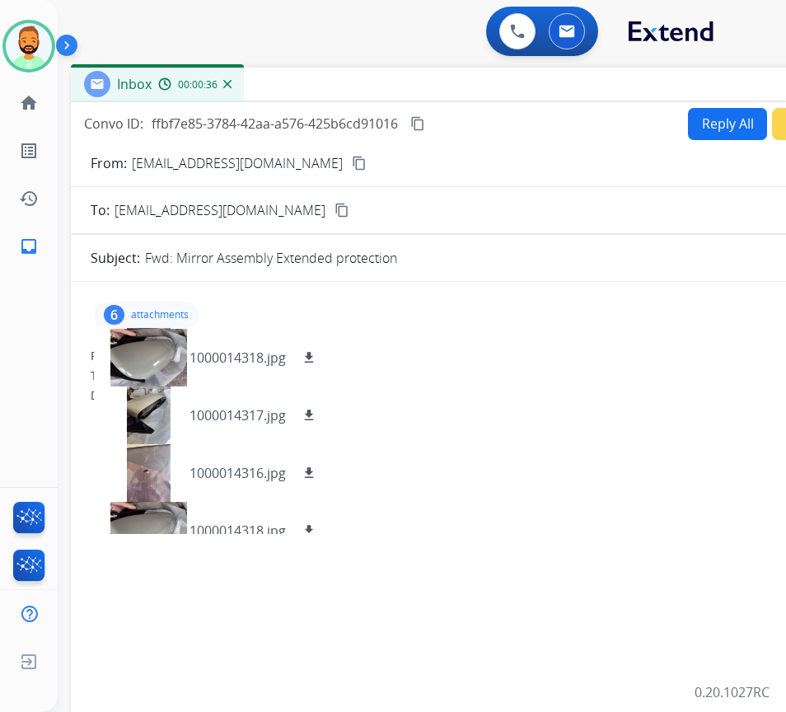
scroll to position [140, 0]
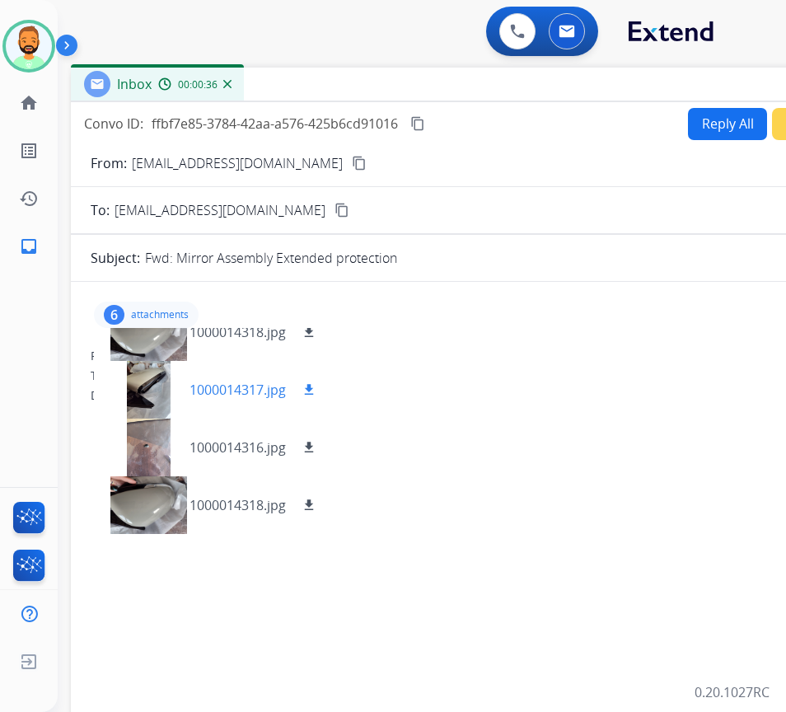
click at [152, 364] on div at bounding box center [148, 390] width 82 height 58
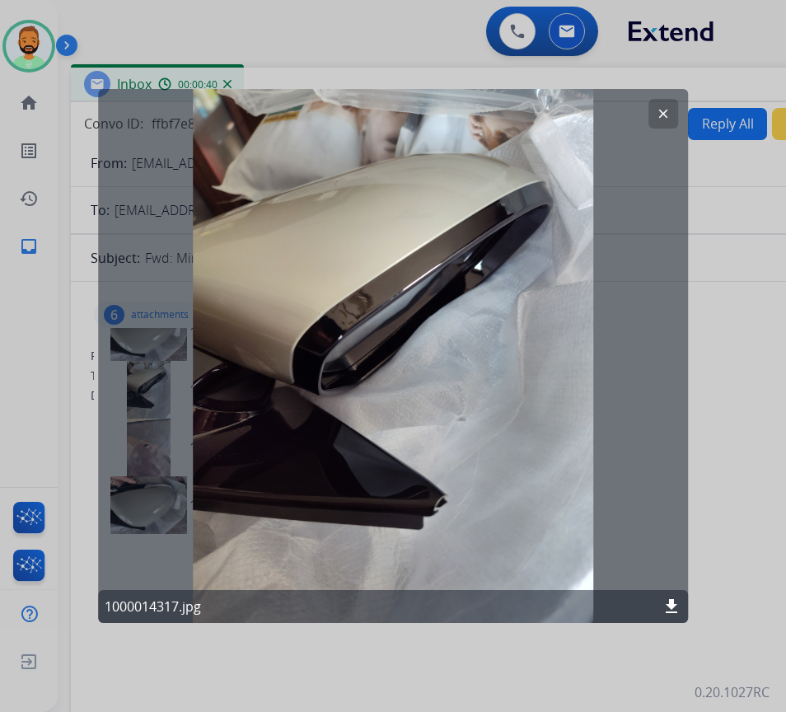
click at [659, 123] on button "clear" at bounding box center [663, 114] width 30 height 30
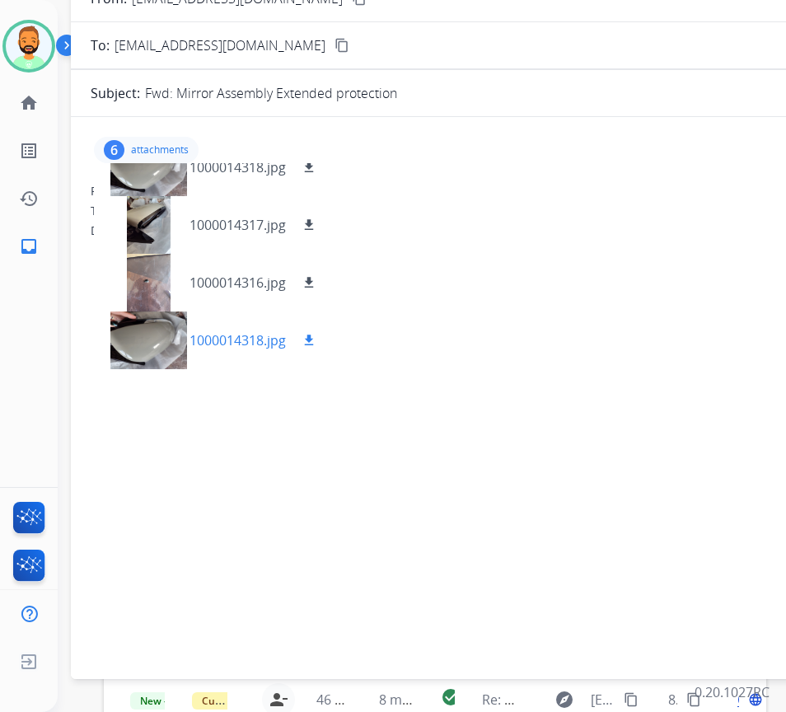
scroll to position [58, 0]
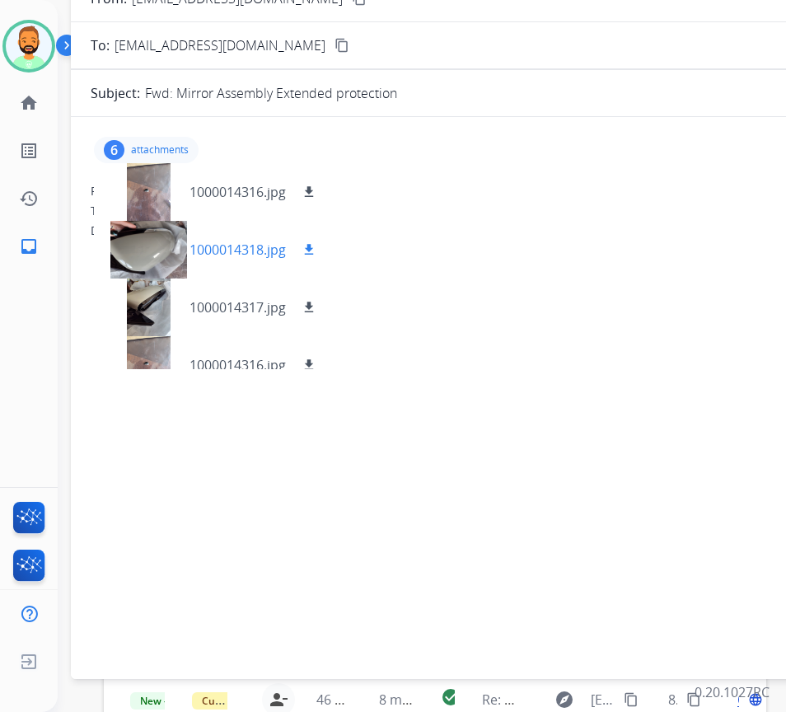
click at [307, 248] on mat-icon "download" at bounding box center [309, 249] width 15 height 15
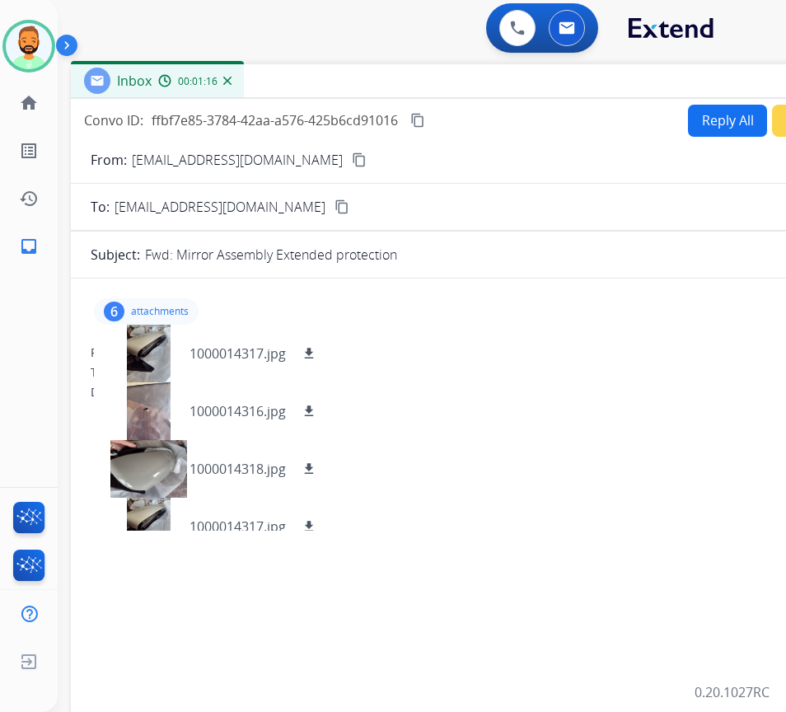
scroll to position [0, 0]
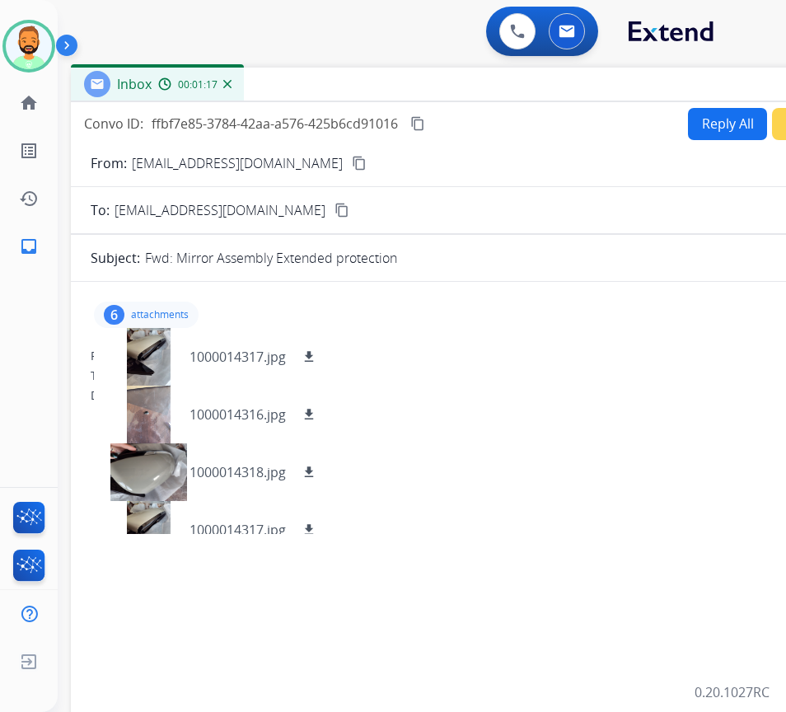
click at [709, 108] on div "Reply All Secure Notes" at bounding box center [785, 124] width 205 height 32
click at [704, 127] on button "Reply All" at bounding box center [727, 124] width 79 height 32
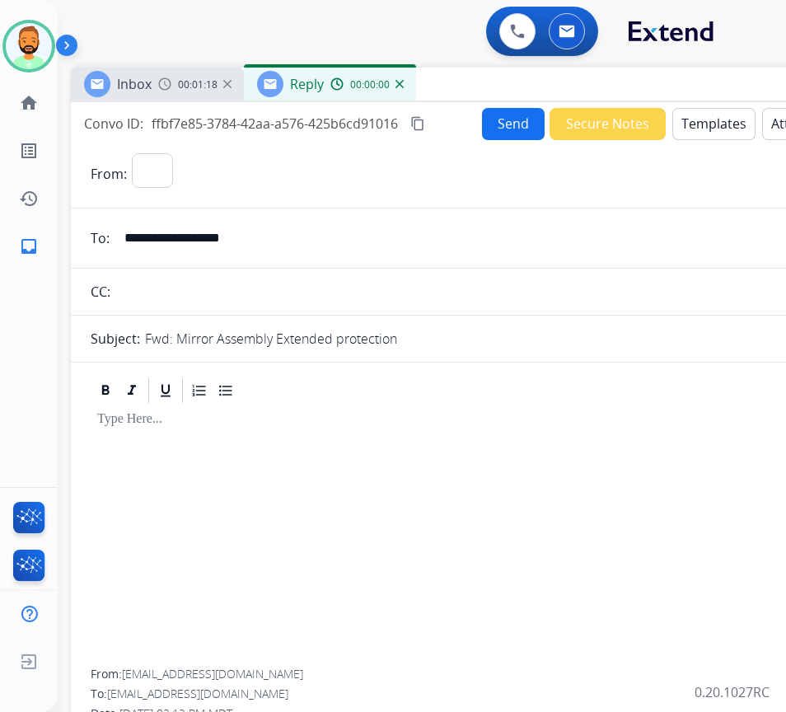
select select "**********"
click at [702, 122] on button "Templates" at bounding box center [713, 124] width 83 height 32
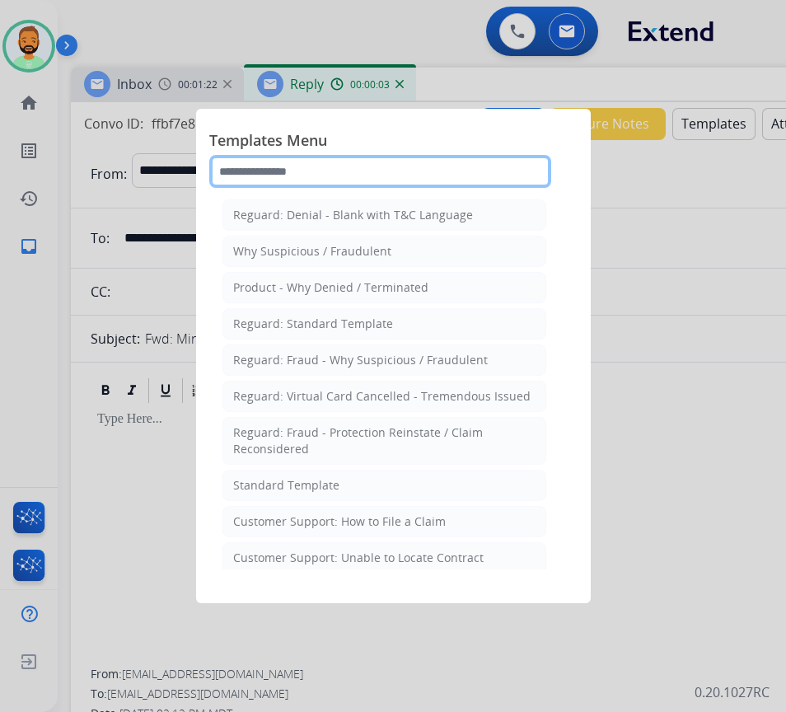
click at [367, 164] on input "text" at bounding box center [380, 171] width 342 height 33
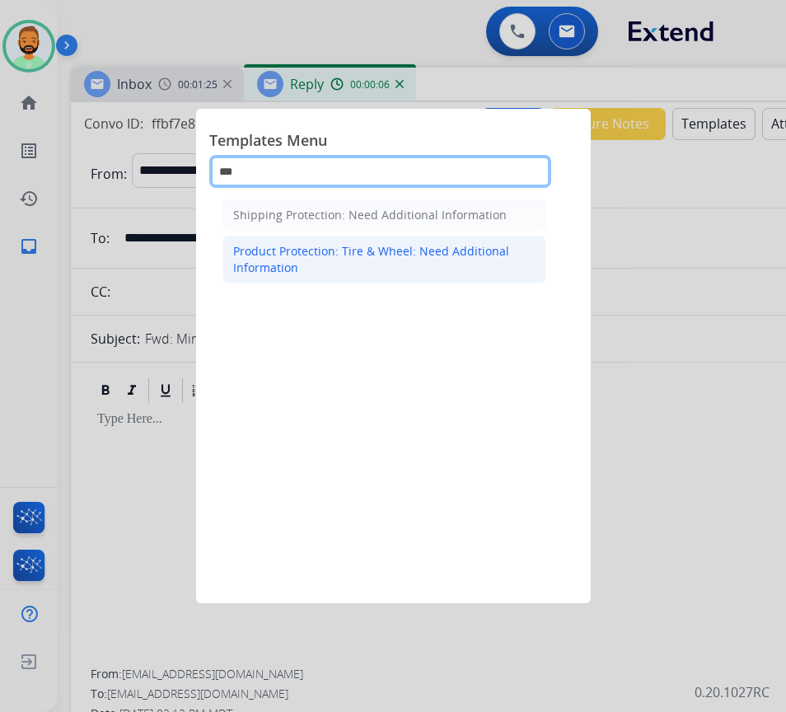
type input "***"
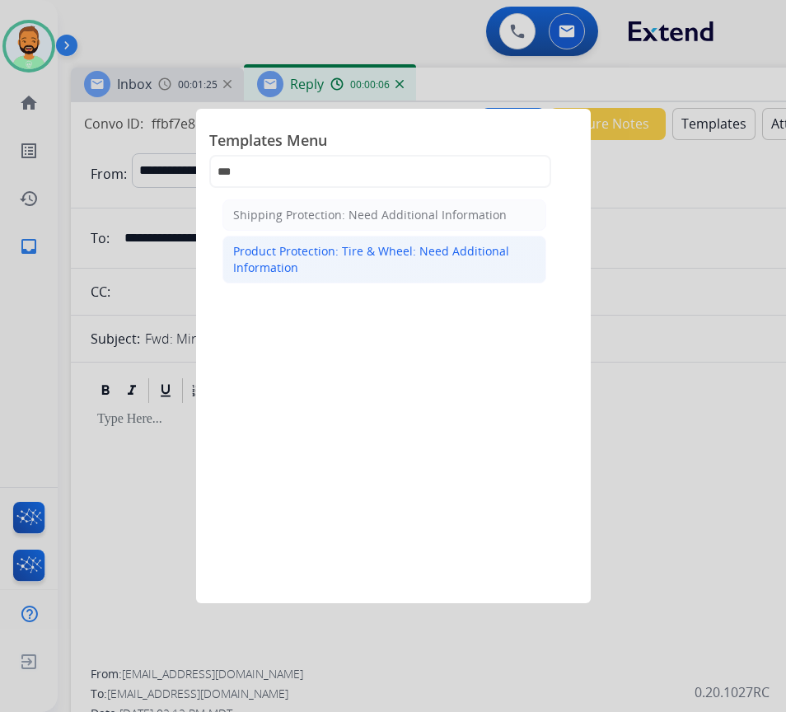
click at [357, 246] on div "Product Protection: Tire & Wheel: Need Additional Information" at bounding box center [384, 259] width 302 height 33
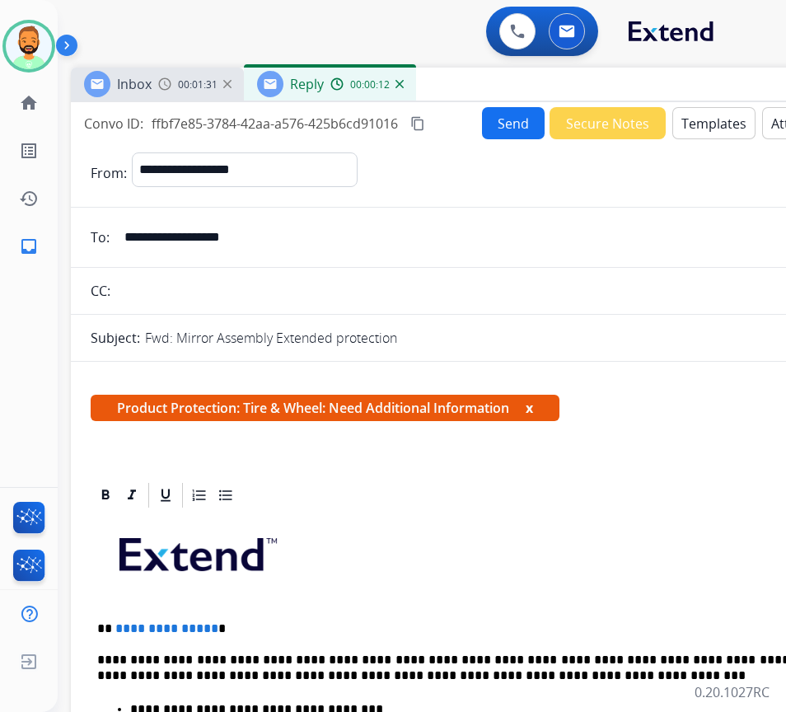
drag, startPoint x: 409, startPoint y: 606, endPoint x: 408, endPoint y: 615, distance: 9.9
click at [414, 662] on p "**********" at bounding box center [476, 668] width 758 height 30
drag, startPoint x: 651, startPoint y: 663, endPoint x: 662, endPoint y: 676, distance: 16.9
click at [652, 663] on p "**********" at bounding box center [476, 668] width 758 height 30
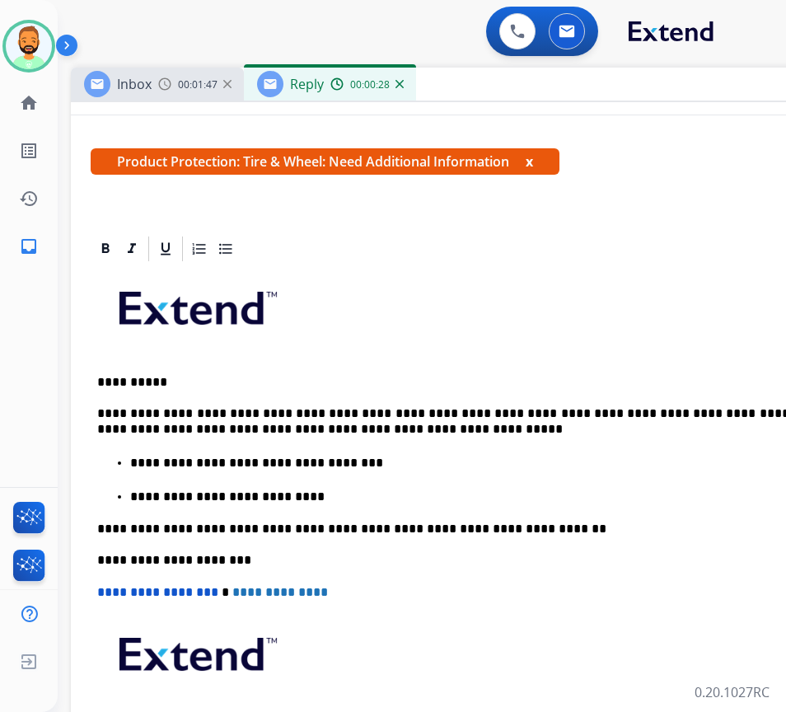
scroll to position [247, 0]
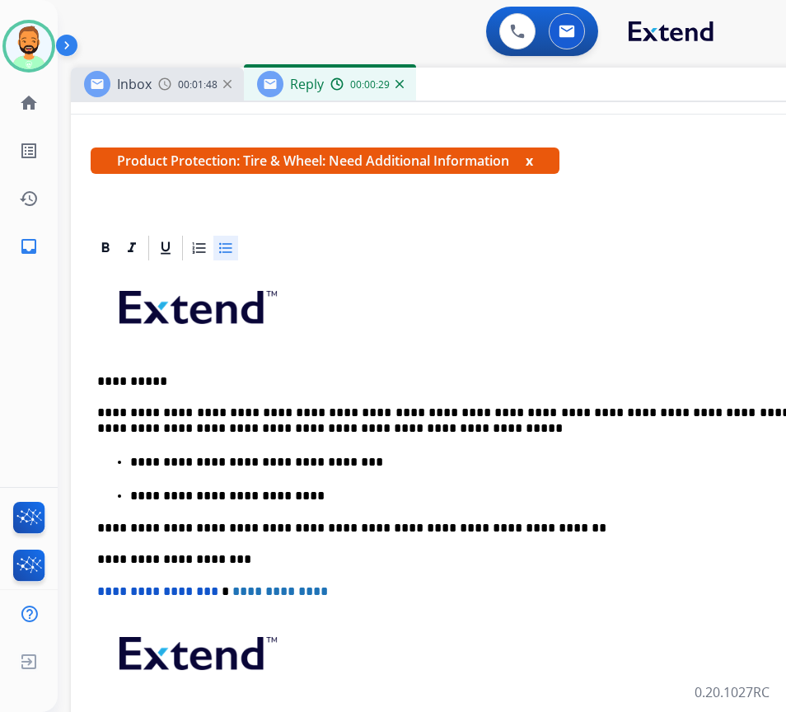
drag, startPoint x: 330, startPoint y: 486, endPoint x: 250, endPoint y: 486, distance: 79.1
click at [250, 486] on li "**********" at bounding box center [499, 494] width 738 height 17
drag, startPoint x: 299, startPoint y: 494, endPoint x: 124, endPoint y: 492, distance: 175.5
click at [124, 492] on ul "**********" at bounding box center [482, 478] width 771 height 52
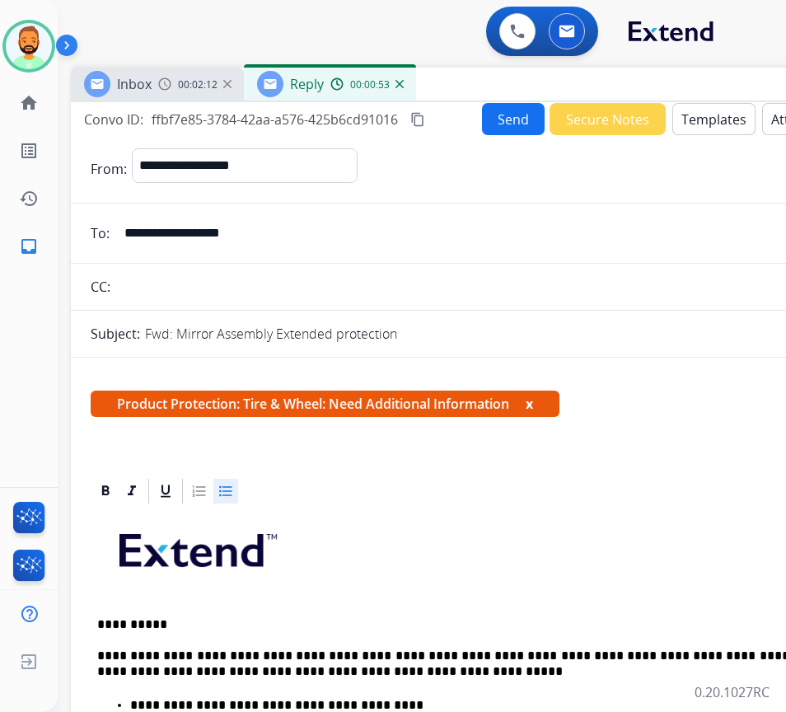
scroll to position [0, 0]
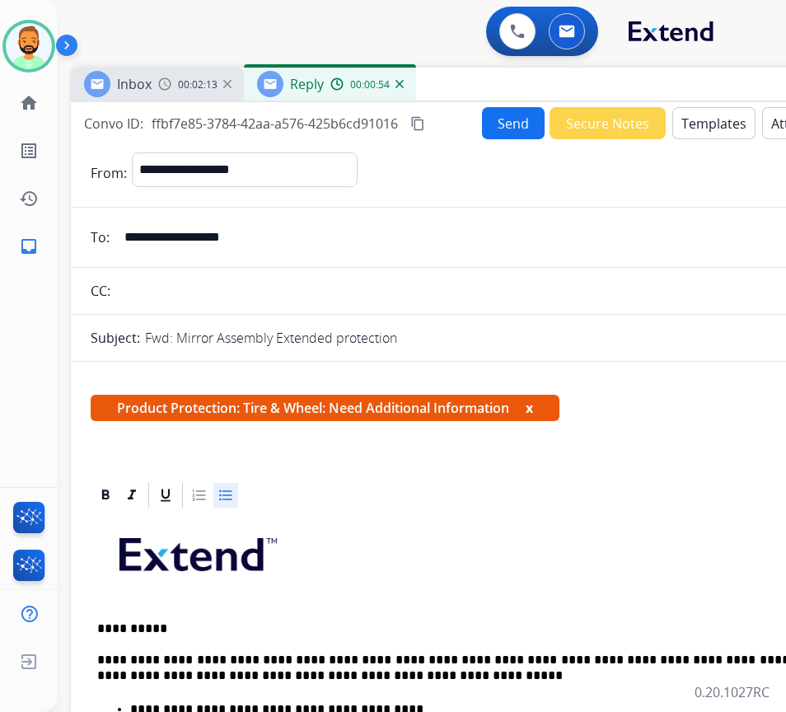
click at [497, 108] on button "Send" at bounding box center [513, 123] width 63 height 32
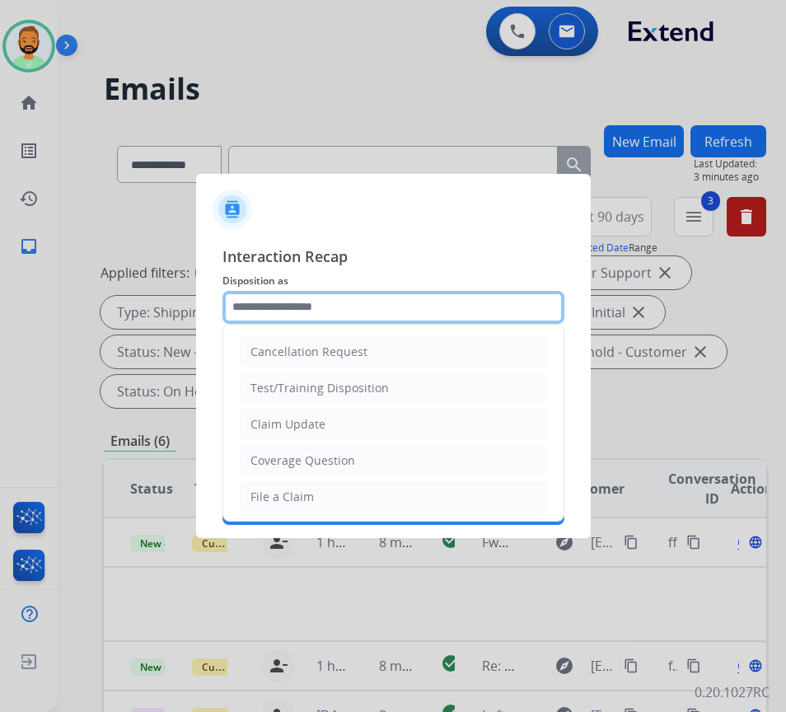
click at [400, 316] on input "text" at bounding box center [393, 307] width 342 height 33
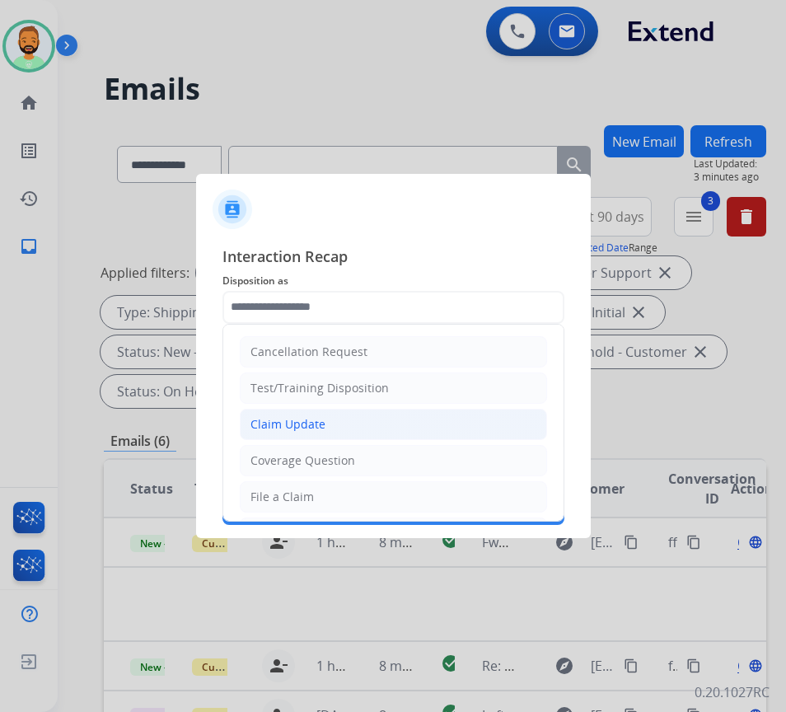
click at [355, 432] on li "Claim Update" at bounding box center [393, 424] width 307 height 31
type input "**********"
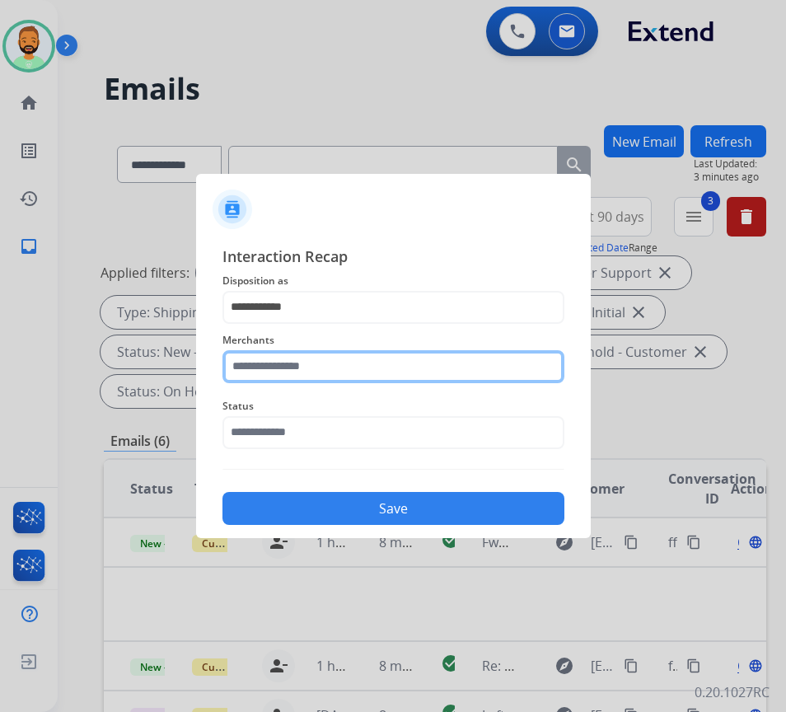
click at [329, 367] on input "text" at bounding box center [393, 366] width 342 height 33
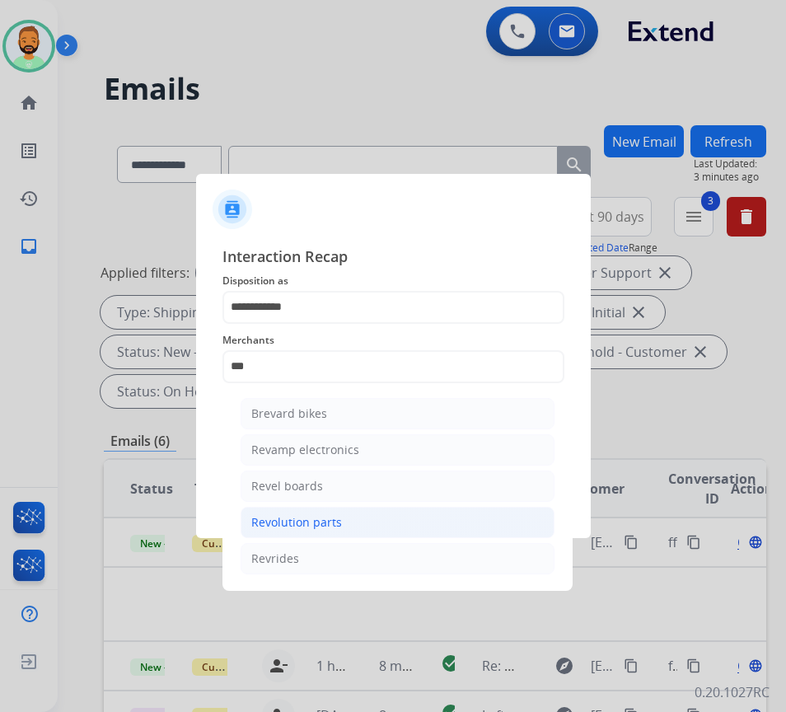
click at [370, 522] on li "Revolution parts" at bounding box center [398, 522] width 314 height 31
type input "**********"
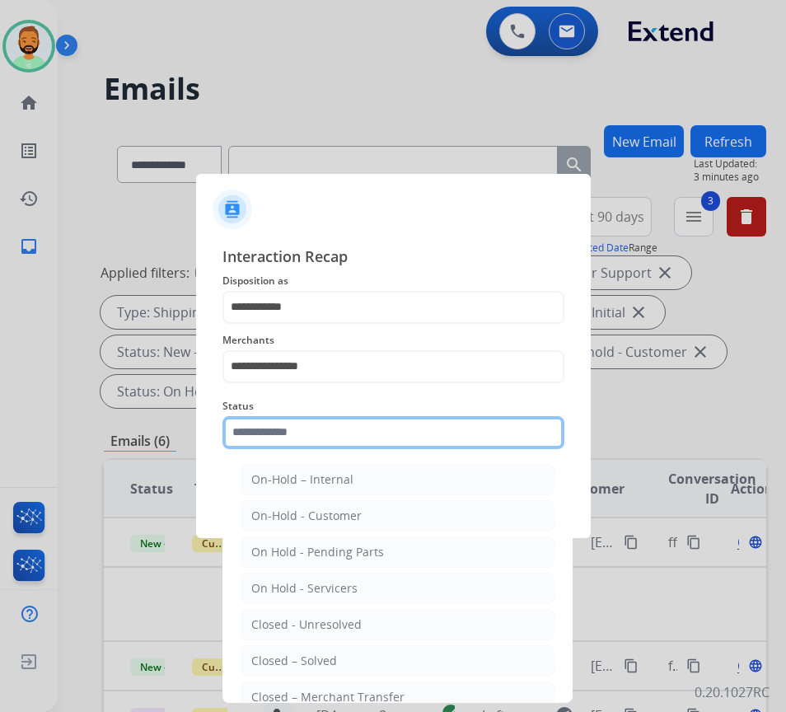
click at [373, 432] on input "text" at bounding box center [393, 432] width 342 height 33
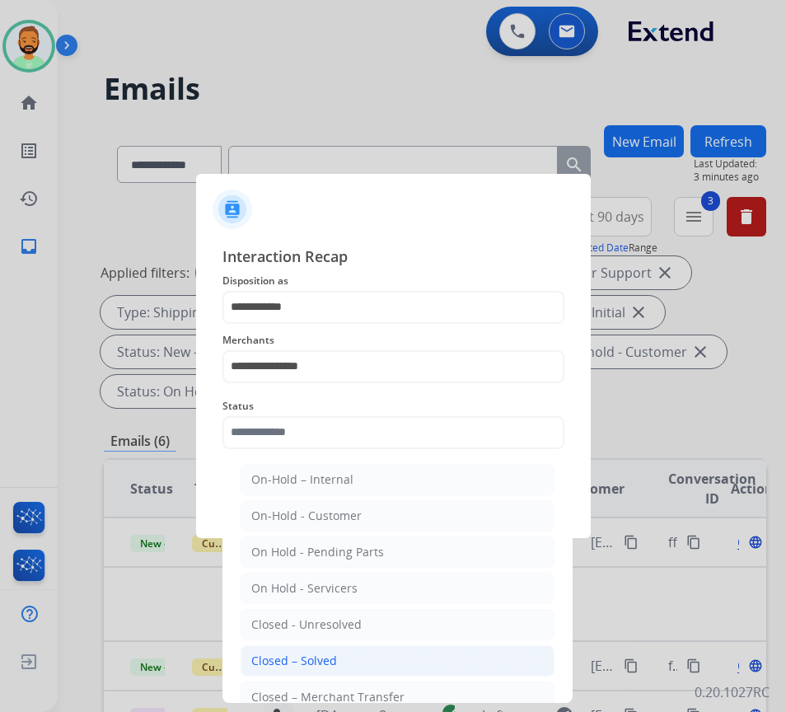
click at [349, 662] on li "Closed – Solved" at bounding box center [398, 660] width 314 height 31
type input "**********"
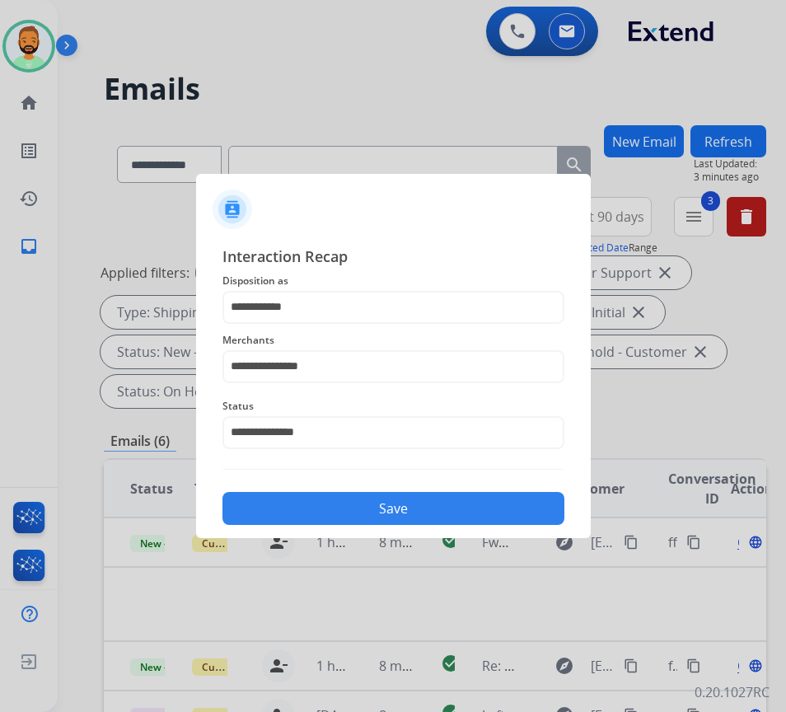
click at [395, 496] on button "Save" at bounding box center [393, 508] width 342 height 33
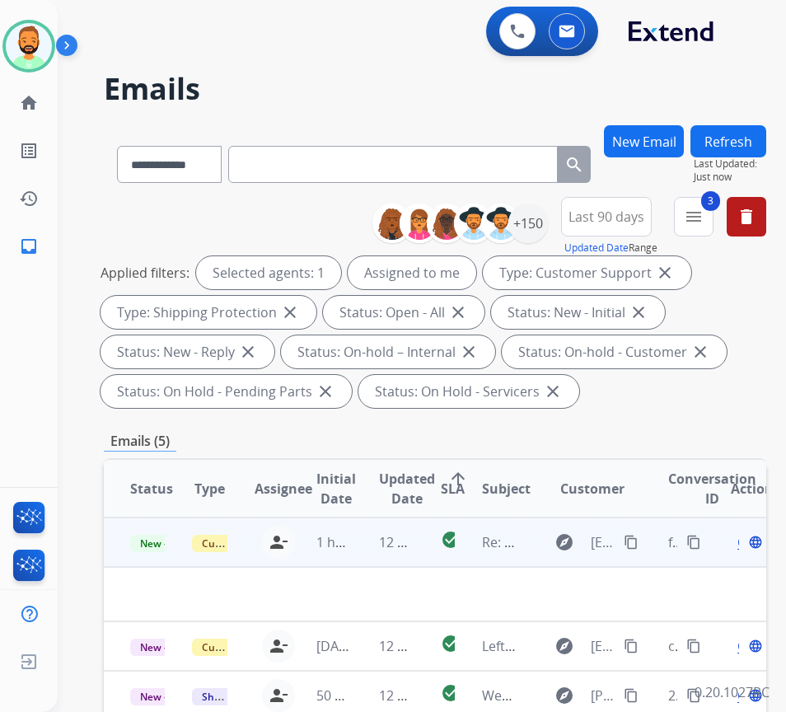
click at [372, 545] on td "12 minutes ago" at bounding box center [384, 541] width 62 height 49
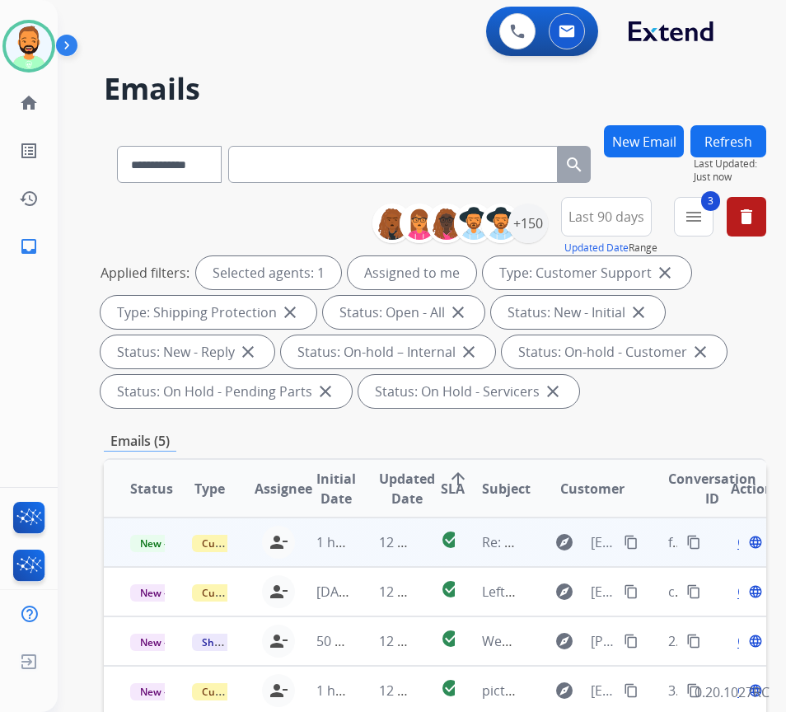
click at [372, 545] on td "12 minutes ago" at bounding box center [384, 541] width 62 height 49
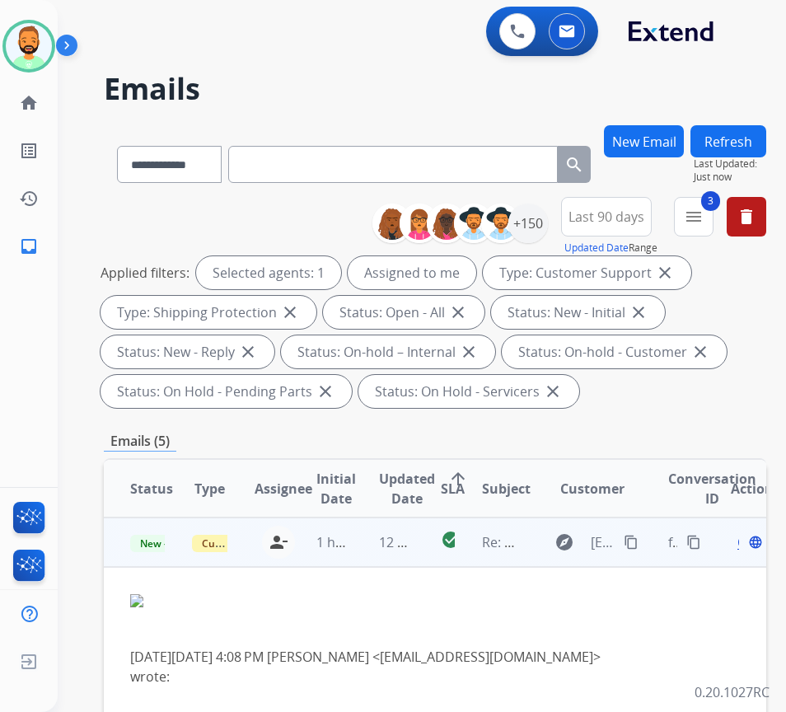
click at [746, 546] on span "Open" at bounding box center [754, 542] width 34 height 20
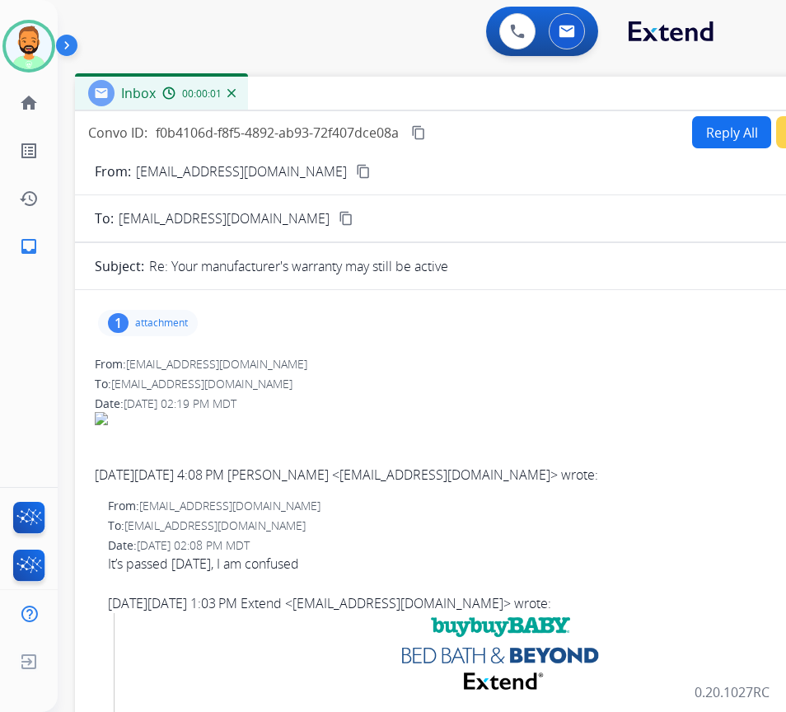
drag, startPoint x: 452, startPoint y: 129, endPoint x: 602, endPoint y: 104, distance: 152.0
click at [603, 104] on div "Inbox 00:00:01" at bounding box center [487, 94] width 824 height 35
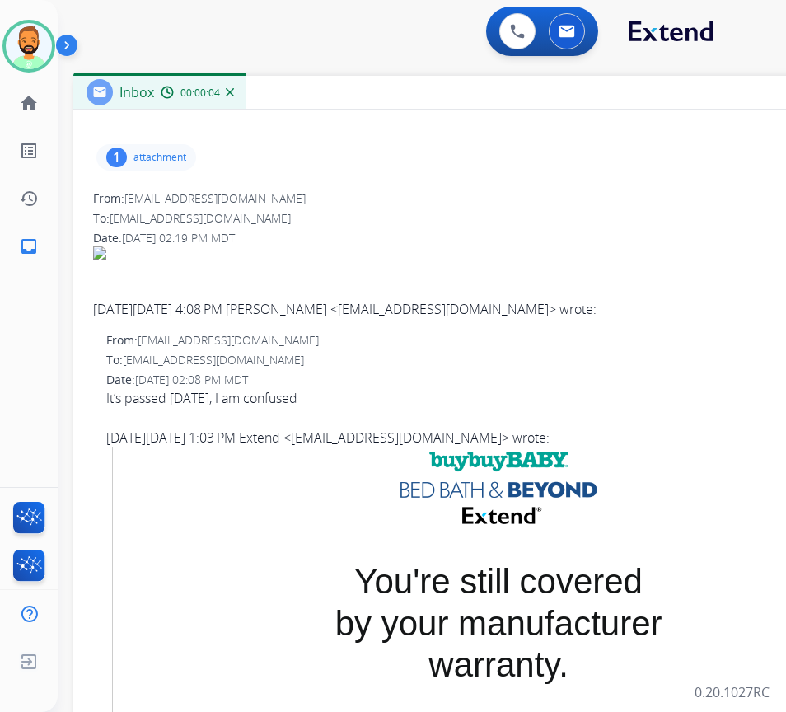
scroll to position [82, 0]
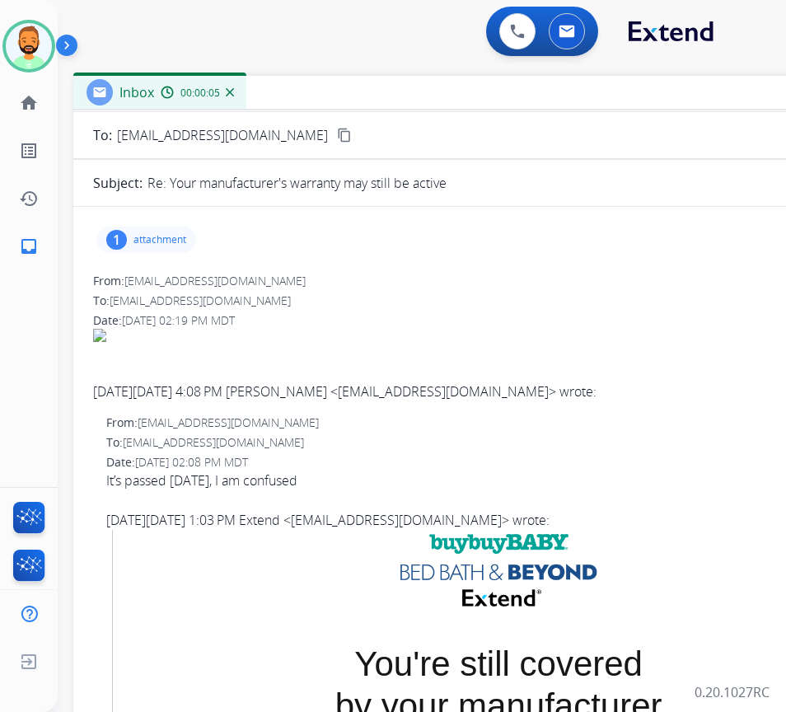
click at [160, 247] on div "1 attachment" at bounding box center [146, 240] width 100 height 26
click at [149, 281] on div at bounding box center [151, 282] width 82 height 58
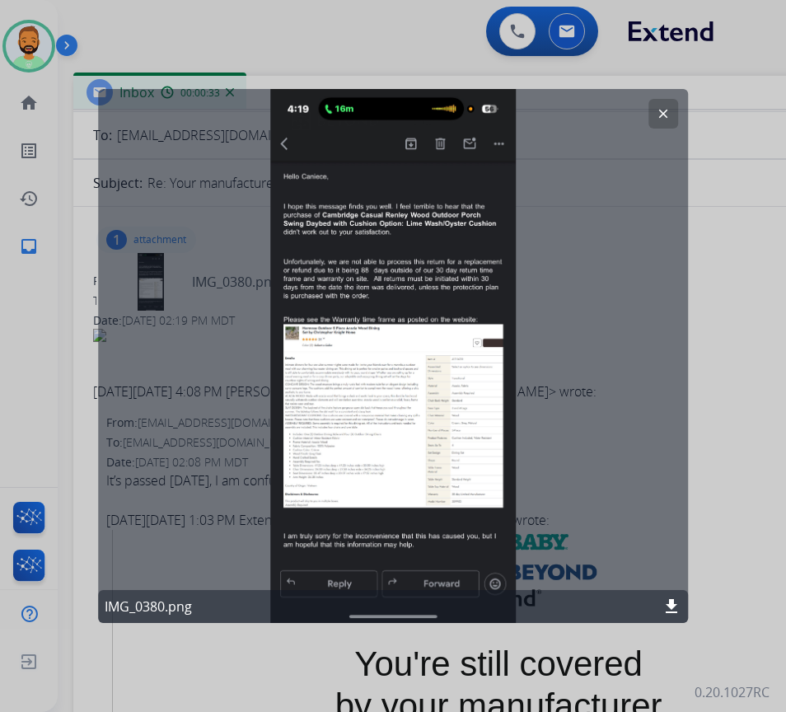
click at [671, 109] on button "clear" at bounding box center [663, 114] width 30 height 30
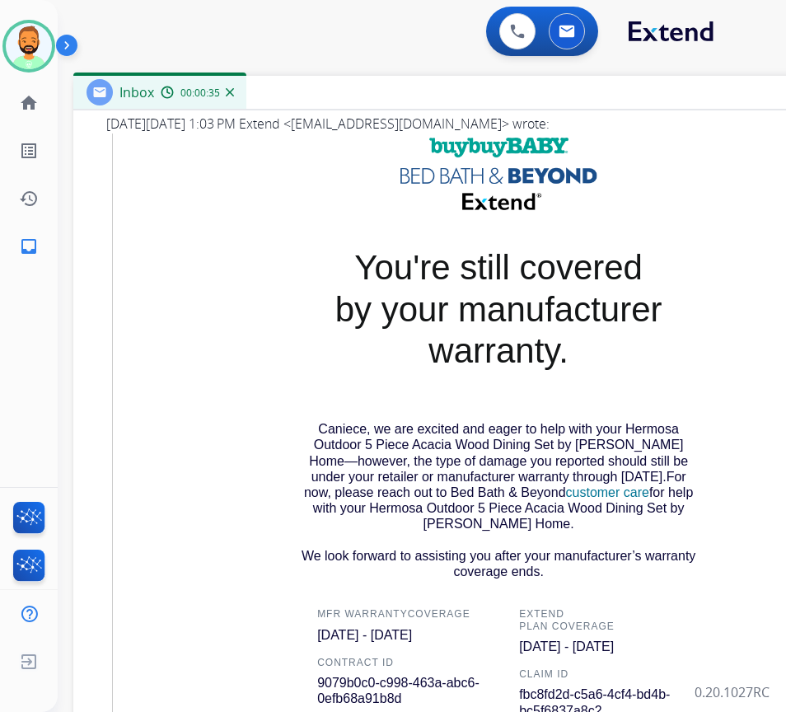
scroll to position [494, 0]
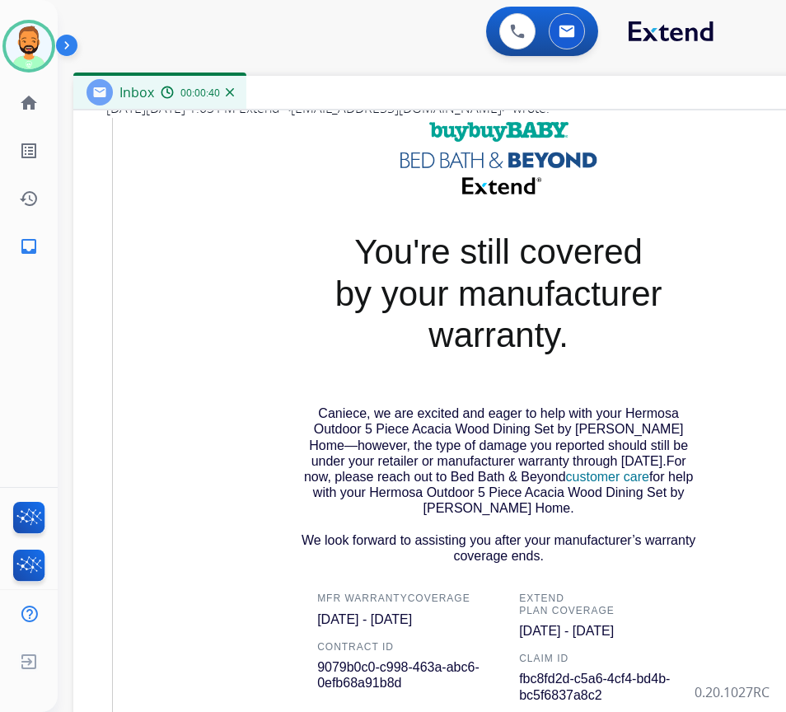
click at [408, 419] on span "Caniece, we are excited and eager to help with your Hermosa Outdoor 5 Piece Aca…" at bounding box center [498, 460] width 389 height 109
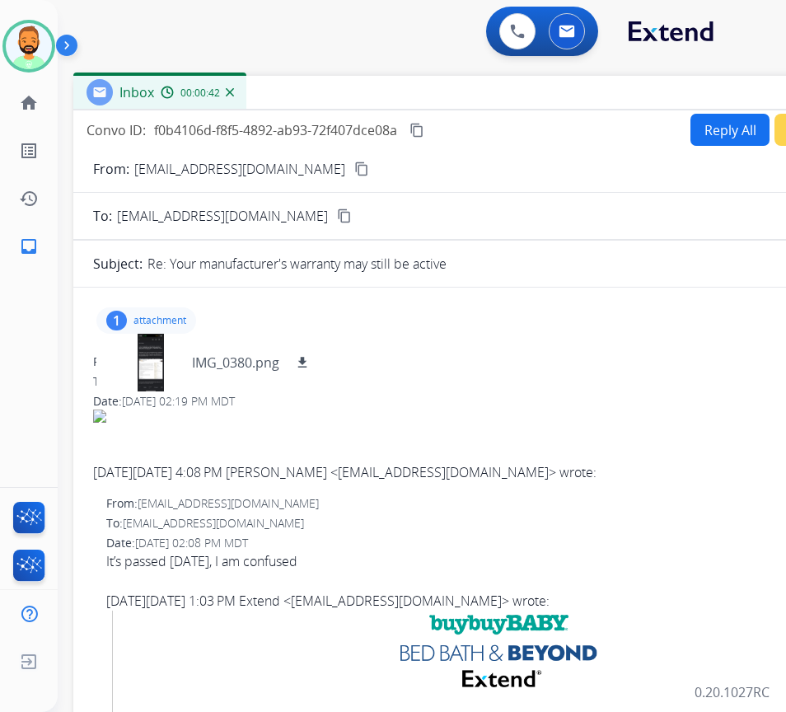
scroll to position [0, 0]
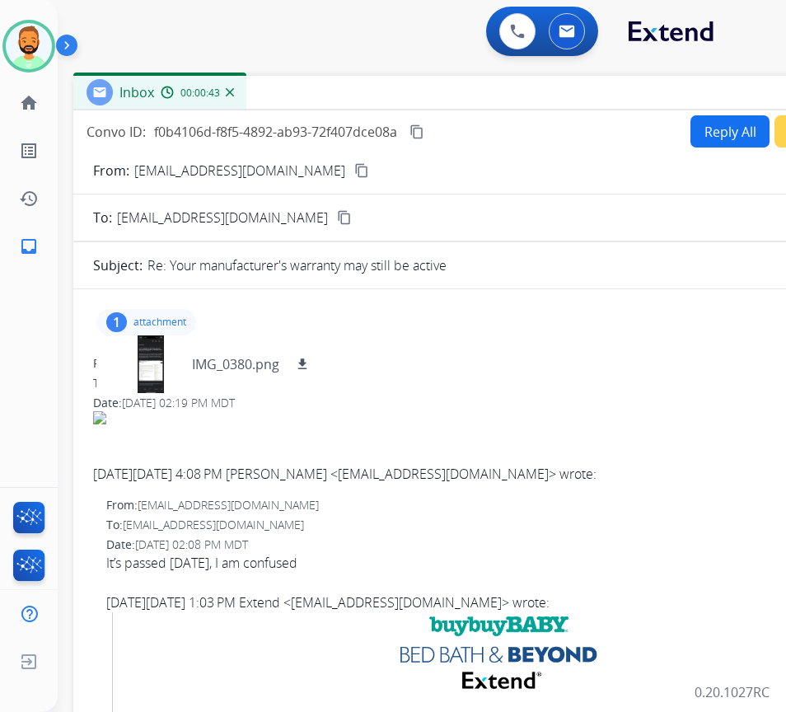
click at [354, 176] on mat-icon "content_copy" at bounding box center [361, 170] width 15 height 15
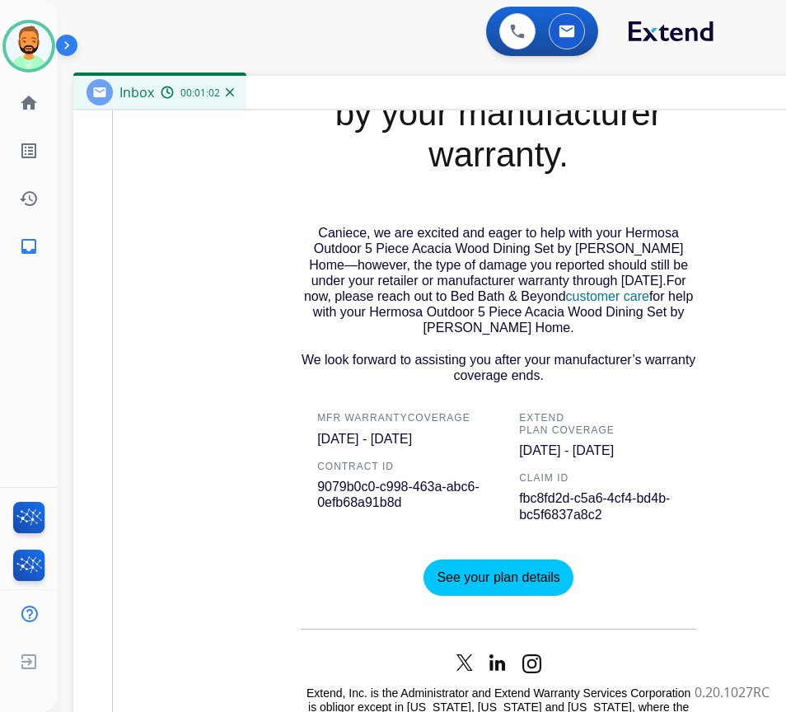
scroll to position [678, 0]
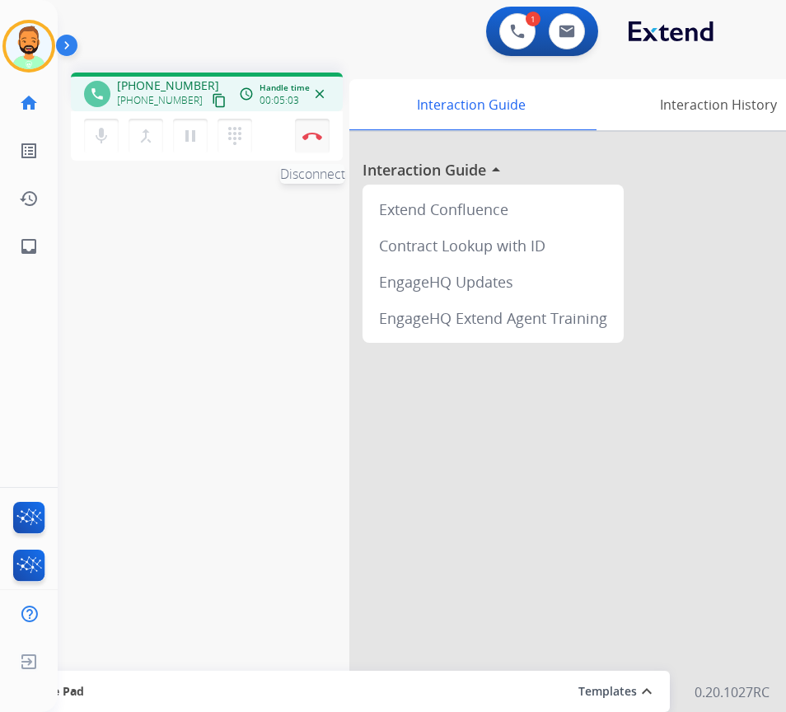
click at [311, 133] on img at bounding box center [312, 136] width 20 height 8
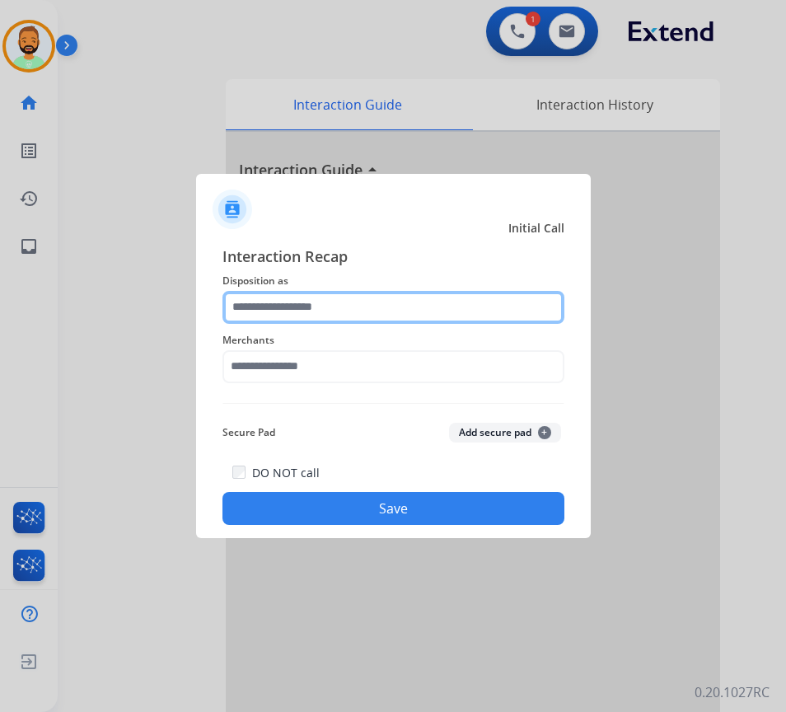
click at [361, 304] on input "text" at bounding box center [393, 307] width 342 height 33
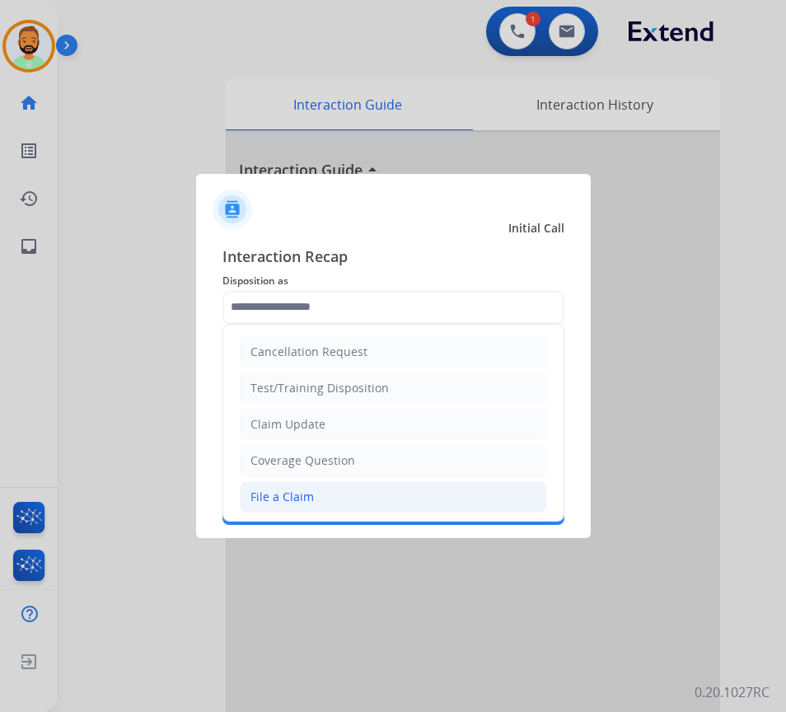
drag, startPoint x: 337, startPoint y: 503, endPoint x: 330, endPoint y: 489, distance: 15.5
click at [336, 503] on li "File a Claim" at bounding box center [393, 496] width 307 height 31
type input "**********"
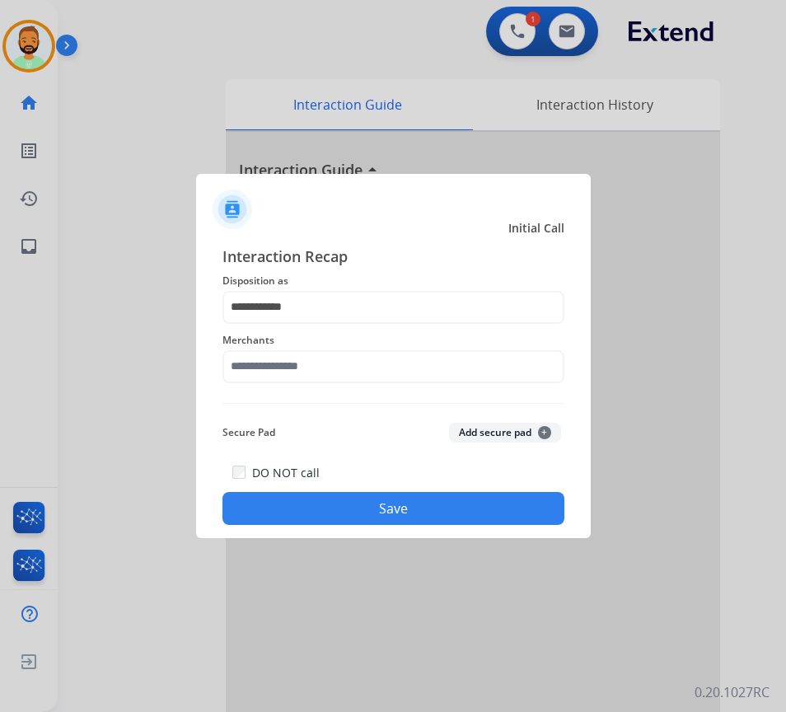
click at [315, 348] on span "Merchants" at bounding box center [393, 340] width 342 height 20
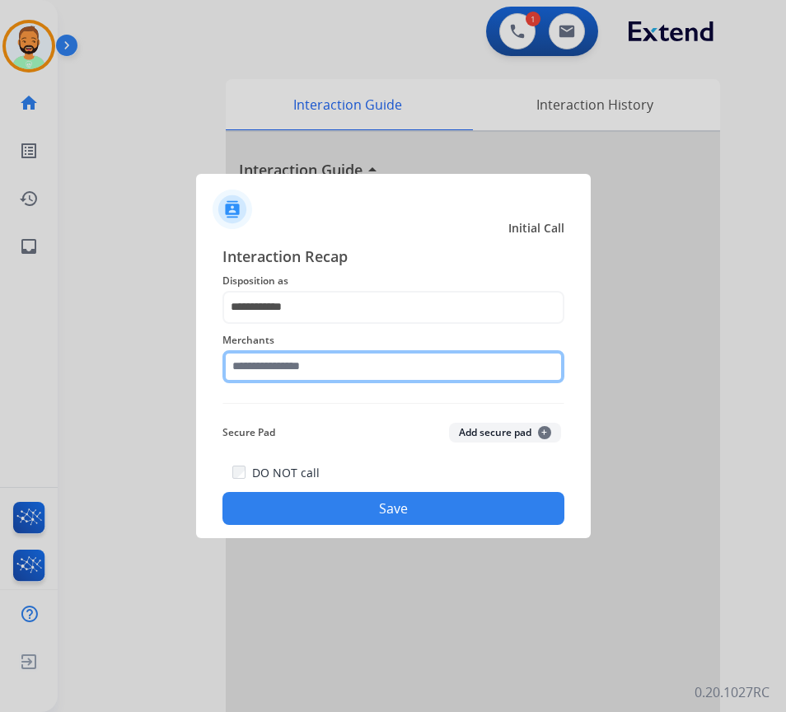
click at [314, 353] on input "text" at bounding box center [393, 366] width 342 height 33
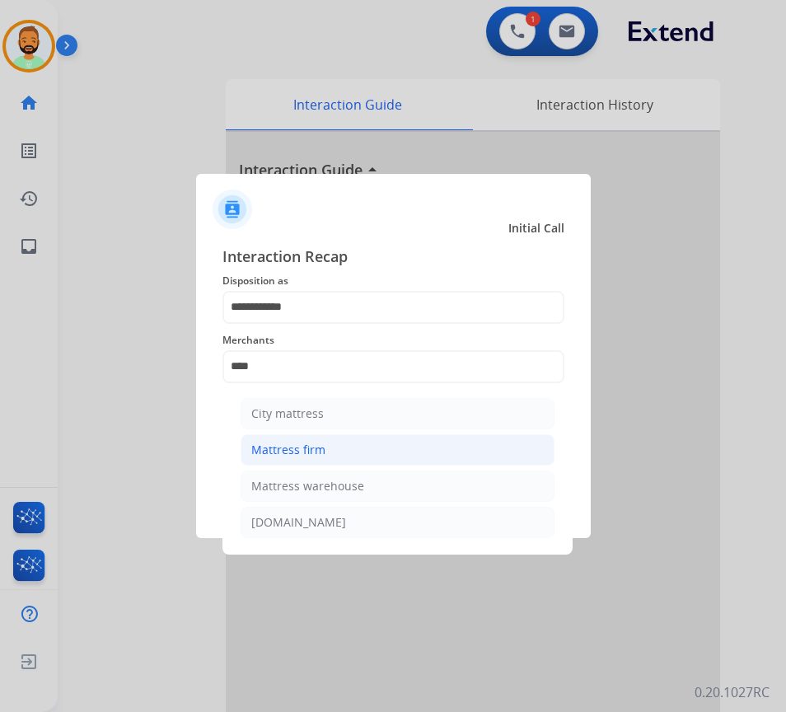
click at [473, 434] on li "Mattress firm" at bounding box center [398, 449] width 314 height 31
type input "**********"
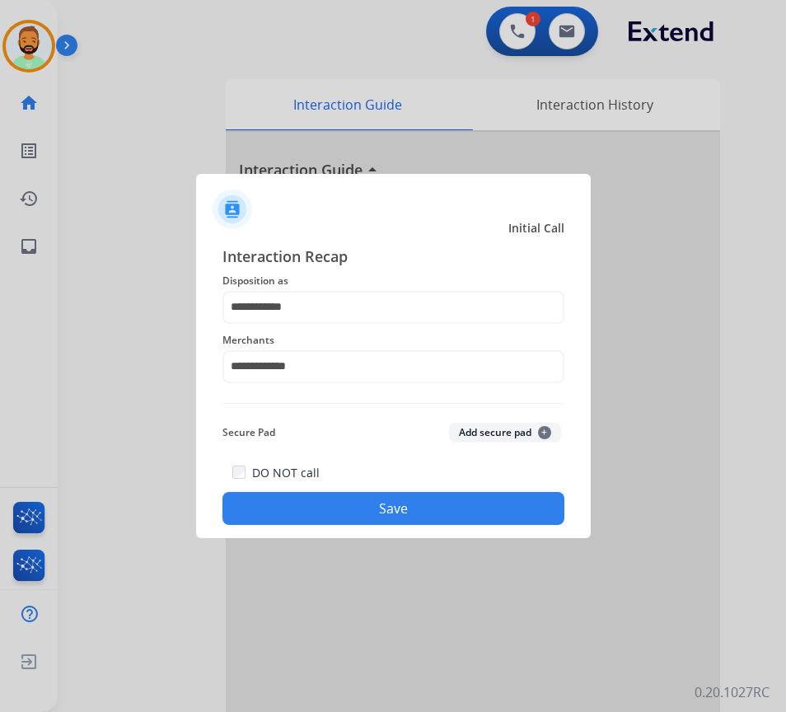
click at [482, 498] on button "Save" at bounding box center [393, 508] width 342 height 33
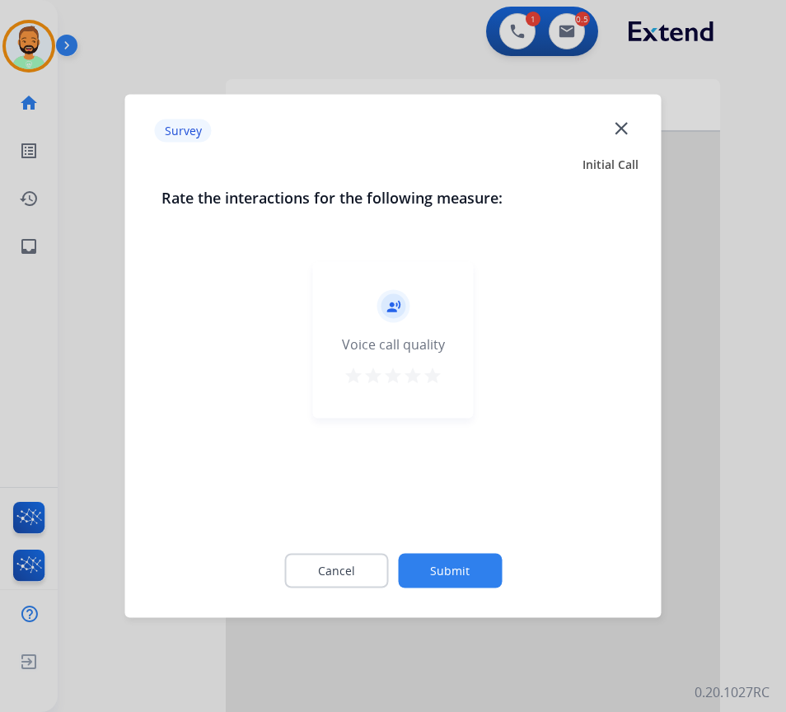
click at [489, 564] on button "Submit" at bounding box center [450, 571] width 104 height 35
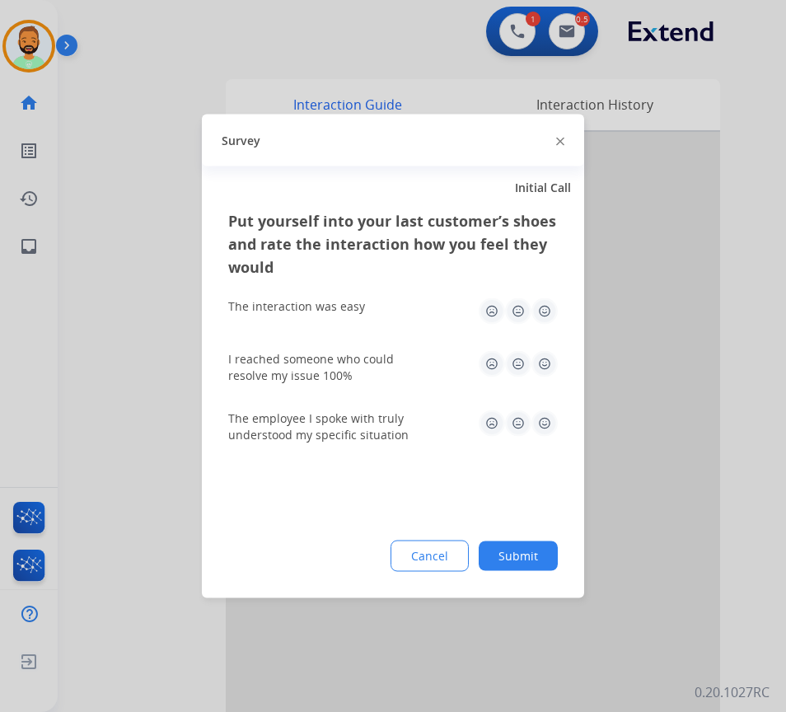
click at [516, 556] on button "Submit" at bounding box center [518, 556] width 79 height 30
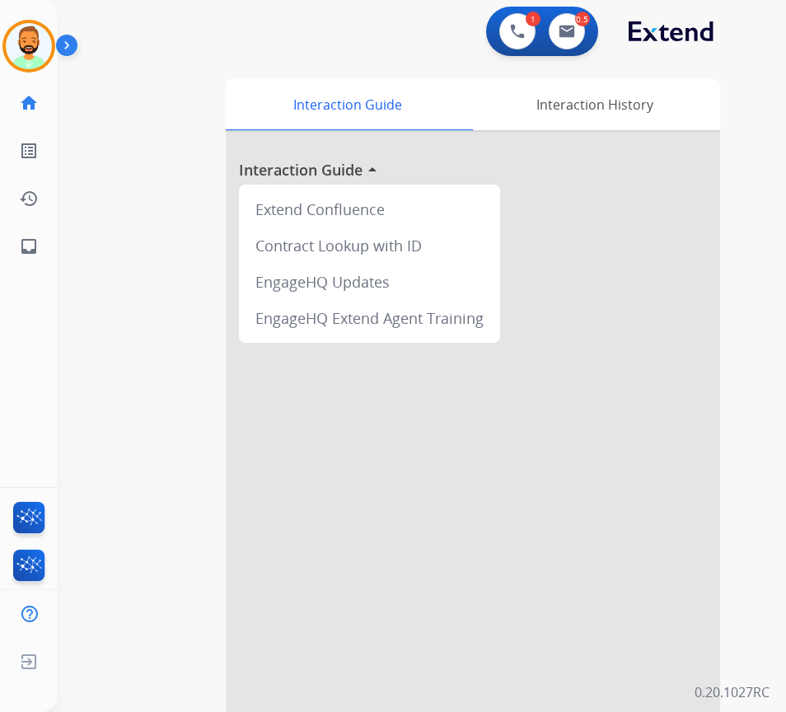
click at [566, 9] on div "1 Voice Interactions 0.5 Email Interactions" at bounding box center [542, 31] width 112 height 49
click at [569, 26] on img at bounding box center [567, 31] width 16 height 13
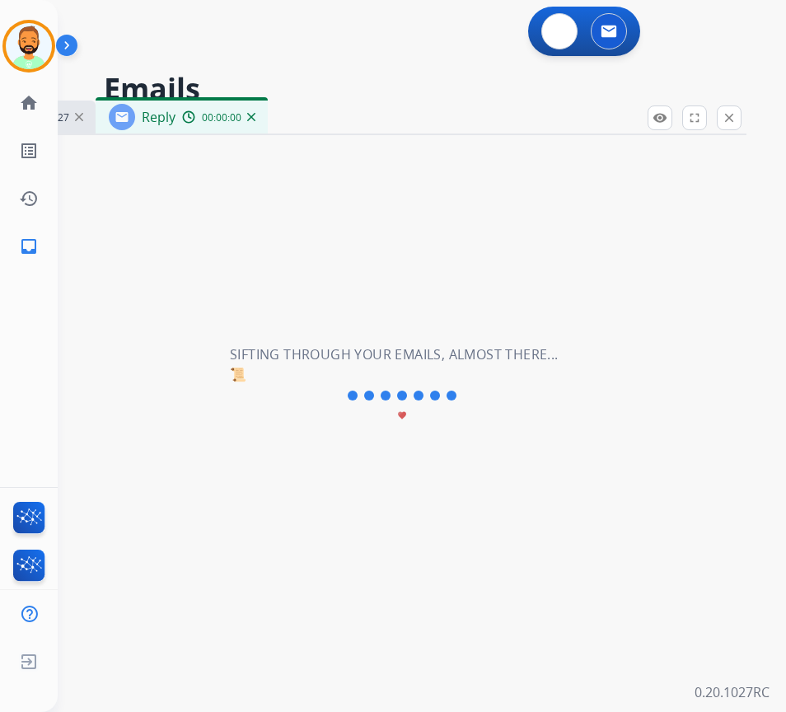
select select "**********"
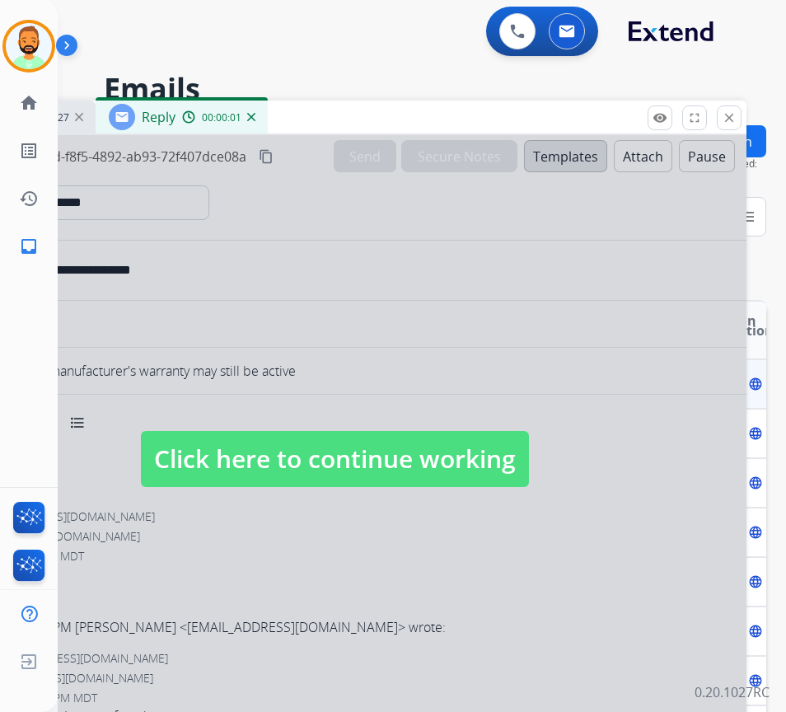
click at [426, 444] on span "Click here to continue working" at bounding box center [335, 459] width 388 height 56
select select
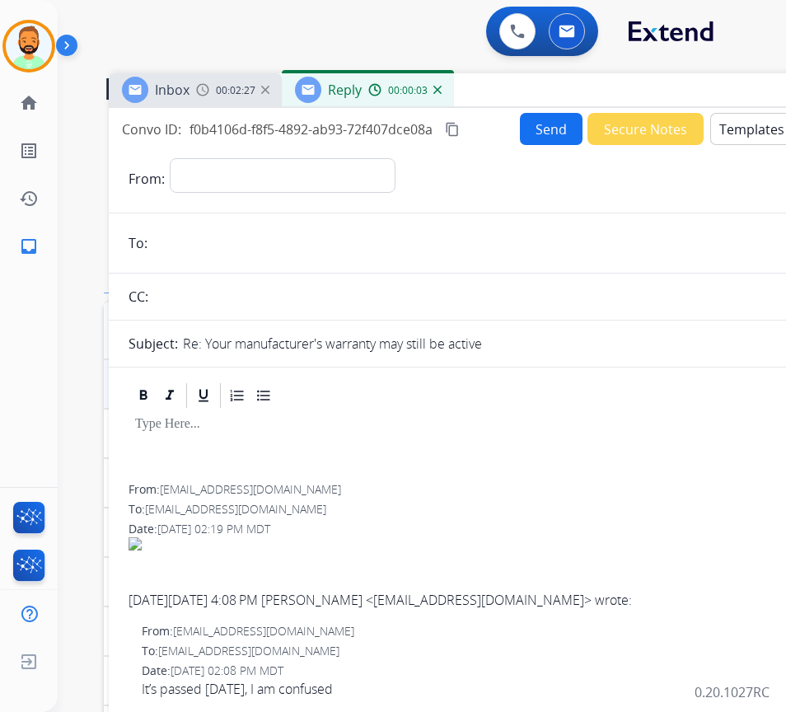
drag, startPoint x: 412, startPoint y: 108, endPoint x: 558, endPoint y: 83, distance: 147.9
click at [558, 83] on div "Inbox 00:02:27 Reply 00:00:03" at bounding box center [521, 90] width 824 height 35
click at [370, 165] on select "**********" at bounding box center [282, 174] width 224 height 33
select select "**********"
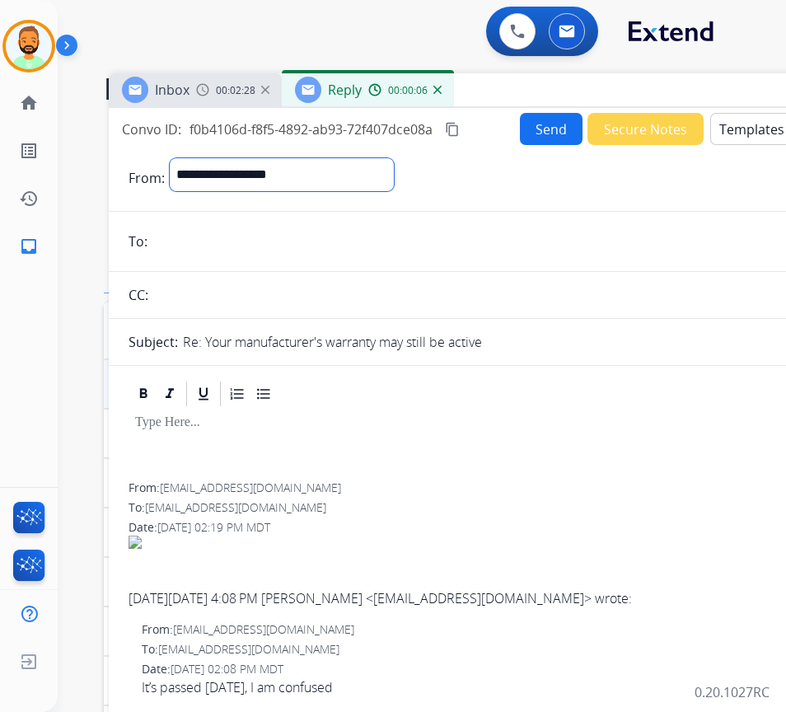
click at [170, 158] on select "**********" at bounding box center [282, 174] width 224 height 33
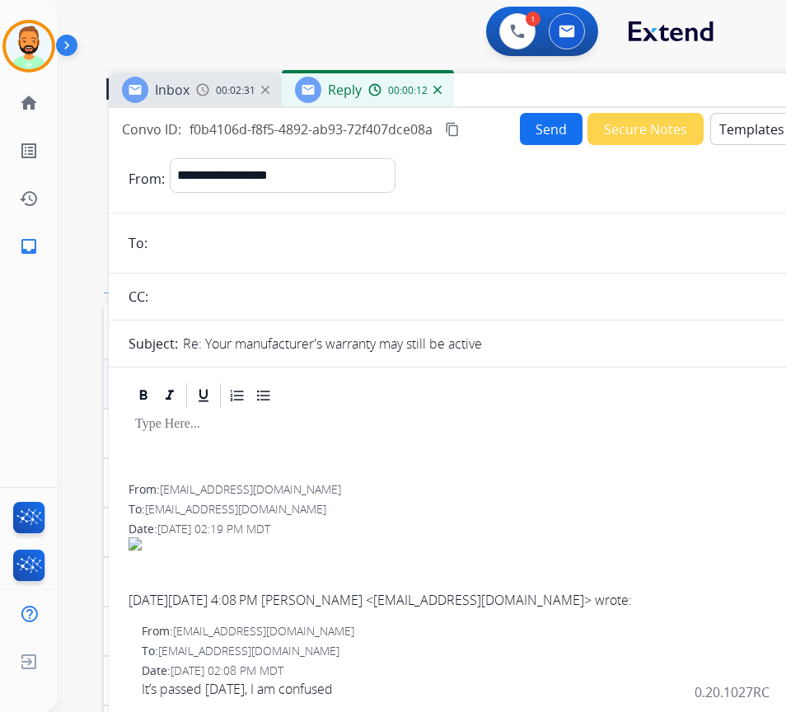
drag, startPoint x: 336, startPoint y: 484, endPoint x: 307, endPoint y: 485, distance: 29.7
click at [305, 485] on div "From: cwilliams@westorangeschools.org" at bounding box center [521, 489] width 784 height 16
drag, startPoint x: 352, startPoint y: 487, endPoint x: 165, endPoint y: 486, distance: 187.0
click at [163, 486] on div "From: cwilliams@westorangeschools.org" at bounding box center [521, 489] width 784 height 16
copy span "[EMAIL_ADDRESS][DOMAIN_NAME]"
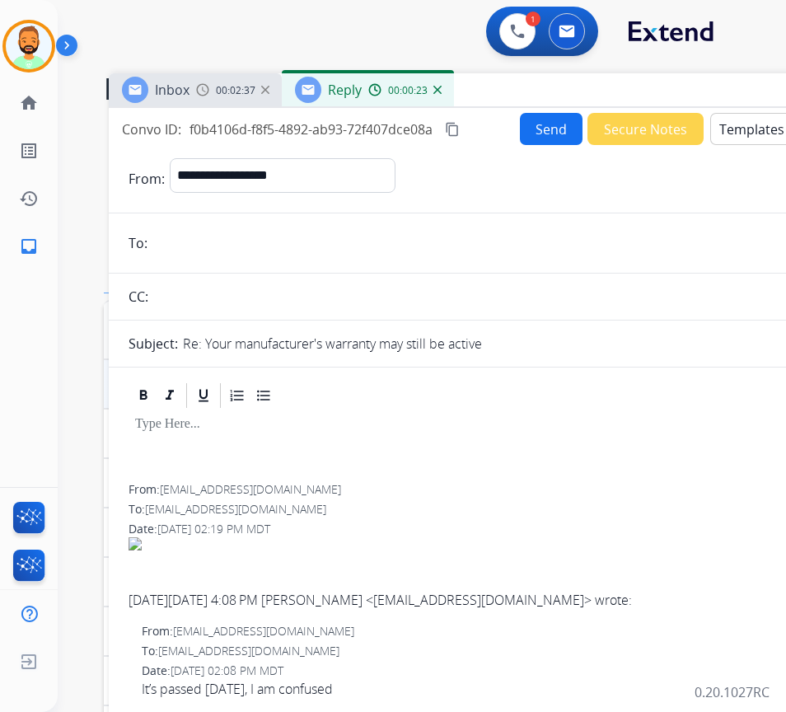
paste input "**********"
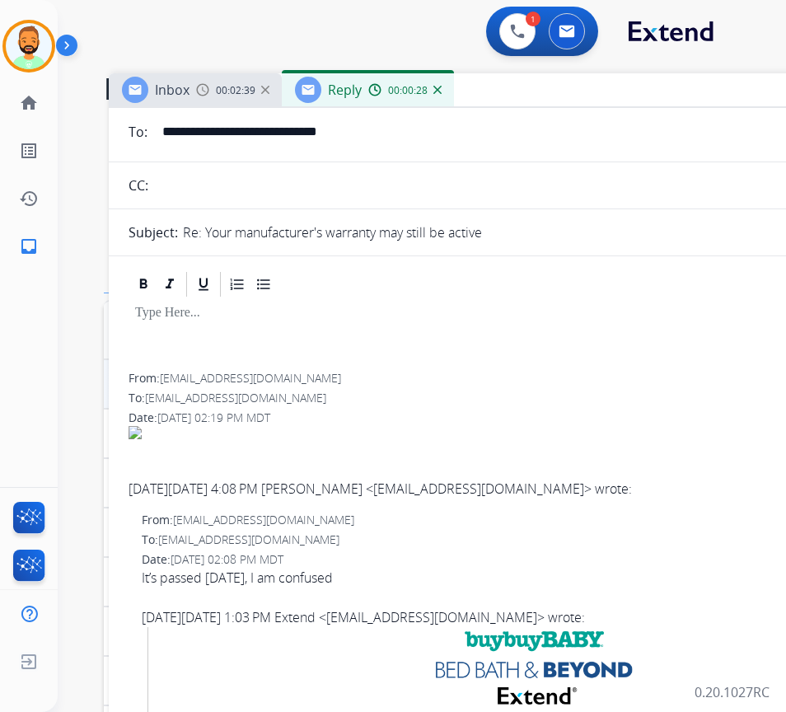
scroll to position [82, 0]
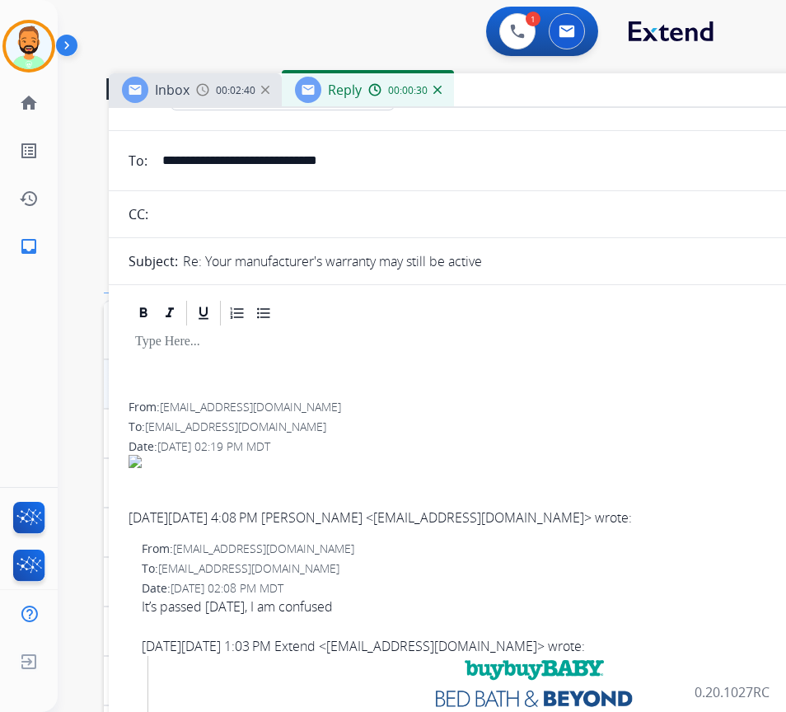
type input "**********"
click at [322, 367] on div at bounding box center [521, 365] width 784 height 74
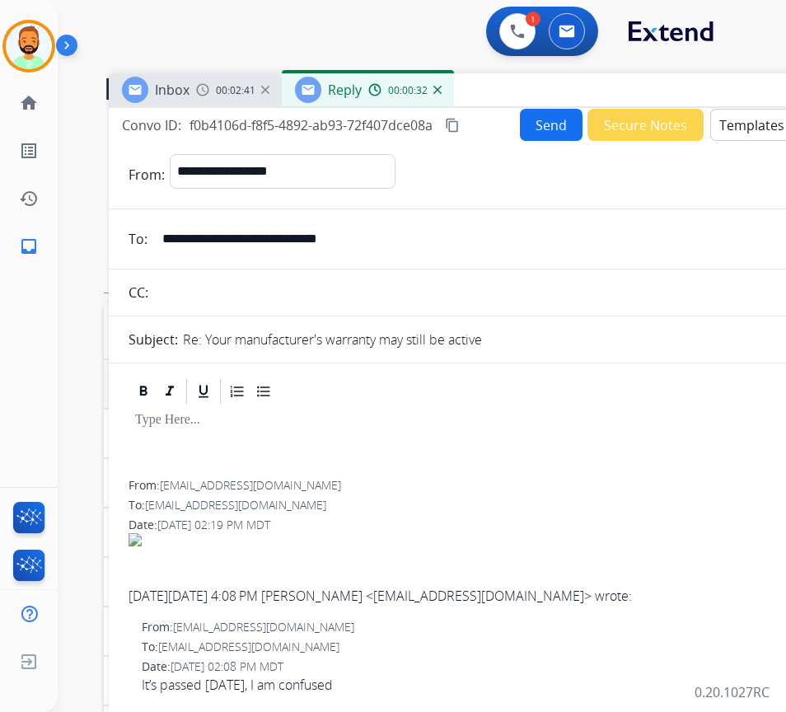
scroll to position [0, 0]
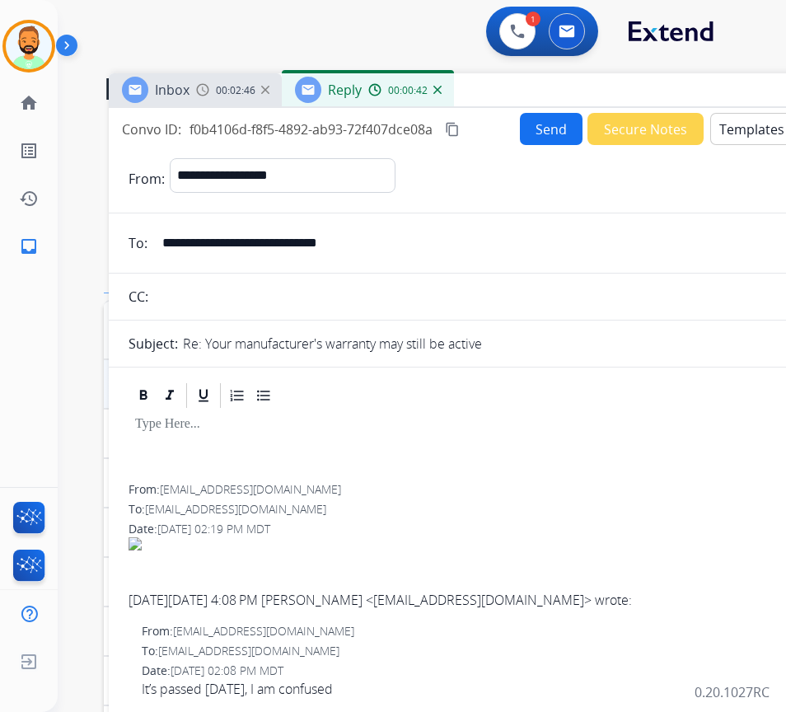
click at [271, 435] on div at bounding box center [521, 447] width 784 height 74
click at [740, 140] on button "Templates" at bounding box center [751, 129] width 83 height 32
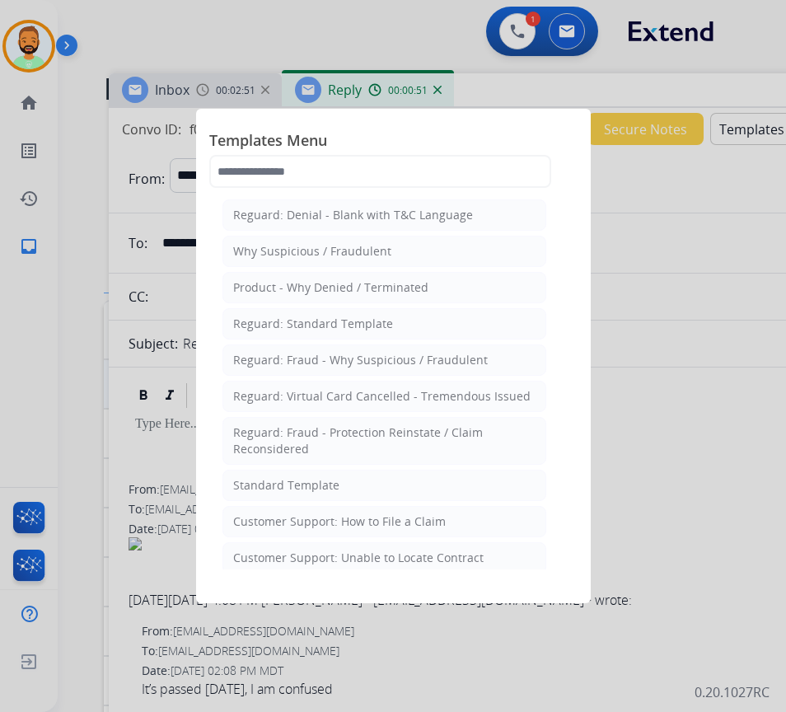
click at [358, 480] on li "Standard Template" at bounding box center [384, 485] width 324 height 31
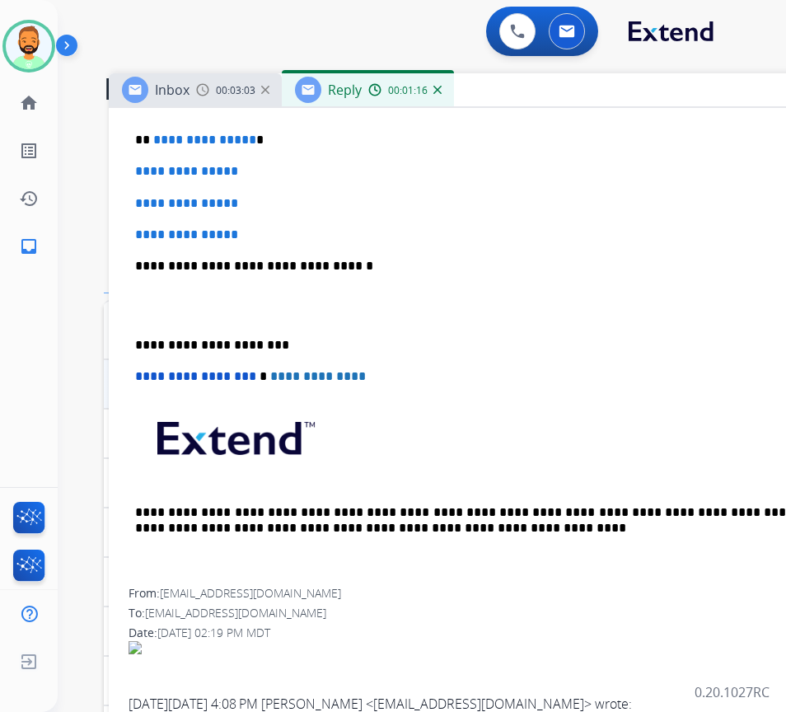
scroll to position [412, 0]
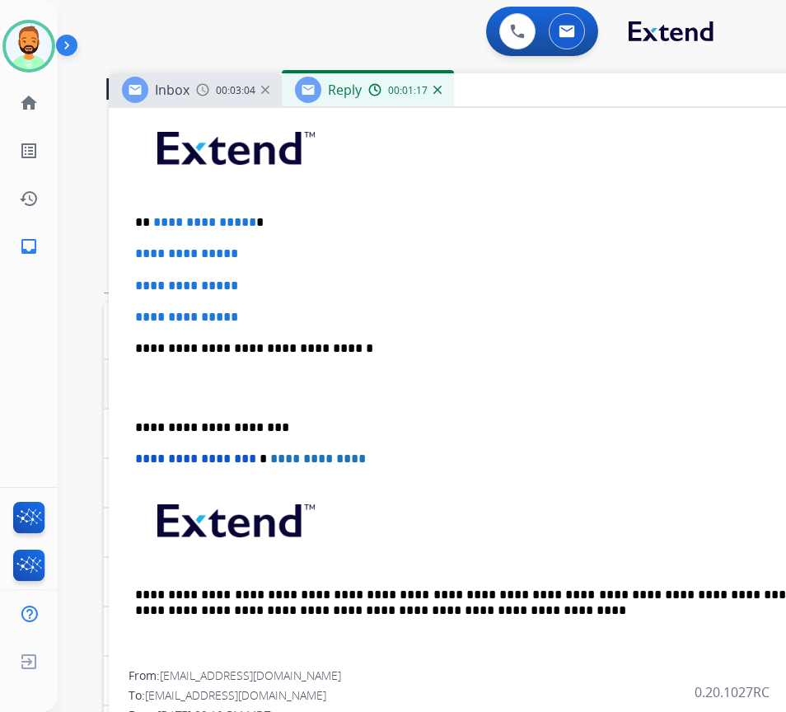
click at [313, 215] on p "**********" at bounding box center [514, 222] width 758 height 15
click at [204, 227] on p "***" at bounding box center [514, 222] width 758 height 15
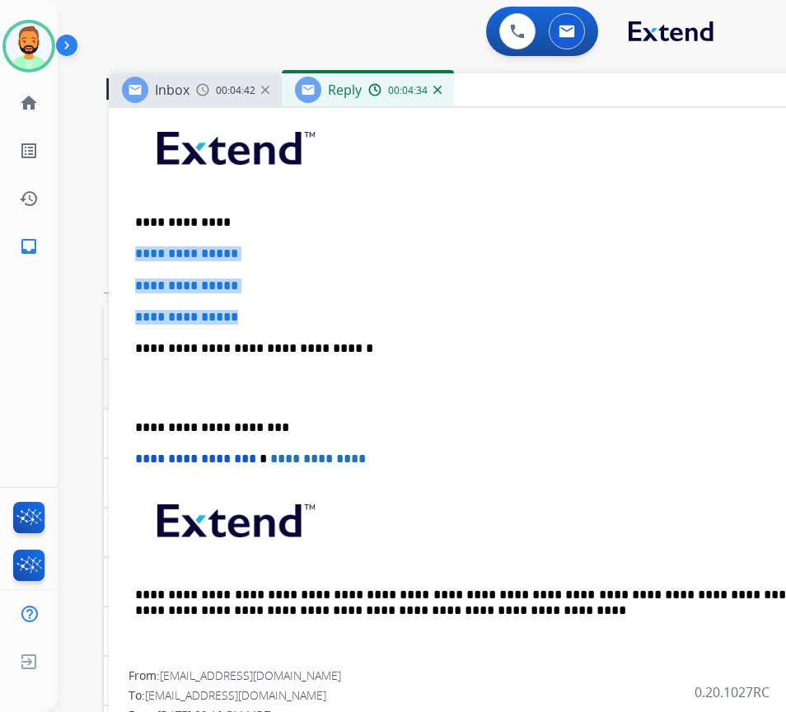
drag, startPoint x: 246, startPoint y: 315, endPoint x: 131, endPoint y: 247, distance: 133.0
click at [131, 247] on div "**********" at bounding box center [521, 387] width 784 height 567
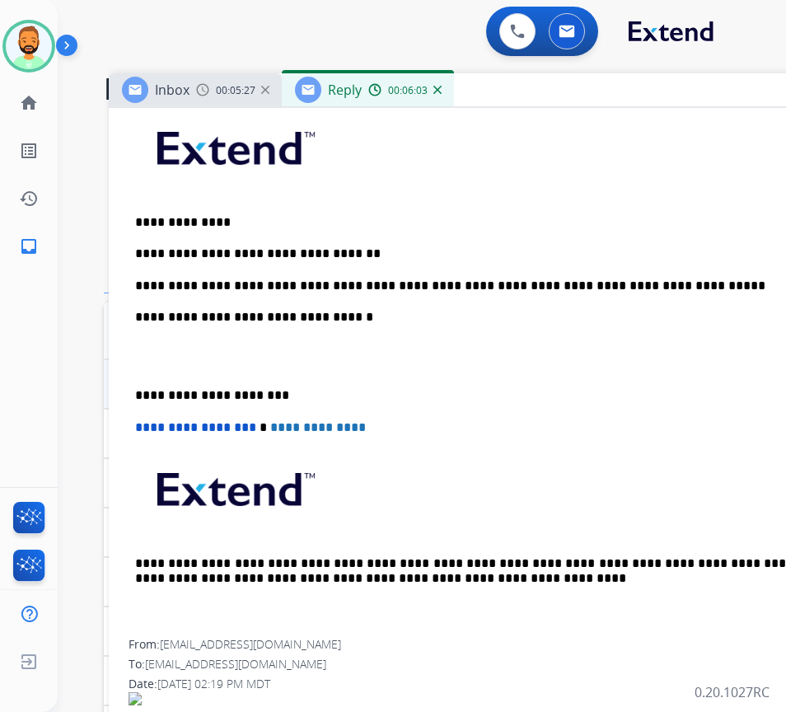
click at [141, 386] on div "**********" at bounding box center [521, 372] width 784 height 536
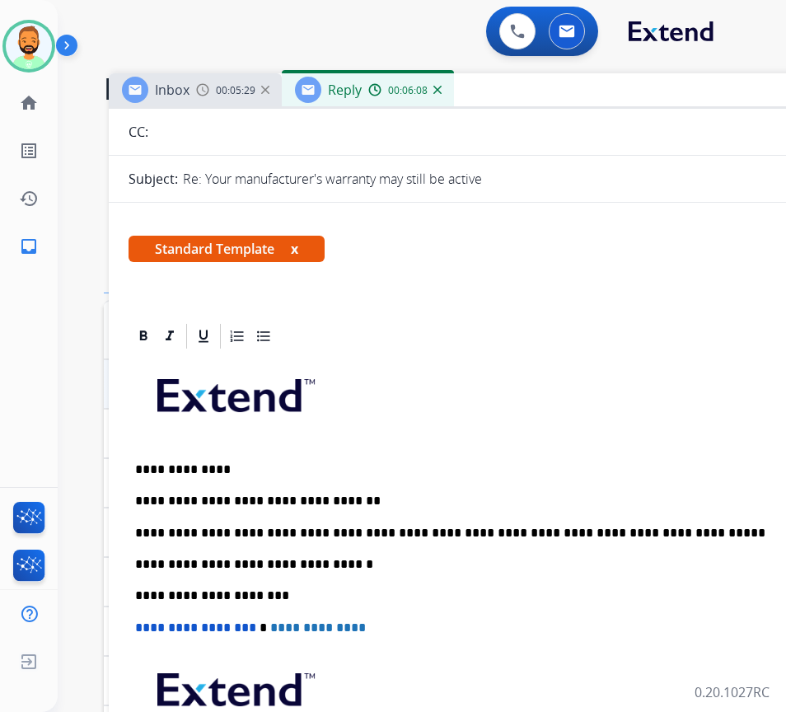
scroll to position [0, 0]
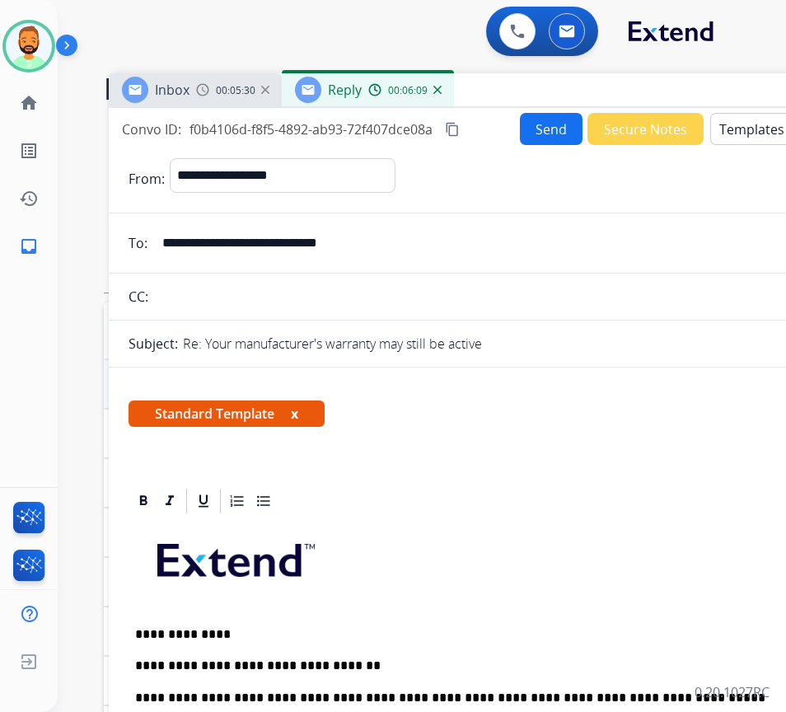
click at [551, 115] on button "Send" at bounding box center [551, 129] width 63 height 32
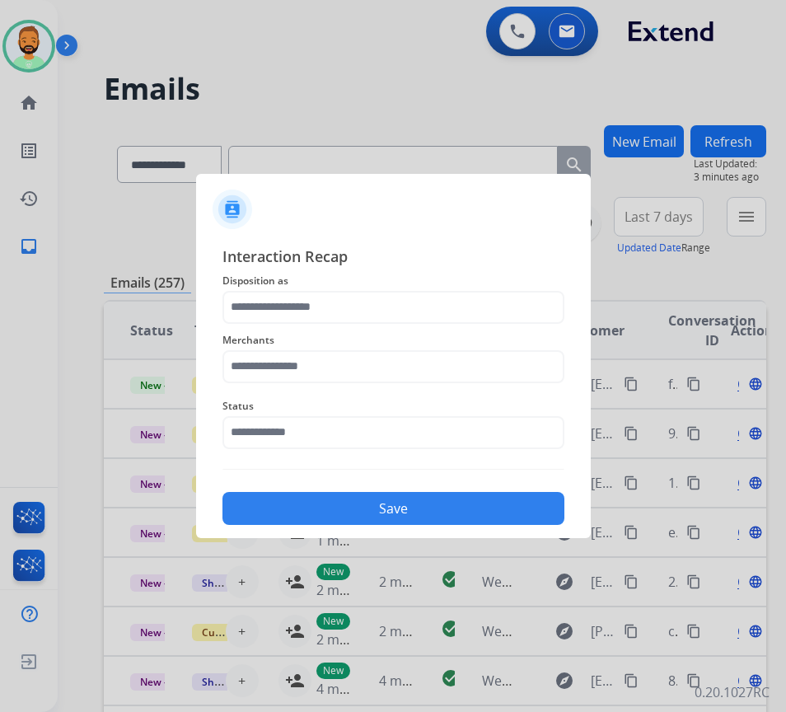
click at [411, 324] on div "Merchants" at bounding box center [393, 357] width 342 height 66
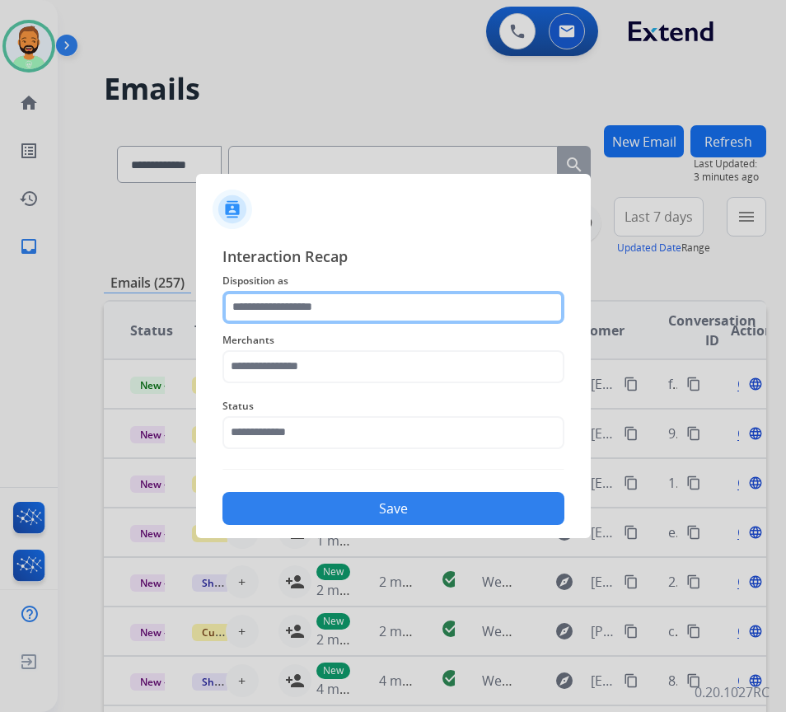
click at [405, 315] on input "text" at bounding box center [393, 307] width 342 height 33
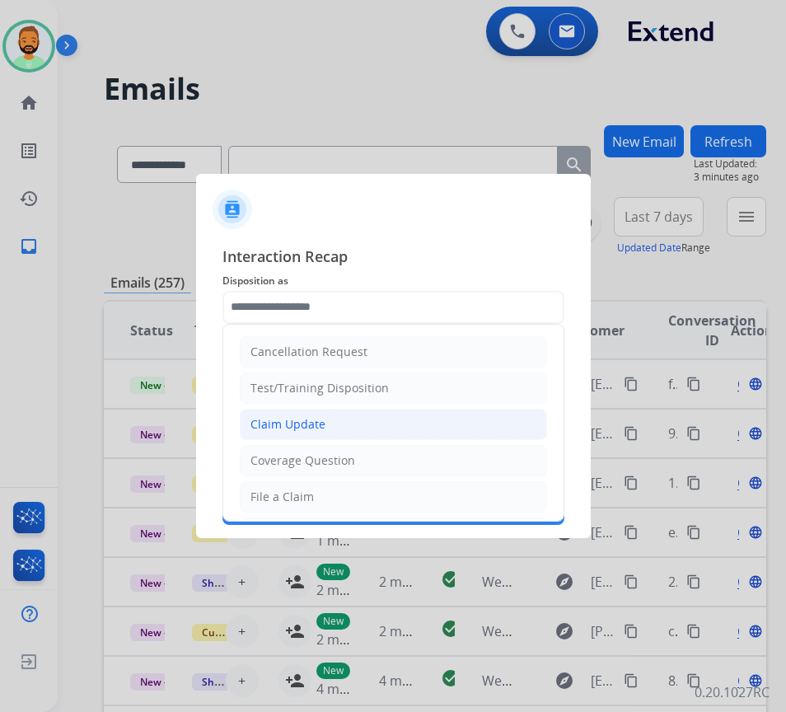
click at [383, 434] on li "Claim Update" at bounding box center [393, 424] width 307 height 31
type input "**********"
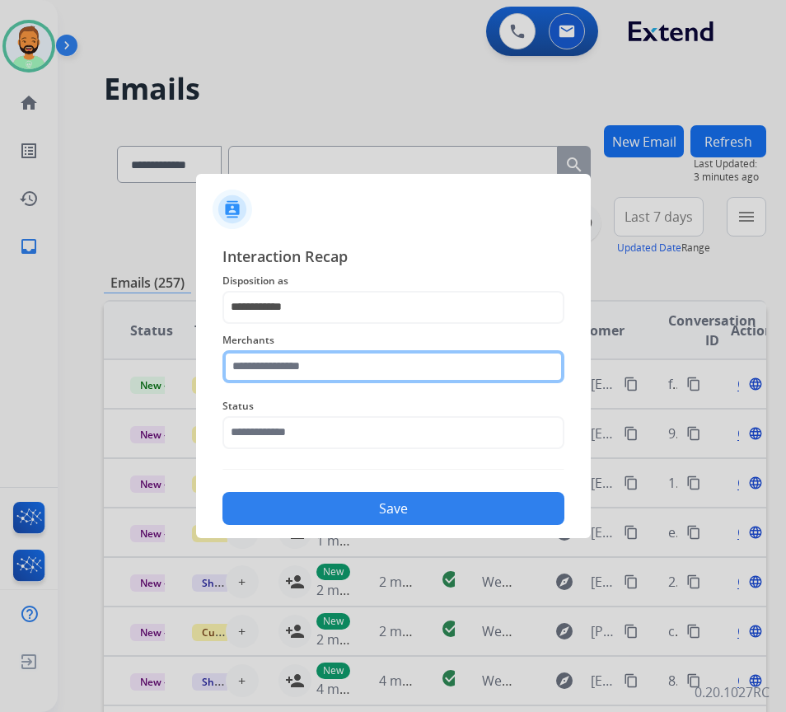
click at [351, 361] on input "text" at bounding box center [393, 366] width 342 height 33
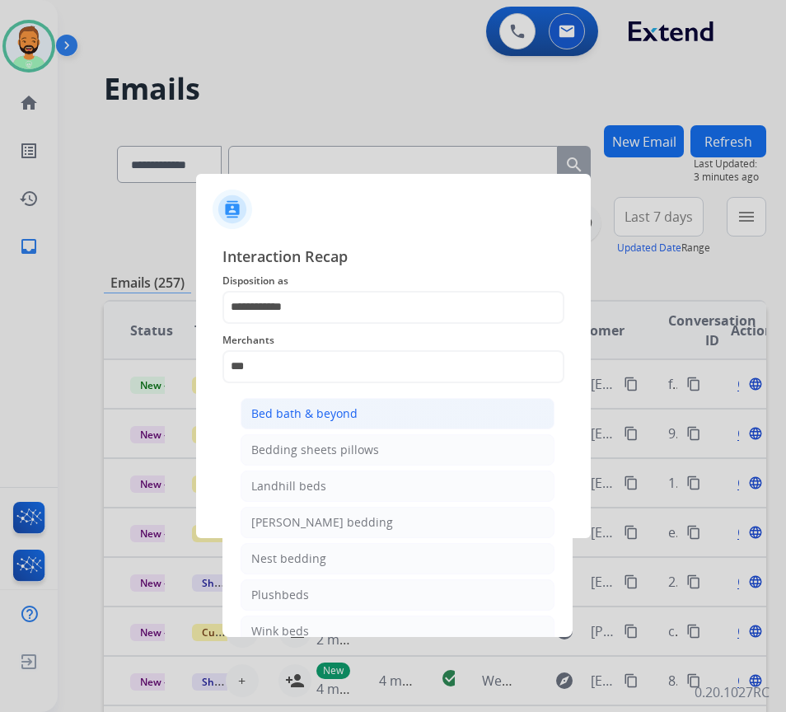
click at [342, 412] on div "Bed bath & beyond" at bounding box center [304, 413] width 106 height 16
type input "**********"
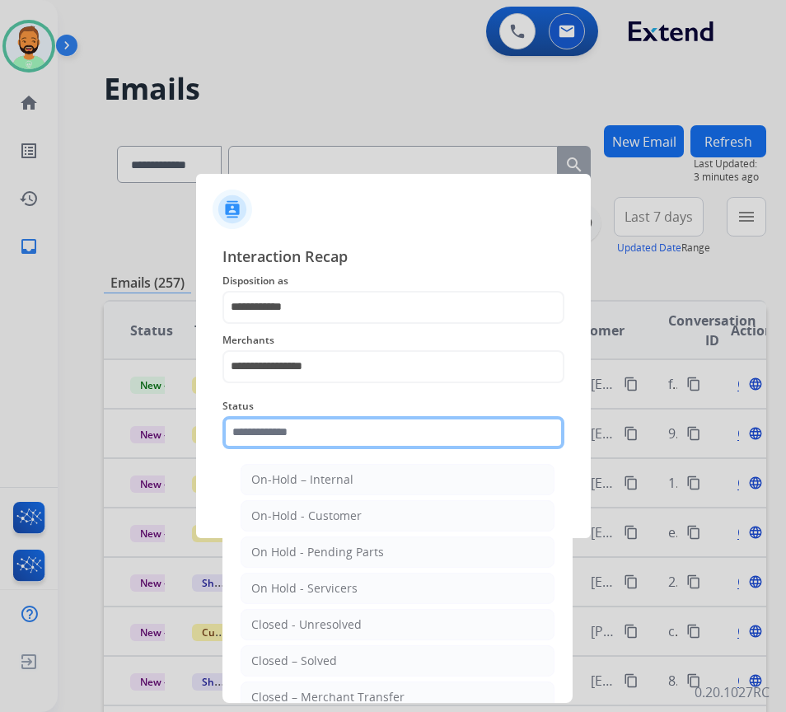
click at [354, 433] on input "text" at bounding box center [393, 432] width 342 height 33
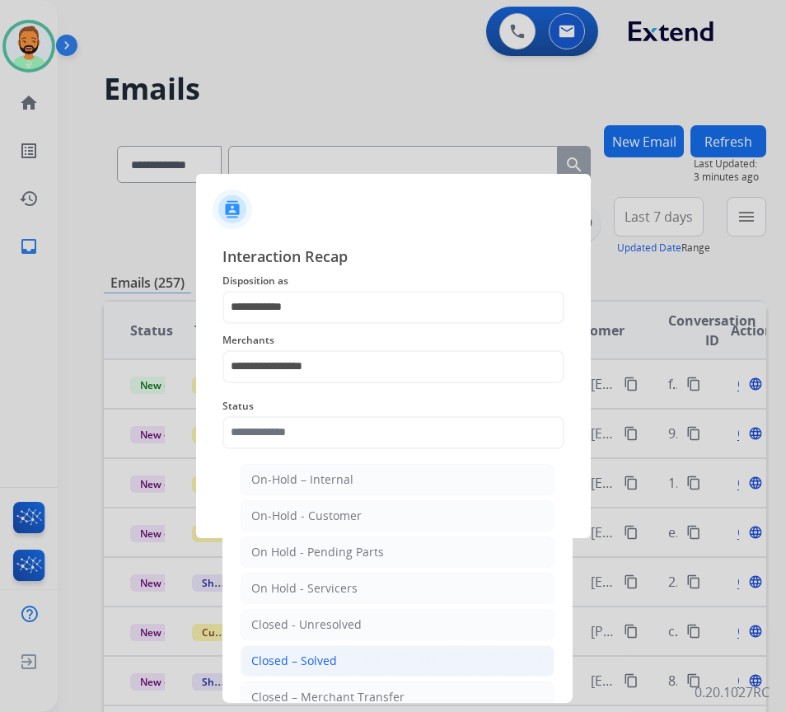
click at [363, 665] on li "Closed – Solved" at bounding box center [398, 660] width 314 height 31
type input "**********"
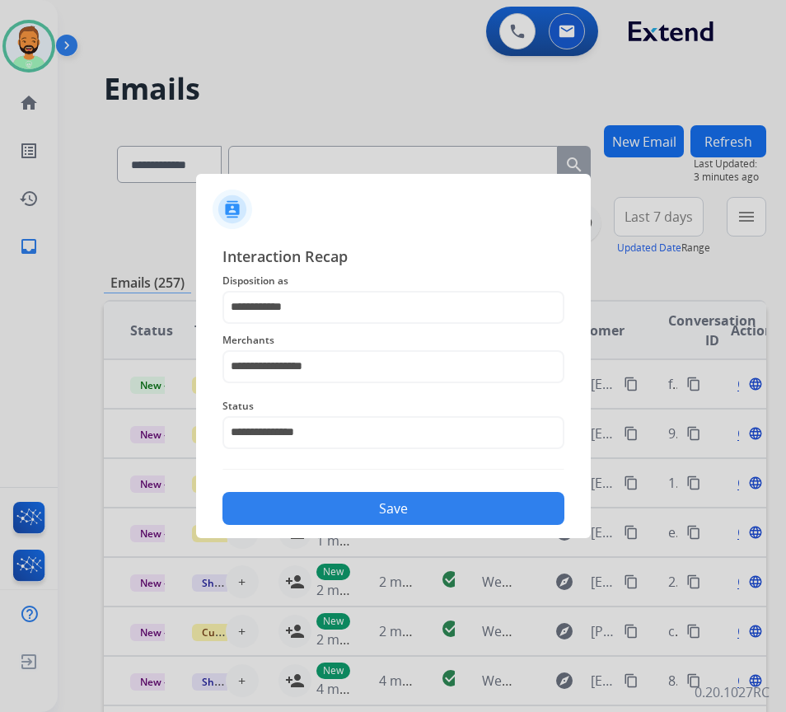
click at [414, 512] on button "Save" at bounding box center [393, 508] width 342 height 33
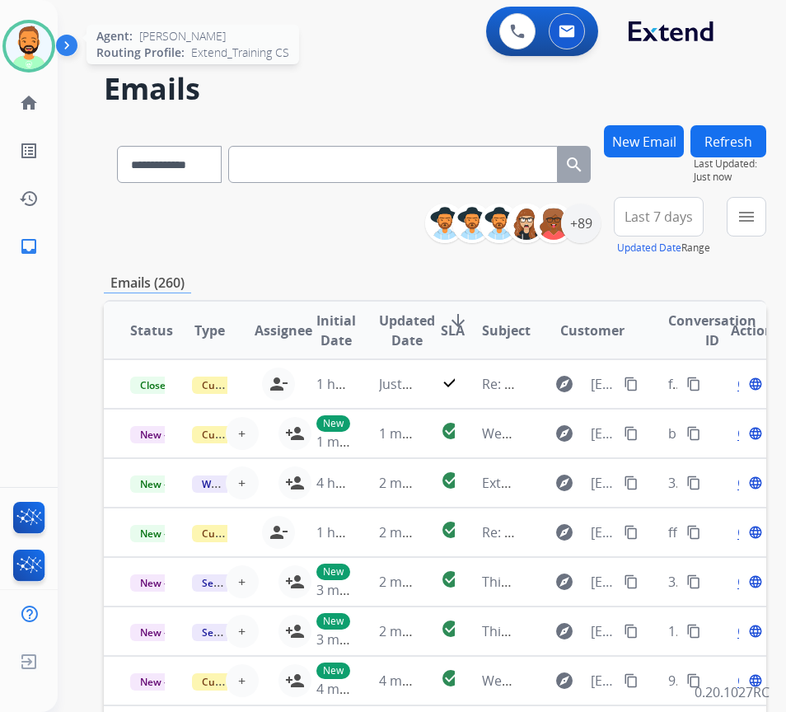
click at [48, 42] on img at bounding box center [29, 46] width 46 height 46
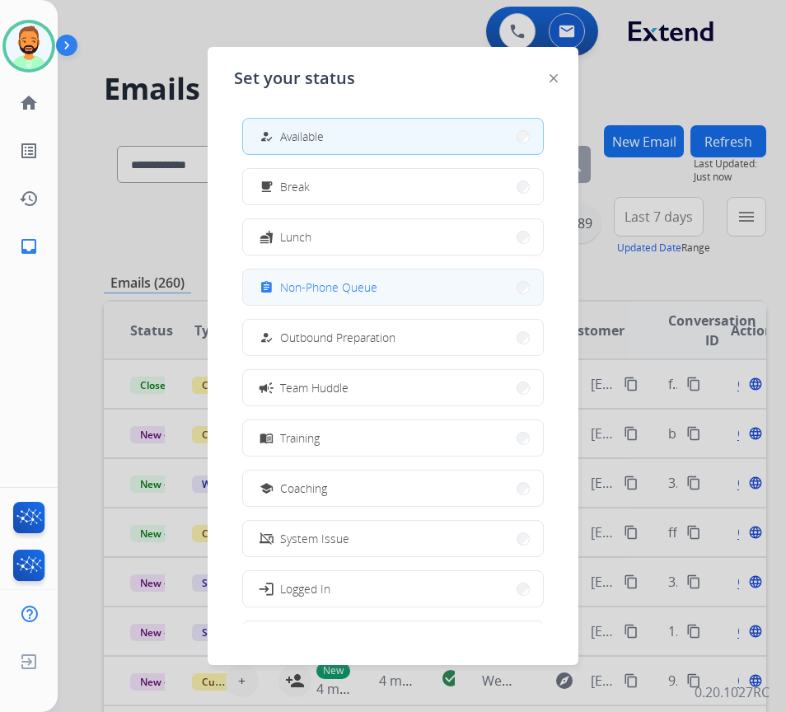
click at [320, 286] on span "Non-Phone Queue" at bounding box center [328, 286] width 97 height 17
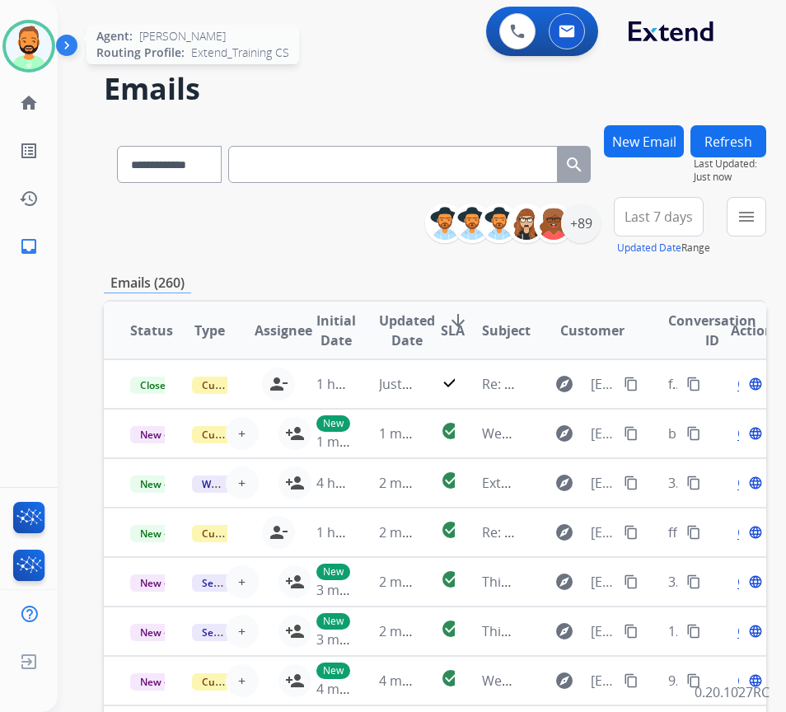
click at [42, 39] on img at bounding box center [29, 46] width 46 height 46
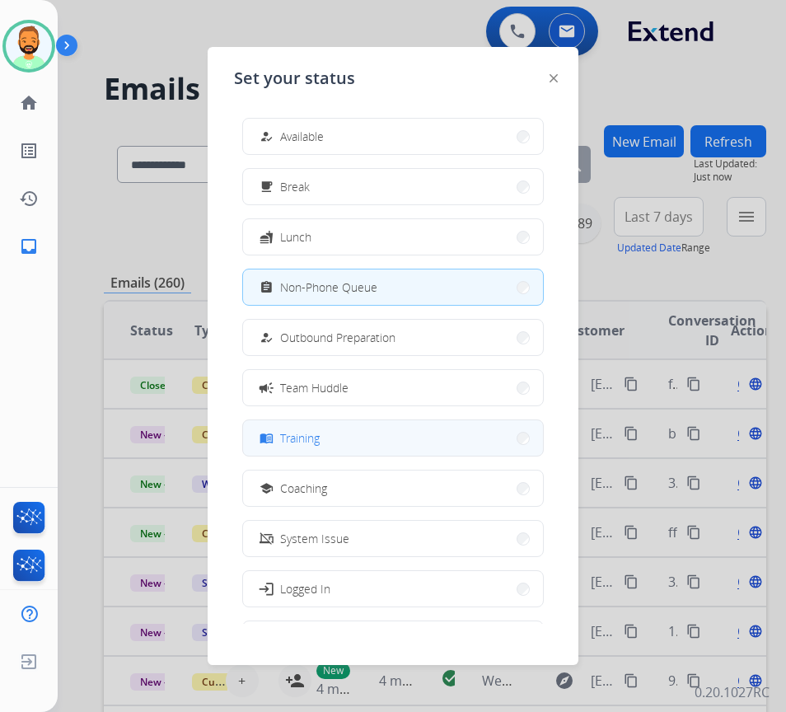
drag, startPoint x: 365, startPoint y: 587, endPoint x: 386, endPoint y: 449, distance: 139.3
click at [386, 449] on div "how_to_reg Available free_breakfast Break fastfood Lunch assignment Non-Phone Q…" at bounding box center [393, 364] width 318 height 519
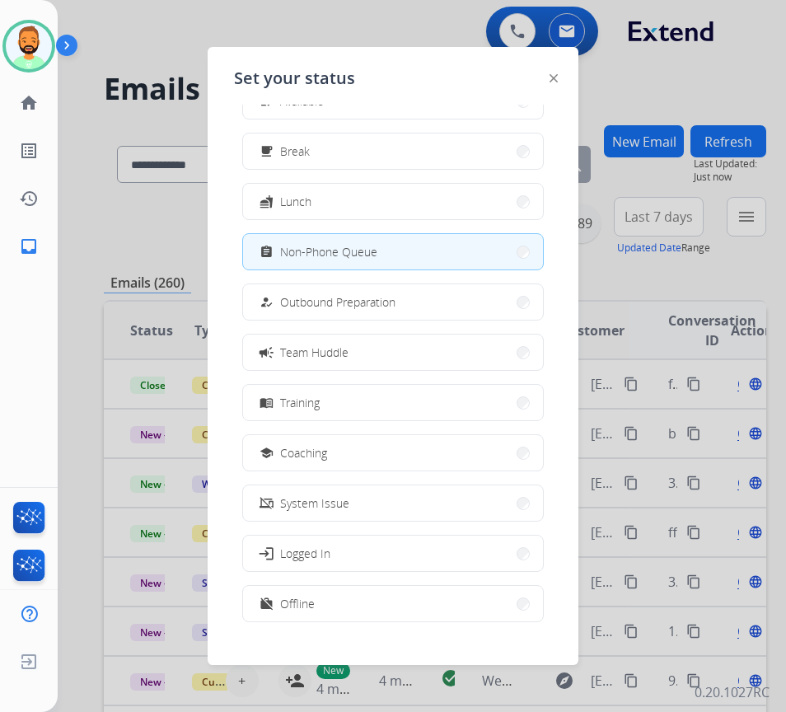
scroll to position [55, 0]
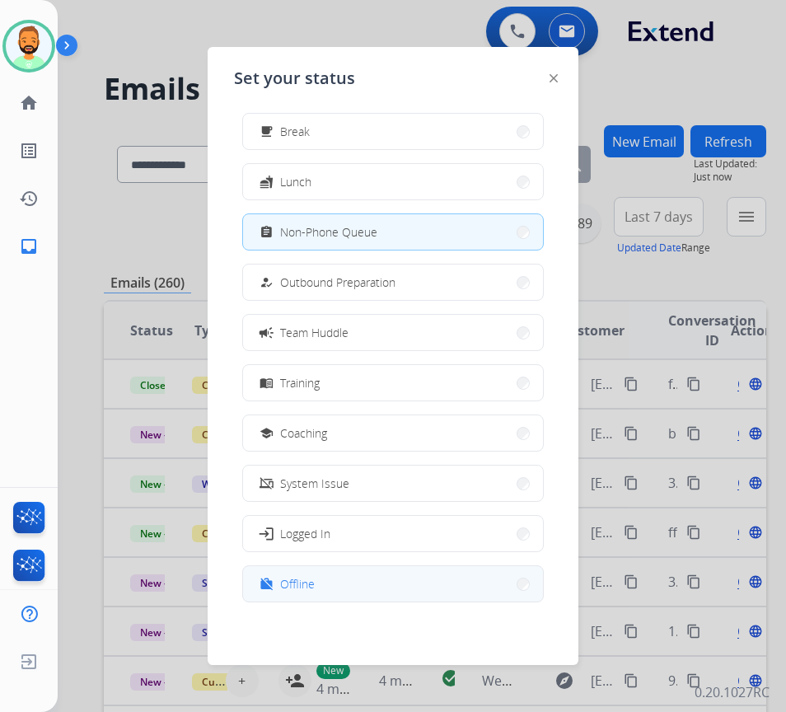
click at [388, 578] on button "work_off Offline" at bounding box center [393, 583] width 300 height 35
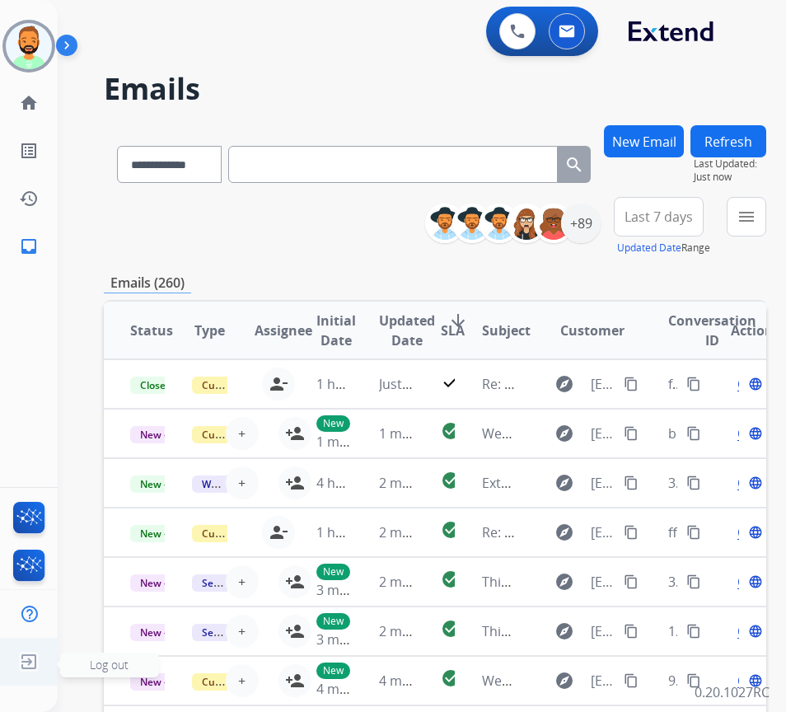
click at [101, 662] on span "Log out" at bounding box center [109, 665] width 39 height 16
